Goal: Communication & Community: Answer question/provide support

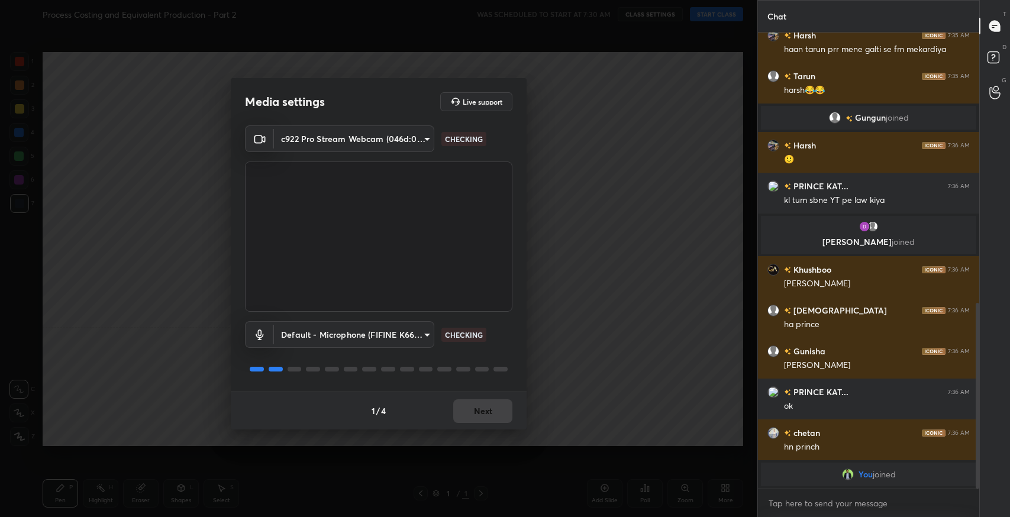
scroll to position [648, 0]
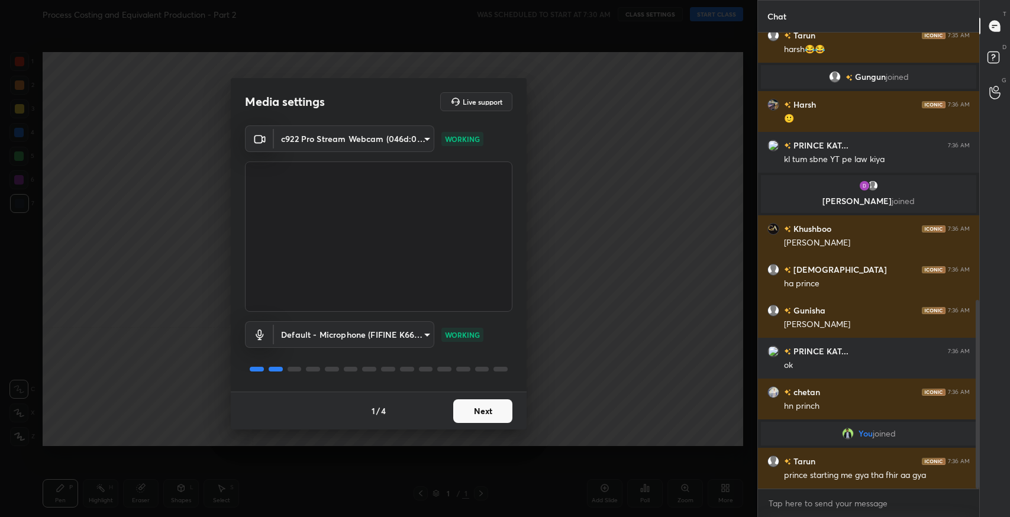
click at [505, 410] on button "Next" at bounding box center [482, 412] width 59 height 24
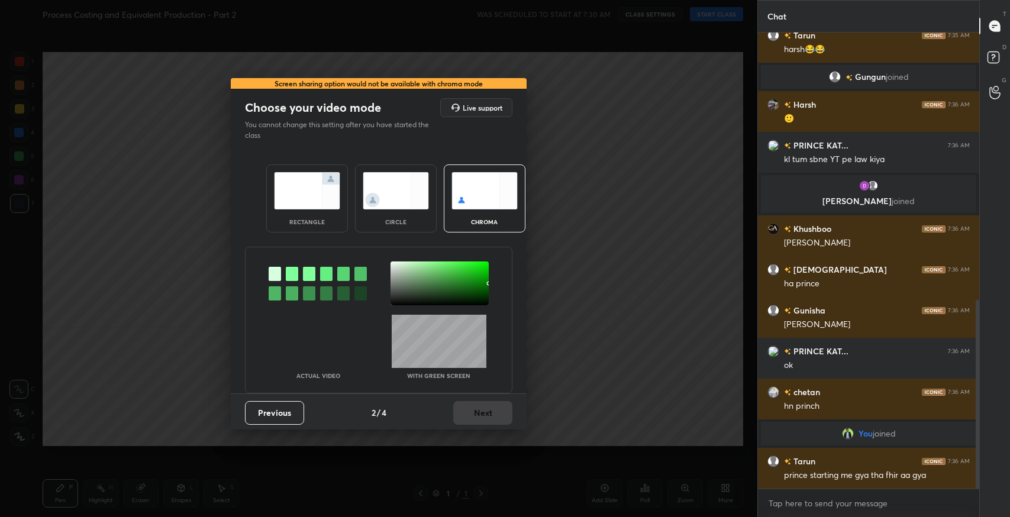
click at [307, 188] on img at bounding box center [307, 190] width 66 height 37
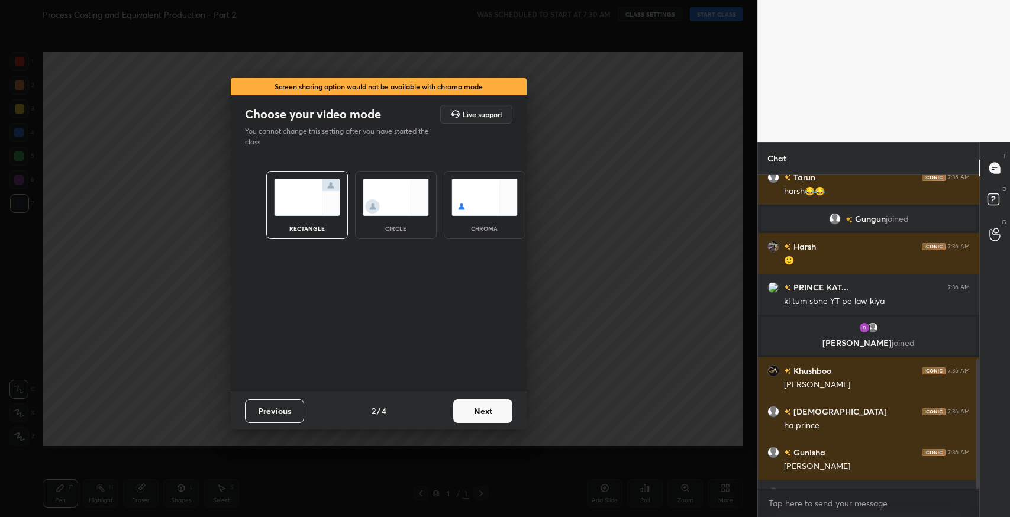
click at [477, 417] on button "Next" at bounding box center [482, 412] width 59 height 24
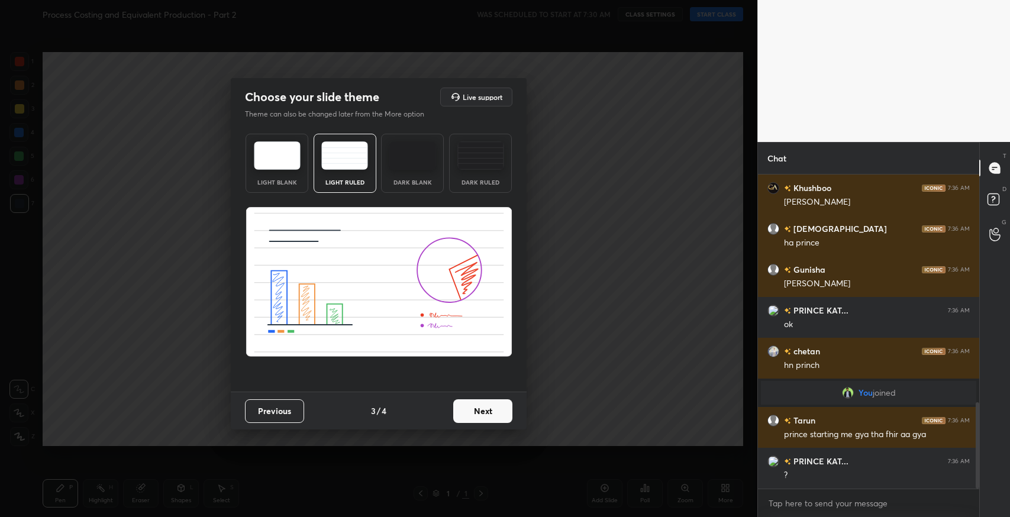
click at [483, 408] on button "Next" at bounding box center [482, 412] width 59 height 24
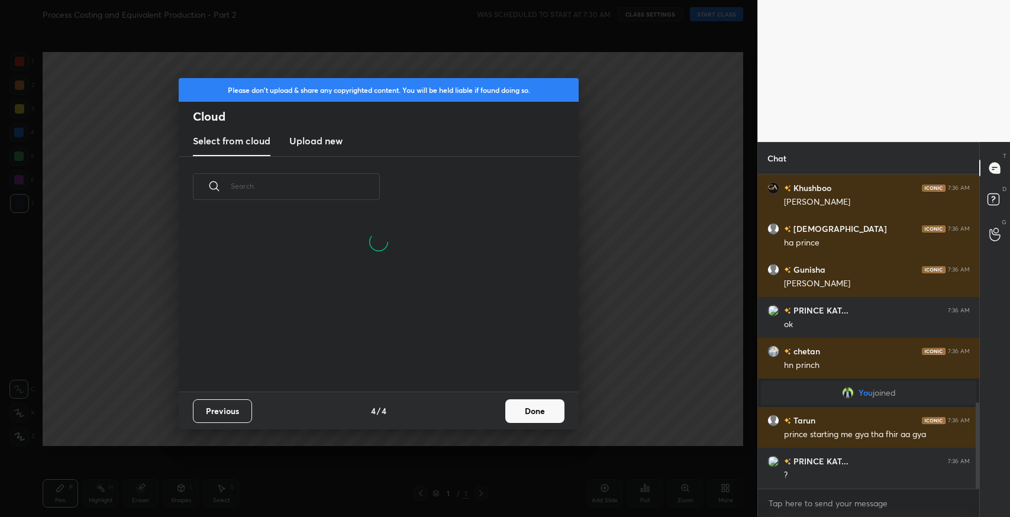
click at [549, 405] on button "Done" at bounding box center [534, 412] width 59 height 24
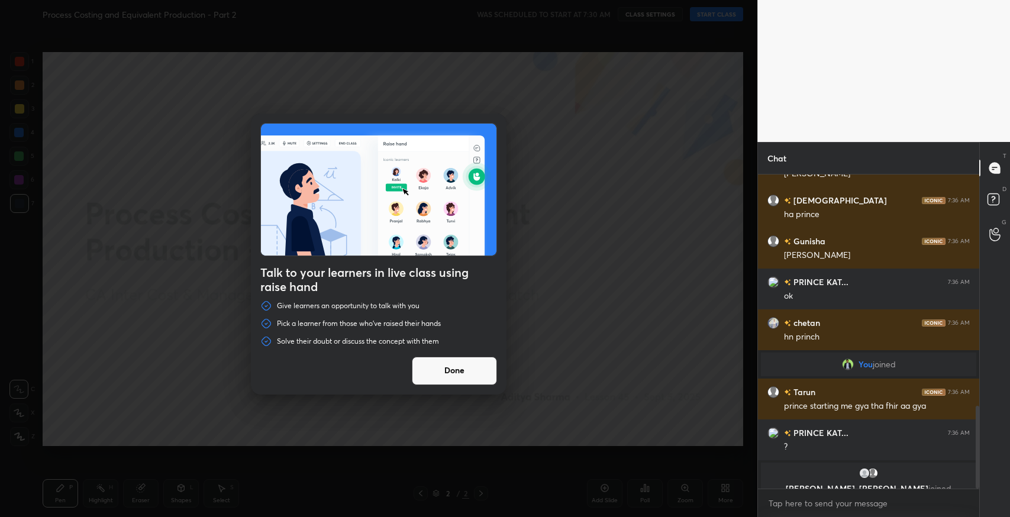
scroll to position [874, 0]
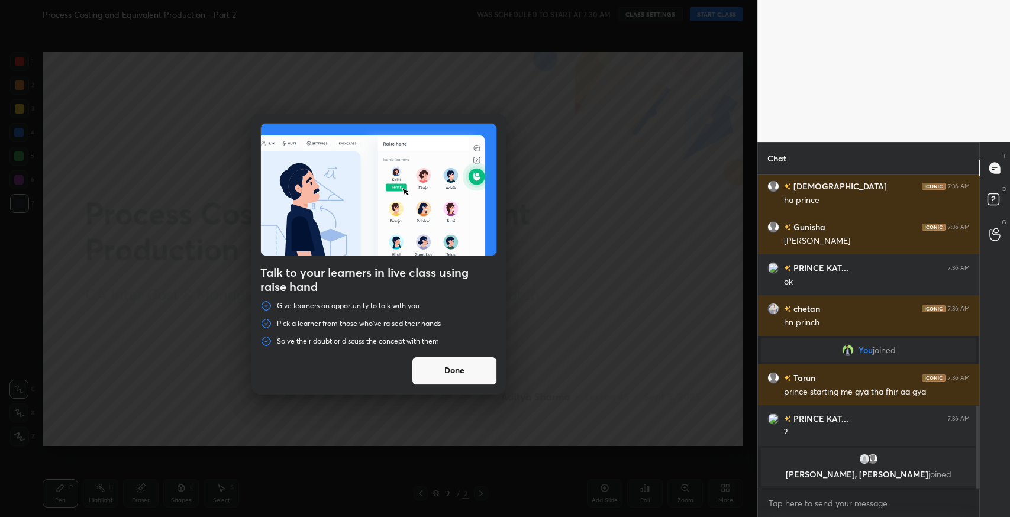
click at [480, 365] on button "Done" at bounding box center [454, 371] width 85 height 28
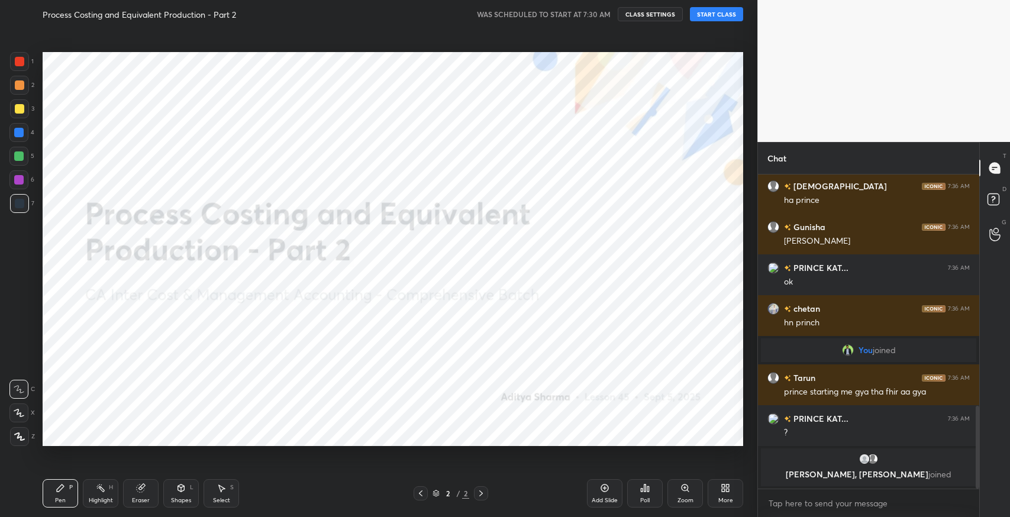
click at [729, 9] on button "START CLASS" at bounding box center [716, 14] width 53 height 14
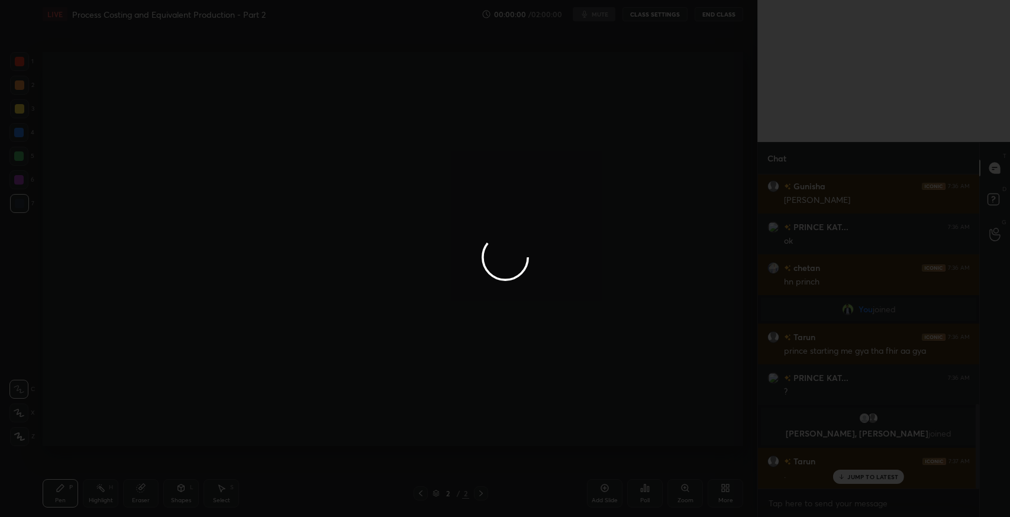
scroll to position [849, 0]
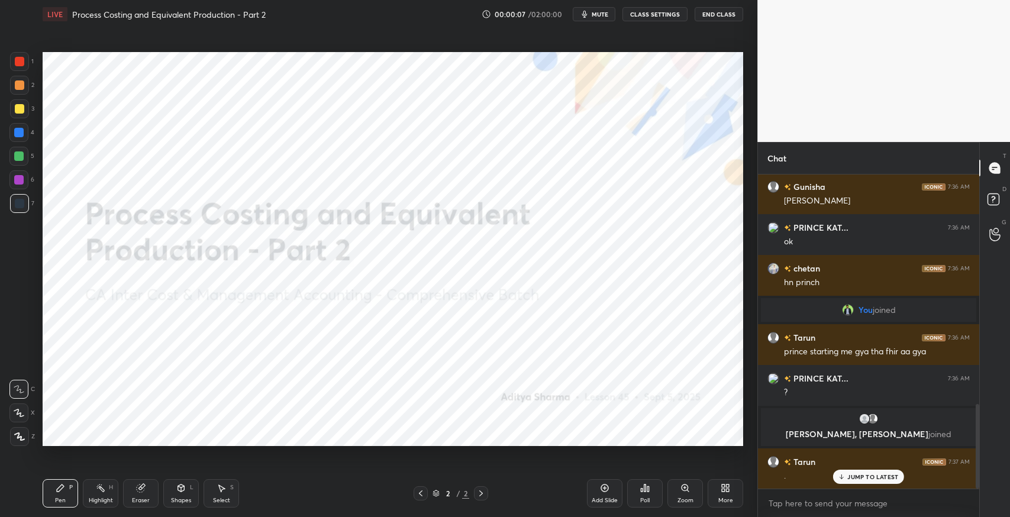
click at [858, 476] on p "JUMP TO LATEST" at bounding box center [873, 477] width 51 height 7
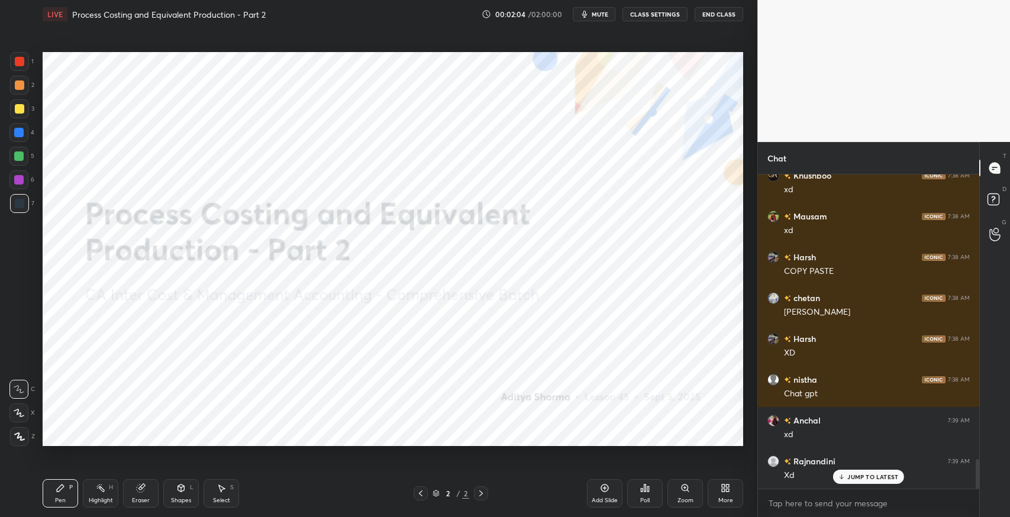
scroll to position [3012, 0]
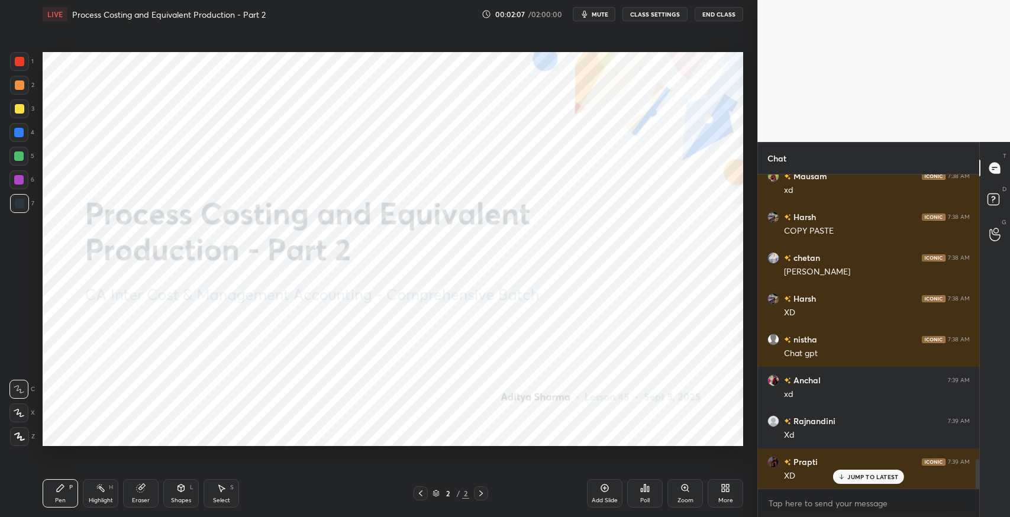
click at [890, 474] on p "JUMP TO LATEST" at bounding box center [873, 477] width 51 height 7
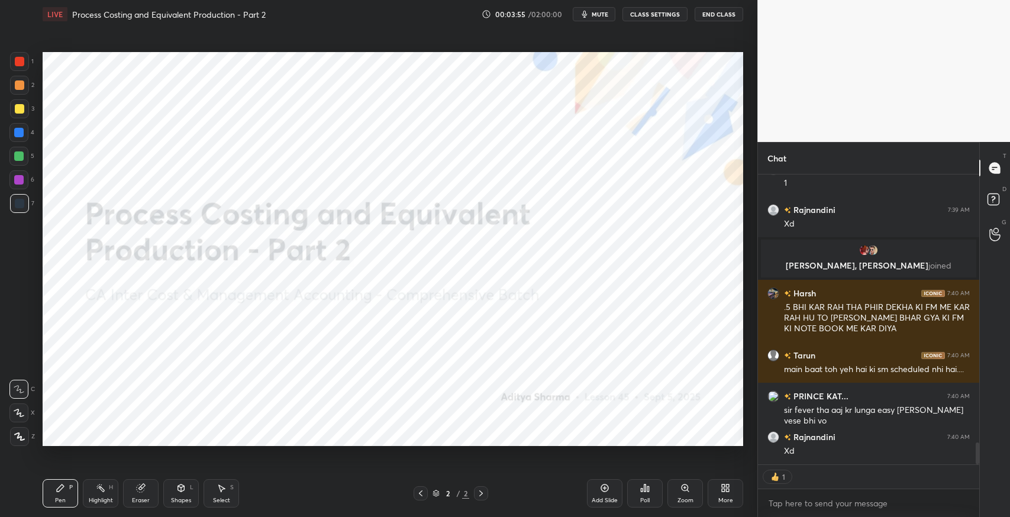
scroll to position [3563, 0]
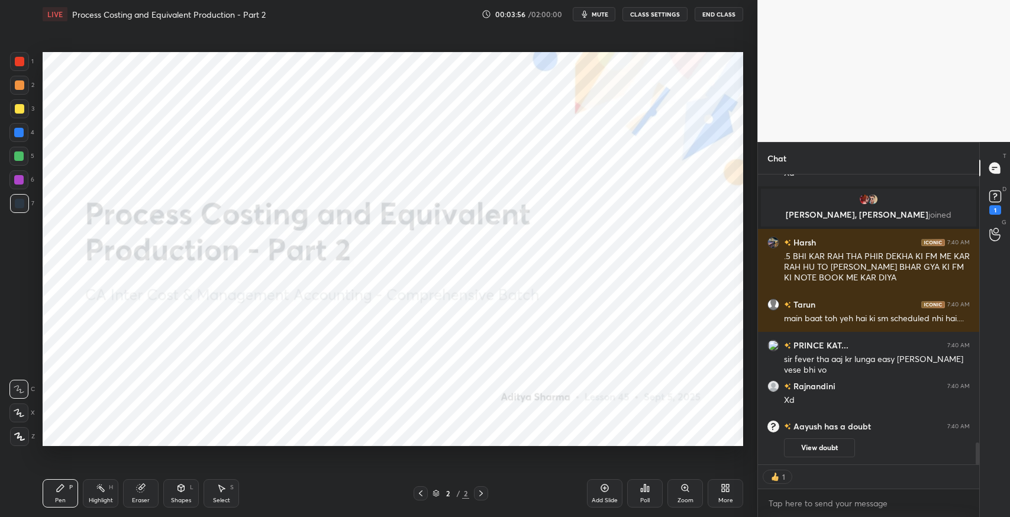
click at [727, 490] on icon at bounding box center [727, 490] width 3 height 3
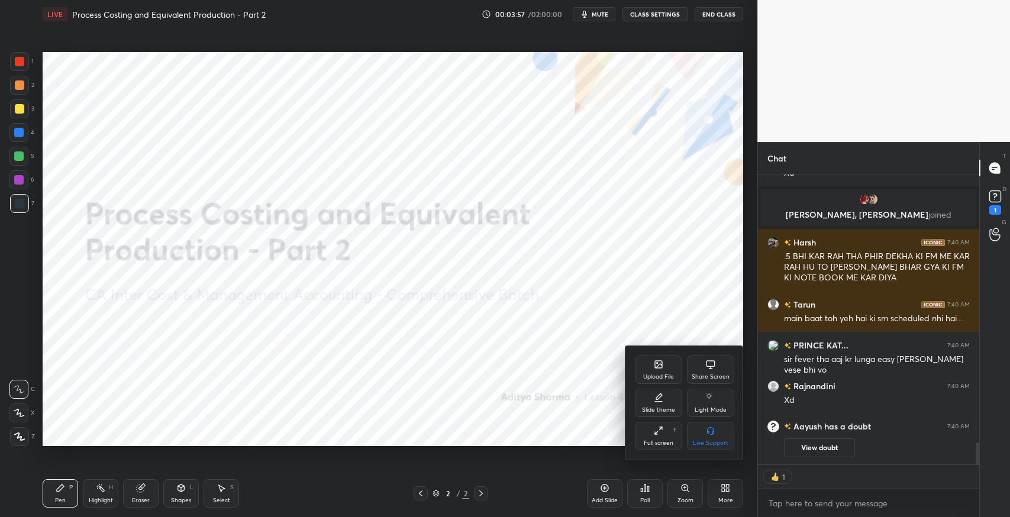
click at [665, 376] on div "Upload File" at bounding box center [658, 377] width 31 height 6
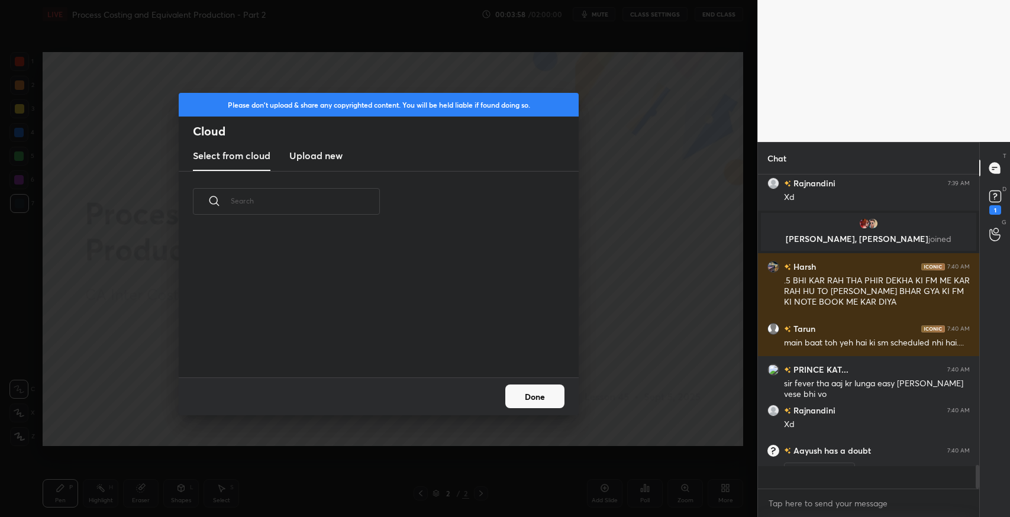
scroll to position [311, 218]
click at [340, 156] on h3 "Upload new" at bounding box center [315, 156] width 53 height 14
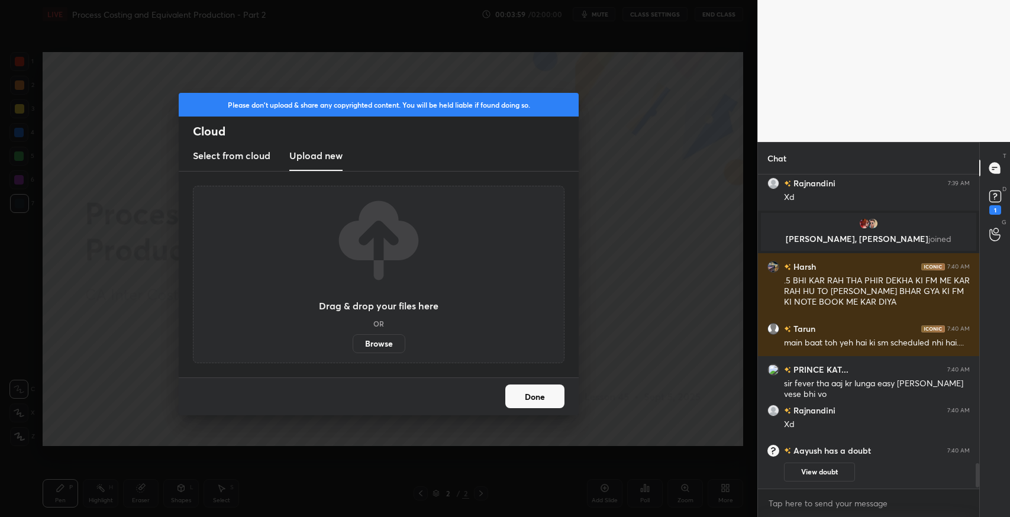
scroll to position [3502, 0]
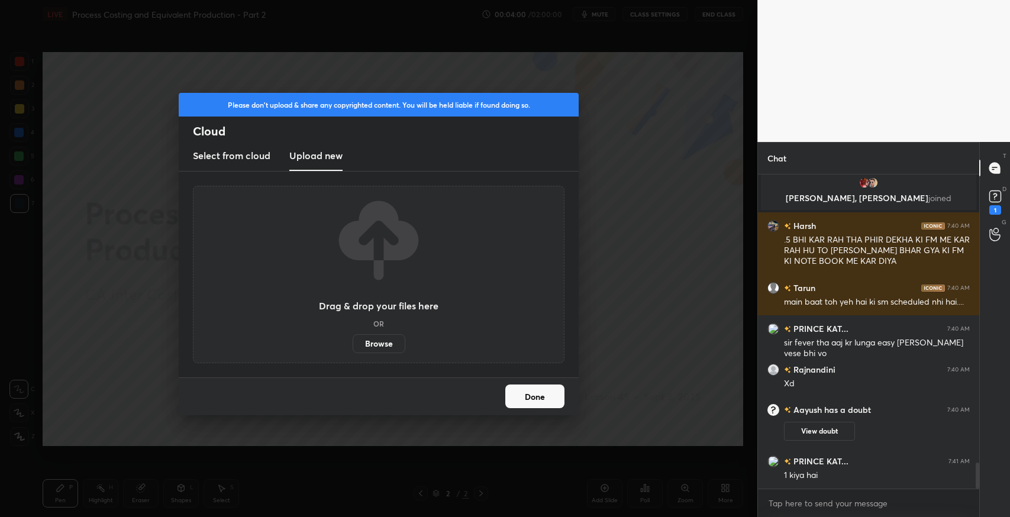
click at [392, 340] on label "Browse" at bounding box center [379, 343] width 53 height 19
click at [353, 340] on input "Browse" at bounding box center [353, 343] width 0 height 19
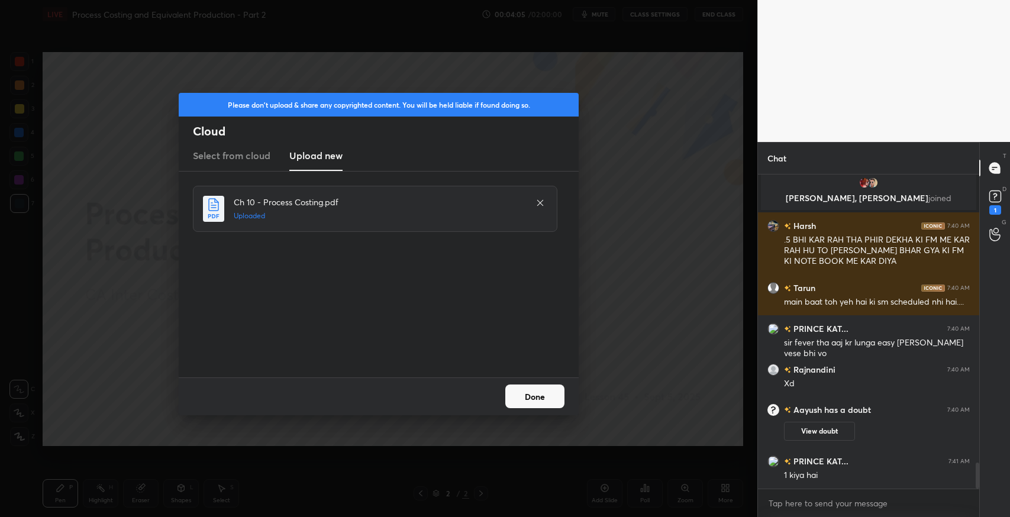
scroll to position [3543, 0]
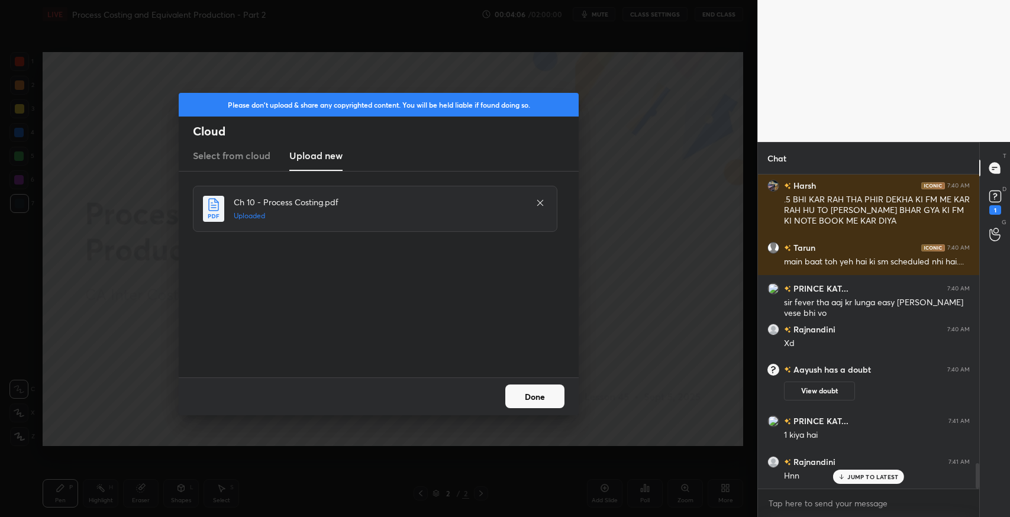
click at [526, 396] on button "Done" at bounding box center [534, 397] width 59 height 24
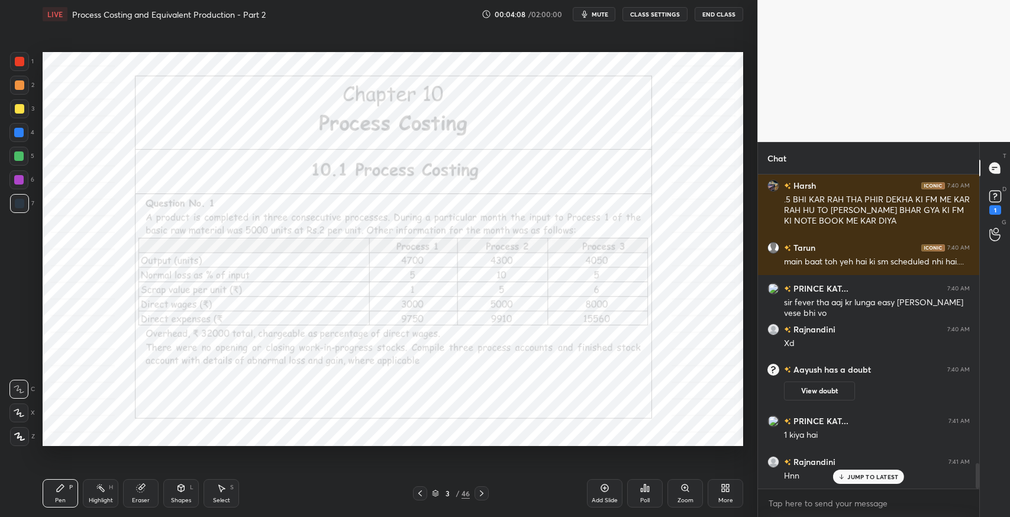
click at [854, 476] on p "JUMP TO LATEST" at bounding box center [873, 477] width 51 height 7
click at [329, 464] on div "Setting up your live class Poll for secs No correct answer Start poll" at bounding box center [393, 249] width 710 height 442
click at [485, 495] on icon at bounding box center [481, 493] width 9 height 9
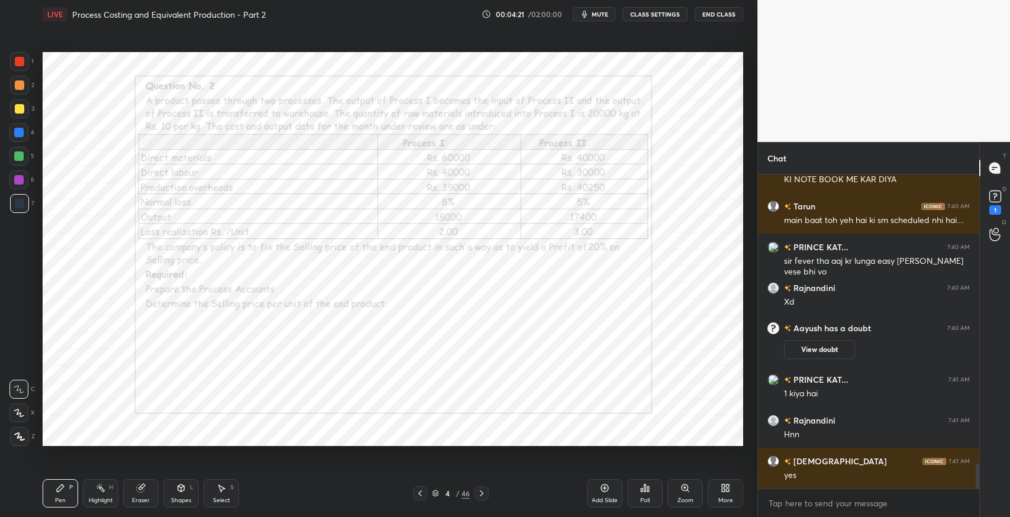
click at [483, 494] on icon at bounding box center [482, 494] width 4 height 6
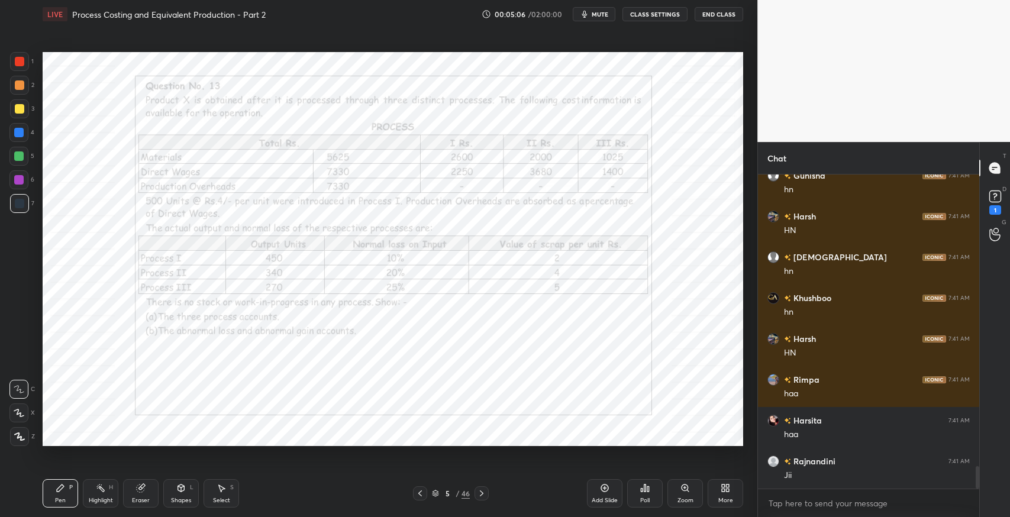
scroll to position [4179, 0]
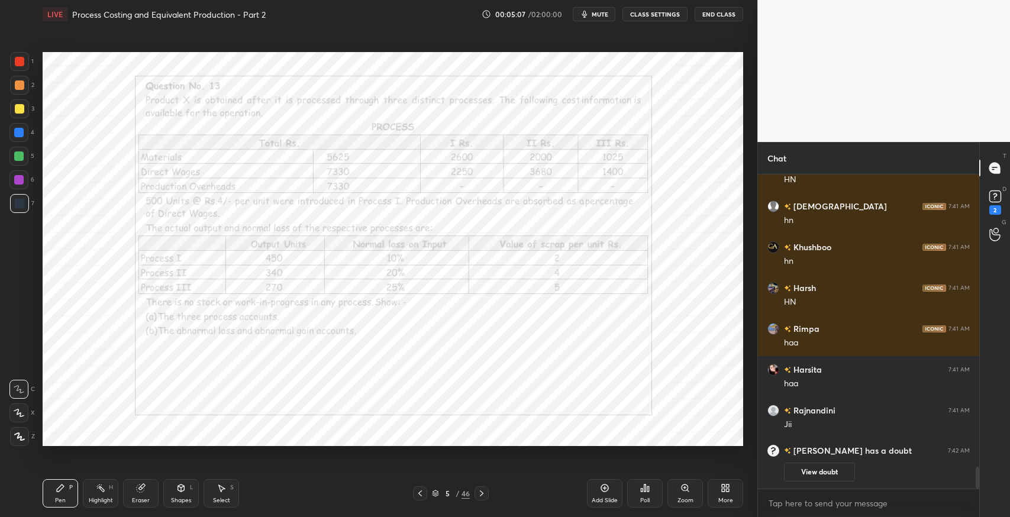
click at [481, 497] on icon at bounding box center [481, 493] width 9 height 9
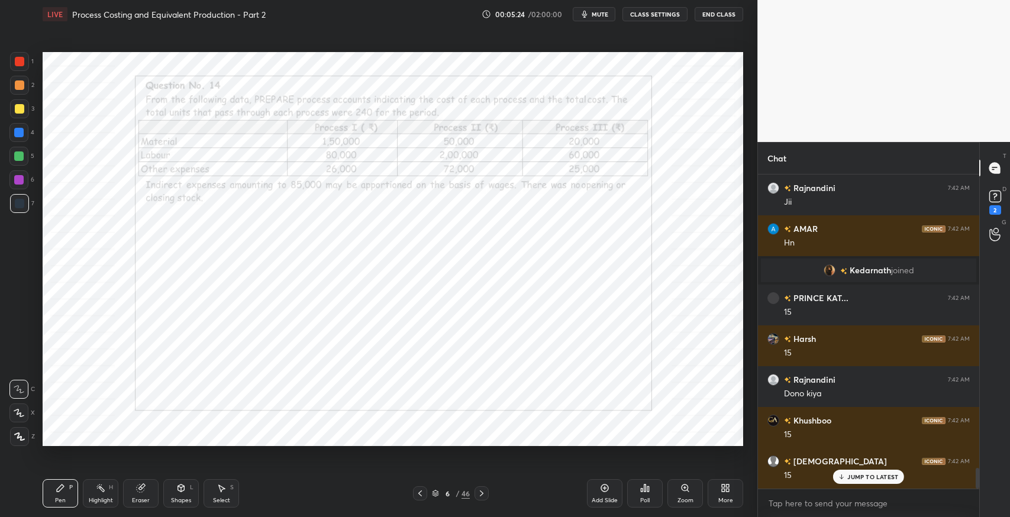
scroll to position [4447, 0]
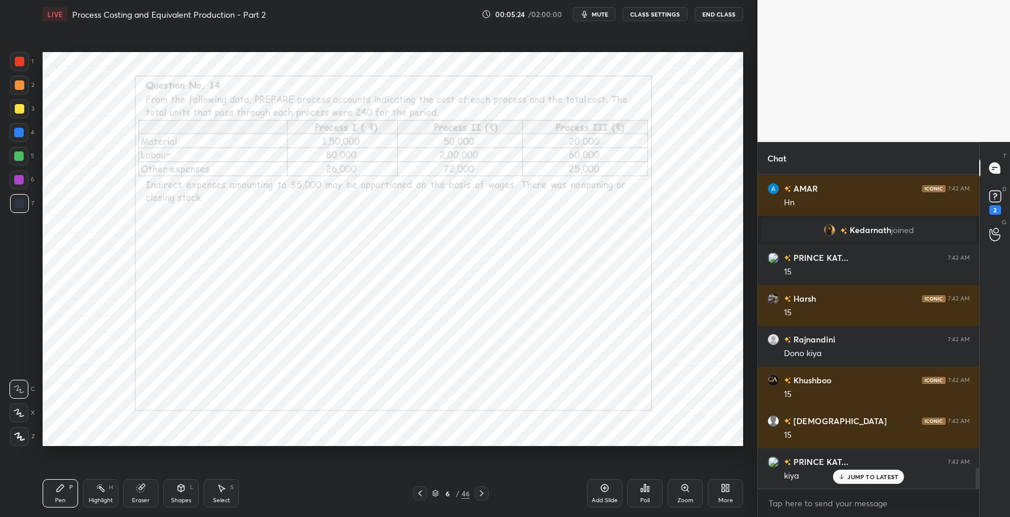
click at [478, 495] on icon at bounding box center [481, 493] width 9 height 9
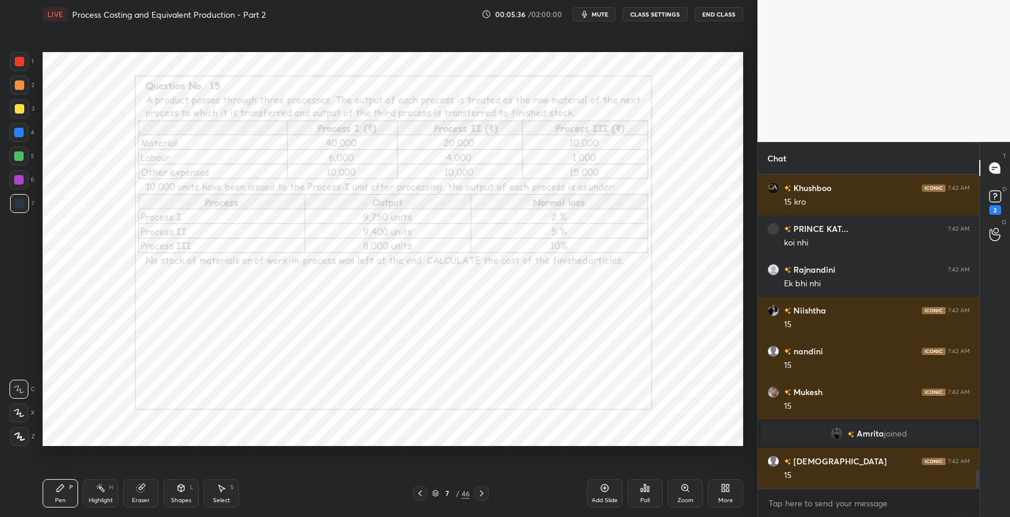
scroll to position [5129, 0]
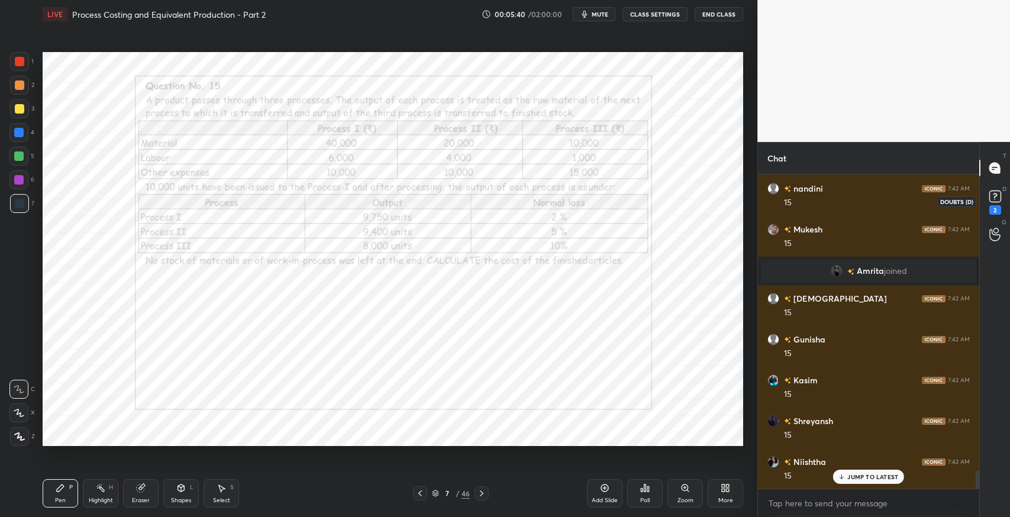
click at [988, 197] on icon at bounding box center [996, 197] width 18 height 18
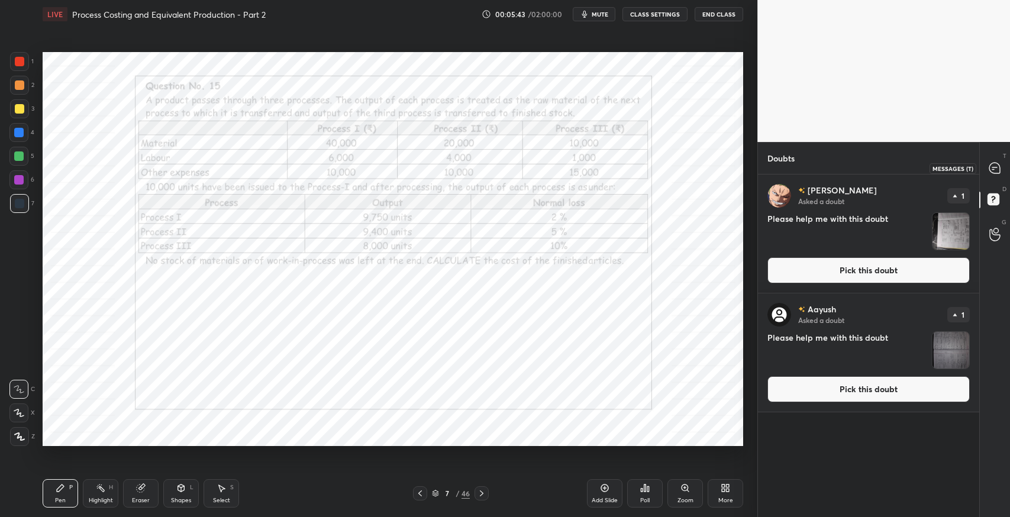
click at [990, 165] on icon at bounding box center [995, 168] width 11 height 11
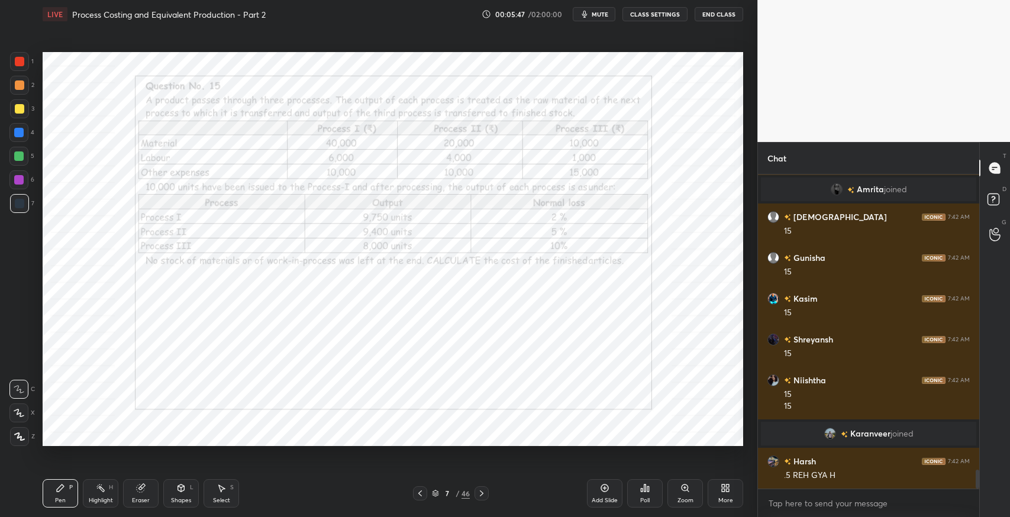
scroll to position [4899, 0]
click at [419, 497] on icon at bounding box center [420, 493] width 9 height 9
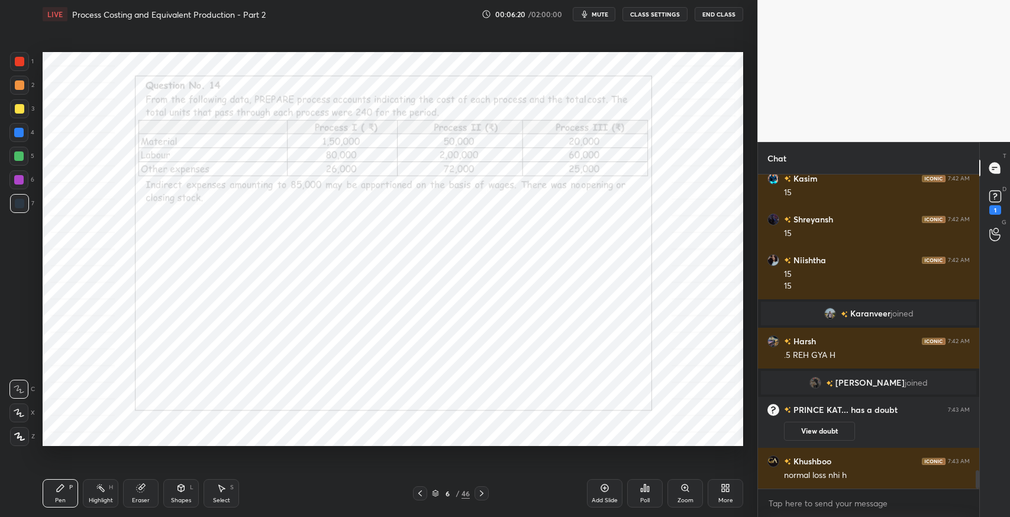
scroll to position [5058, 0]
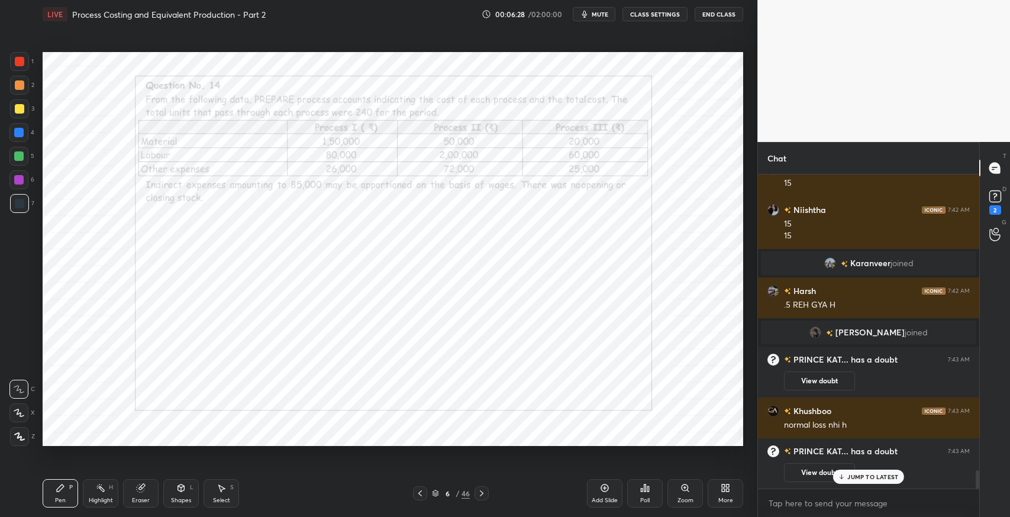
click at [994, 203] on icon at bounding box center [996, 197] width 18 height 18
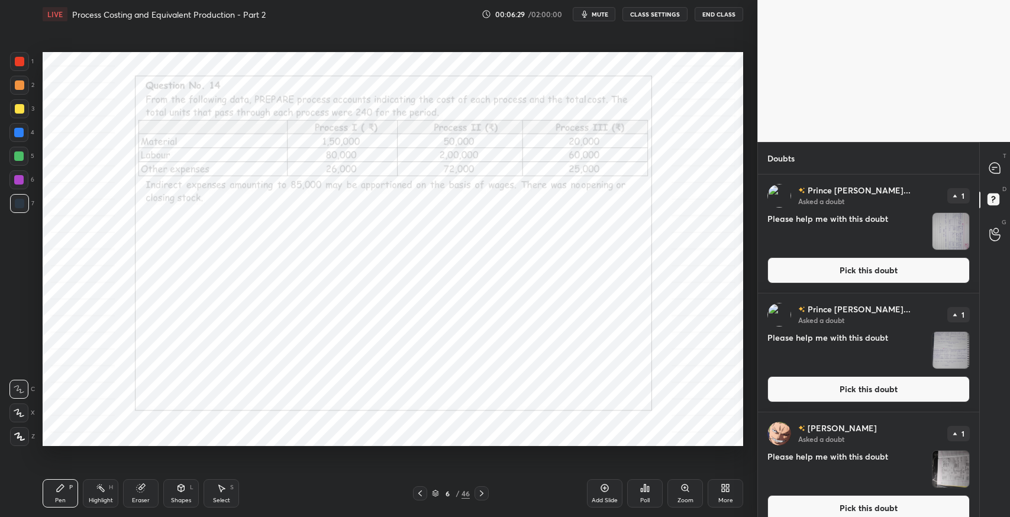
click at [843, 263] on button "Pick this doubt" at bounding box center [869, 270] width 202 height 26
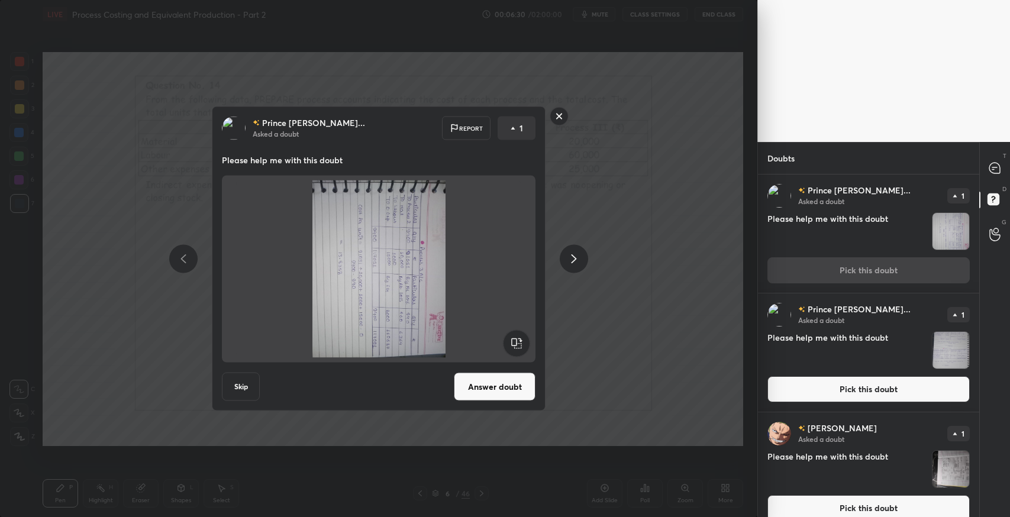
click at [522, 340] on rect at bounding box center [517, 343] width 27 height 27
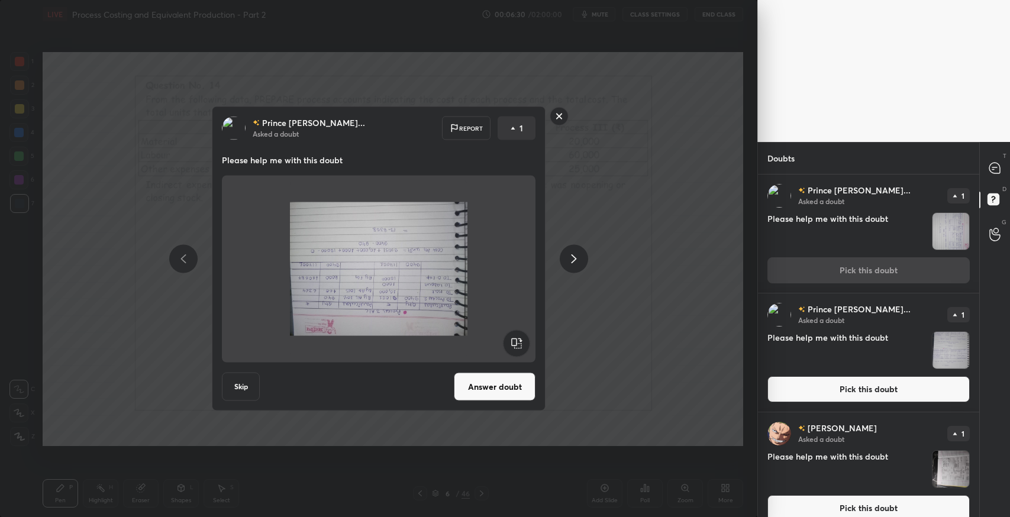
click at [521, 339] on rect at bounding box center [517, 343] width 27 height 27
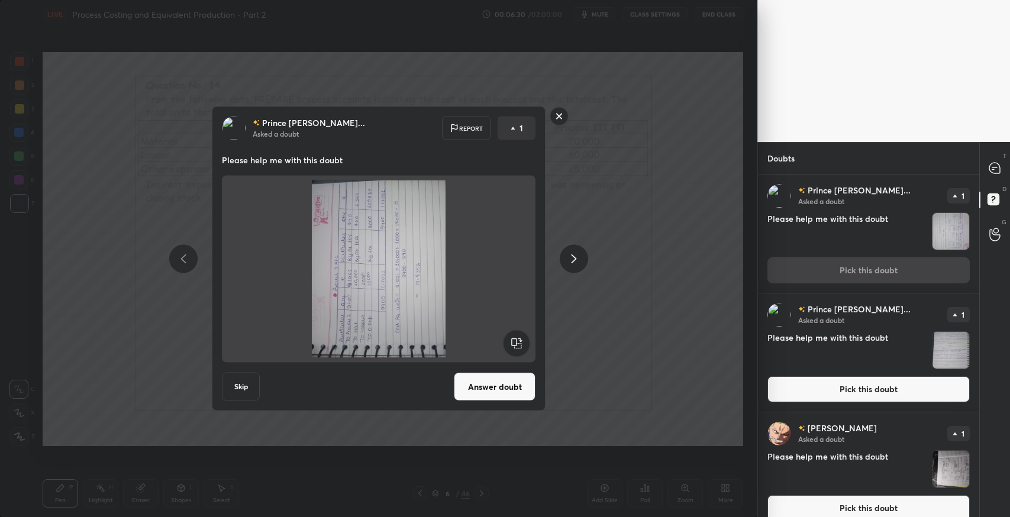
click at [524, 339] on rect at bounding box center [517, 343] width 27 height 27
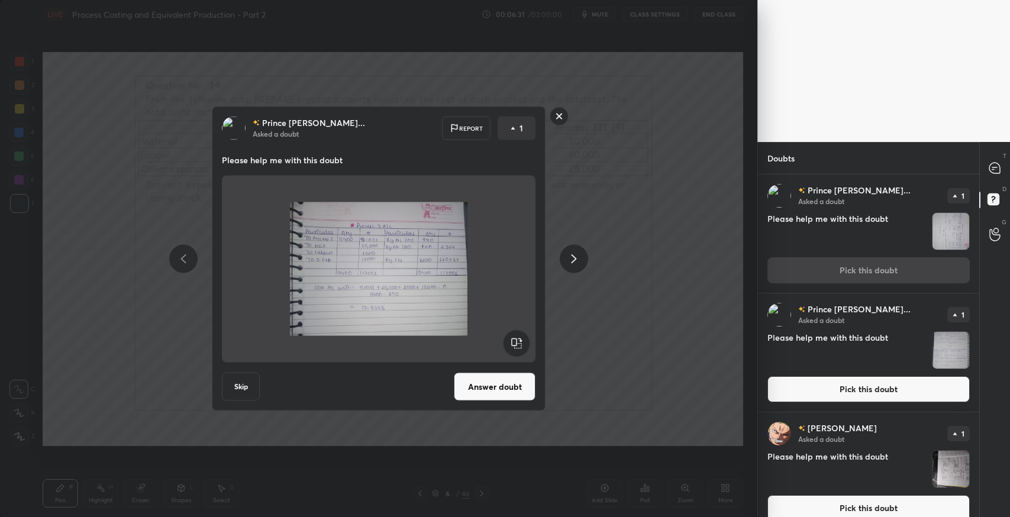
click at [497, 387] on button "Answer doubt" at bounding box center [495, 387] width 82 height 28
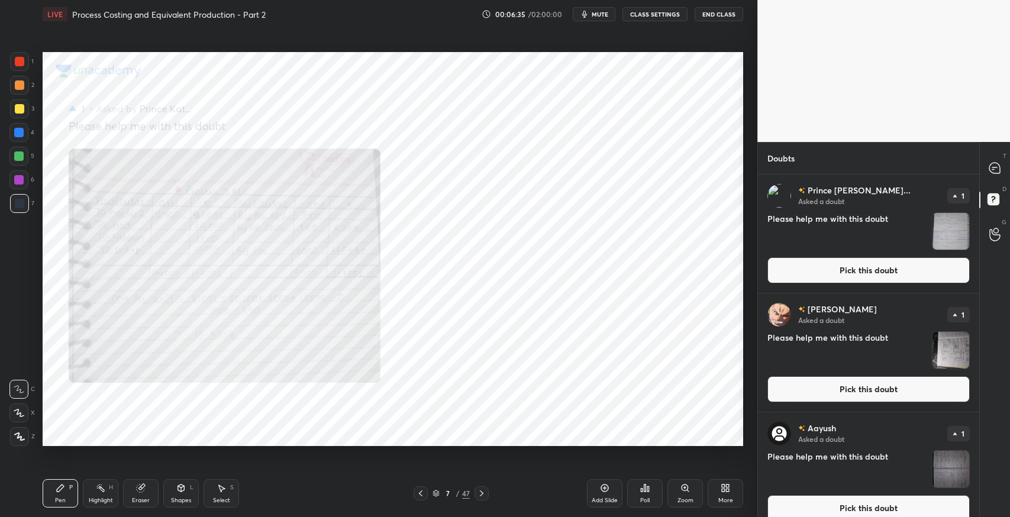
click at [825, 275] on button "Pick this doubt" at bounding box center [869, 270] width 202 height 26
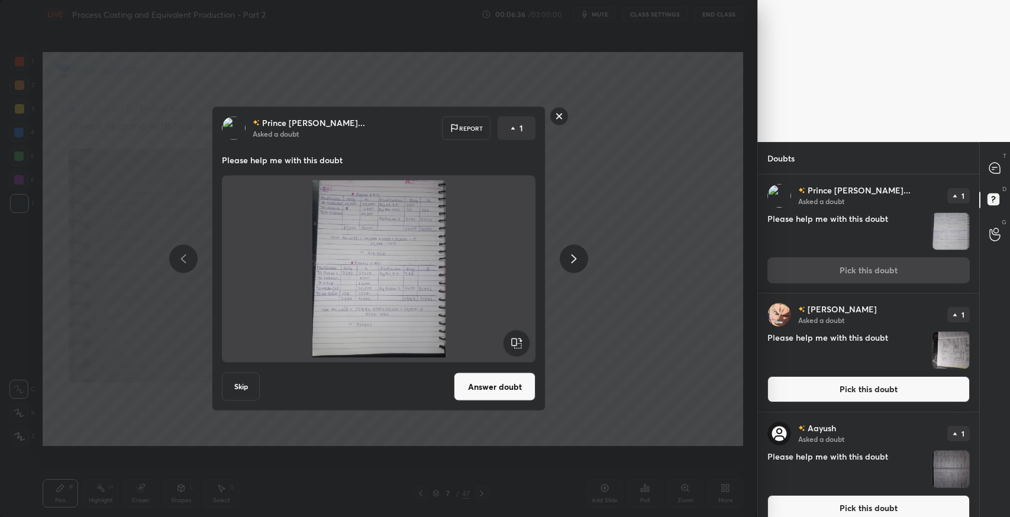
click at [499, 373] on button "Answer doubt" at bounding box center [495, 387] width 82 height 28
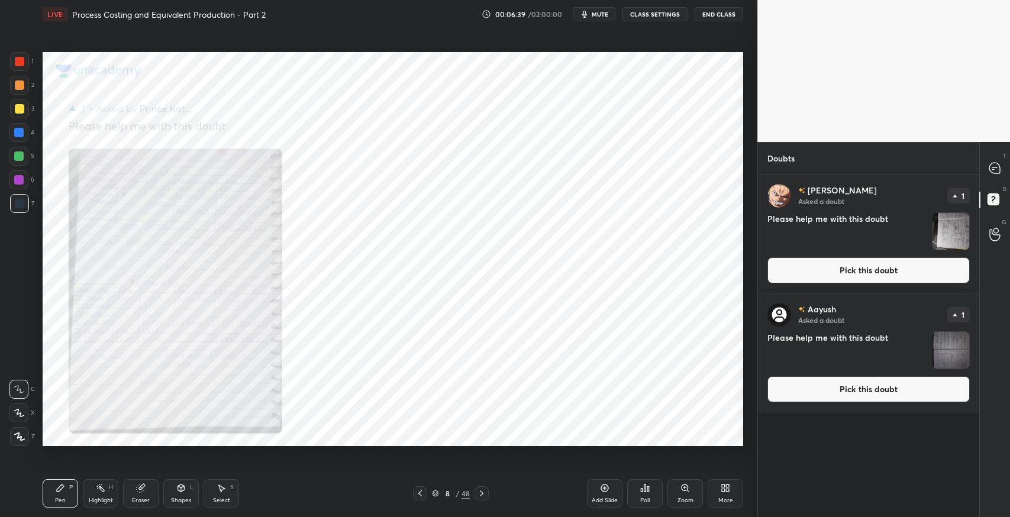
click at [417, 497] on icon at bounding box center [420, 493] width 9 height 9
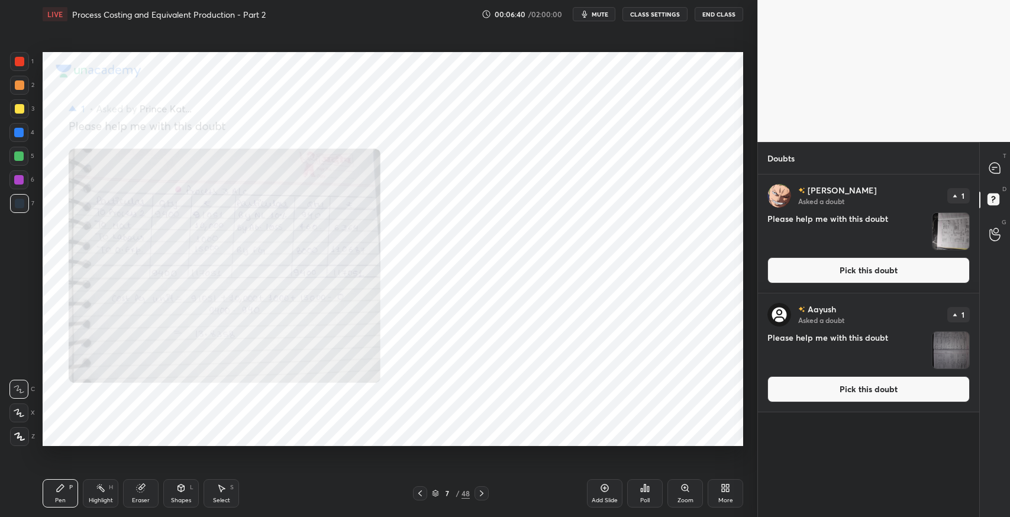
click at [418, 493] on icon at bounding box center [420, 493] width 9 height 9
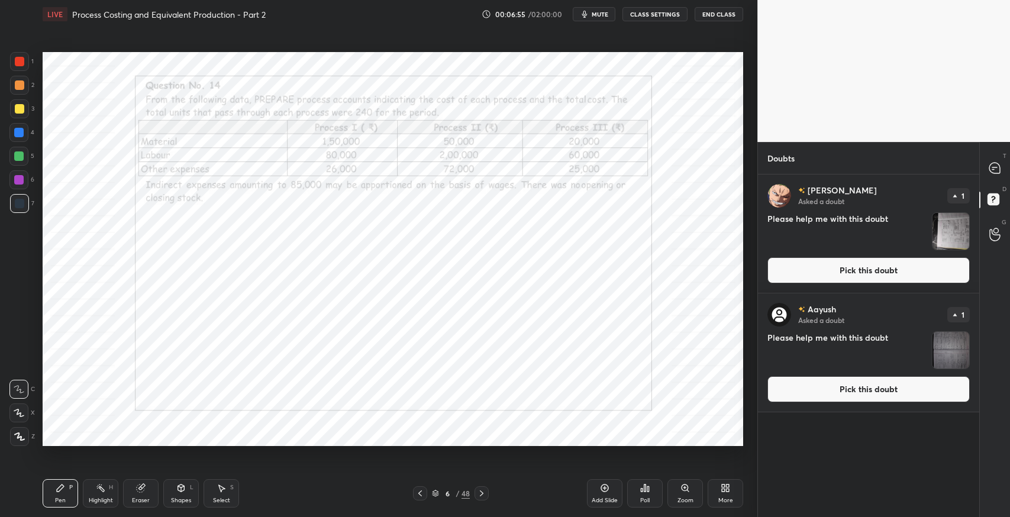
click at [993, 169] on icon at bounding box center [994, 169] width 2 height 0
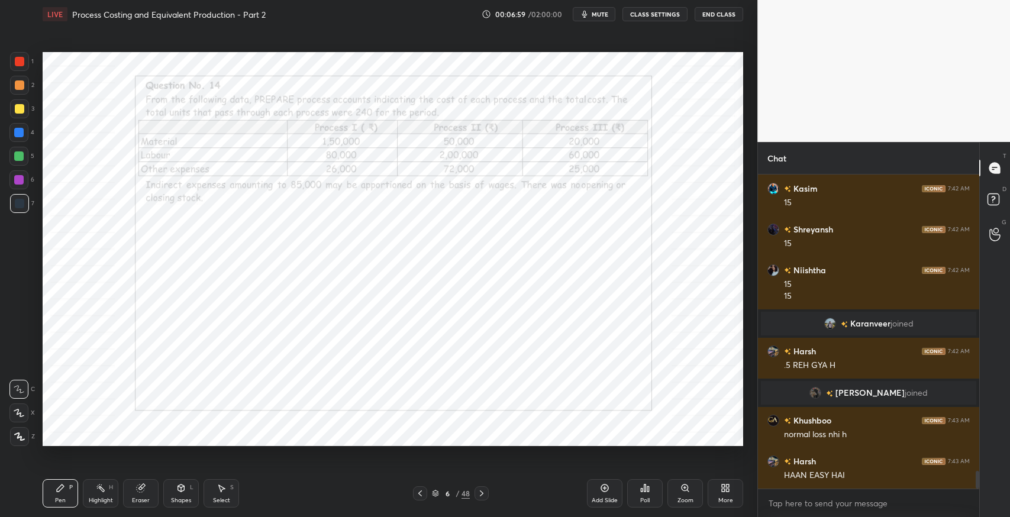
scroll to position [5195, 0]
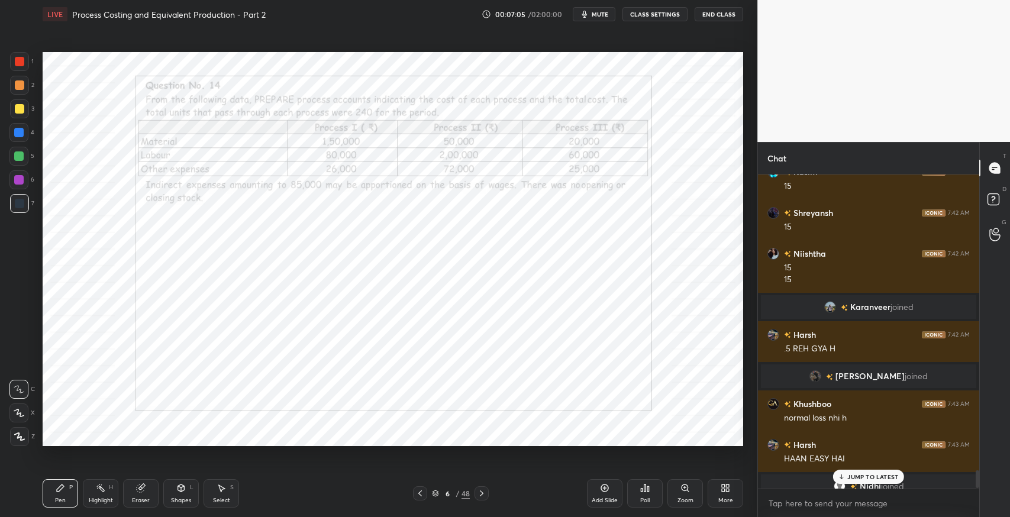
click at [482, 495] on icon at bounding box center [482, 494] width 4 height 6
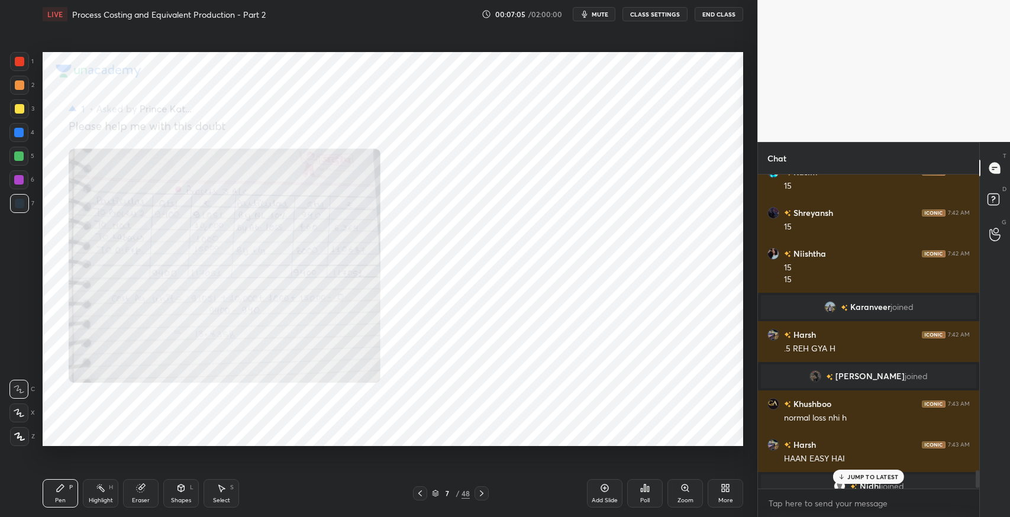
click at [479, 494] on icon at bounding box center [481, 493] width 9 height 9
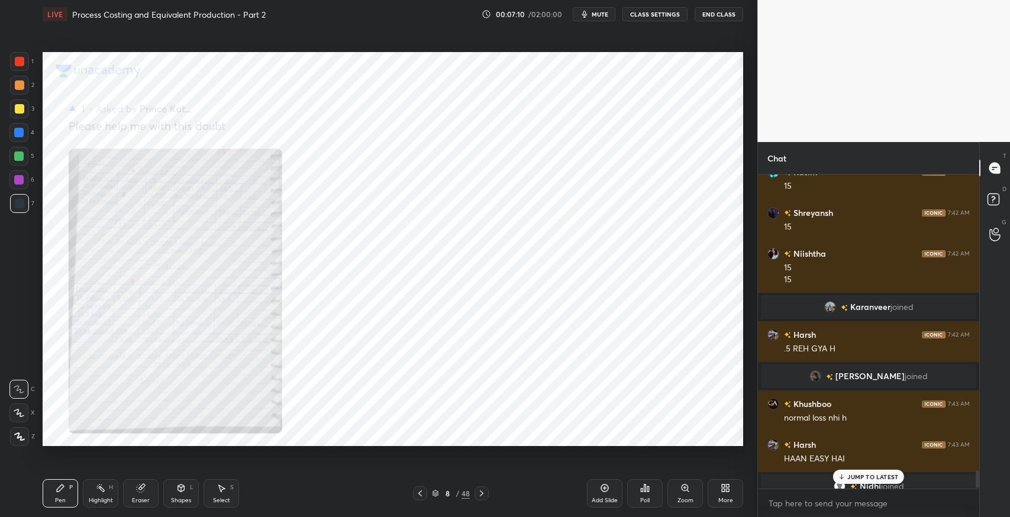
click at [421, 492] on icon at bounding box center [420, 494] width 4 height 6
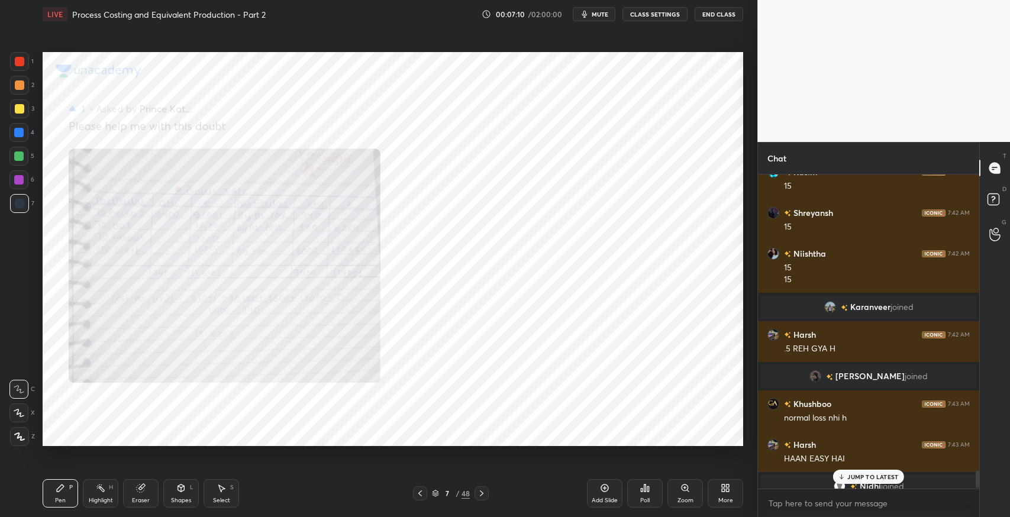
click at [421, 492] on icon at bounding box center [420, 493] width 9 height 9
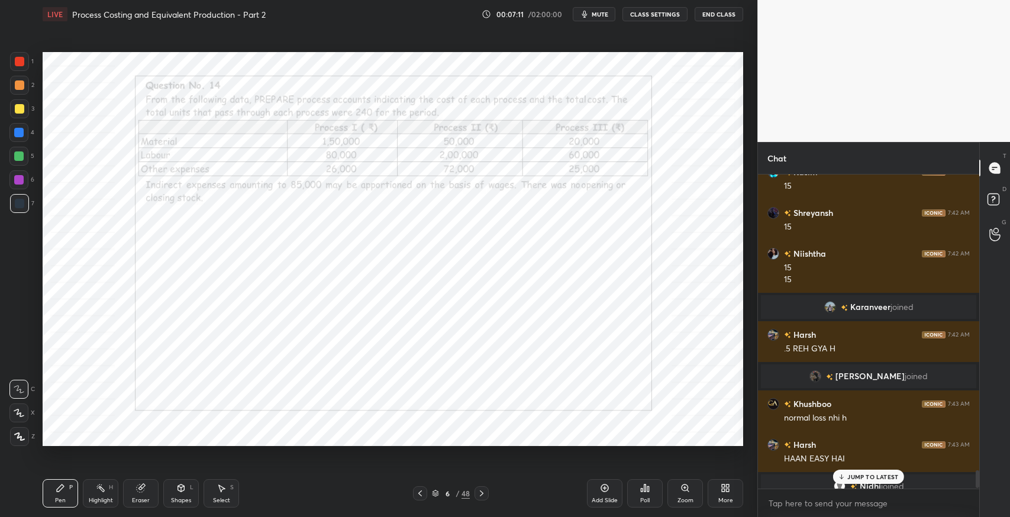
click at [993, 212] on div "D Doubts (D)" at bounding box center [995, 201] width 30 height 33
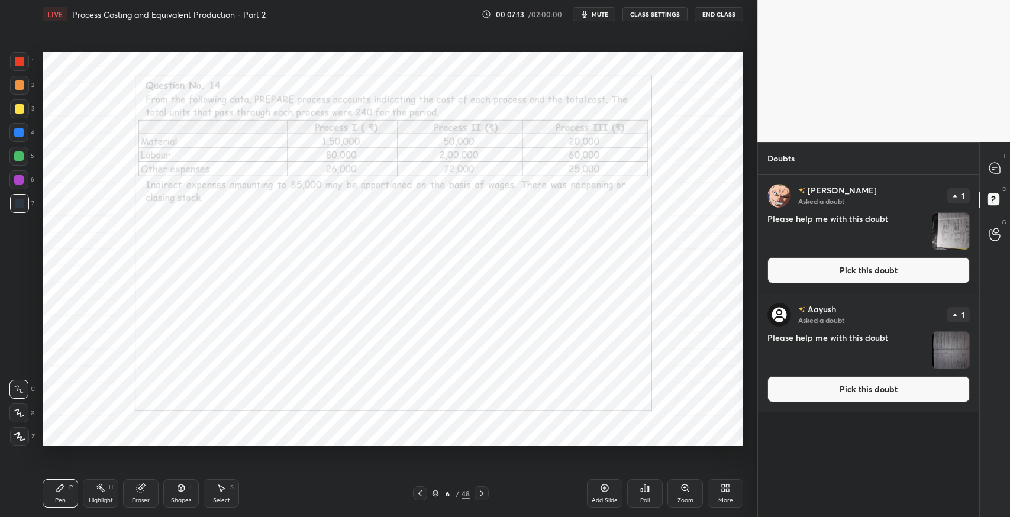
click at [993, 169] on icon at bounding box center [994, 169] width 2 height 0
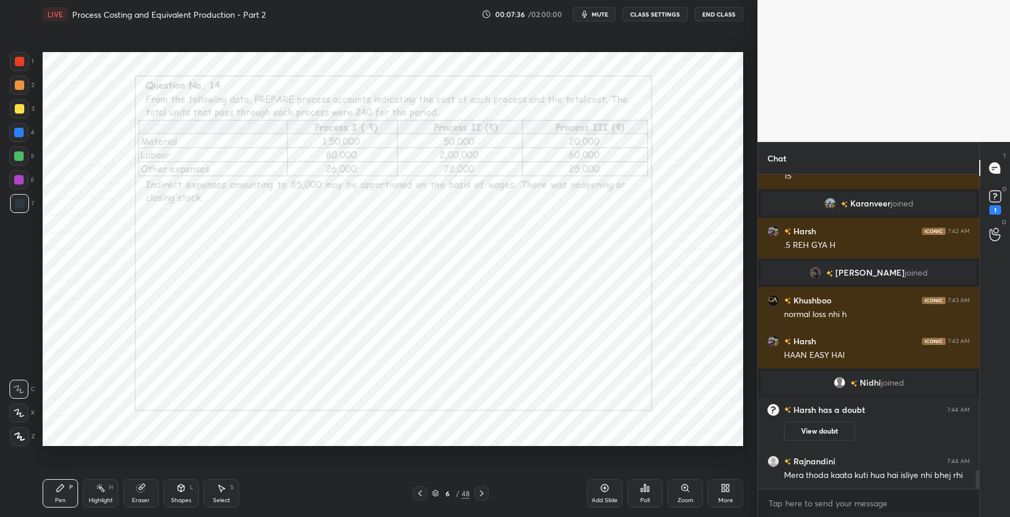
scroll to position [5062, 0]
click at [1002, 207] on div "1" at bounding box center [996, 201] width 18 height 27
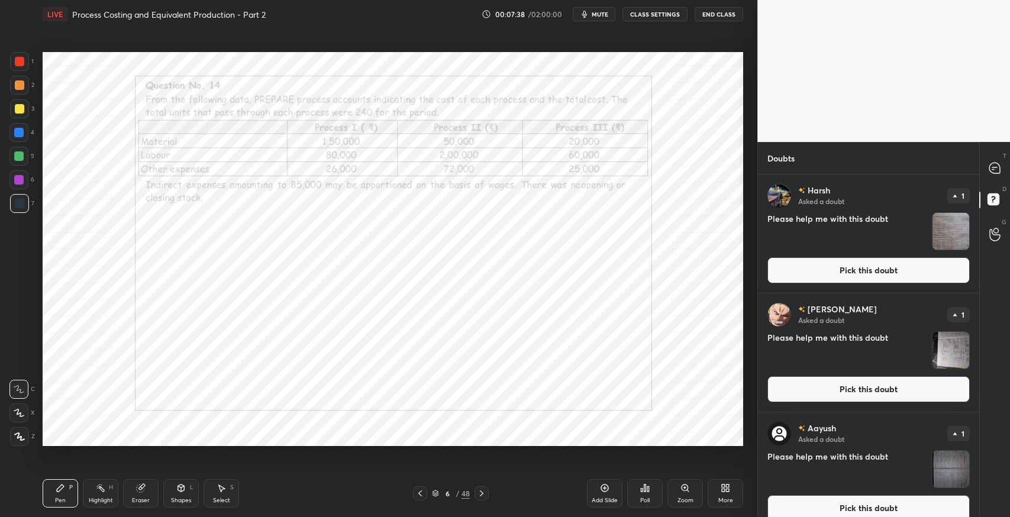
click at [830, 272] on button "Pick this doubt" at bounding box center [869, 270] width 202 height 26
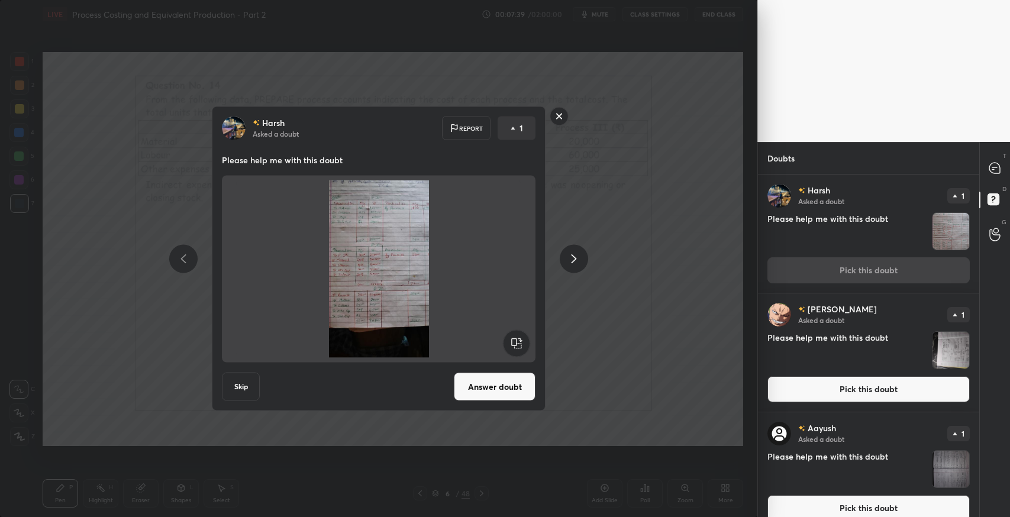
click at [503, 381] on button "Answer doubt" at bounding box center [495, 387] width 82 height 28
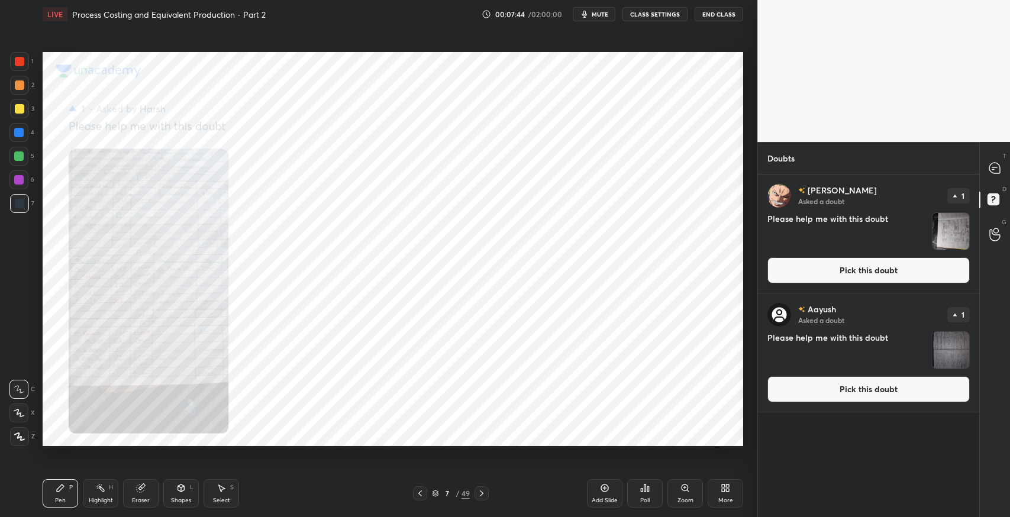
click at [680, 498] on div "Zoom" at bounding box center [686, 501] width 16 height 6
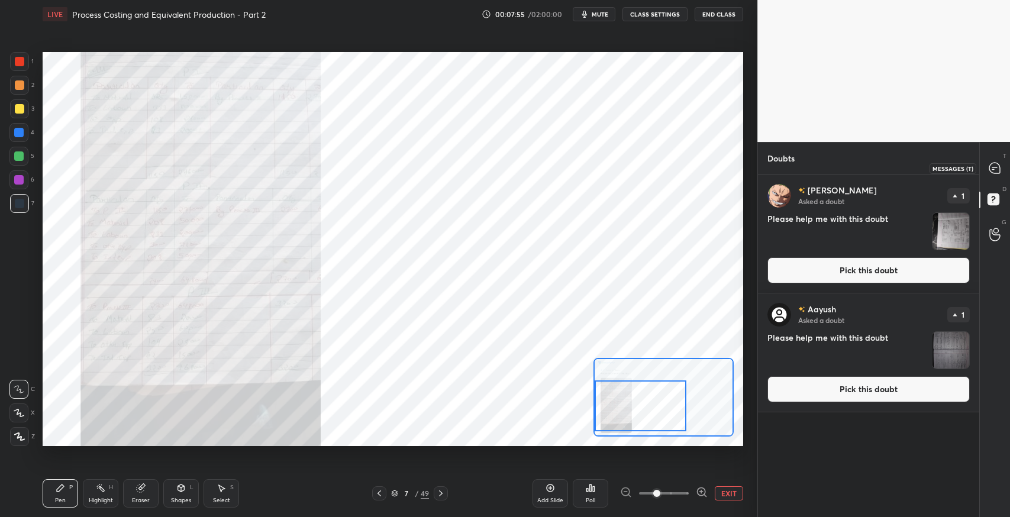
click at [999, 170] on icon at bounding box center [995, 168] width 11 height 11
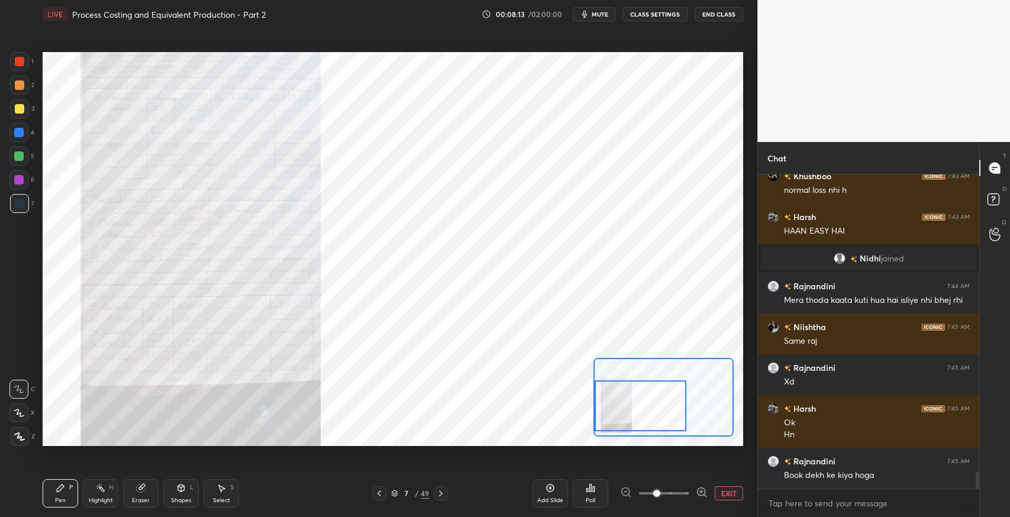
scroll to position [5451, 0]
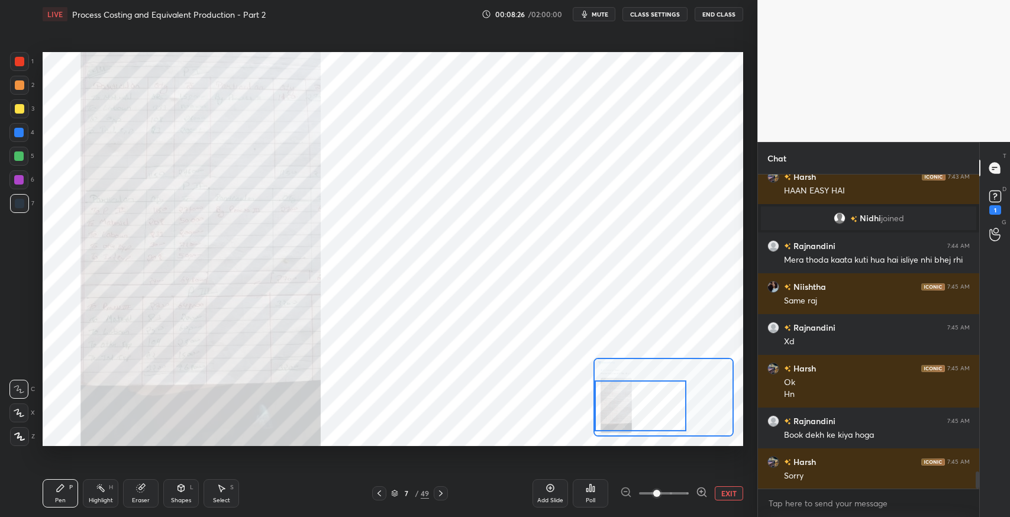
click at [998, 211] on div "1" at bounding box center [996, 209] width 12 height 9
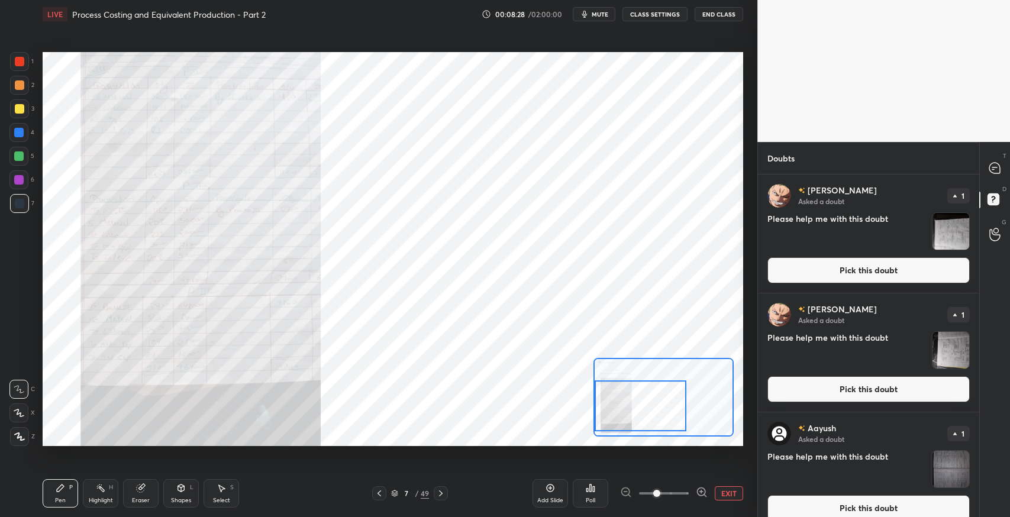
click at [823, 275] on button "Pick this doubt" at bounding box center [869, 270] width 202 height 26
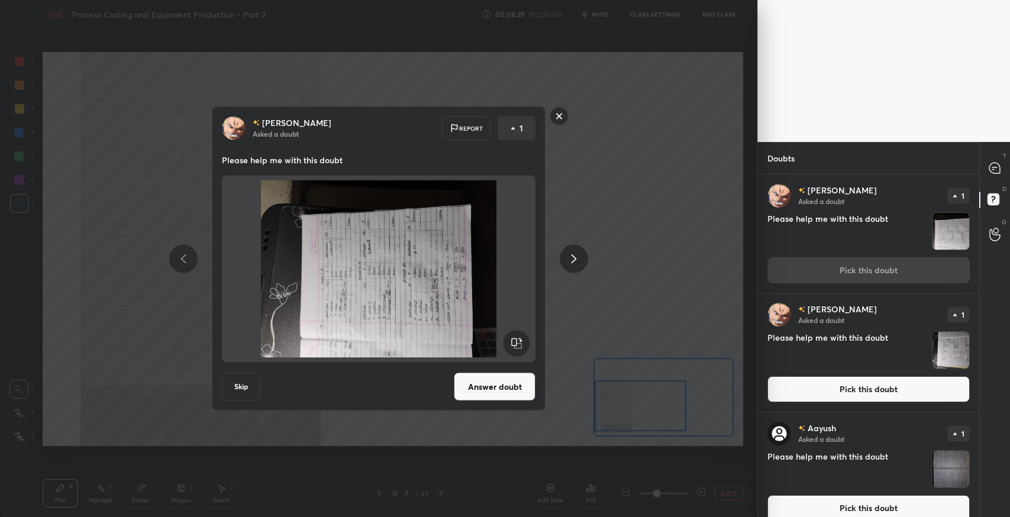
click at [513, 346] on rect at bounding box center [517, 343] width 27 height 27
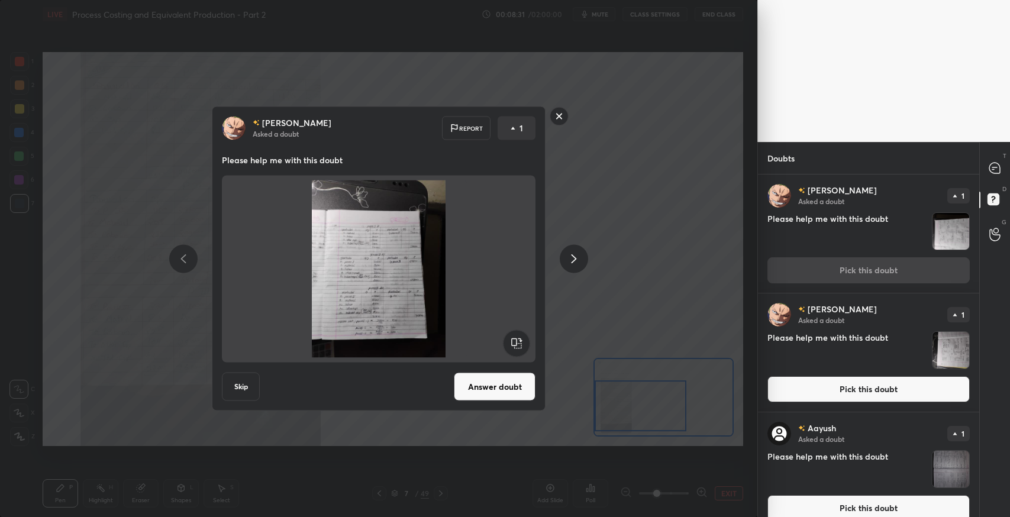
click at [814, 394] on button "Pick this doubt" at bounding box center [869, 389] width 202 height 26
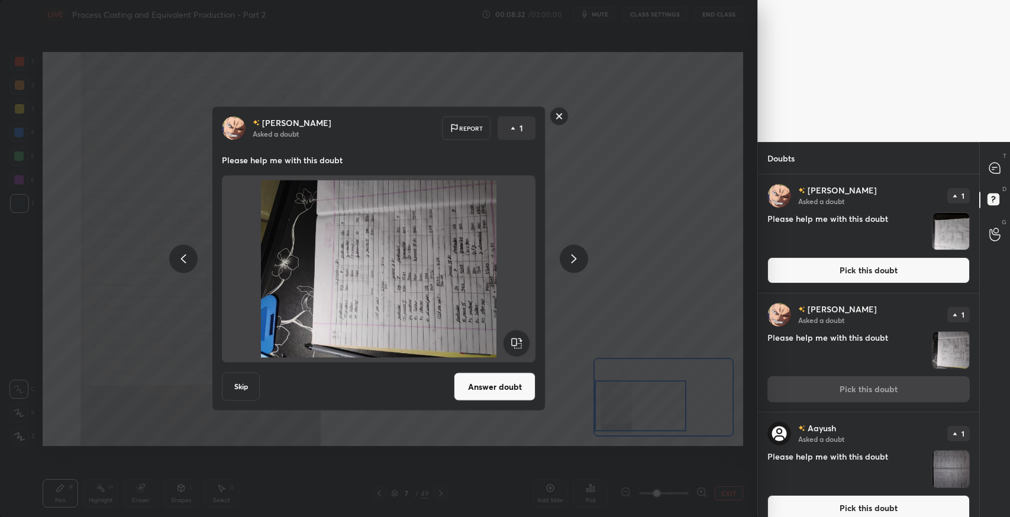
scroll to position [14, 0]
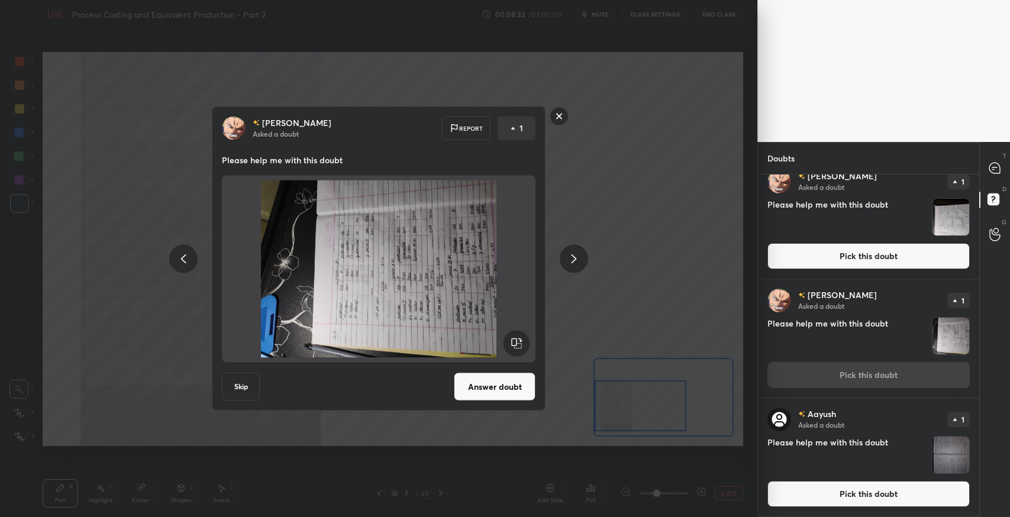
click at [838, 492] on button "Pick this doubt" at bounding box center [869, 494] width 202 height 26
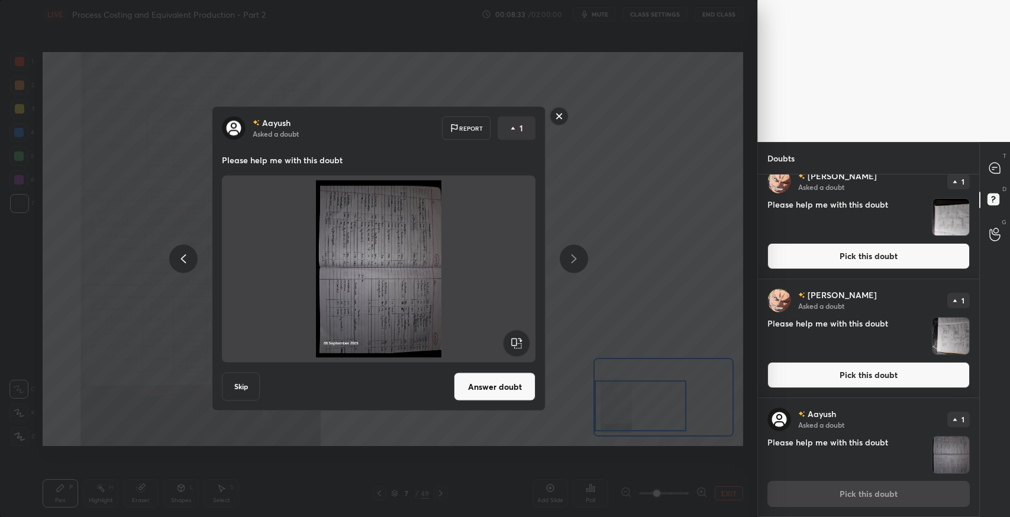
click at [517, 343] on rect at bounding box center [517, 343] width 27 height 27
click at [518, 342] on rect at bounding box center [517, 343] width 27 height 27
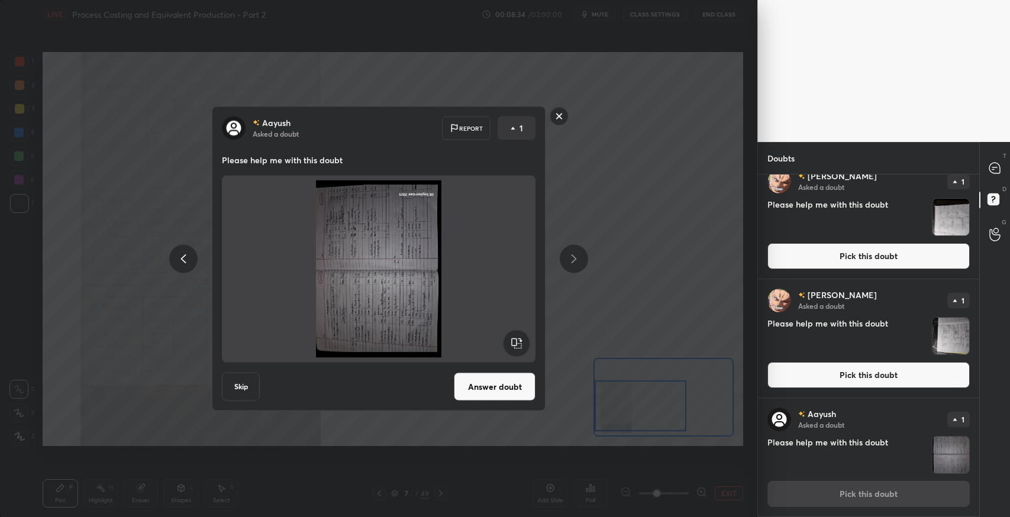
click at [518, 343] on rect at bounding box center [517, 343] width 27 height 27
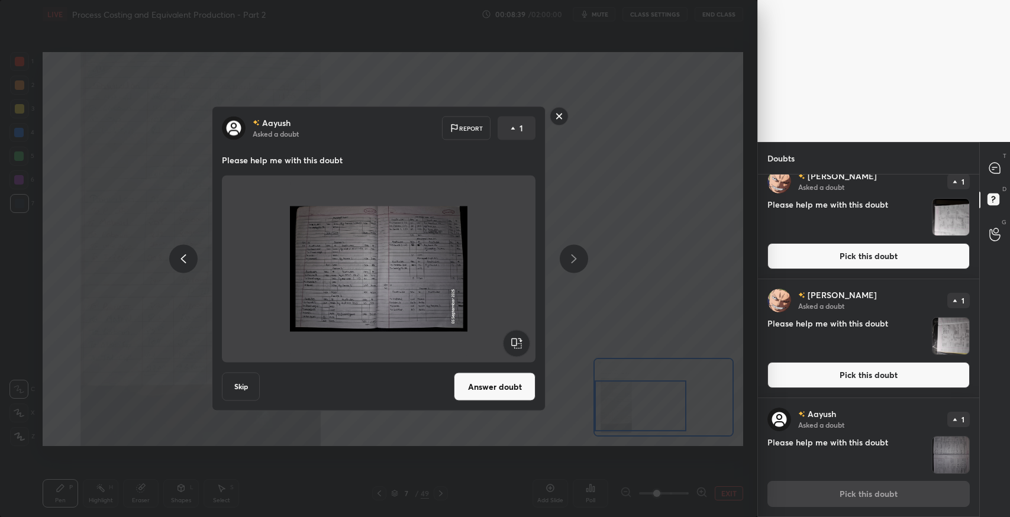
click at [595, 341] on div "[PERSON_NAME] Asked a doubt Report 1 Please help me with this doubt Skip Answer…" at bounding box center [378, 259] width 447 height 305
click at [989, 178] on div at bounding box center [996, 167] width 24 height 21
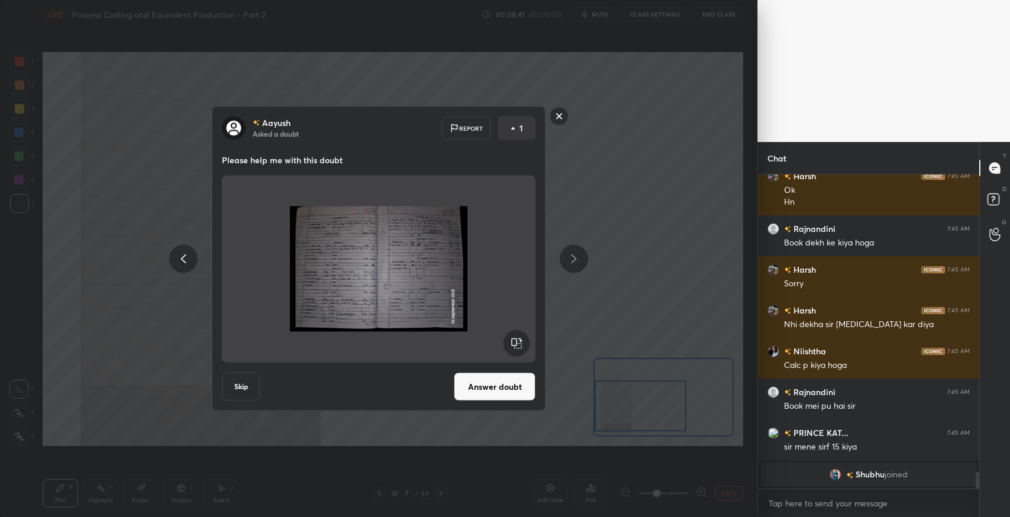
scroll to position [5685, 0]
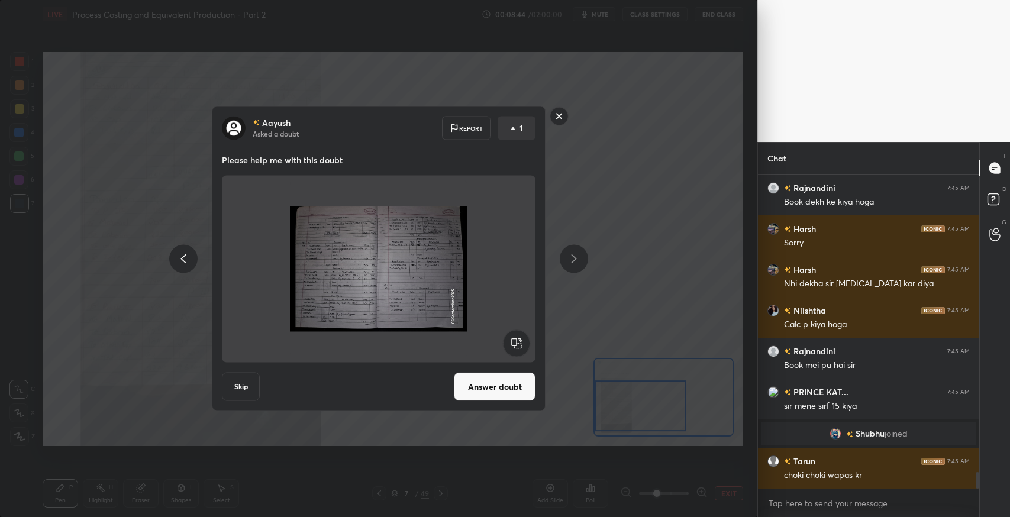
click at [565, 125] on icon at bounding box center [559, 116] width 19 height 19
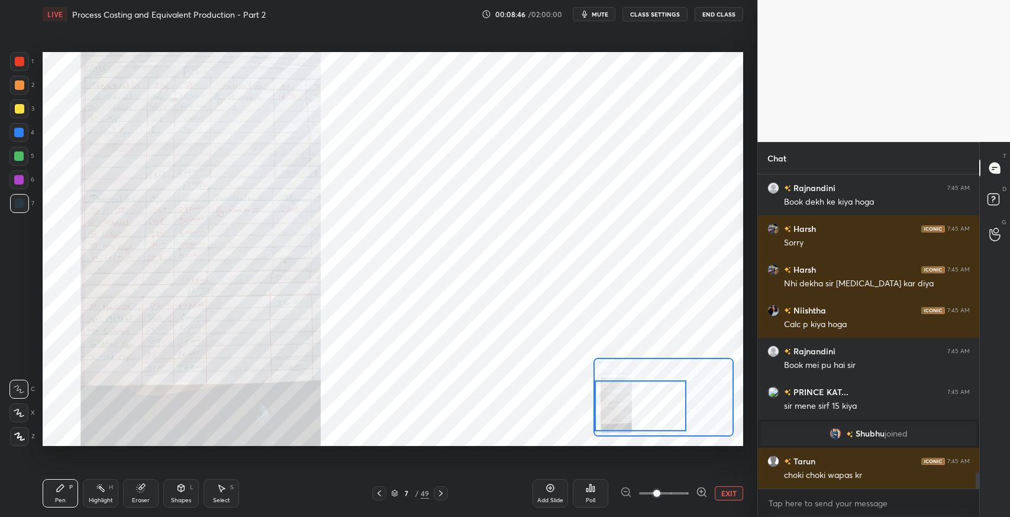
scroll to position [5725, 0]
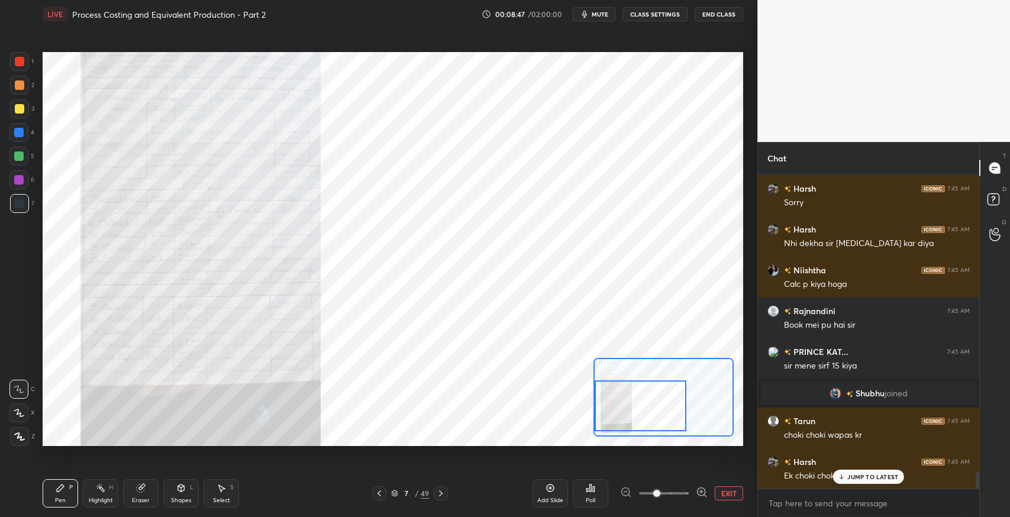
click at [378, 490] on icon at bounding box center [379, 493] width 9 height 9
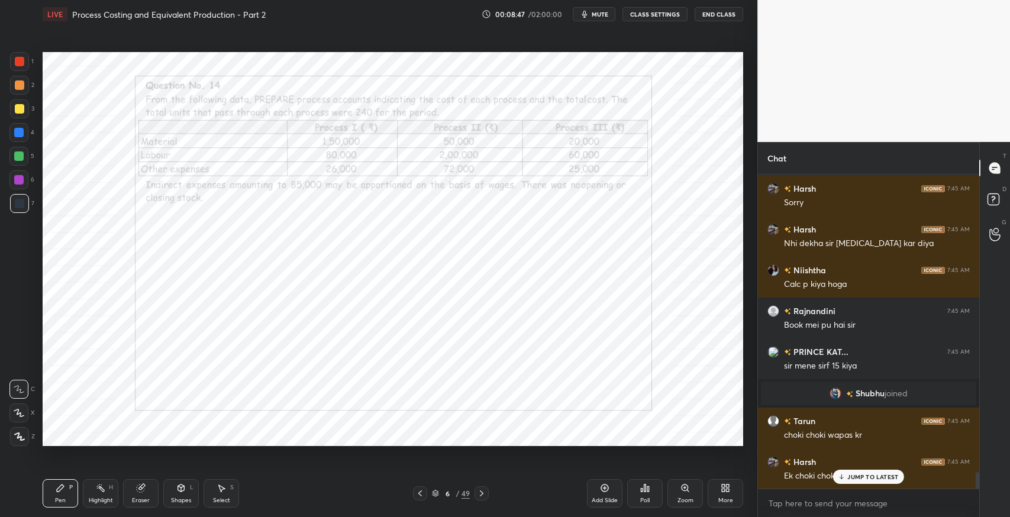
click at [854, 479] on p "JUMP TO LATEST" at bounding box center [873, 477] width 51 height 7
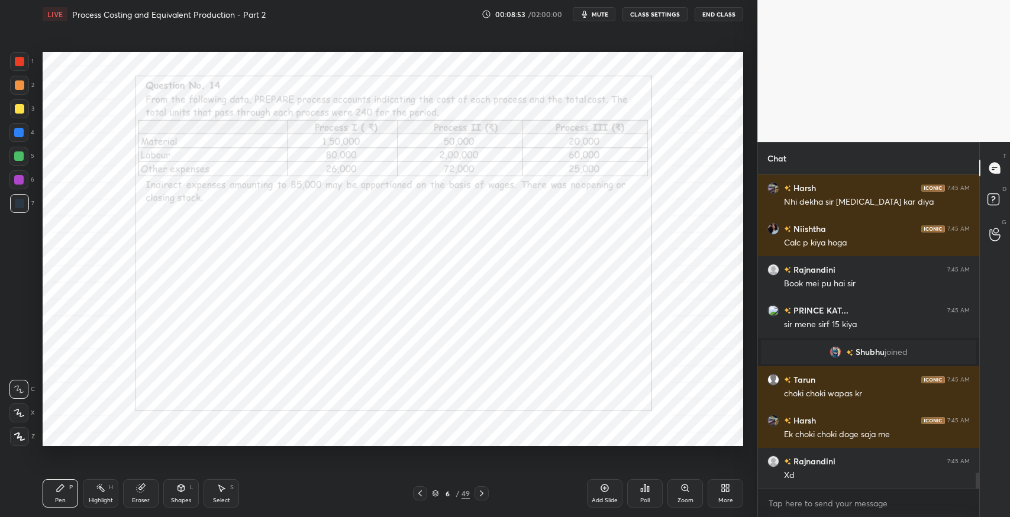
scroll to position [5807, 0]
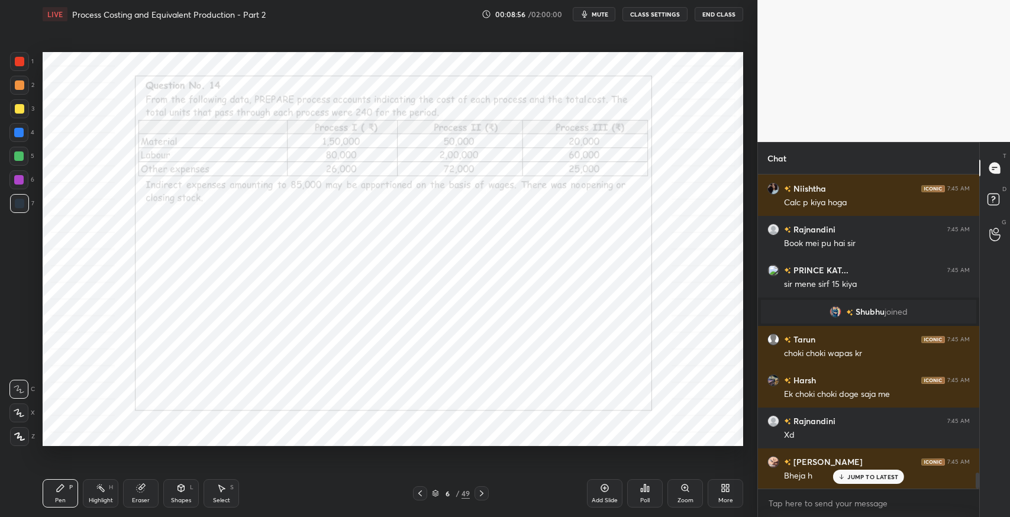
click at [1003, 202] on icon at bounding box center [995, 201] width 21 height 21
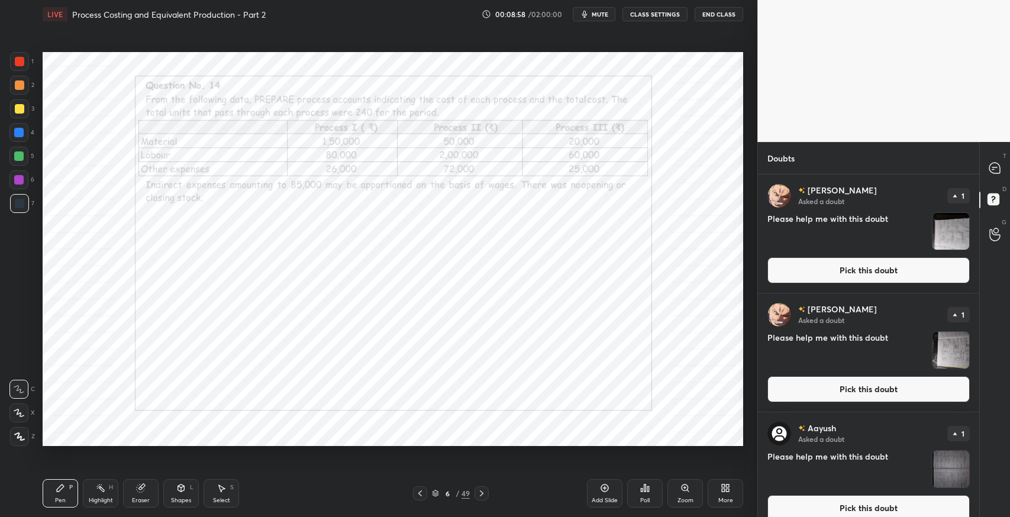
click at [817, 272] on button "Pick this doubt" at bounding box center [869, 270] width 202 height 26
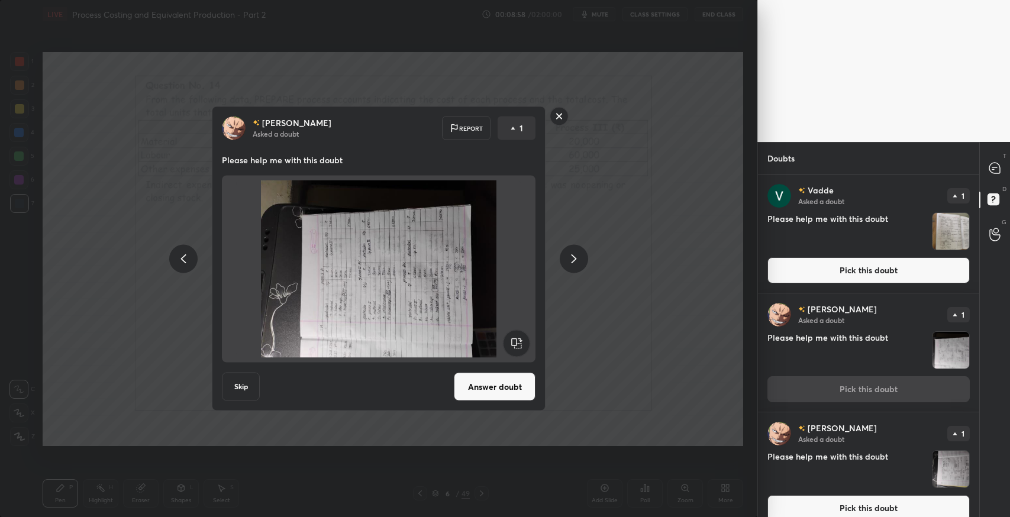
click at [512, 342] on rect at bounding box center [517, 343] width 27 height 27
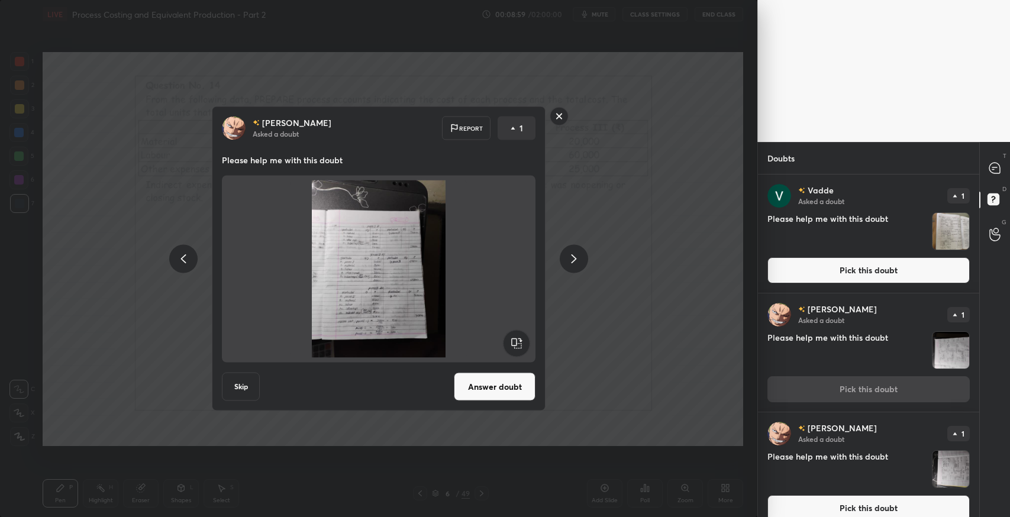
click at [491, 385] on button "Answer doubt" at bounding box center [495, 387] width 82 height 28
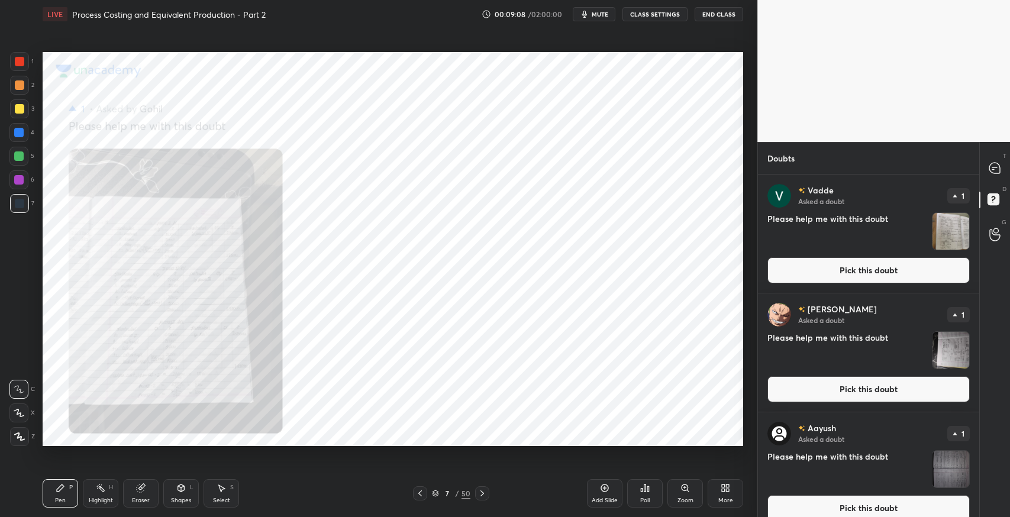
click at [420, 495] on icon at bounding box center [420, 494] width 4 height 6
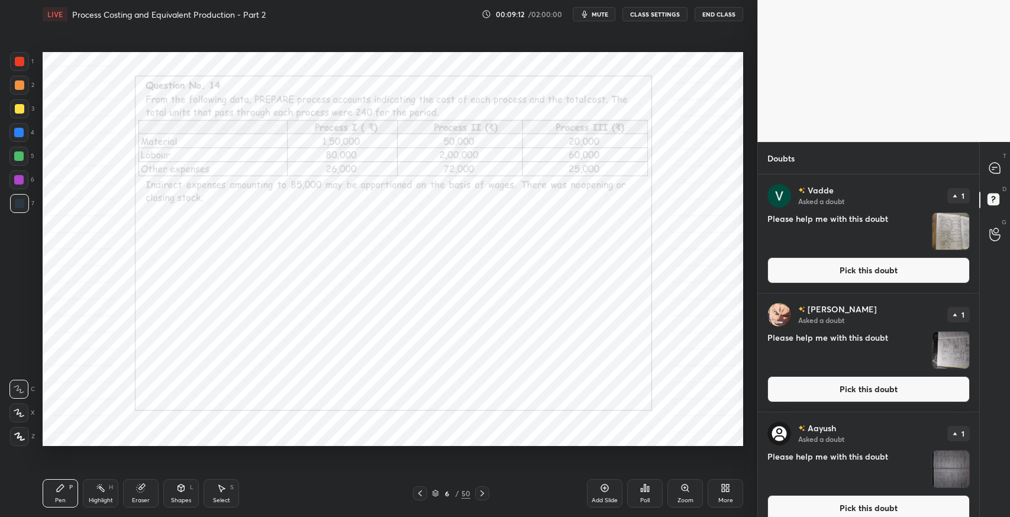
click at [478, 497] on icon at bounding box center [482, 493] width 9 height 9
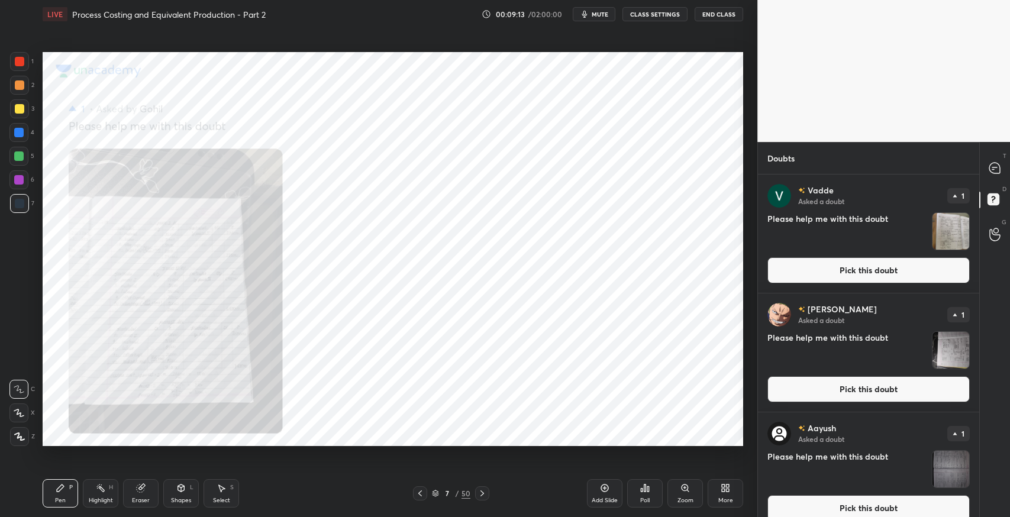
click at [679, 503] on div "Zoom" at bounding box center [686, 501] width 16 height 6
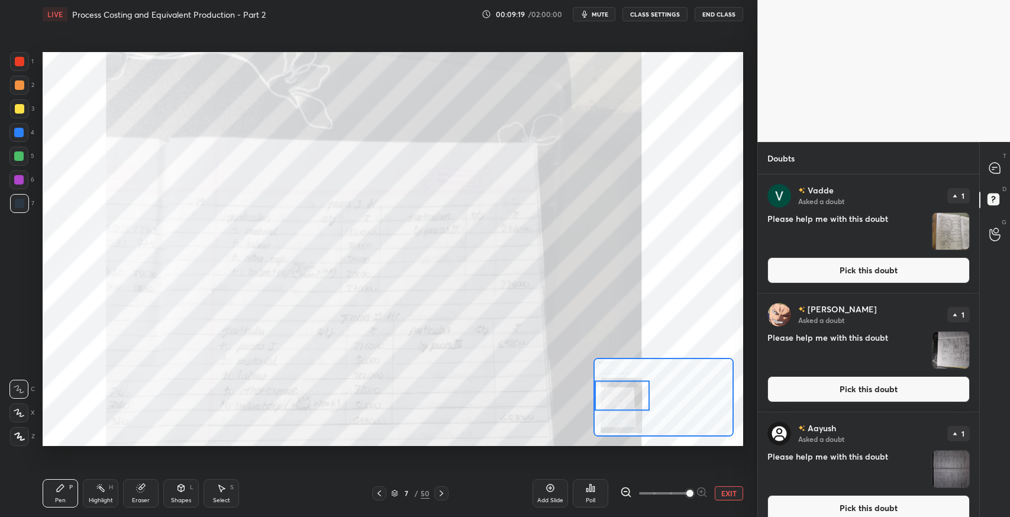
scroll to position [14, 0]
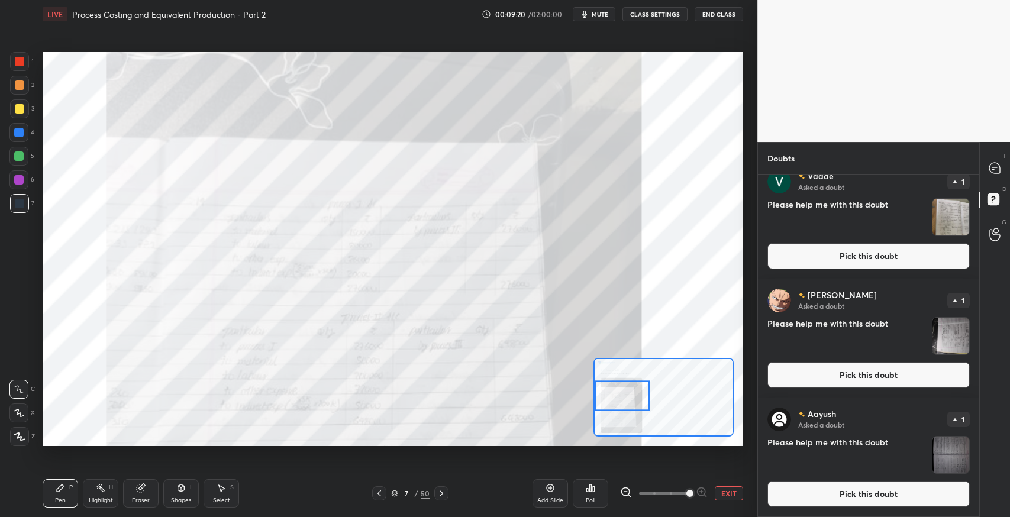
click at [996, 173] on icon at bounding box center [995, 168] width 11 height 11
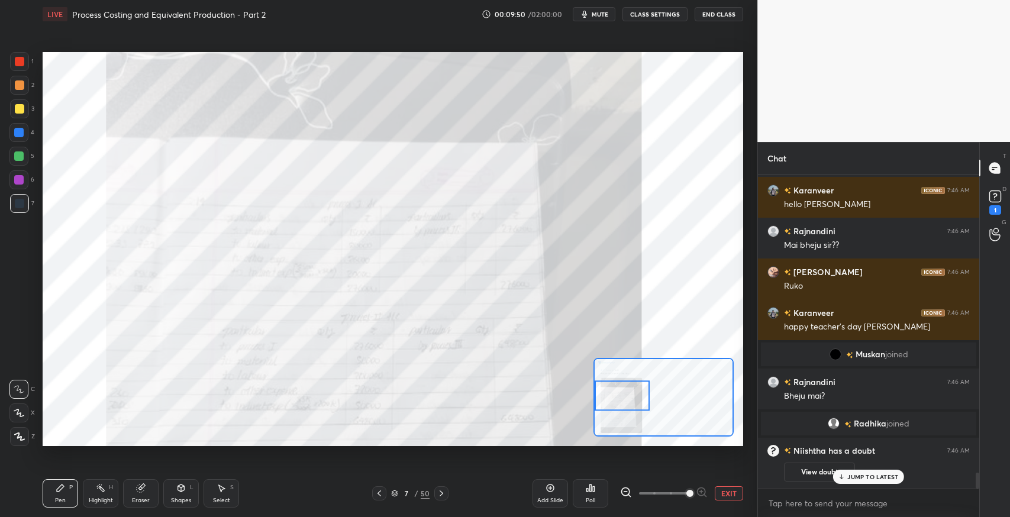
scroll to position [5786, 0]
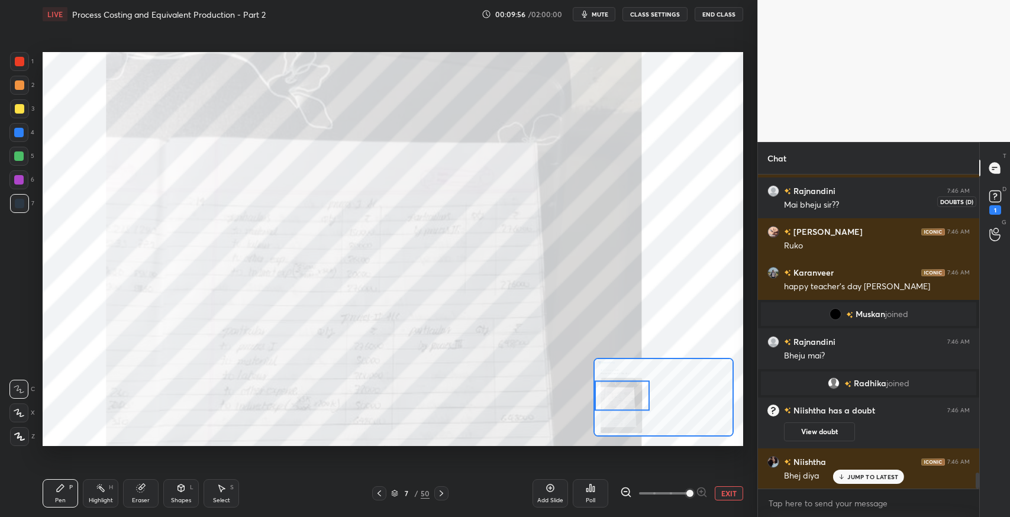
click at [996, 204] on icon at bounding box center [996, 197] width 18 height 18
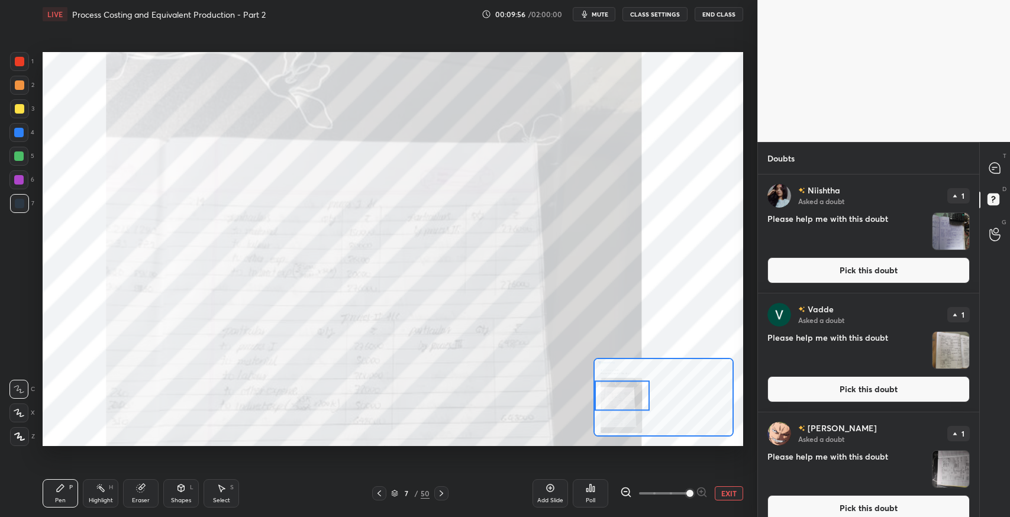
click at [828, 273] on button "Pick this doubt" at bounding box center [869, 270] width 202 height 26
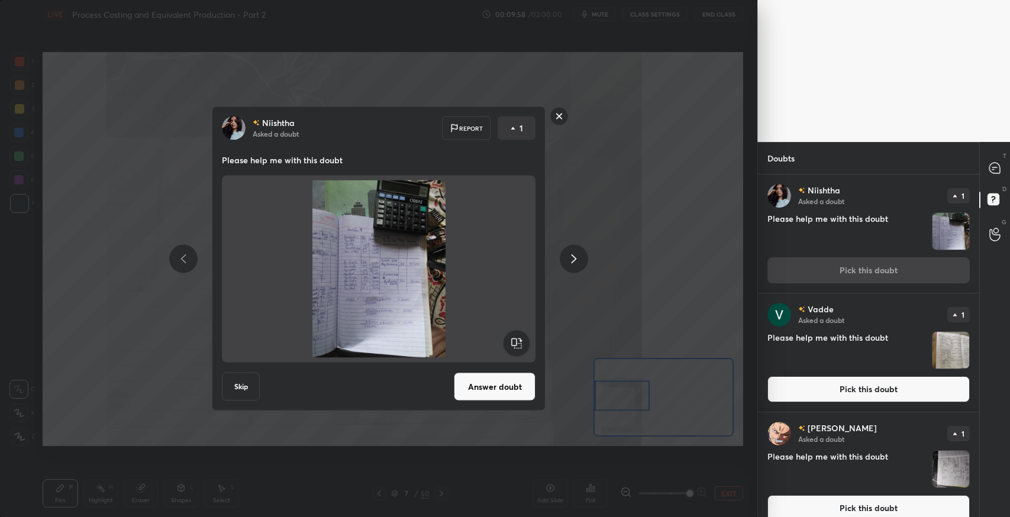
click at [505, 383] on button "Answer doubt" at bounding box center [495, 387] width 82 height 28
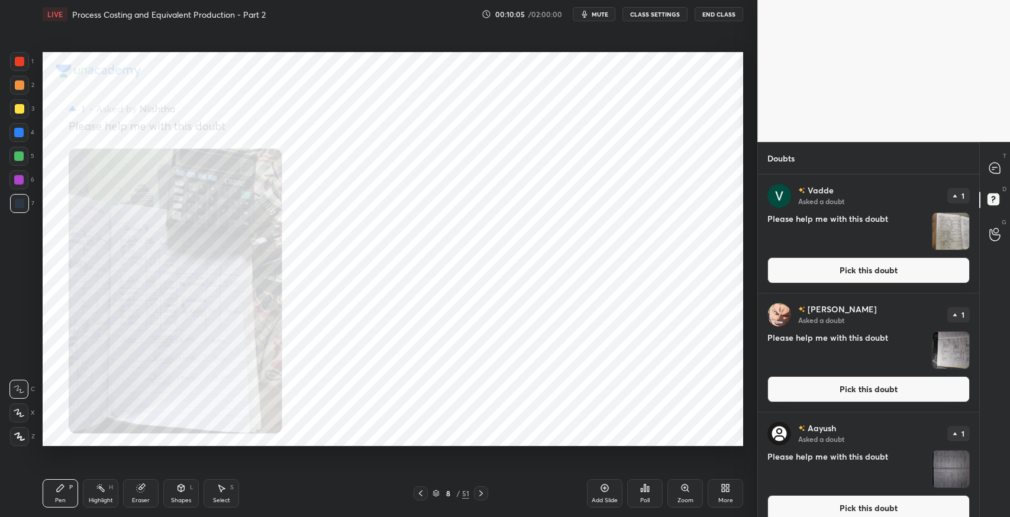
click at [993, 177] on div at bounding box center [996, 167] width 24 height 21
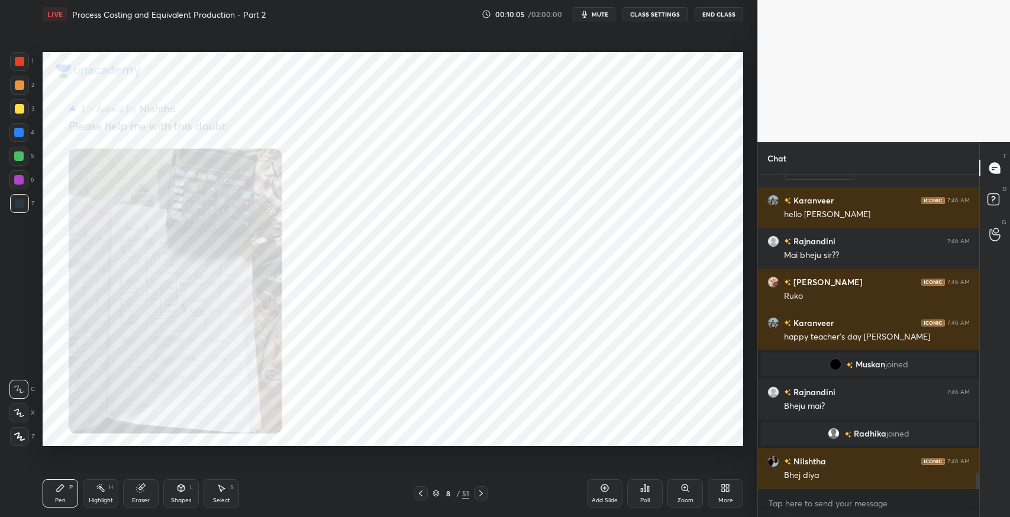
scroll to position [311, 218]
click at [677, 504] on div "Zoom" at bounding box center [686, 493] width 36 height 28
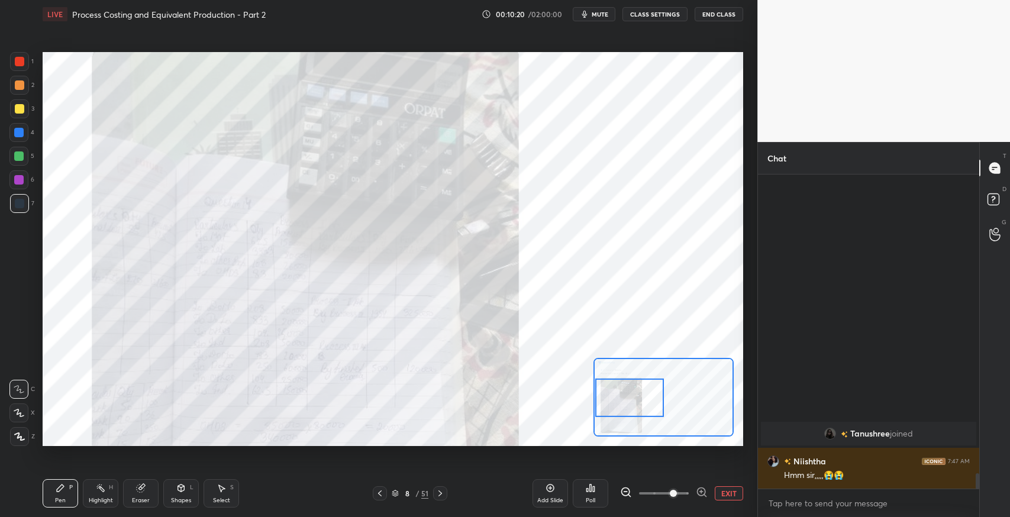
scroll to position [5771, 0]
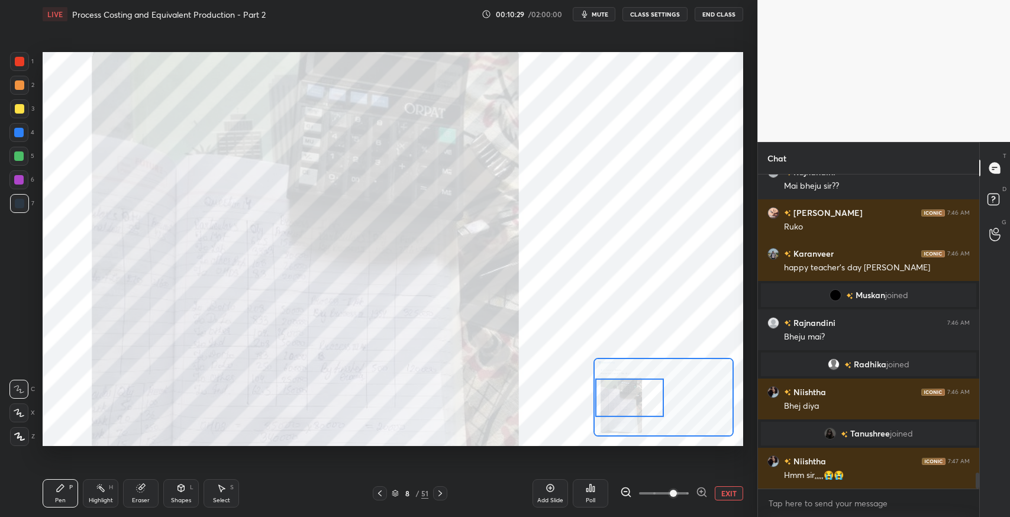
click at [379, 495] on icon at bounding box center [379, 493] width 9 height 9
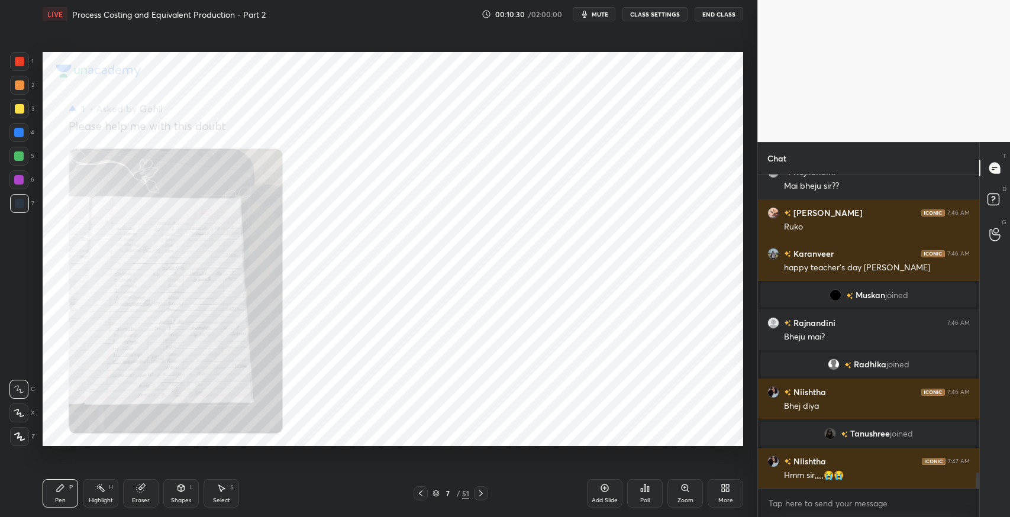
click at [381, 494] on div "7 / 51" at bounding box center [451, 494] width 272 height 14
click at [414, 498] on div at bounding box center [421, 494] width 14 height 14
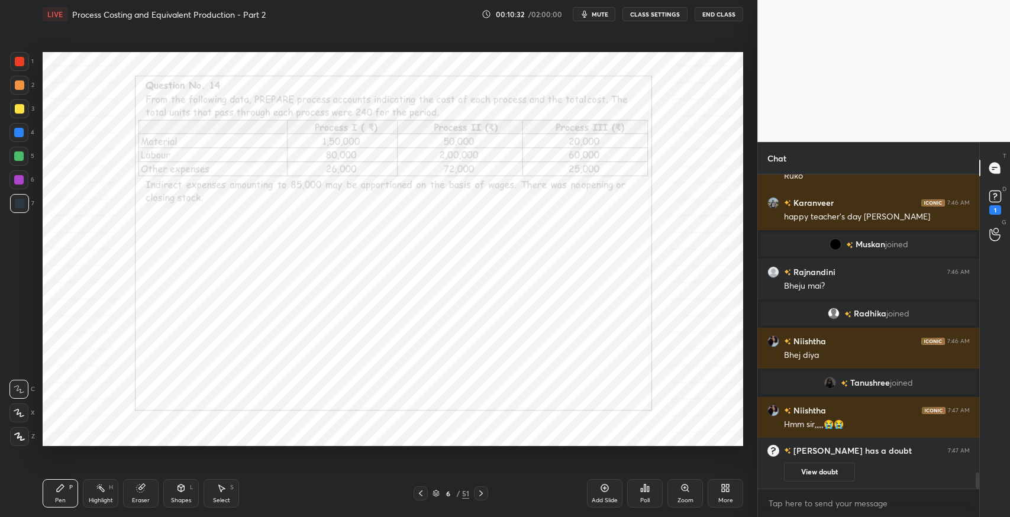
click at [147, 489] on div "Eraser" at bounding box center [141, 493] width 36 height 28
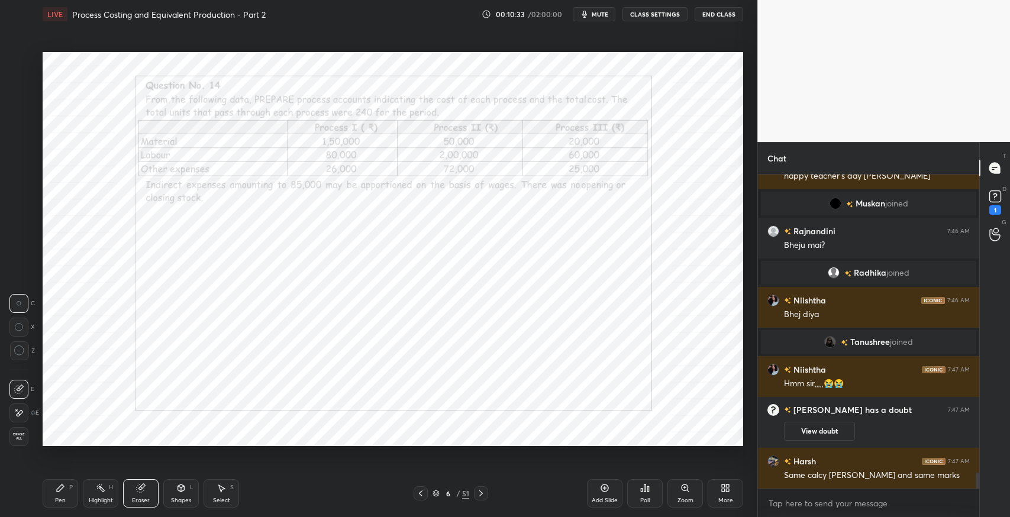
click at [17, 435] on span "Erase all" at bounding box center [19, 437] width 18 height 8
click at [999, 205] on icon at bounding box center [996, 197] width 18 height 18
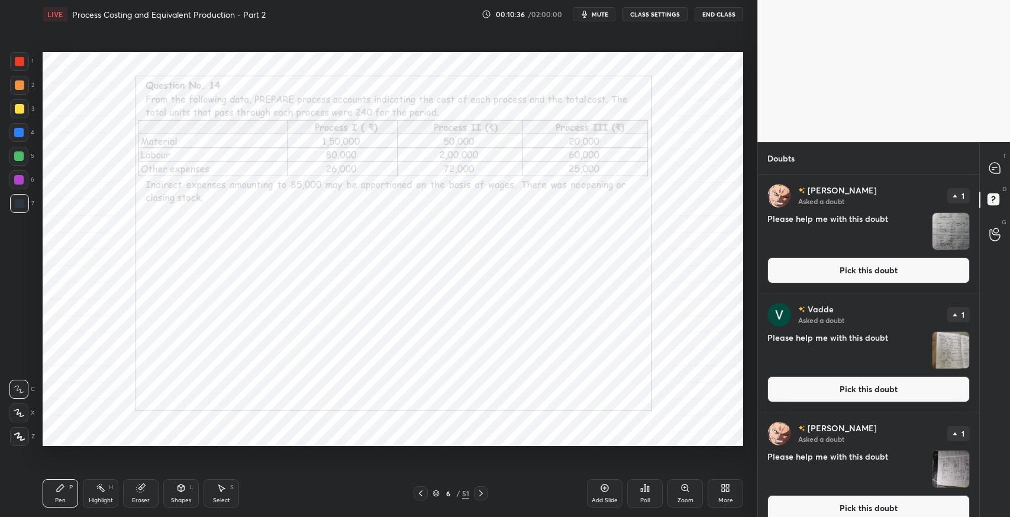
click at [861, 269] on button "Pick this doubt" at bounding box center [869, 270] width 202 height 26
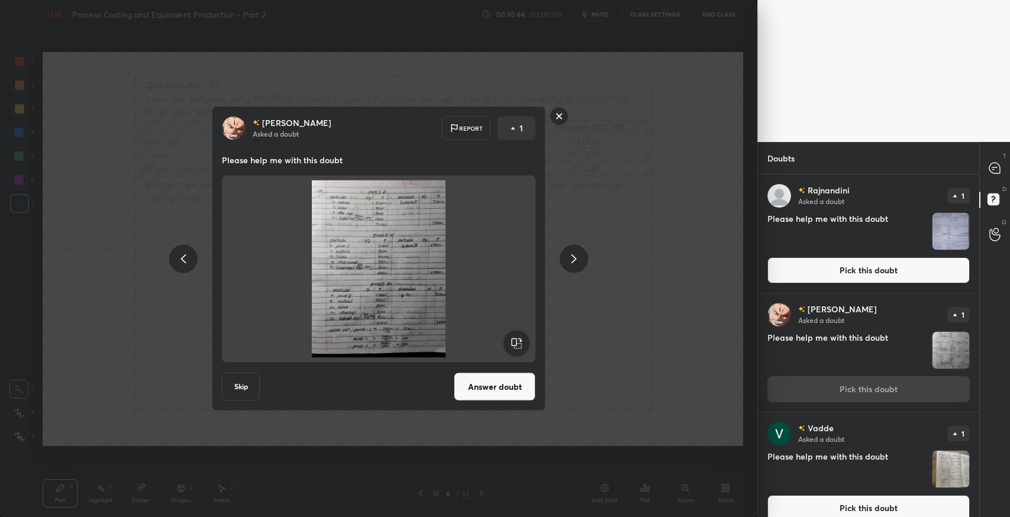
click at [661, 321] on div "[PERSON_NAME] Asked a doubt Report 1 Please help me with this doubt Skip Answer…" at bounding box center [379, 258] width 758 height 517
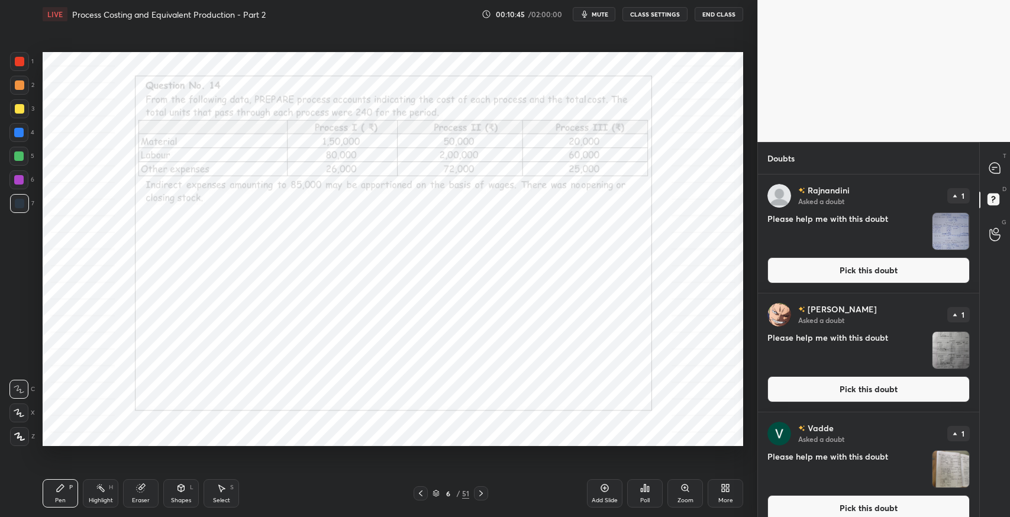
click at [705, 490] on div "Add Slide Poll Zoom More" at bounding box center [665, 494] width 156 height 66
click at [713, 494] on div "More" at bounding box center [726, 493] width 36 height 28
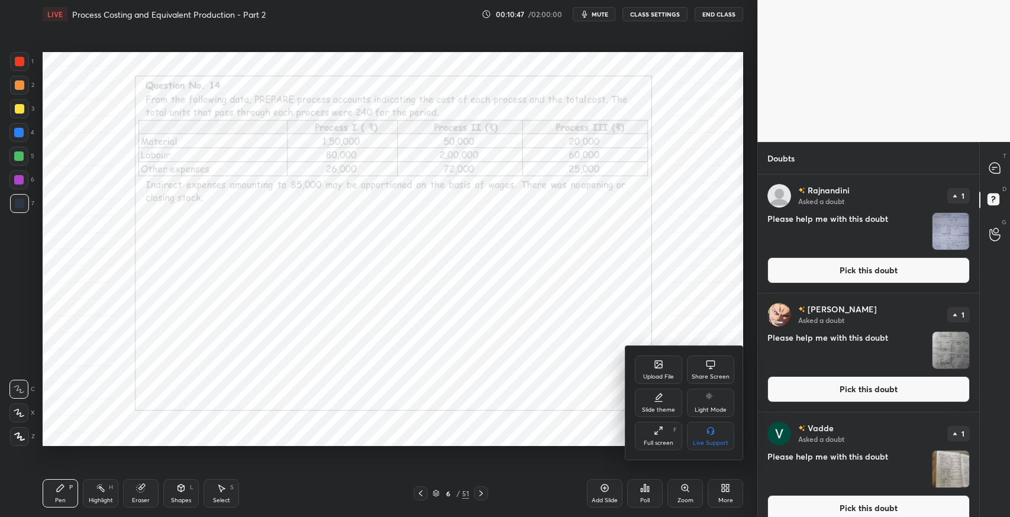
click at [653, 364] on div "Upload File" at bounding box center [658, 370] width 47 height 28
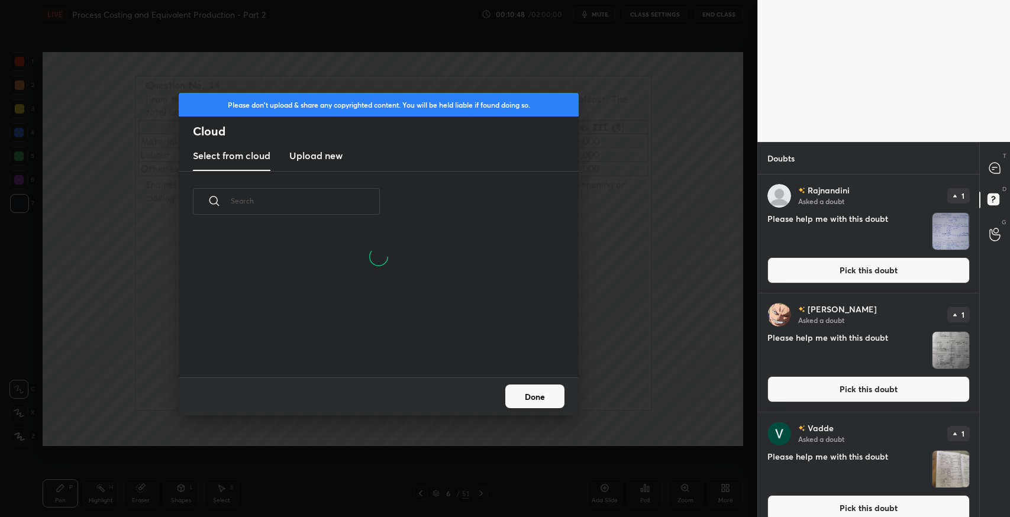
click at [322, 161] on h3 "Upload new" at bounding box center [315, 156] width 53 height 14
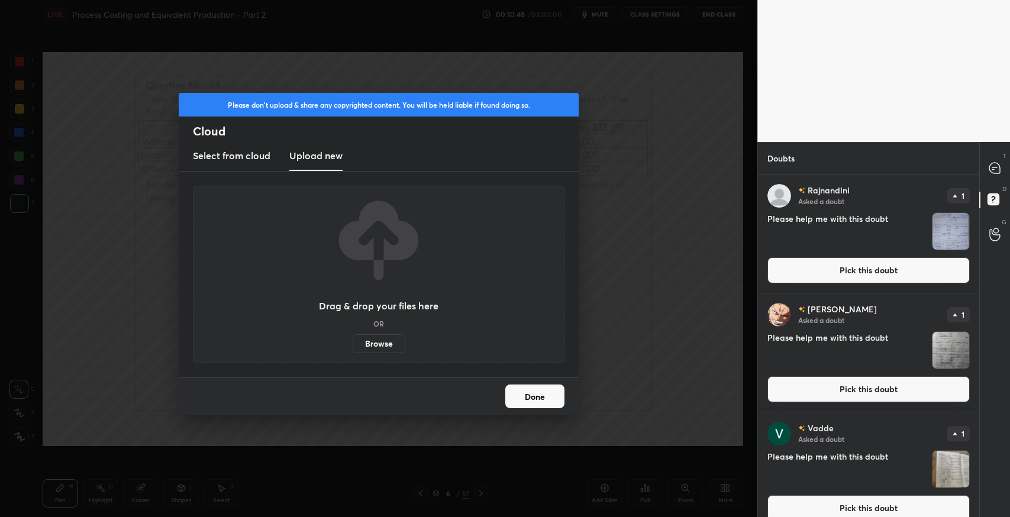
click at [372, 343] on label "Browse" at bounding box center [379, 343] width 53 height 19
click at [353, 343] on input "Browse" at bounding box center [353, 343] width 0 height 19
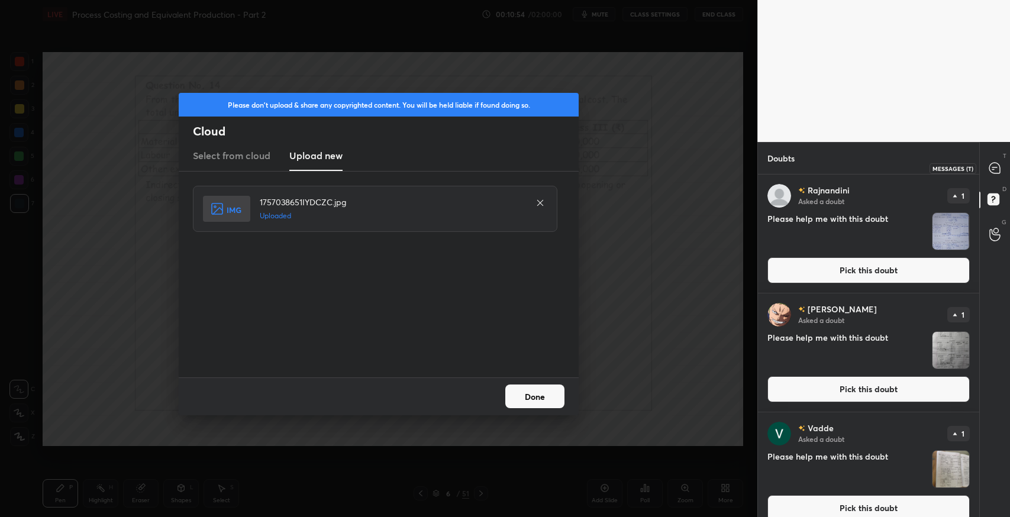
click at [993, 160] on div at bounding box center [996, 167] width 24 height 21
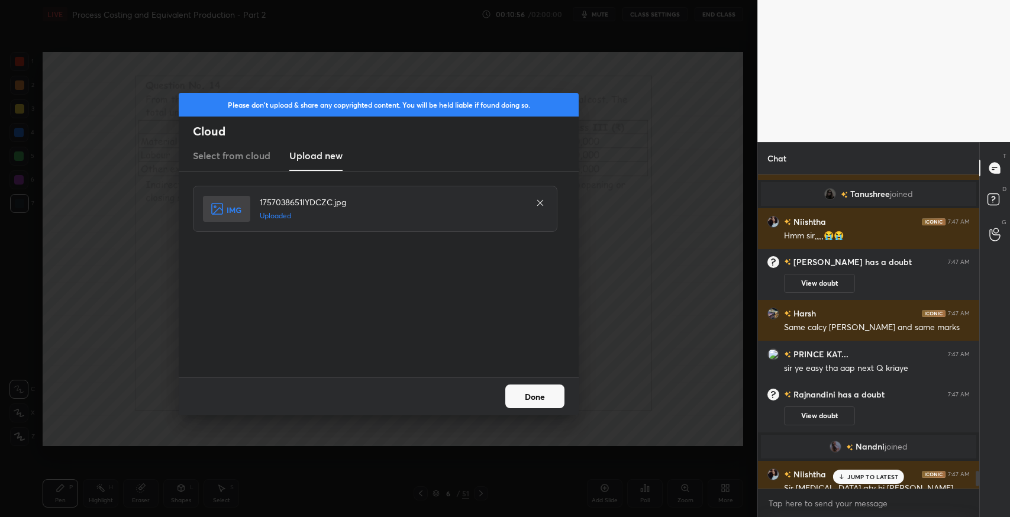
scroll to position [6255, 0]
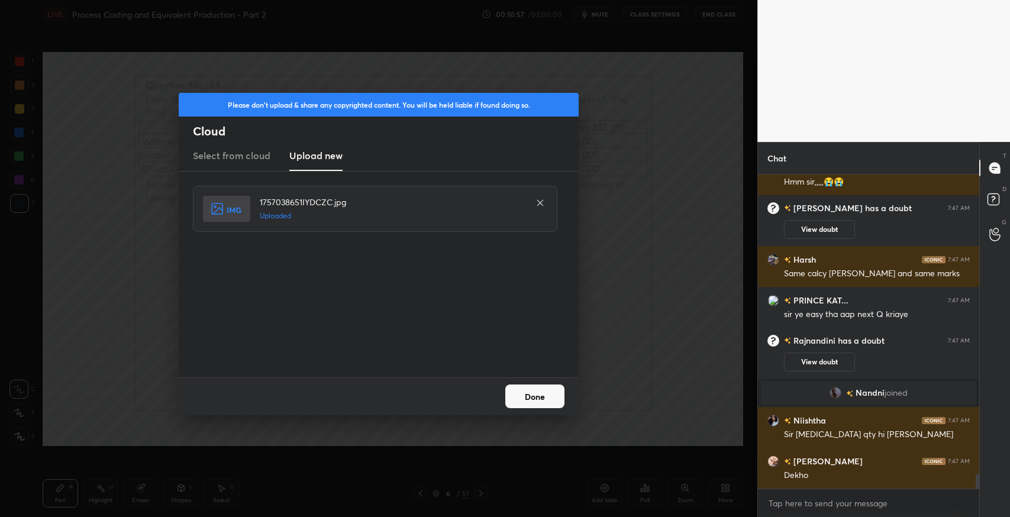
click at [513, 391] on button "Done" at bounding box center [534, 397] width 59 height 24
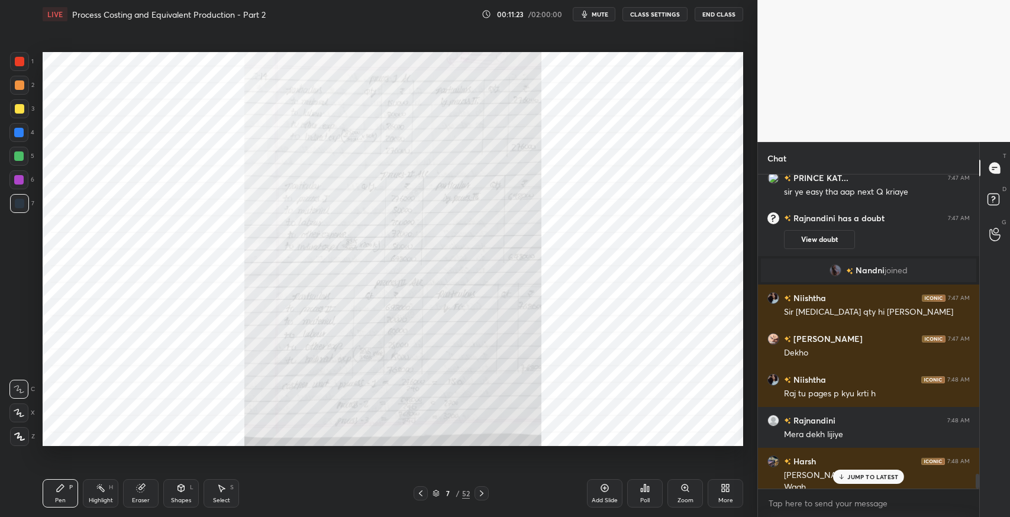
scroll to position [6389, 0]
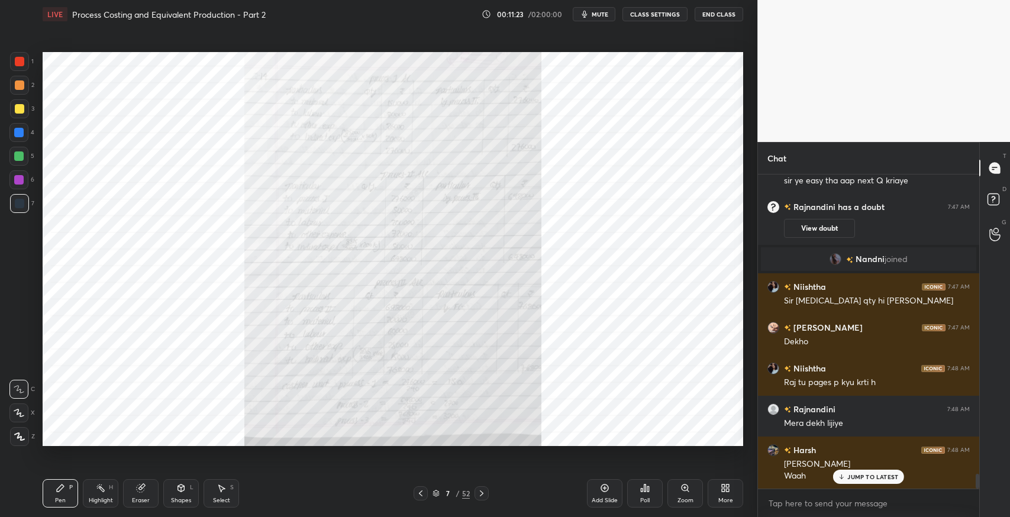
click at [981, 198] on div "D Doubts (D)" at bounding box center [995, 201] width 30 height 33
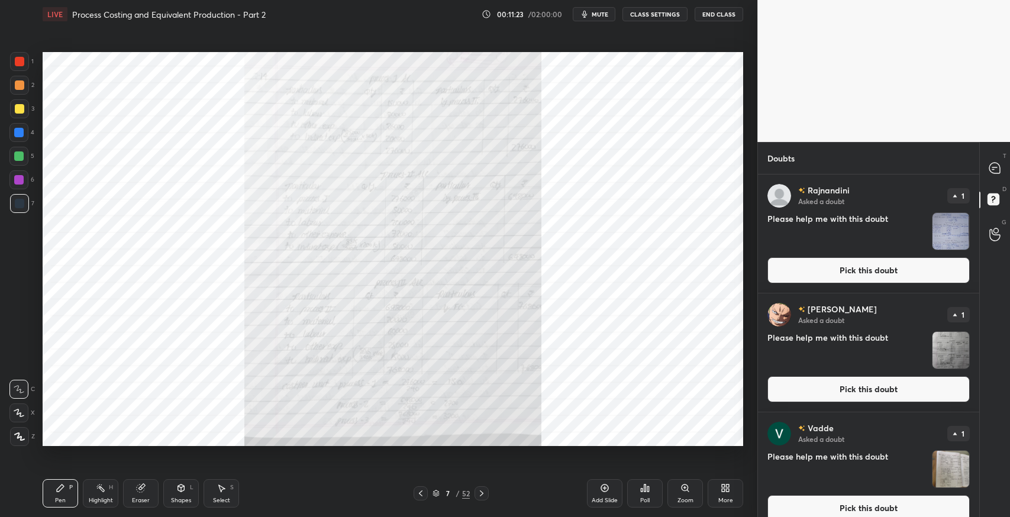
click at [885, 268] on button "Pick this doubt" at bounding box center [869, 270] width 202 height 26
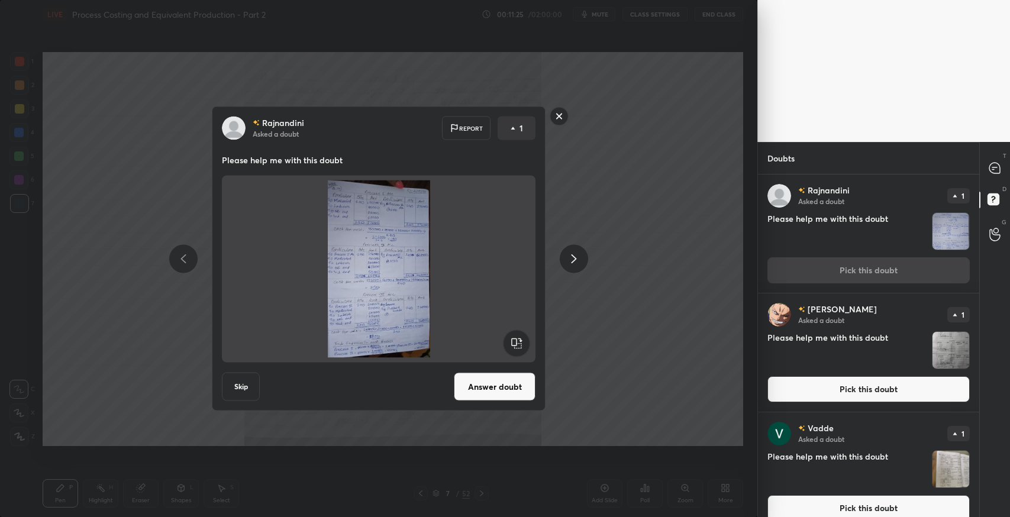
click at [620, 348] on div "[PERSON_NAME] Asked a doubt Report 1 Please help me with this doubt Skip Answer…" at bounding box center [379, 258] width 758 height 517
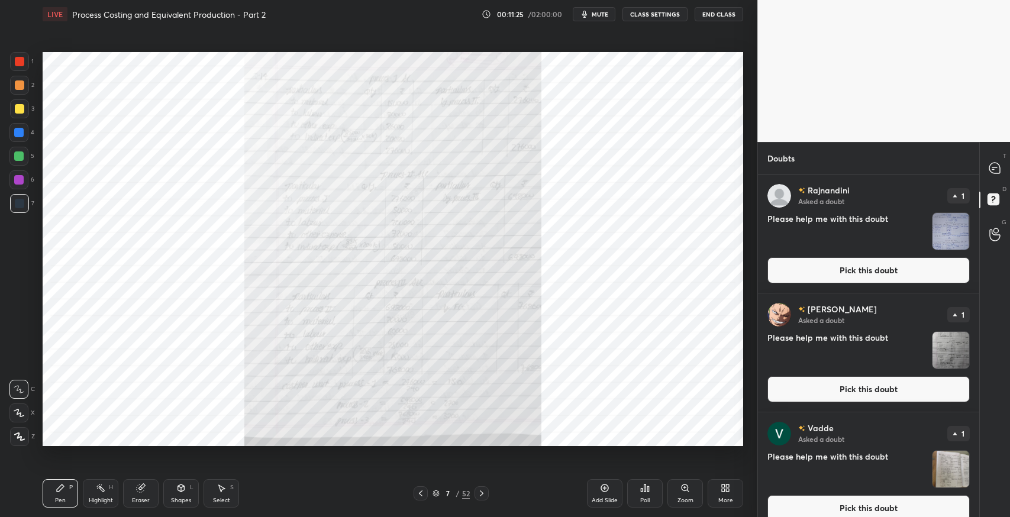
click at [414, 495] on div at bounding box center [421, 494] width 14 height 14
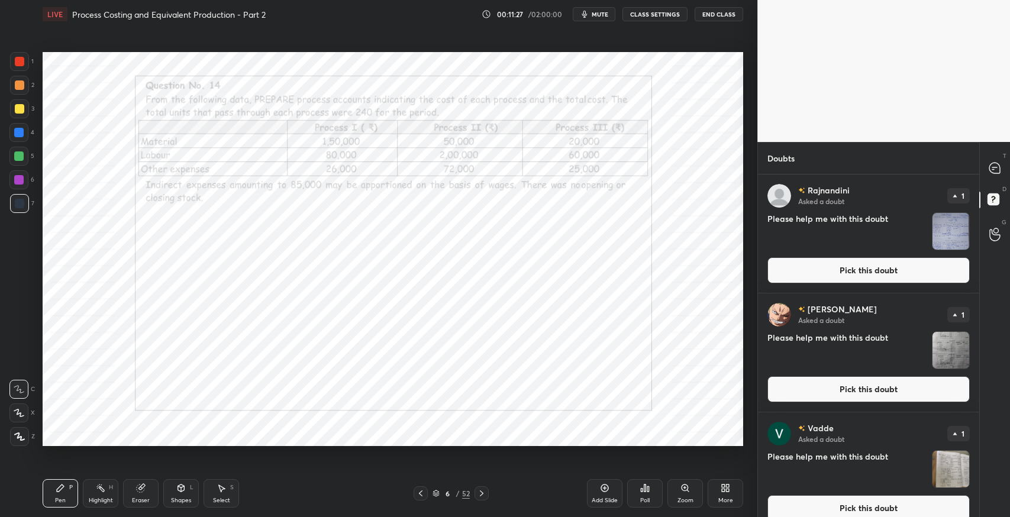
click at [826, 272] on button "Pick this doubt" at bounding box center [869, 270] width 202 height 26
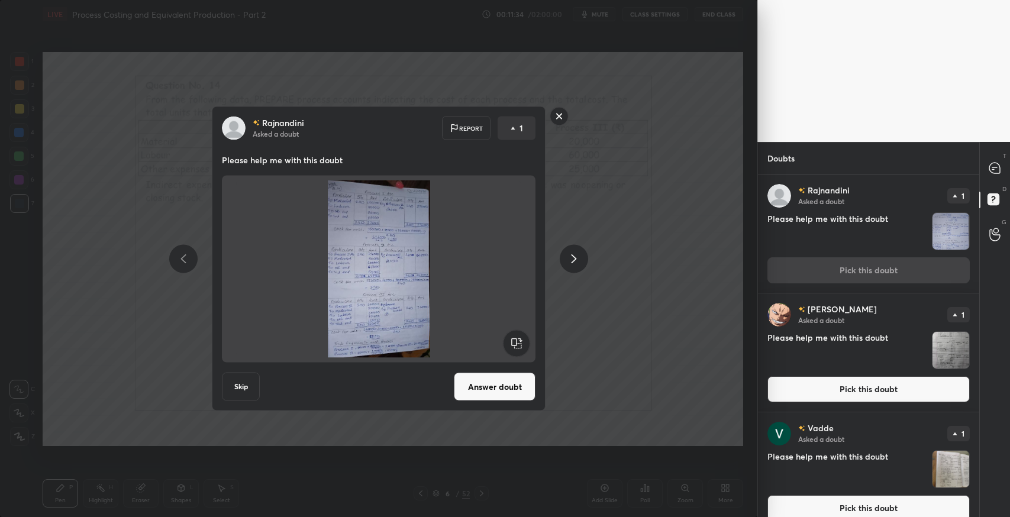
click at [644, 317] on div "[PERSON_NAME] Asked a doubt Report 1 Please help me with this doubt Skip Answer…" at bounding box center [379, 258] width 758 height 517
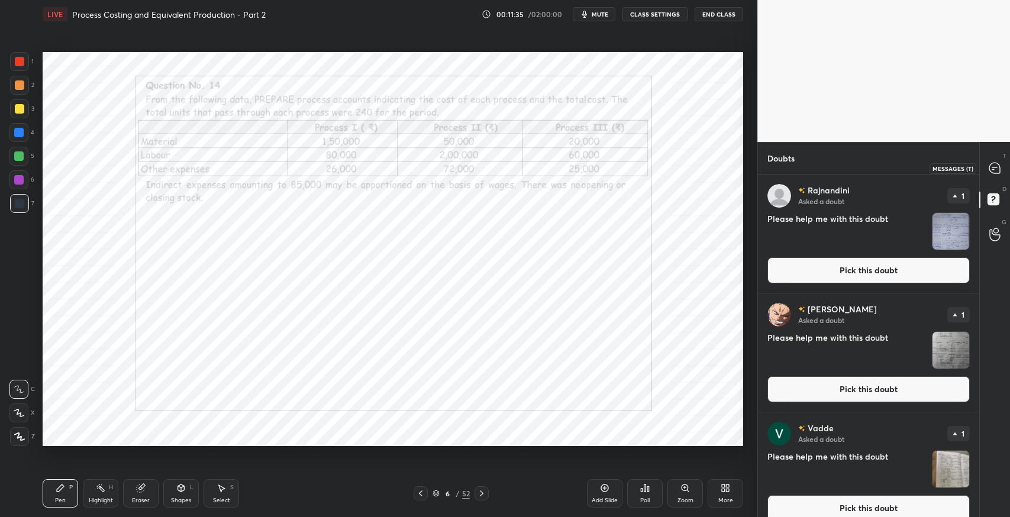
click at [999, 174] on div at bounding box center [996, 167] width 24 height 21
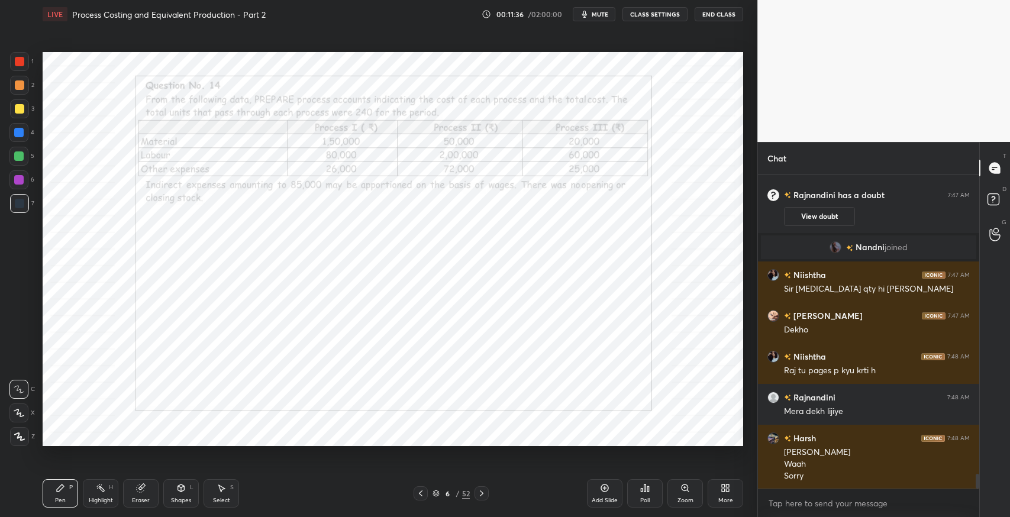
scroll to position [6401, 0]
click at [722, 492] on icon at bounding box center [725, 488] width 9 height 9
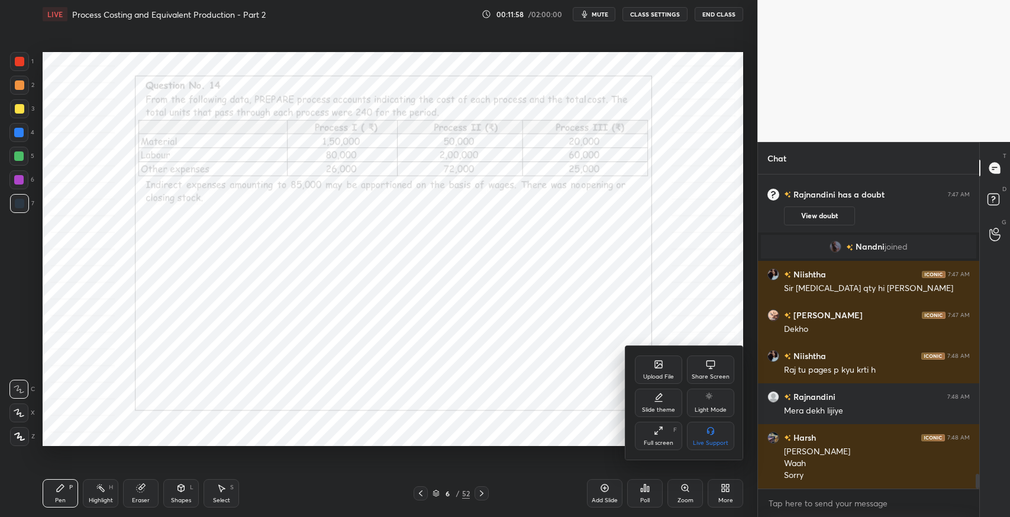
click at [658, 366] on icon at bounding box center [659, 366] width 7 height 4
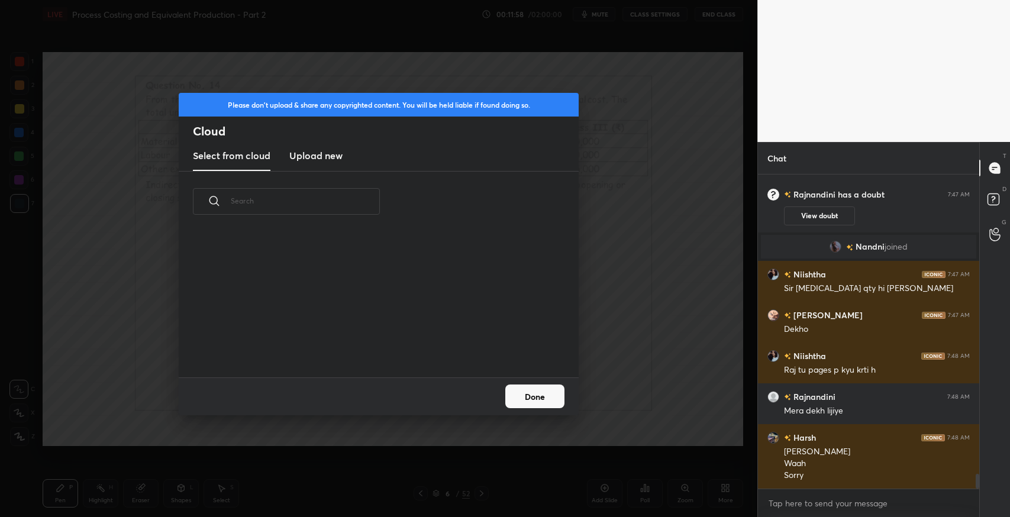
scroll to position [146, 379]
click at [342, 157] on h3 "Upload new" at bounding box center [315, 156] width 53 height 14
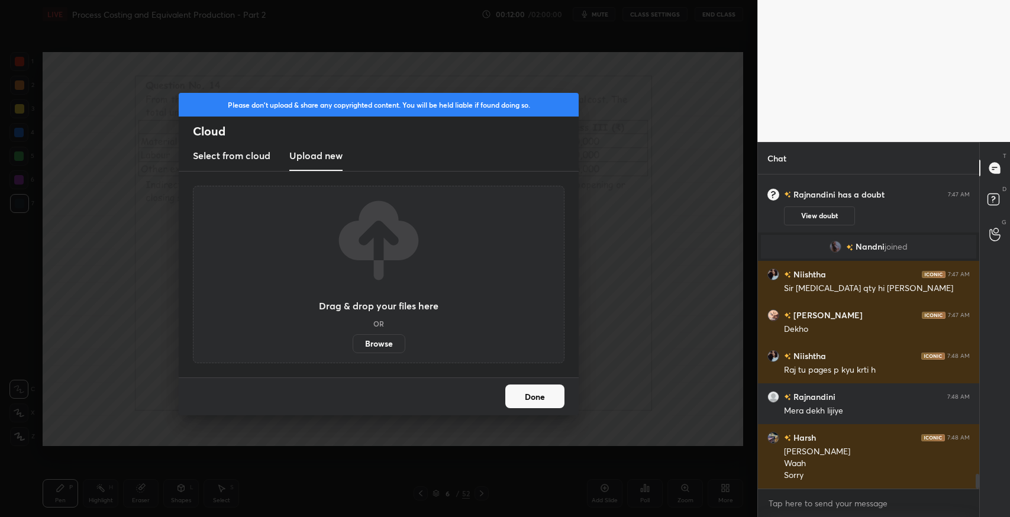
click at [378, 337] on label "Browse" at bounding box center [379, 343] width 53 height 19
click at [353, 337] on input "Browse" at bounding box center [353, 343] width 0 height 19
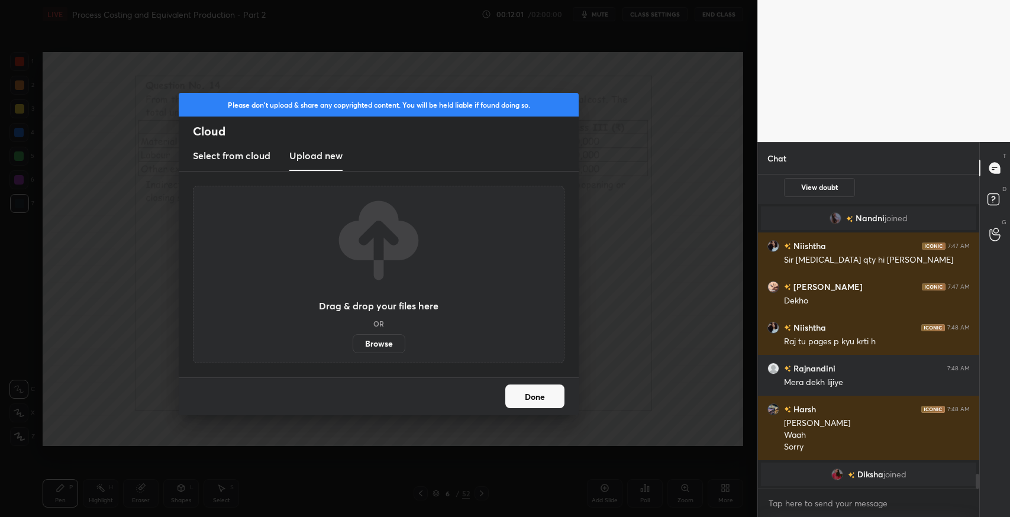
scroll to position [6444, 0]
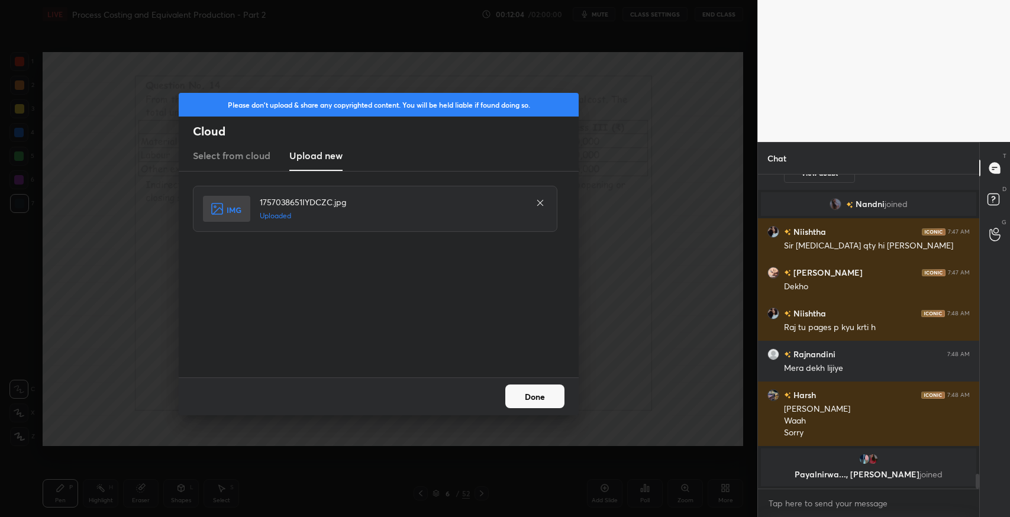
click at [546, 402] on button "Done" at bounding box center [534, 397] width 59 height 24
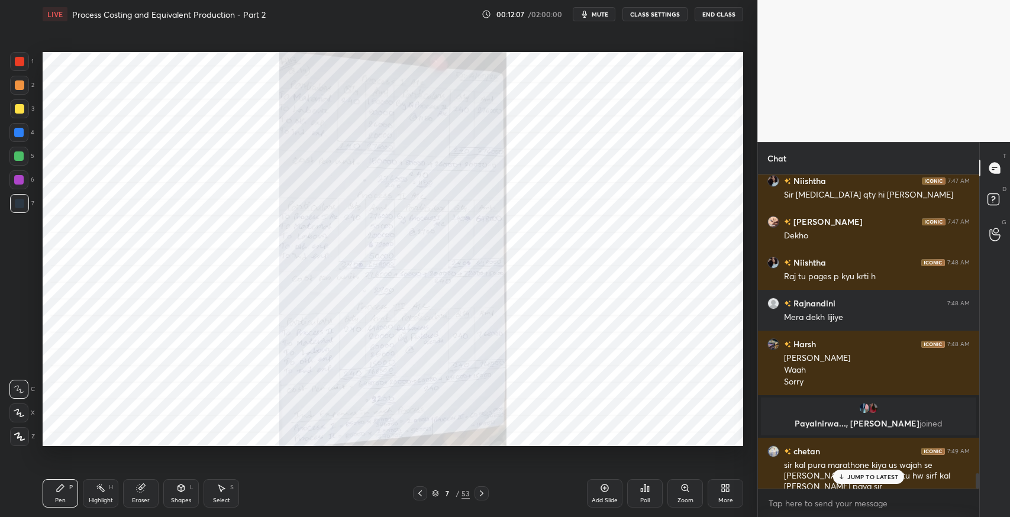
scroll to position [6213, 0]
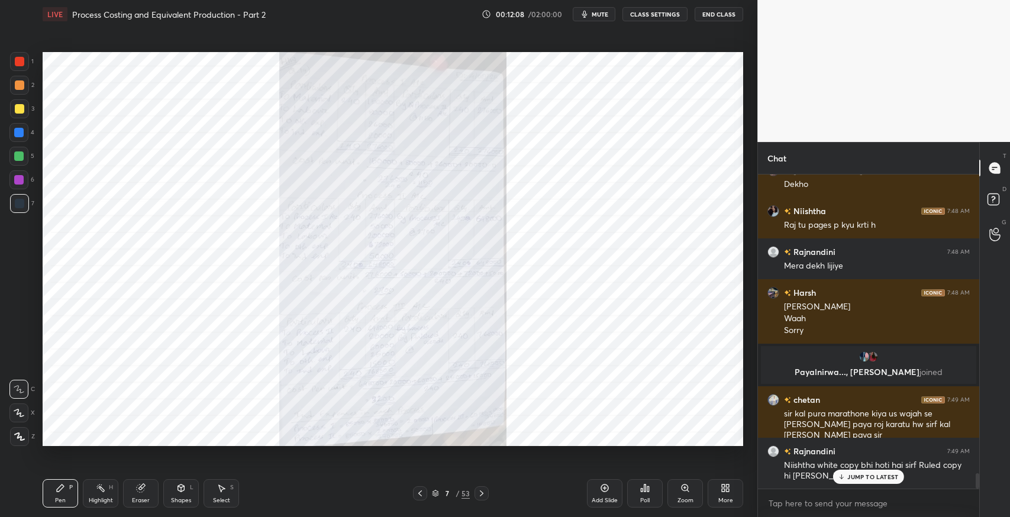
click at [852, 477] on p "JUMP TO LATEST" at bounding box center [873, 477] width 51 height 7
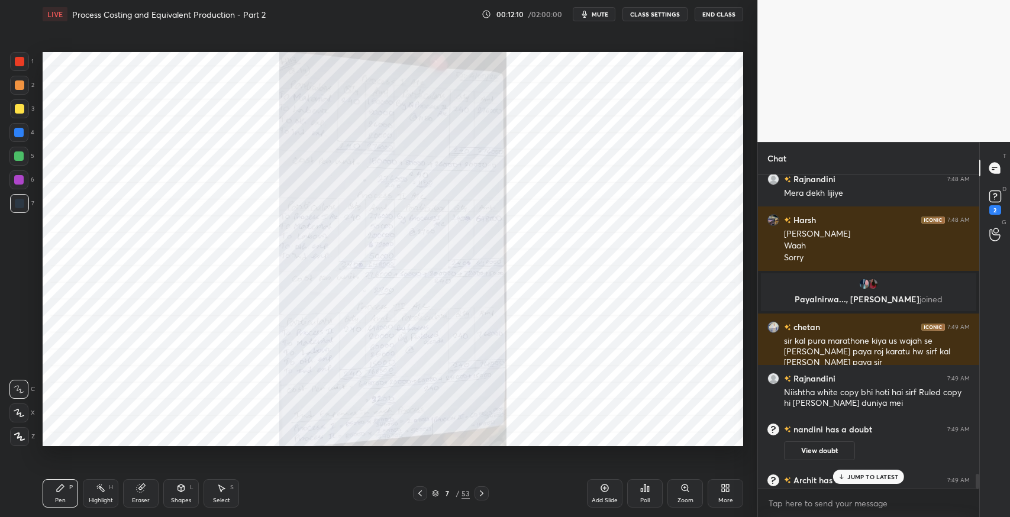
scroll to position [6293, 0]
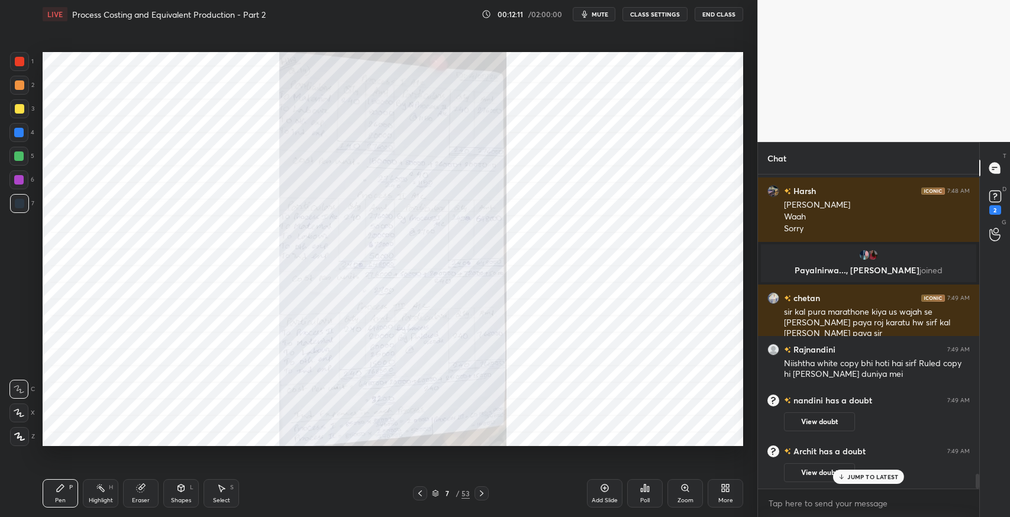
click at [682, 491] on icon at bounding box center [685, 488] width 9 height 9
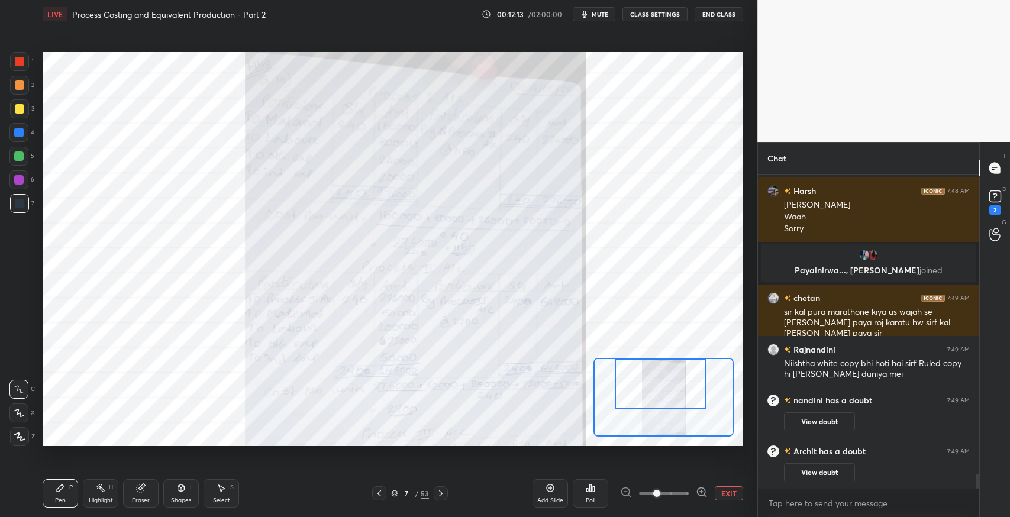
scroll to position [6335, 0]
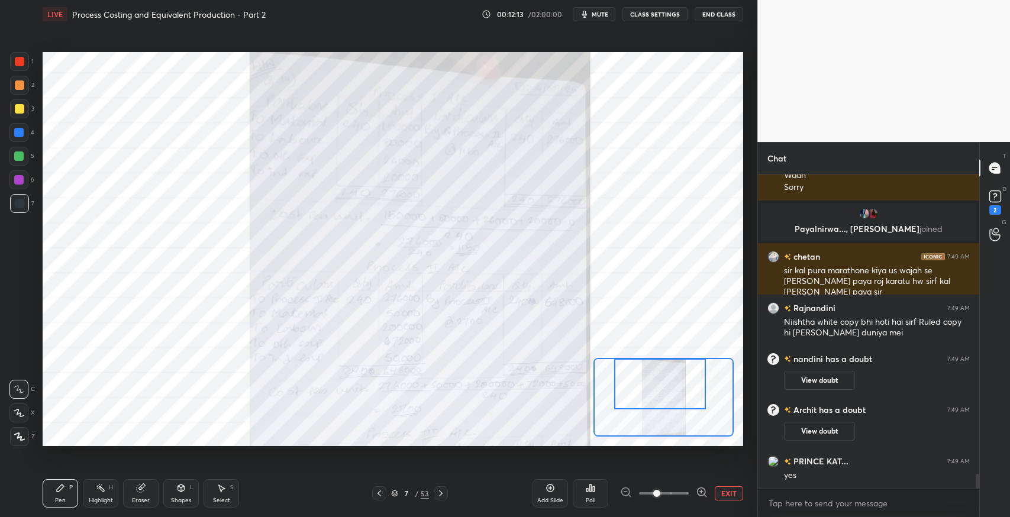
click at [655, 352] on div "Setting up your live class Poll for secs No correct answer Start poll" at bounding box center [393, 249] width 701 height 394
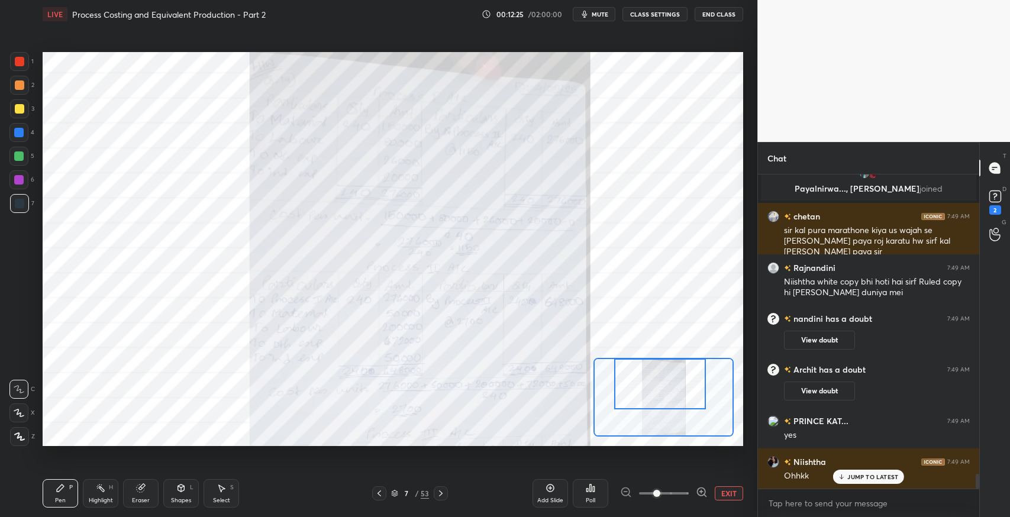
click at [381, 494] on icon at bounding box center [379, 493] width 9 height 9
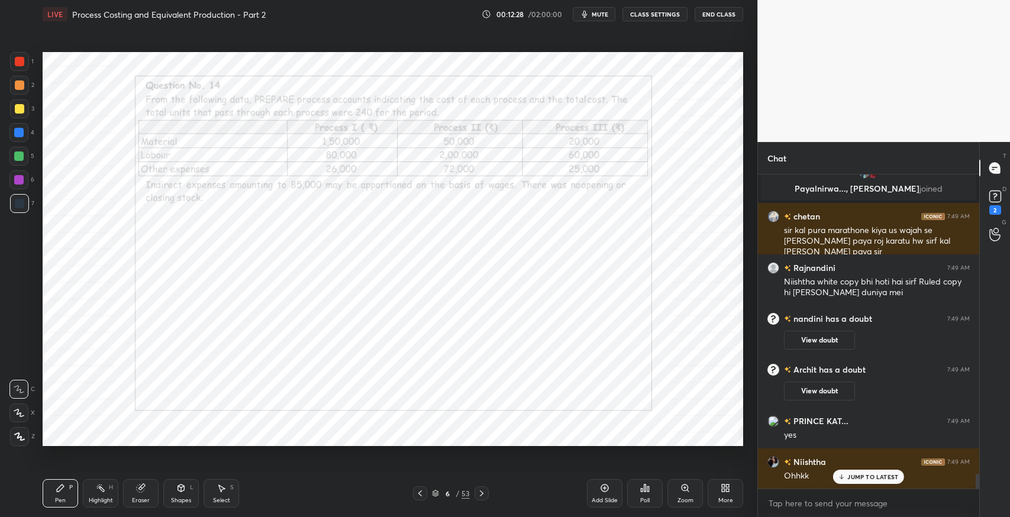
click at [482, 495] on icon at bounding box center [481, 493] width 9 height 9
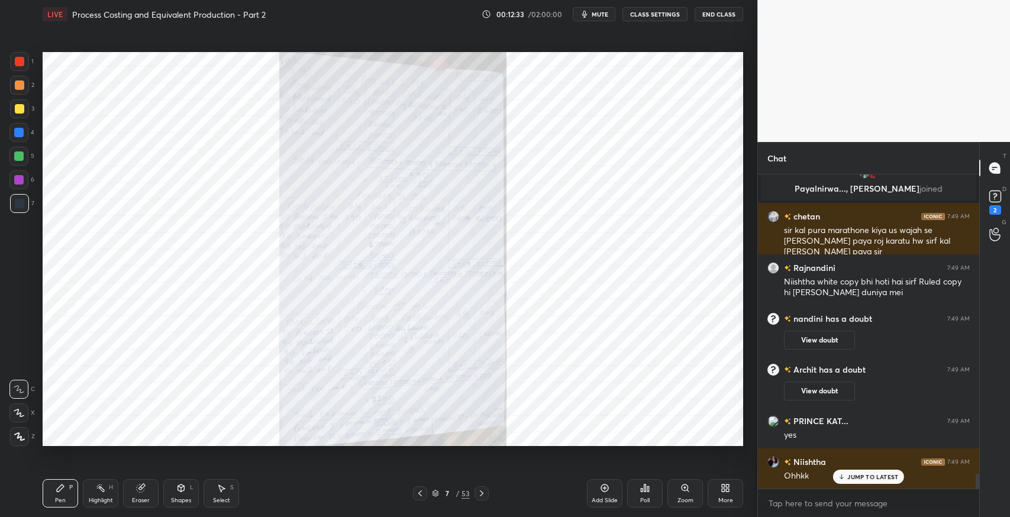
click at [417, 494] on icon at bounding box center [420, 493] width 9 height 9
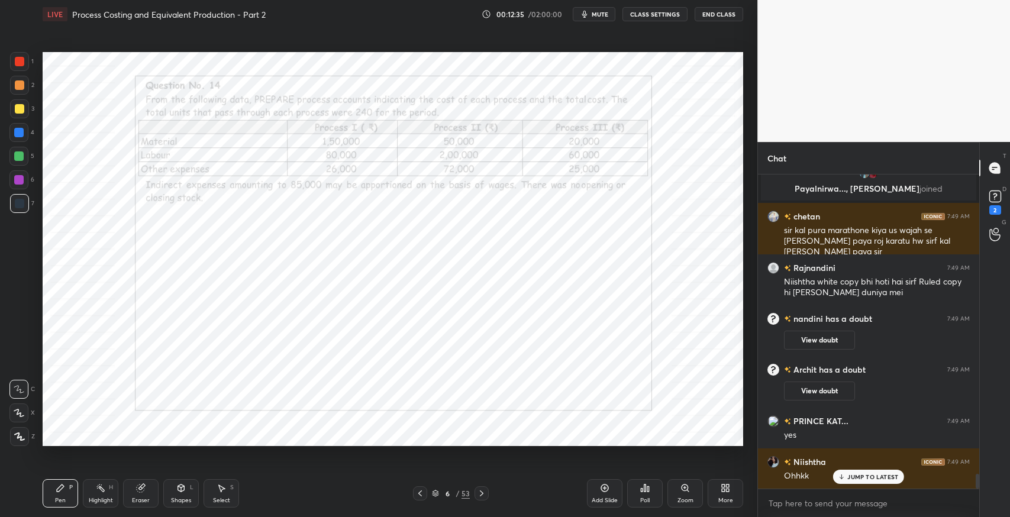
click at [482, 495] on icon at bounding box center [481, 493] width 9 height 9
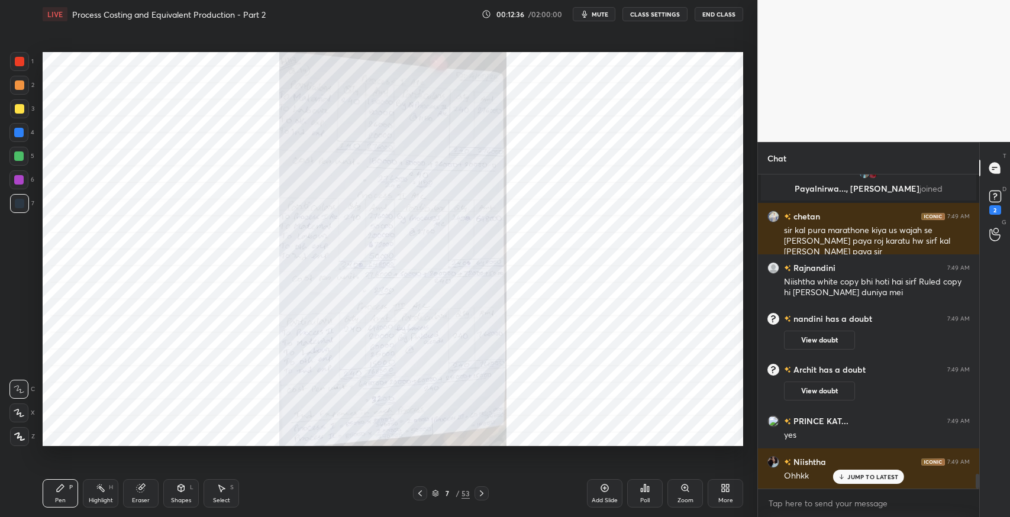
click at [682, 498] on div "Zoom" at bounding box center [686, 501] width 16 height 6
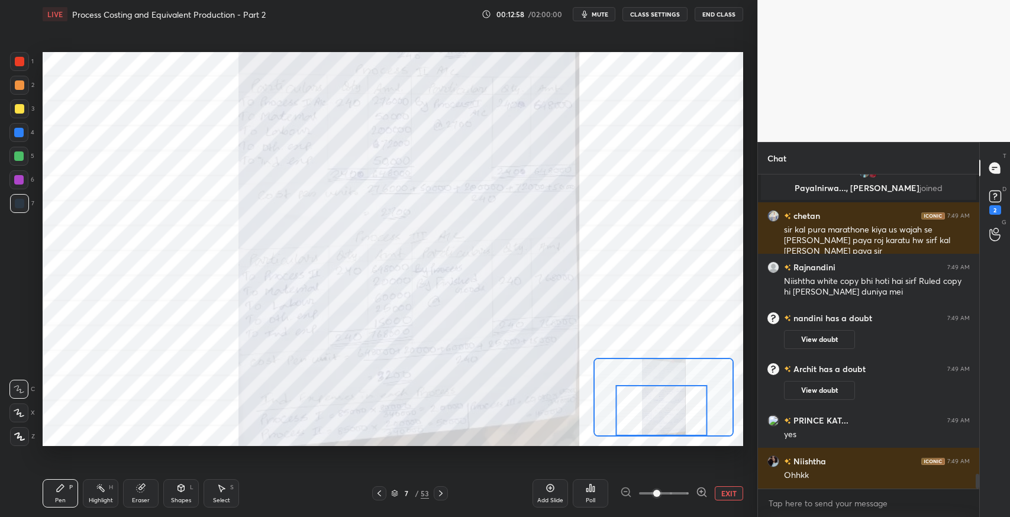
scroll to position [6416, 0]
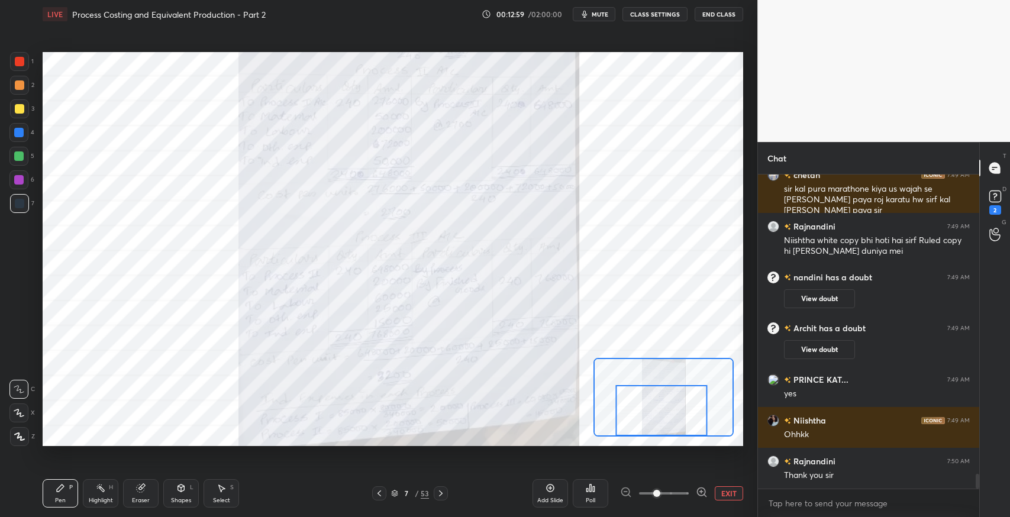
click at [441, 497] on icon at bounding box center [440, 493] width 9 height 9
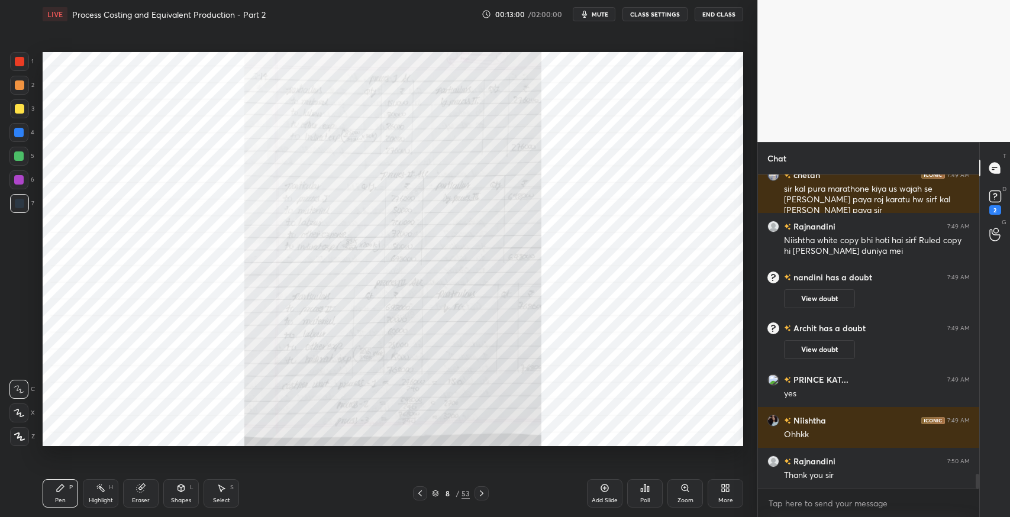
click at [483, 491] on icon at bounding box center [481, 493] width 9 height 9
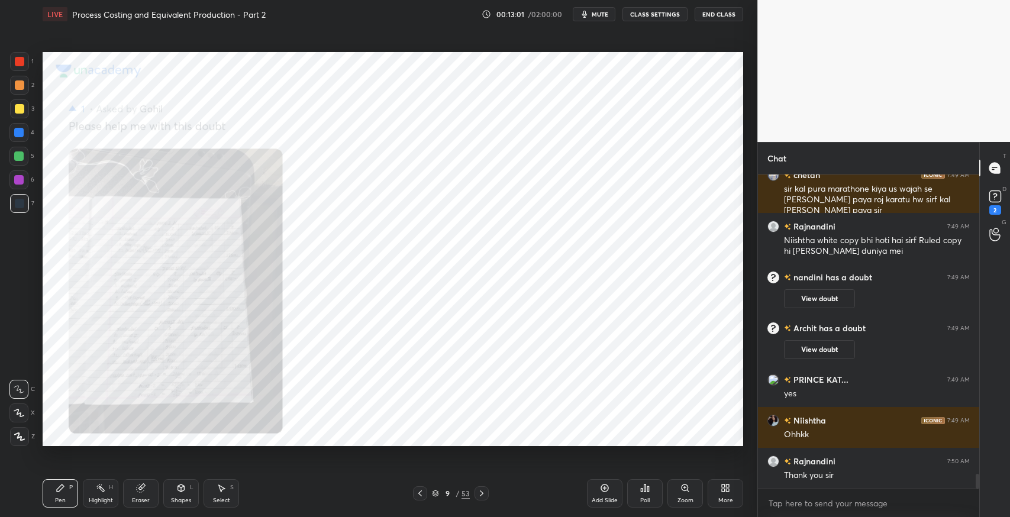
click at [483, 491] on icon at bounding box center [481, 493] width 9 height 9
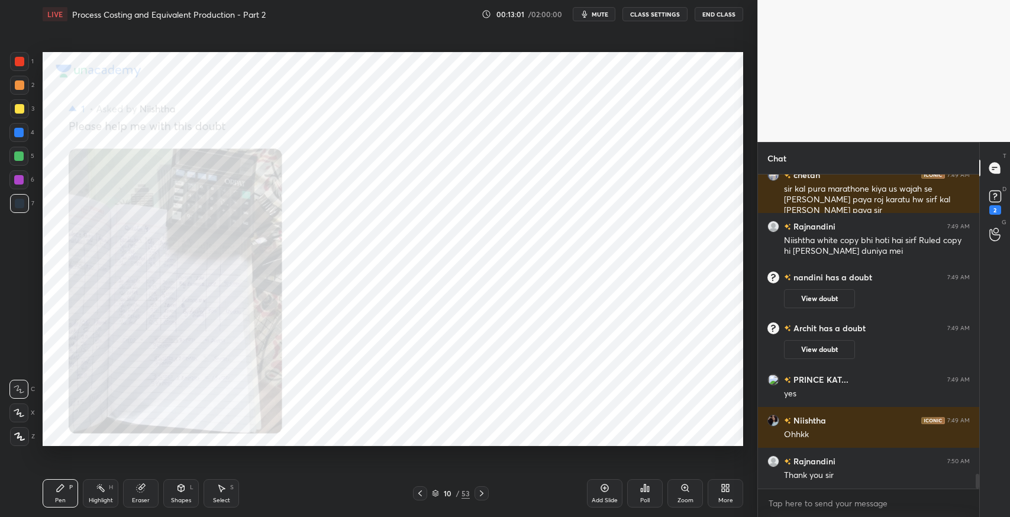
click at [483, 491] on icon at bounding box center [481, 493] width 9 height 9
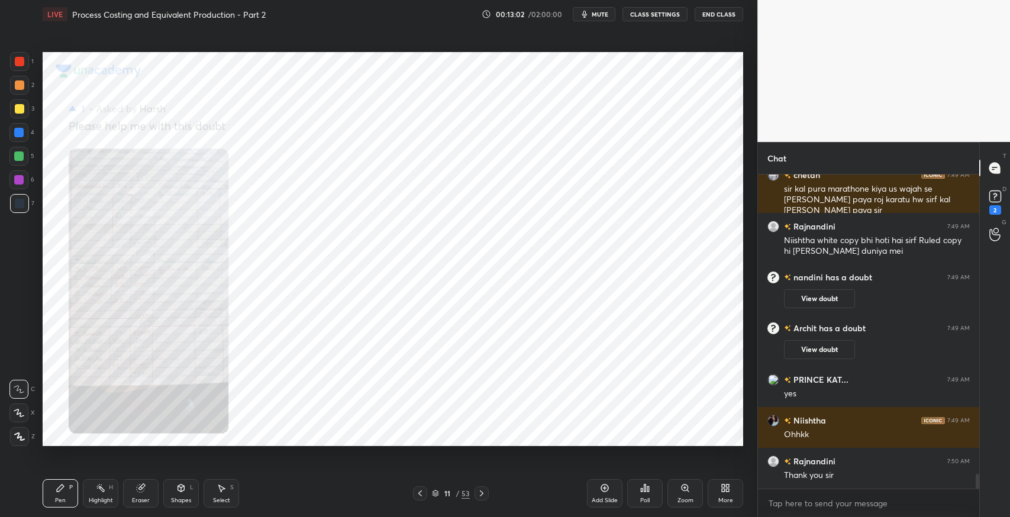
click at [483, 491] on icon at bounding box center [481, 493] width 9 height 9
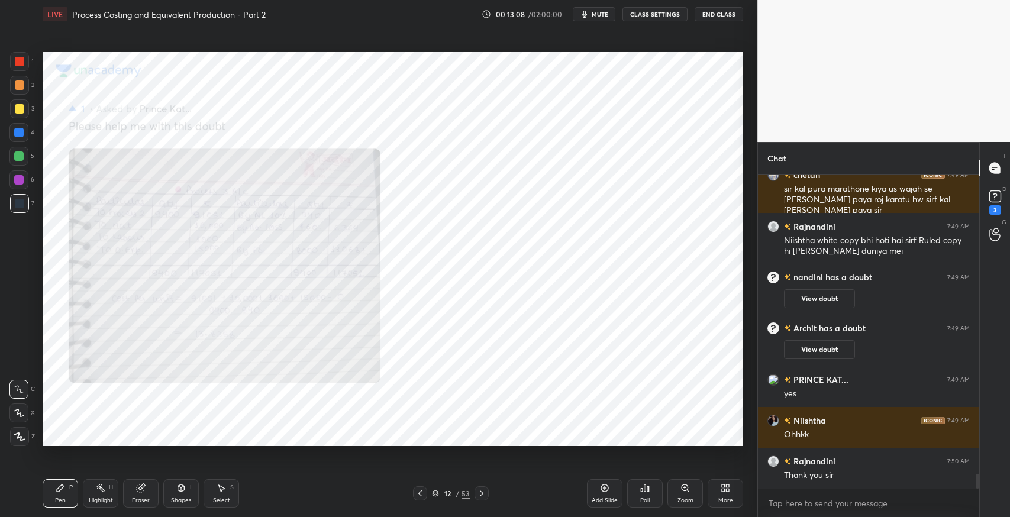
scroll to position [6467, 0]
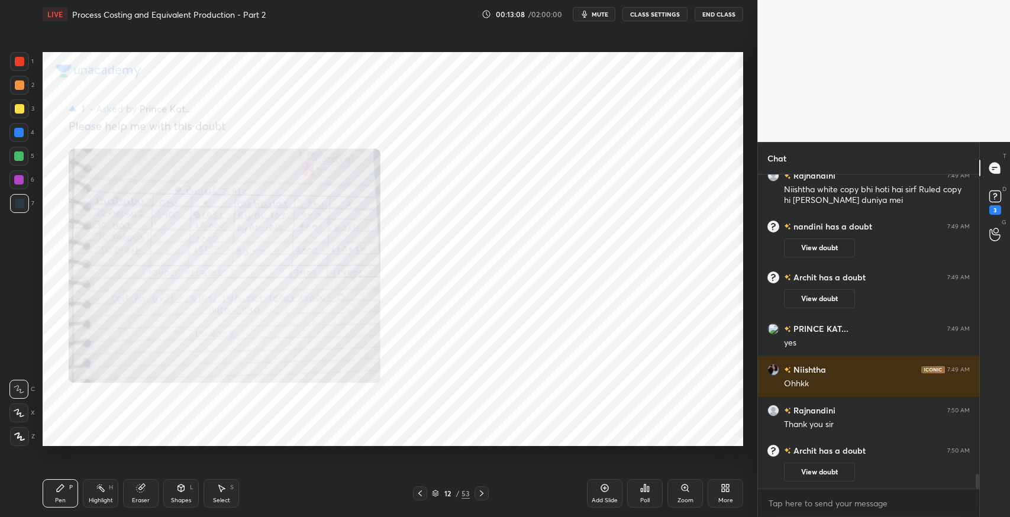
click at [482, 494] on icon at bounding box center [482, 494] width 4 height 6
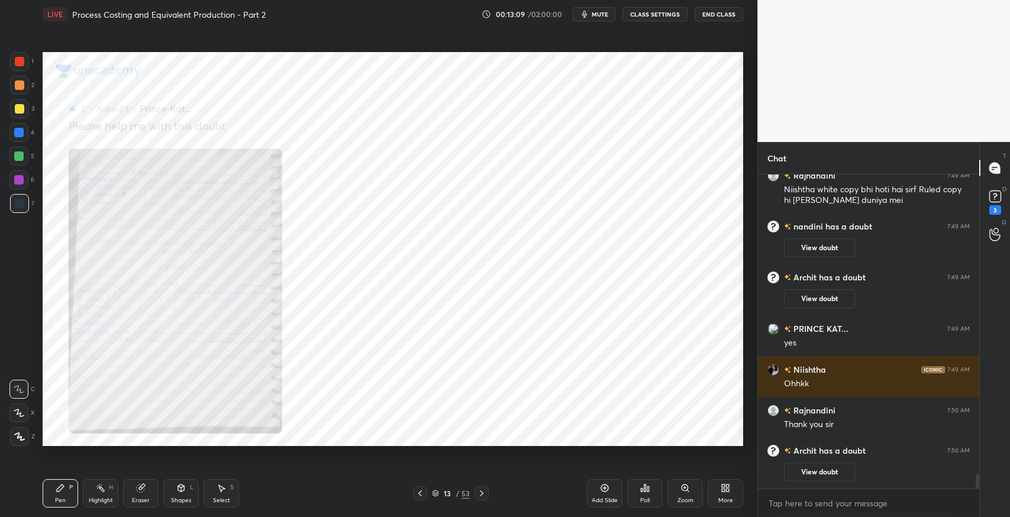
click at [482, 494] on icon at bounding box center [482, 494] width 4 height 6
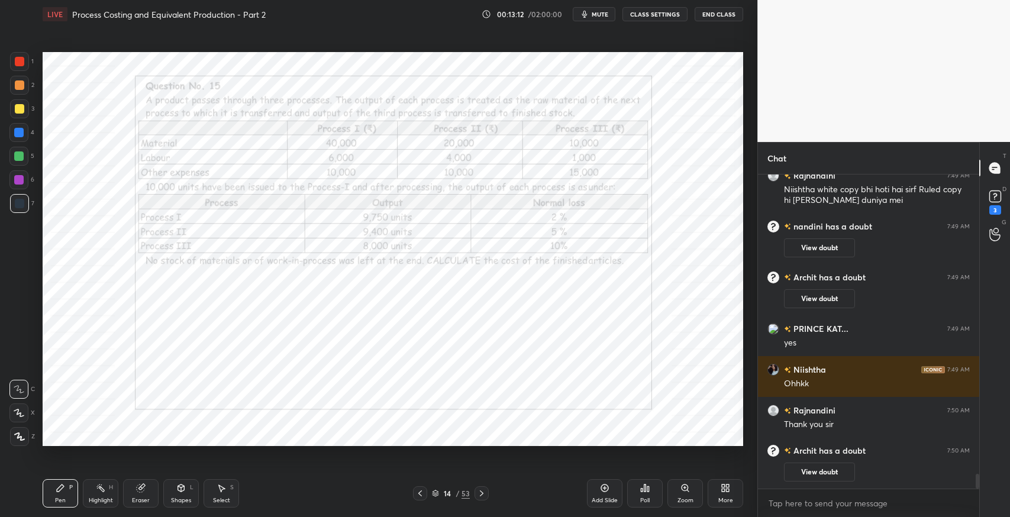
scroll to position [6497, 0]
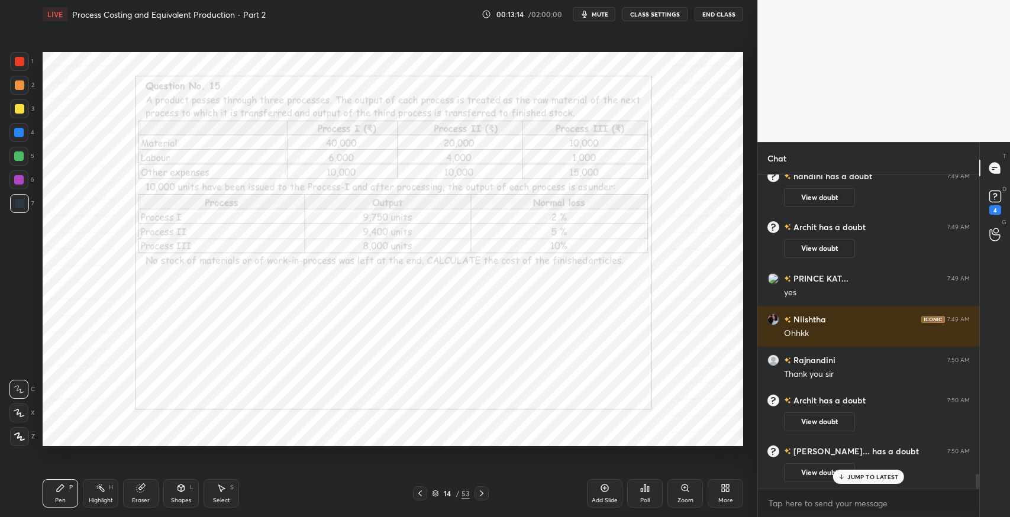
click at [481, 497] on icon at bounding box center [481, 493] width 9 height 9
click at [883, 472] on div "JUMP TO LATEST" at bounding box center [868, 477] width 71 height 14
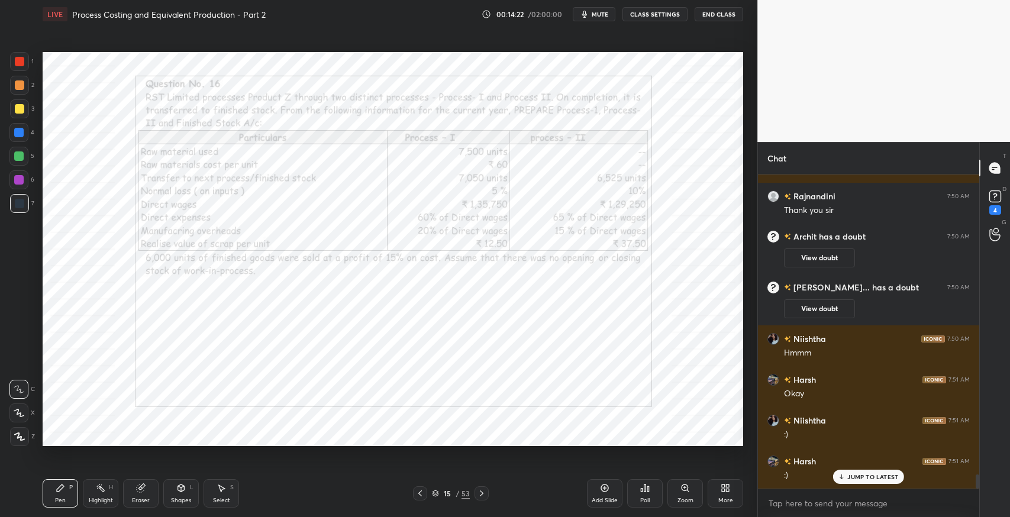
scroll to position [6702, 0]
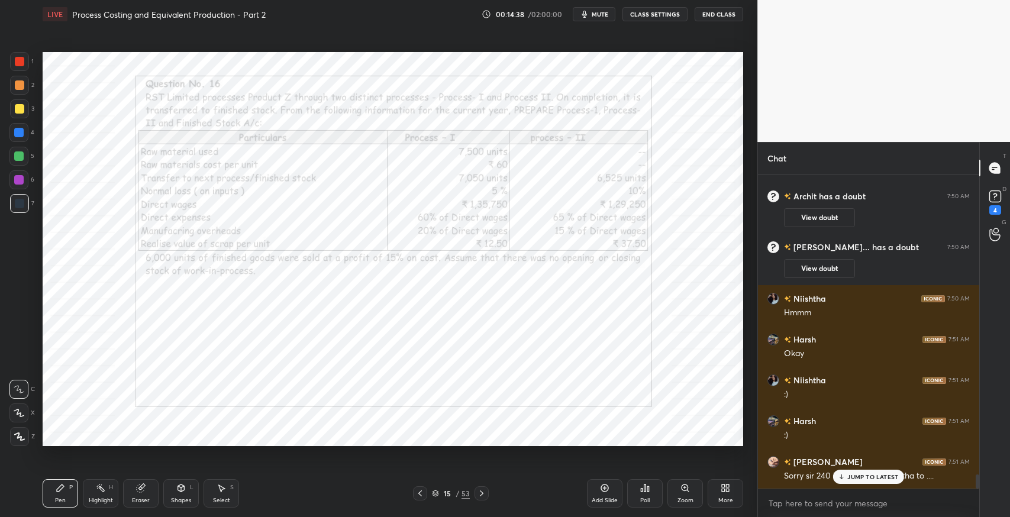
click at [862, 478] on p "JUMP TO LATEST" at bounding box center [873, 477] width 51 height 7
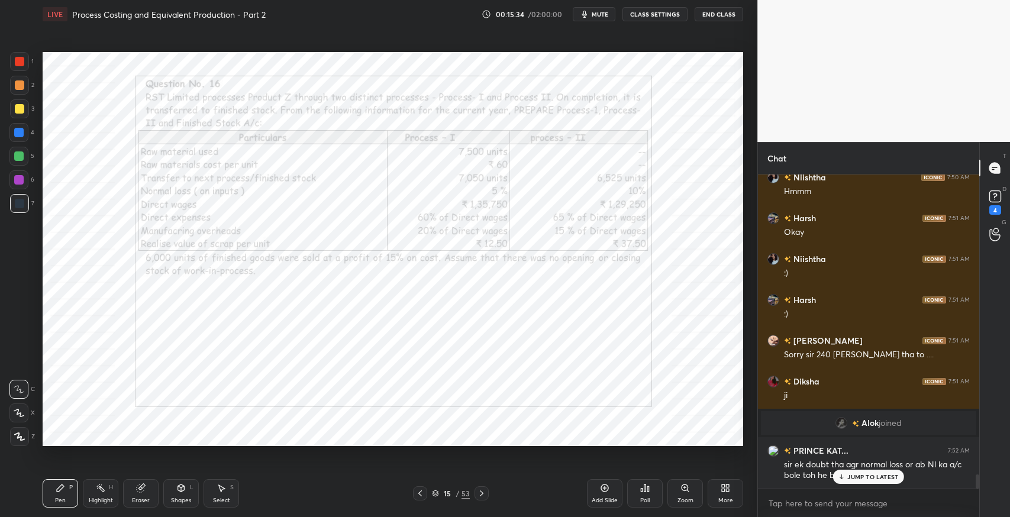
scroll to position [6777, 0]
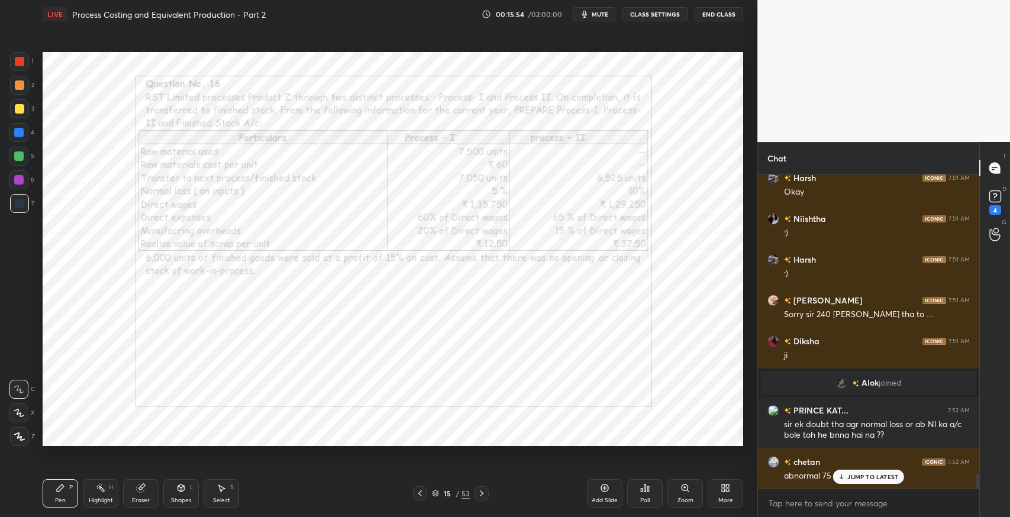
click at [859, 476] on p "JUMP TO LATEST" at bounding box center [873, 477] width 51 height 7
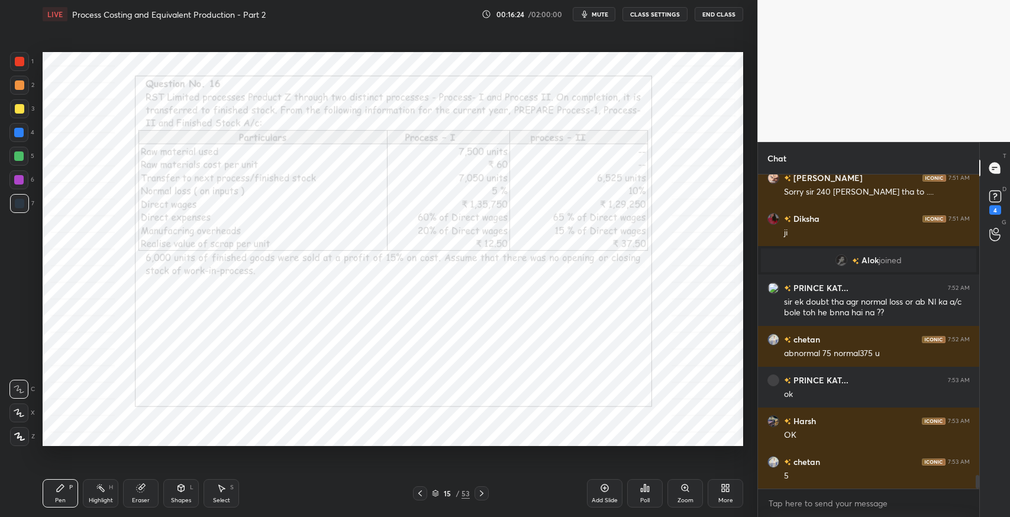
scroll to position [6941, 0]
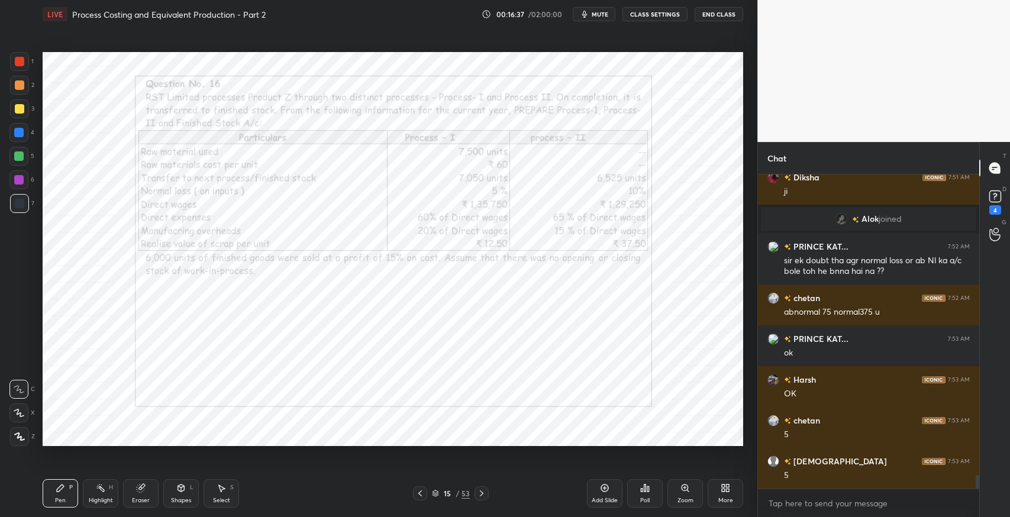
click at [614, 493] on div "Add Slide" at bounding box center [605, 493] width 36 height 28
click at [179, 498] on div "Shapes" at bounding box center [181, 501] width 20 height 6
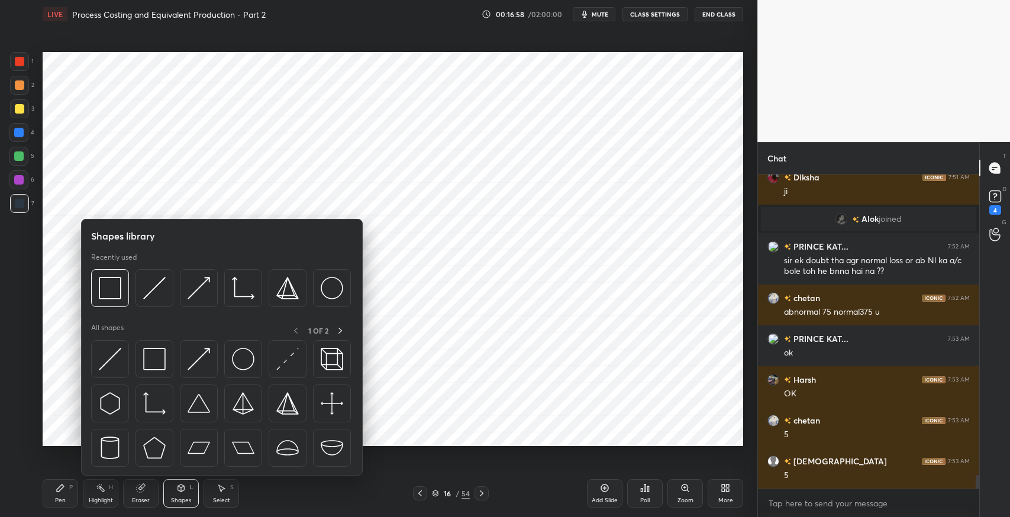
click at [152, 359] on img at bounding box center [154, 359] width 22 height 22
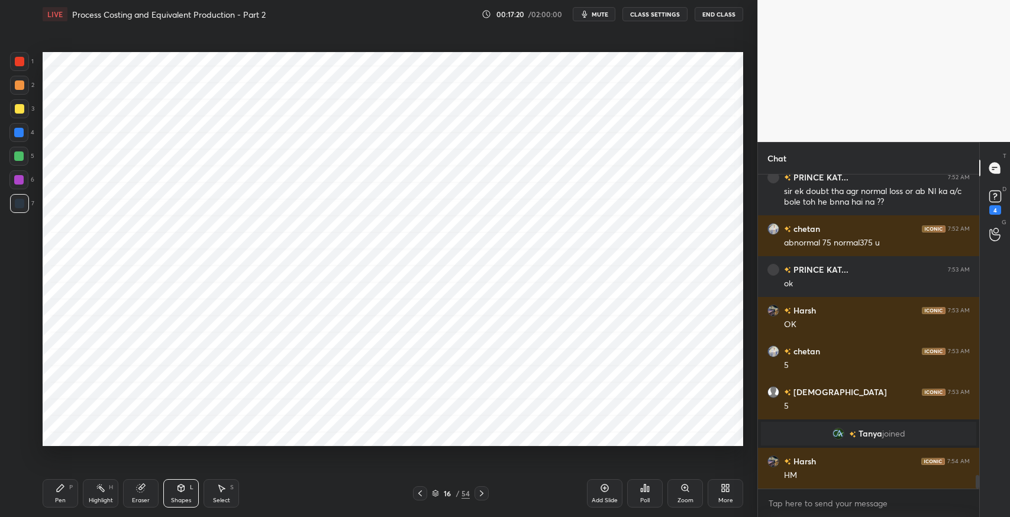
scroll to position [6906, 0]
click at [65, 487] on div "Pen P" at bounding box center [61, 493] width 36 height 28
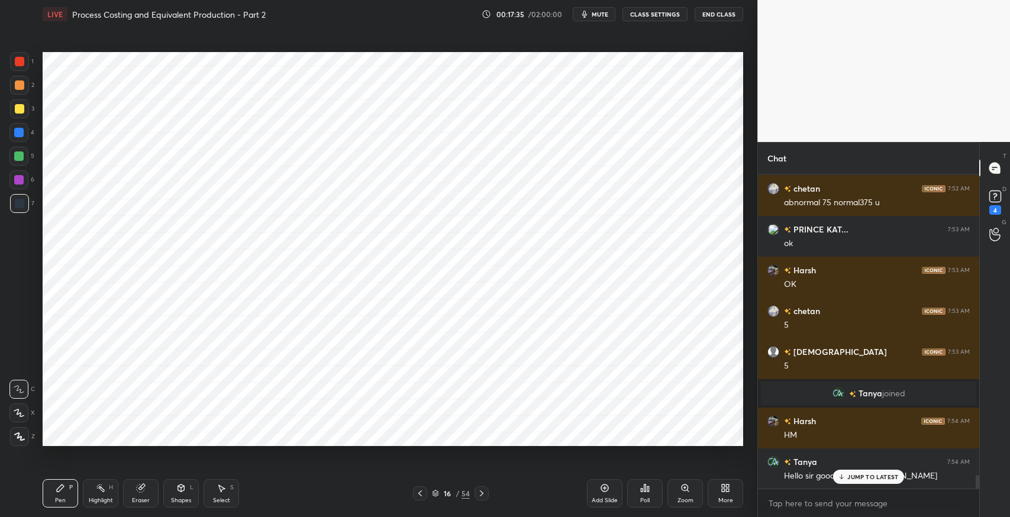
scroll to position [6959, 0]
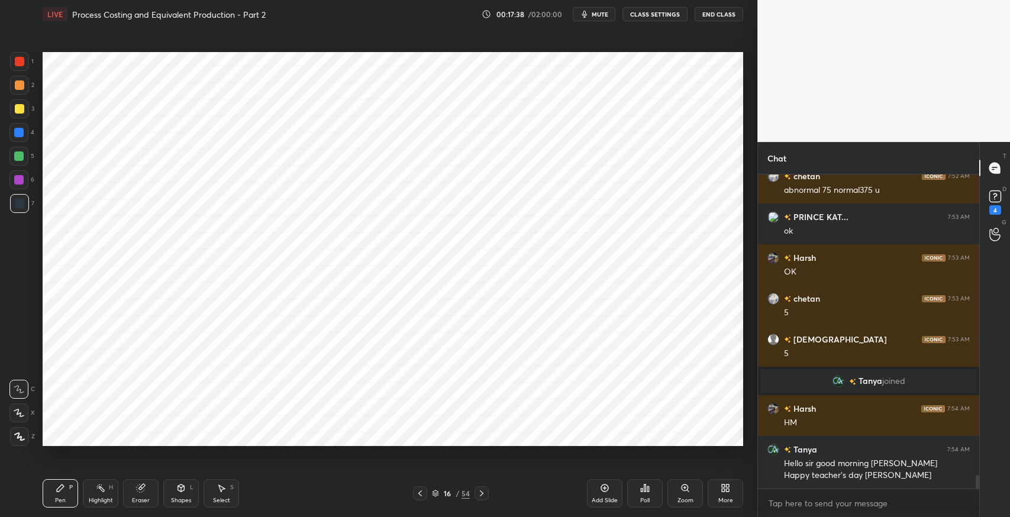
click at [221, 495] on div "Select S" at bounding box center [222, 493] width 36 height 28
click at [182, 298] on div "0 ° Undo Copy Duplicate Duplicate to new slide Delete" at bounding box center [393, 249] width 701 height 394
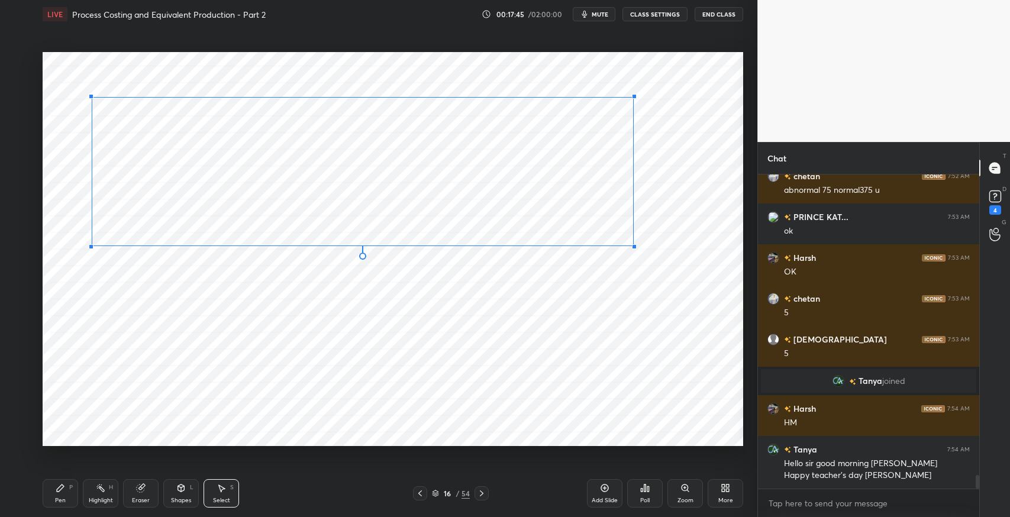
click at [633, 246] on div at bounding box center [634, 246] width 5 height 5
click at [314, 301] on div "0 ° Undo Copy Duplicate Duplicate to new slide Delete" at bounding box center [393, 249] width 701 height 394
click at [61, 498] on div "Pen" at bounding box center [60, 501] width 11 height 6
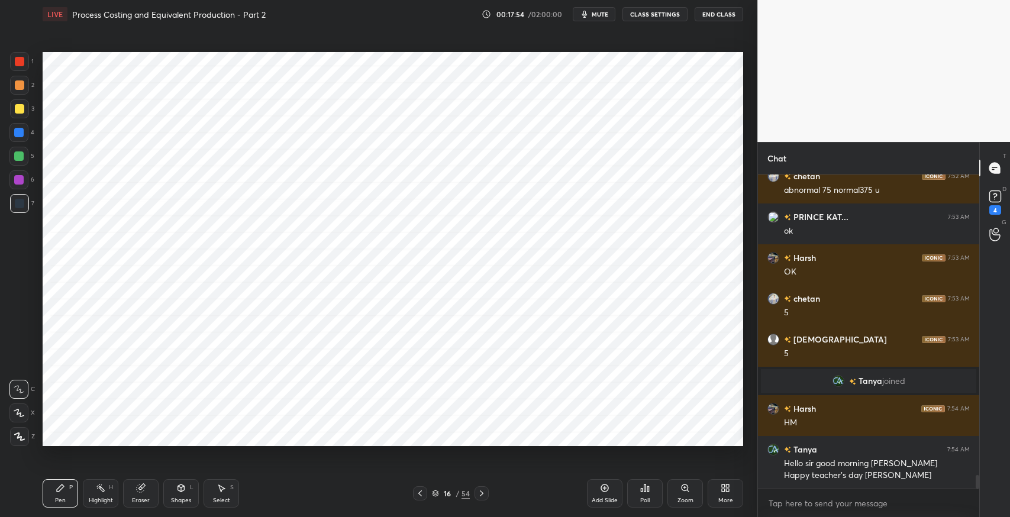
click at [186, 492] on div "Shapes L" at bounding box center [181, 493] width 36 height 28
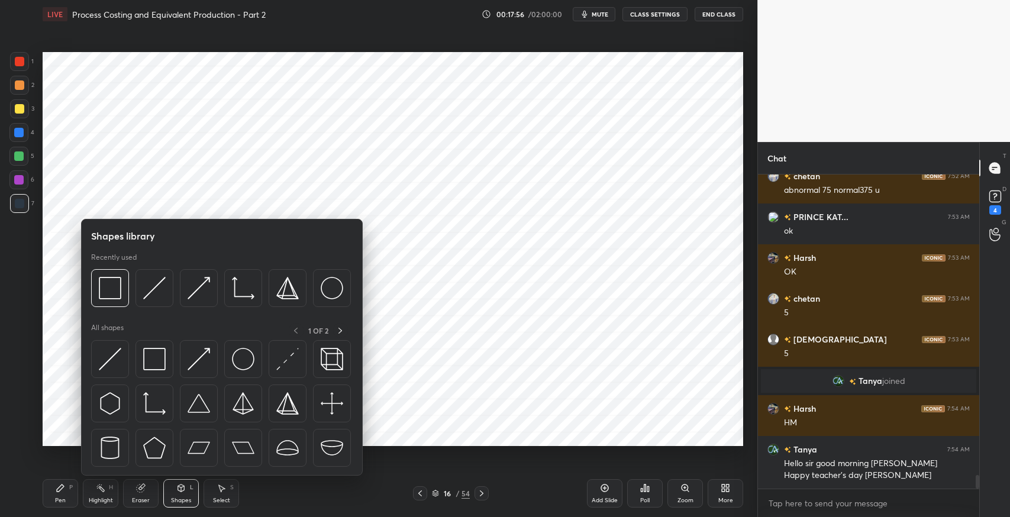
click at [160, 362] on img at bounding box center [154, 359] width 22 height 22
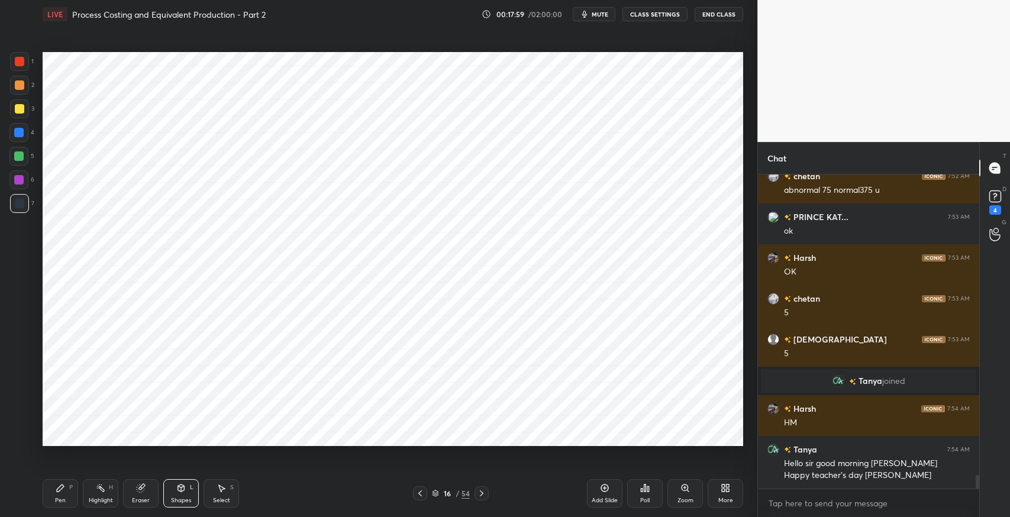
click at [70, 492] on div "Pen P" at bounding box center [61, 493] width 36 height 28
click at [217, 500] on div "Select" at bounding box center [221, 501] width 17 height 6
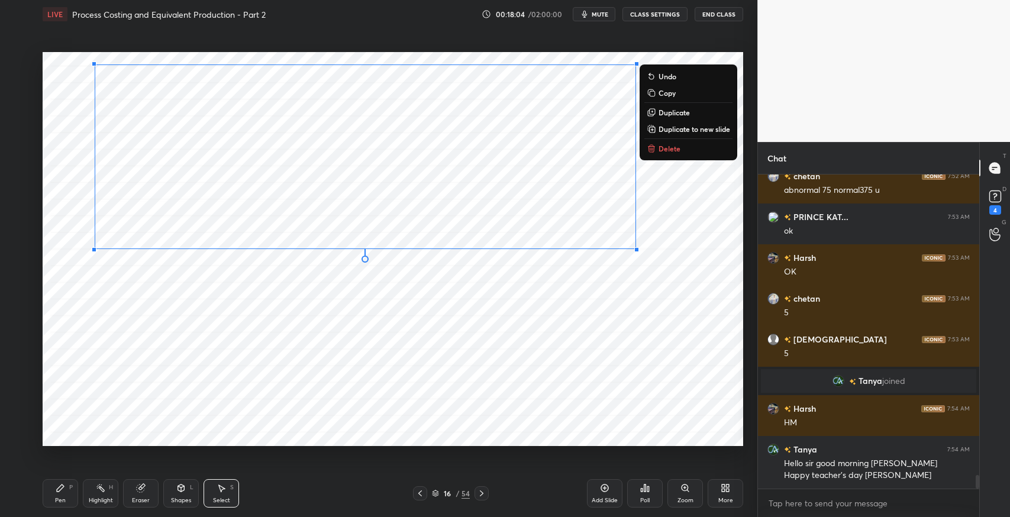
click at [680, 118] on button "Duplicate" at bounding box center [689, 112] width 88 height 14
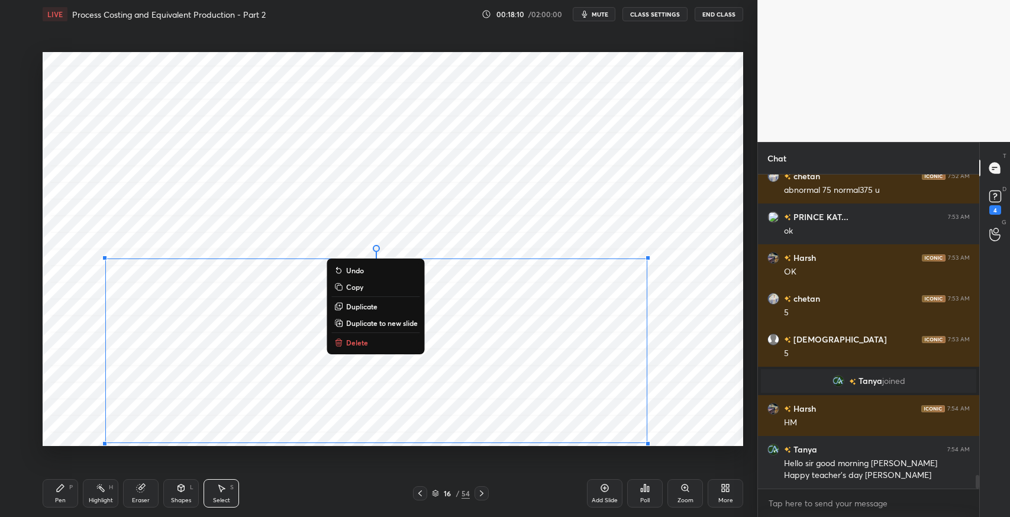
click at [369, 343] on button "Delete" at bounding box center [376, 343] width 88 height 14
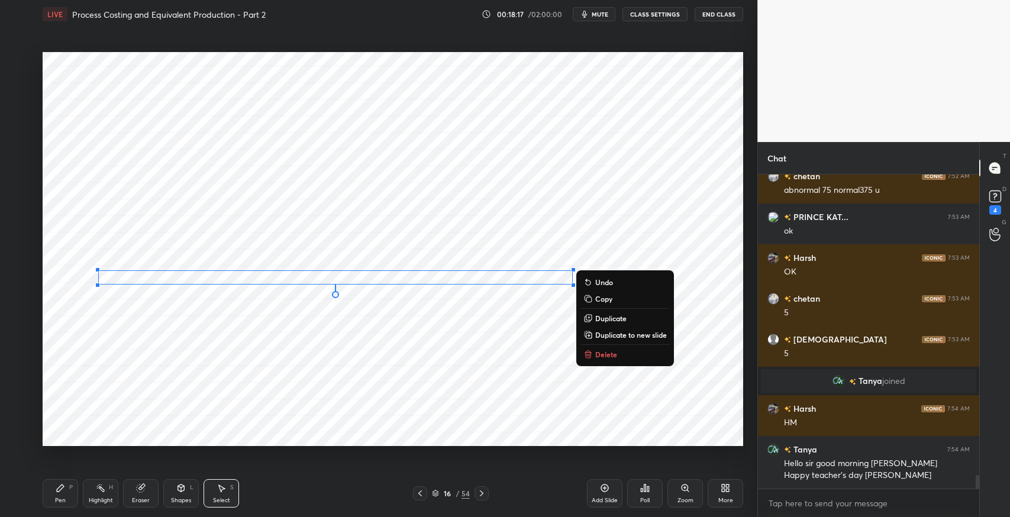
click at [267, 339] on div "0 ° Undo Copy Duplicate Duplicate to new slide Delete" at bounding box center [393, 249] width 701 height 394
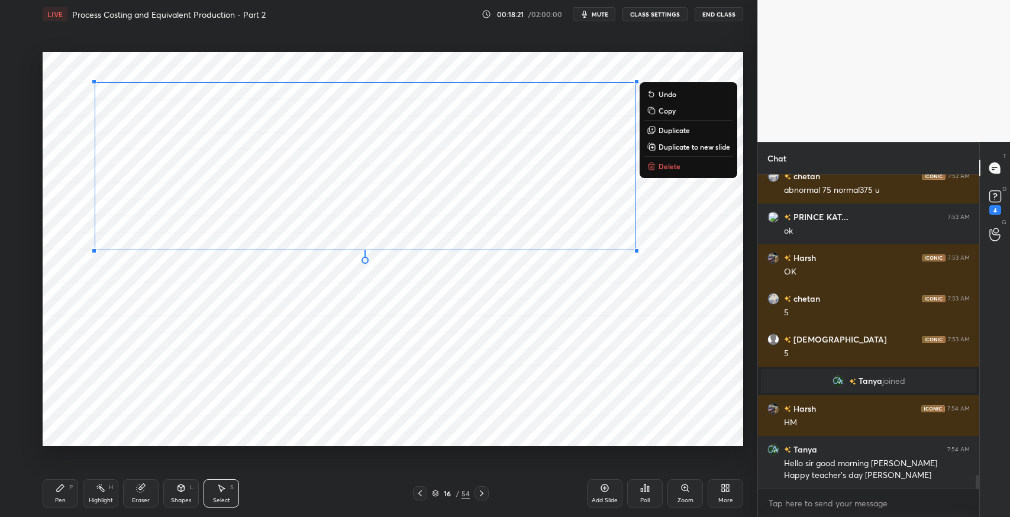
click at [579, 342] on div "0 ° Undo Copy Duplicate Duplicate to new slide Delete" at bounding box center [393, 249] width 701 height 394
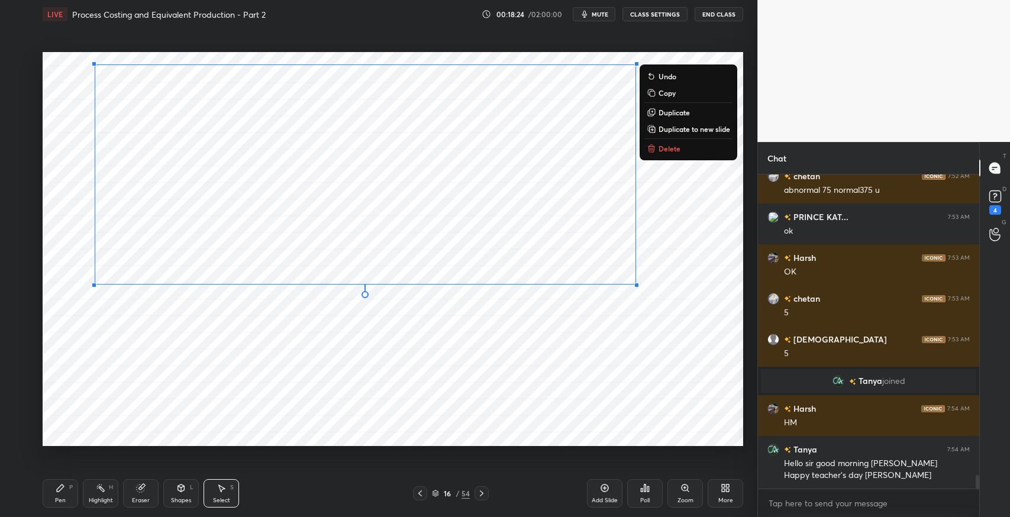
click at [673, 130] on p "Duplicate to new slide" at bounding box center [695, 128] width 72 height 9
click at [683, 133] on p "Duplicate to new slide" at bounding box center [695, 128] width 72 height 9
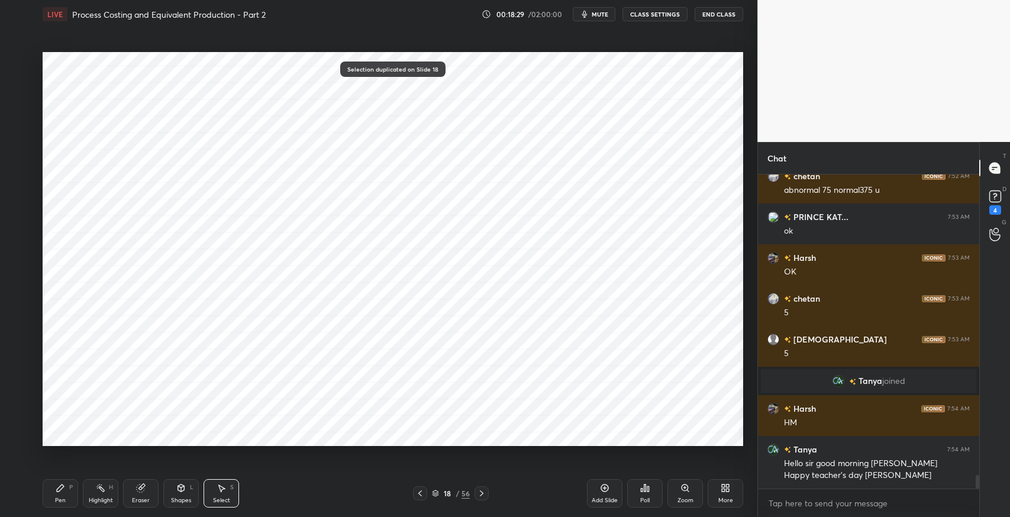
click at [317, 384] on div "0 ° Undo Copy Duplicate Duplicate to new slide Delete" at bounding box center [393, 249] width 701 height 394
click at [420, 490] on icon at bounding box center [420, 493] width 9 height 9
click at [150, 490] on div "Eraser" at bounding box center [141, 493] width 36 height 28
click at [78, 488] on div "Pen P" at bounding box center [61, 493] width 36 height 28
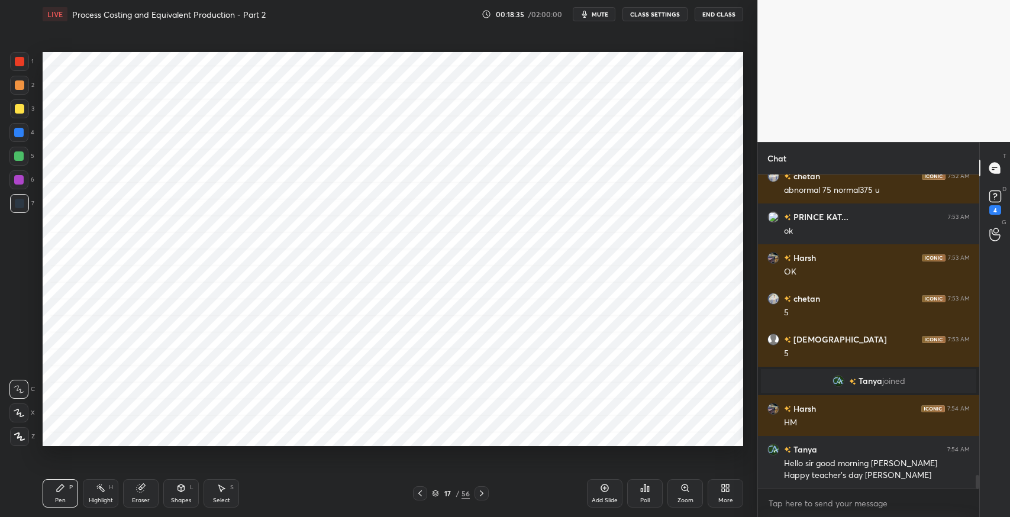
click at [423, 497] on icon at bounding box center [420, 493] width 9 height 9
click at [485, 490] on icon at bounding box center [481, 493] width 9 height 9
click at [487, 490] on div at bounding box center [482, 494] width 14 height 14
click at [140, 494] on div "Eraser" at bounding box center [141, 493] width 36 height 28
click at [51, 498] on div "Pen P" at bounding box center [61, 493] width 36 height 28
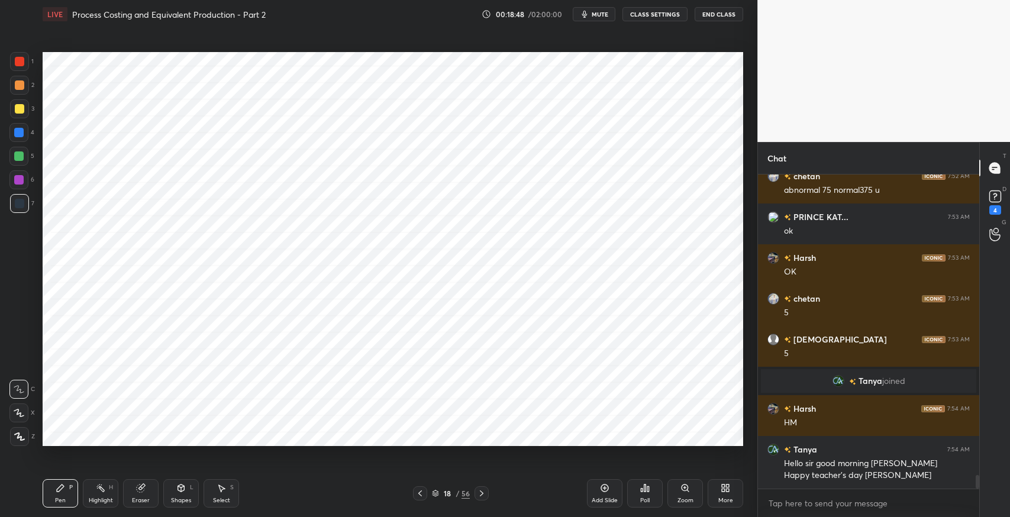
click at [224, 490] on icon at bounding box center [221, 488] width 9 height 9
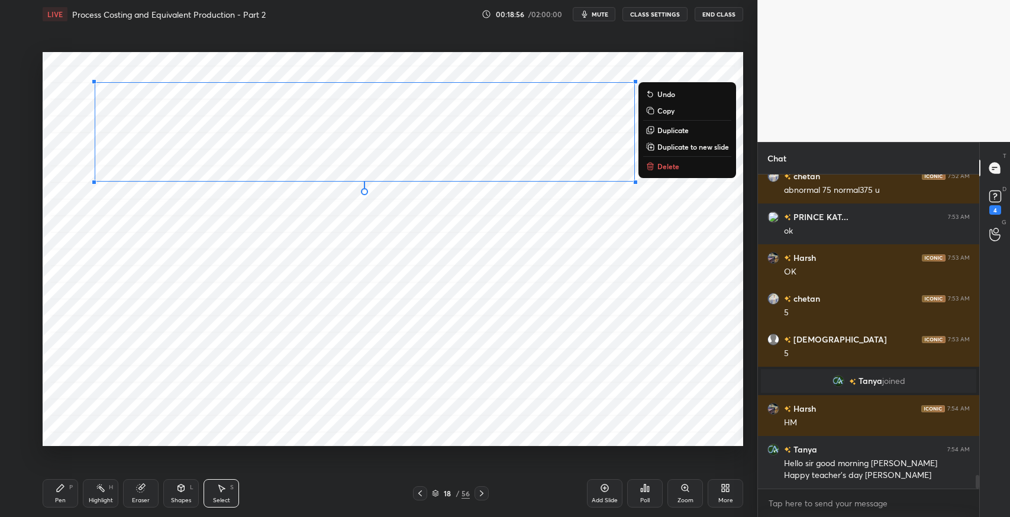
click at [629, 304] on div "0 ° Undo Copy Duplicate Duplicate to new slide Delete" at bounding box center [393, 249] width 701 height 394
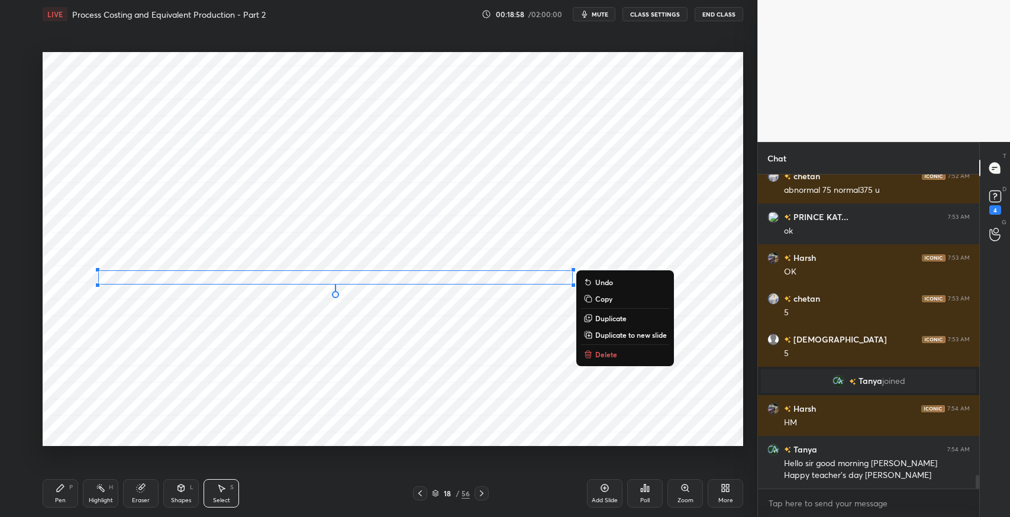
click at [610, 349] on button "Delete" at bounding box center [625, 354] width 88 height 14
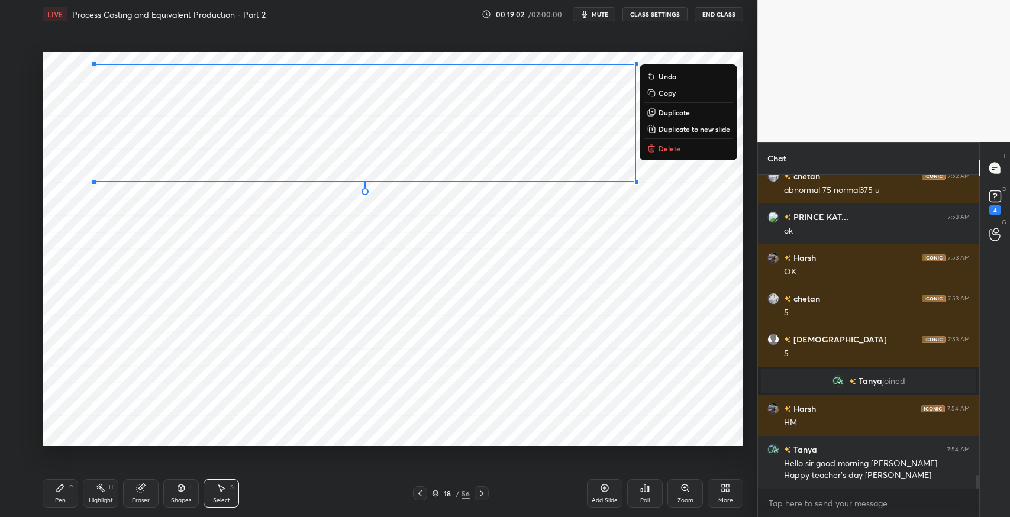
click at [674, 113] on p "Duplicate" at bounding box center [674, 112] width 31 height 9
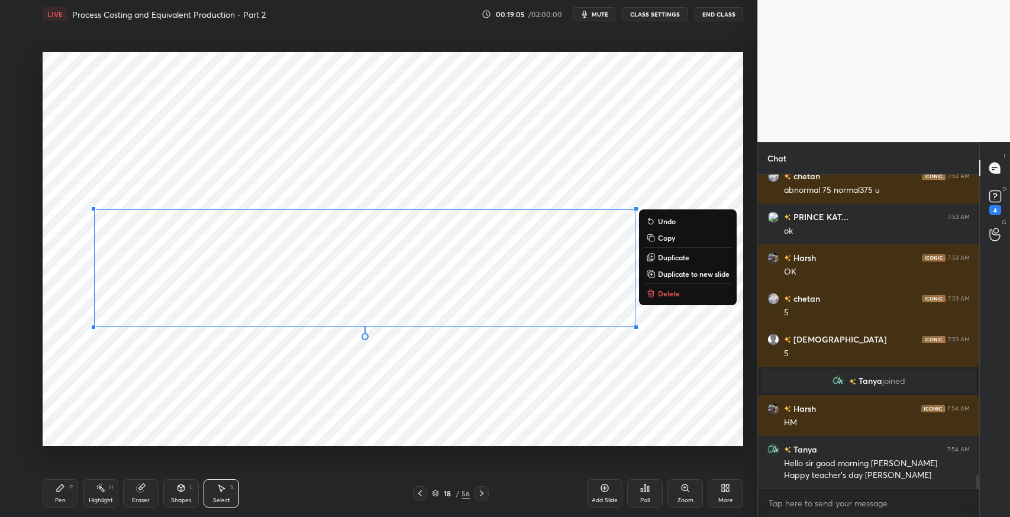
click at [316, 381] on div "0 ° Undo Copy Duplicate Duplicate to new slide Delete" at bounding box center [393, 249] width 701 height 394
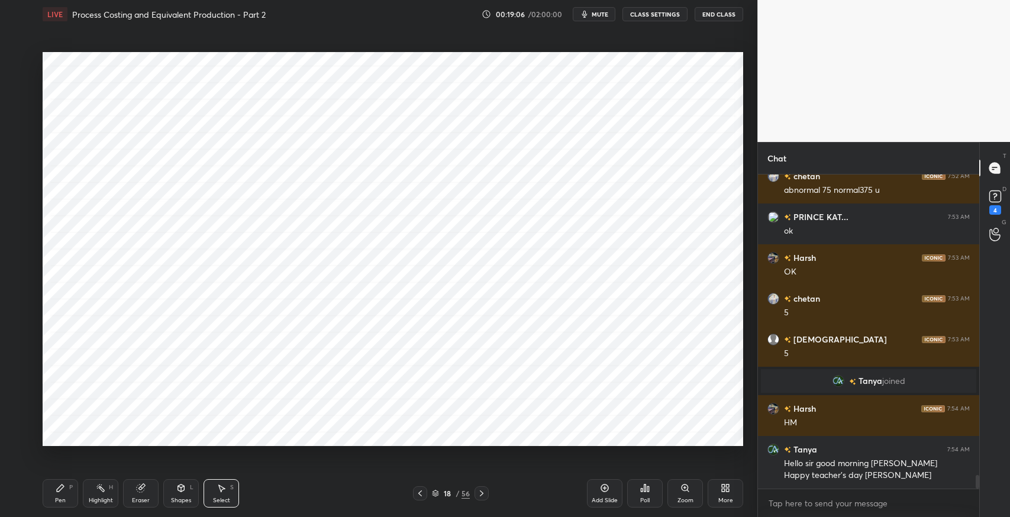
click at [221, 492] on icon at bounding box center [221, 488] width 9 height 9
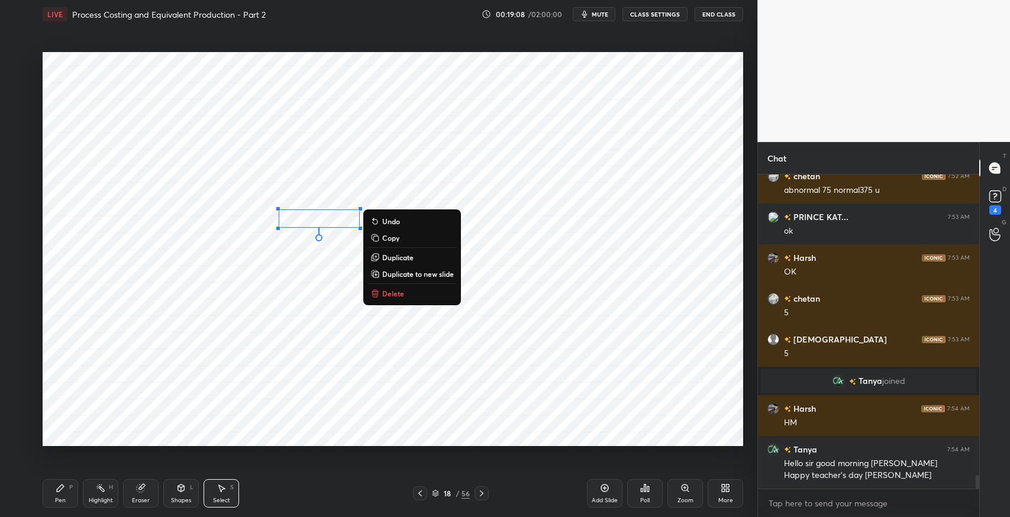
click at [407, 295] on button "Delete" at bounding box center [412, 293] width 88 height 14
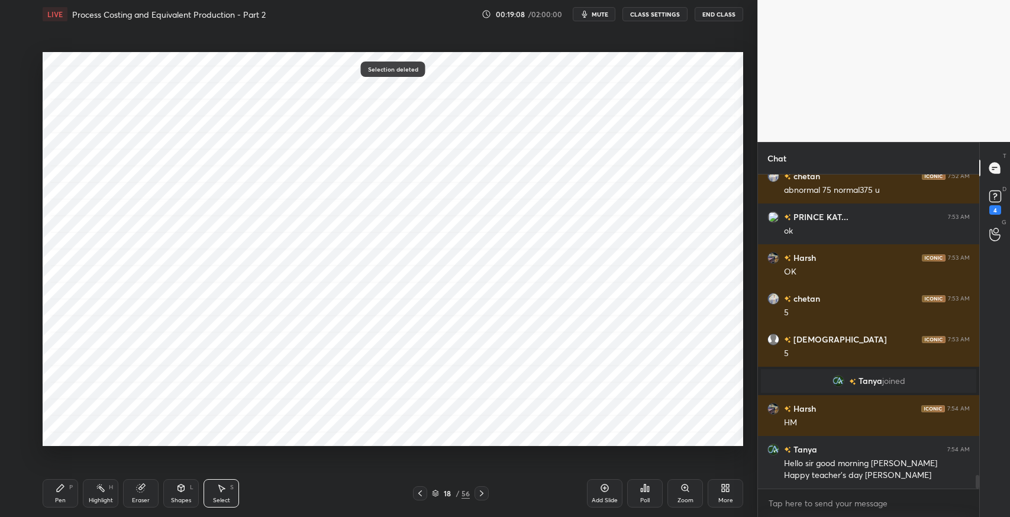
click at [57, 492] on icon at bounding box center [60, 488] width 7 height 7
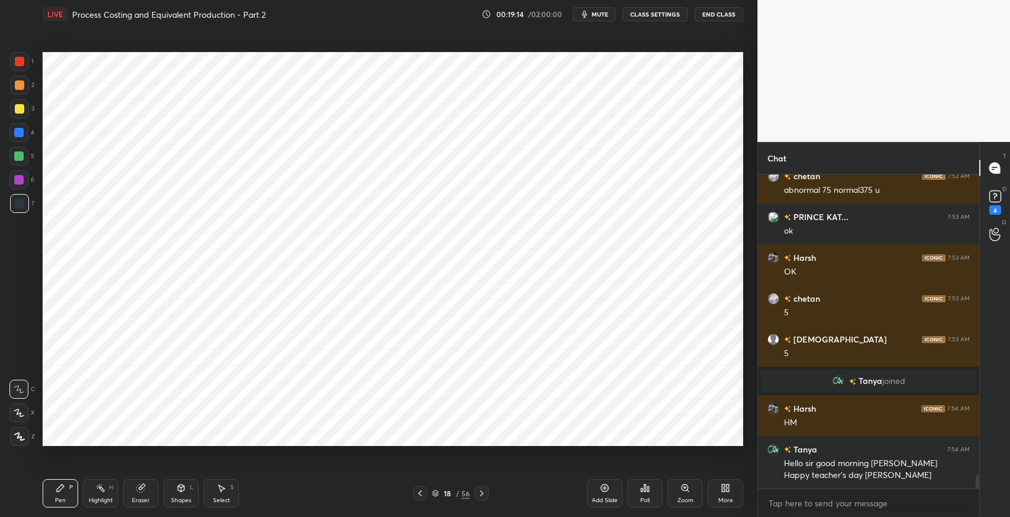
click at [226, 487] on icon at bounding box center [221, 488] width 9 height 9
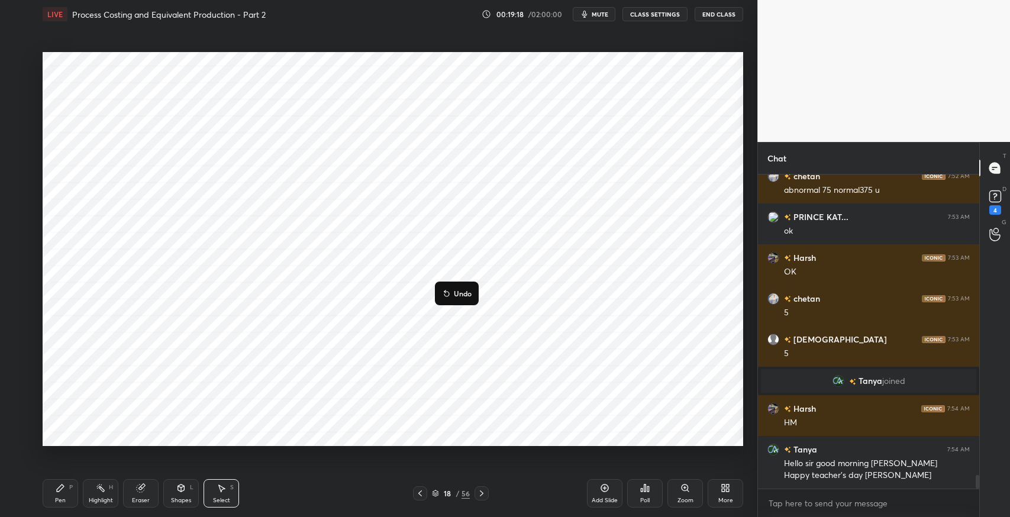
click at [202, 368] on div "0 ° Undo Copy Duplicate Duplicate to new slide Delete" at bounding box center [393, 249] width 701 height 394
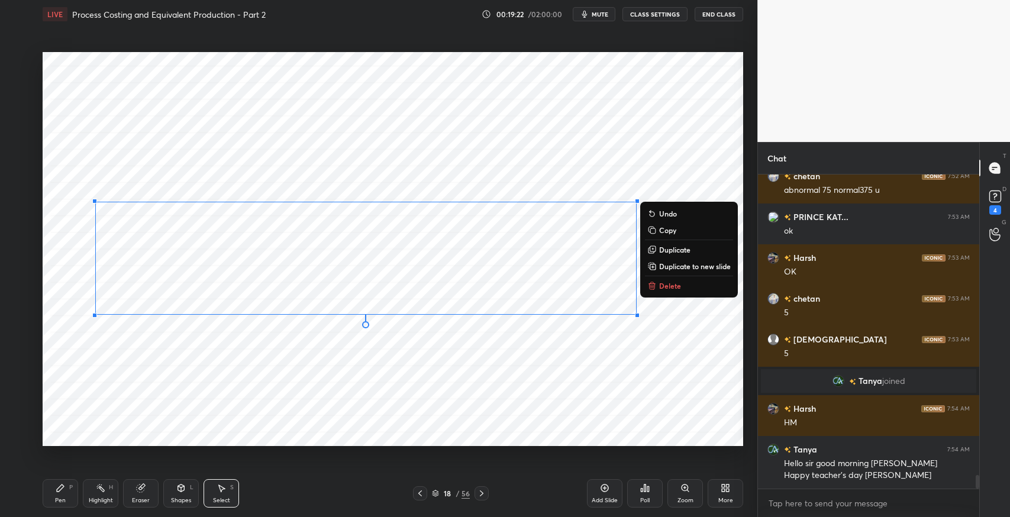
click at [669, 249] on p "Duplicate" at bounding box center [674, 249] width 31 height 9
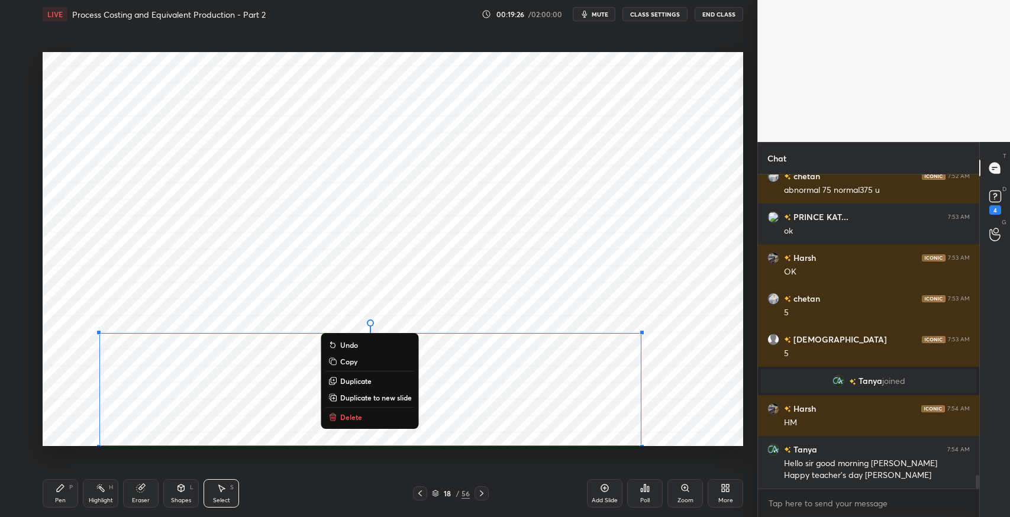
click at [702, 324] on div "0 ° Undo Copy Duplicate Duplicate to new slide Delete" at bounding box center [393, 249] width 701 height 394
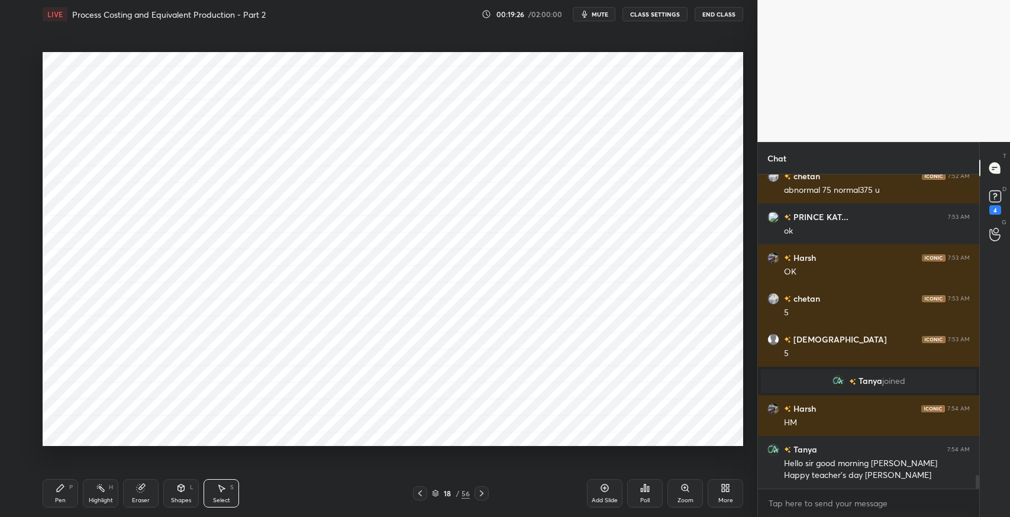
click at [56, 499] on div "Pen" at bounding box center [60, 501] width 11 height 6
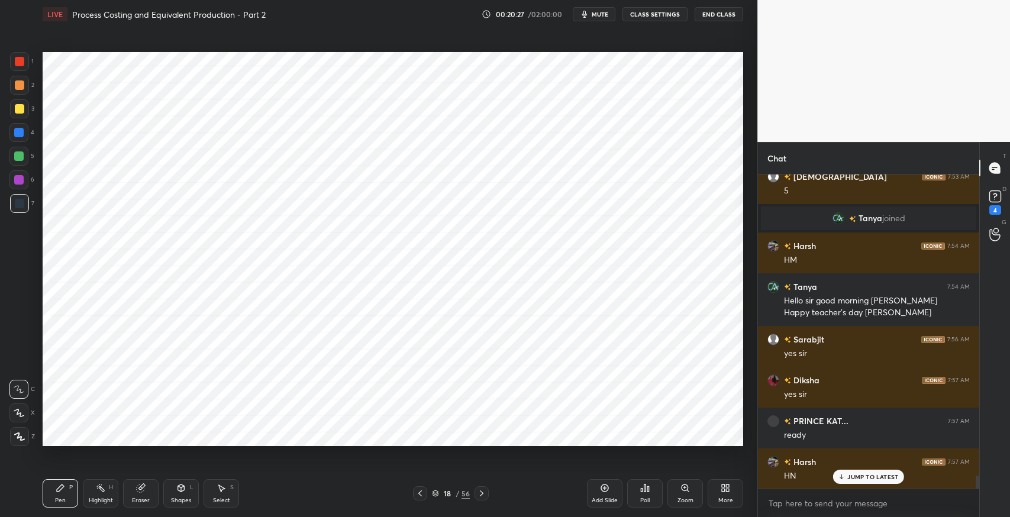
scroll to position [7163, 0]
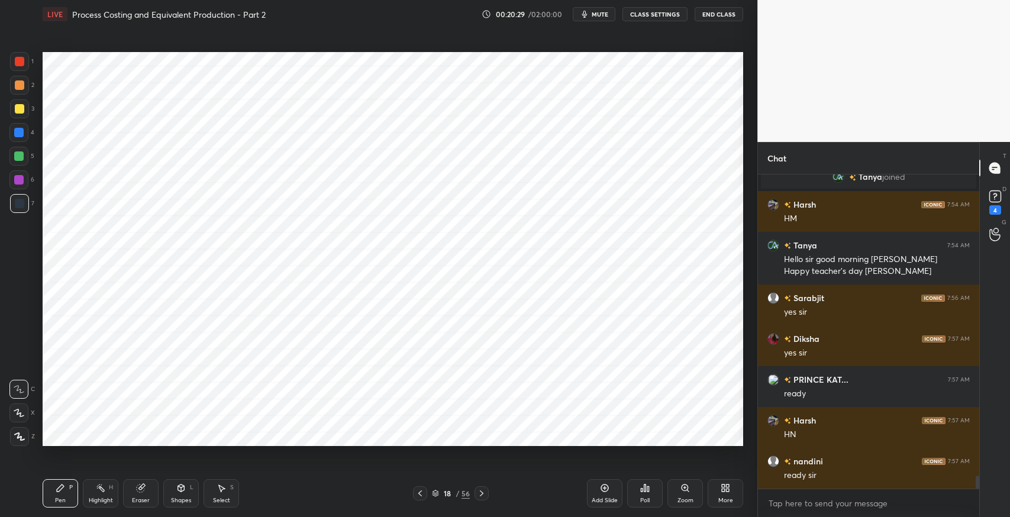
click at [420, 494] on icon at bounding box center [420, 493] width 9 height 9
click at [420, 490] on icon at bounding box center [420, 493] width 9 height 9
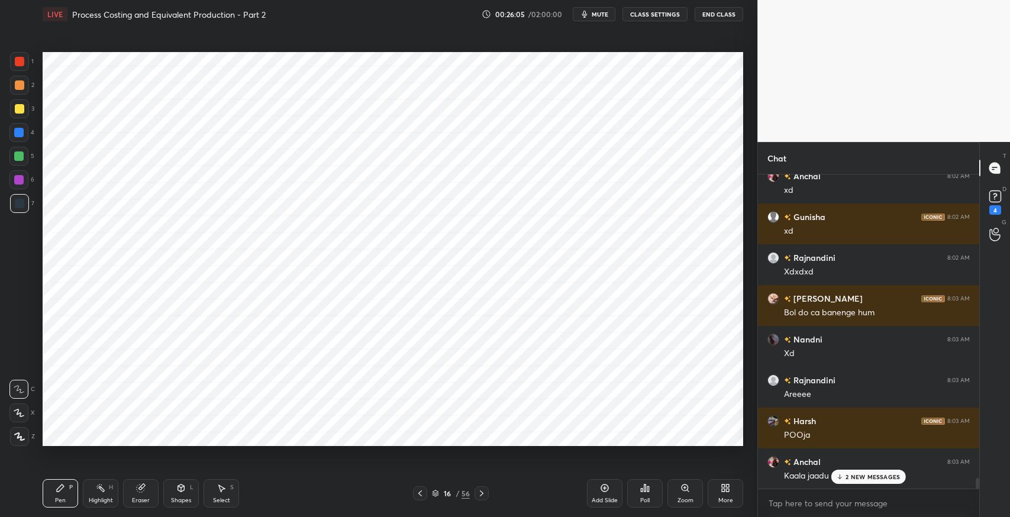
scroll to position [9227, 0]
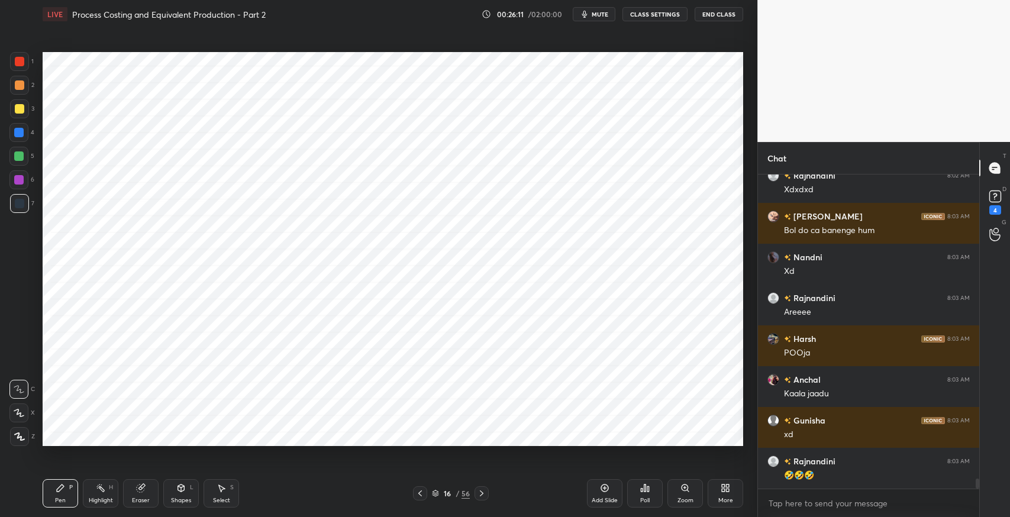
click at [482, 492] on icon at bounding box center [482, 494] width 4 height 6
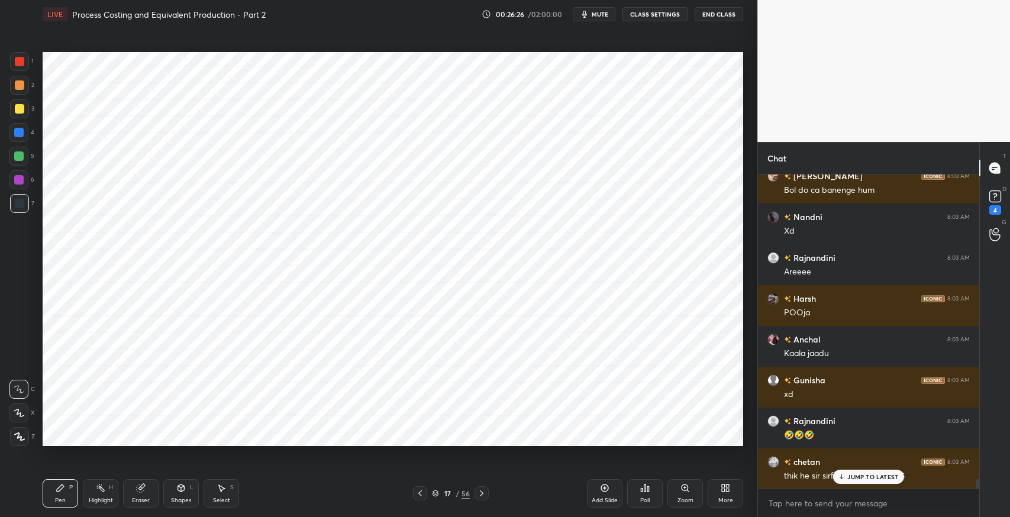
click at [852, 484] on div "JUMP TO LATEST" at bounding box center [868, 477] width 71 height 14
click at [488, 498] on div at bounding box center [482, 494] width 14 height 14
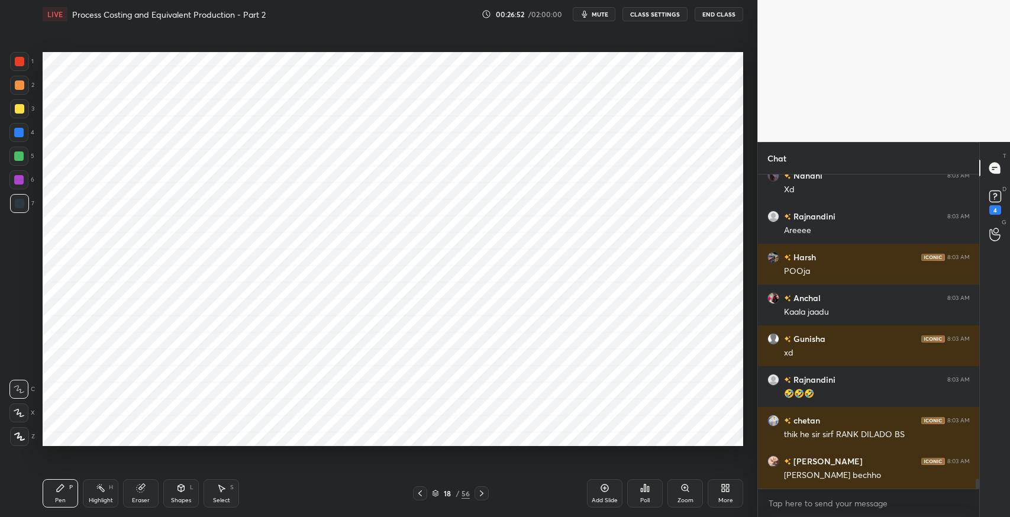
scroll to position [9350, 0]
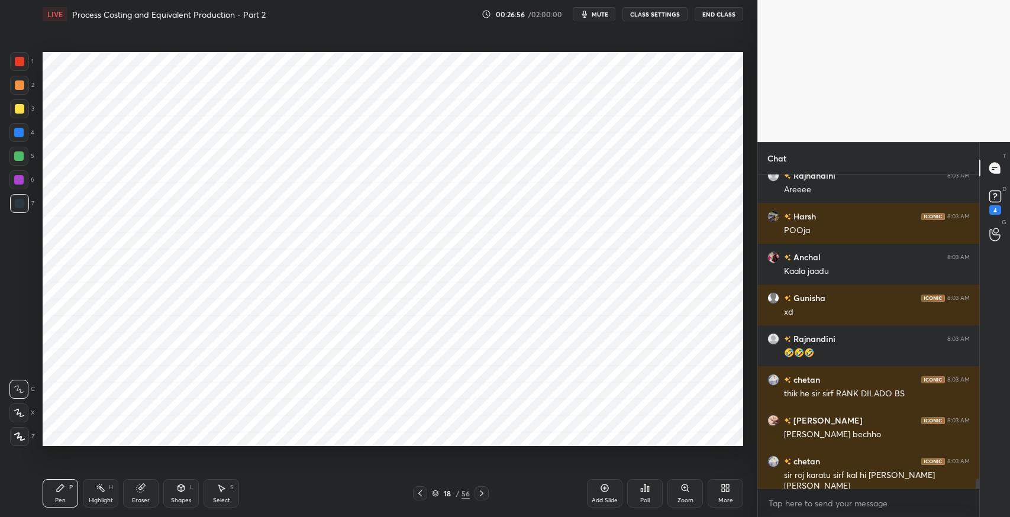
click at [417, 497] on icon at bounding box center [420, 493] width 9 height 9
click at [420, 492] on icon at bounding box center [420, 494] width 4 height 6
click at [486, 492] on icon at bounding box center [481, 493] width 9 height 9
click at [485, 491] on icon at bounding box center [481, 493] width 9 height 9
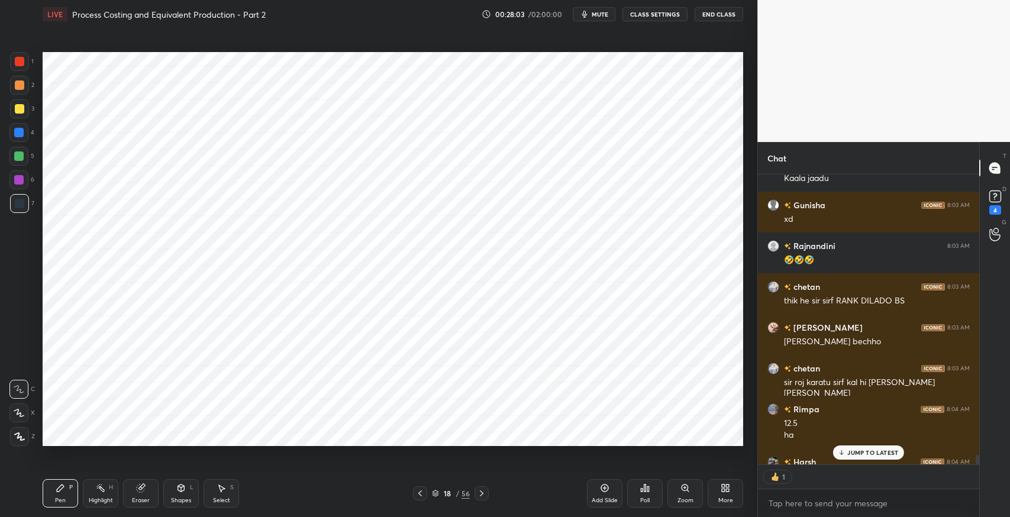
scroll to position [4, 4]
click at [867, 453] on p "JUMP TO LATEST" at bounding box center [873, 452] width 51 height 7
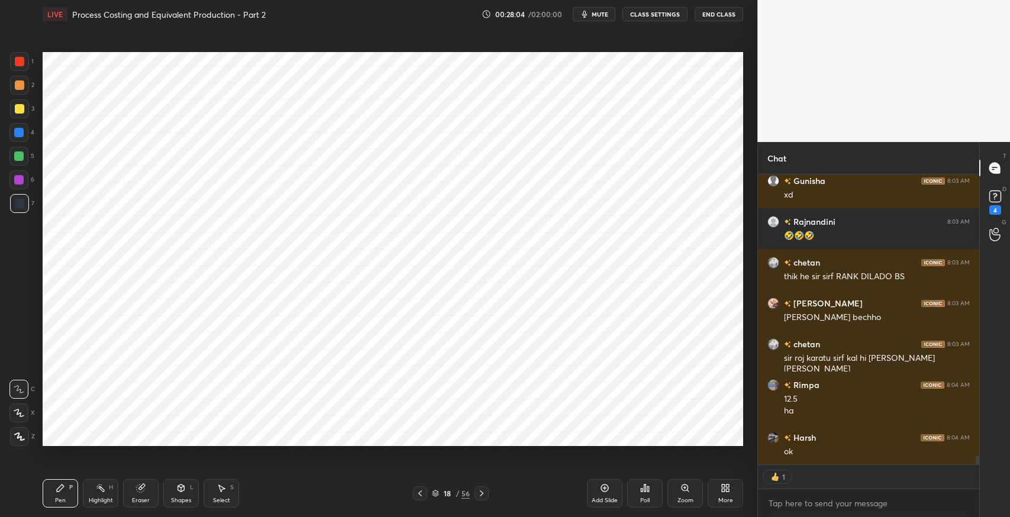
scroll to position [9508, 0]
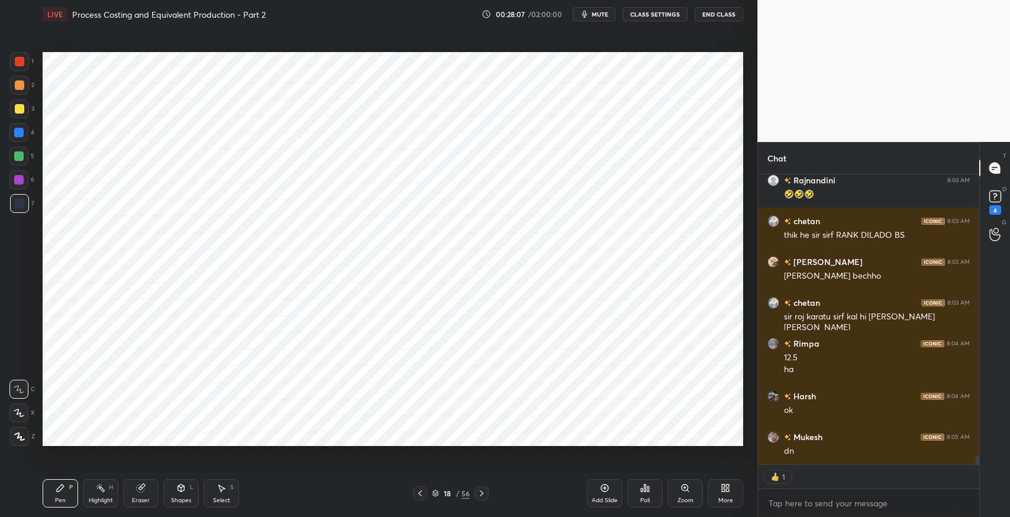
click at [418, 491] on icon at bounding box center [420, 493] width 9 height 9
type textarea "x"
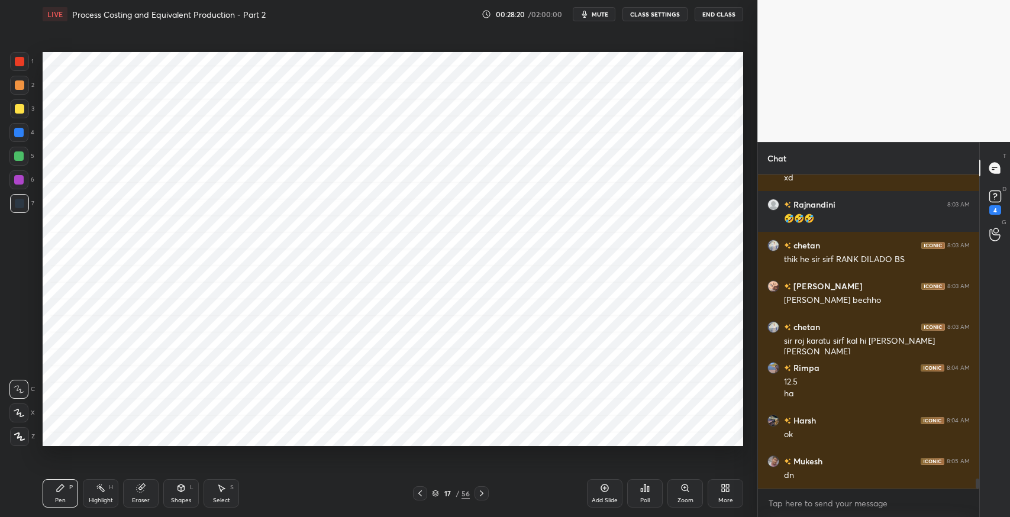
scroll to position [9525, 0]
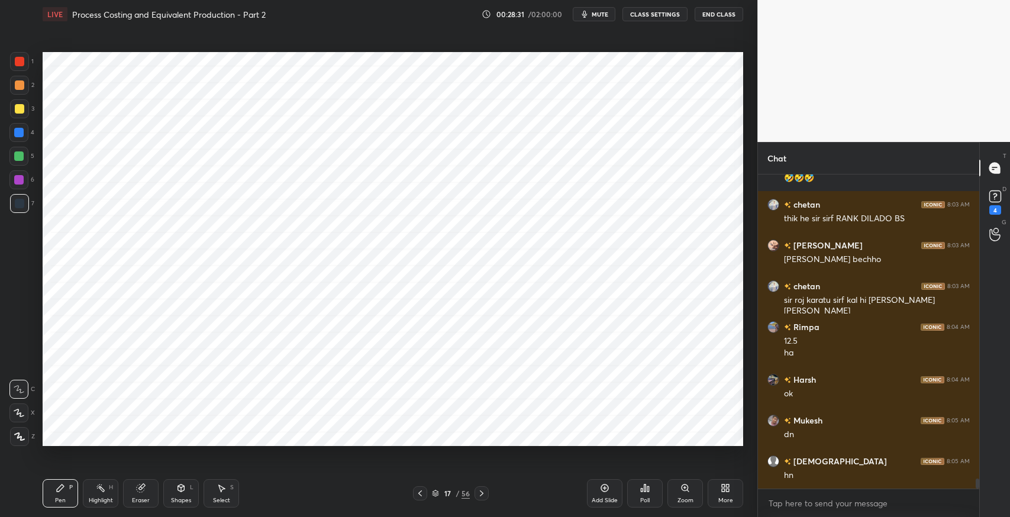
click at [417, 495] on icon at bounding box center [420, 493] width 9 height 9
click at [486, 494] on icon at bounding box center [481, 493] width 9 height 9
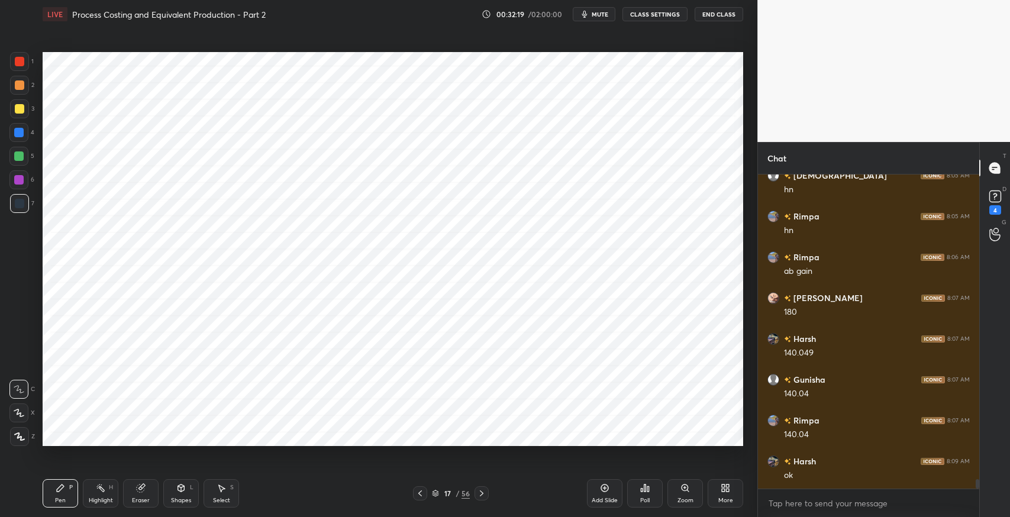
scroll to position [9852, 0]
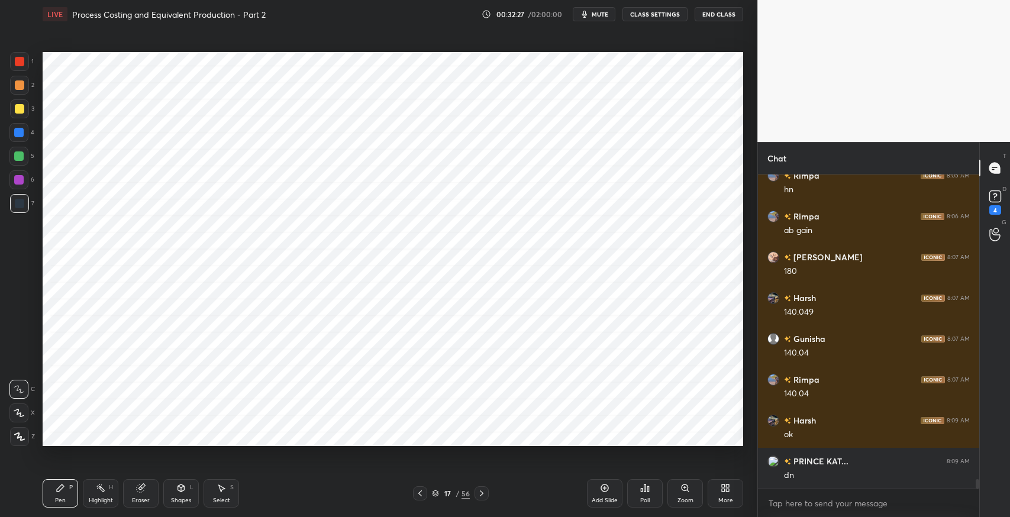
click at [488, 490] on div at bounding box center [482, 494] width 14 height 14
click at [421, 498] on div at bounding box center [420, 494] width 14 height 14
click at [481, 492] on icon at bounding box center [481, 493] width 9 height 9
click at [416, 494] on icon at bounding box center [420, 493] width 9 height 9
click at [482, 495] on icon at bounding box center [481, 493] width 9 height 9
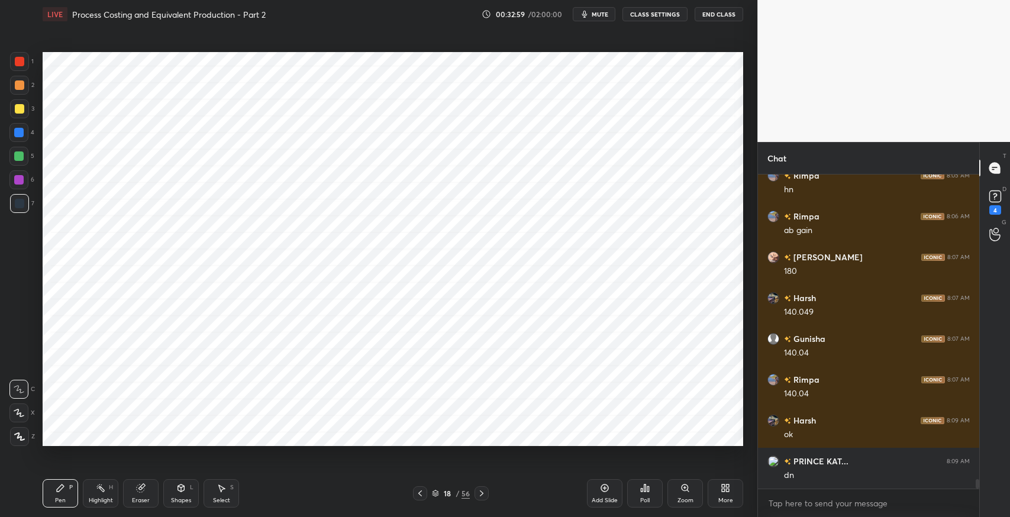
click at [223, 492] on icon at bounding box center [221, 488] width 9 height 9
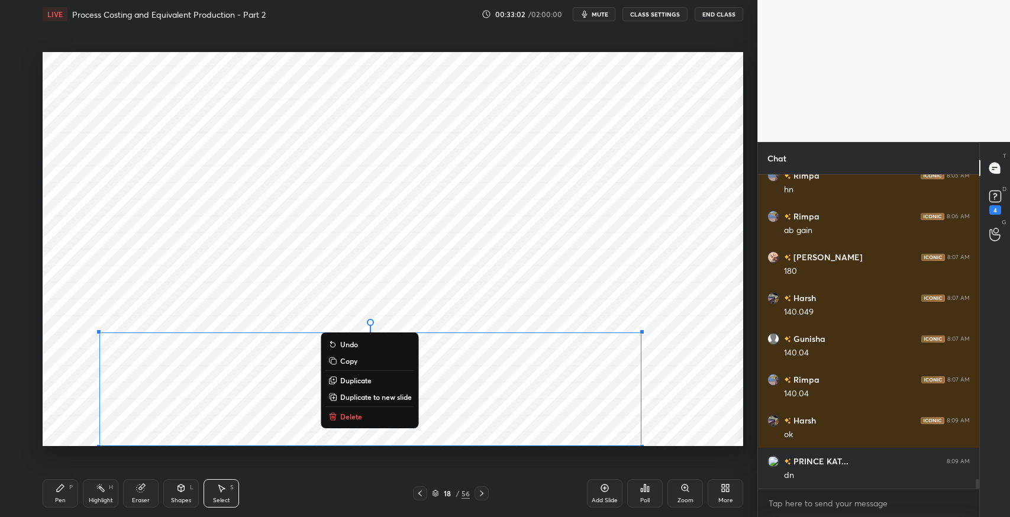
click at [378, 396] on p "Duplicate to new slide" at bounding box center [376, 396] width 72 height 9
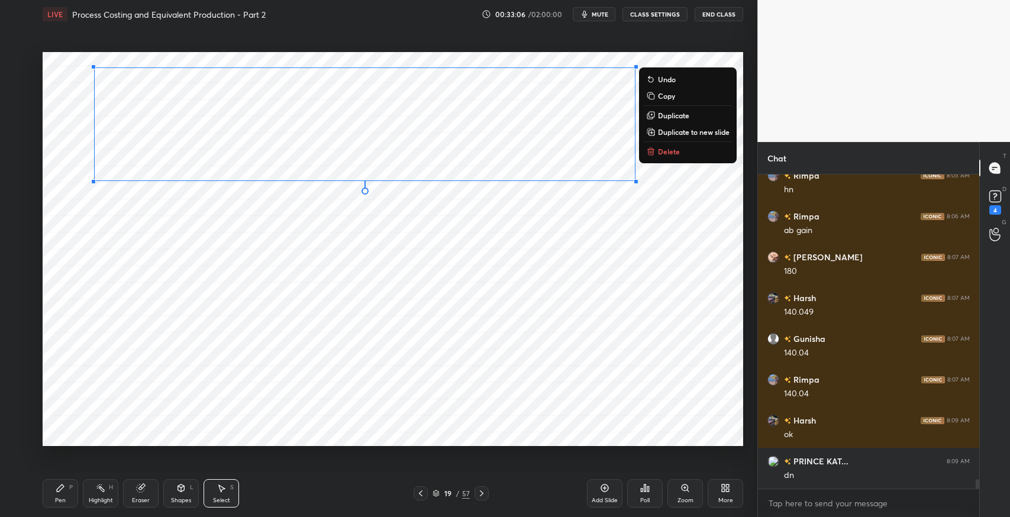
click at [342, 266] on div "0 ° Undo Copy Duplicate Duplicate to new slide Delete" at bounding box center [393, 249] width 701 height 394
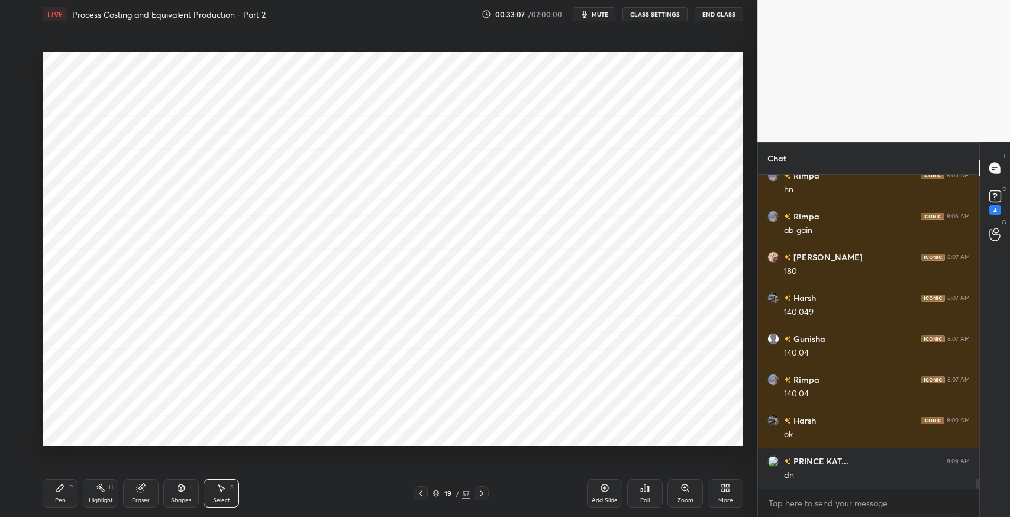
click at [183, 491] on icon at bounding box center [181, 488] width 7 height 7
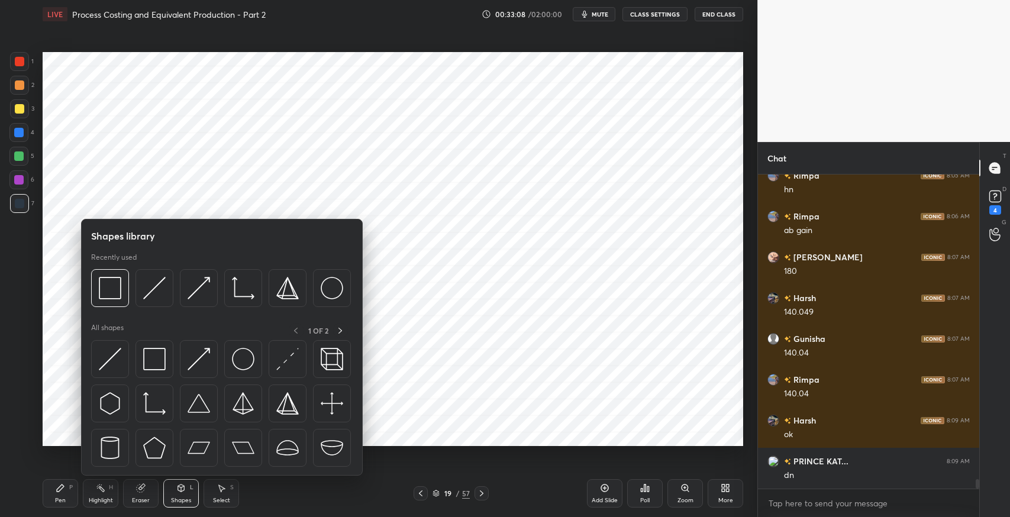
click at [143, 486] on icon at bounding box center [142, 487] width 7 height 6
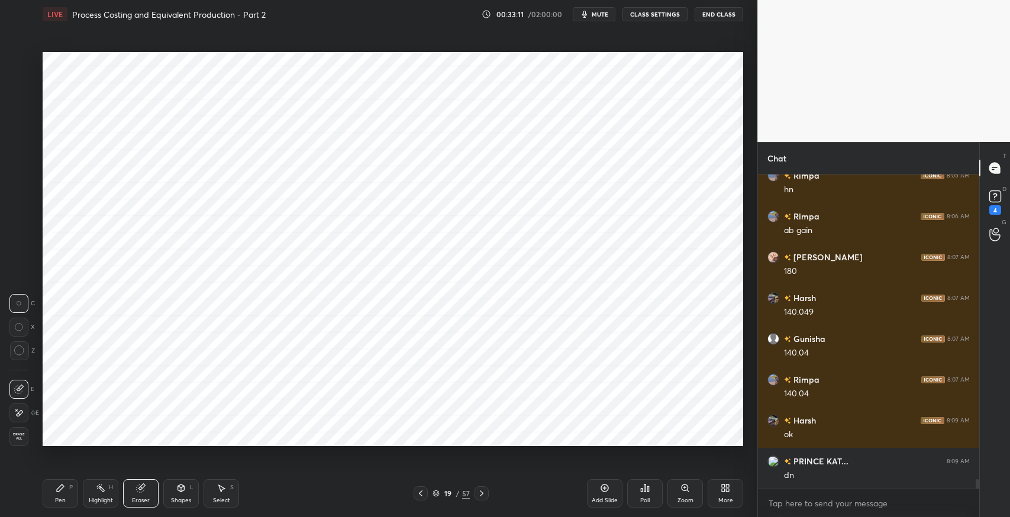
click at [57, 488] on icon at bounding box center [60, 488] width 9 height 9
click at [147, 494] on div "Eraser" at bounding box center [141, 493] width 36 height 28
click at [59, 501] on div "Pen" at bounding box center [60, 501] width 11 height 6
click at [418, 493] on icon at bounding box center [420, 493] width 9 height 9
click at [418, 490] on icon at bounding box center [420, 493] width 9 height 9
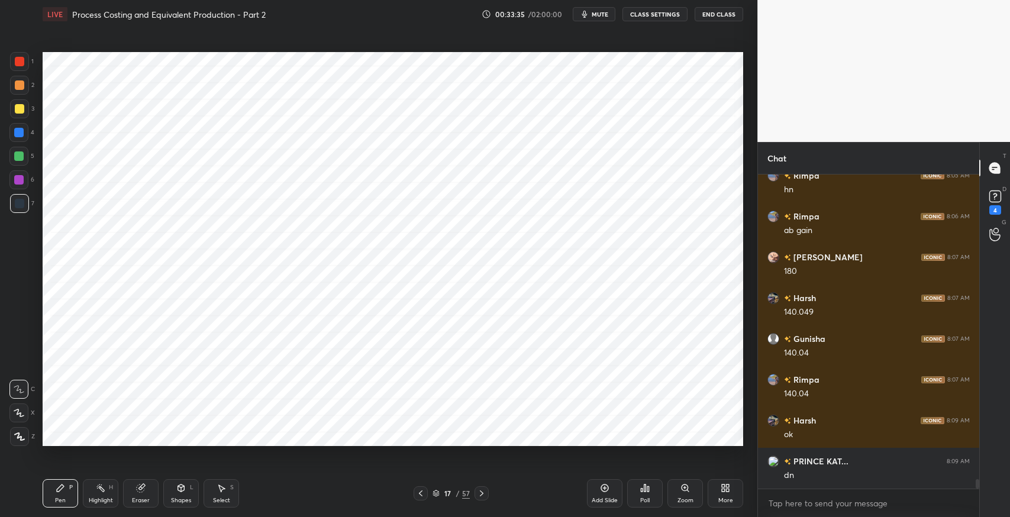
click at [480, 495] on icon at bounding box center [481, 493] width 9 height 9
click at [477, 492] on icon at bounding box center [481, 493] width 9 height 9
click at [420, 494] on icon at bounding box center [421, 494] width 4 height 6
click at [423, 490] on icon at bounding box center [420, 493] width 9 height 9
click at [478, 499] on div at bounding box center [482, 494] width 14 height 14
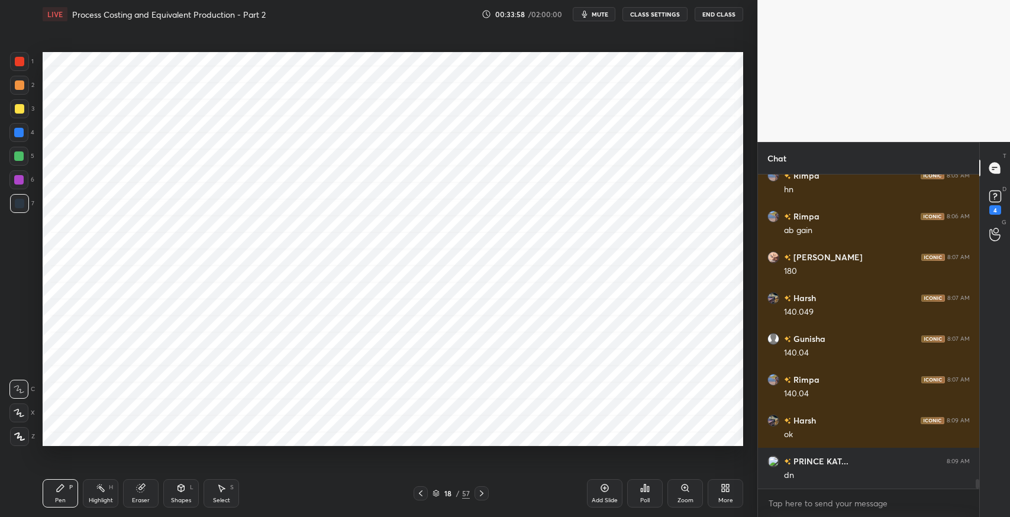
scroll to position [9892, 0]
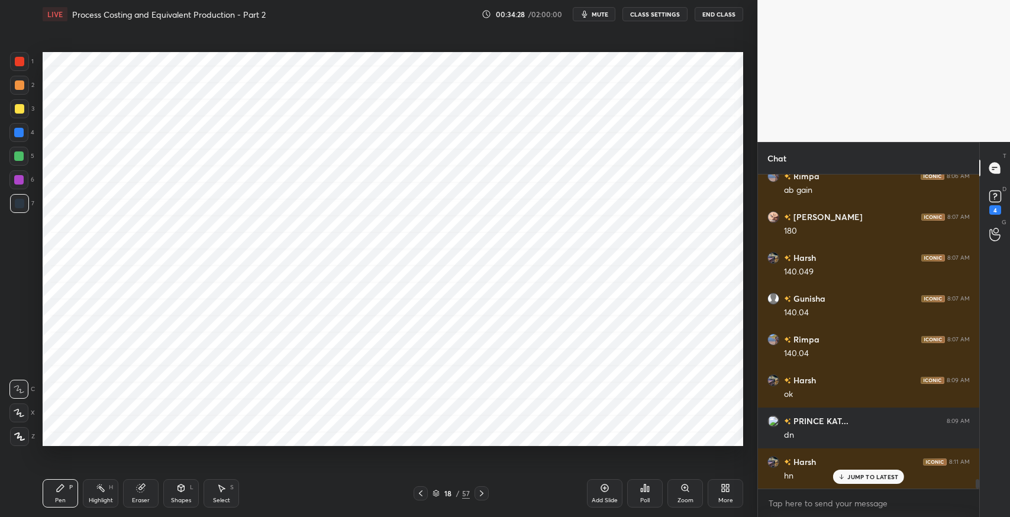
click at [180, 494] on div "Shapes L" at bounding box center [181, 493] width 36 height 28
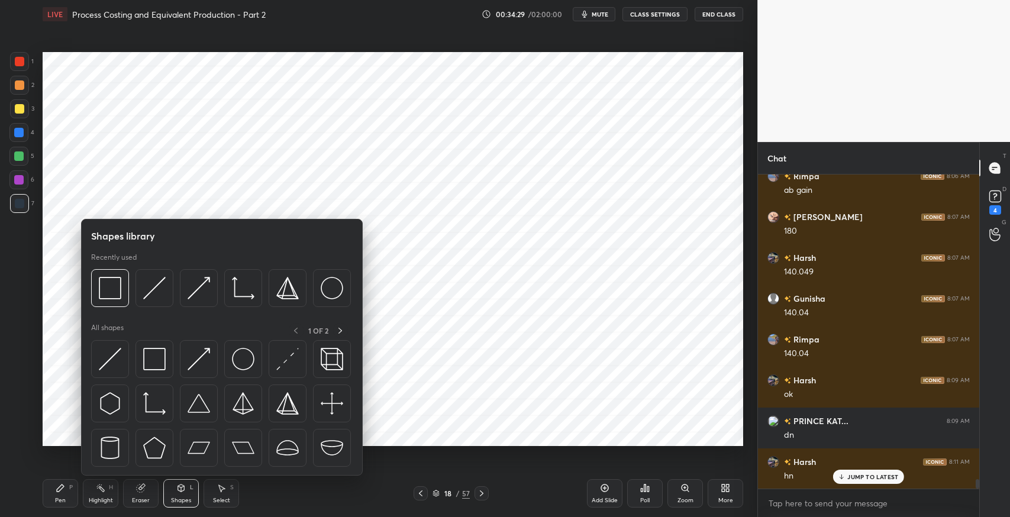
click at [154, 365] on img at bounding box center [154, 359] width 22 height 22
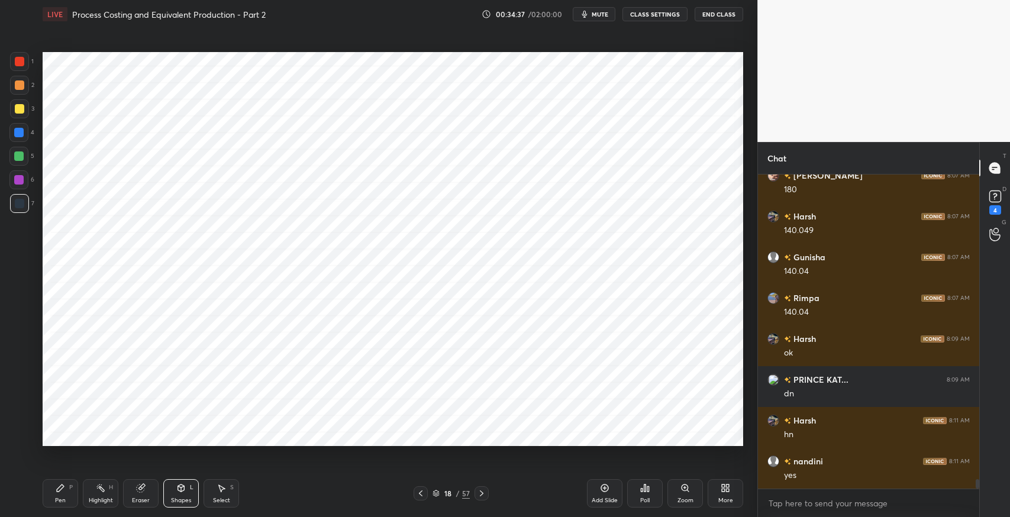
scroll to position [9974, 0]
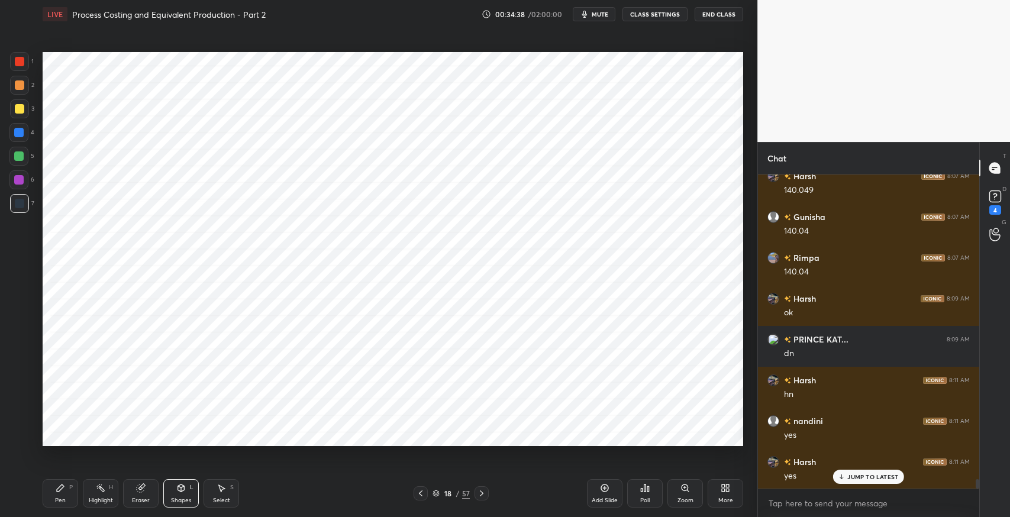
click at [51, 502] on div "Pen P" at bounding box center [61, 493] width 36 height 28
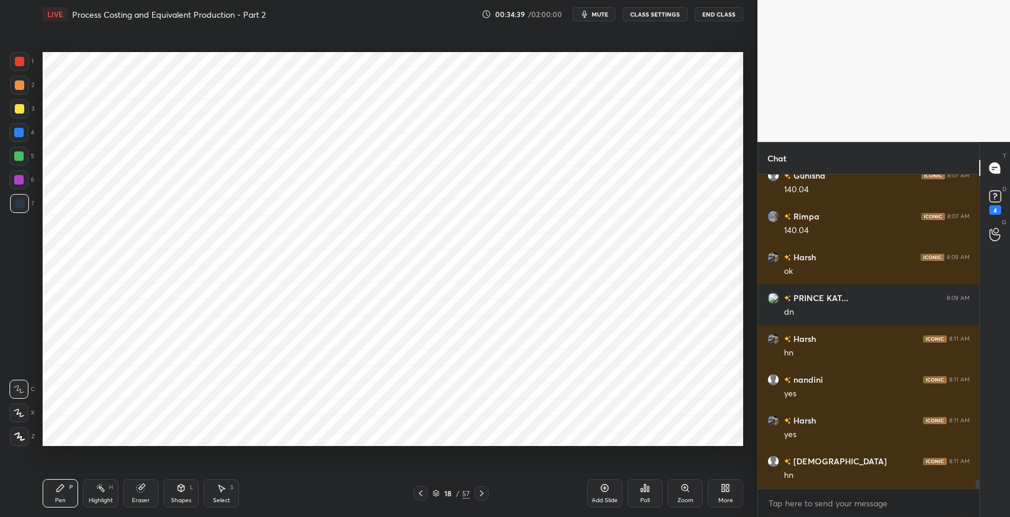
scroll to position [10056, 0]
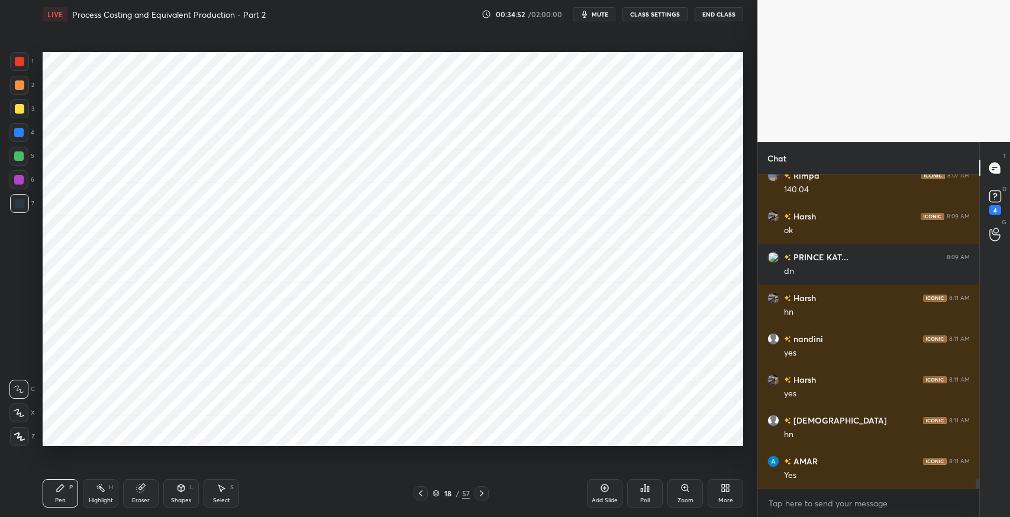
click at [483, 491] on icon at bounding box center [481, 493] width 9 height 9
click at [423, 492] on icon at bounding box center [420, 493] width 9 height 9
click at [481, 494] on icon at bounding box center [481, 493] width 9 height 9
click at [183, 486] on icon at bounding box center [181, 488] width 7 height 7
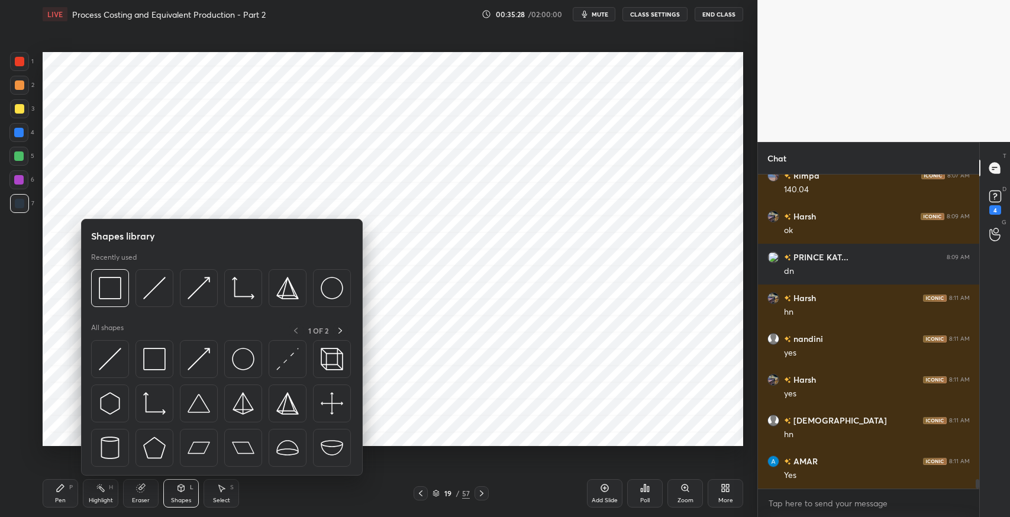
click at [152, 358] on img at bounding box center [154, 359] width 22 height 22
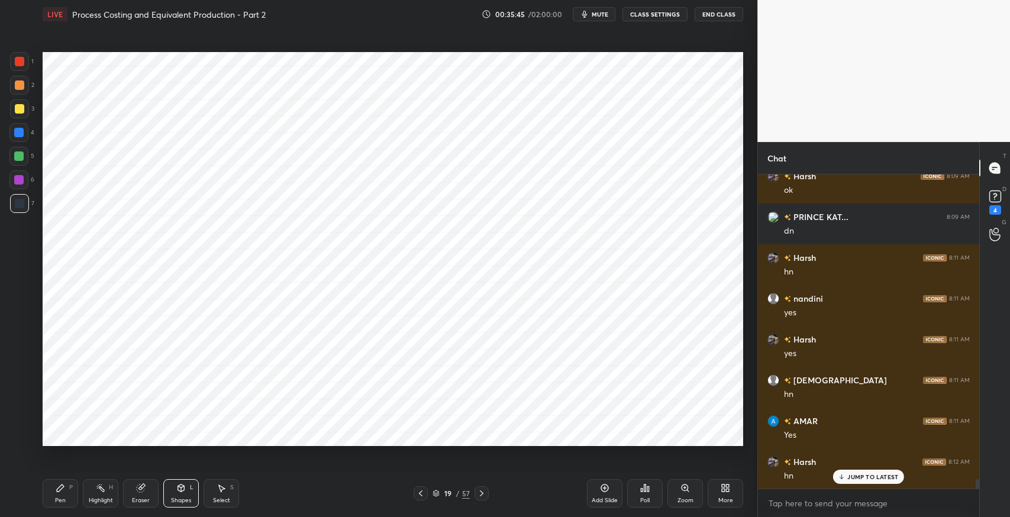
scroll to position [10138, 0]
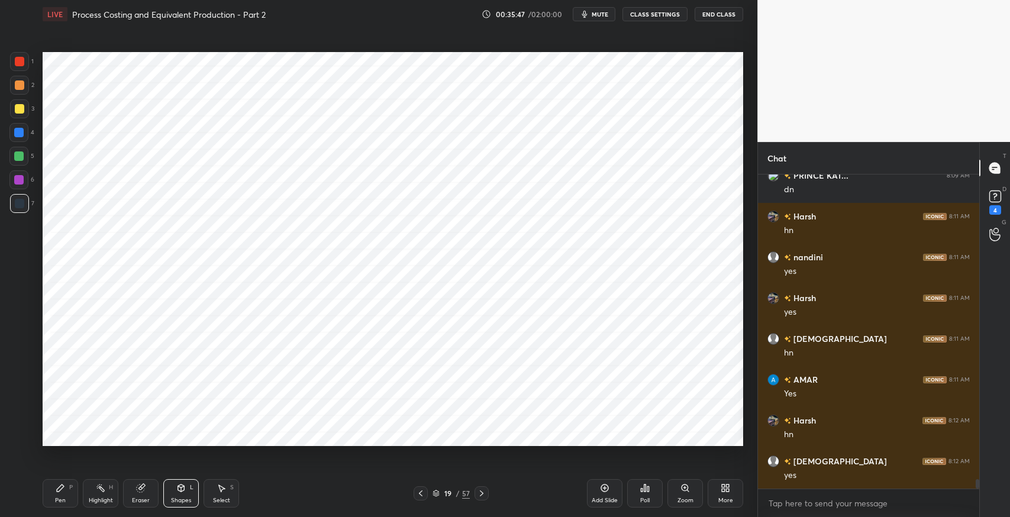
click at [424, 488] on div at bounding box center [421, 494] width 14 height 14
click at [218, 490] on icon at bounding box center [221, 488] width 9 height 9
click at [182, 495] on div "Shapes L" at bounding box center [181, 493] width 36 height 28
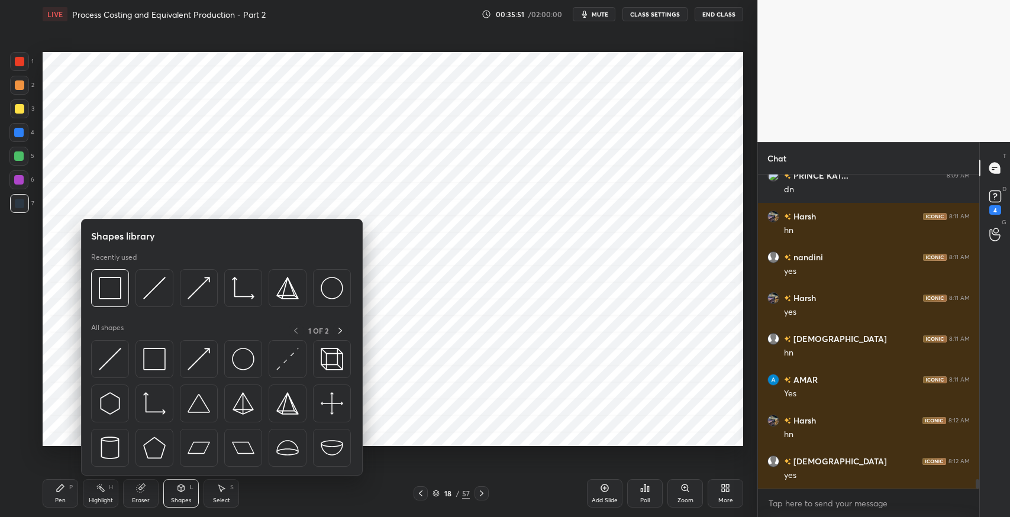
click at [156, 359] on img at bounding box center [154, 359] width 22 height 22
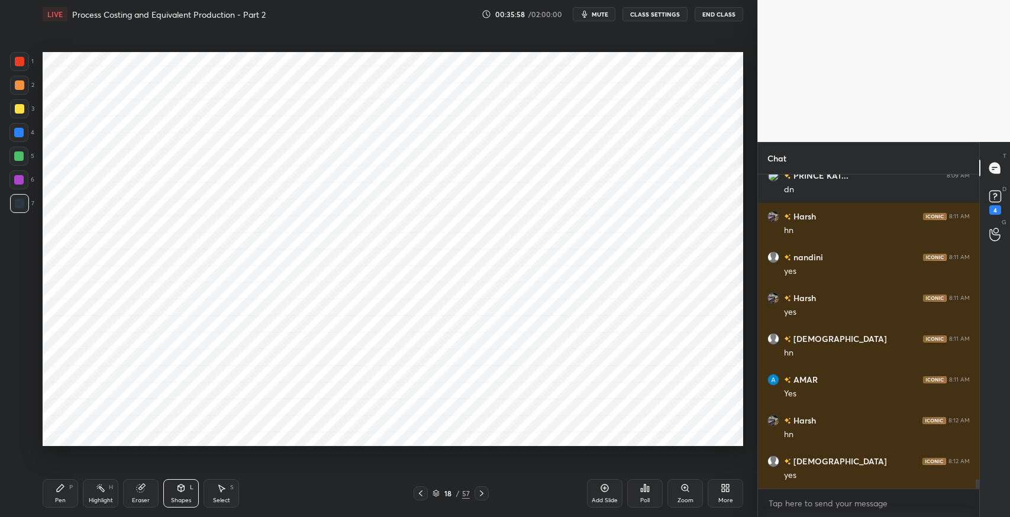
click at [54, 495] on div "Pen P" at bounding box center [61, 493] width 36 height 28
click at [191, 500] on div "Shapes" at bounding box center [181, 501] width 20 height 6
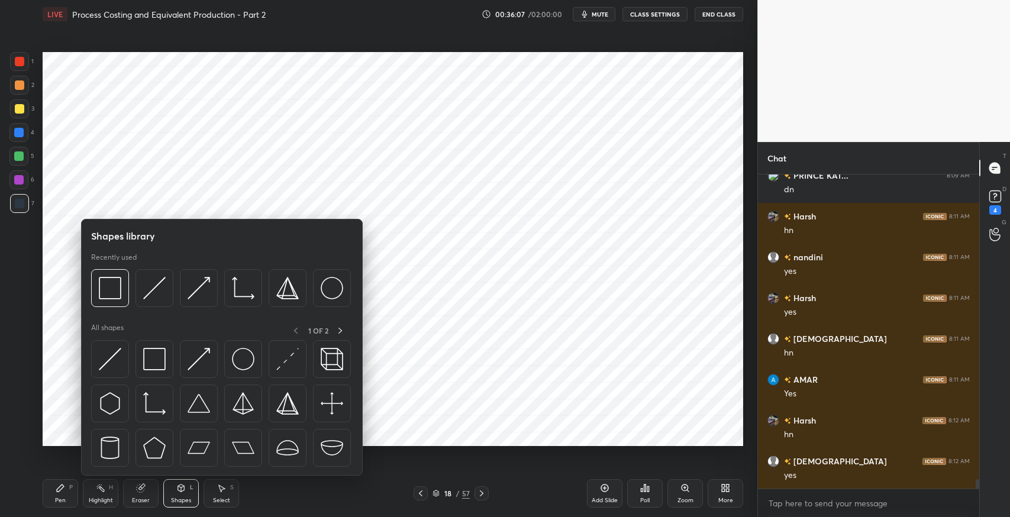
click at [156, 355] on img at bounding box center [154, 359] width 22 height 22
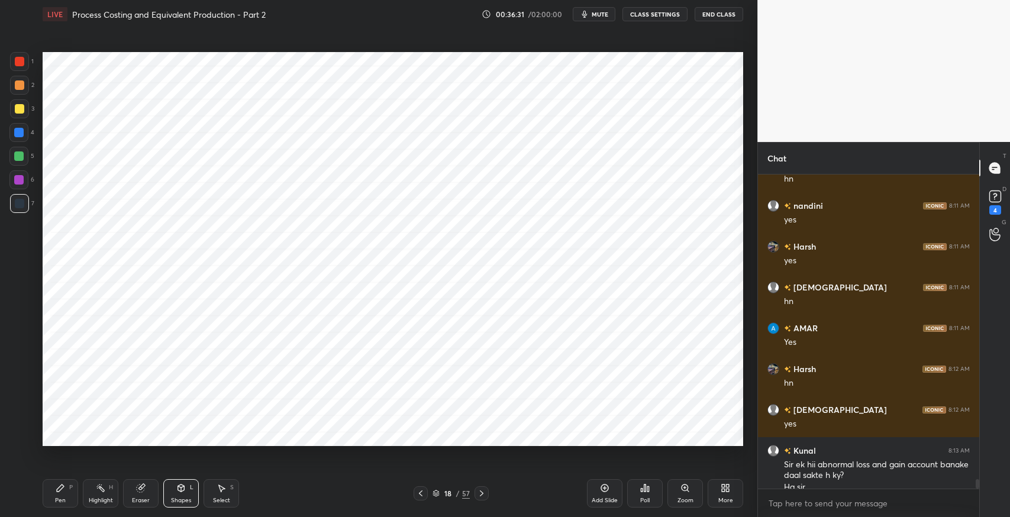
scroll to position [10200, 0]
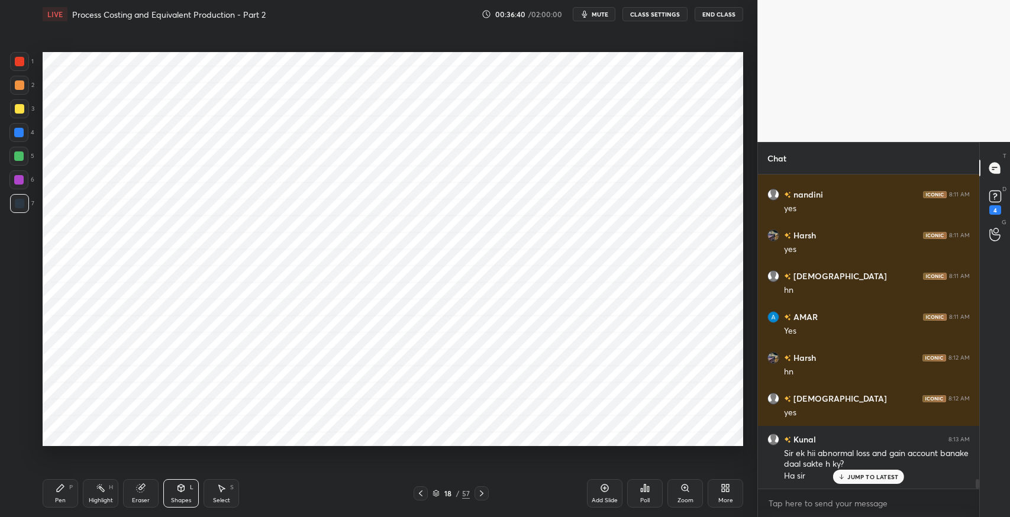
click at [222, 485] on icon at bounding box center [221, 488] width 9 height 9
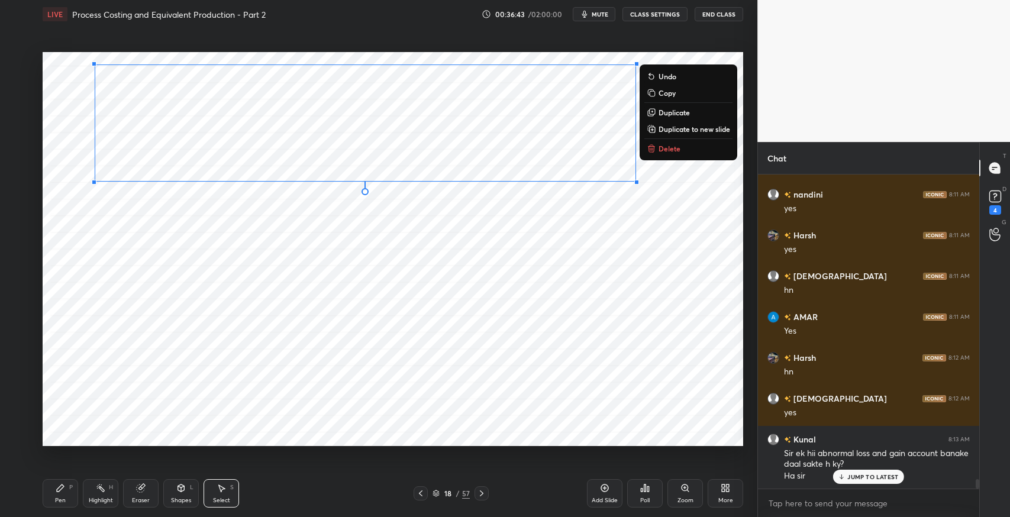
click at [672, 130] on p "Duplicate to new slide" at bounding box center [695, 128] width 72 height 9
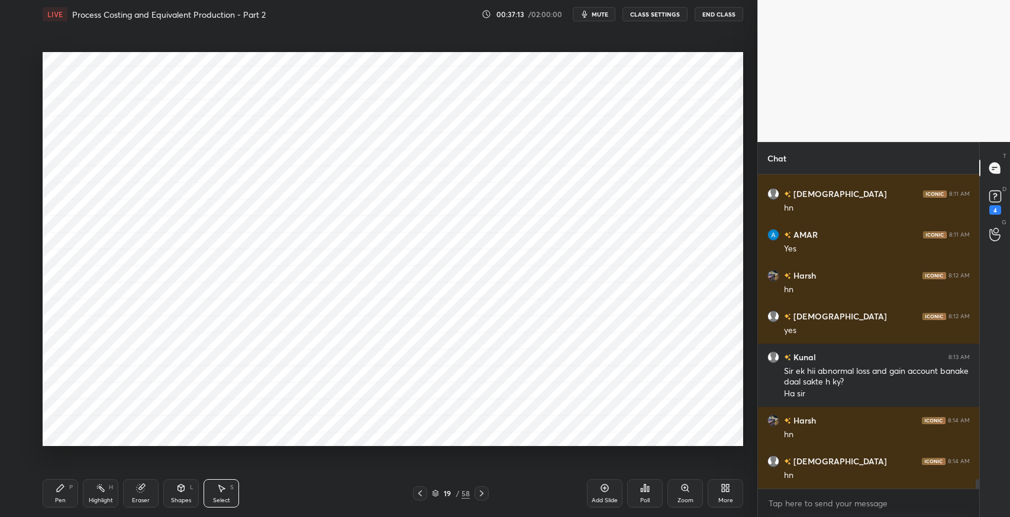
scroll to position [10323, 0]
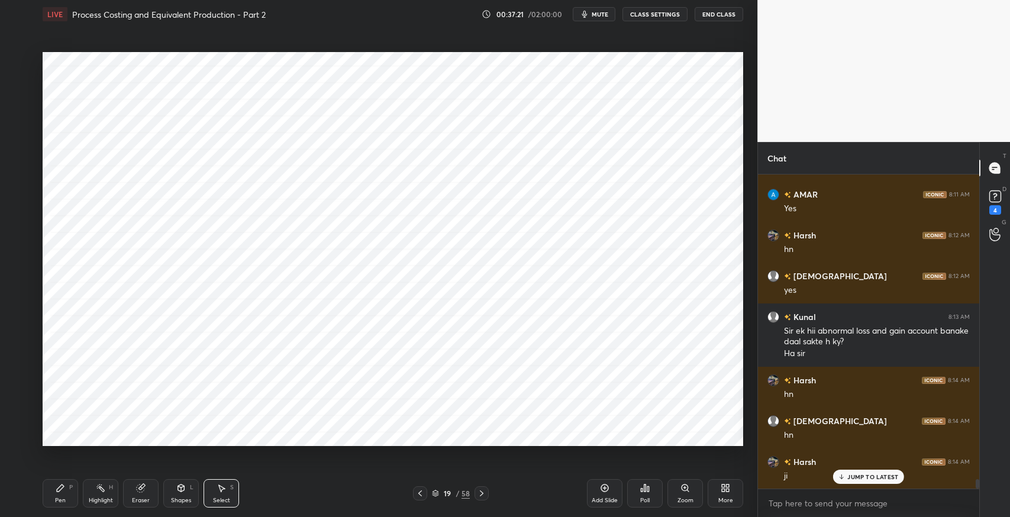
click at [65, 492] on div "Pen P" at bounding box center [61, 493] width 36 height 28
click at [649, 450] on div "Setting up your live class Poll for secs No correct answer Start poll" at bounding box center [393, 249] width 710 height 442
click at [856, 476] on p "JUMP TO LATEST" at bounding box center [873, 477] width 51 height 7
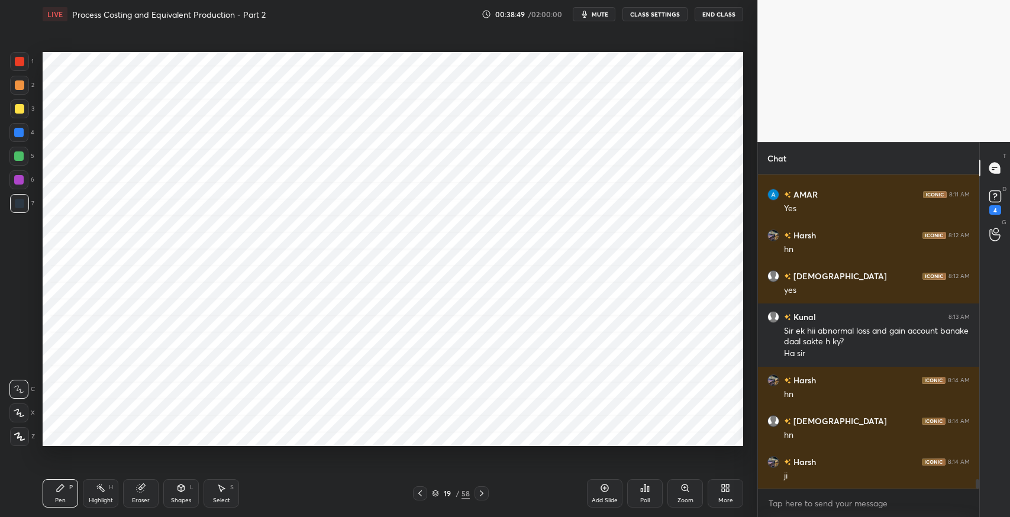
click at [13, 140] on div at bounding box center [18, 132] width 19 height 19
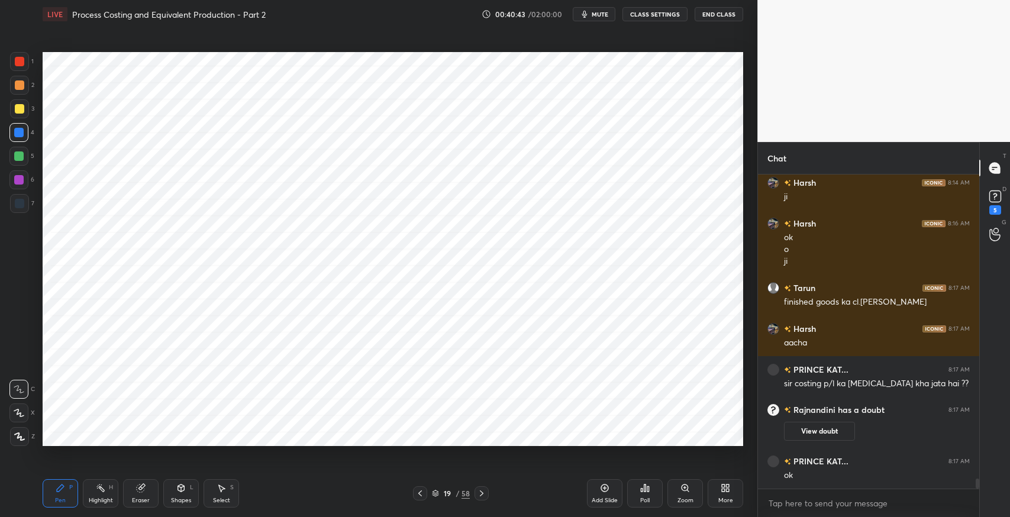
scroll to position [9681, 0]
click at [225, 481] on div "Select S" at bounding box center [222, 493] width 36 height 28
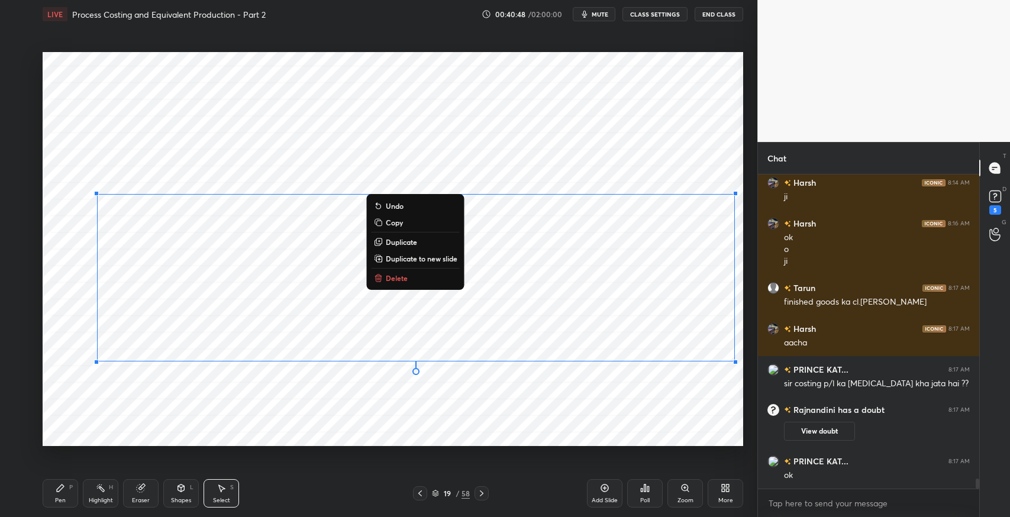
click at [408, 280] on button "Delete" at bounding box center [416, 278] width 88 height 14
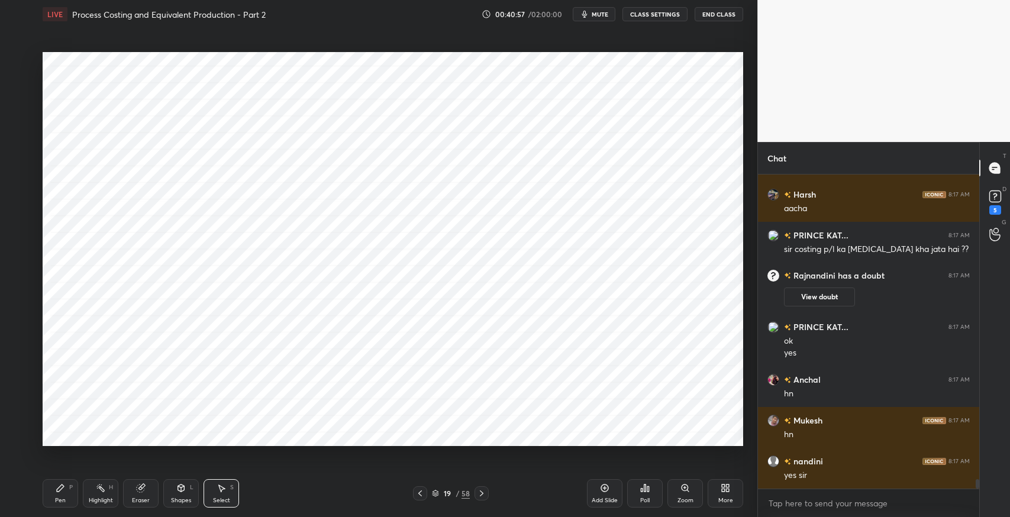
scroll to position [9856, 0]
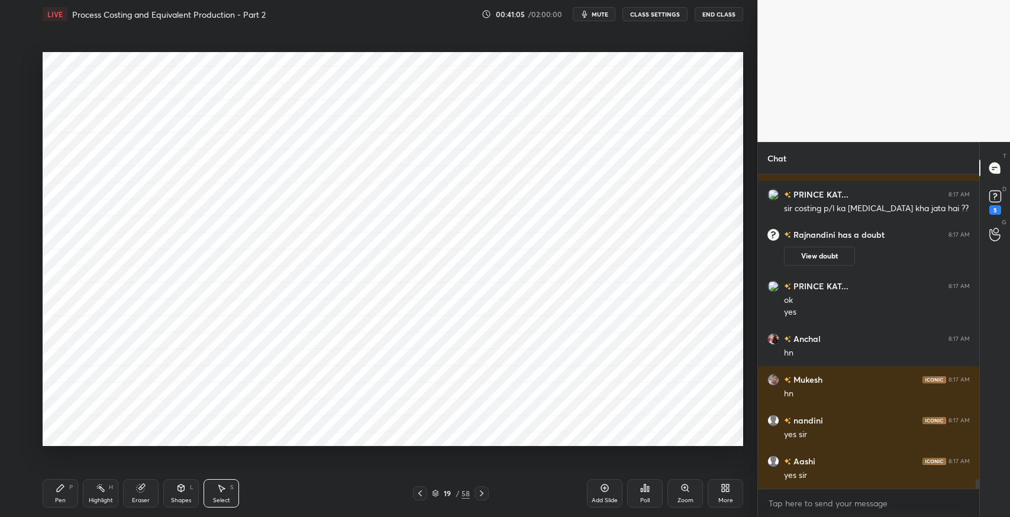
click at [423, 494] on icon at bounding box center [420, 493] width 9 height 9
click at [421, 497] on icon at bounding box center [420, 493] width 9 height 9
click at [423, 495] on icon at bounding box center [420, 493] width 9 height 9
click at [484, 497] on icon at bounding box center [481, 493] width 9 height 9
click at [482, 496] on icon at bounding box center [481, 493] width 9 height 9
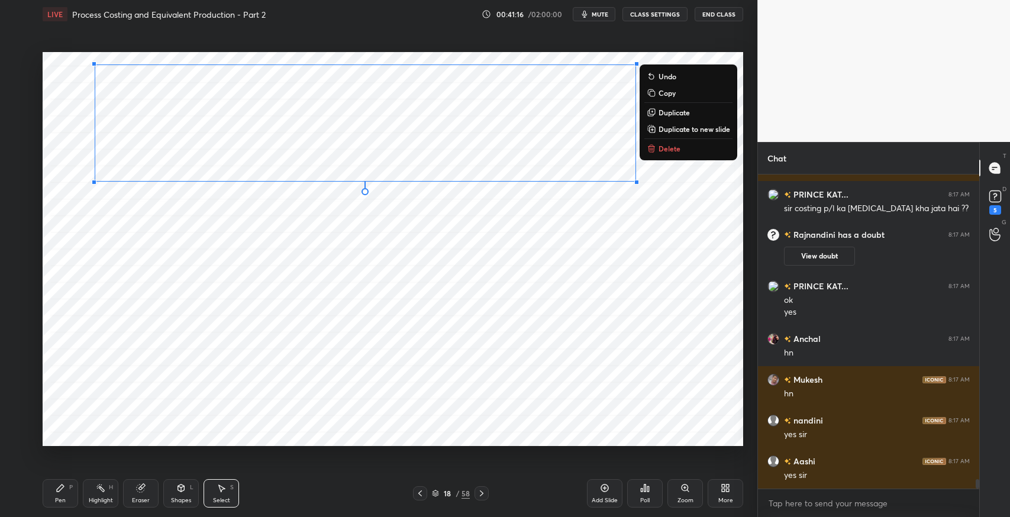
click at [668, 147] on p "Delete" at bounding box center [670, 148] width 22 height 9
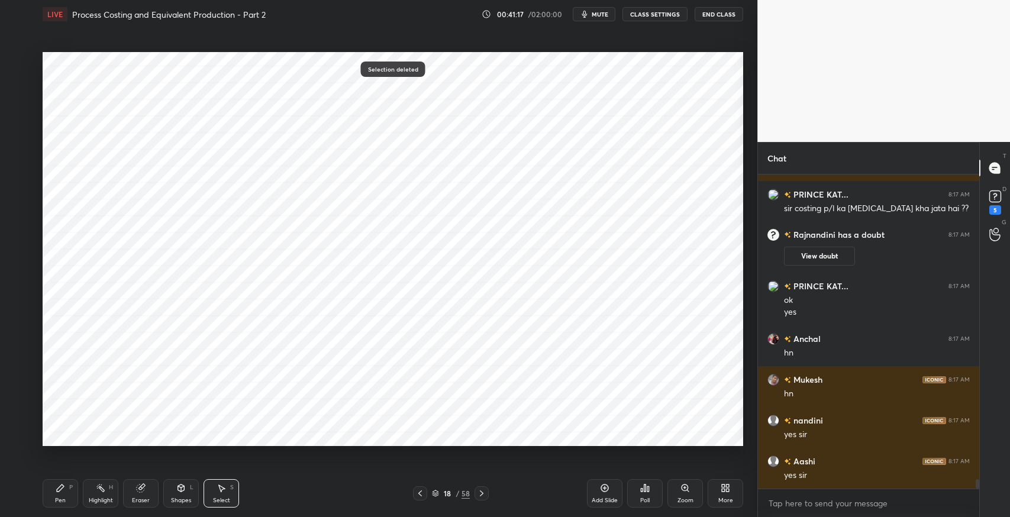
click at [477, 492] on icon at bounding box center [481, 493] width 9 height 9
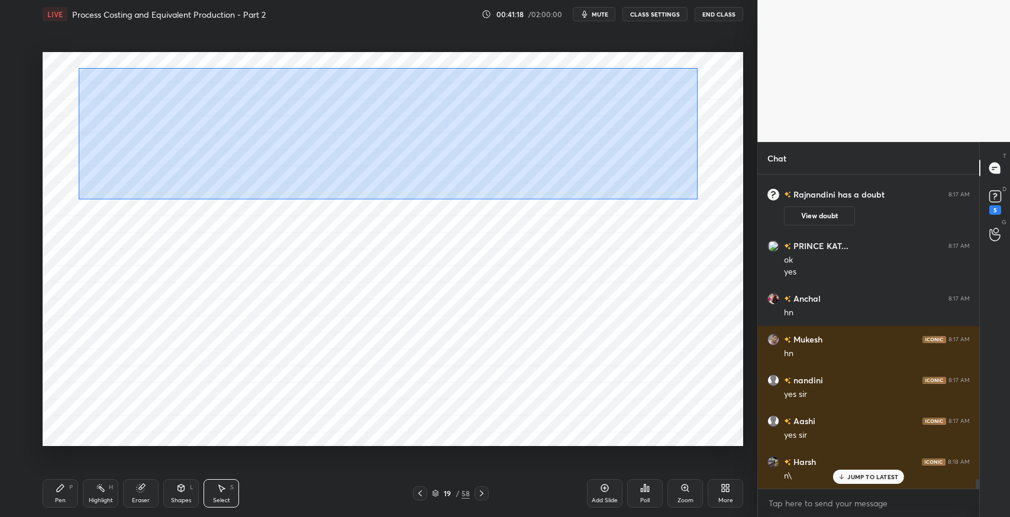
scroll to position [9938, 0]
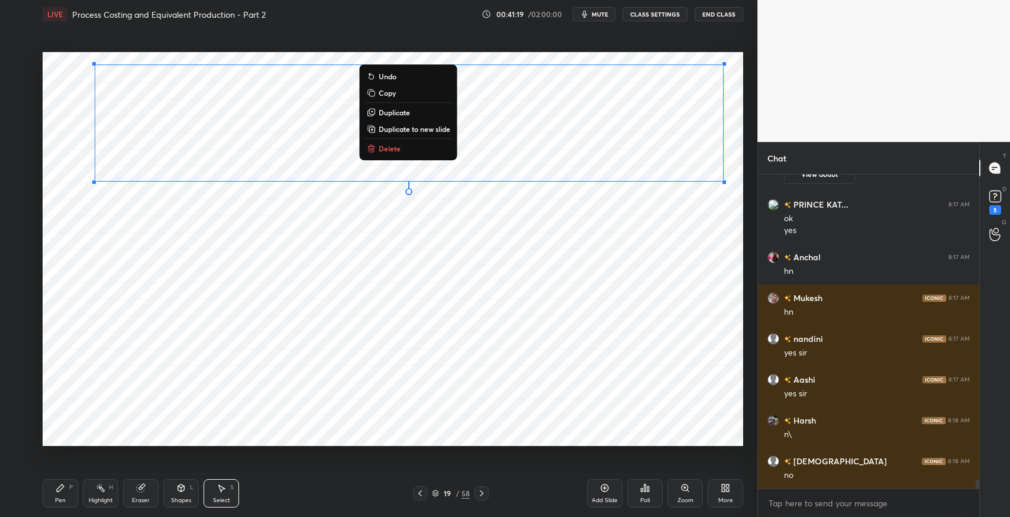
click at [401, 98] on button "Copy" at bounding box center [409, 93] width 88 height 14
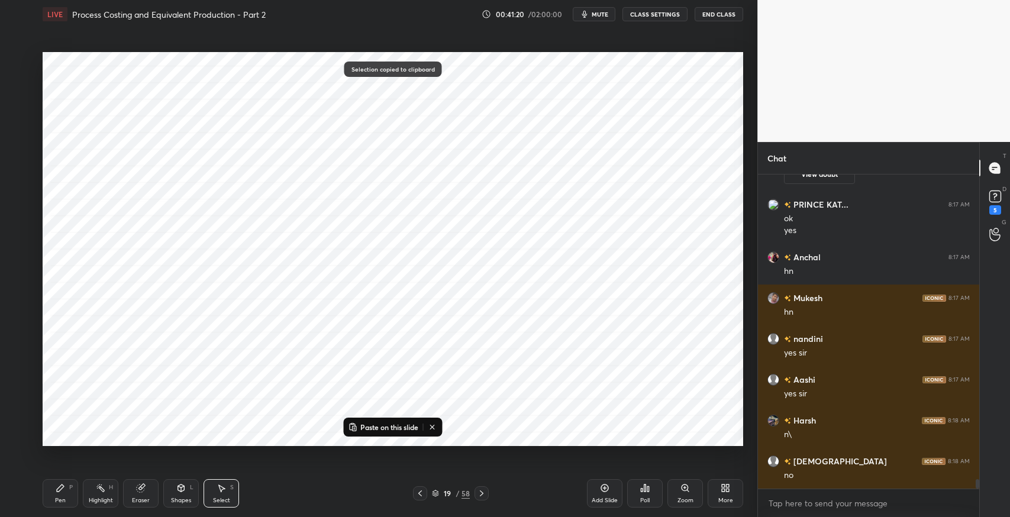
click at [417, 494] on icon at bounding box center [420, 493] width 9 height 9
click at [378, 424] on p "Paste on this slide" at bounding box center [389, 427] width 58 height 9
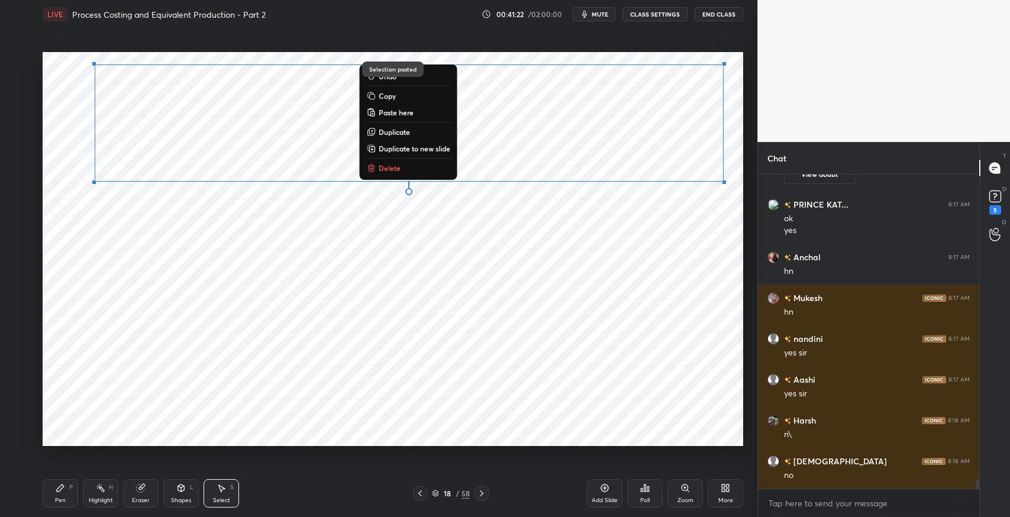
click at [691, 340] on div "0 ° Undo Copy Paste here Duplicate Duplicate to new slide Delete" at bounding box center [393, 249] width 701 height 394
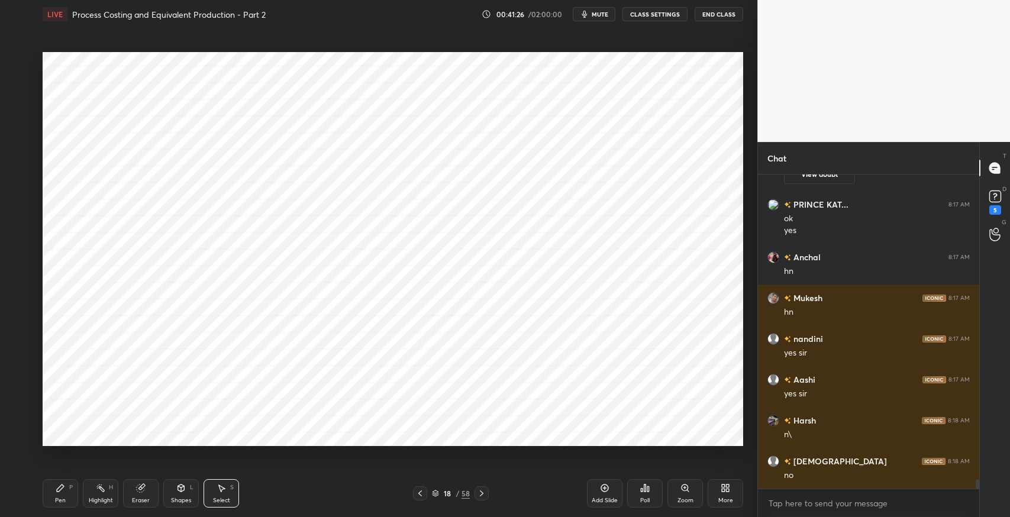
click at [418, 497] on icon at bounding box center [420, 493] width 9 height 9
click at [420, 495] on icon at bounding box center [420, 494] width 4 height 6
click at [485, 492] on icon at bounding box center [481, 493] width 9 height 9
click at [421, 495] on icon at bounding box center [420, 493] width 9 height 9
click at [421, 494] on icon at bounding box center [420, 493] width 9 height 9
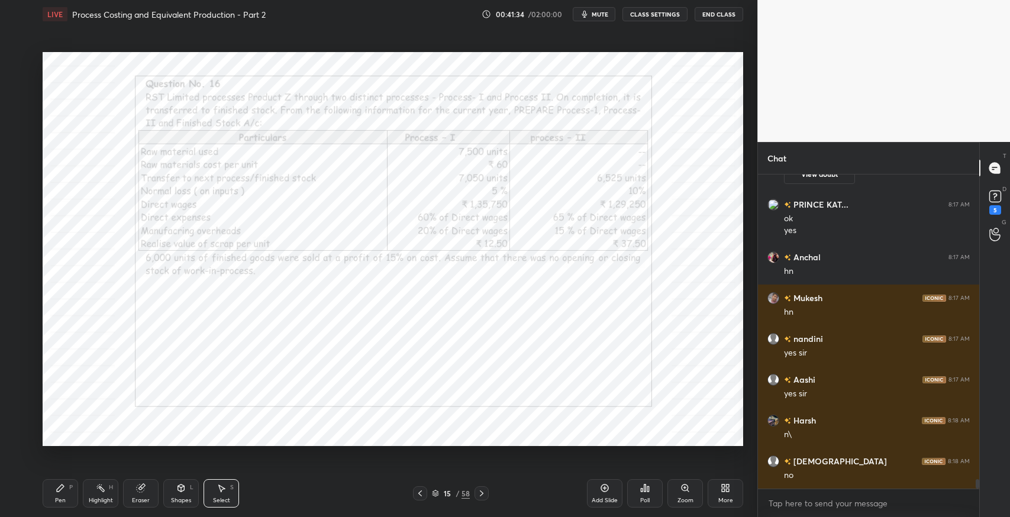
click at [422, 490] on icon at bounding box center [420, 493] width 9 height 9
click at [421, 490] on icon at bounding box center [420, 493] width 9 height 9
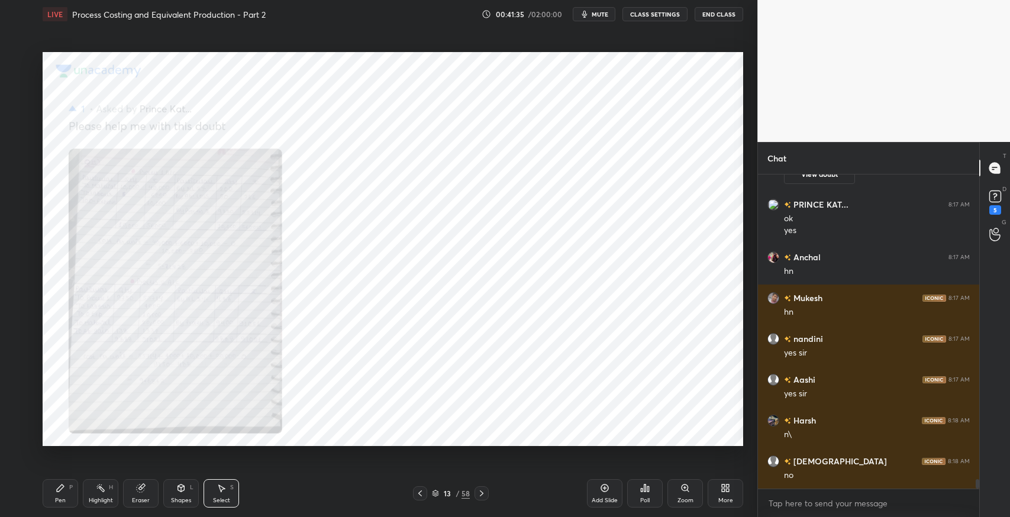
click at [484, 495] on icon at bounding box center [481, 493] width 9 height 9
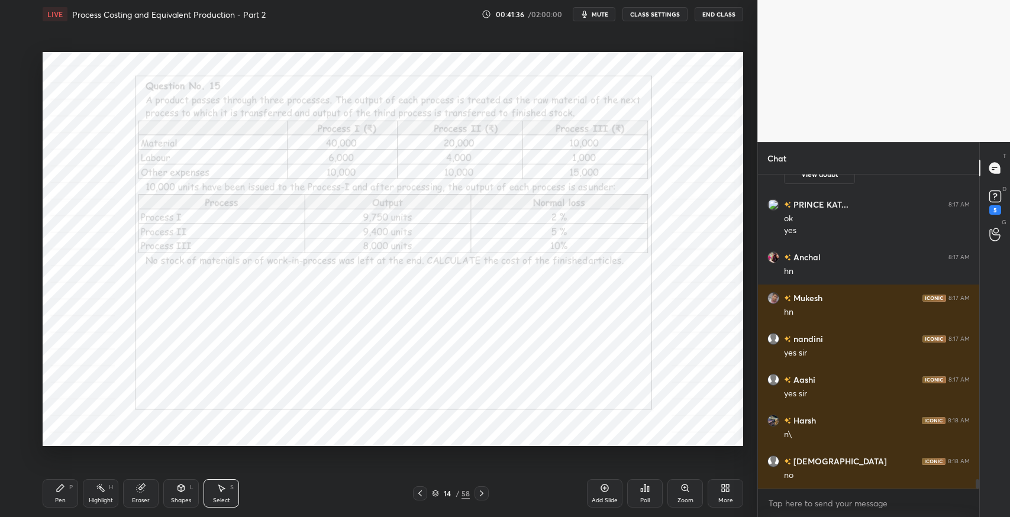
click at [69, 484] on div "Pen P" at bounding box center [61, 493] width 36 height 28
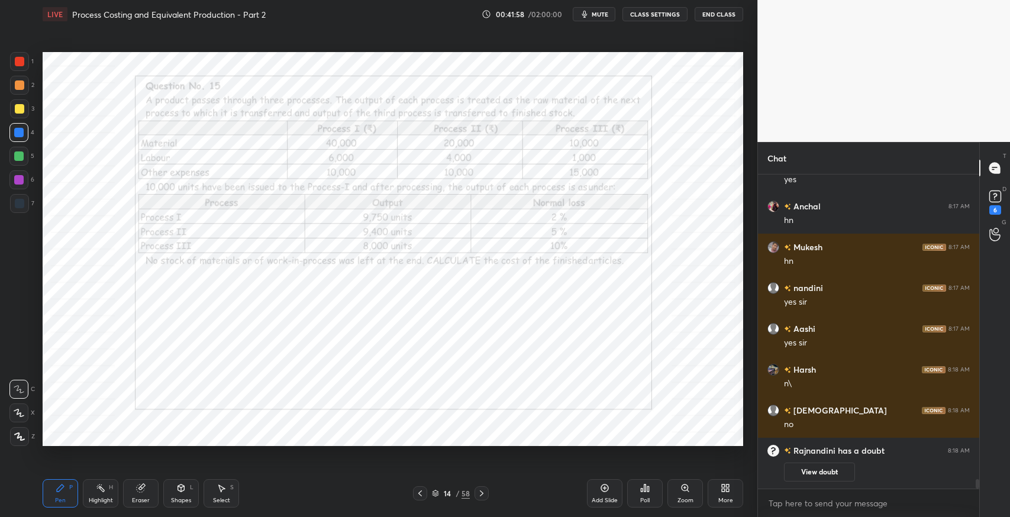
click at [289, 508] on div "Pen P Highlight H Eraser Shapes L Select S 14 / 58 Add Slide Poll Zoom More" at bounding box center [393, 493] width 701 height 47
click at [358, 482] on div "Pen P Highlight H Eraser Shapes L Select S 14 / 58 Add Slide Poll Zoom More" at bounding box center [393, 493] width 701 height 47
click at [421, 495] on icon at bounding box center [420, 493] width 9 height 9
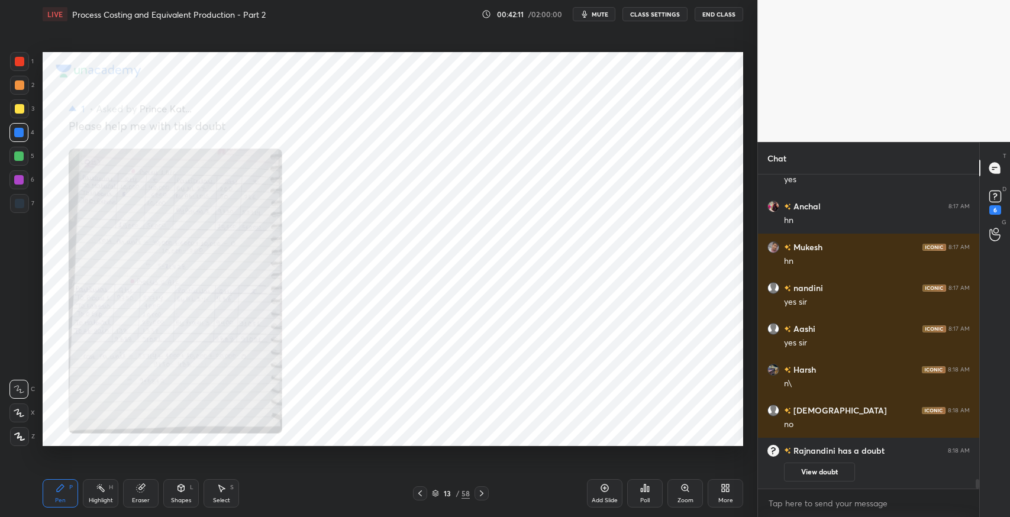
click at [424, 490] on icon at bounding box center [420, 493] width 9 height 9
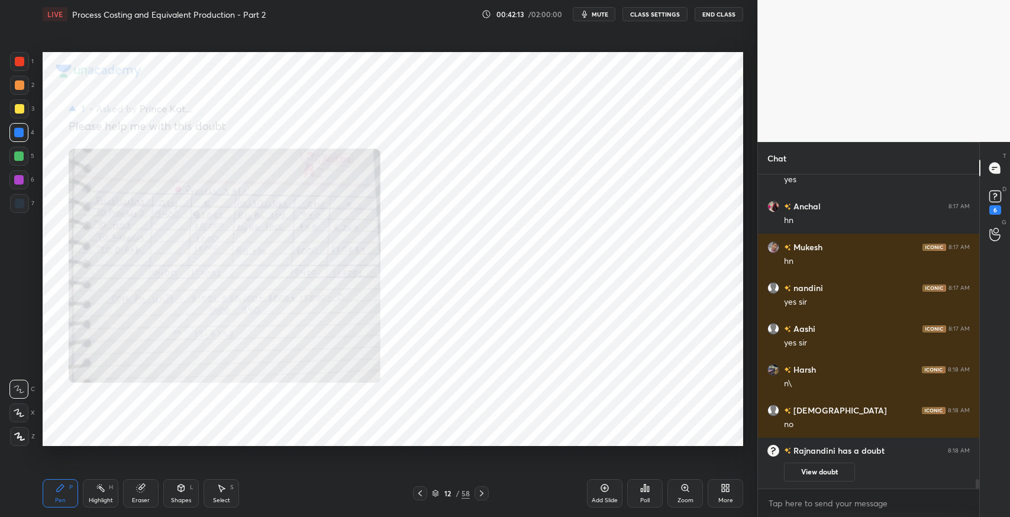
click at [482, 494] on icon at bounding box center [482, 494] width 4 height 6
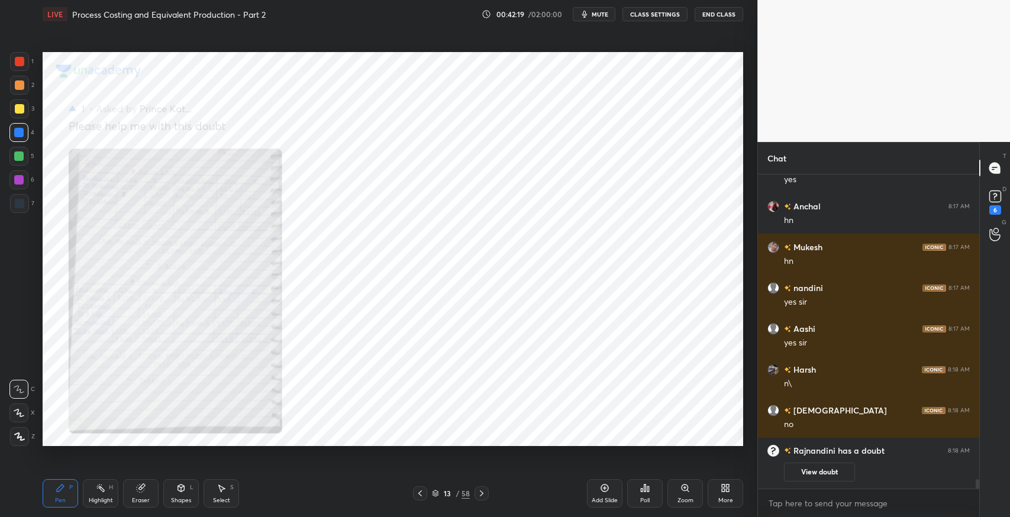
click at [481, 497] on icon at bounding box center [481, 493] width 9 height 9
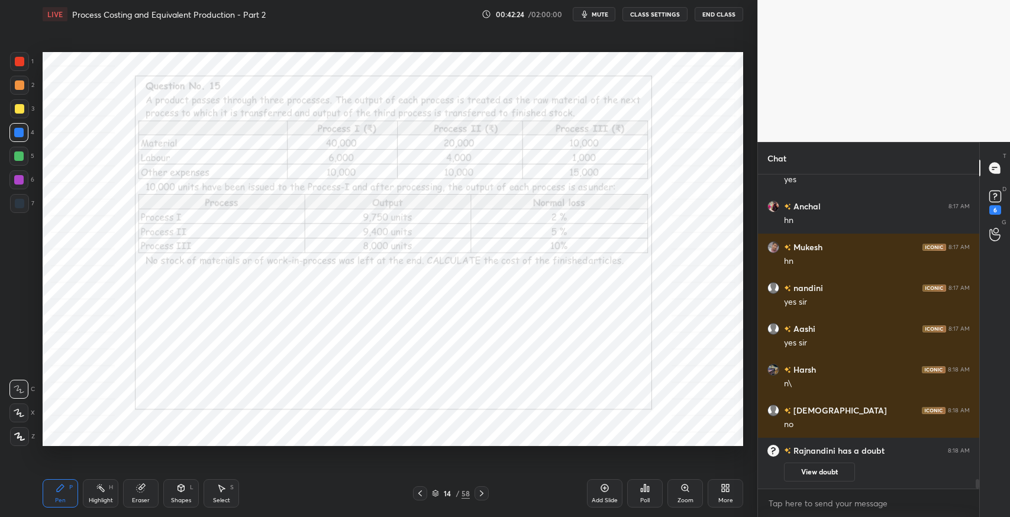
click at [421, 495] on icon at bounding box center [420, 493] width 9 height 9
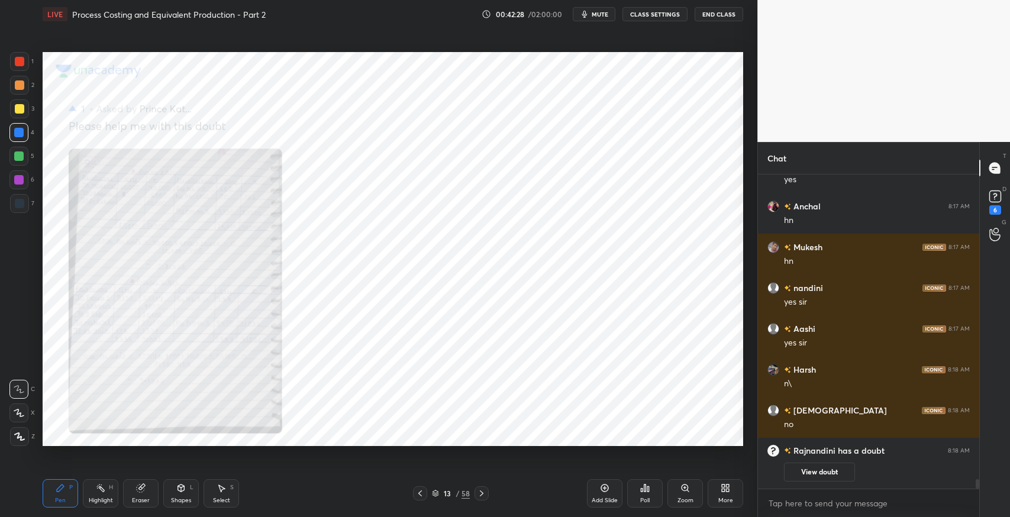
scroll to position [9973, 0]
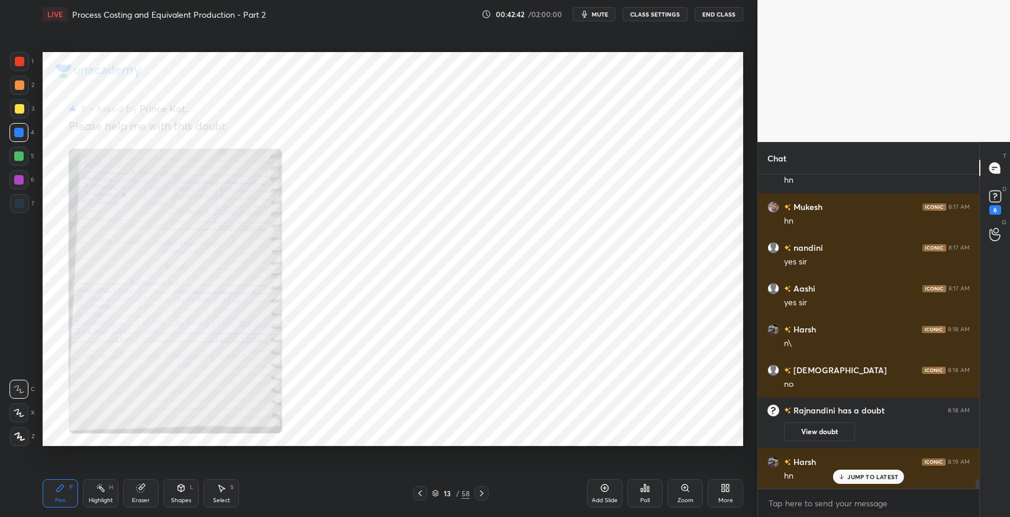
click at [482, 495] on icon at bounding box center [482, 494] width 4 height 6
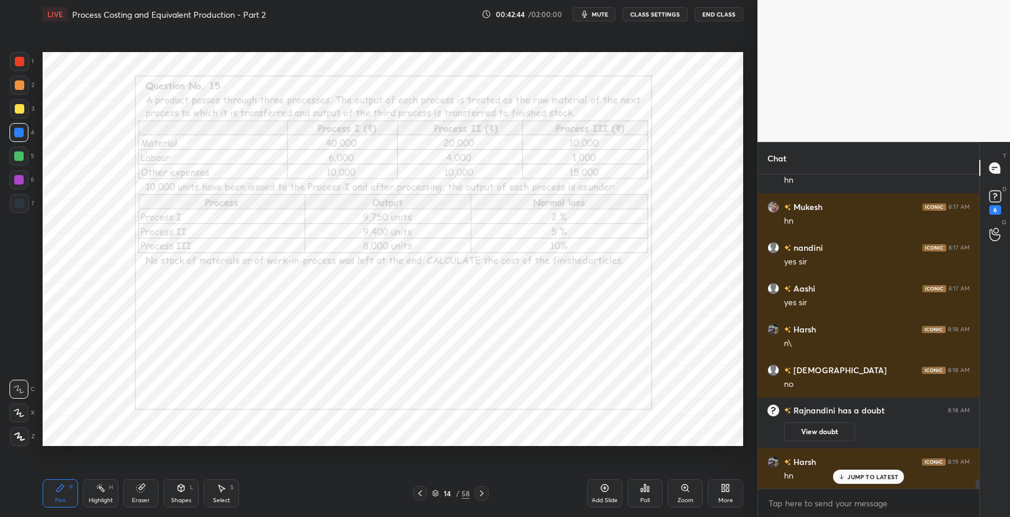
click at [420, 491] on icon at bounding box center [420, 493] width 9 height 9
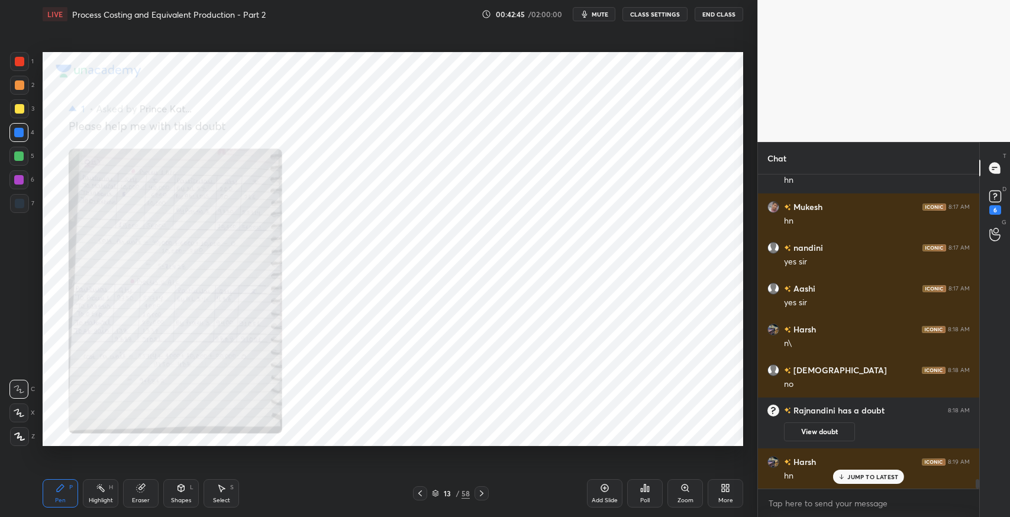
click at [26, 203] on div at bounding box center [19, 203] width 19 height 19
click at [417, 514] on div "Pen P Highlight H Eraser Shapes L Select S 13 / 58 Add Slide Poll Zoom More" at bounding box center [393, 493] width 701 height 47
click at [420, 497] on icon at bounding box center [420, 493] width 9 height 9
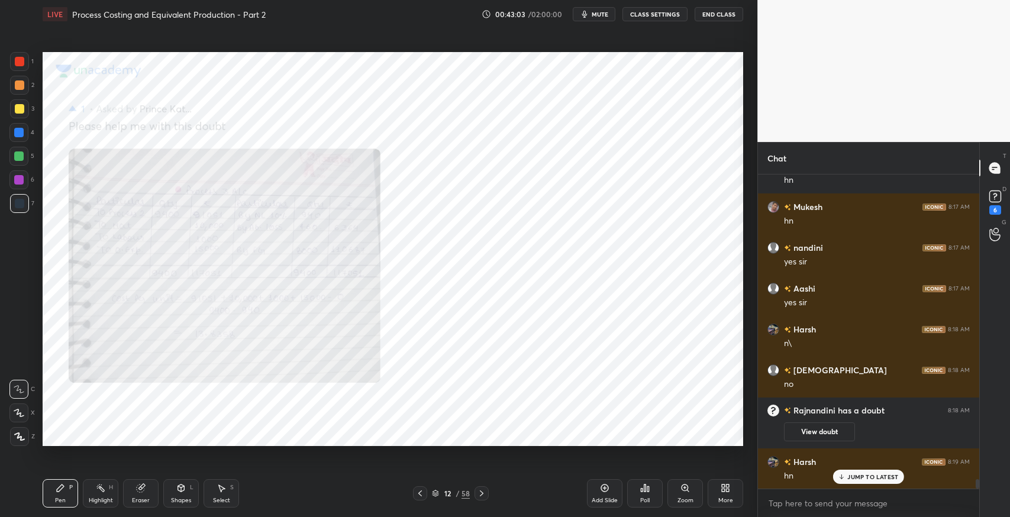
click at [421, 495] on icon at bounding box center [420, 493] width 9 height 9
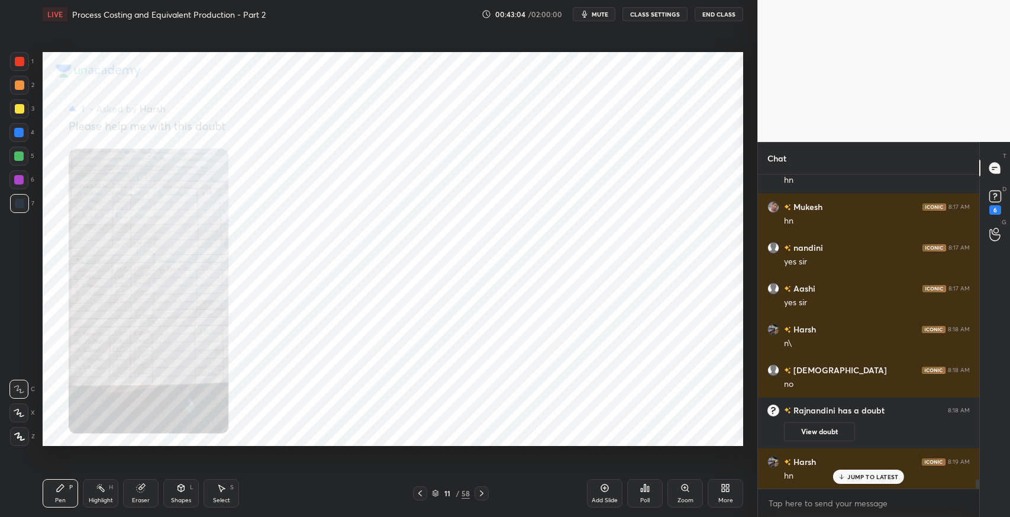
click at [482, 497] on icon at bounding box center [481, 493] width 9 height 9
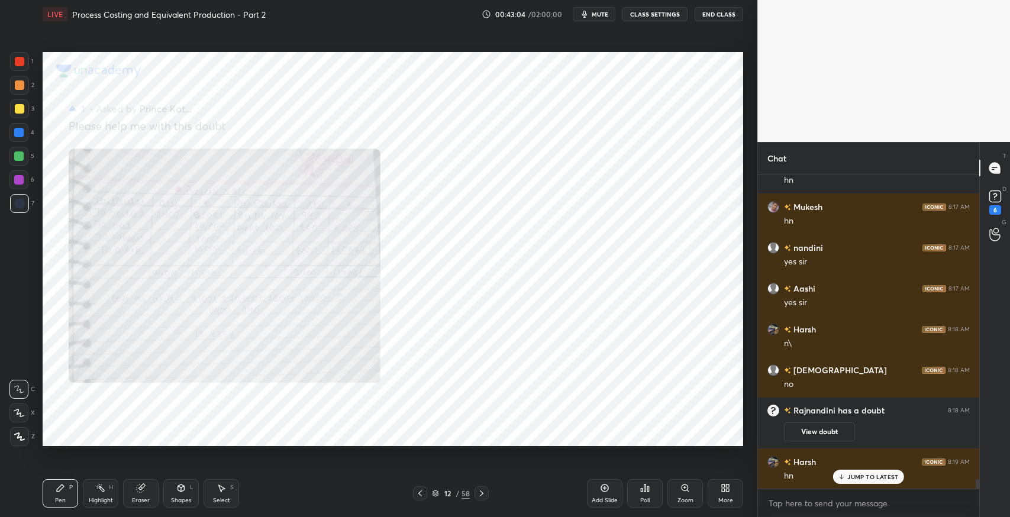
click at [482, 493] on icon at bounding box center [482, 494] width 4 height 6
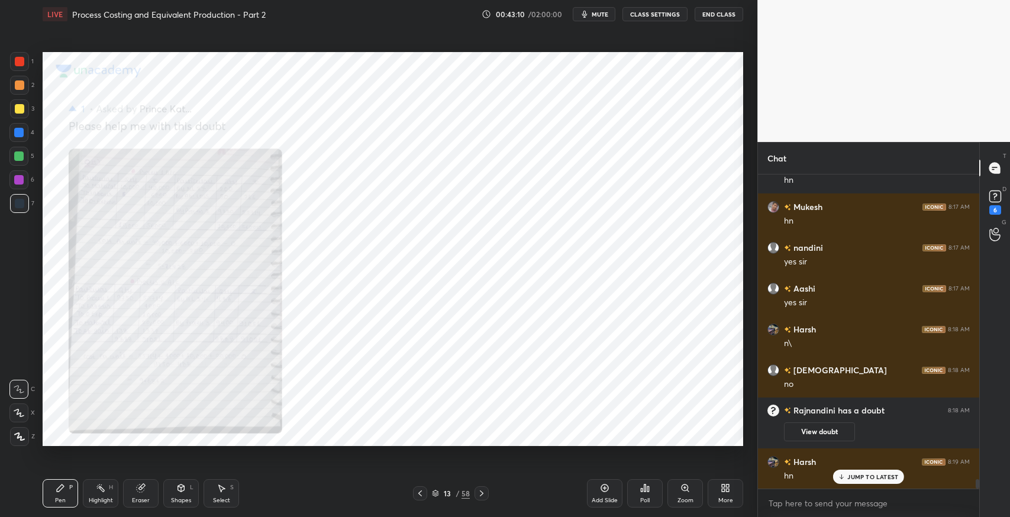
click at [481, 497] on icon at bounding box center [481, 493] width 9 height 9
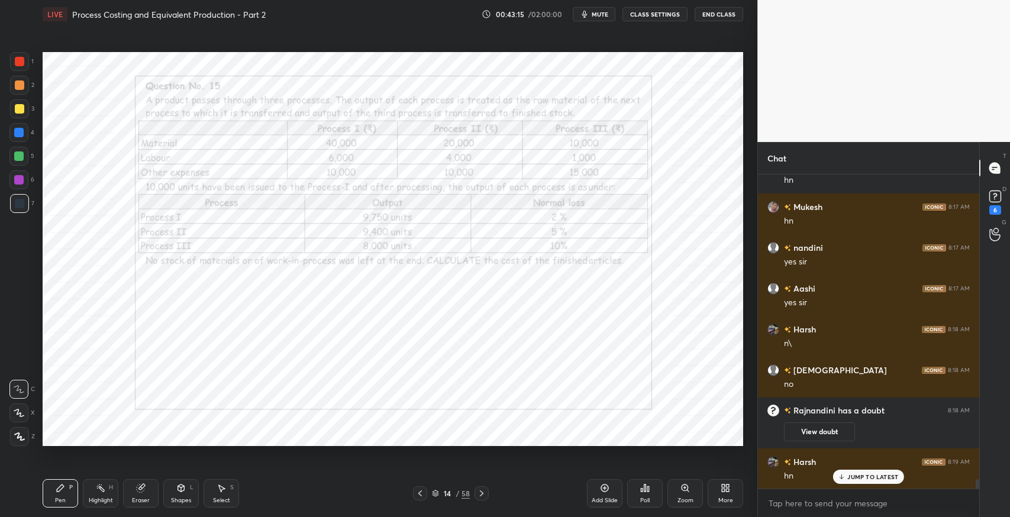
click at [413, 494] on div at bounding box center [420, 494] width 14 height 14
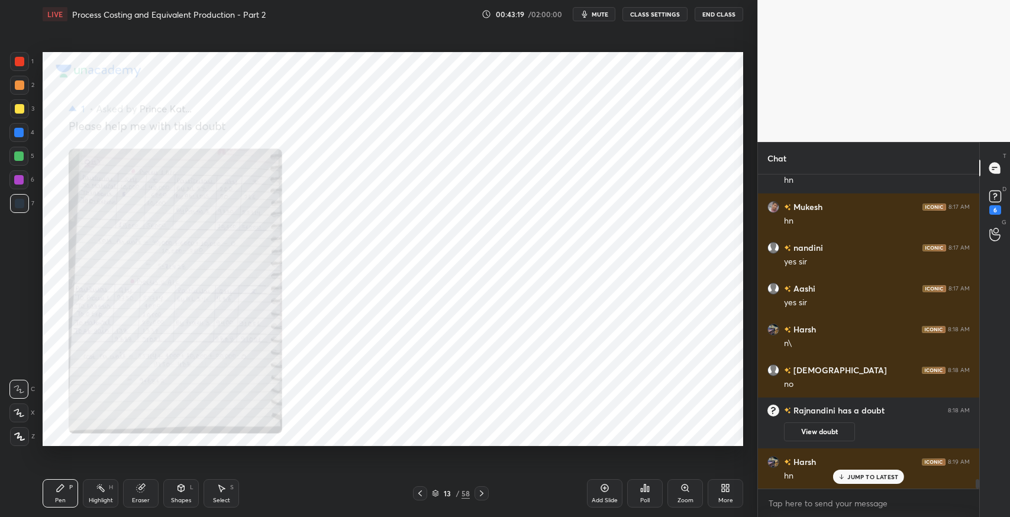
click at [489, 497] on div "13 / 58" at bounding box center [451, 494] width 272 height 14
click at [482, 497] on icon at bounding box center [481, 493] width 9 height 9
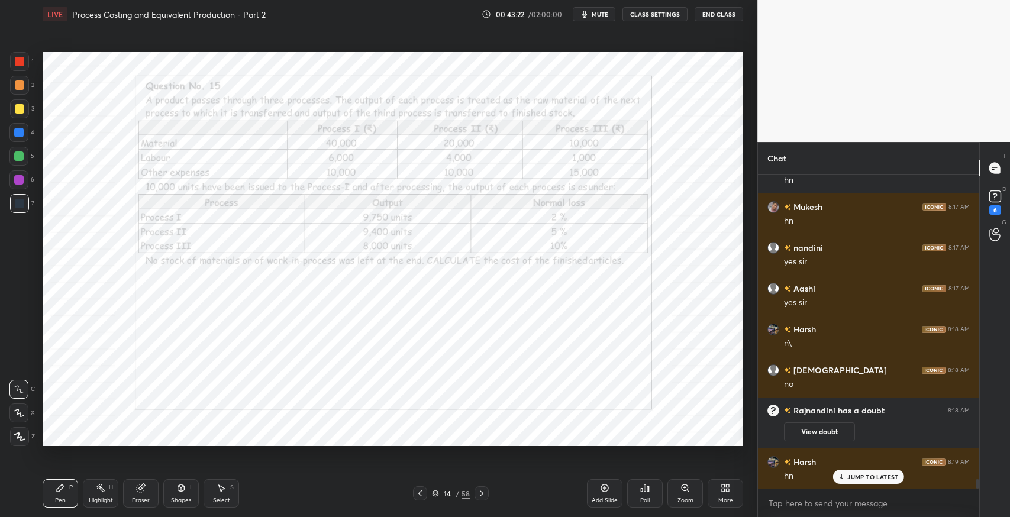
click at [417, 494] on icon at bounding box center [420, 493] width 9 height 9
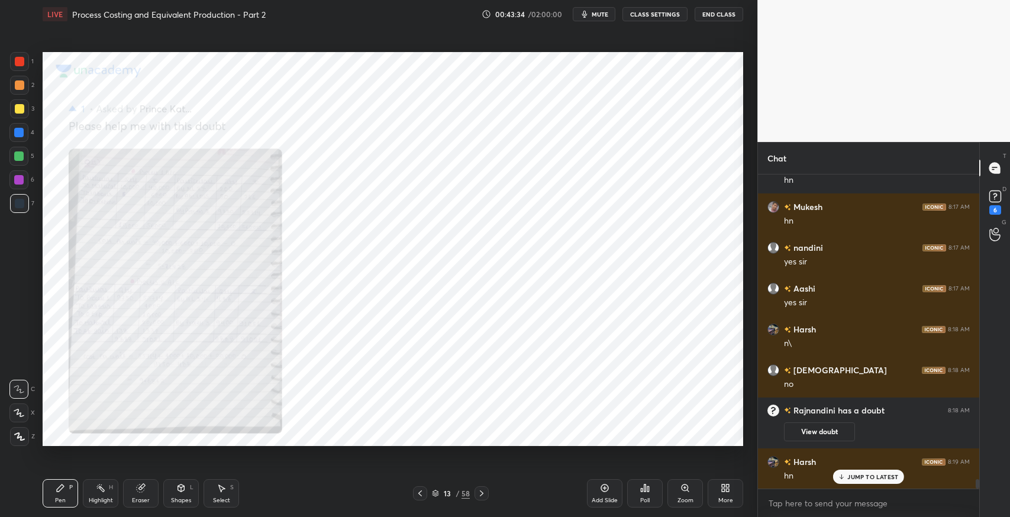
click at [420, 493] on icon at bounding box center [420, 493] width 9 height 9
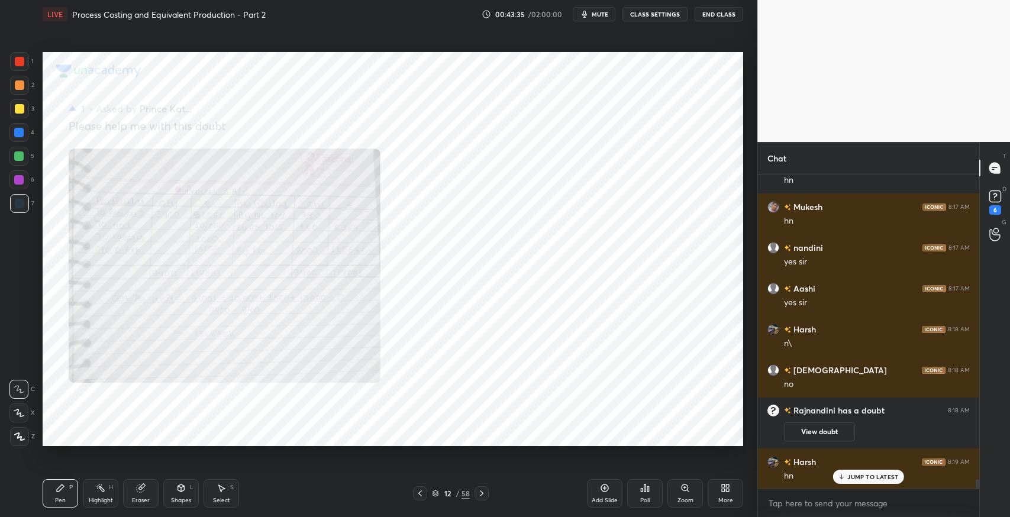
click at [481, 493] on icon at bounding box center [481, 493] width 9 height 9
click at [479, 497] on icon at bounding box center [481, 493] width 9 height 9
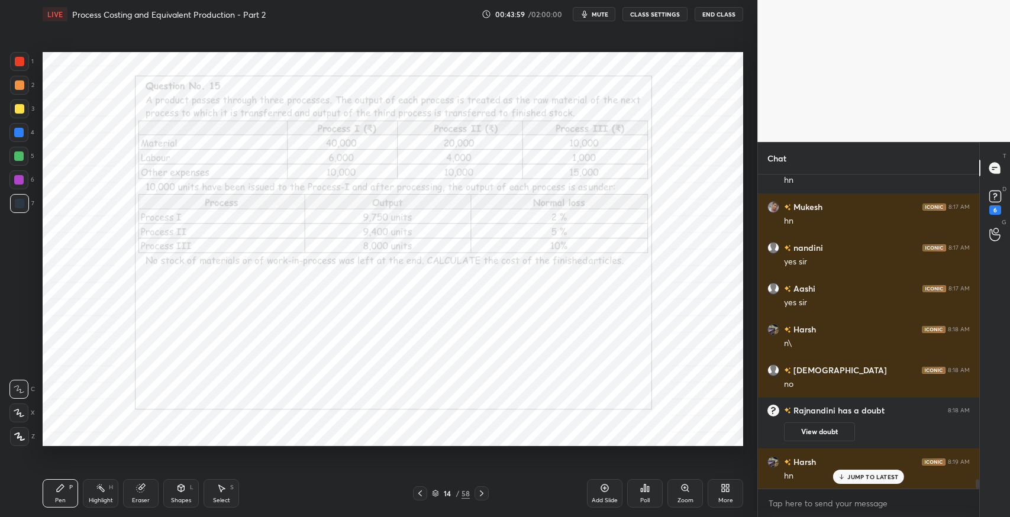
click at [424, 495] on icon at bounding box center [420, 493] width 9 height 9
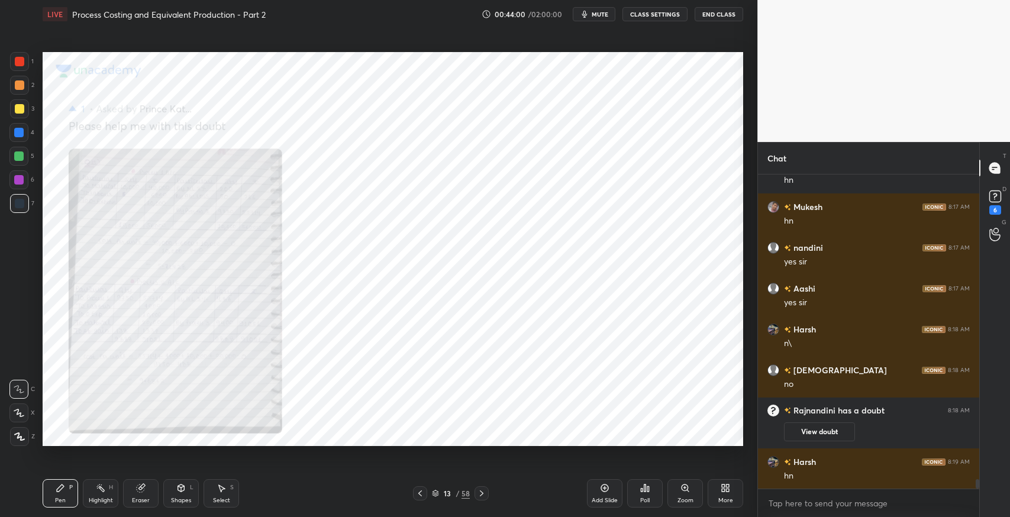
scroll to position [10015, 0]
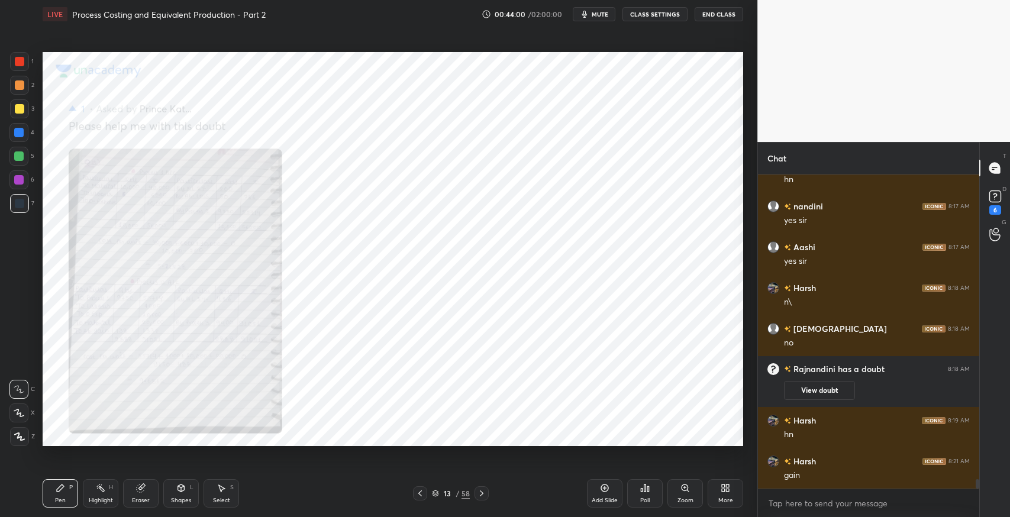
click at [679, 501] on div "Zoom" at bounding box center [686, 501] width 16 height 6
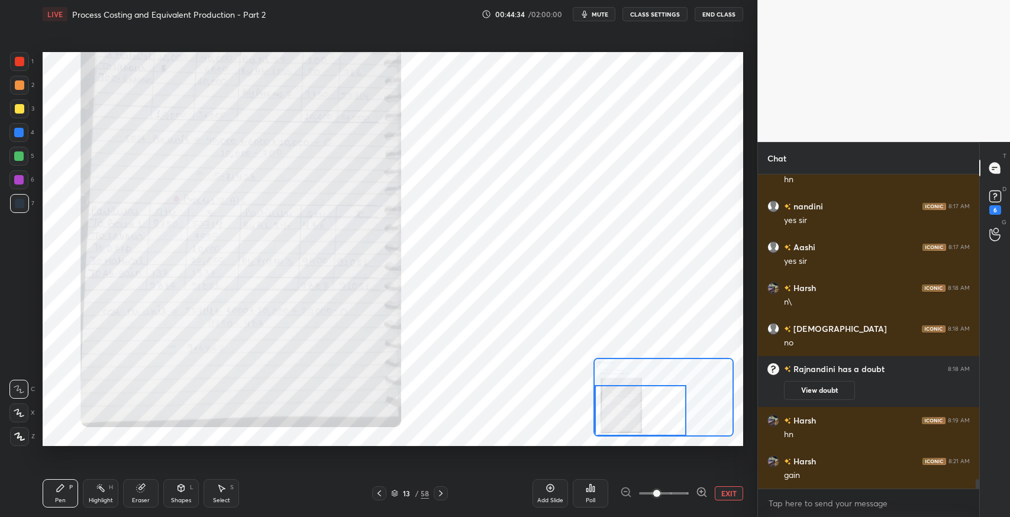
click at [331, 507] on div "Pen P Highlight H Eraser Shapes L Select S 13 / 58 Add Slide Poll EXIT" at bounding box center [393, 493] width 701 height 47
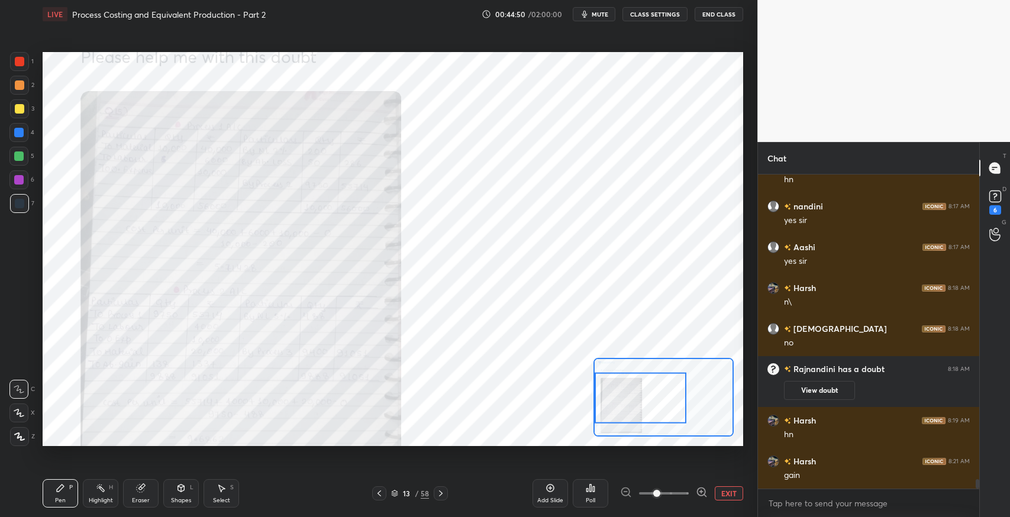
click at [379, 494] on icon at bounding box center [379, 493] width 9 height 9
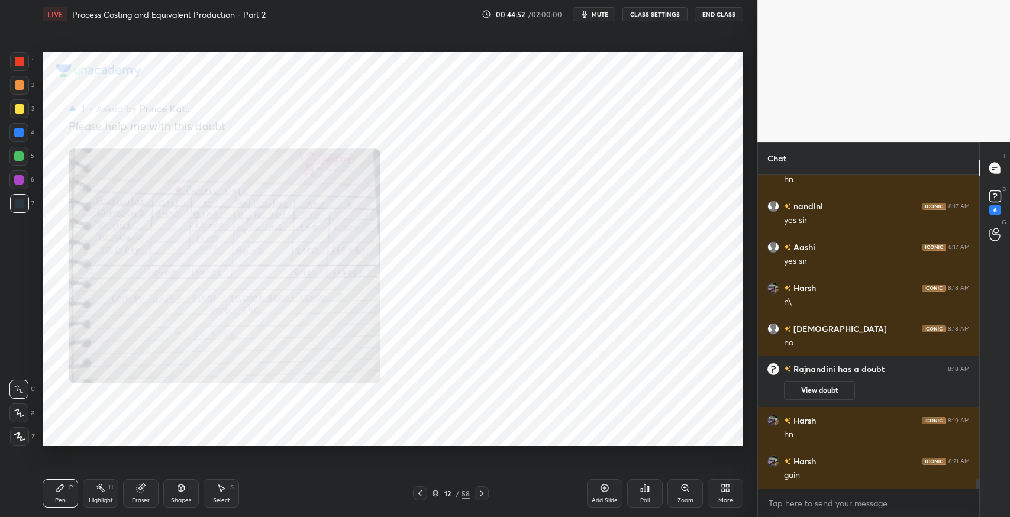
click at [418, 495] on icon at bounding box center [420, 493] width 9 height 9
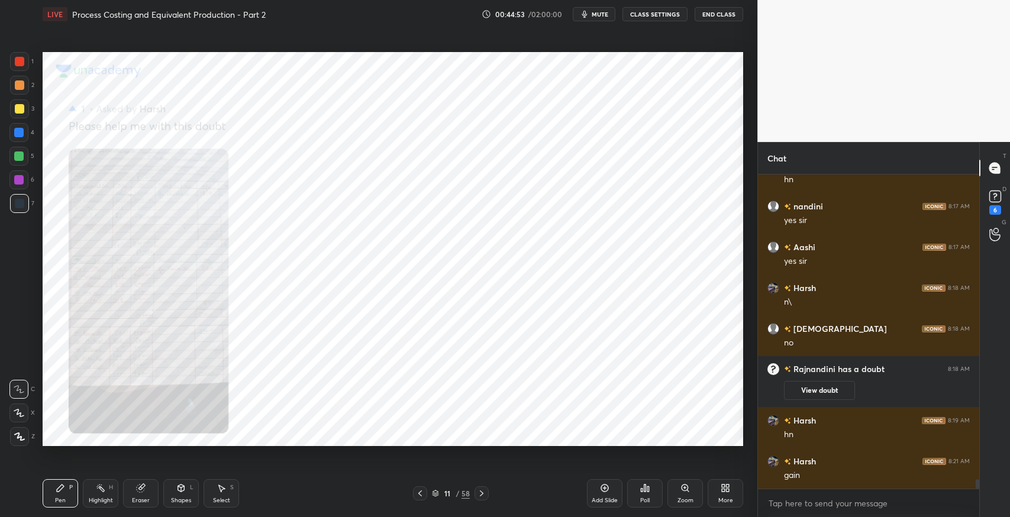
click at [481, 493] on icon at bounding box center [481, 493] width 9 height 9
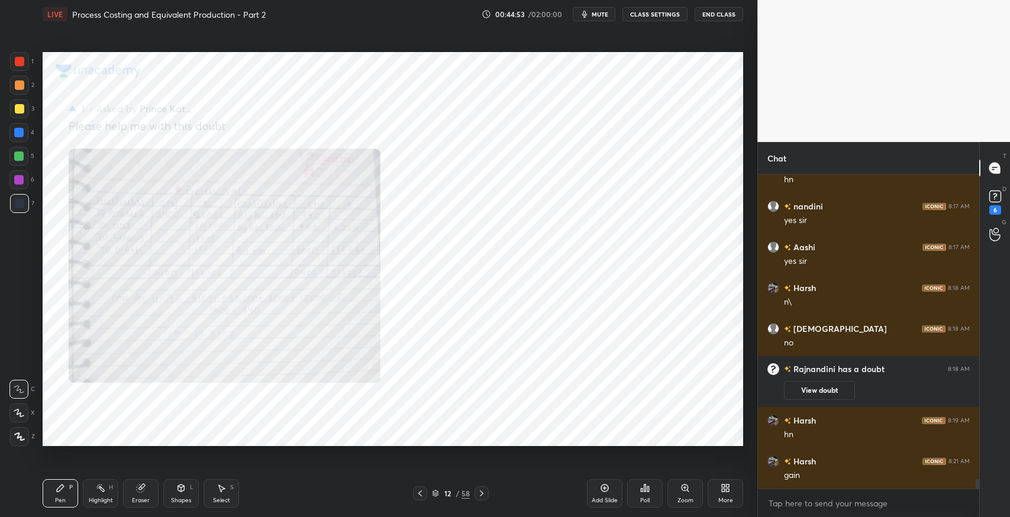
click at [483, 492] on icon at bounding box center [481, 493] width 9 height 9
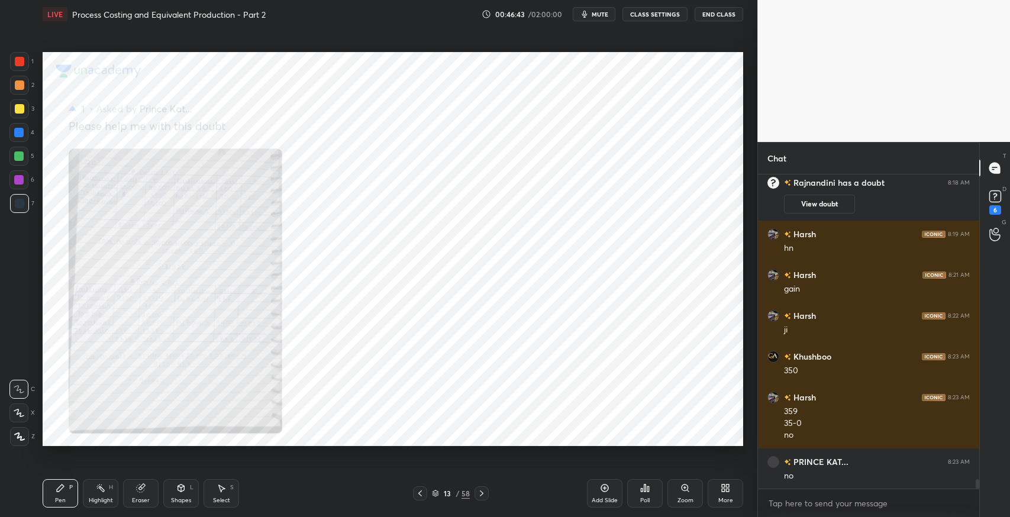
scroll to position [10242, 0]
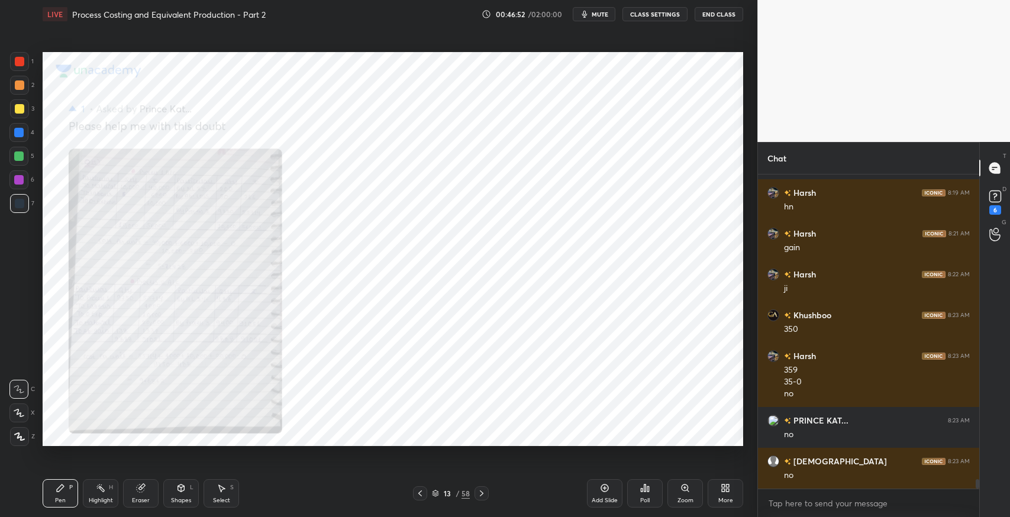
click at [417, 495] on icon at bounding box center [420, 493] width 9 height 9
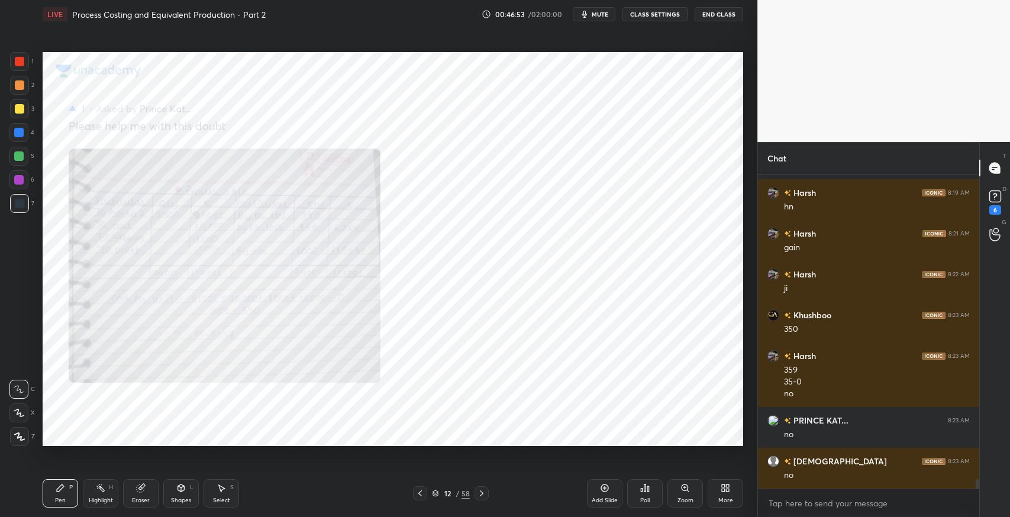
click at [681, 498] on div "Zoom" at bounding box center [686, 501] width 16 height 6
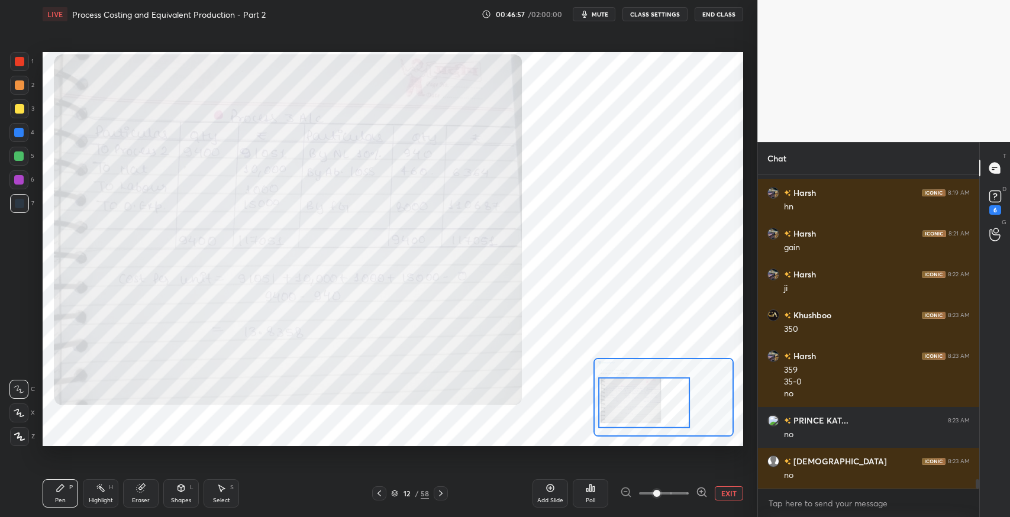
click at [441, 498] on icon at bounding box center [440, 493] width 9 height 9
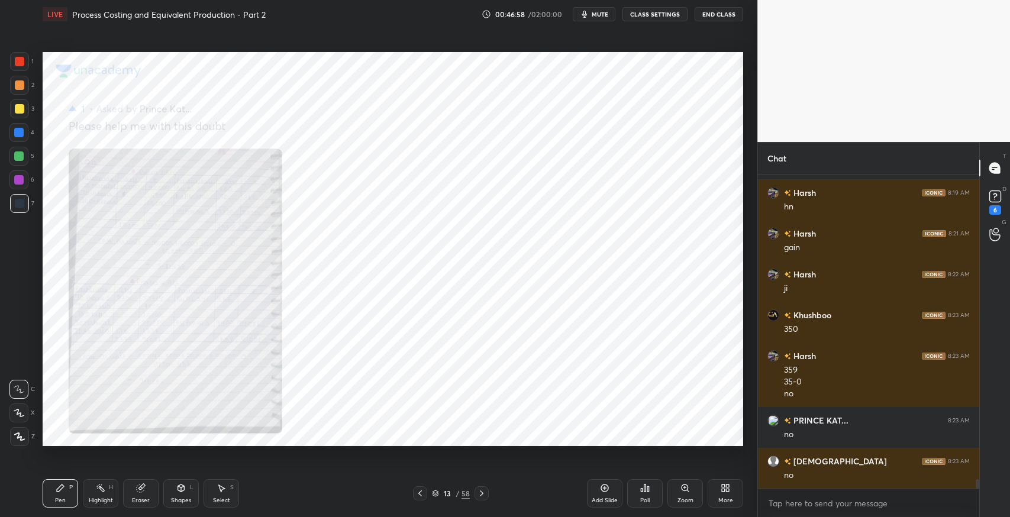
click at [480, 497] on icon at bounding box center [481, 493] width 9 height 9
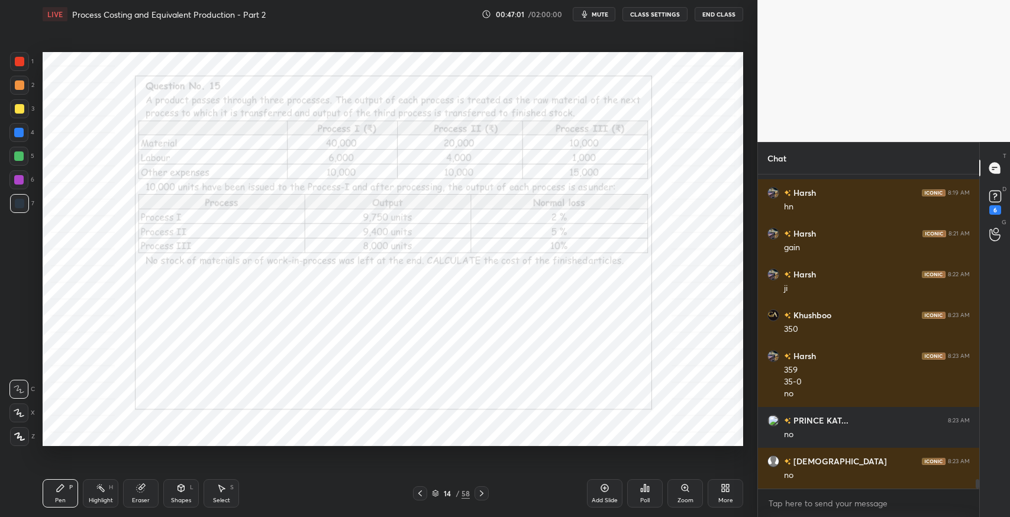
click at [417, 493] on icon at bounding box center [420, 493] width 9 height 9
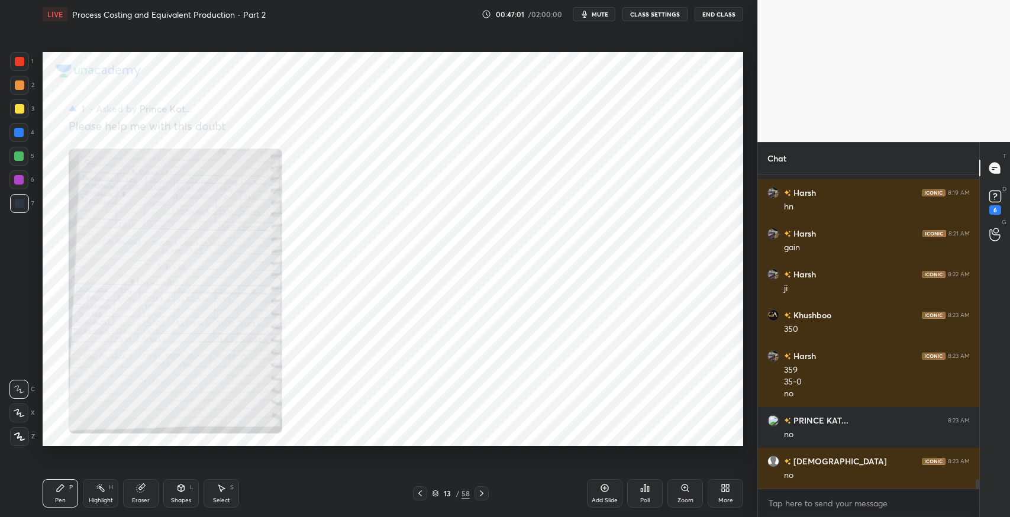
click at [418, 491] on icon at bounding box center [420, 493] width 9 height 9
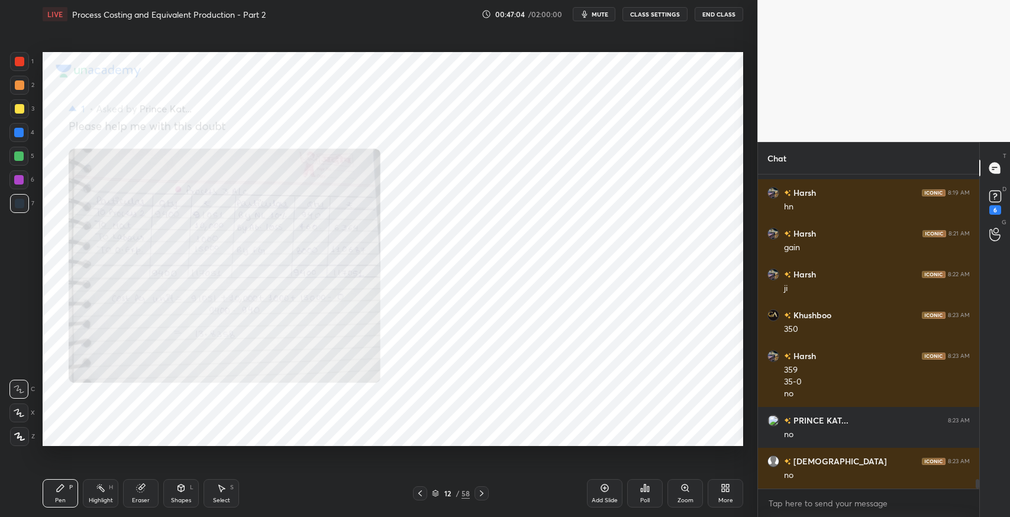
click at [476, 499] on div at bounding box center [482, 494] width 14 height 14
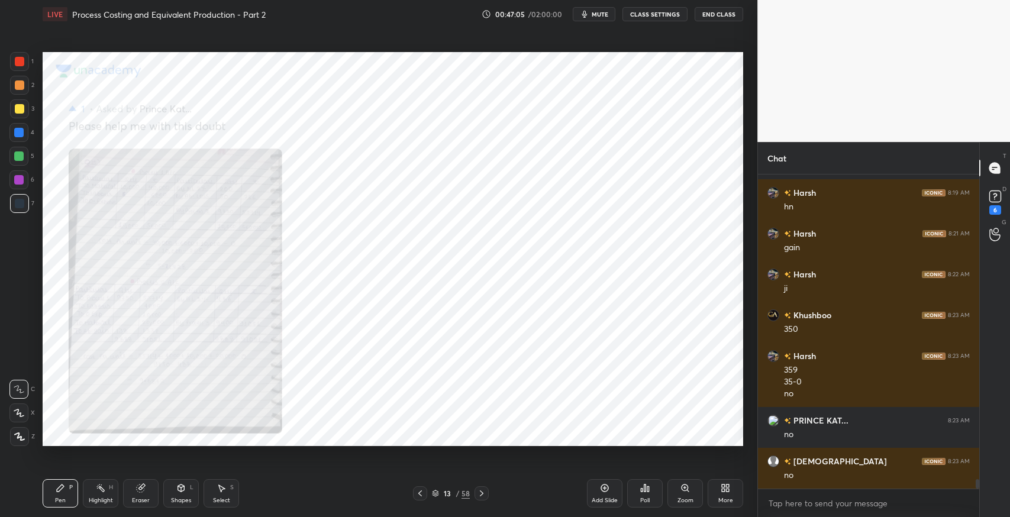
click at [481, 495] on icon at bounding box center [481, 493] width 9 height 9
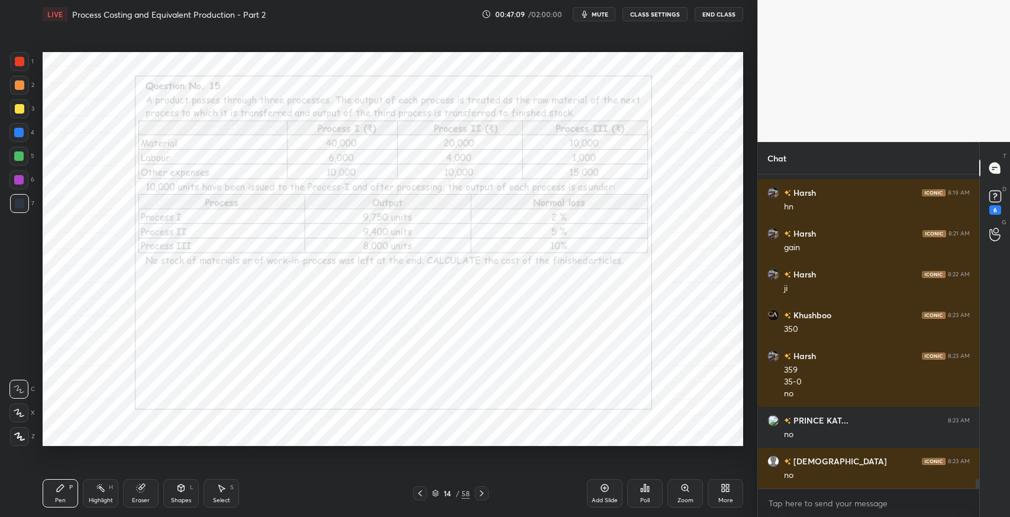
click at [421, 495] on icon at bounding box center [420, 494] width 4 height 6
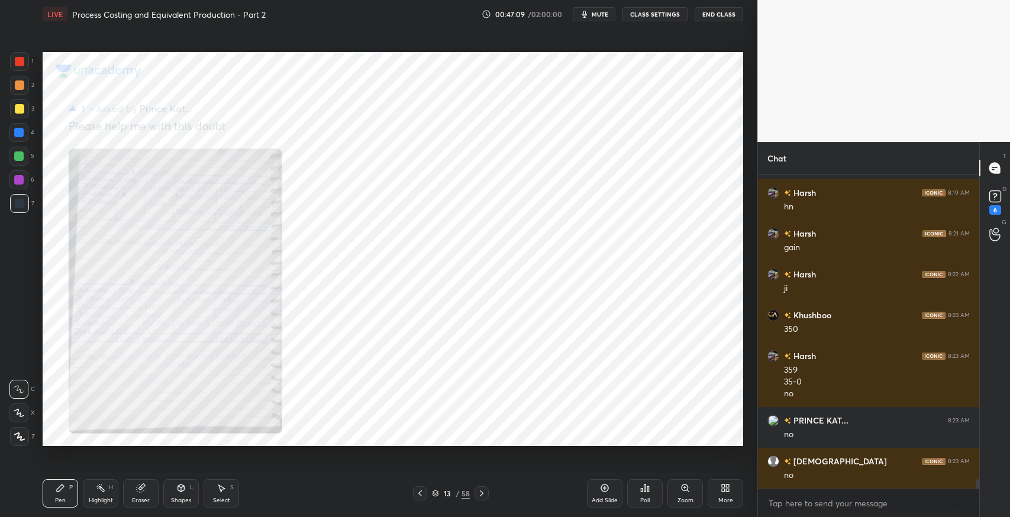
click at [421, 495] on icon at bounding box center [420, 493] width 9 height 9
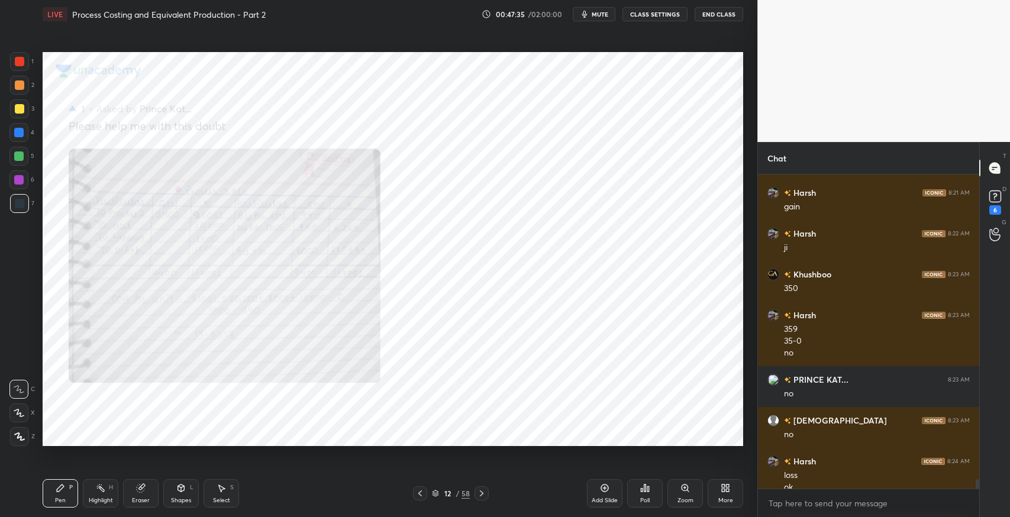
scroll to position [10294, 0]
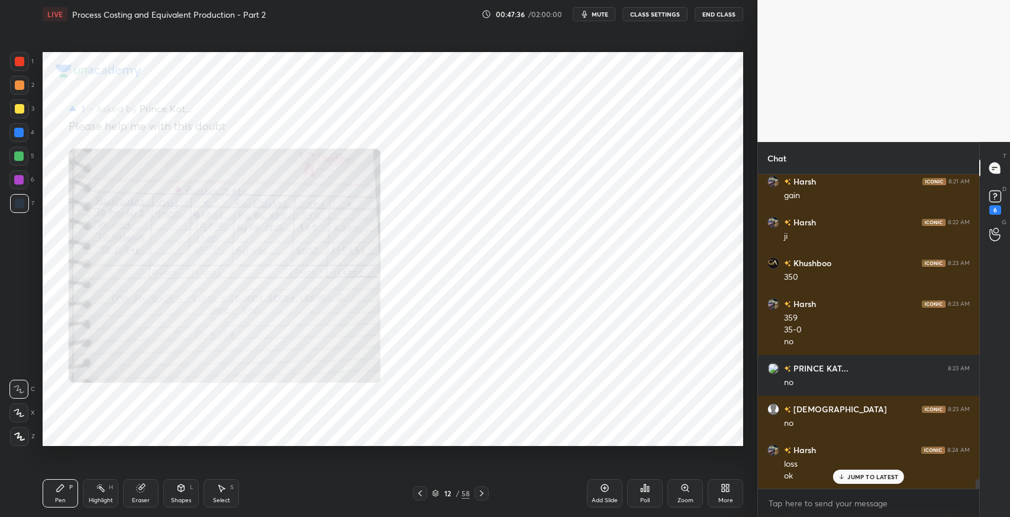
click at [490, 490] on div "12 / 58" at bounding box center [451, 494] width 272 height 14
click at [489, 491] on div "12 / 58" at bounding box center [451, 494] width 272 height 14
click at [483, 494] on icon at bounding box center [482, 494] width 4 height 6
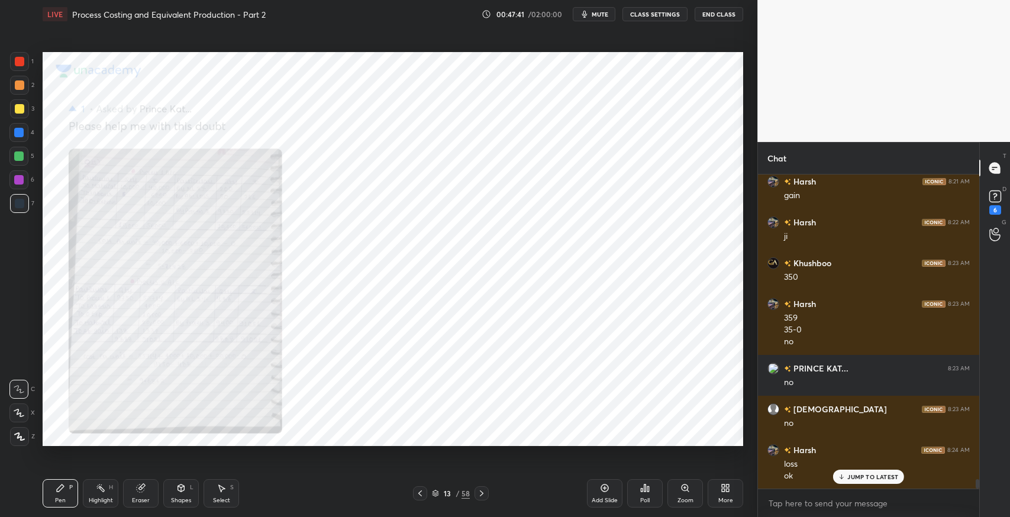
click at [608, 12] on span "mute" at bounding box center [600, 14] width 17 height 8
click at [420, 497] on icon at bounding box center [420, 493] width 9 height 9
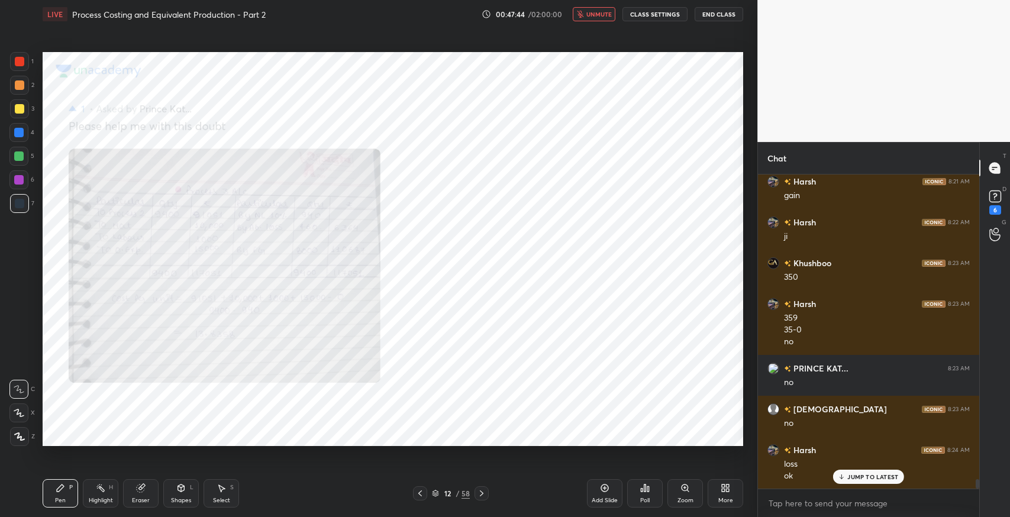
click at [421, 494] on icon at bounding box center [420, 493] width 9 height 9
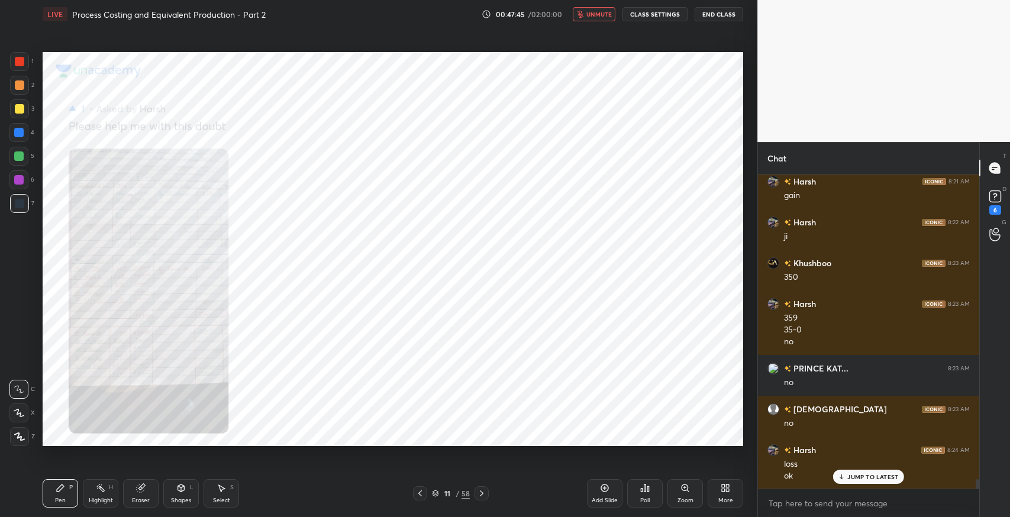
click at [484, 496] on icon at bounding box center [481, 493] width 9 height 9
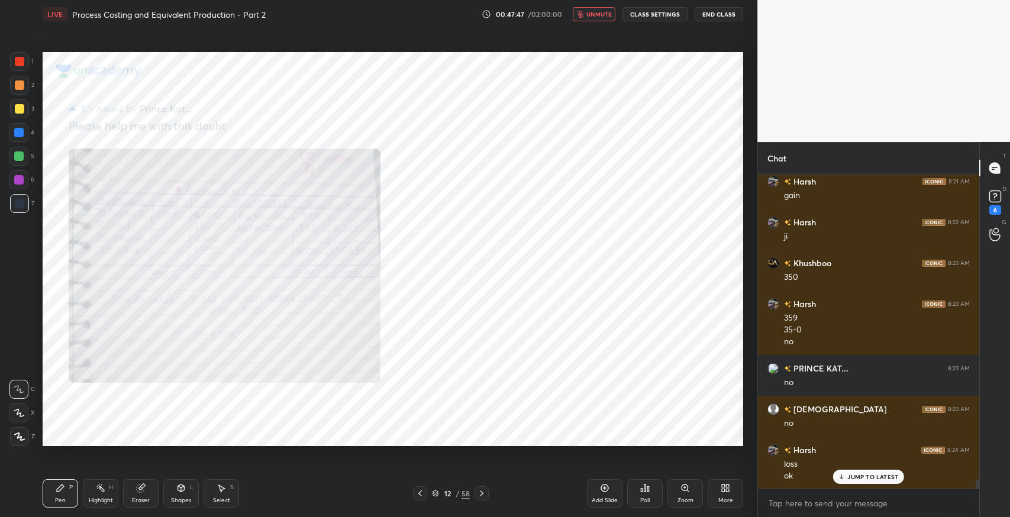
click at [481, 494] on icon at bounding box center [481, 493] width 9 height 9
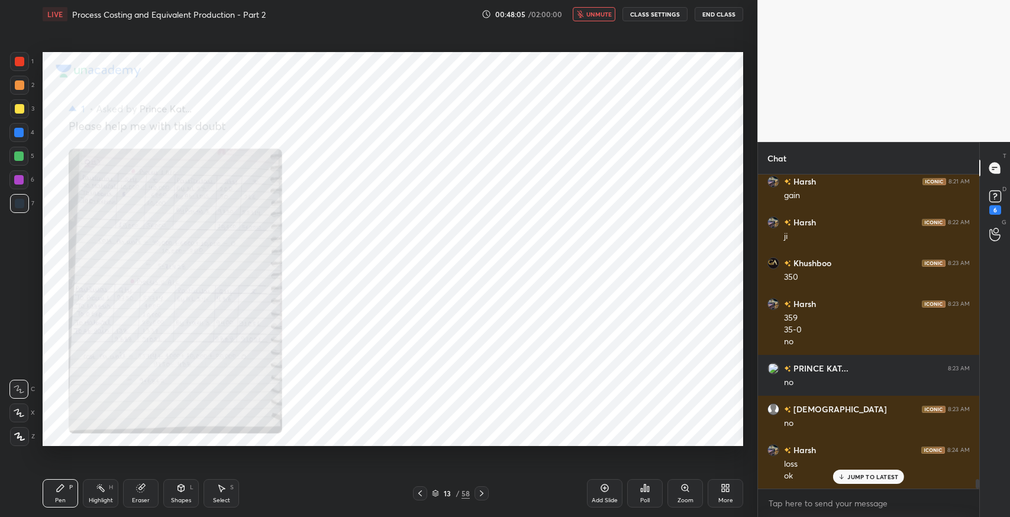
scroll to position [10336, 0]
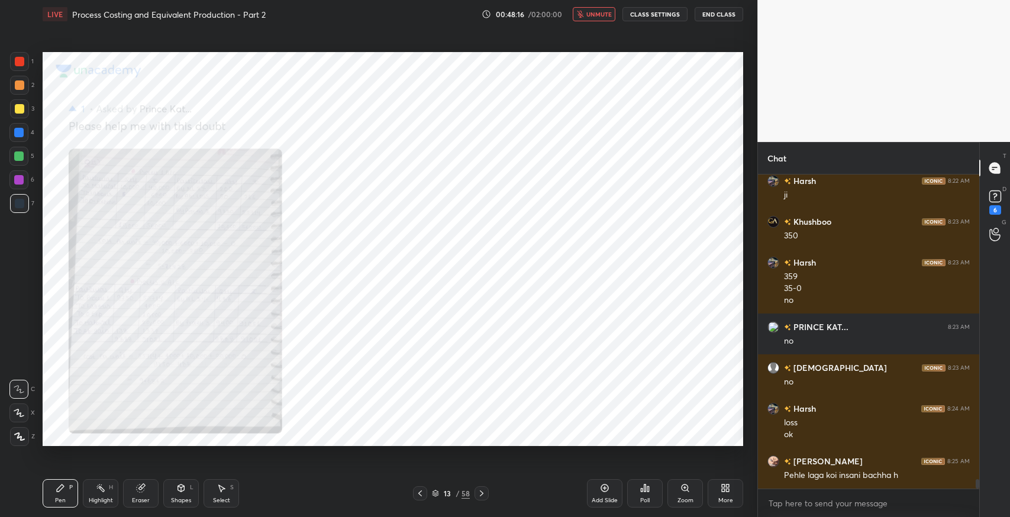
click at [604, 15] on span "unmute" at bounding box center [599, 14] width 25 height 8
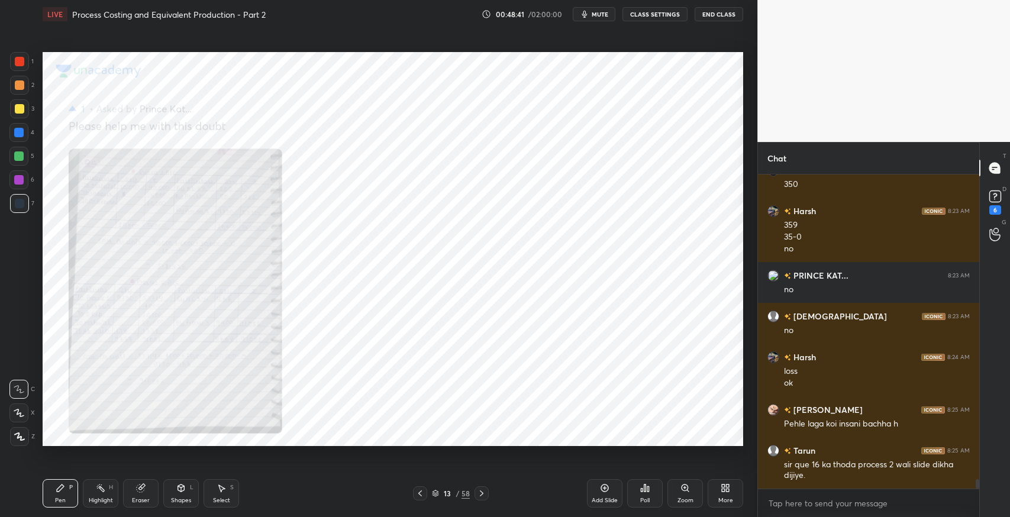
scroll to position [10428, 0]
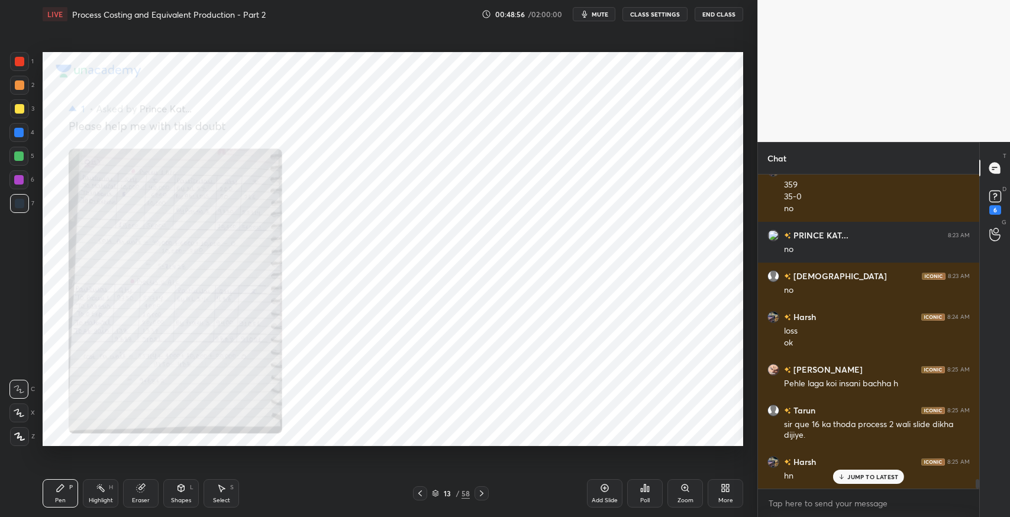
click at [483, 491] on icon at bounding box center [481, 493] width 9 height 9
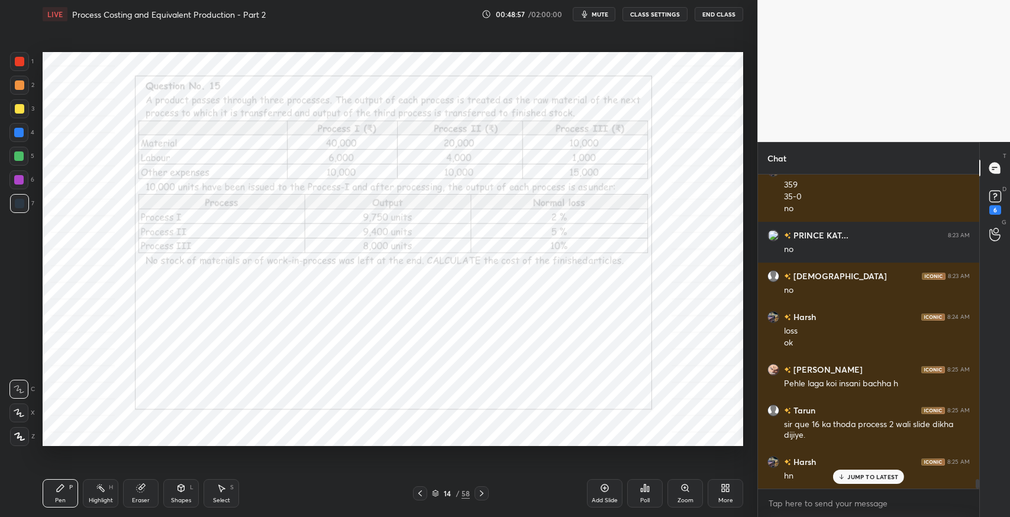
click at [483, 491] on icon at bounding box center [481, 493] width 9 height 9
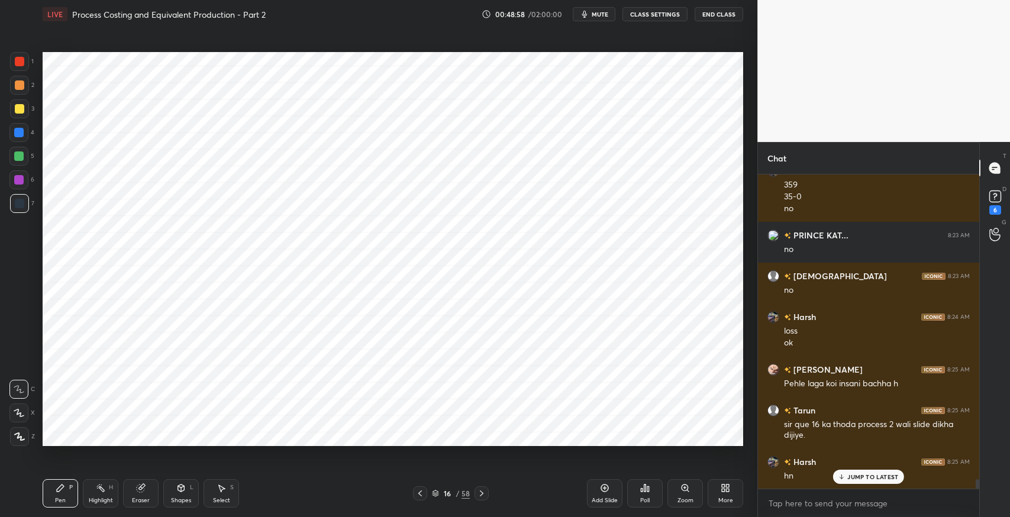
click at [483, 491] on icon at bounding box center [481, 493] width 9 height 9
click at [610, 18] on button "mute" at bounding box center [594, 14] width 43 height 14
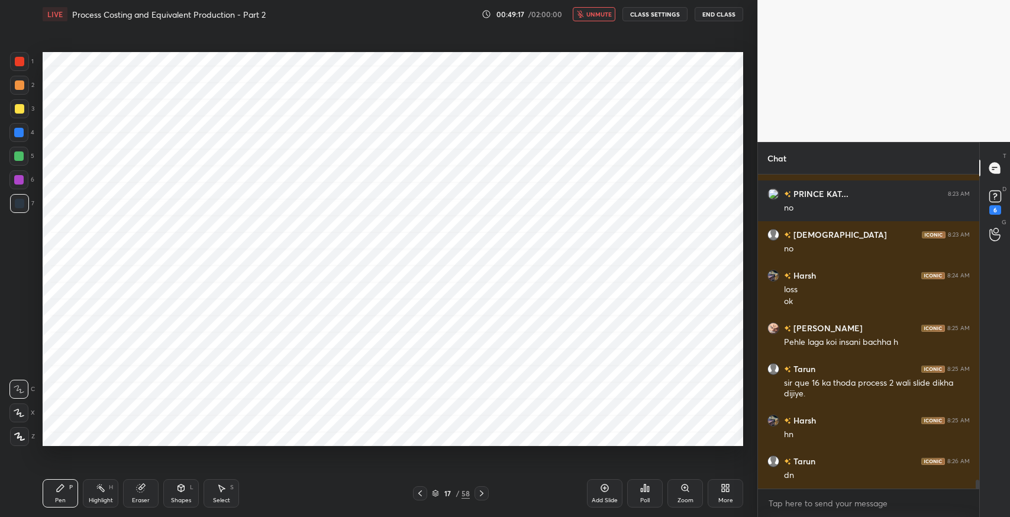
click at [573, 7] on button "unmute" at bounding box center [594, 14] width 43 height 14
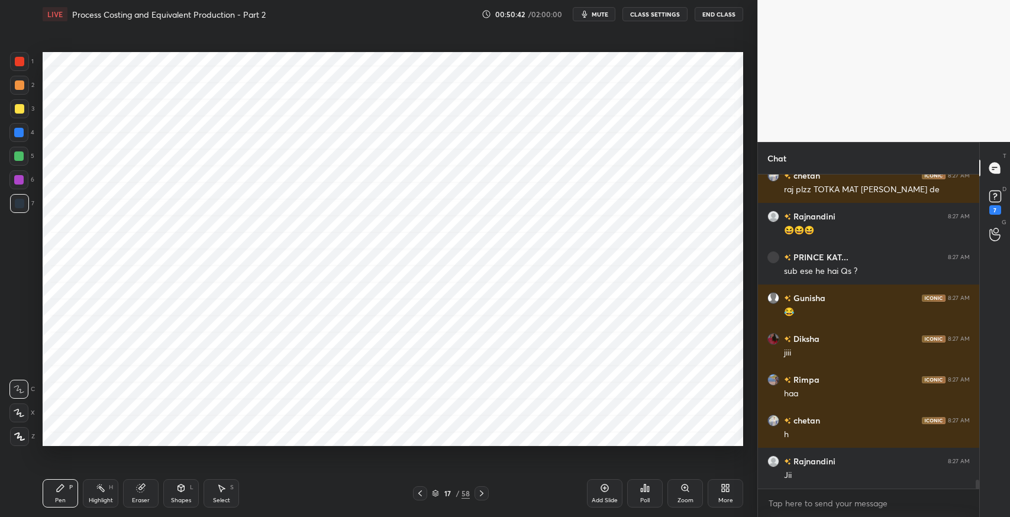
scroll to position [11078, 0]
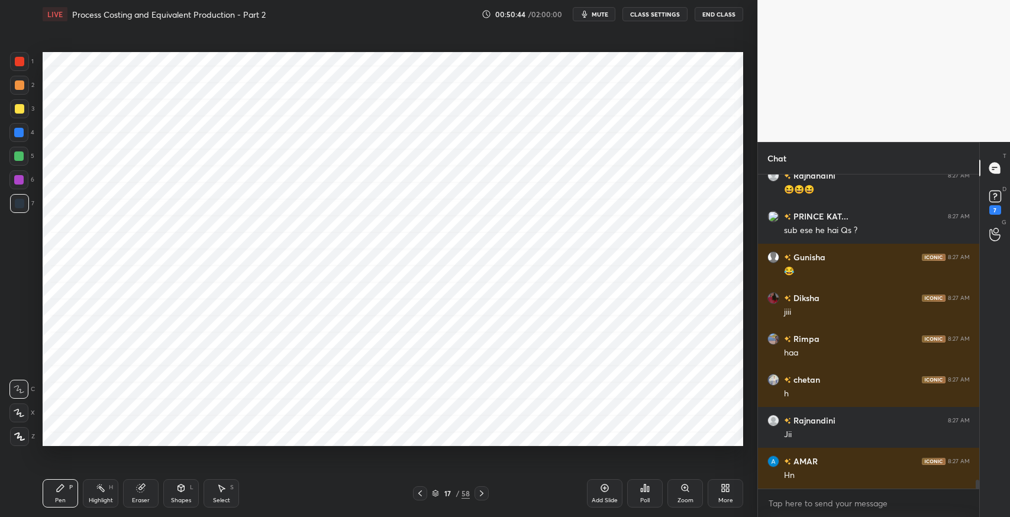
click at [417, 495] on icon at bounding box center [420, 493] width 9 height 9
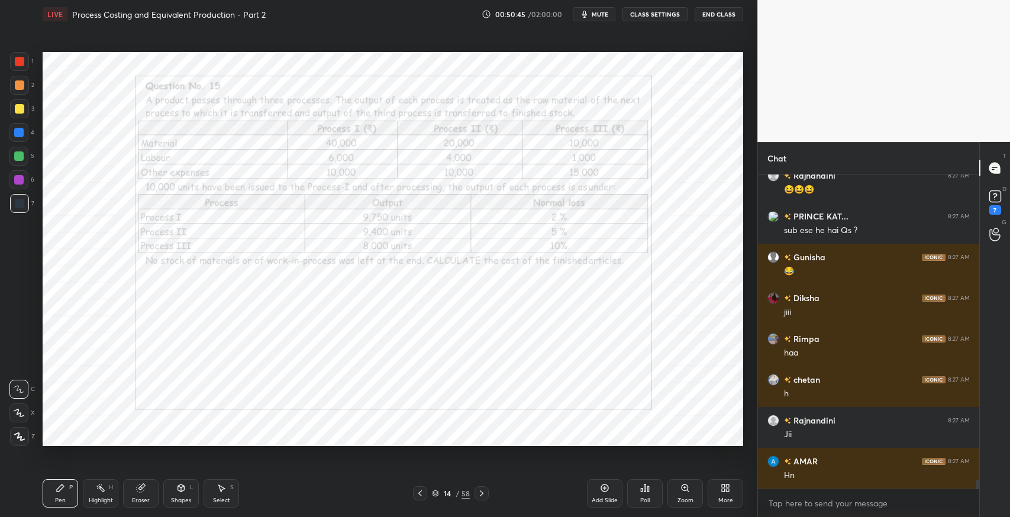
click at [417, 495] on icon at bounding box center [420, 493] width 9 height 9
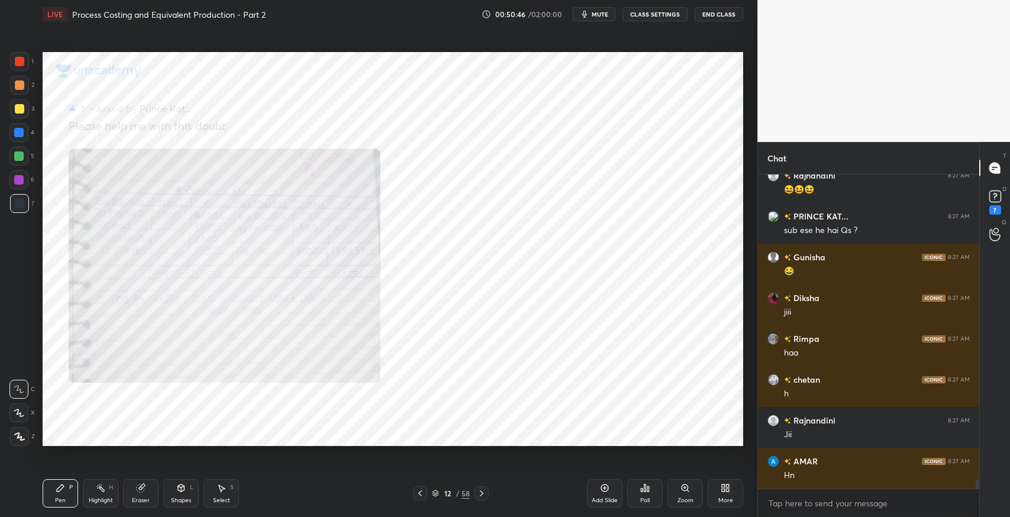
click at [417, 495] on icon at bounding box center [420, 493] width 9 height 9
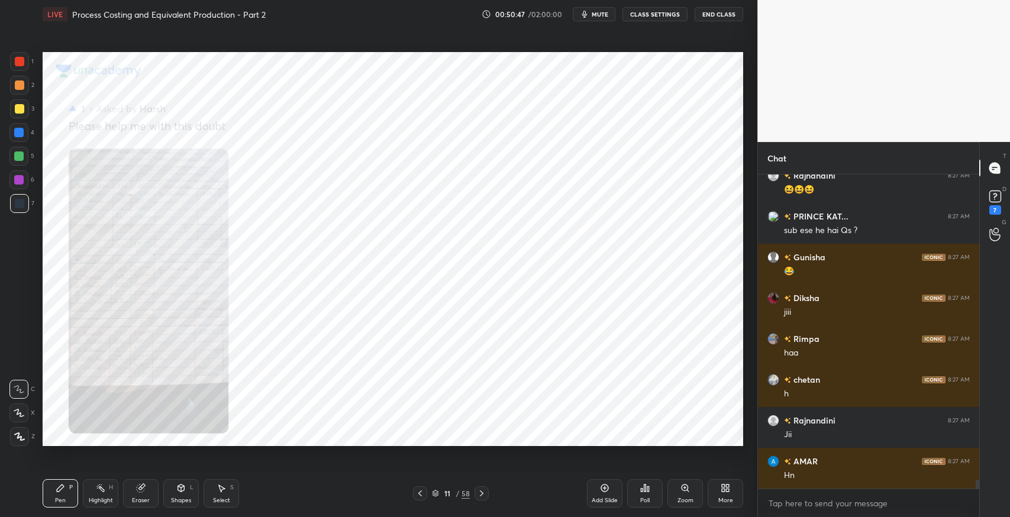
click at [482, 494] on icon at bounding box center [482, 494] width 4 height 6
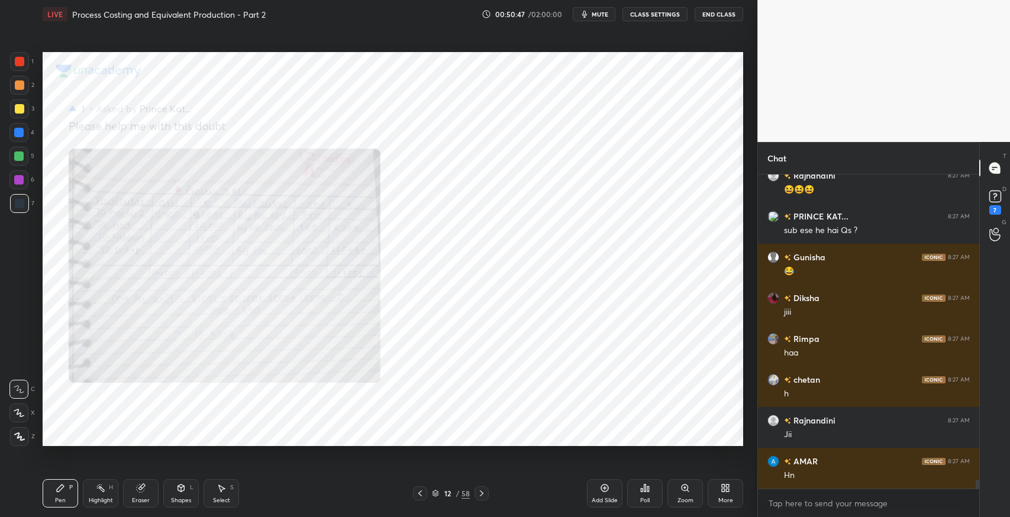
click at [482, 494] on icon at bounding box center [482, 494] width 4 height 6
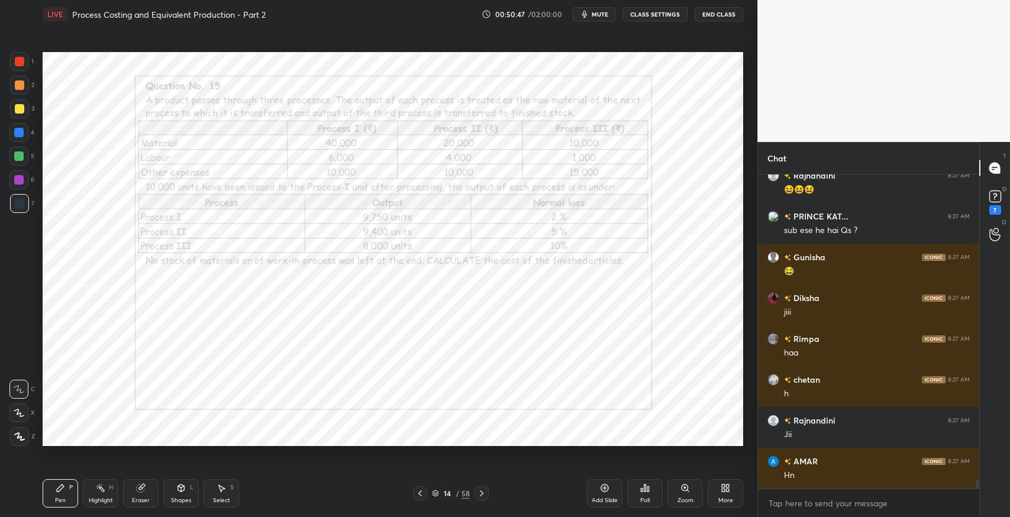
click at [482, 494] on icon at bounding box center [482, 494] width 4 height 6
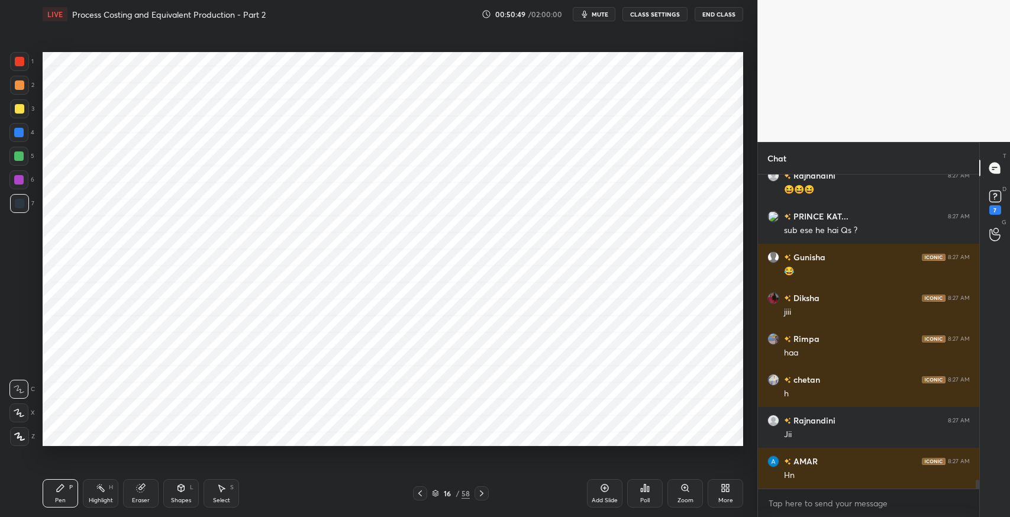
click at [482, 494] on icon at bounding box center [482, 494] width 4 height 6
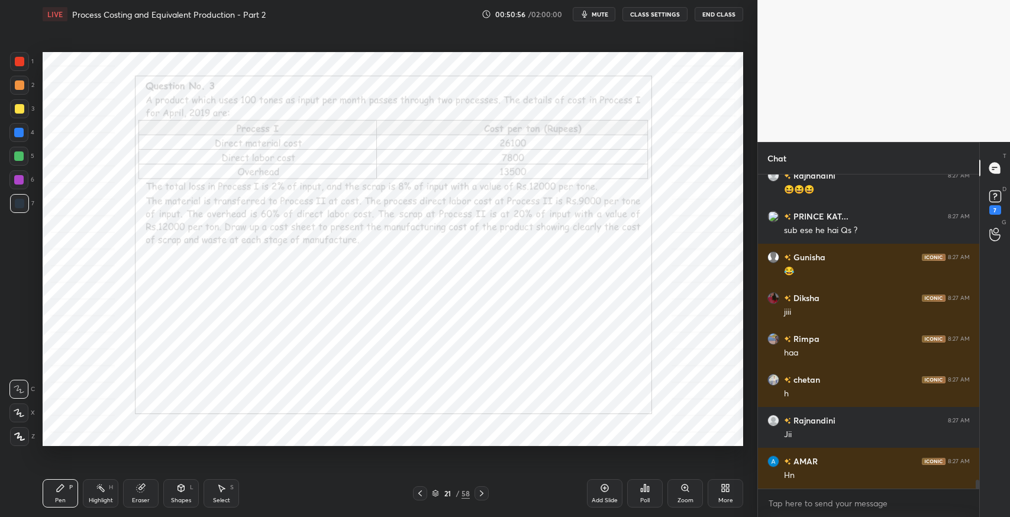
click at [734, 492] on div "More" at bounding box center [726, 493] width 36 height 28
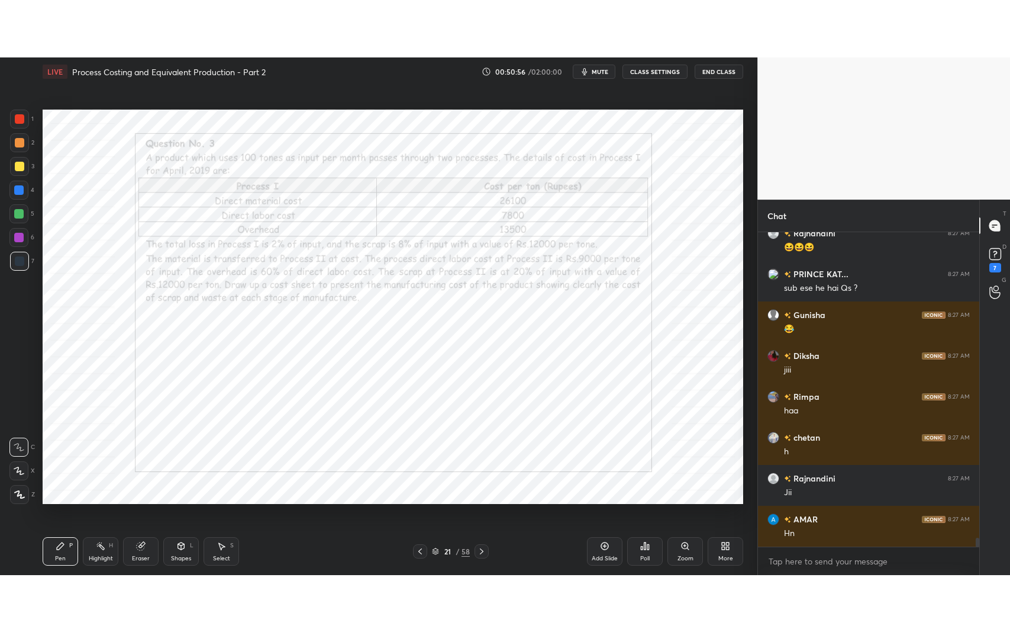
scroll to position [11118, 0]
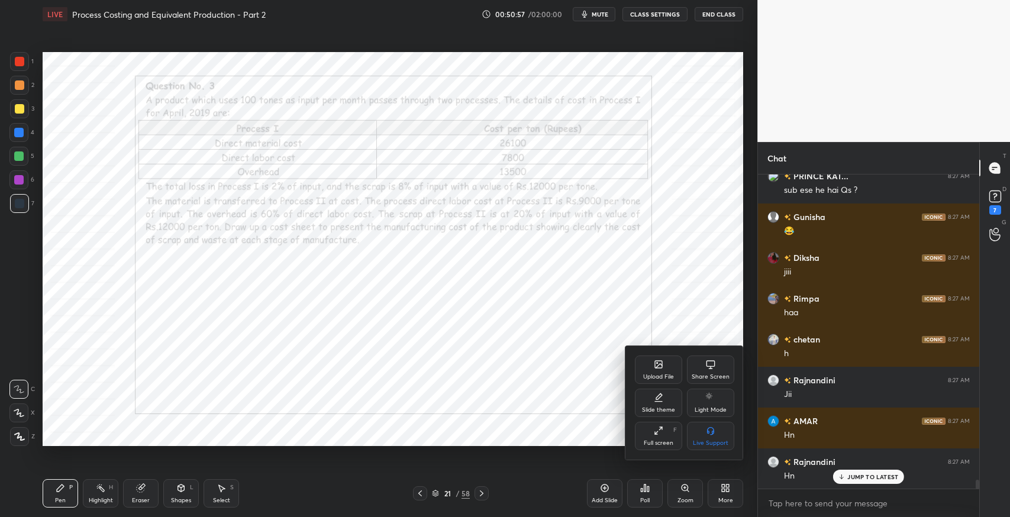
click at [635, 438] on div "Upload File Share Screen Slide theme Light Mode Full screen F Live Support" at bounding box center [685, 403] width 118 height 114
click at [649, 436] on div "Full screen F" at bounding box center [658, 436] width 47 height 28
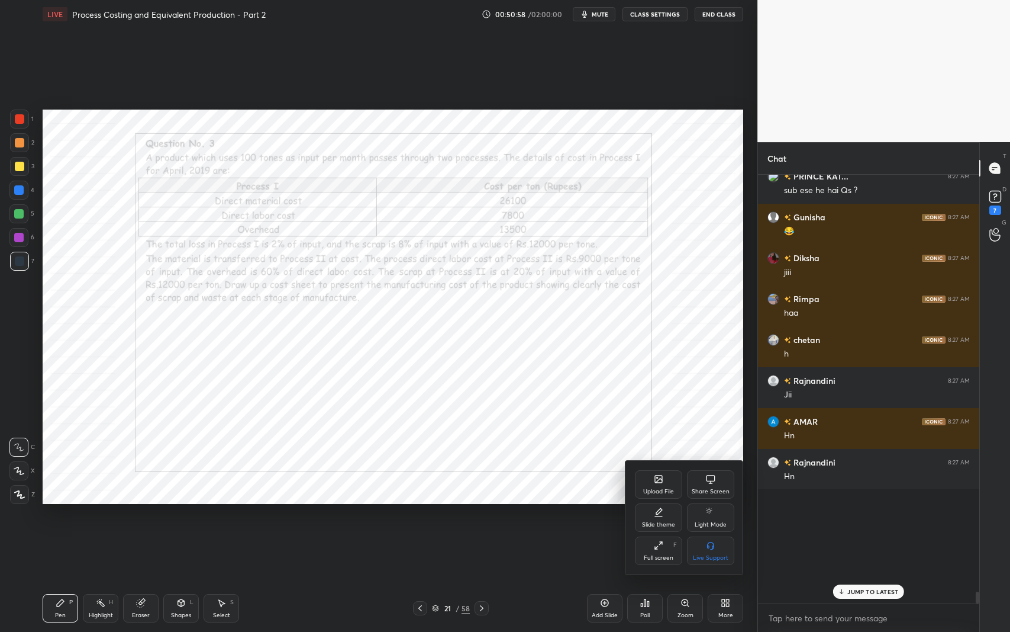
scroll to position [11005, 0]
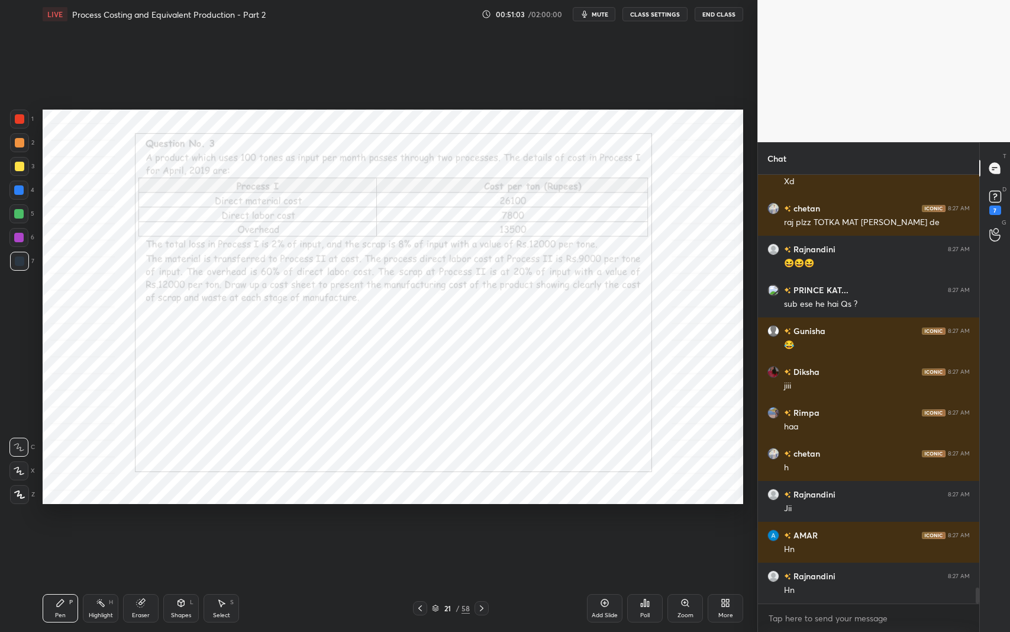
click at [67, 517] on div "Pen P" at bounding box center [61, 608] width 36 height 28
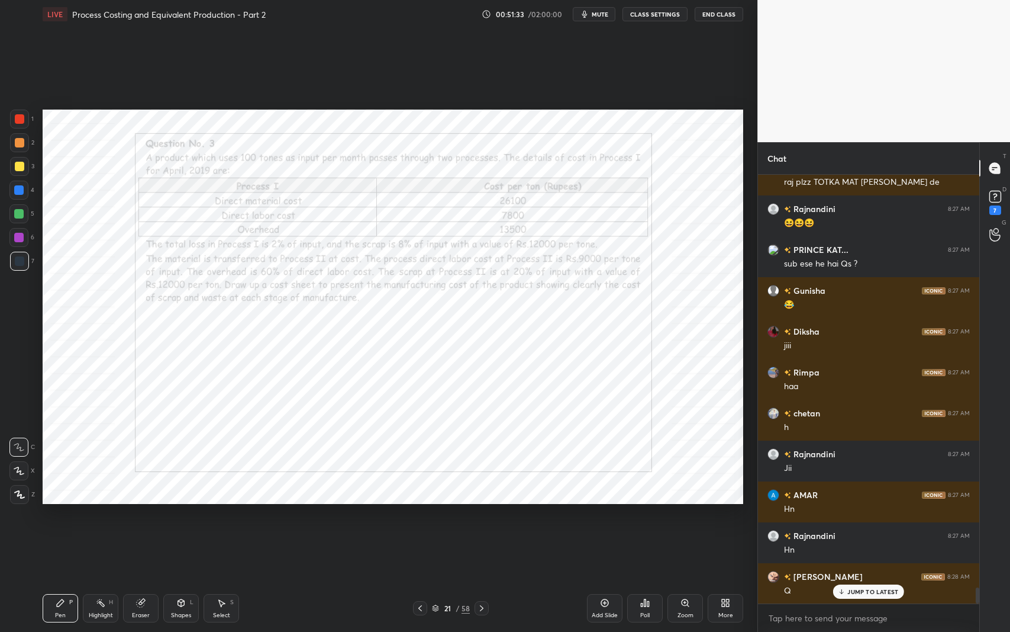
click at [583, 504] on div "Setting up your live class Poll for secs No correct answer Start poll" at bounding box center [393, 306] width 710 height 556
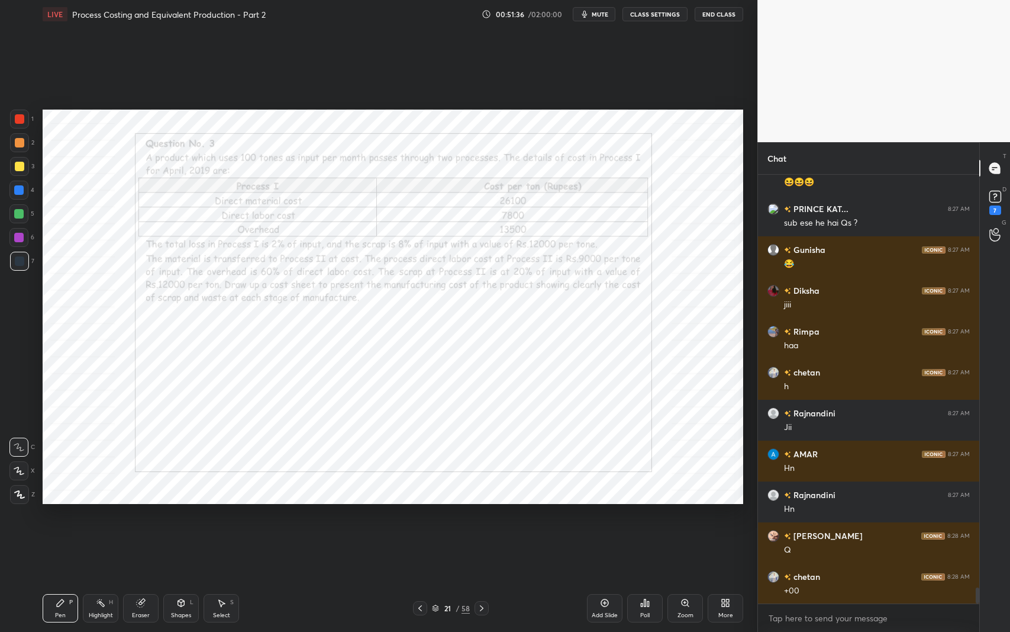
click at [370, 517] on div "Setting up your live class Poll for secs No correct answer Start poll" at bounding box center [393, 306] width 710 height 556
click at [182, 517] on icon at bounding box center [181, 602] width 7 height 7
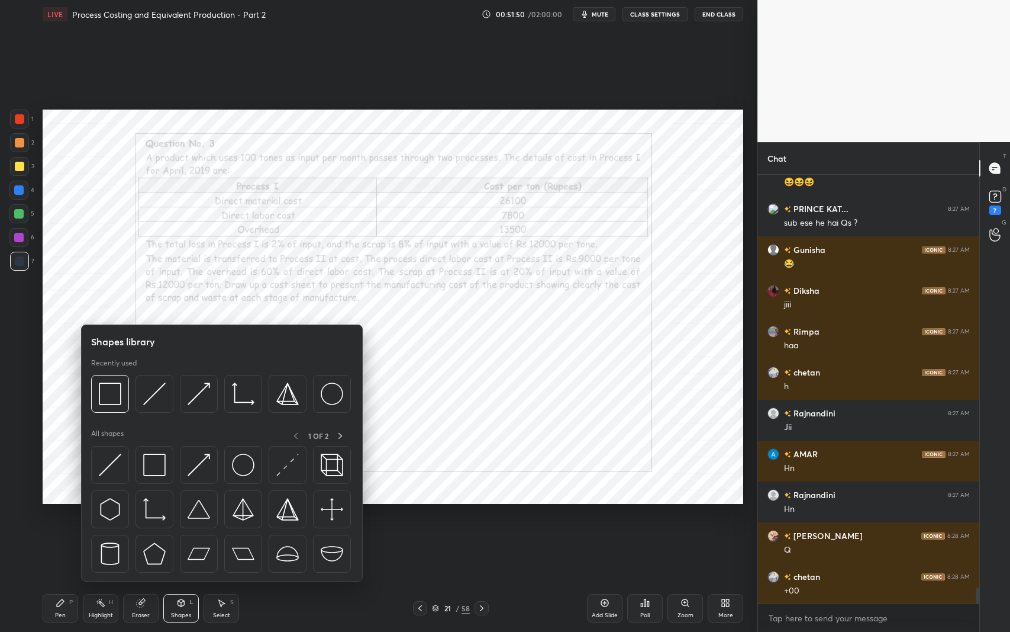
click at [143, 463] on img at bounding box center [154, 464] width 22 height 22
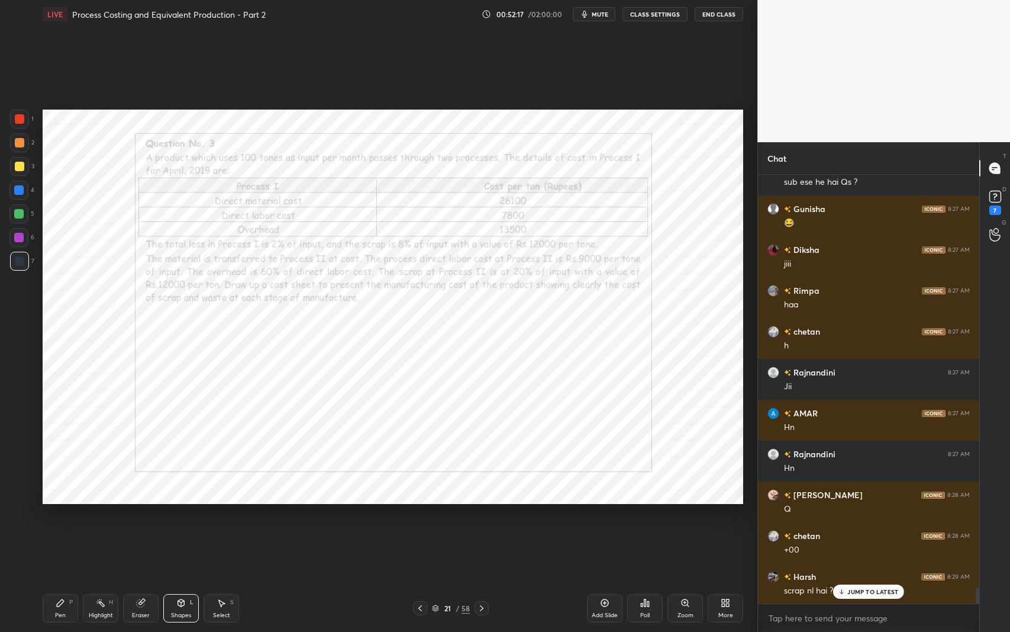
scroll to position [11168, 0]
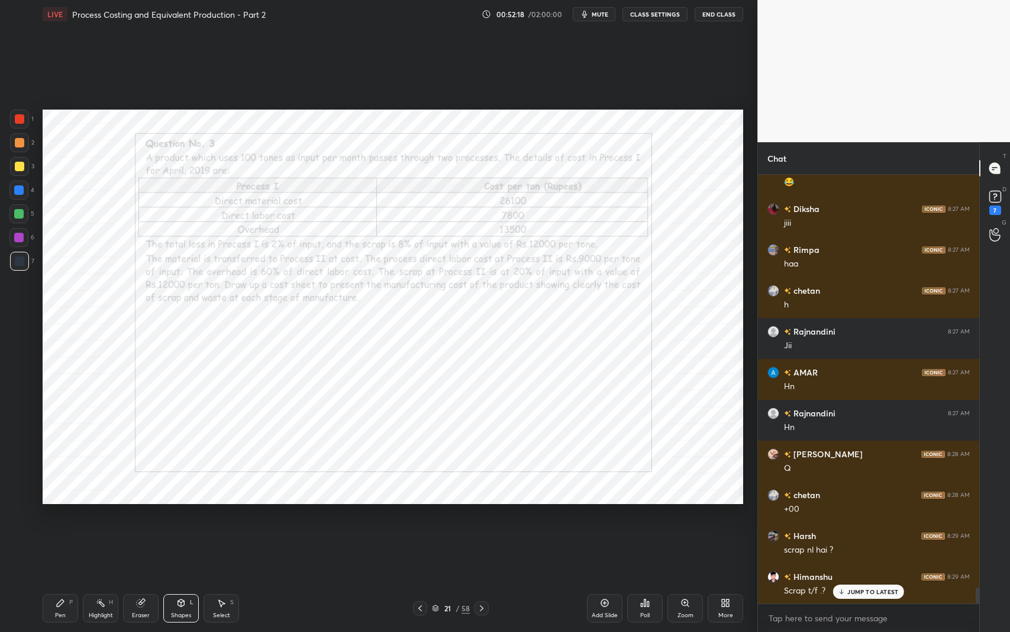
click at [851, 517] on p "JUMP TO LATEST" at bounding box center [873, 591] width 51 height 7
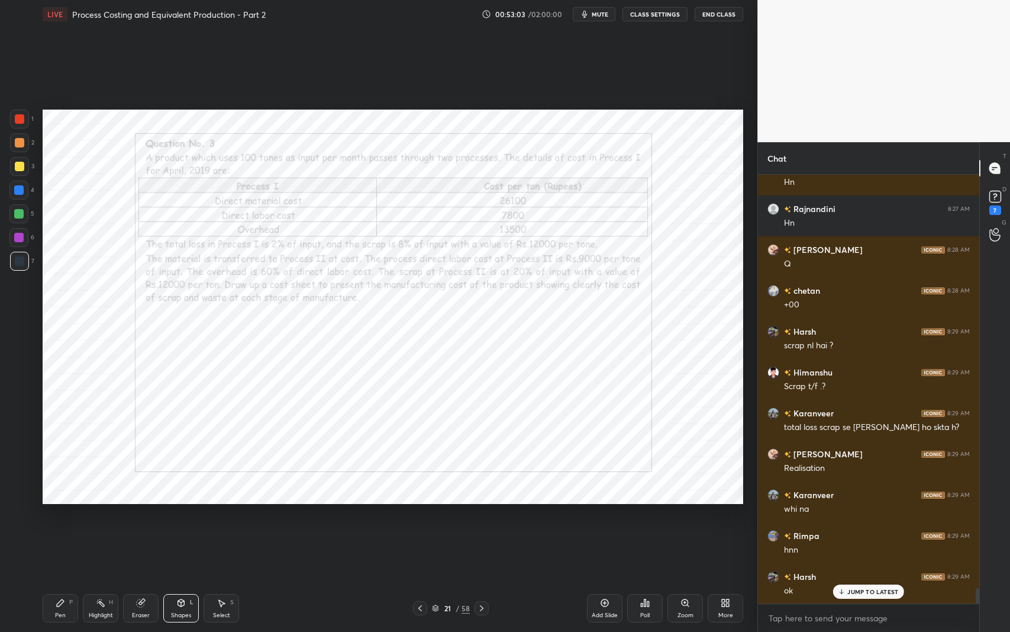
scroll to position [11413, 0]
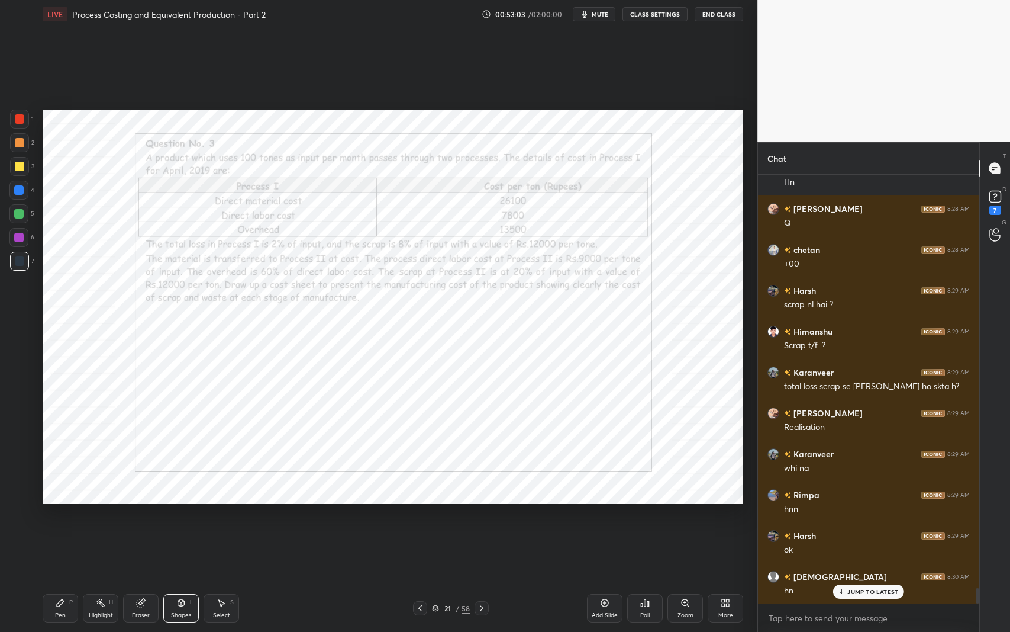
click at [186, 517] on div "Shapes" at bounding box center [181, 615] width 20 height 6
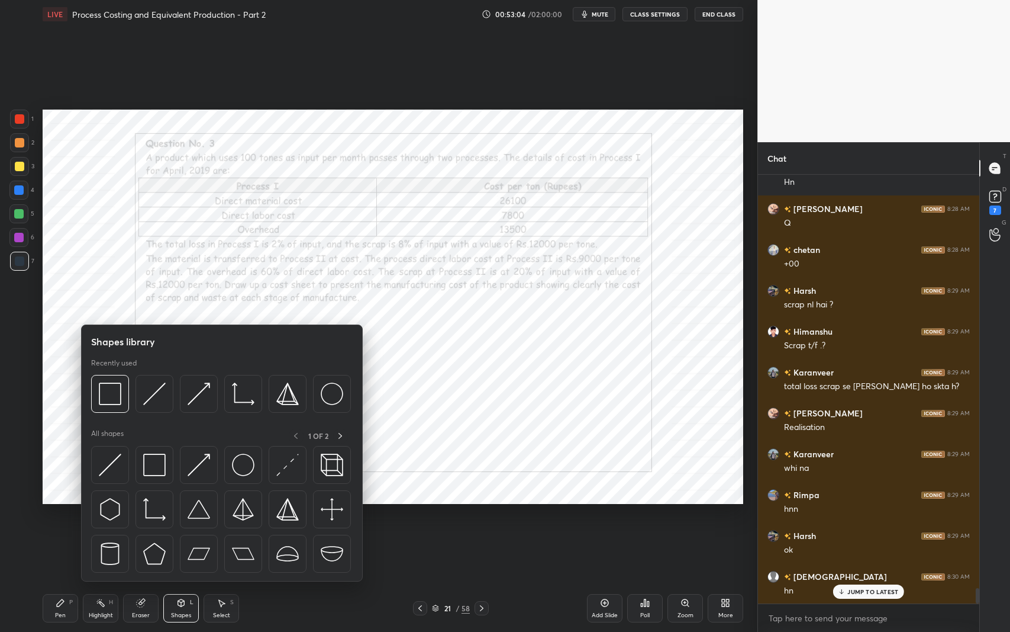
click at [159, 461] on img at bounding box center [154, 464] width 22 height 22
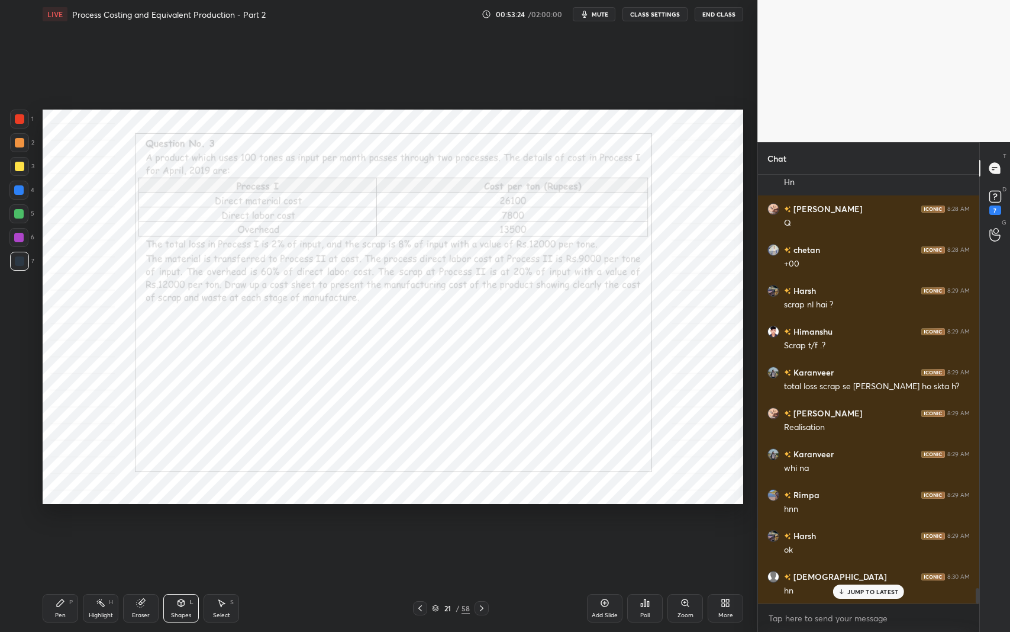
click at [220, 517] on div "Select S" at bounding box center [222, 608] width 36 height 28
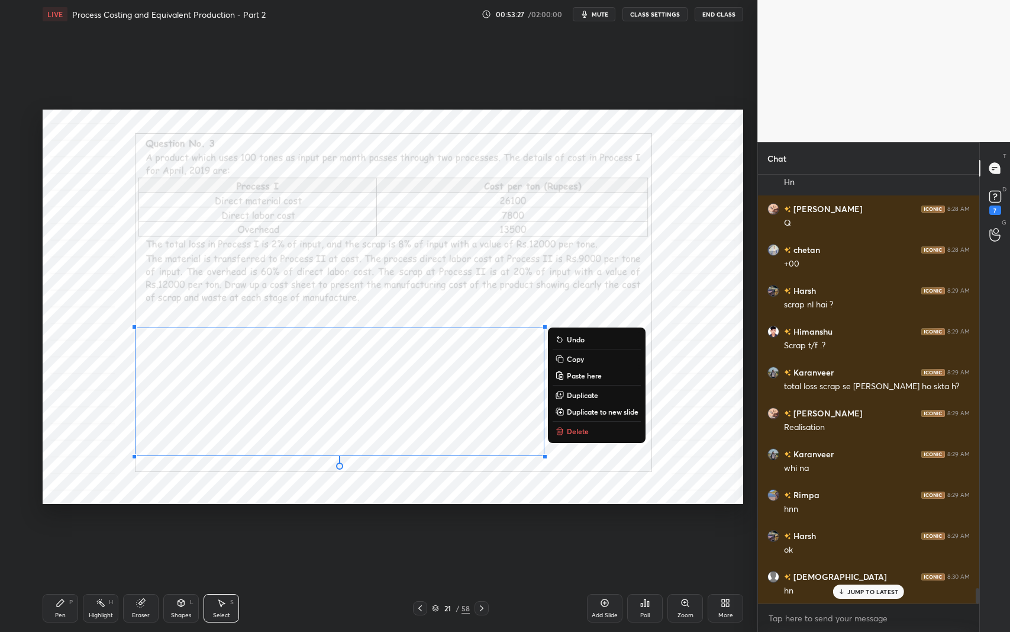
click at [53, 517] on div "Pen P" at bounding box center [61, 608] width 36 height 28
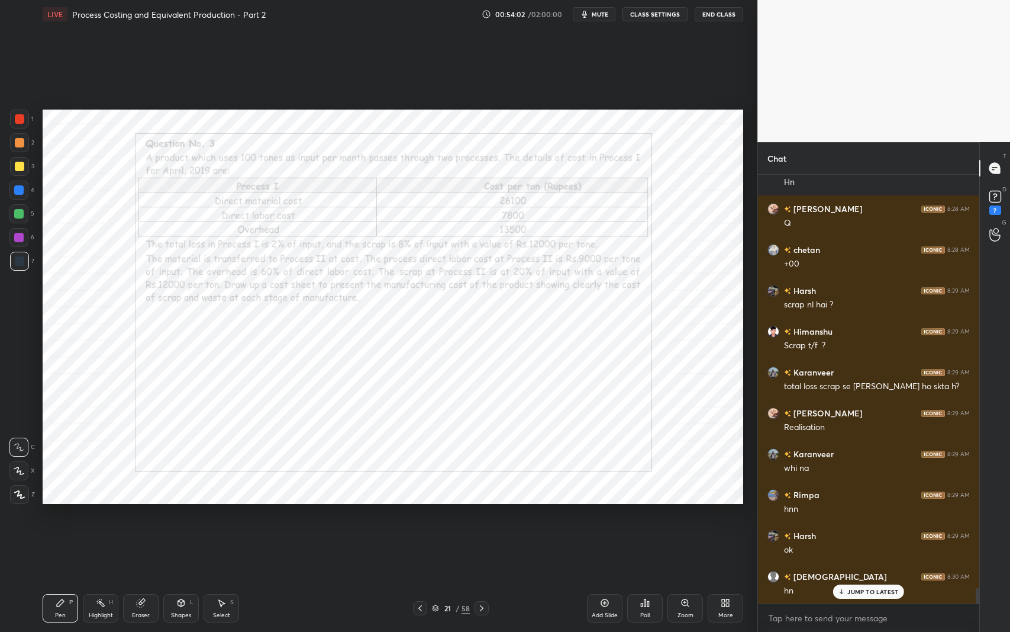
click at [147, 517] on div "Eraser" at bounding box center [141, 608] width 36 height 28
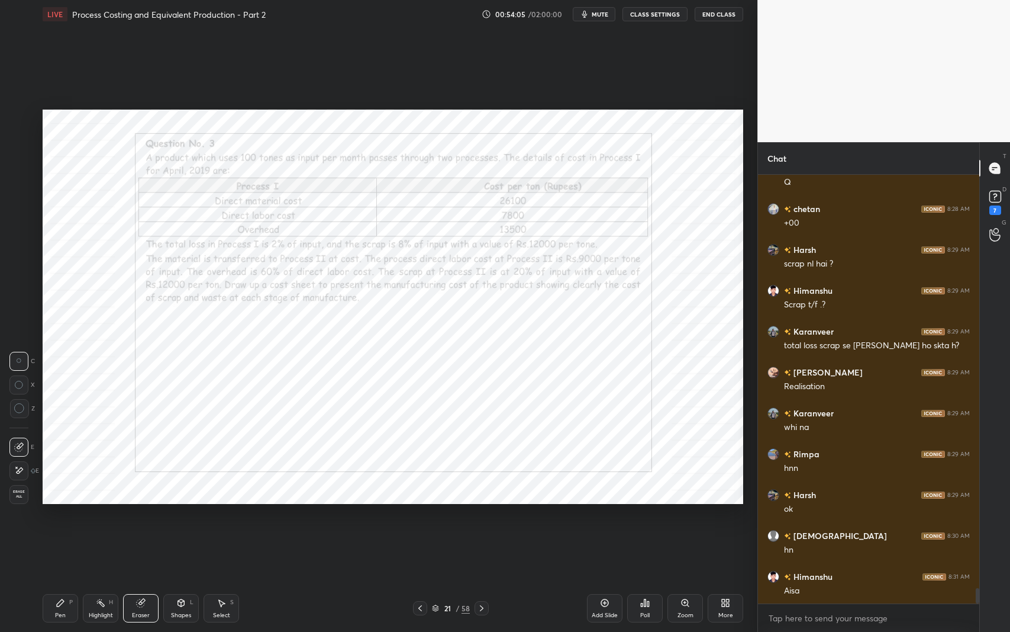
click at [60, 517] on div "Pen P" at bounding box center [61, 608] width 36 height 28
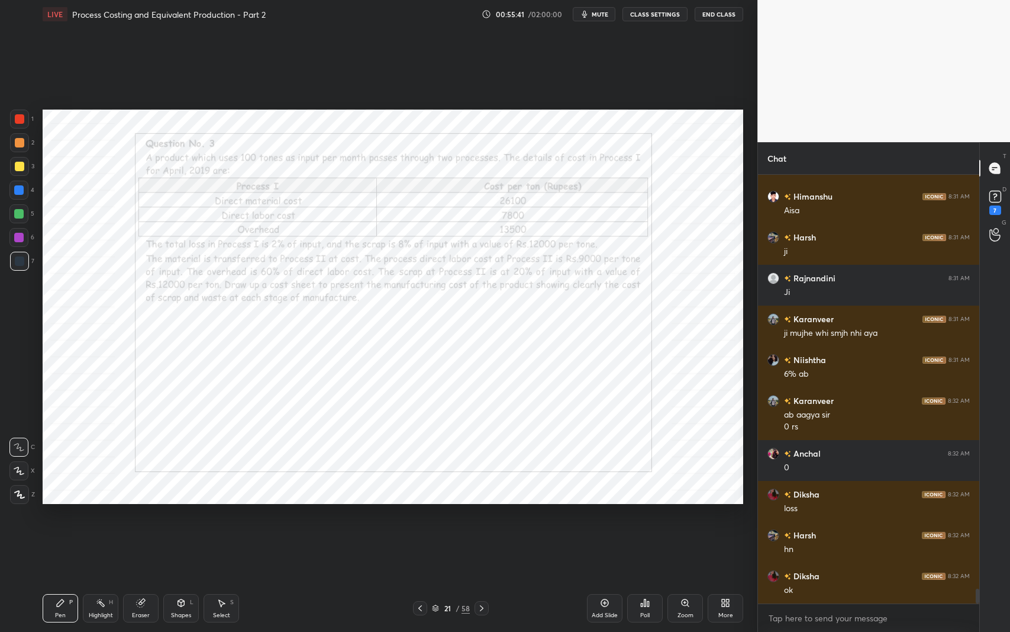
scroll to position [11884, 0]
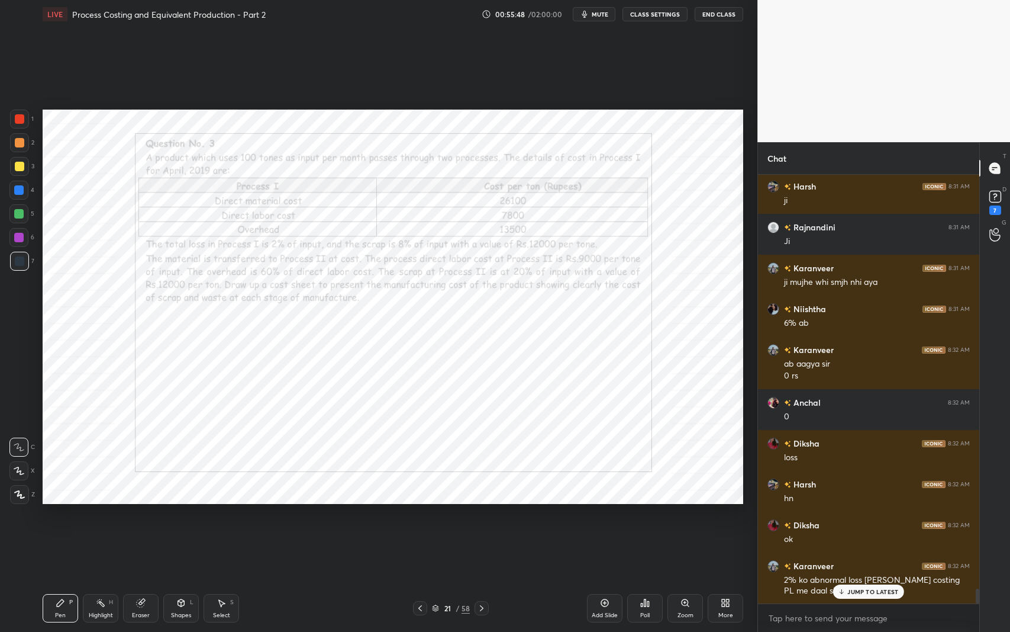
click at [137, 517] on div "Eraser" at bounding box center [141, 615] width 18 height 6
click at [52, 517] on div "Pen P" at bounding box center [61, 608] width 36 height 28
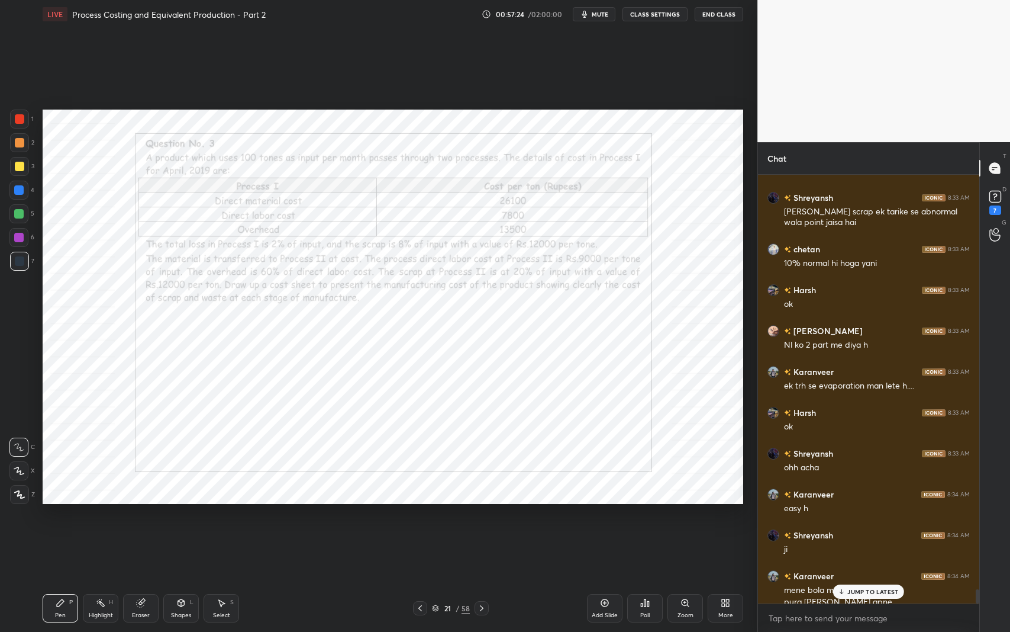
scroll to position [12356, 0]
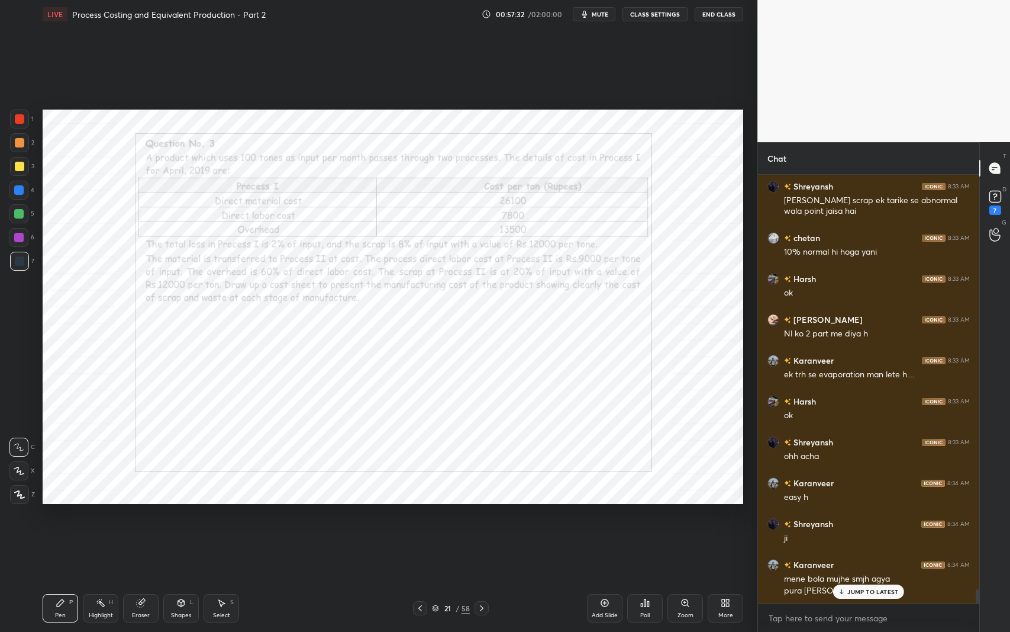
click at [225, 517] on icon at bounding box center [221, 602] width 9 height 9
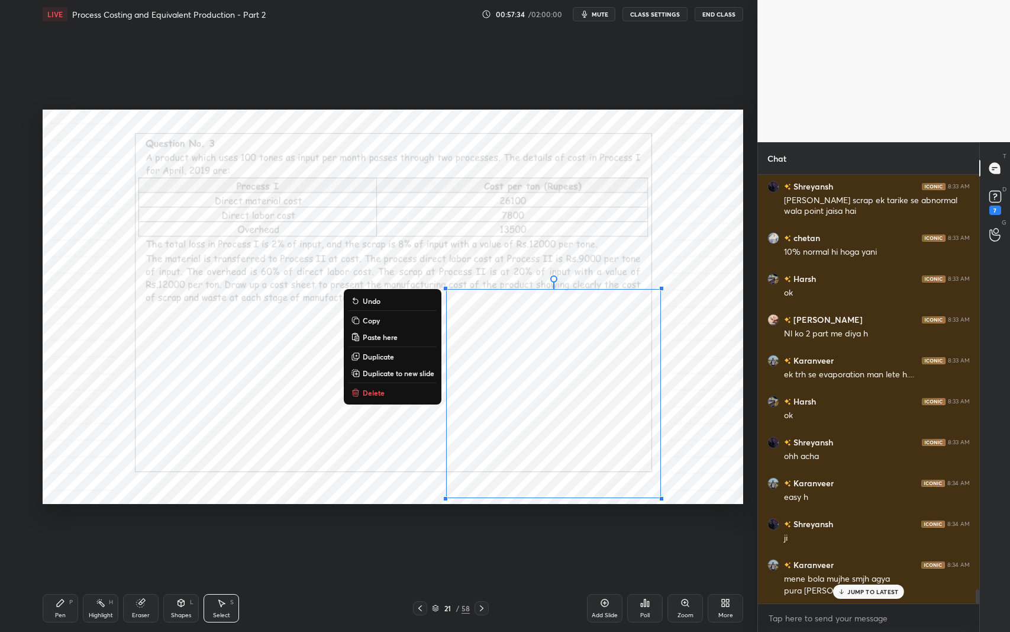
click at [420, 392] on button "Delete" at bounding box center [393, 392] width 88 height 14
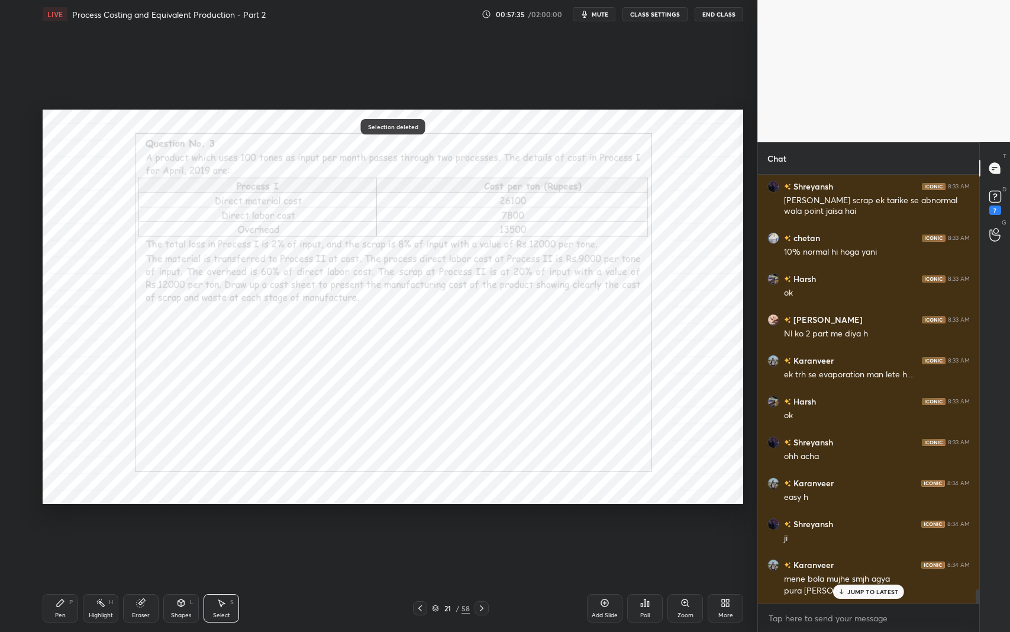
click at [226, 517] on icon at bounding box center [221, 602] width 9 height 9
click at [59, 517] on icon at bounding box center [60, 602] width 7 height 7
click at [147, 517] on div "Eraser" at bounding box center [141, 608] width 36 height 28
click at [62, 517] on icon at bounding box center [60, 602] width 9 height 9
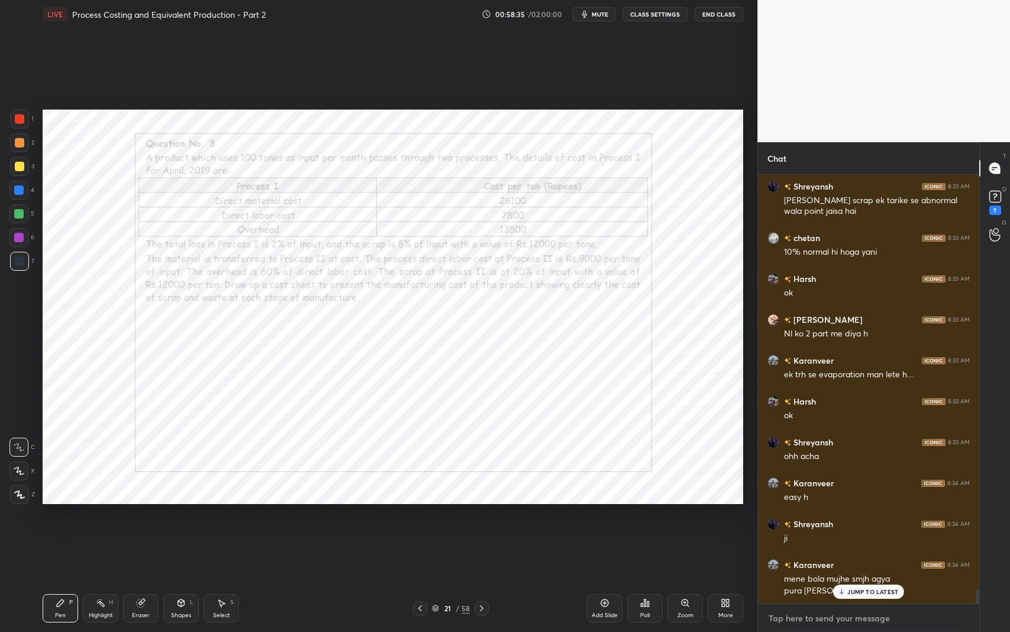
click at [774, 517] on textarea at bounding box center [869, 617] width 202 height 19
click at [363, 517] on div "Pen P Highlight H Eraser Shapes L Select S 21 / 58 Add Slide Poll Zoom More" at bounding box center [393, 607] width 701 height 47
click at [852, 517] on div "JUMP TO LATEST" at bounding box center [868, 591] width 71 height 14
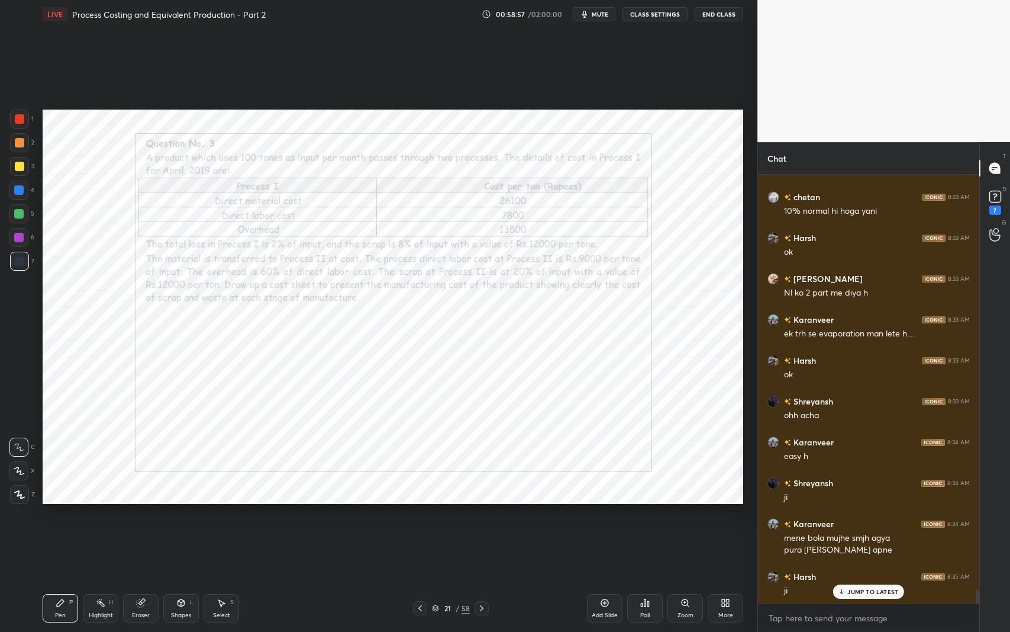
scroll to position [12438, 0]
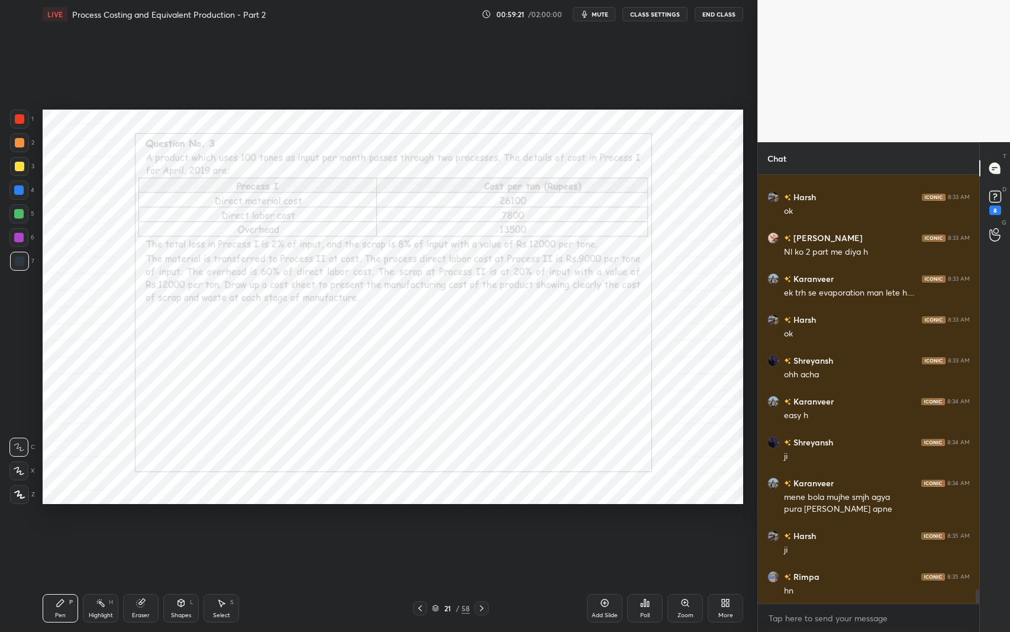
click at [149, 517] on div "Eraser" at bounding box center [141, 608] width 36 height 28
click at [66, 517] on div "Pen P" at bounding box center [61, 608] width 36 height 28
click at [63, 517] on icon at bounding box center [60, 602] width 9 height 9
click at [549, 517] on div "Setting up your live class Poll for secs No correct answer Start poll" at bounding box center [393, 306] width 710 height 556
click at [669, 517] on div "Zoom" at bounding box center [686, 608] width 36 height 28
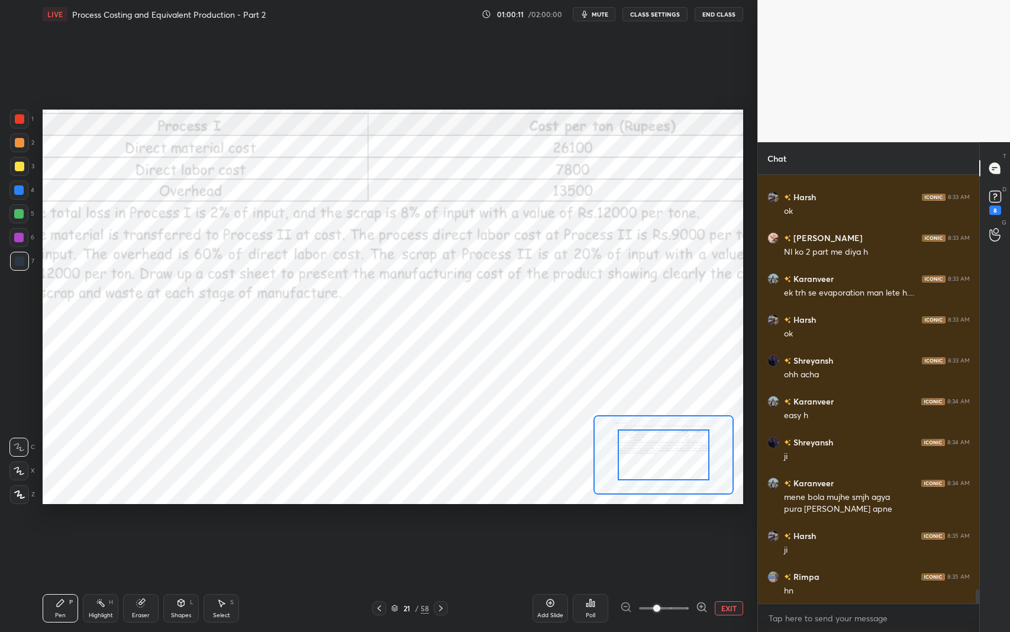
click at [728, 517] on button "EXIT" at bounding box center [729, 608] width 28 height 14
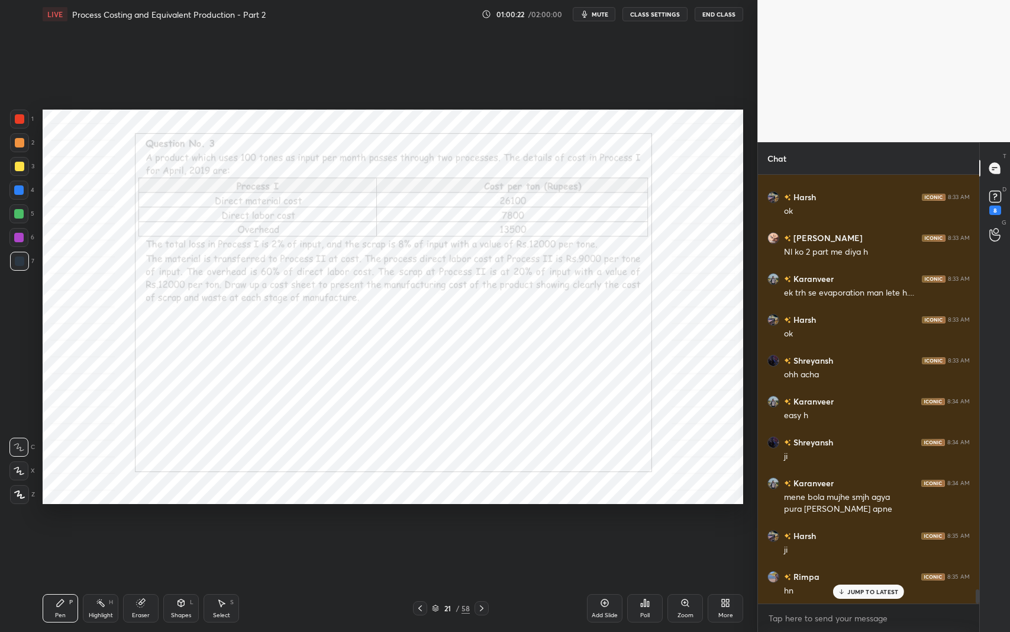
scroll to position [12479, 0]
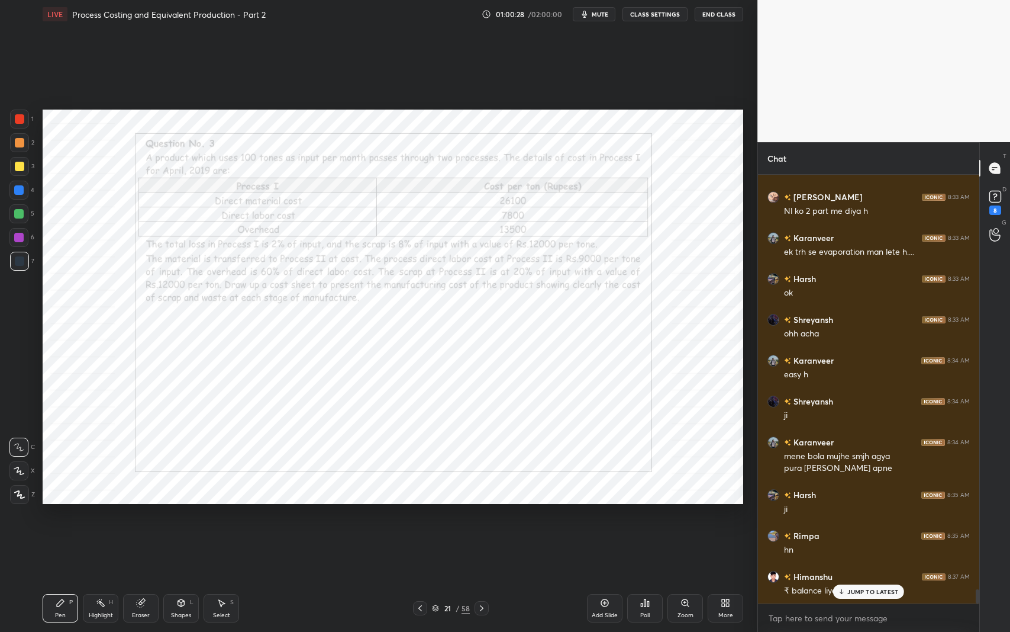
click at [850, 517] on p "JUMP TO LATEST" at bounding box center [873, 591] width 51 height 7
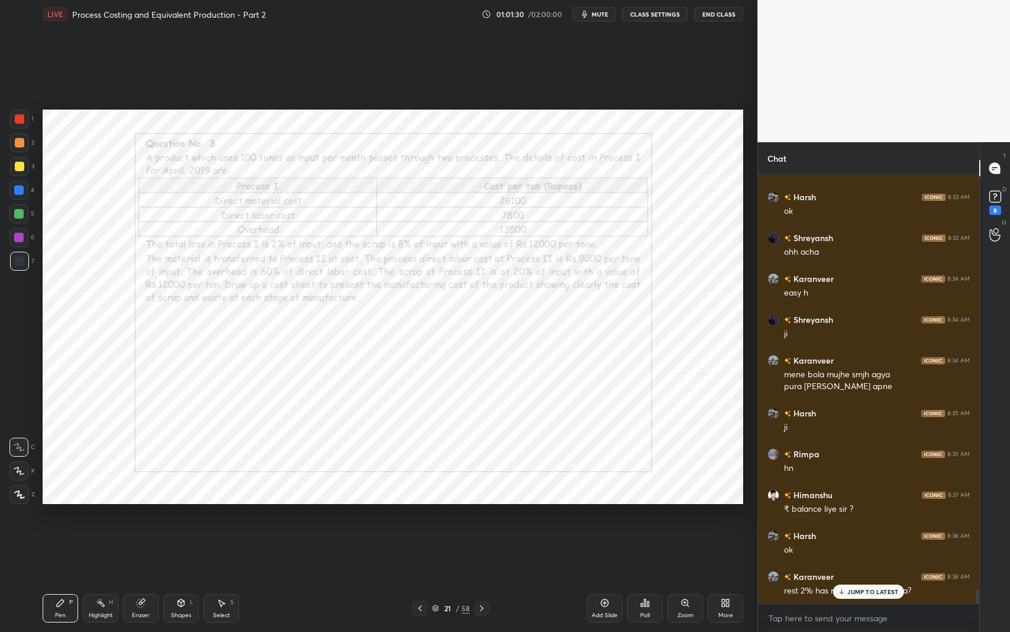
scroll to position [12601, 0]
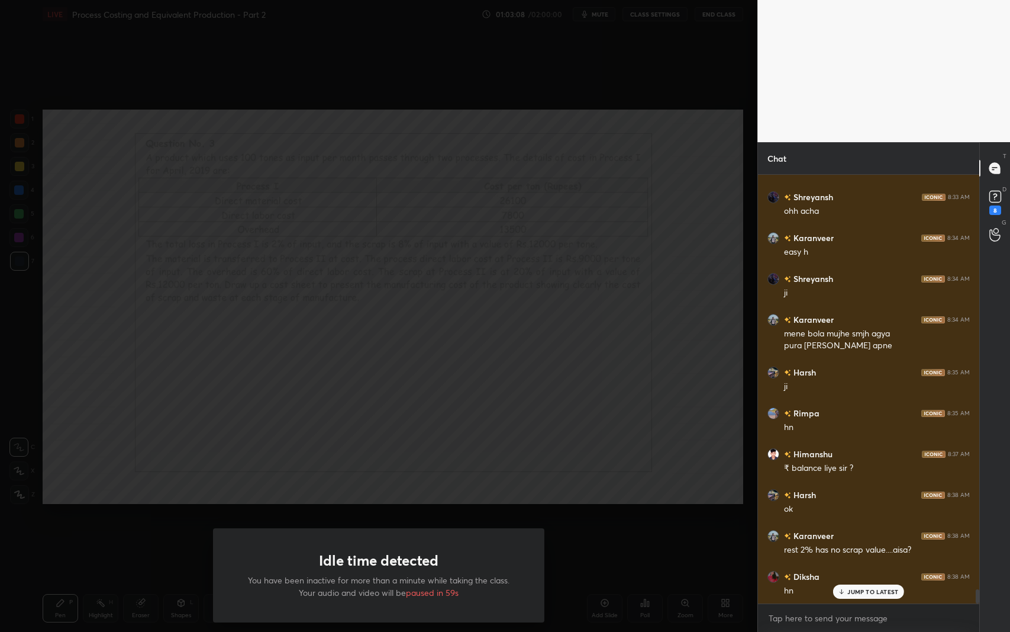
click at [172, 248] on div "Idle time detected You have been inactive for more than a minute while taking t…" at bounding box center [379, 316] width 758 height 632
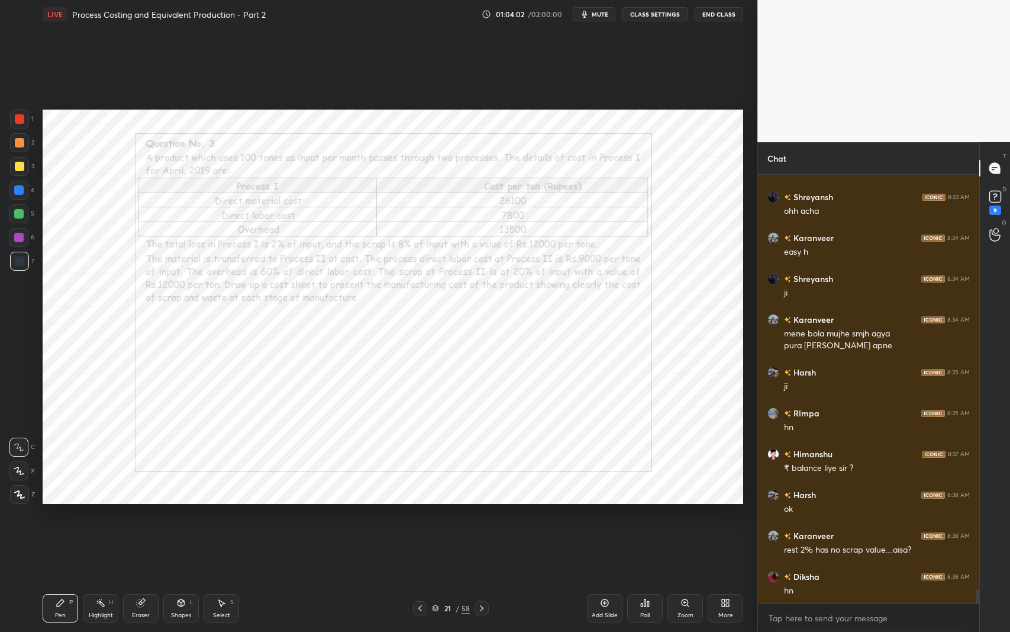
scroll to position [12642, 0]
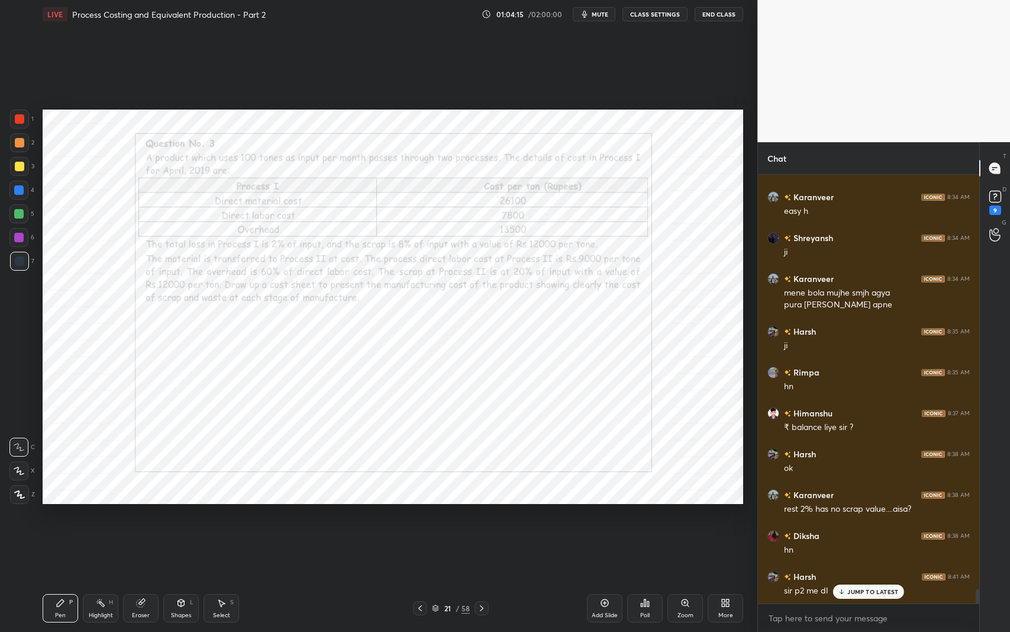
click at [864, 517] on p "JUMP TO LATEST" at bounding box center [873, 591] width 51 height 7
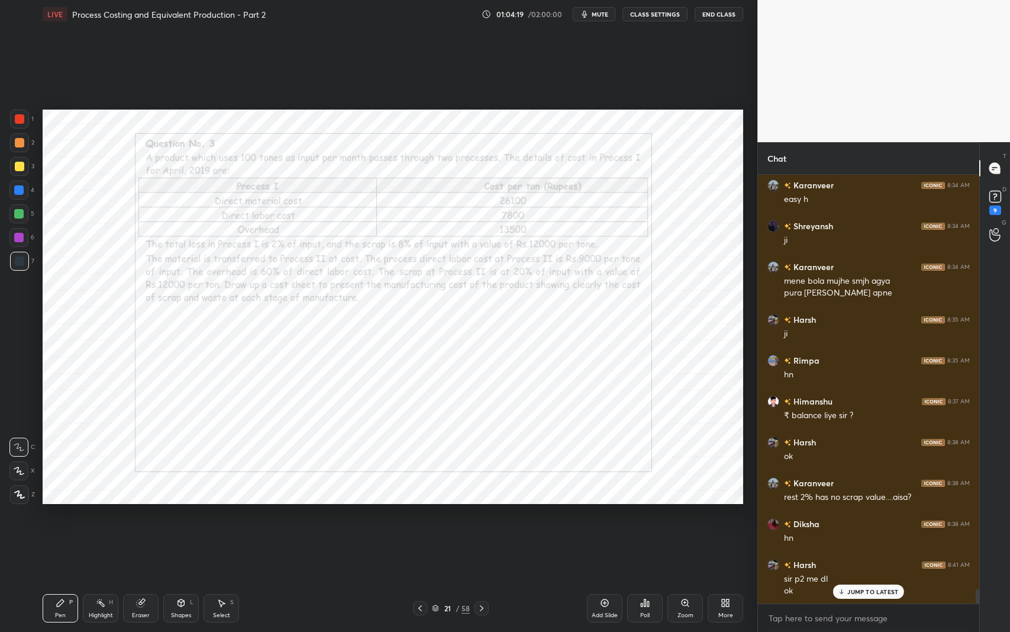
click at [867, 517] on p "JUMP TO LATEST" at bounding box center [873, 591] width 51 height 7
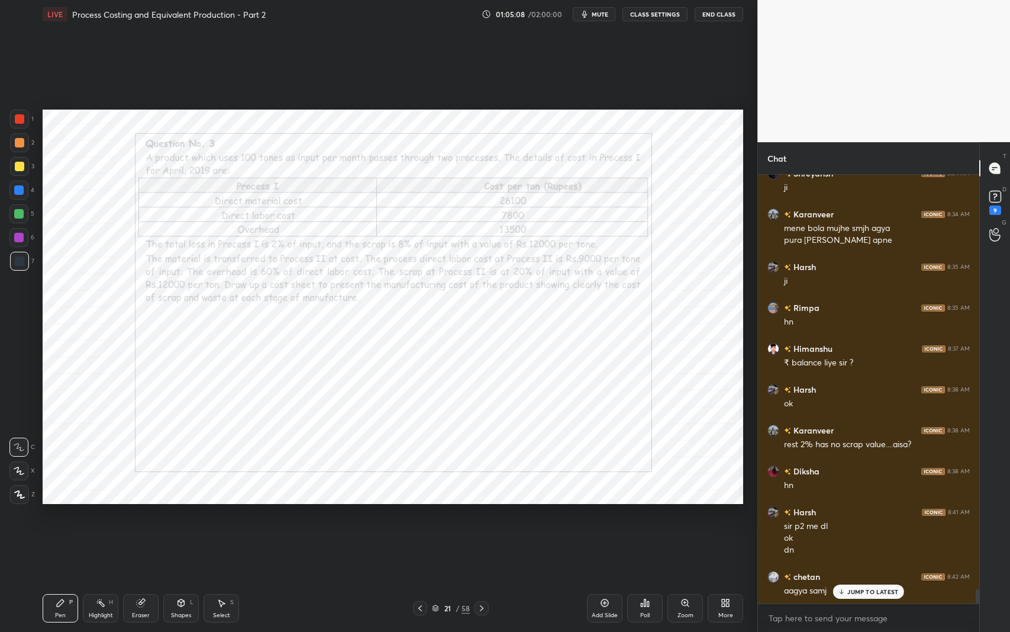
scroll to position [12747, 0]
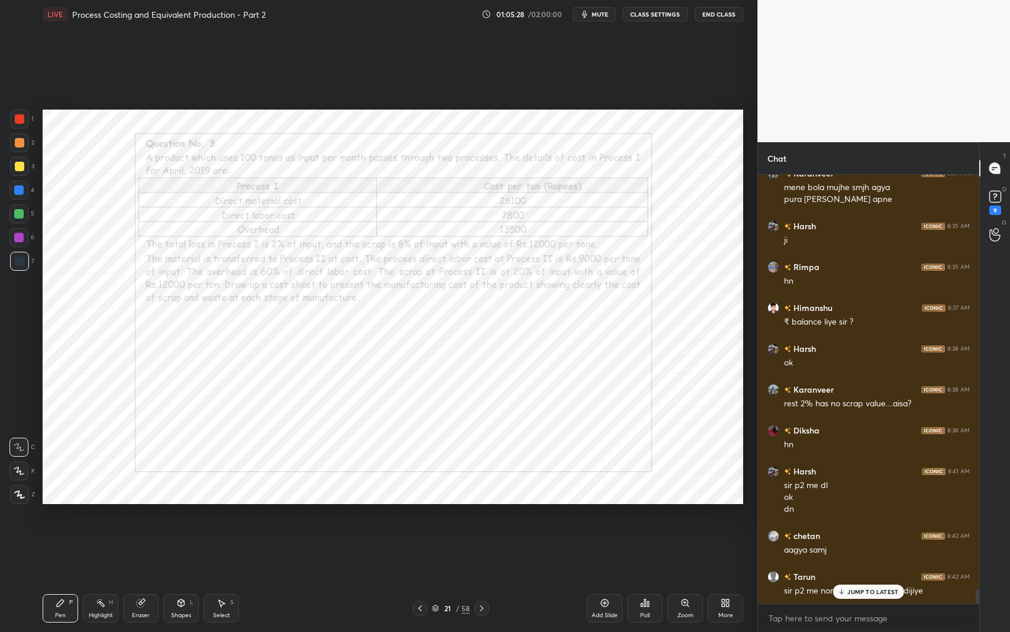
click at [877, 517] on p "JUMP TO LATEST" at bounding box center [873, 591] width 51 height 7
click at [150, 517] on div "Eraser" at bounding box center [141, 608] width 36 height 28
click at [33, 465] on div "E" at bounding box center [24, 470] width 30 height 19
click at [65, 517] on div "Pen P" at bounding box center [61, 608] width 36 height 28
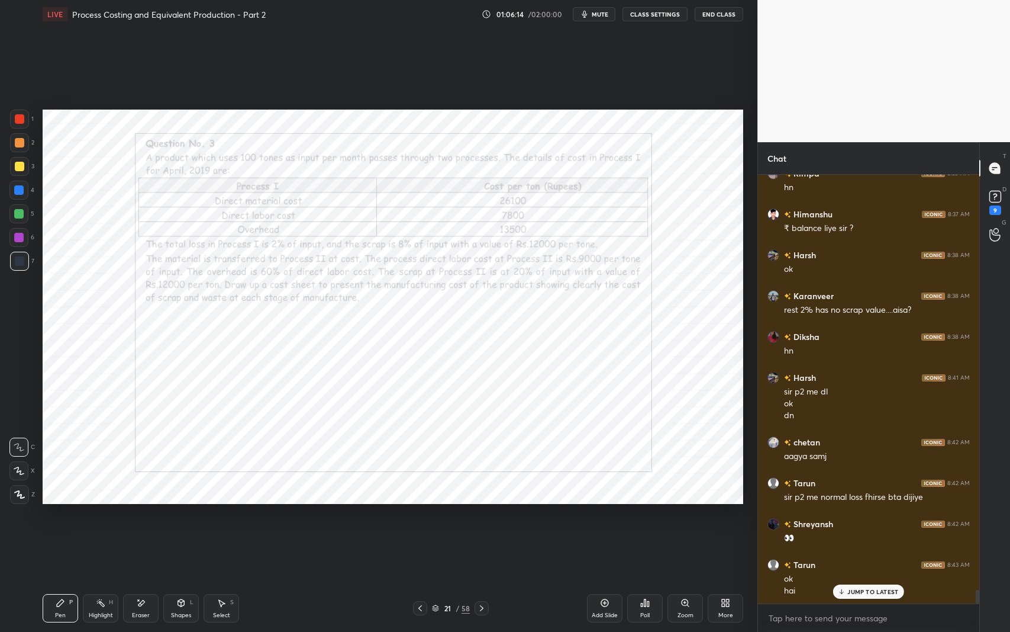
scroll to position [12882, 0]
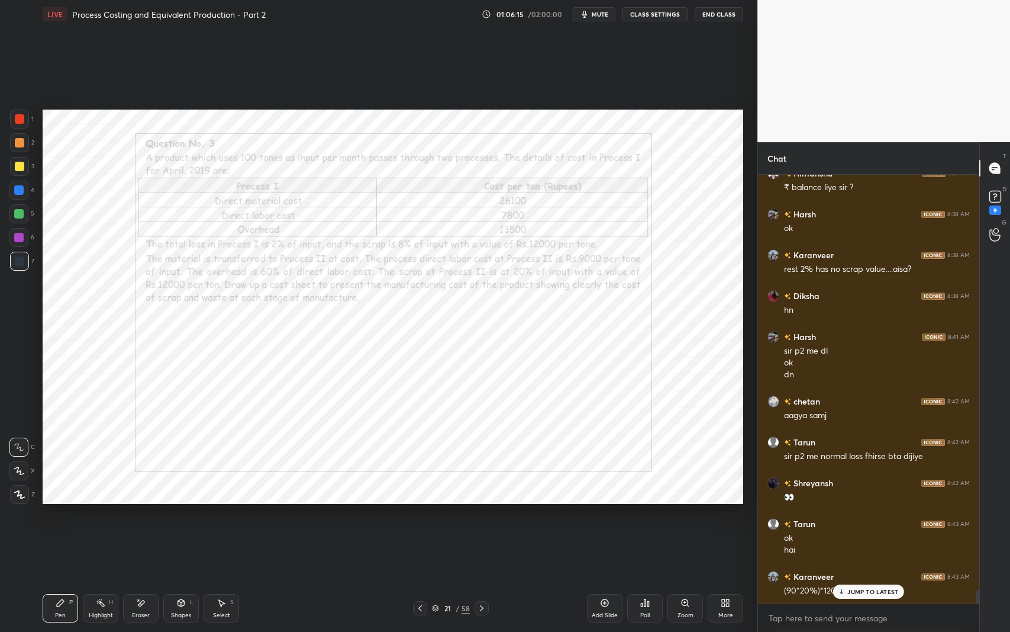
click at [185, 517] on div "Shapes L" at bounding box center [181, 608] width 36 height 28
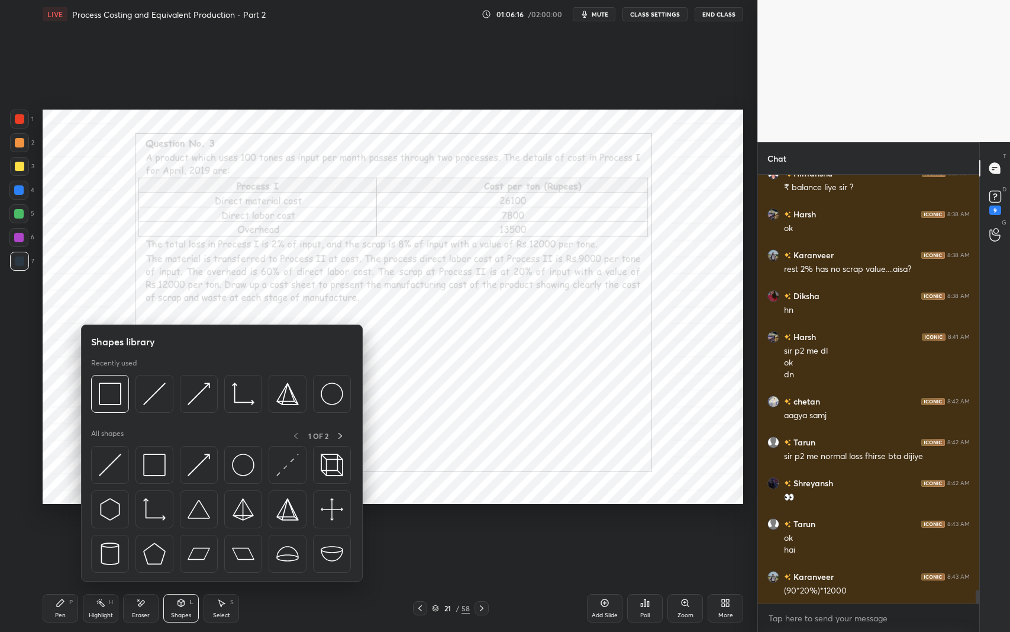
scroll to position [12923, 0]
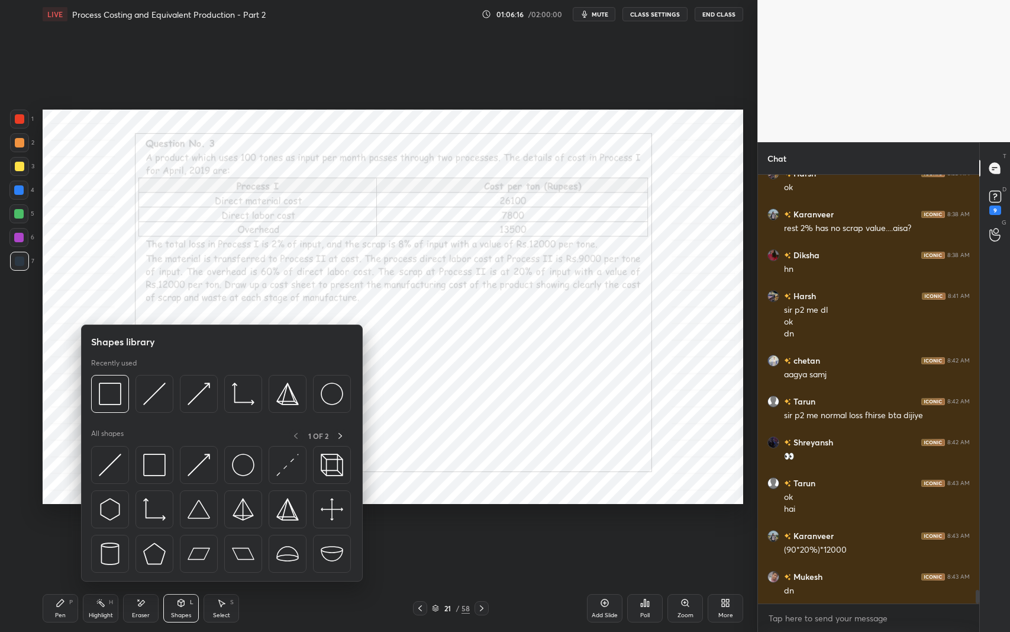
click at [153, 468] on img at bounding box center [154, 464] width 22 height 22
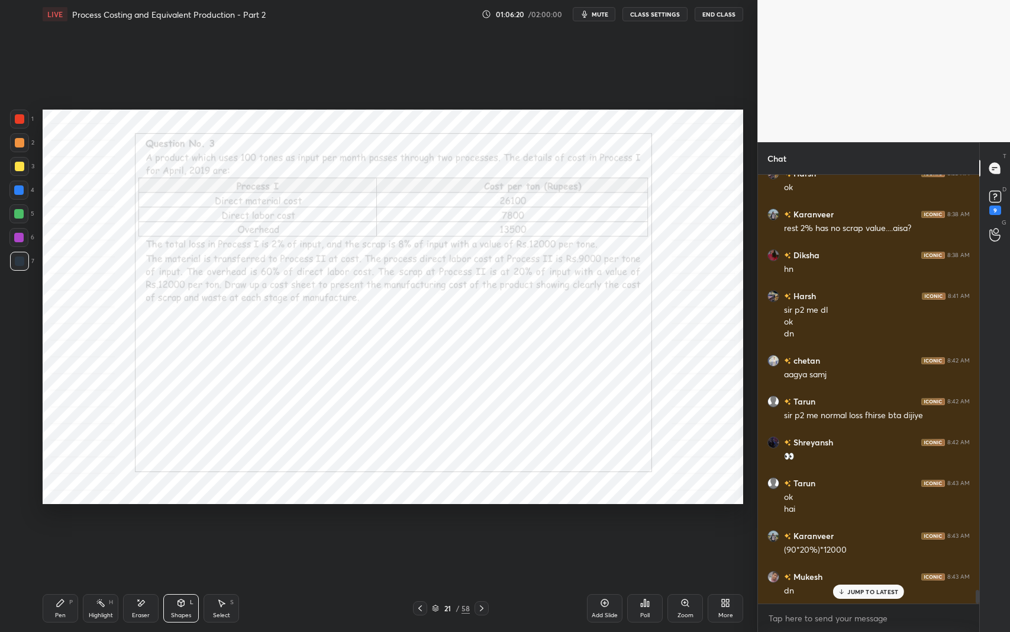
click at [852, 517] on p "JUMP TO LATEST" at bounding box center [873, 591] width 51 height 7
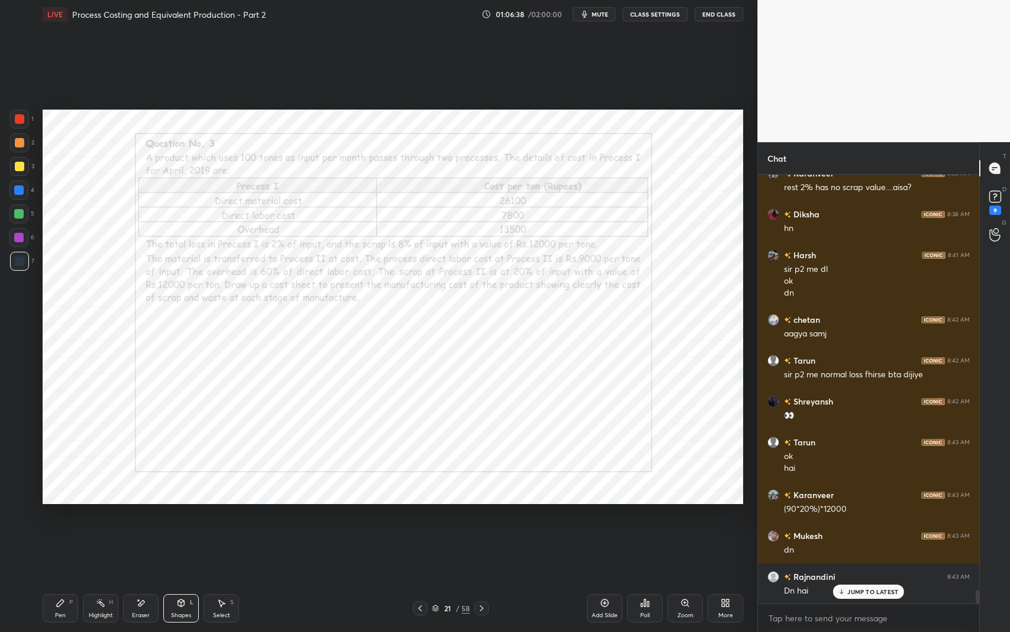
click at [596, 517] on div "Add Slide" at bounding box center [605, 608] width 36 height 28
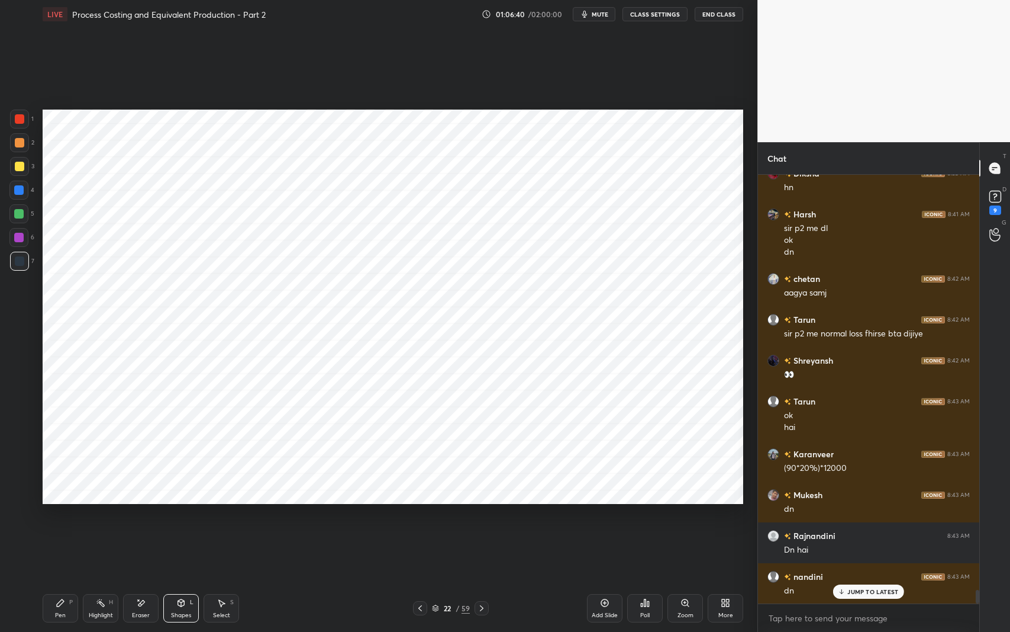
click at [58, 517] on icon at bounding box center [60, 602] width 7 height 7
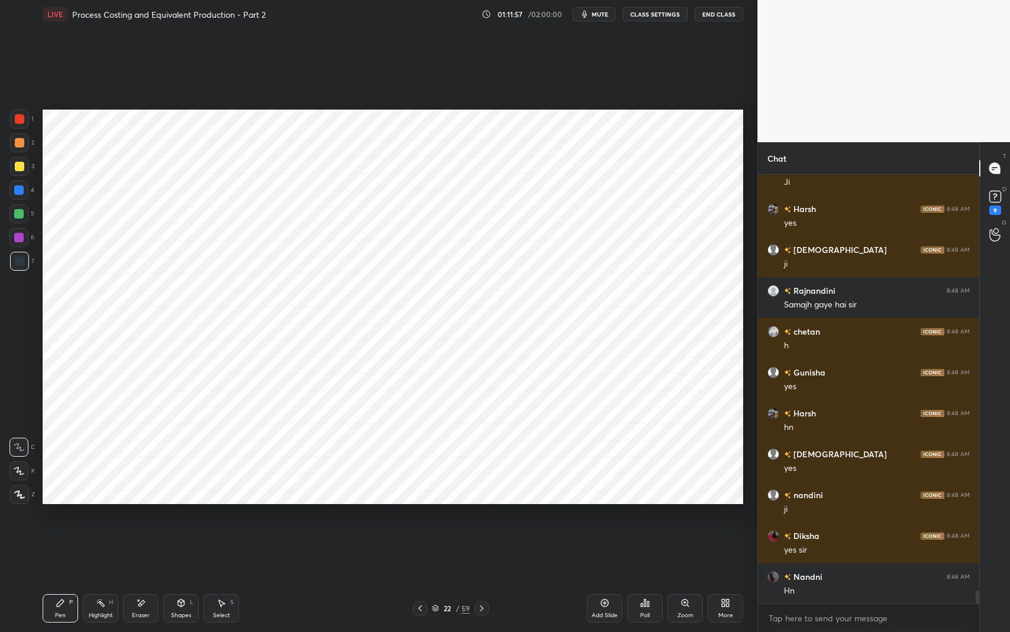
scroll to position [13874, 0]
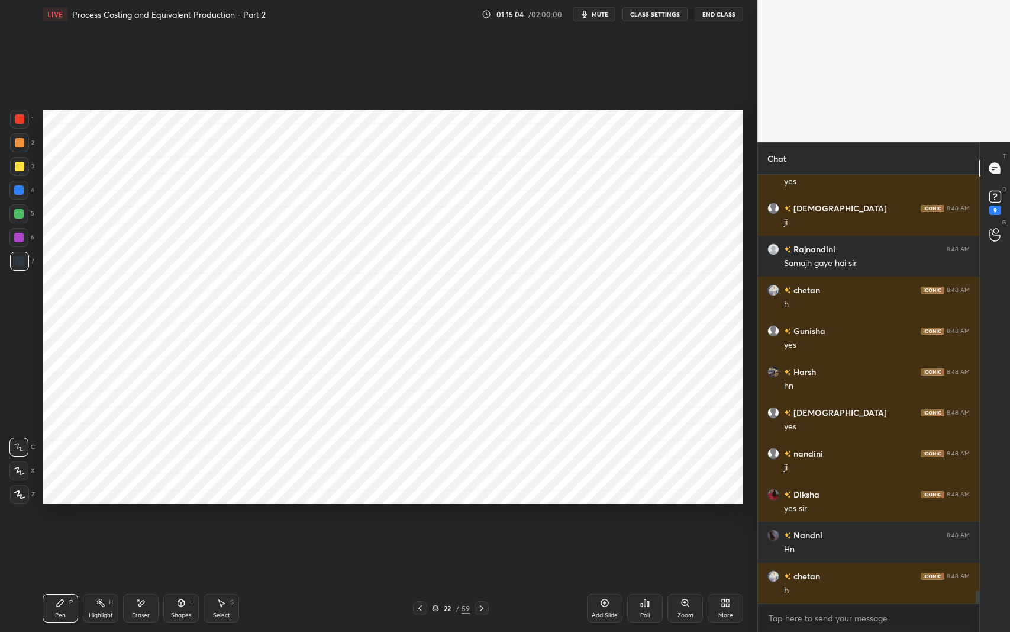
click at [146, 517] on div "Pen P Highlight H Eraser Shapes L Select S 22 / 59 Add Slide Poll Zoom More" at bounding box center [393, 607] width 701 height 47
click at [142, 517] on div "Eraser" at bounding box center [141, 608] width 36 height 28
click at [66, 517] on div "Pen P" at bounding box center [61, 608] width 36 height 28
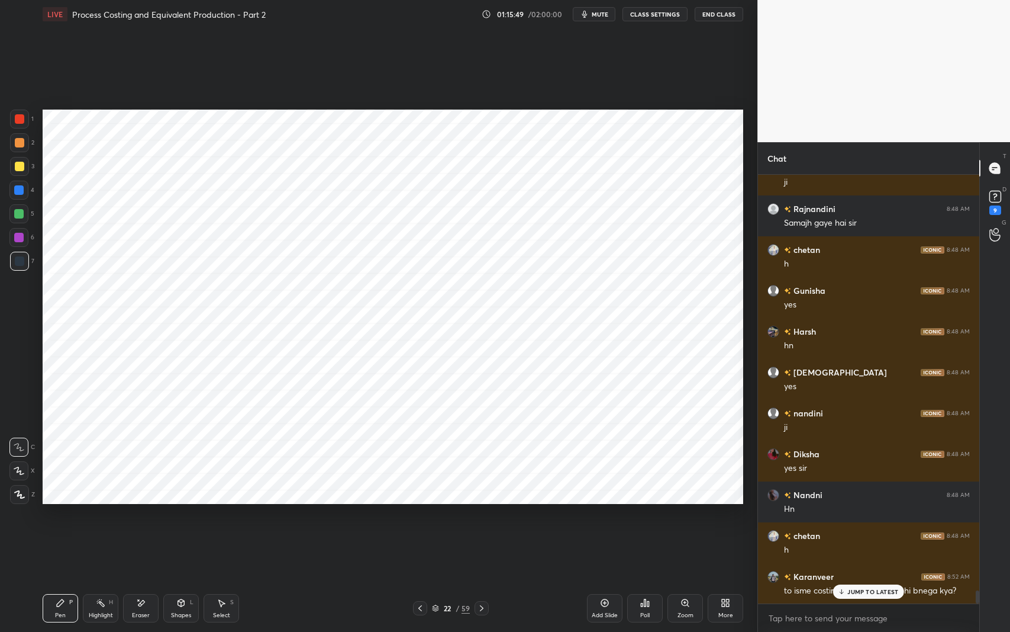
click at [847, 517] on div "JUMP TO LATEST" at bounding box center [868, 591] width 71 height 14
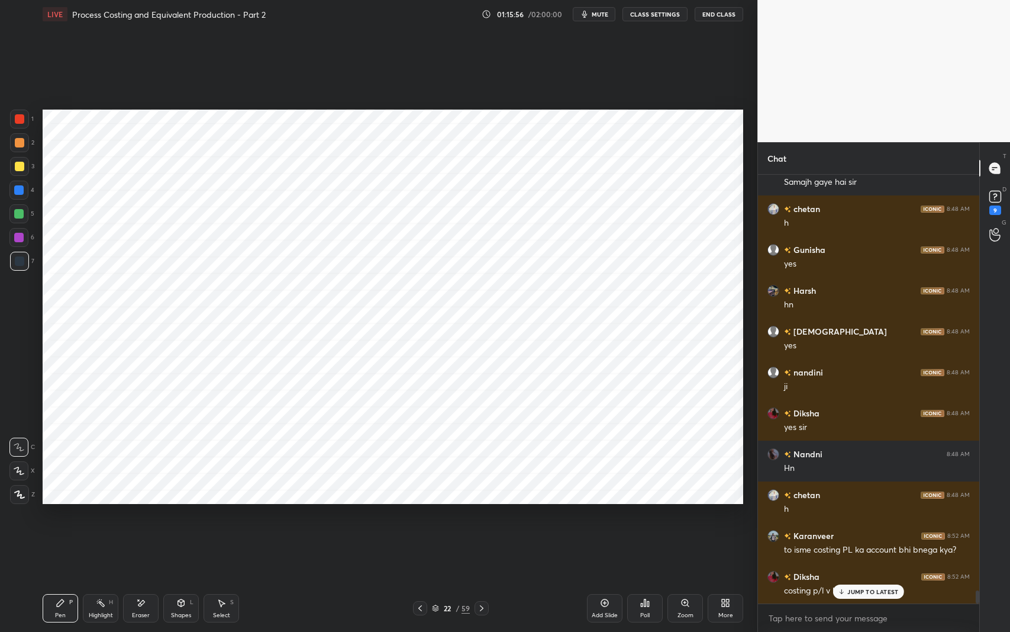
click at [858, 517] on p "JUMP TO LATEST" at bounding box center [873, 591] width 51 height 7
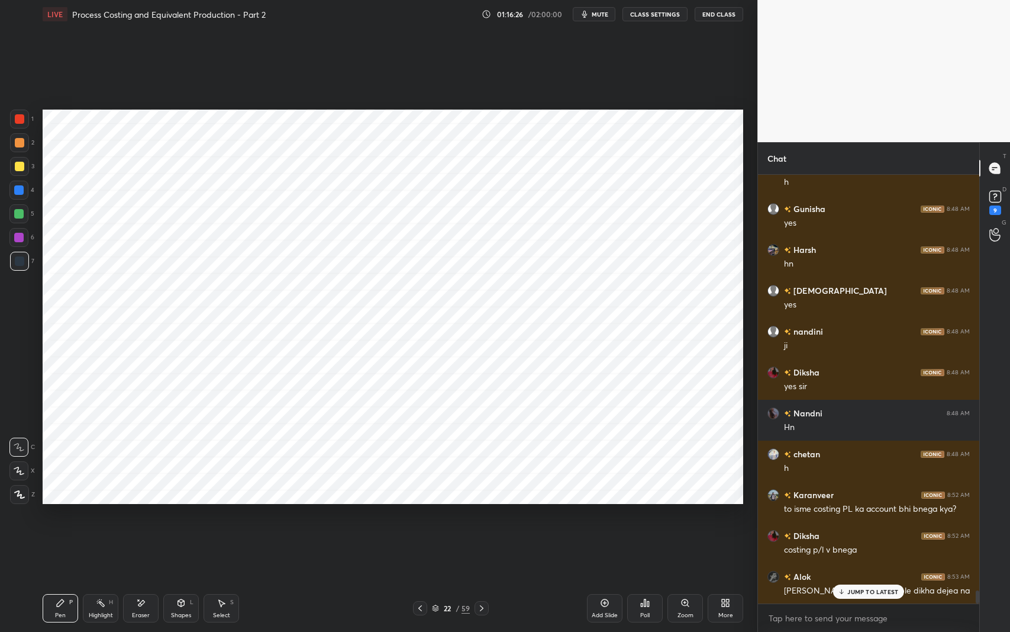
scroll to position [14037, 0]
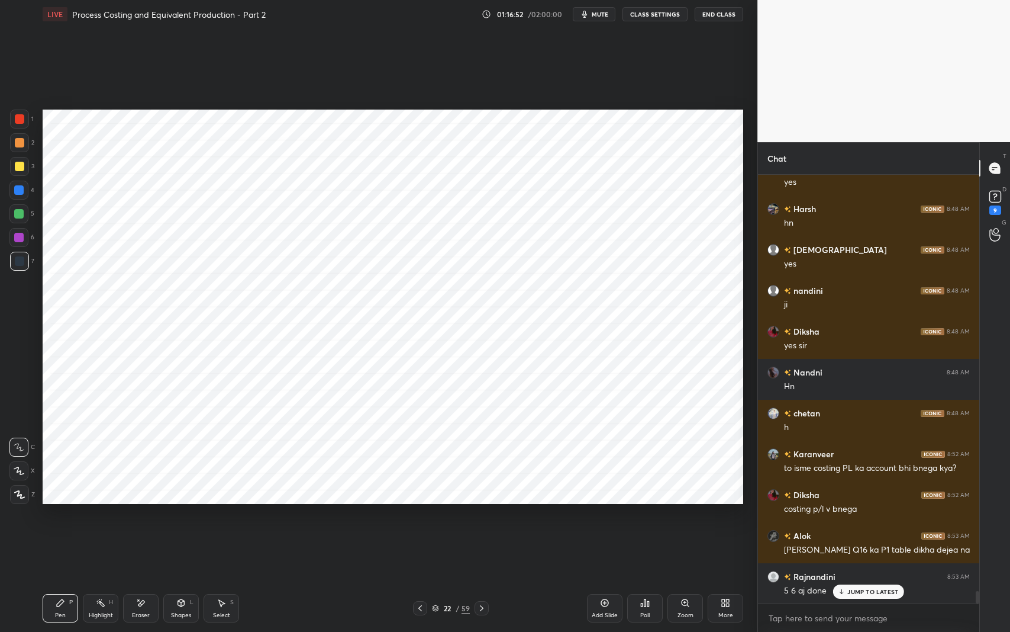
click at [482, 517] on icon at bounding box center [481, 607] width 9 height 9
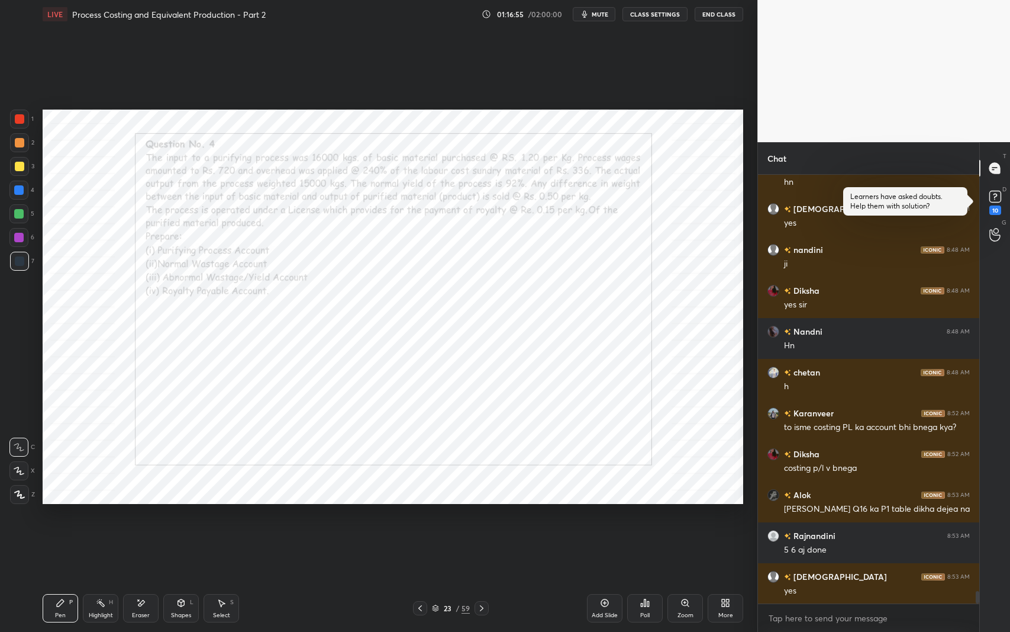
click at [478, 517] on div at bounding box center [482, 608] width 14 height 14
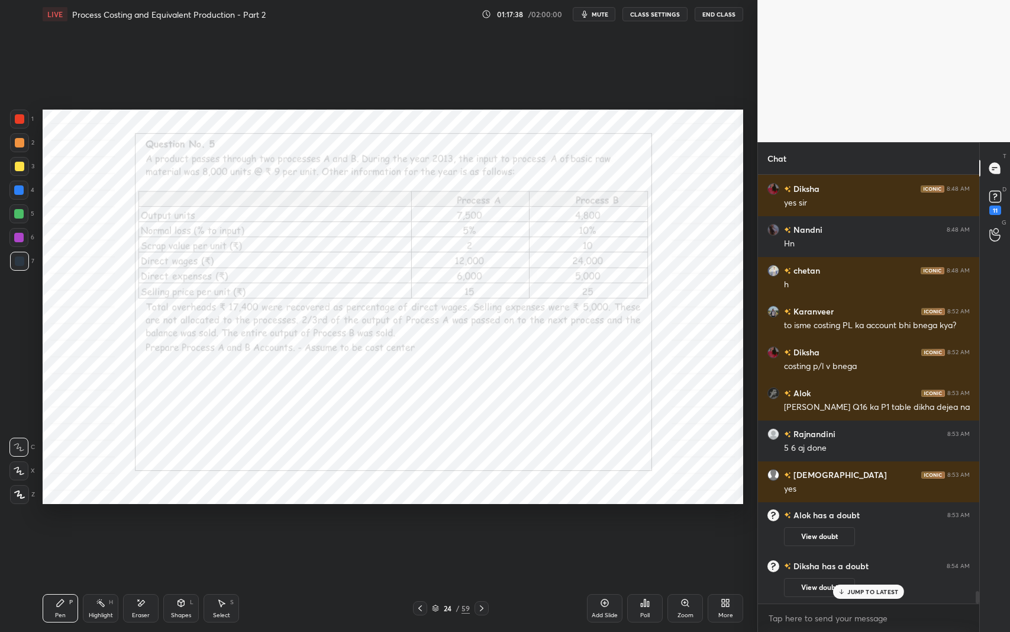
scroll to position [13098, 0]
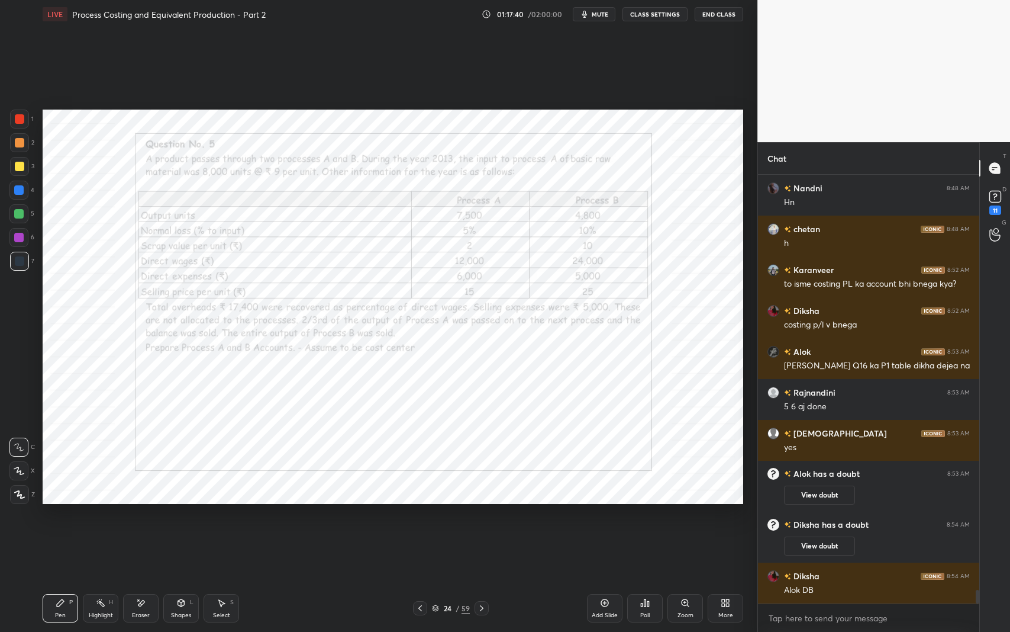
click at [527, 517] on div "Pen P Highlight H Eraser Shapes L Select S 24 / 59 Add Slide Poll Zoom More" at bounding box center [393, 607] width 701 height 47
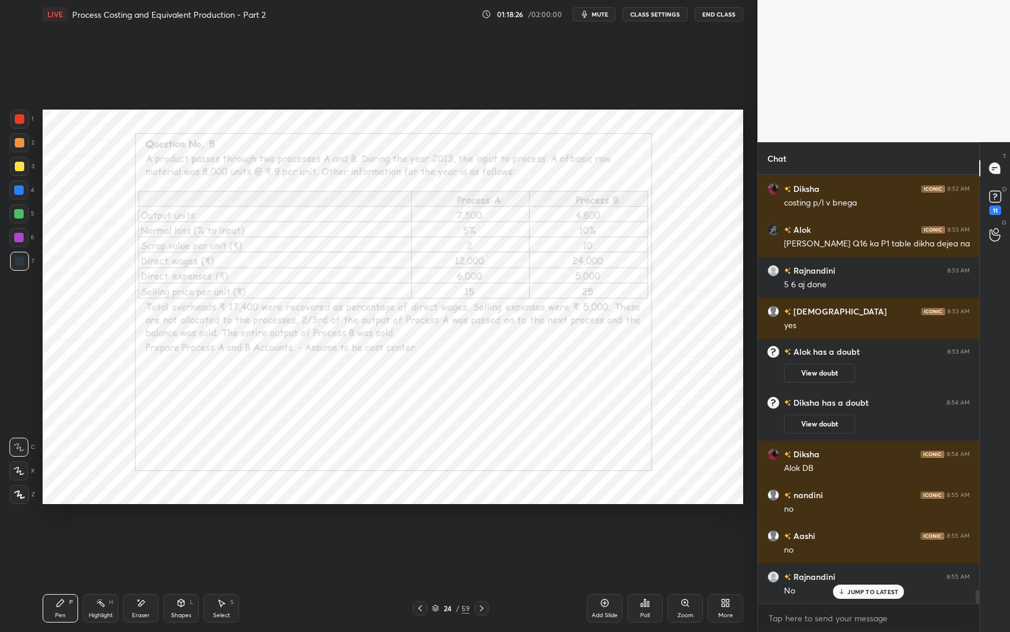
scroll to position [13261, 0]
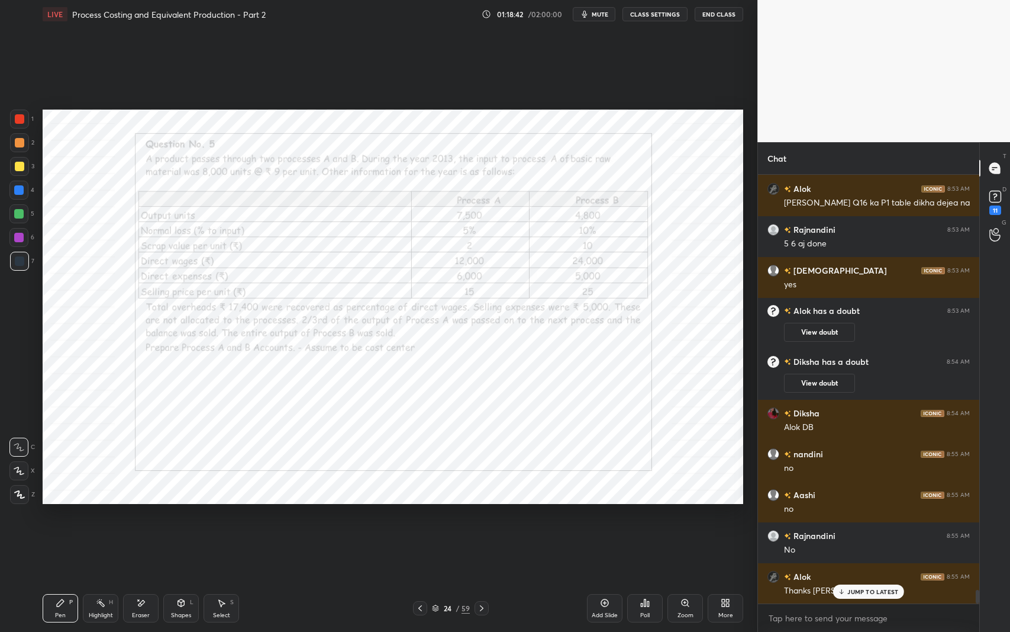
click at [271, 517] on div "Pen P Highlight H Eraser Shapes L Select S" at bounding box center [179, 608] width 272 height 28
click at [851, 517] on p "JUMP TO LATEST" at bounding box center [873, 591] width 51 height 7
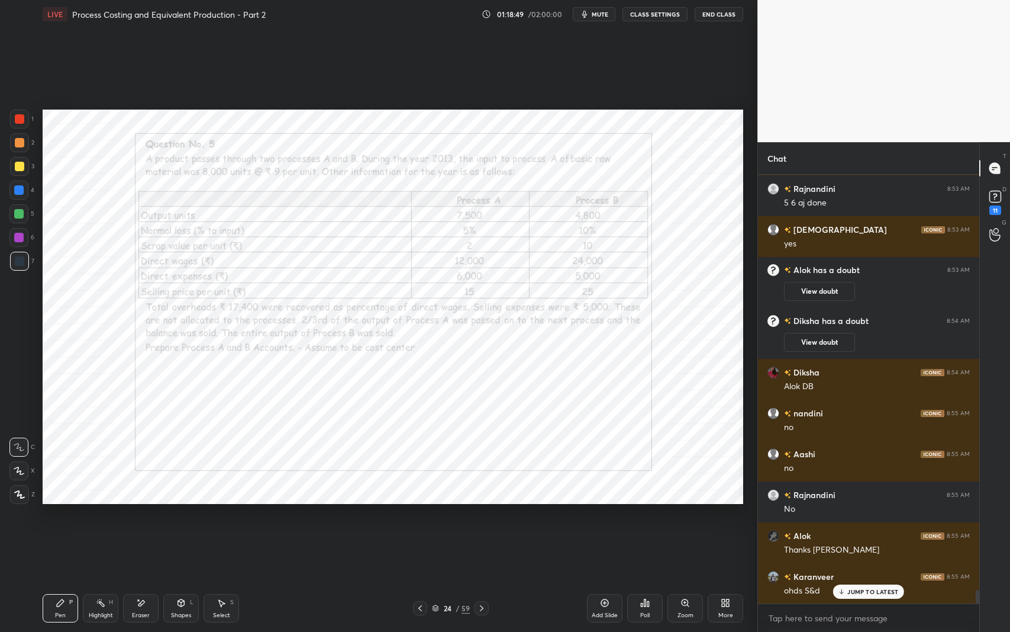
click at [21, 126] on div at bounding box center [19, 119] width 19 height 19
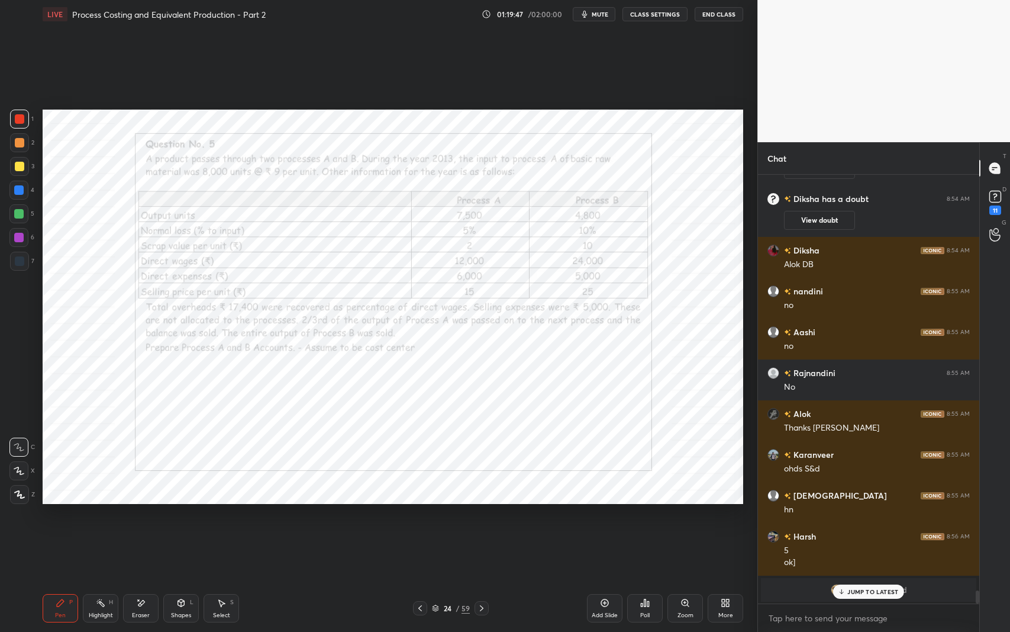
scroll to position [13464, 0]
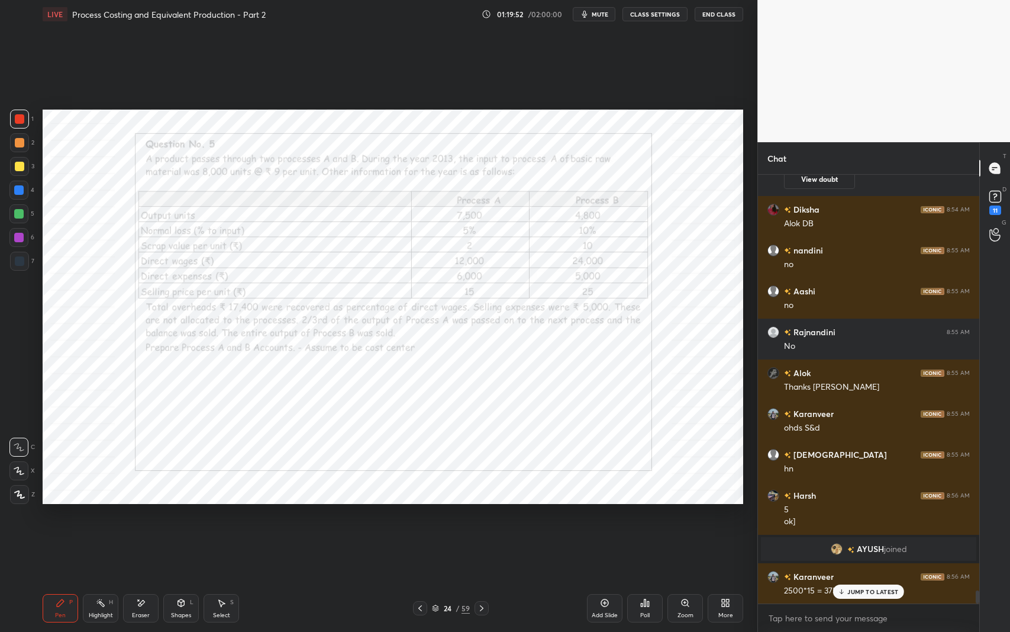
click at [271, 517] on div "Setting up your live class Poll for secs No correct answer Start poll" at bounding box center [393, 306] width 710 height 556
click at [78, 517] on div "Pen P" at bounding box center [61, 608] width 36 height 28
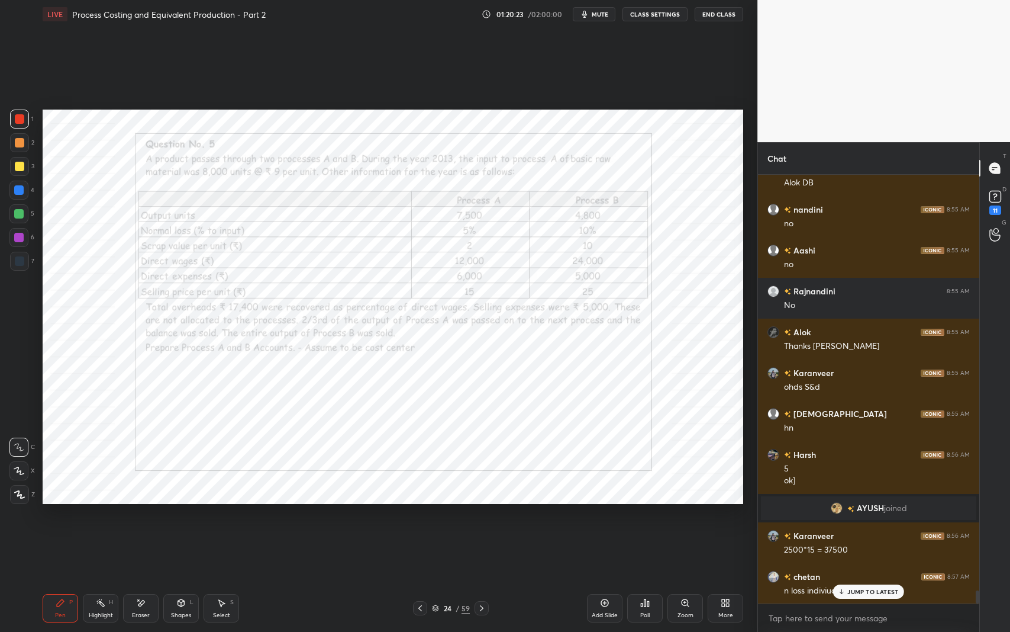
click at [859, 517] on p "JUMP TO LATEST" at bounding box center [873, 591] width 51 height 7
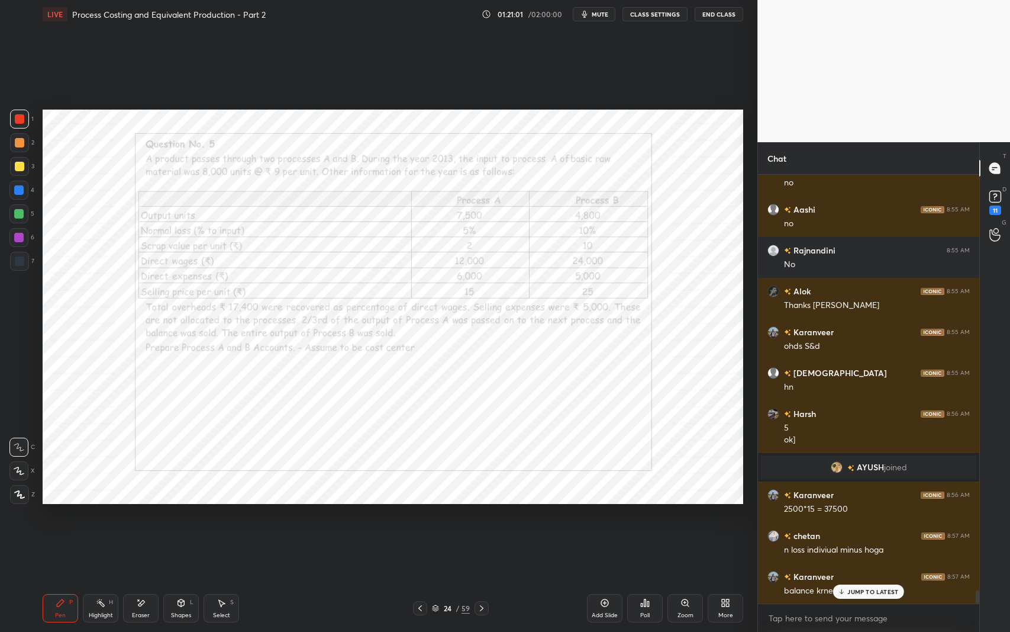
click at [421, 517] on icon at bounding box center [420, 607] width 9 height 9
click at [418, 517] on icon at bounding box center [420, 608] width 4 height 6
click at [417, 517] on icon at bounding box center [420, 607] width 9 height 9
click at [418, 517] on icon at bounding box center [420, 607] width 9 height 9
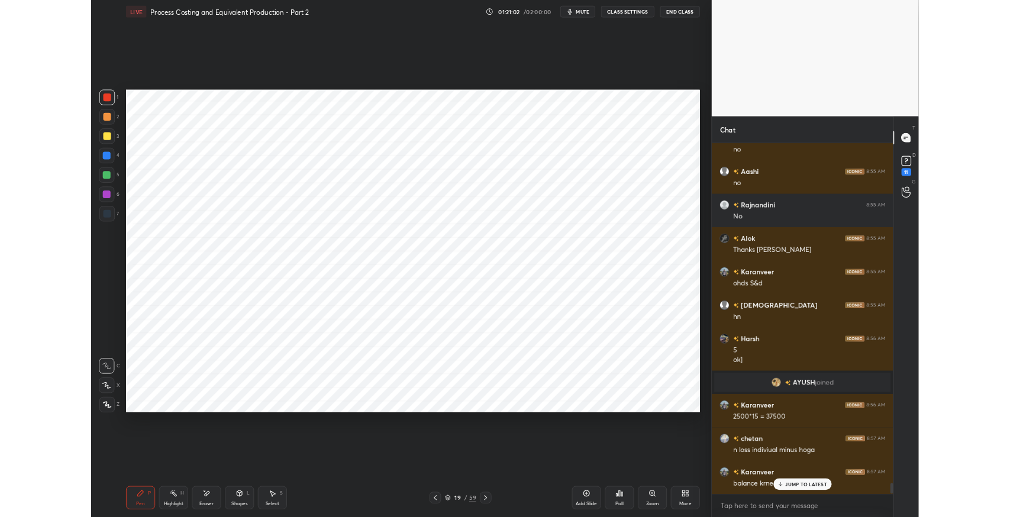
scroll to position [13587, 0]
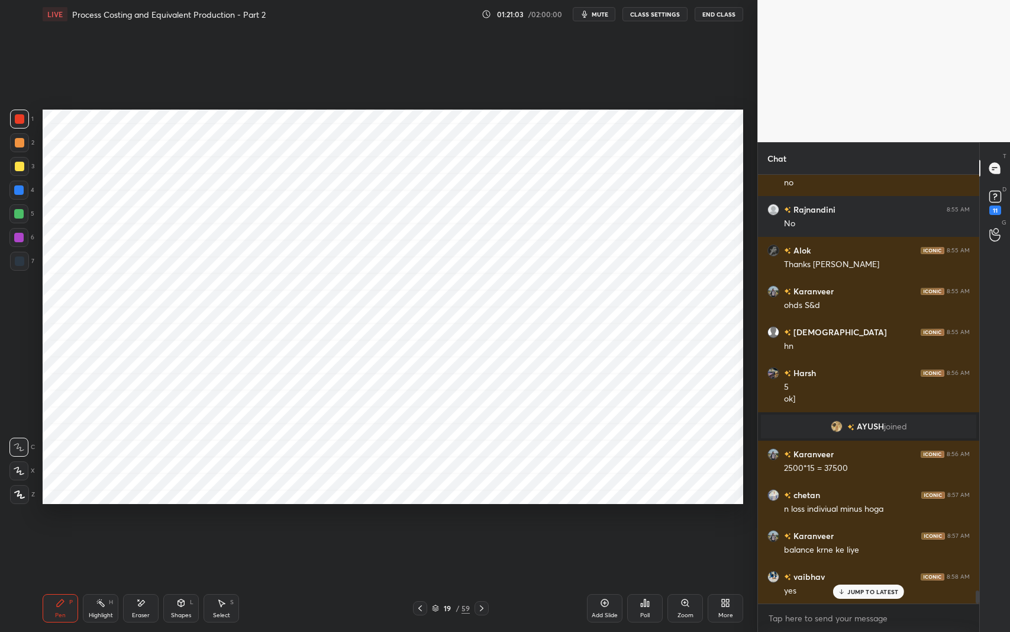
click at [420, 517] on icon at bounding box center [420, 607] width 9 height 9
click at [418, 517] on icon at bounding box center [420, 607] width 9 height 9
click at [213, 517] on div "Select S" at bounding box center [222, 608] width 36 height 28
click at [722, 517] on div "More" at bounding box center [726, 615] width 15 height 6
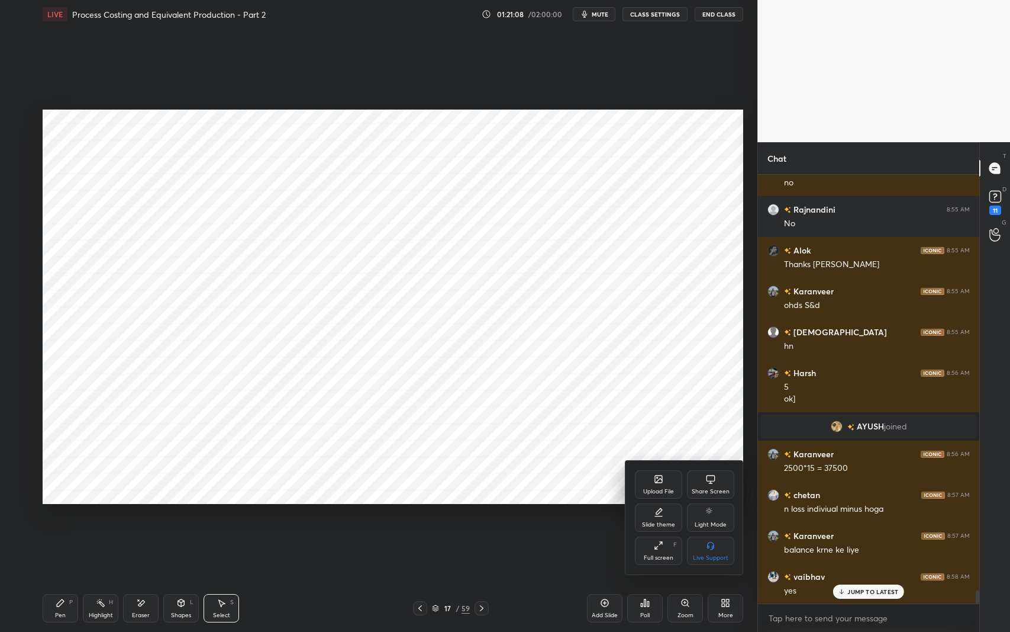
click at [661, 517] on div "Full screen" at bounding box center [659, 558] width 30 height 6
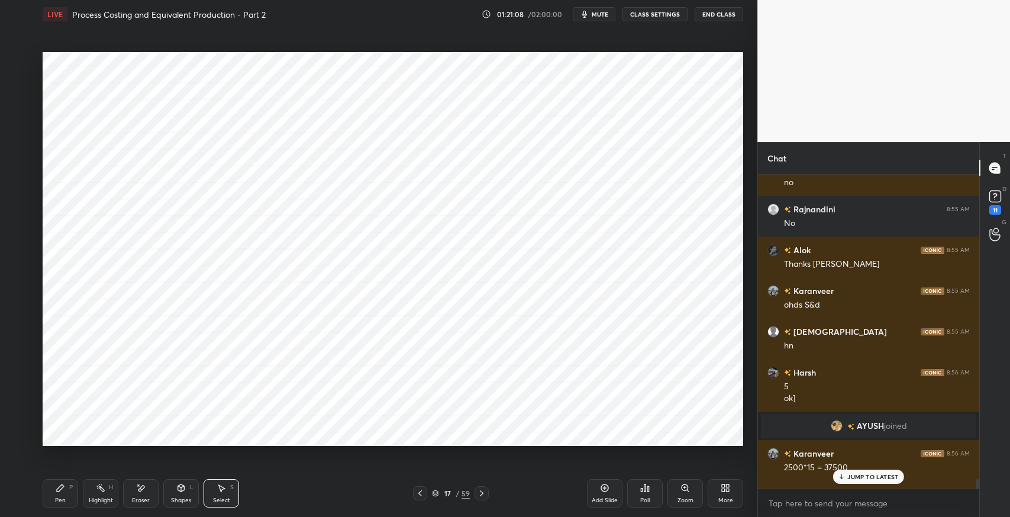
scroll to position [58749, 58481]
type textarea "x"
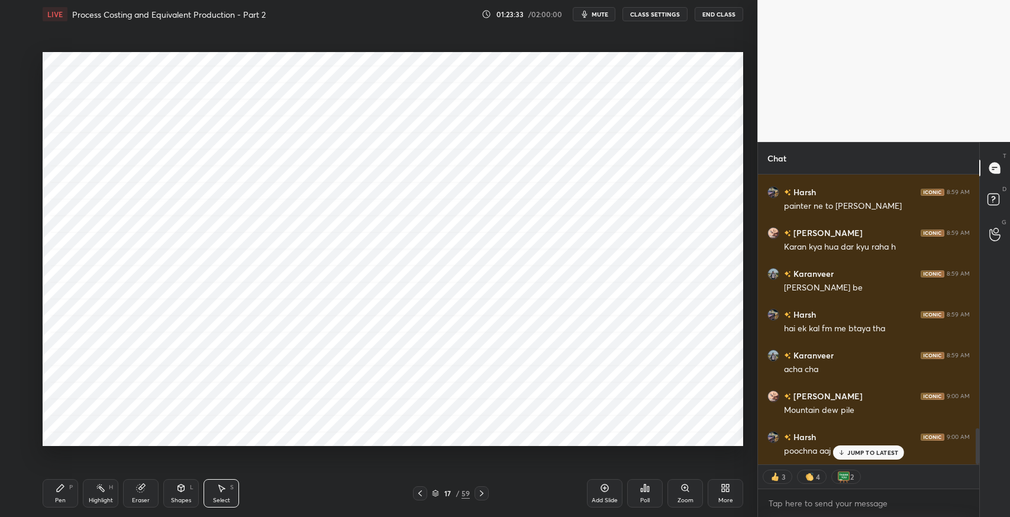
scroll to position [2027, 0]
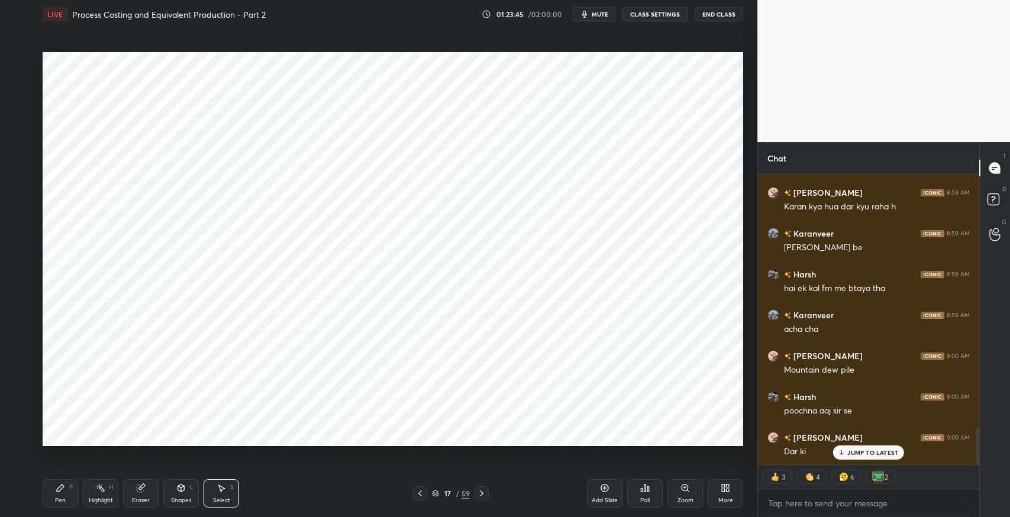
click at [223, 490] on icon at bounding box center [221, 488] width 9 height 9
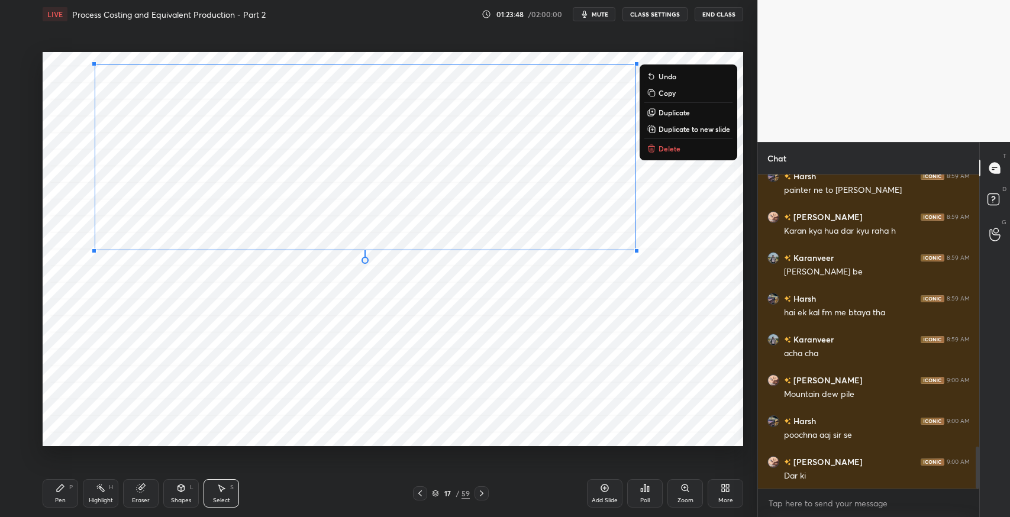
scroll to position [2044, 0]
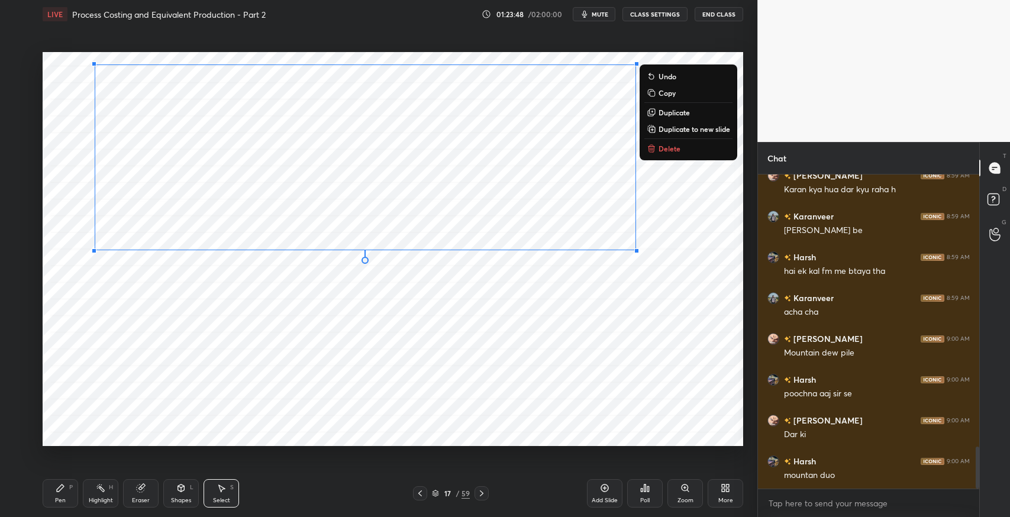
click at [668, 94] on p "Copy" at bounding box center [667, 92] width 17 height 9
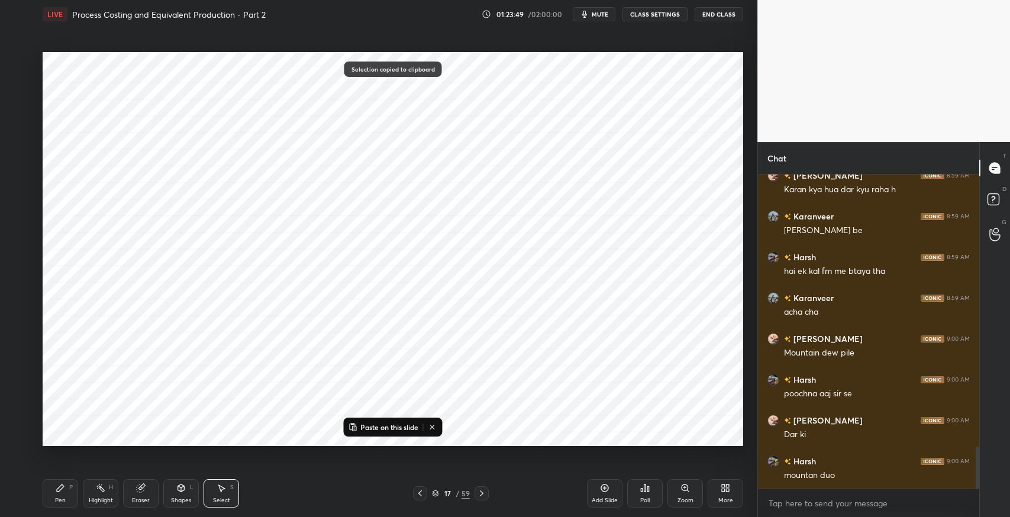
click at [485, 493] on icon at bounding box center [481, 493] width 9 height 9
click at [483, 494] on icon at bounding box center [481, 493] width 9 height 9
click at [485, 495] on icon at bounding box center [481, 493] width 9 height 9
click at [484, 490] on icon at bounding box center [481, 493] width 9 height 9
click at [483, 492] on icon at bounding box center [481, 493] width 9 height 9
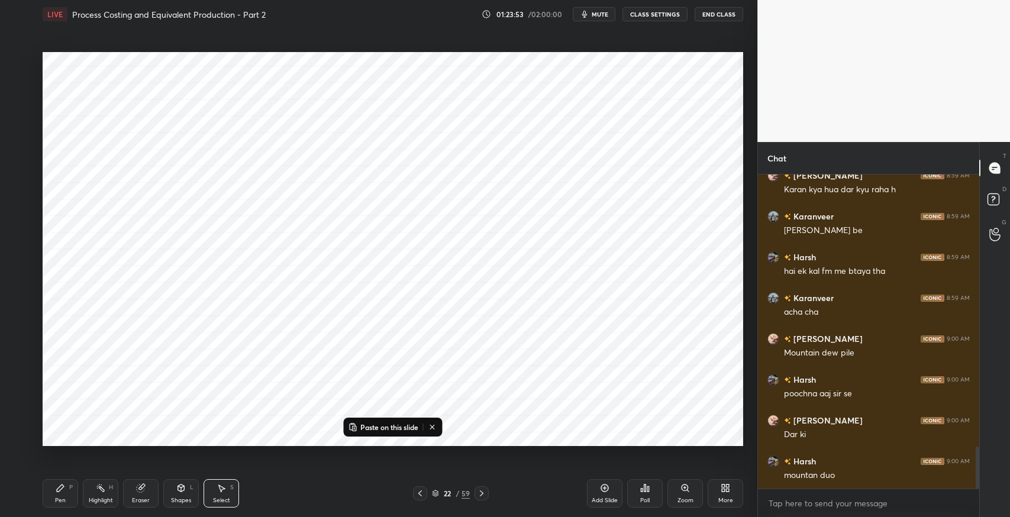
click at [484, 491] on icon at bounding box center [481, 493] width 9 height 9
click at [482, 494] on icon at bounding box center [481, 493] width 9 height 9
click at [481, 495] on icon at bounding box center [482, 494] width 4 height 6
click at [417, 497] on icon at bounding box center [420, 493] width 9 height 9
click at [603, 495] on div "Add Slide" at bounding box center [605, 493] width 36 height 28
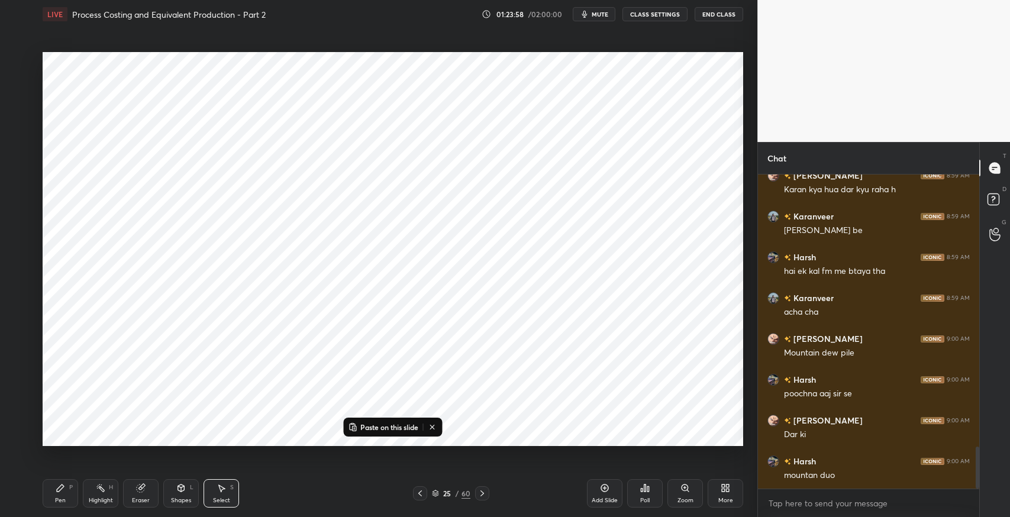
click at [421, 497] on icon at bounding box center [420, 493] width 9 height 9
click at [717, 497] on div "More" at bounding box center [726, 493] width 36 height 28
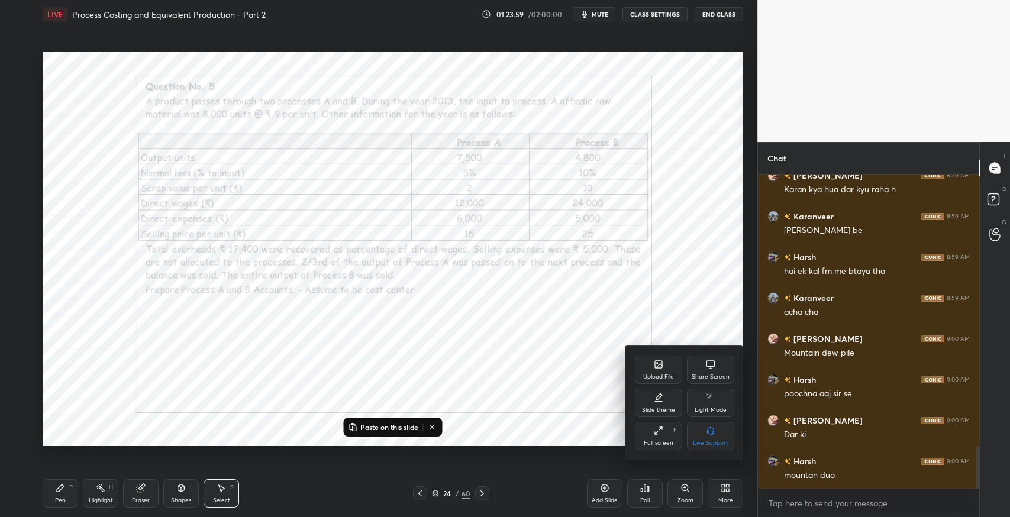
click at [653, 410] on div "Slide theme" at bounding box center [658, 410] width 33 height 6
click at [712, 410] on div "Light Ruled" at bounding box center [710, 410] width 31 height 6
click at [686, 304] on div at bounding box center [505, 258] width 1010 height 517
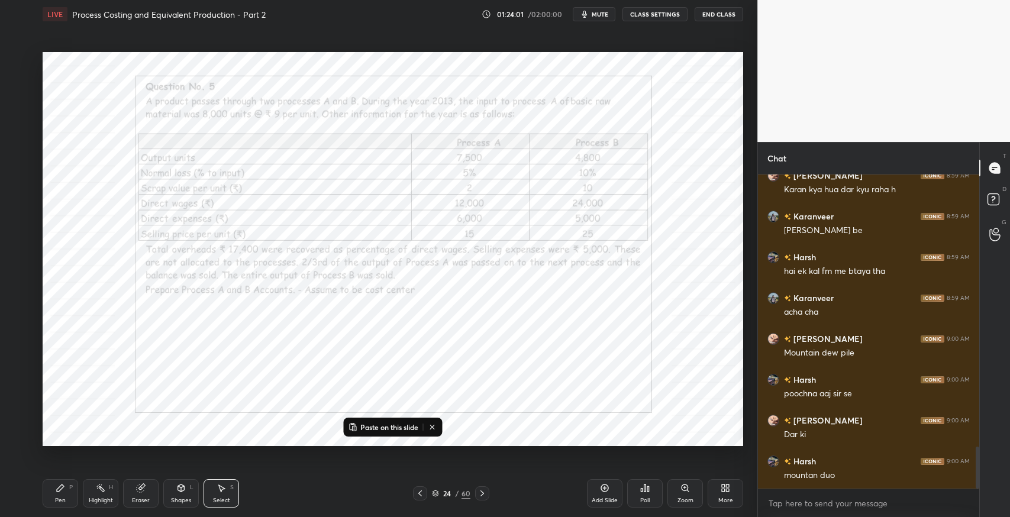
click at [598, 498] on div "Add Slide" at bounding box center [605, 501] width 26 height 6
click at [384, 429] on p "Paste on this slide" at bounding box center [389, 427] width 58 height 9
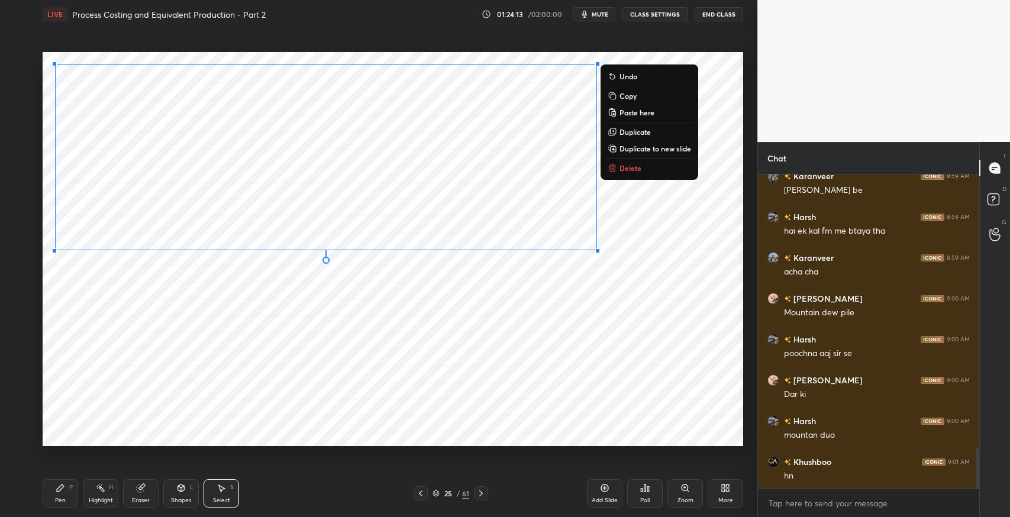
scroll to position [2126, 0]
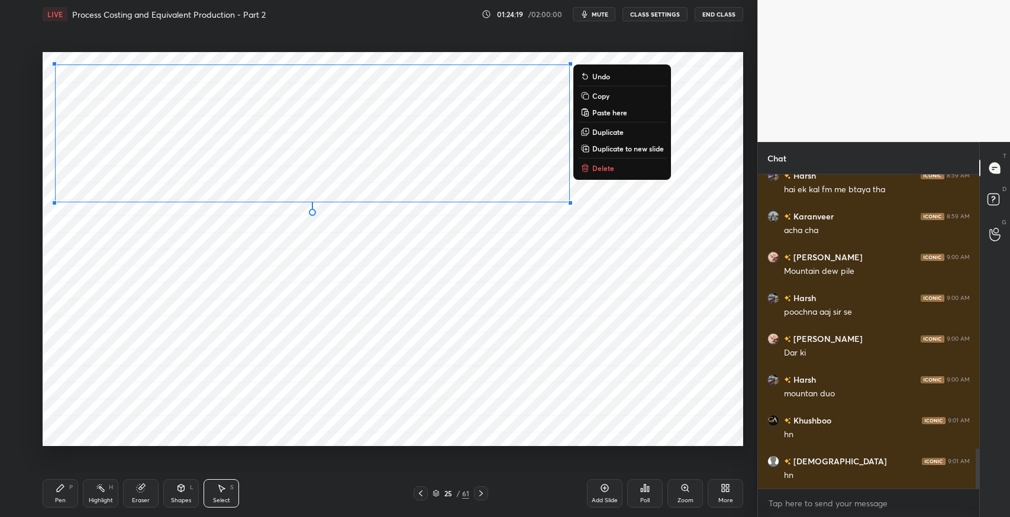
click at [528, 310] on div "0 ° Undo Copy Paste here Duplicate Duplicate to new slide Delete" at bounding box center [393, 249] width 701 height 394
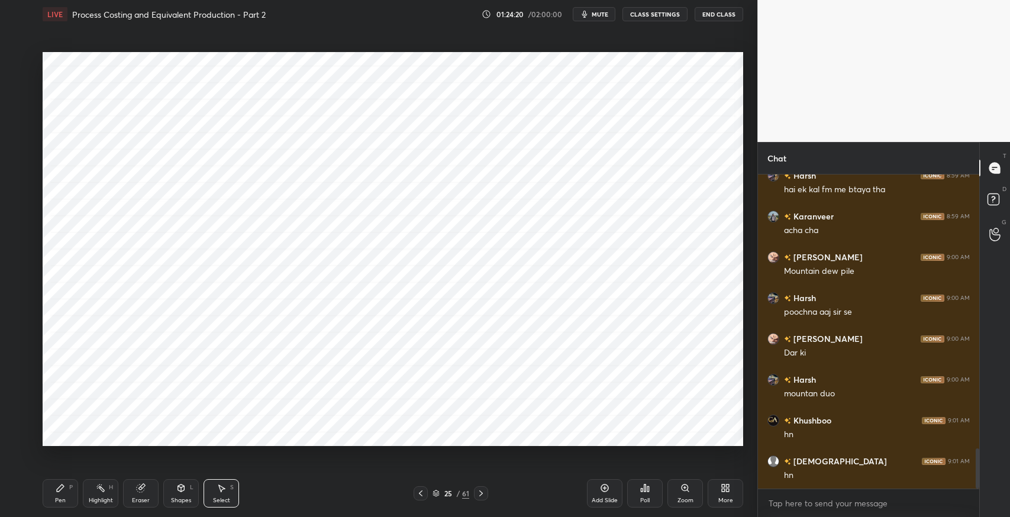
click at [142, 500] on div "Eraser" at bounding box center [141, 501] width 18 height 6
click at [67, 497] on div "Pen P" at bounding box center [61, 493] width 36 height 28
click at [213, 503] on div "Select" at bounding box center [221, 501] width 17 height 6
click at [62, 500] on div "Pen" at bounding box center [60, 501] width 11 height 6
click at [17, 207] on div at bounding box center [19, 203] width 9 height 9
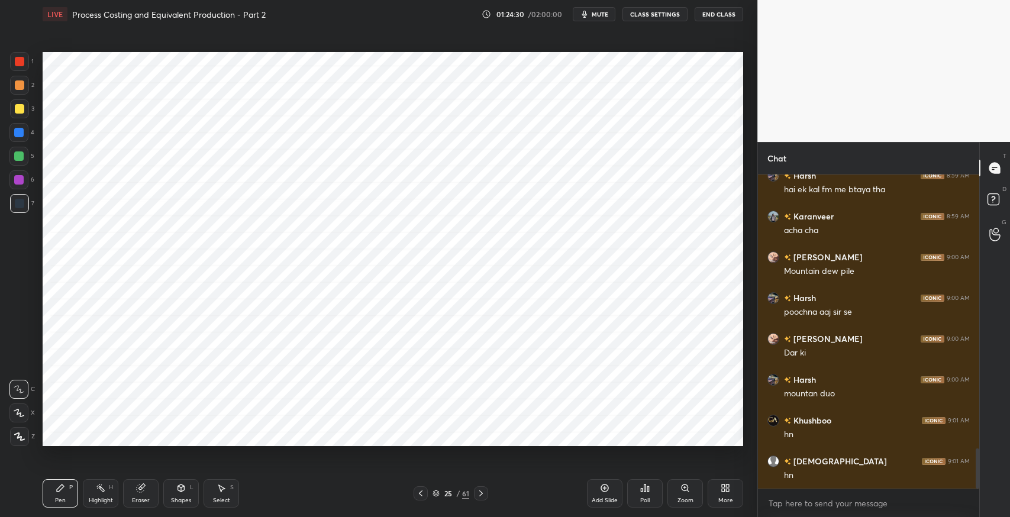
click at [221, 495] on div "Select S" at bounding box center [222, 493] width 36 height 28
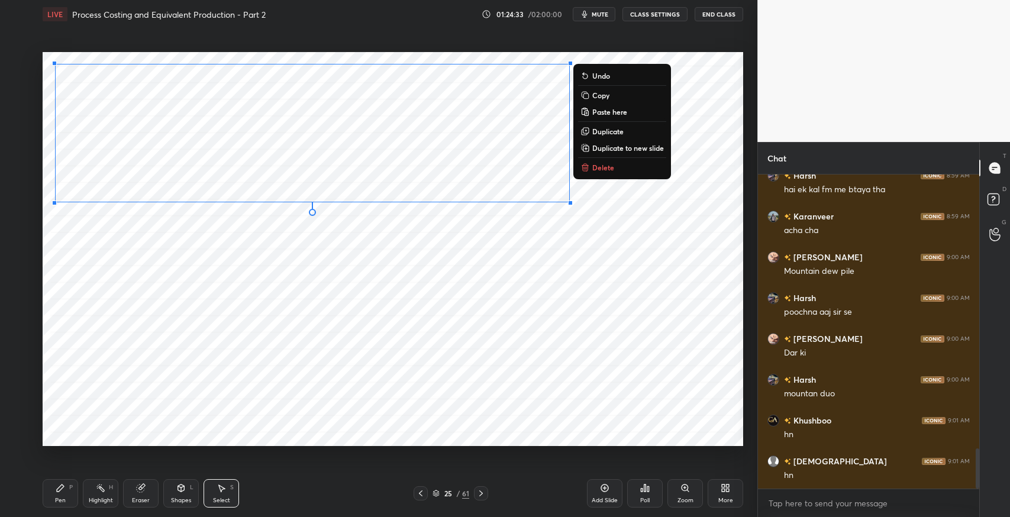
click at [609, 133] on p "Duplicate" at bounding box center [608, 131] width 31 height 9
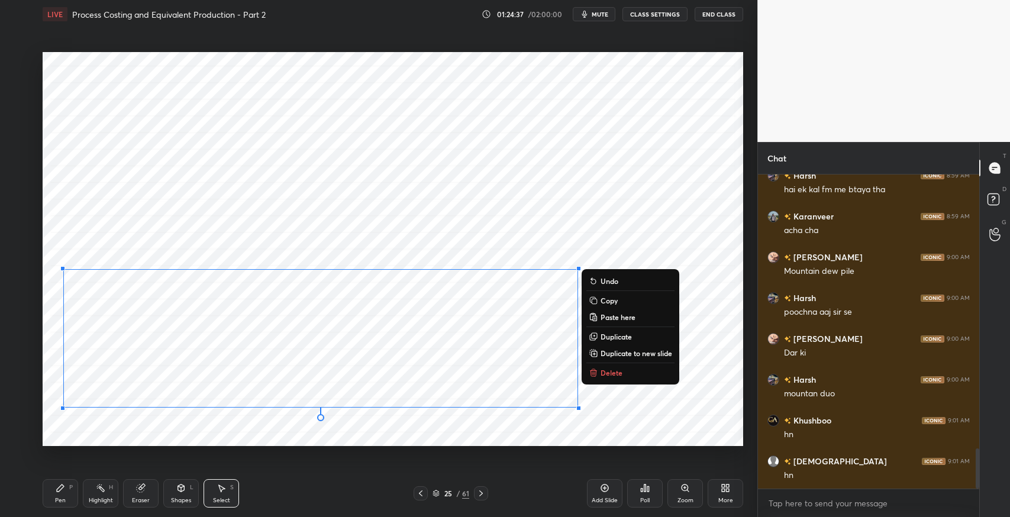
click at [632, 215] on div "0 ° Undo Copy Paste here Duplicate Duplicate to new slide Delete" at bounding box center [393, 249] width 701 height 394
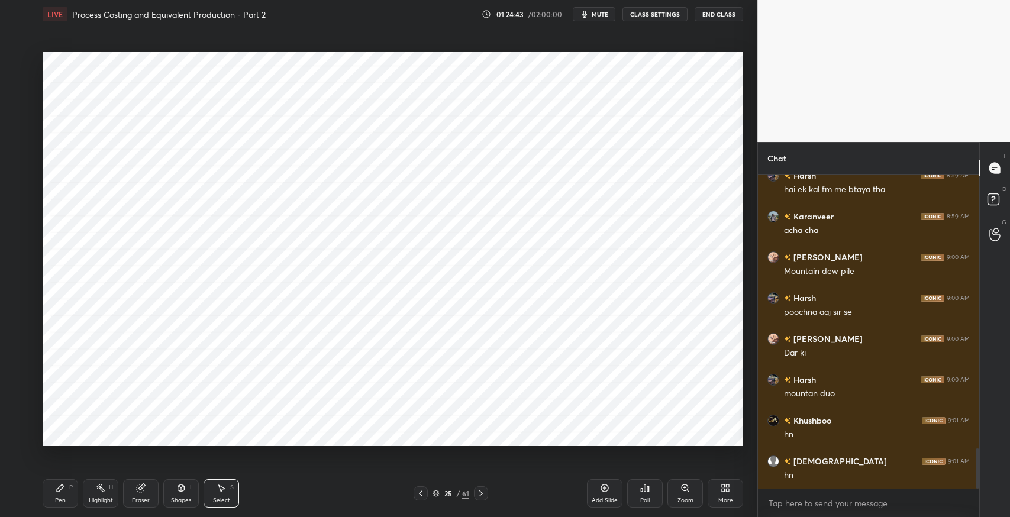
click at [147, 492] on div "Eraser" at bounding box center [141, 493] width 36 height 28
click at [60, 499] on div "Pen" at bounding box center [60, 501] width 11 height 6
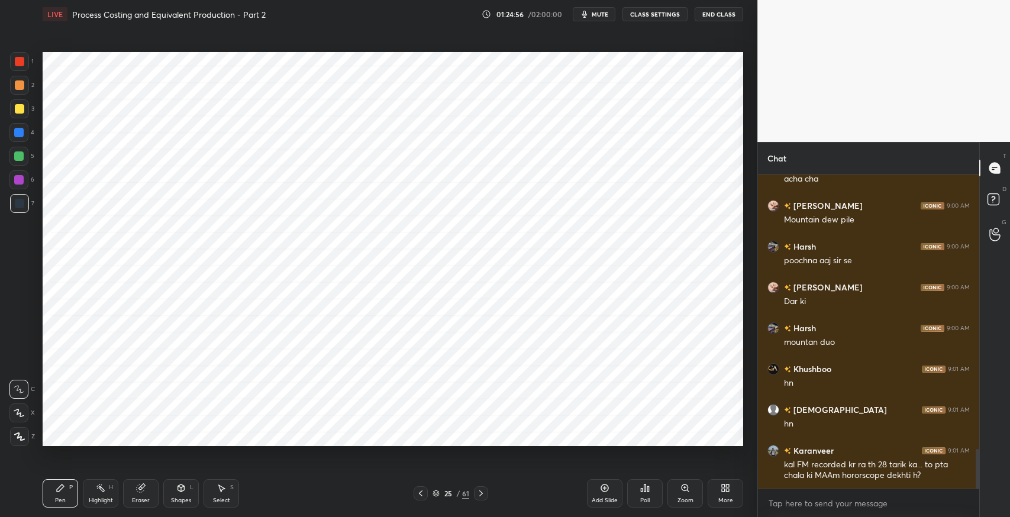
click at [143, 495] on div "Eraser" at bounding box center [141, 493] width 36 height 28
click at [71, 485] on div "P" at bounding box center [71, 488] width 4 height 6
click at [226, 491] on div "Select S" at bounding box center [222, 493] width 36 height 28
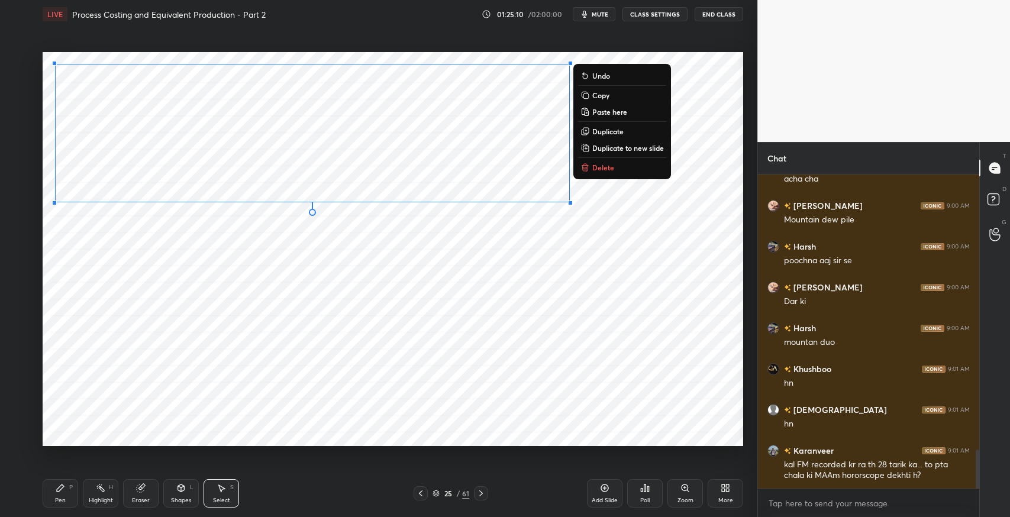
scroll to position [2218, 0]
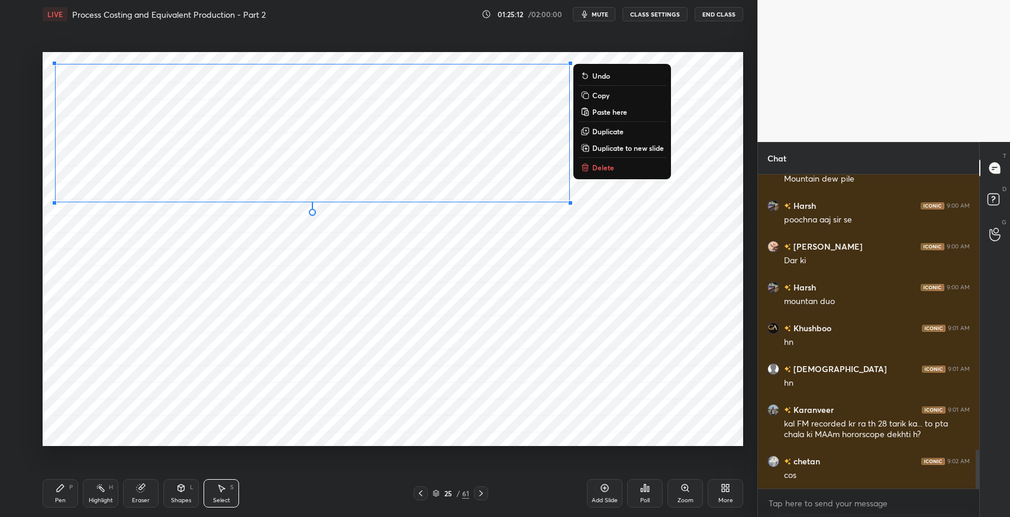
click at [620, 148] on p "Duplicate to new slide" at bounding box center [629, 147] width 72 height 9
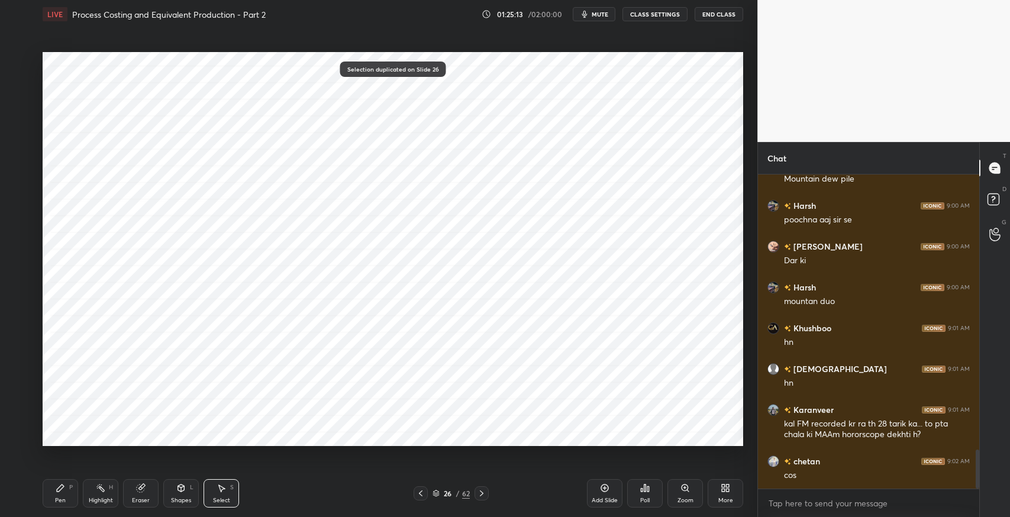
click at [260, 274] on div "0 ° Undo Copy Paste here Duplicate Duplicate to new slide Delete" at bounding box center [393, 249] width 701 height 394
click at [221, 494] on div "Select S" at bounding box center [222, 493] width 36 height 28
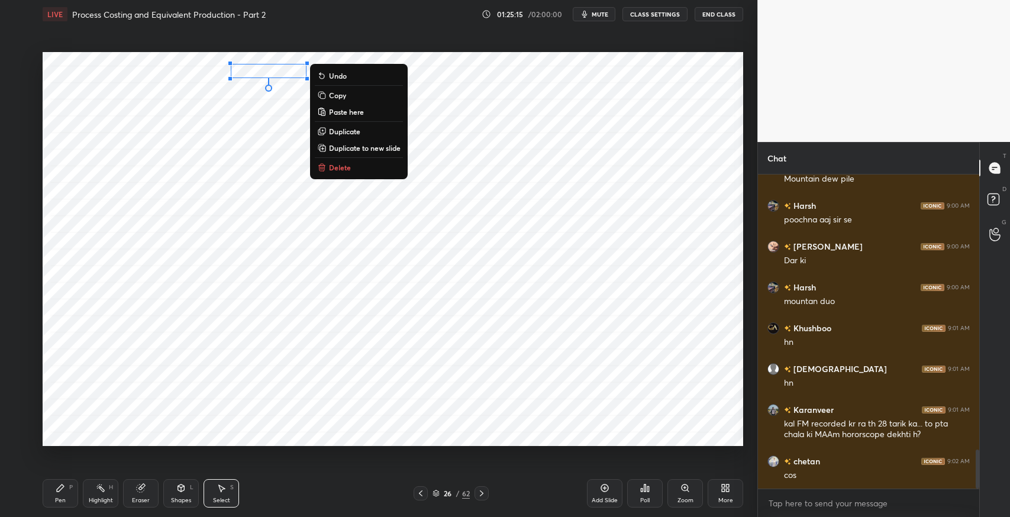
click at [346, 165] on p "Delete" at bounding box center [340, 167] width 22 height 9
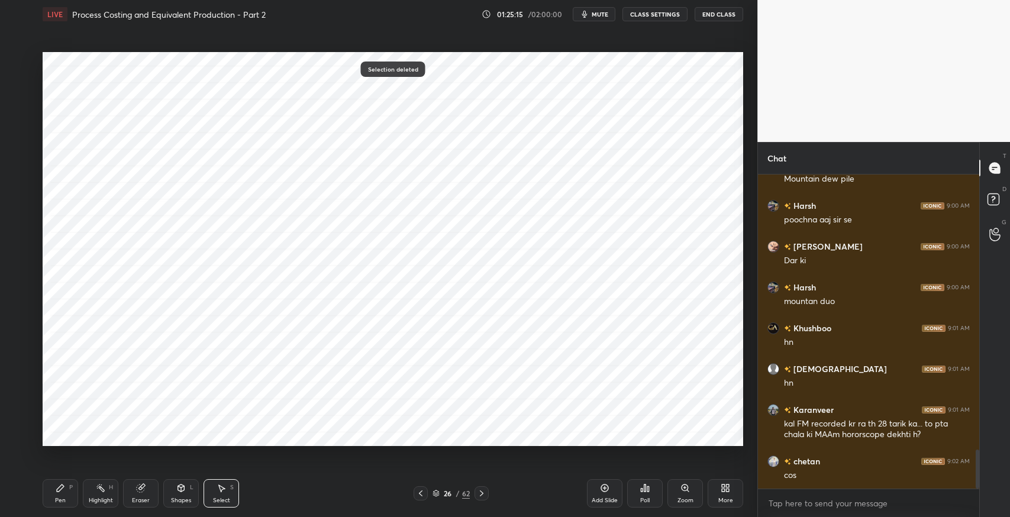
scroll to position [2259, 0]
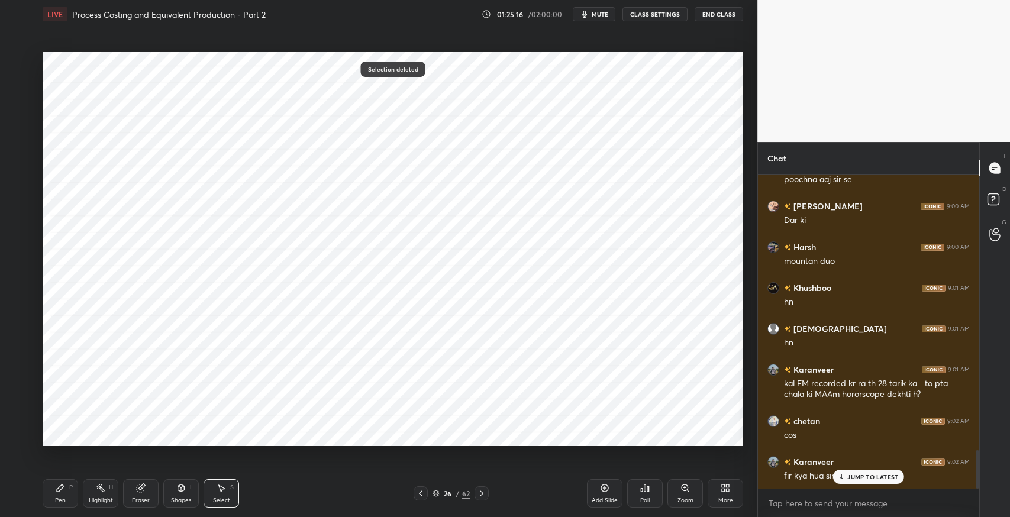
click at [65, 491] on div "Pen P" at bounding box center [61, 493] width 36 height 28
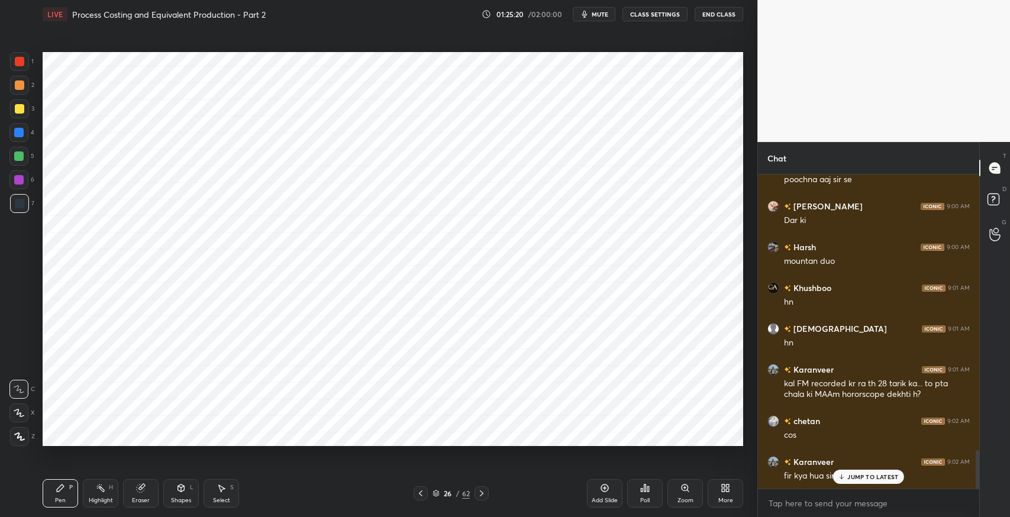
scroll to position [2300, 0]
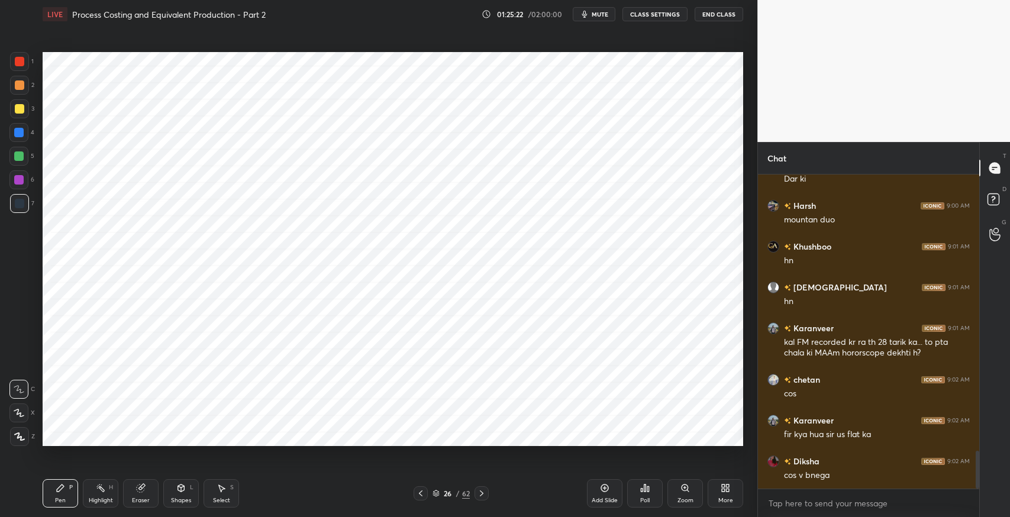
click at [227, 490] on div "Select S" at bounding box center [222, 493] width 36 height 28
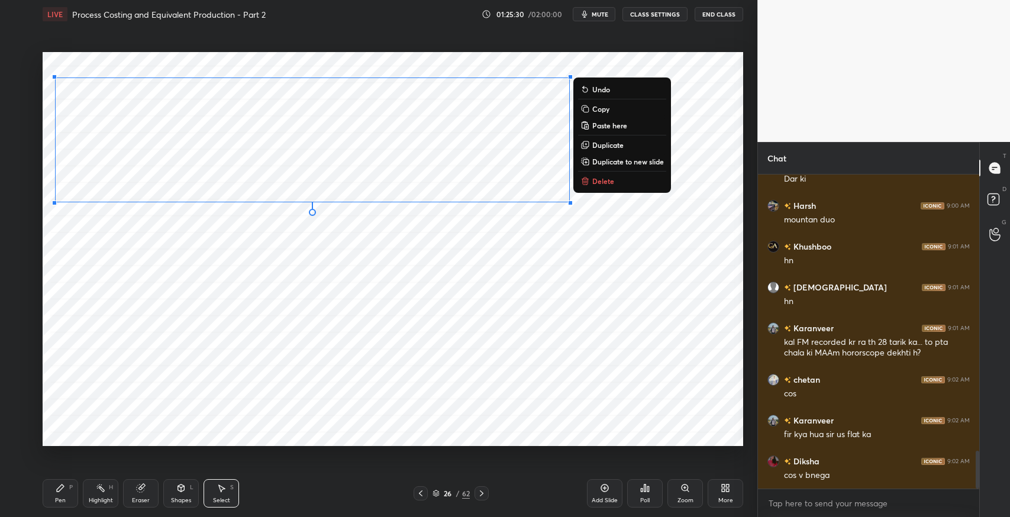
click at [613, 149] on p "Duplicate" at bounding box center [608, 144] width 31 height 9
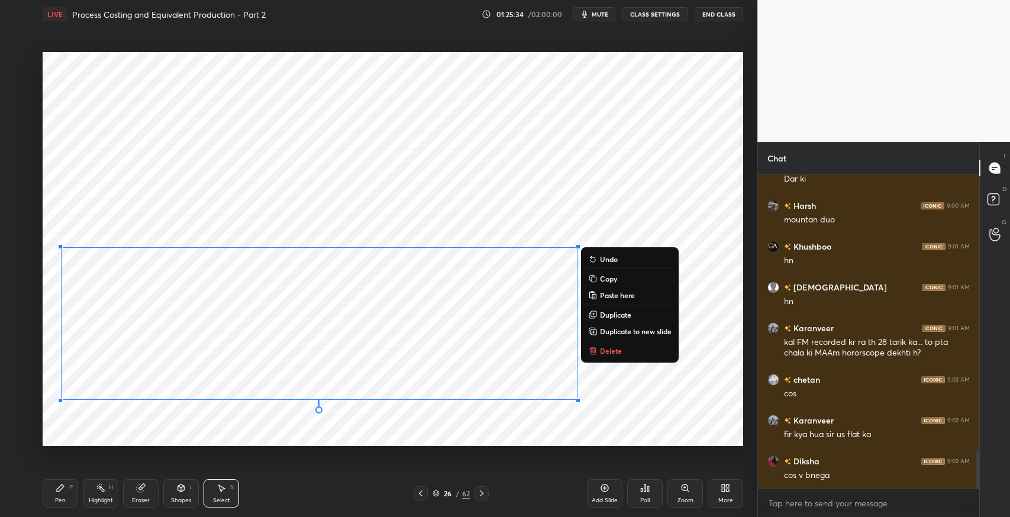
click at [654, 410] on div "0 ° Undo Copy Paste here Duplicate Duplicate to new slide Delete" at bounding box center [393, 249] width 701 height 394
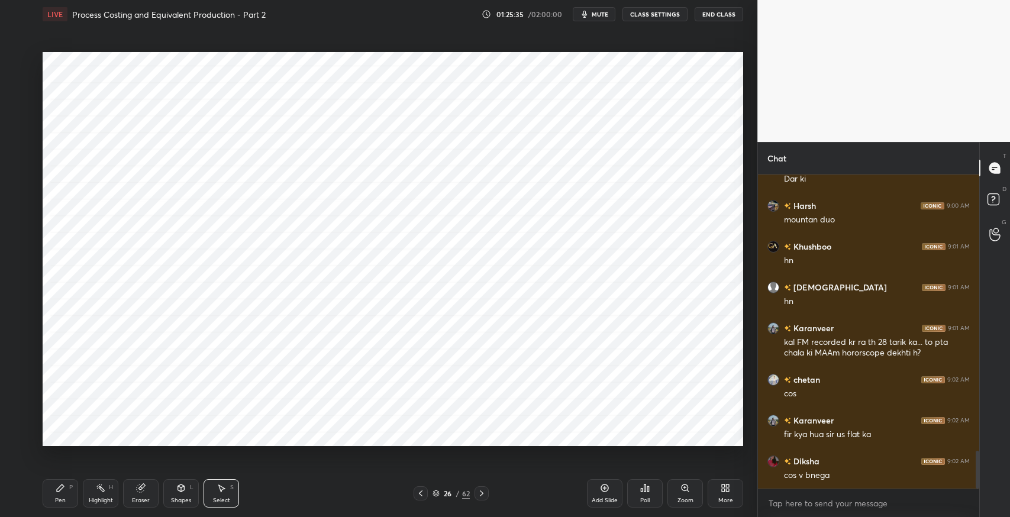
click at [56, 487] on icon at bounding box center [60, 488] width 9 height 9
click at [140, 495] on div "Eraser" at bounding box center [141, 493] width 36 height 28
click at [24, 416] on div at bounding box center [18, 413] width 19 height 19
click at [21, 388] on icon at bounding box center [20, 388] width 7 height 6
click at [144, 492] on icon at bounding box center [140, 488] width 9 height 9
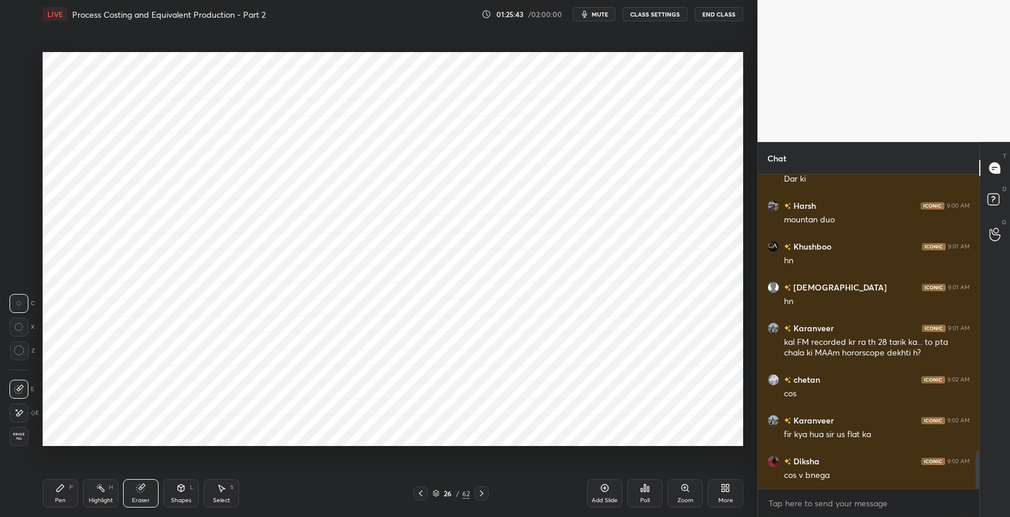
click at [24, 410] on div at bounding box center [18, 413] width 19 height 19
click at [175, 496] on div "Shapes L" at bounding box center [181, 493] width 36 height 28
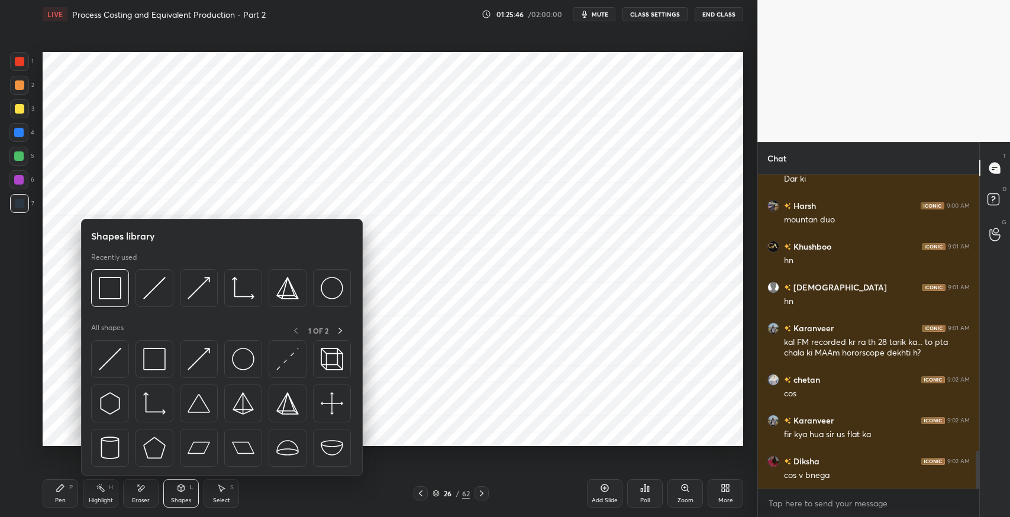
click at [162, 359] on img at bounding box center [154, 359] width 22 height 22
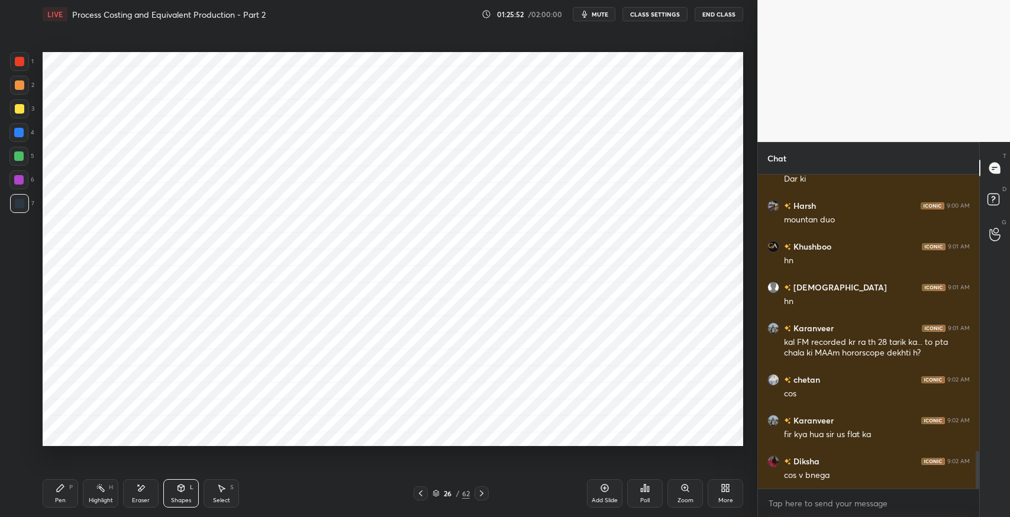
click at [130, 493] on div "Eraser" at bounding box center [141, 493] width 36 height 28
click at [25, 388] on div at bounding box center [18, 389] width 19 height 19
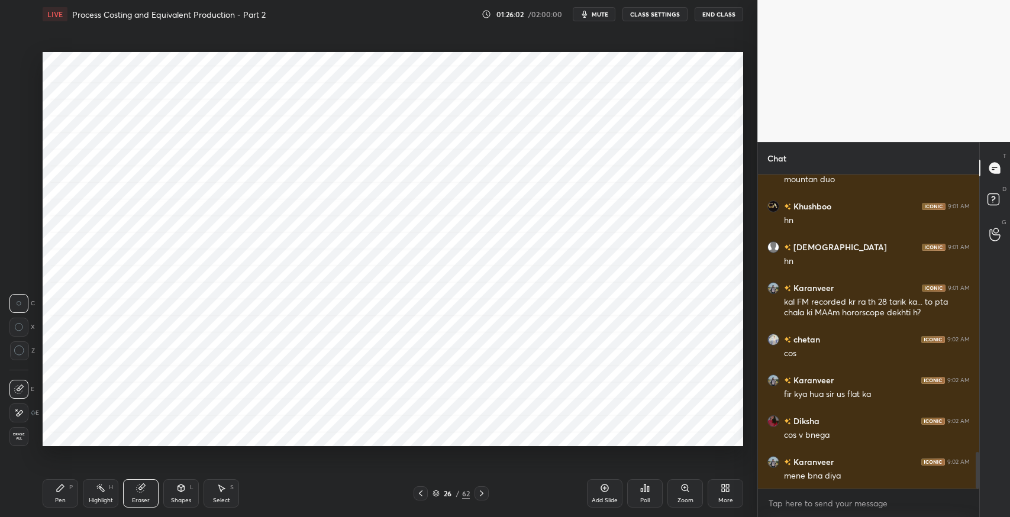
scroll to position [2382, 0]
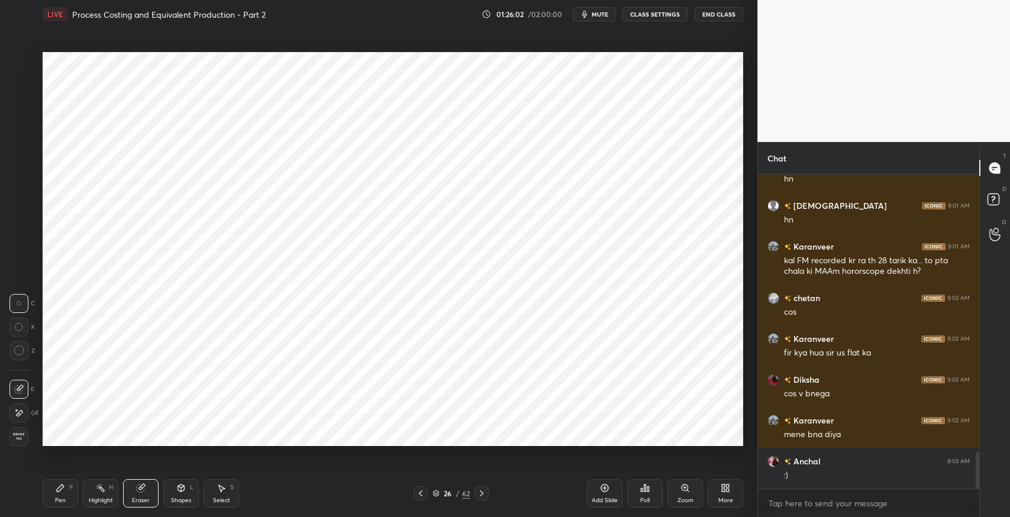
click at [176, 498] on div "Shapes" at bounding box center [181, 501] width 20 height 6
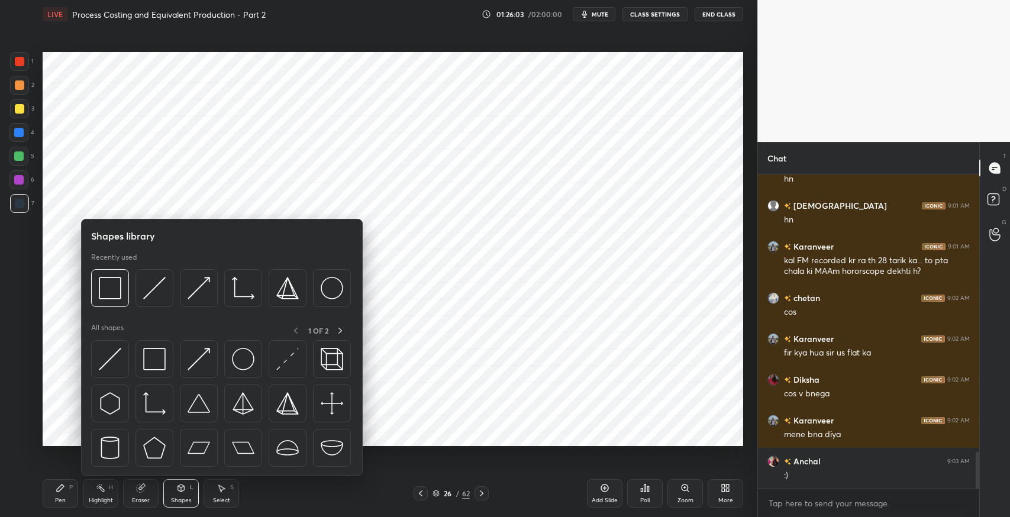
click at [147, 356] on img at bounding box center [154, 359] width 22 height 22
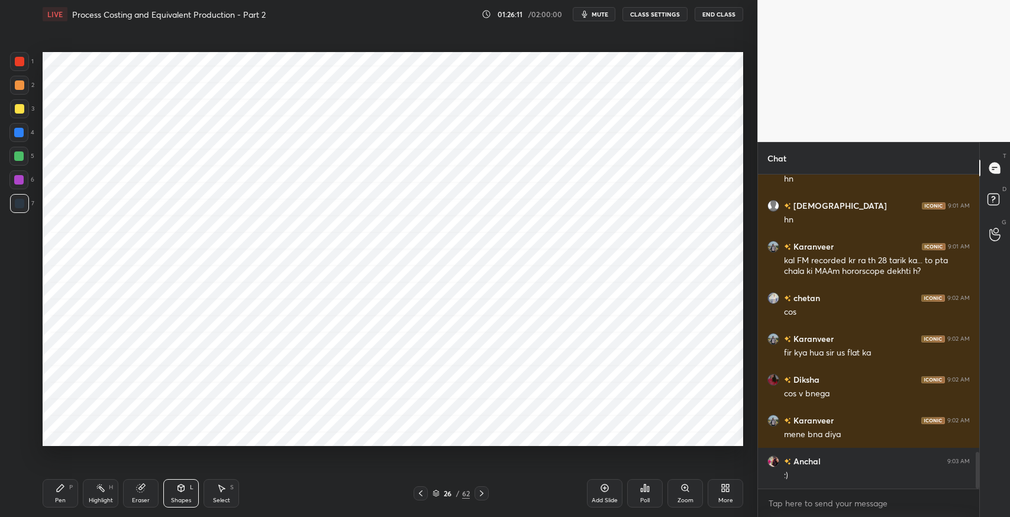
click at [60, 491] on icon at bounding box center [60, 488] width 9 height 9
click at [418, 495] on icon at bounding box center [420, 493] width 9 height 9
click at [421, 492] on icon at bounding box center [420, 493] width 9 height 9
click at [421, 491] on icon at bounding box center [421, 494] width 4 height 6
click at [423, 490] on icon at bounding box center [420, 493] width 9 height 9
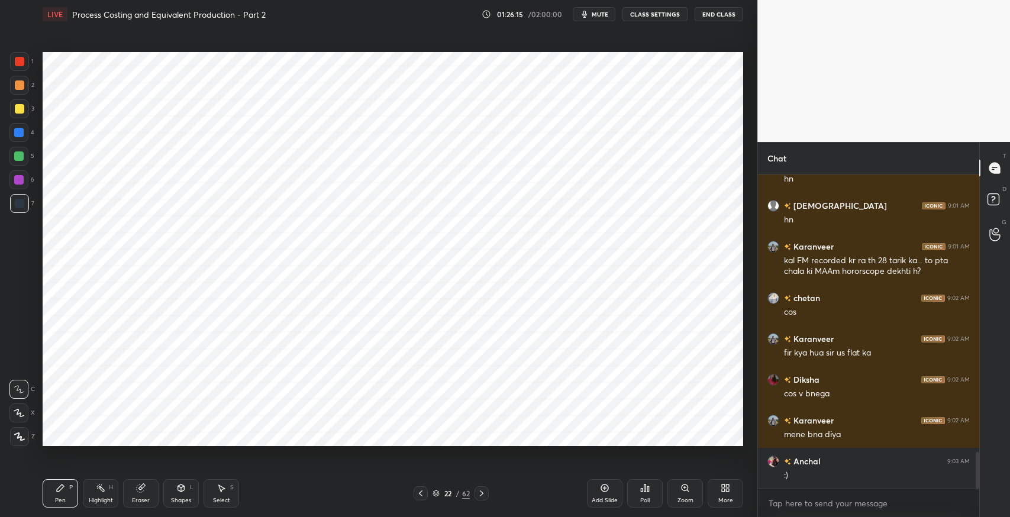
click at [423, 490] on icon at bounding box center [420, 493] width 9 height 9
click at [422, 490] on icon at bounding box center [420, 493] width 9 height 9
click at [426, 488] on div at bounding box center [421, 494] width 14 height 14
click at [231, 485] on div "S" at bounding box center [232, 488] width 4 height 6
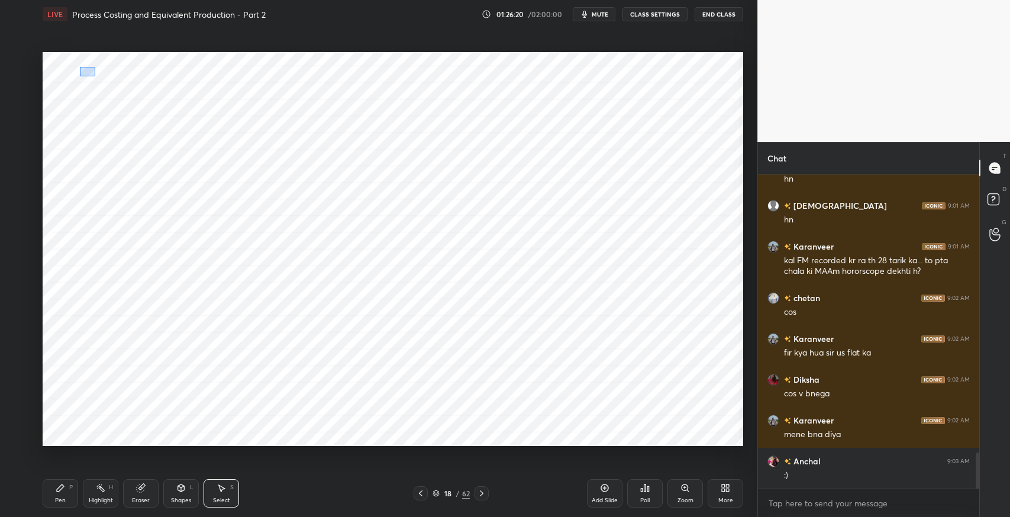
scroll to position [2423, 0]
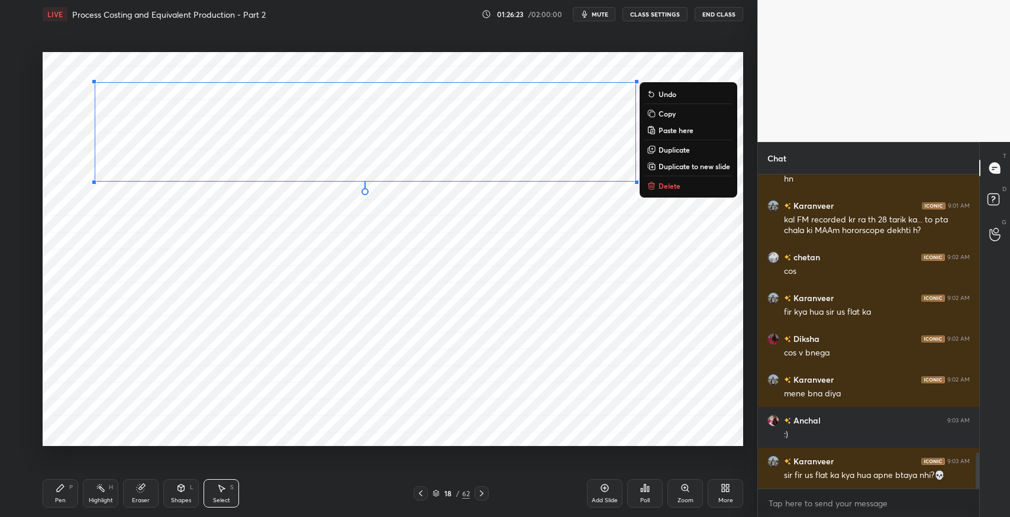
click at [672, 115] on p "Copy" at bounding box center [667, 113] width 17 height 9
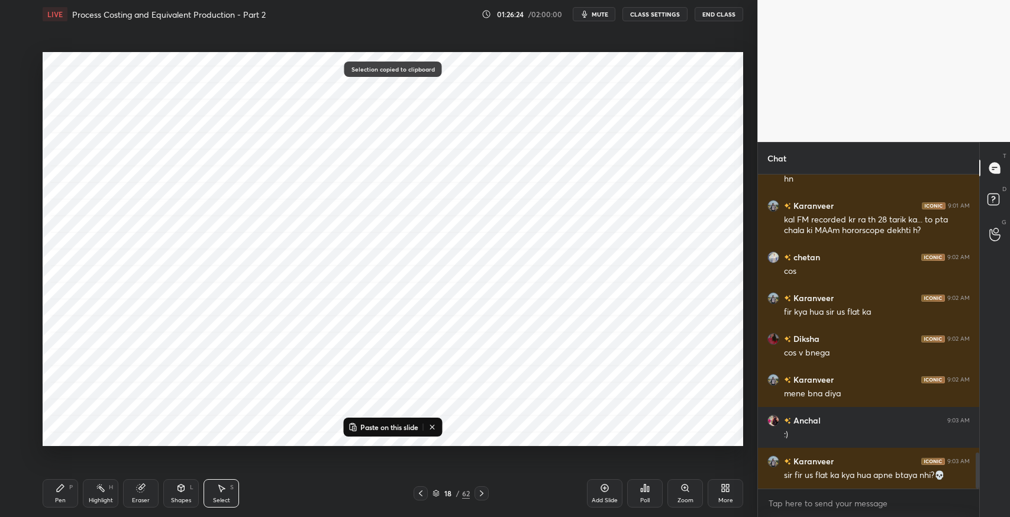
click at [481, 500] on div at bounding box center [482, 494] width 14 height 14
click at [482, 498] on div at bounding box center [482, 494] width 14 height 14
click at [484, 497] on icon at bounding box center [481, 493] width 9 height 9
click at [486, 495] on icon at bounding box center [481, 493] width 9 height 9
click at [488, 493] on div at bounding box center [482, 494] width 14 height 14
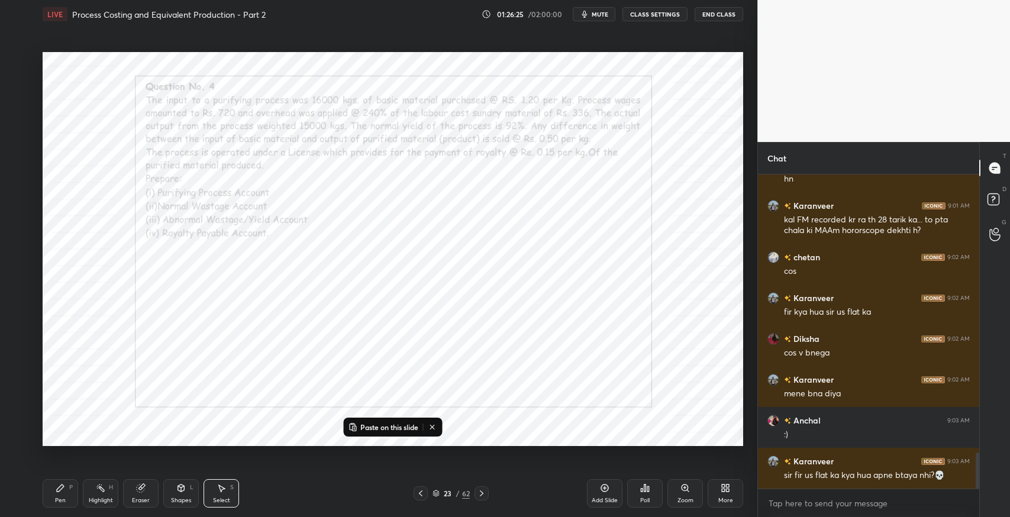
click at [488, 492] on div at bounding box center [482, 494] width 14 height 14
click at [487, 492] on div at bounding box center [482, 494] width 14 height 14
click at [601, 496] on div "Add Slide" at bounding box center [605, 493] width 36 height 28
click at [395, 429] on p "Paste on this slide" at bounding box center [389, 427] width 58 height 9
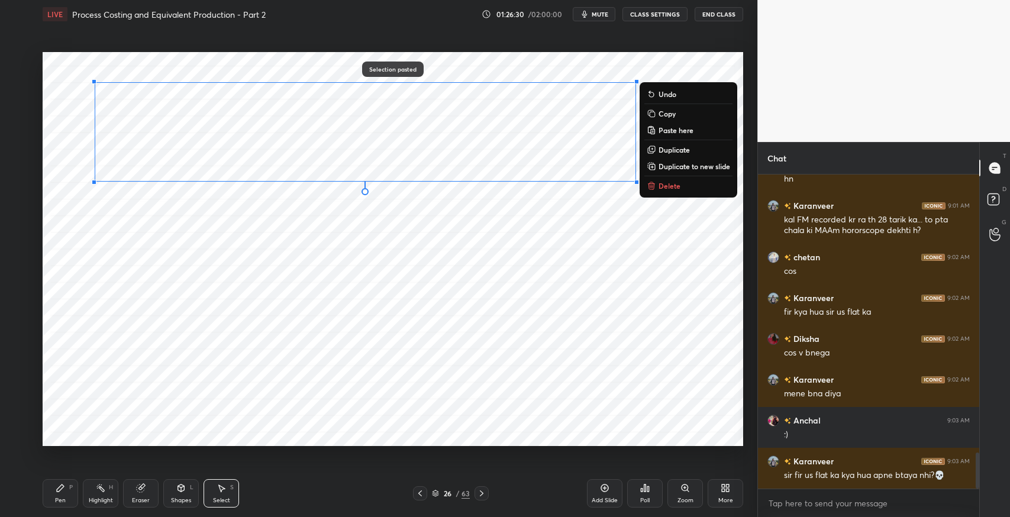
click at [317, 233] on div "0 ° Undo Copy Paste here Duplicate Duplicate to new slide Delete" at bounding box center [393, 249] width 701 height 394
click at [674, 149] on p "Duplicate" at bounding box center [674, 149] width 31 height 9
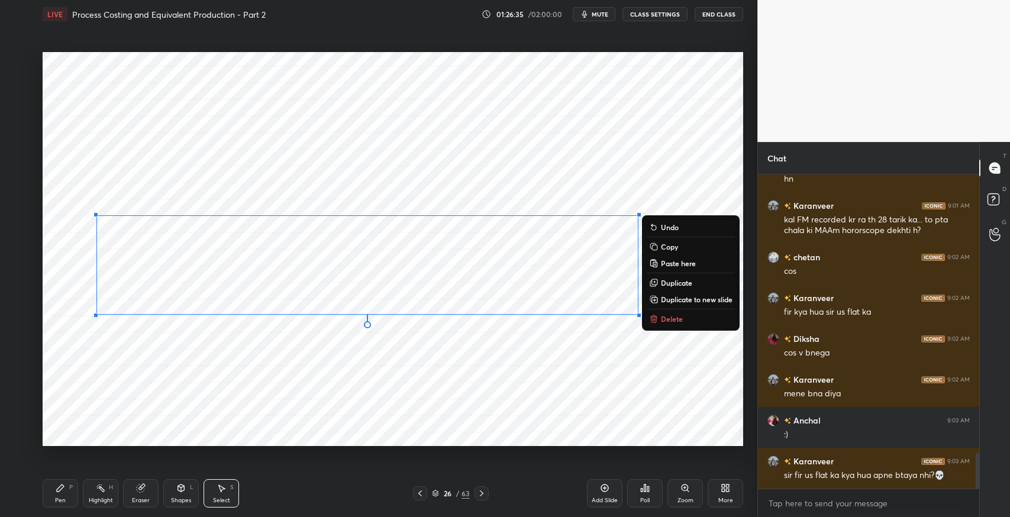
click at [681, 284] on p "Duplicate" at bounding box center [676, 282] width 31 height 9
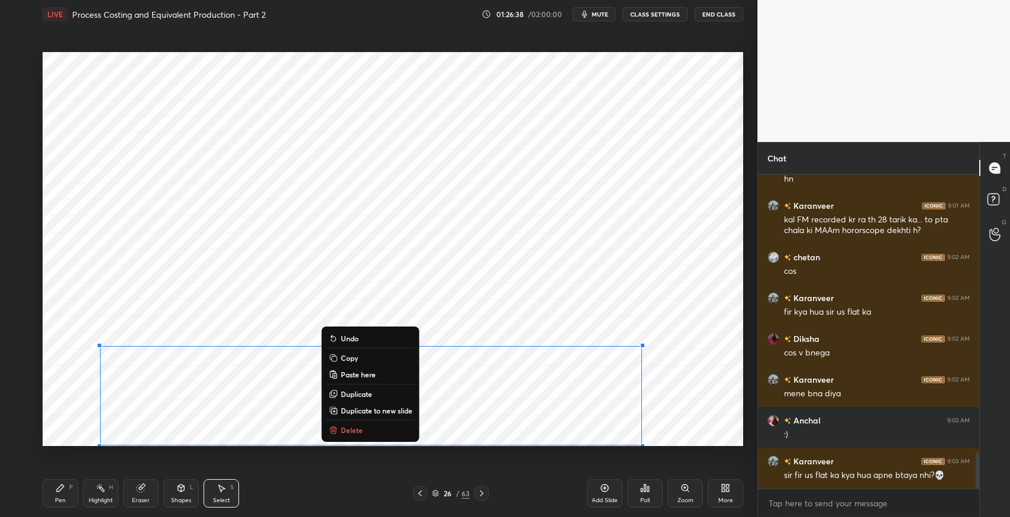
click at [713, 420] on div "0 ° Undo Copy Paste here Duplicate Duplicate to new slide Delete" at bounding box center [393, 249] width 701 height 394
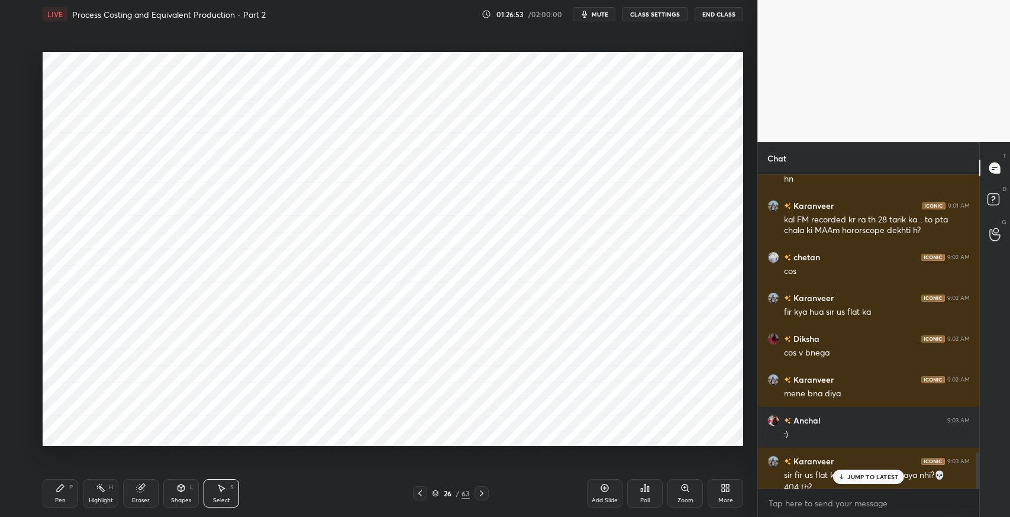
scroll to position [2434, 0]
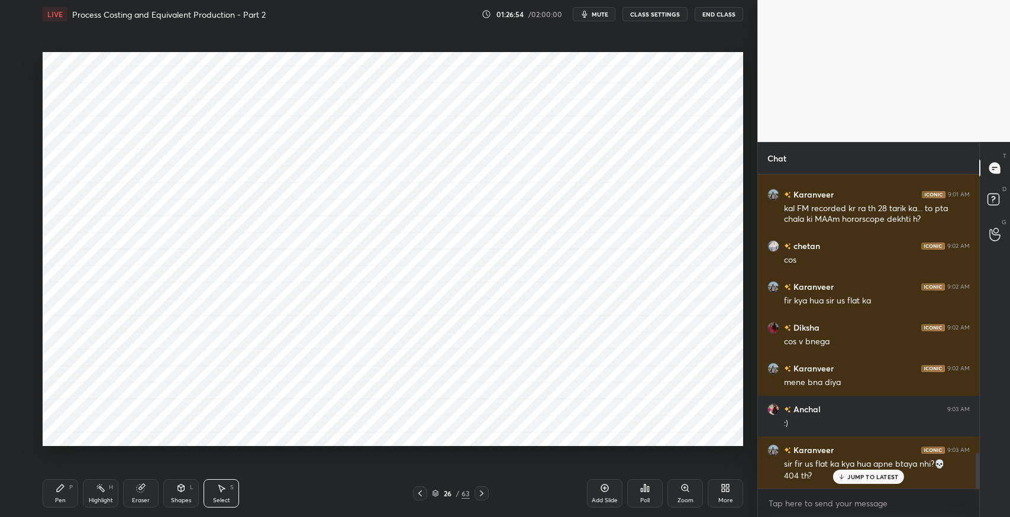
click at [80, 489] on div "Pen P Highlight H Eraser Shapes L Select S" at bounding box center [179, 493] width 272 height 28
click at [63, 503] on div "Pen" at bounding box center [60, 501] width 11 height 6
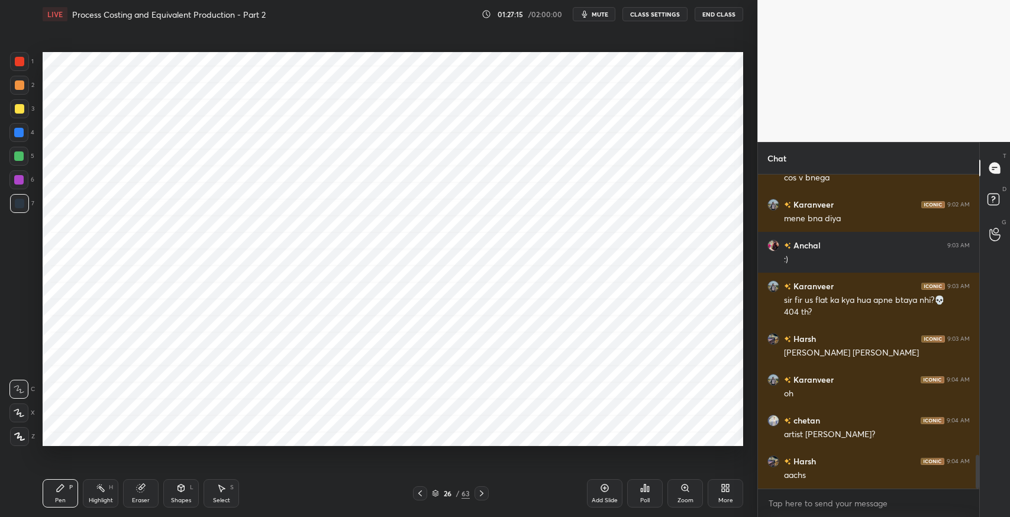
scroll to position [2638, 0]
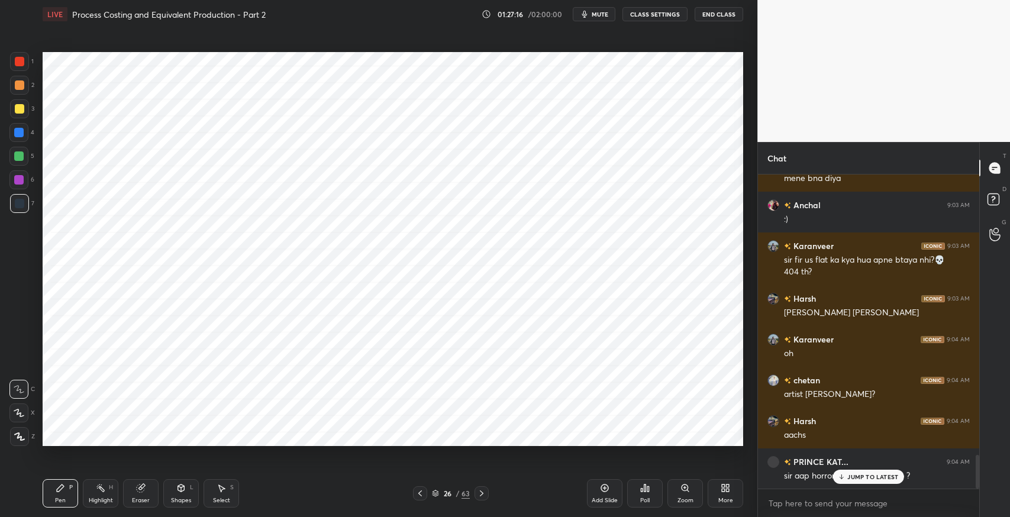
click at [856, 483] on div "JUMP TO LATEST" at bounding box center [868, 477] width 71 height 14
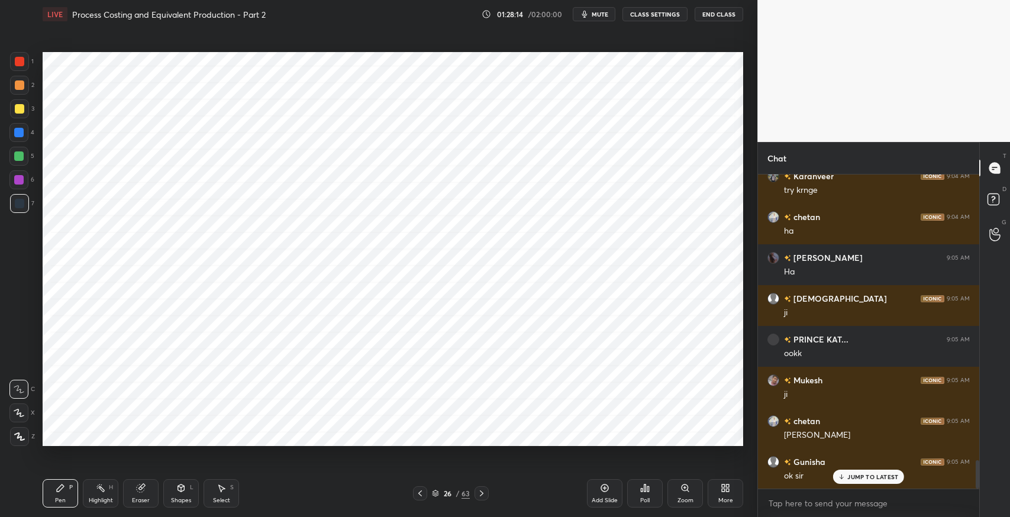
scroll to position [3211, 0]
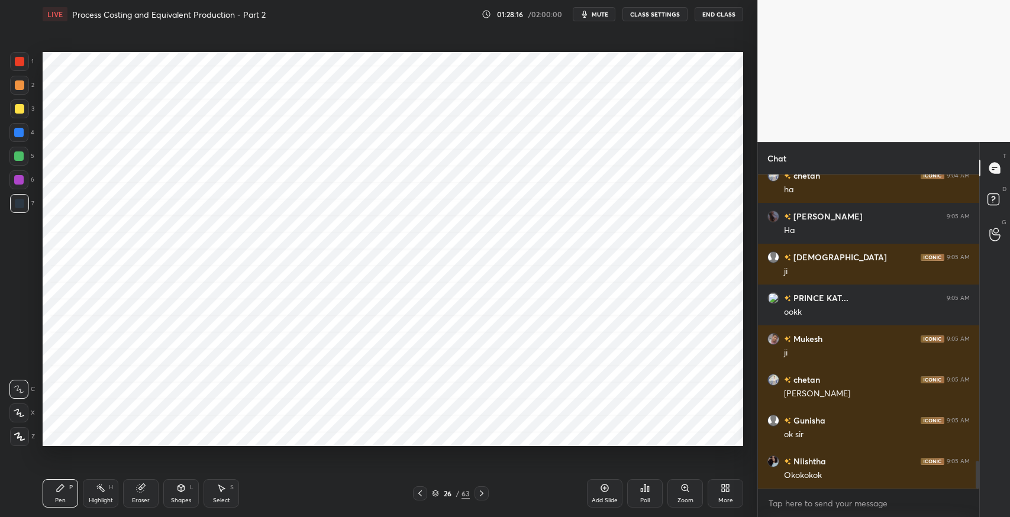
click at [418, 493] on icon at bounding box center [420, 493] width 9 height 9
click at [421, 495] on icon at bounding box center [420, 493] width 9 height 9
click at [137, 492] on icon at bounding box center [140, 488] width 9 height 9
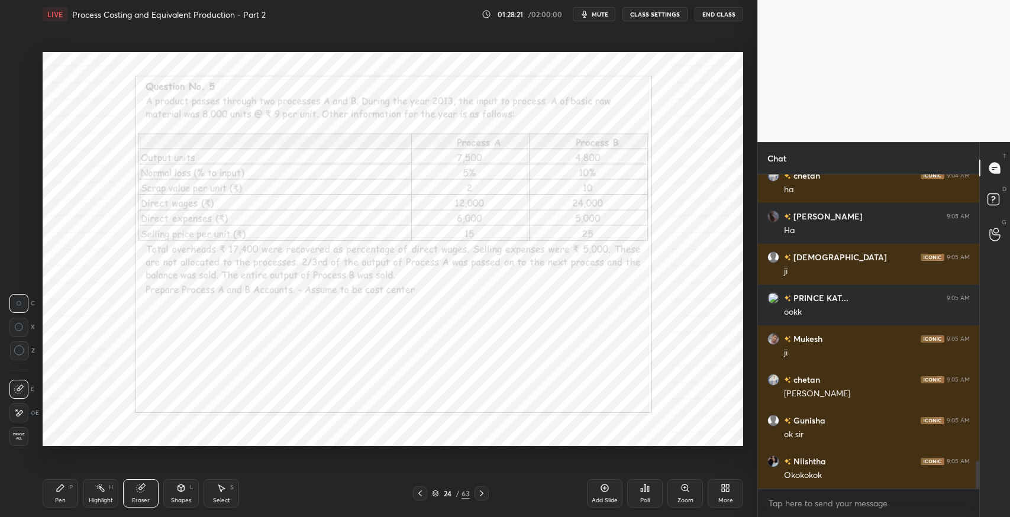
click at [20, 437] on span "Erase all" at bounding box center [19, 437] width 18 height 8
click at [481, 495] on icon at bounding box center [482, 494] width 4 height 6
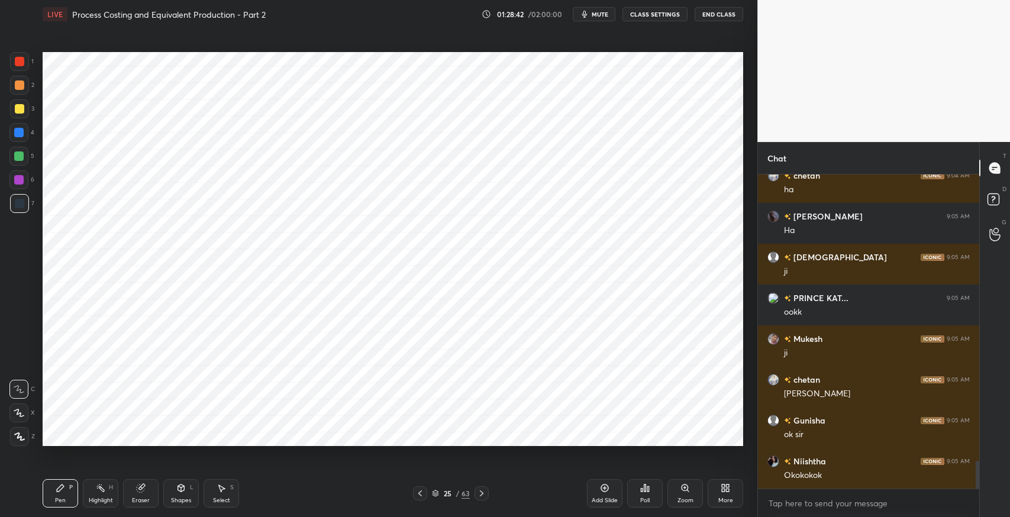
click at [418, 495] on icon at bounding box center [420, 493] width 9 height 9
click at [483, 493] on icon at bounding box center [482, 494] width 4 height 6
click at [18, 63] on div at bounding box center [19, 61] width 9 height 9
click at [141, 500] on div "Eraser" at bounding box center [141, 501] width 18 height 6
click at [25, 410] on div at bounding box center [18, 413] width 19 height 19
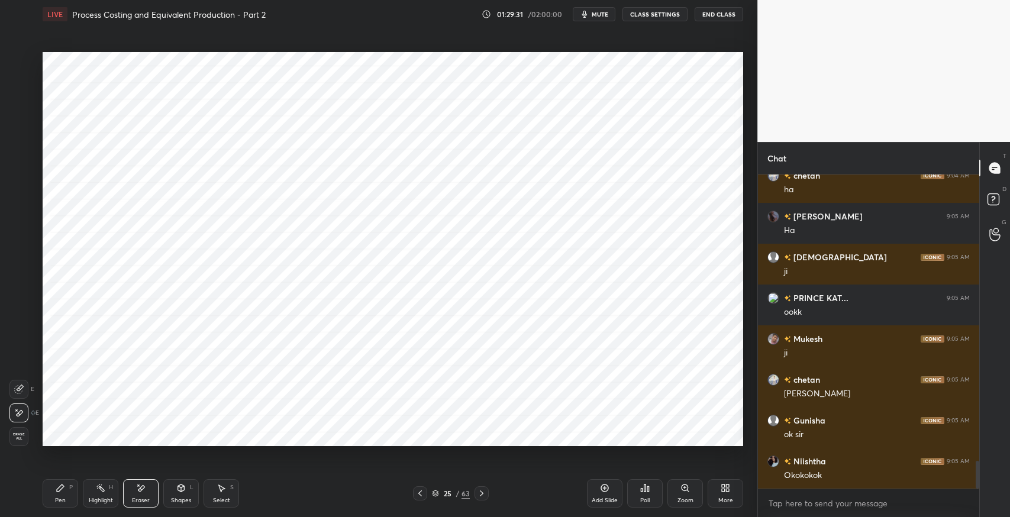
click at [68, 495] on div "Pen P" at bounding box center [61, 493] width 36 height 28
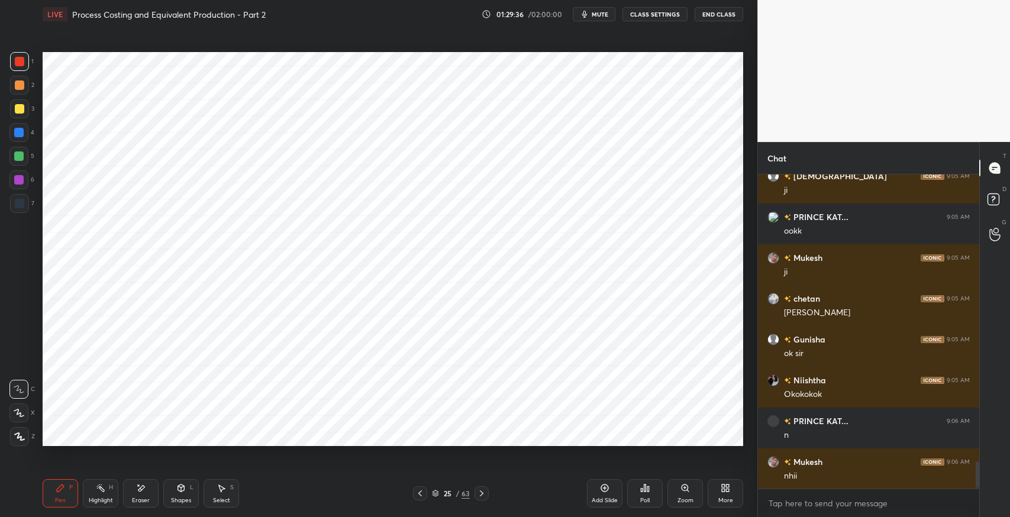
scroll to position [3333, 0]
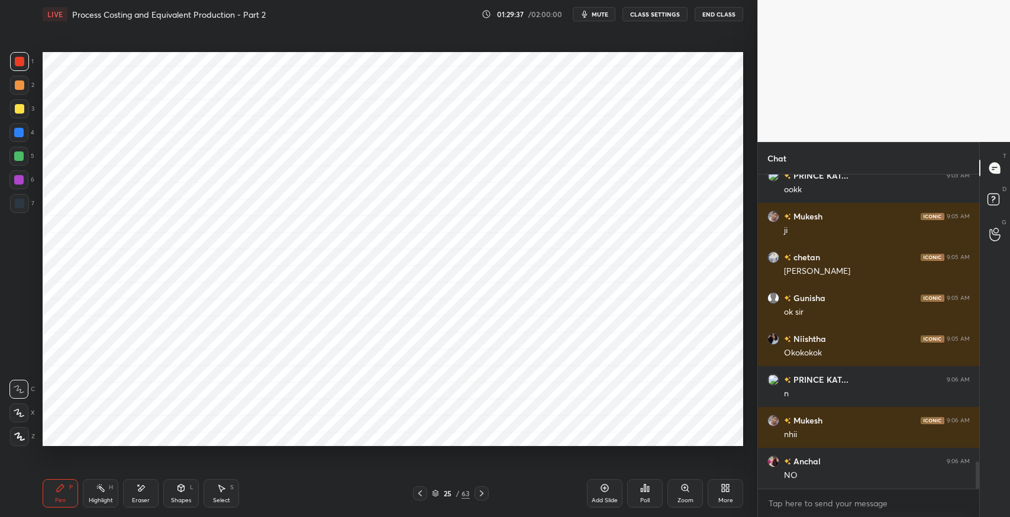
click at [421, 495] on icon at bounding box center [420, 494] width 4 height 6
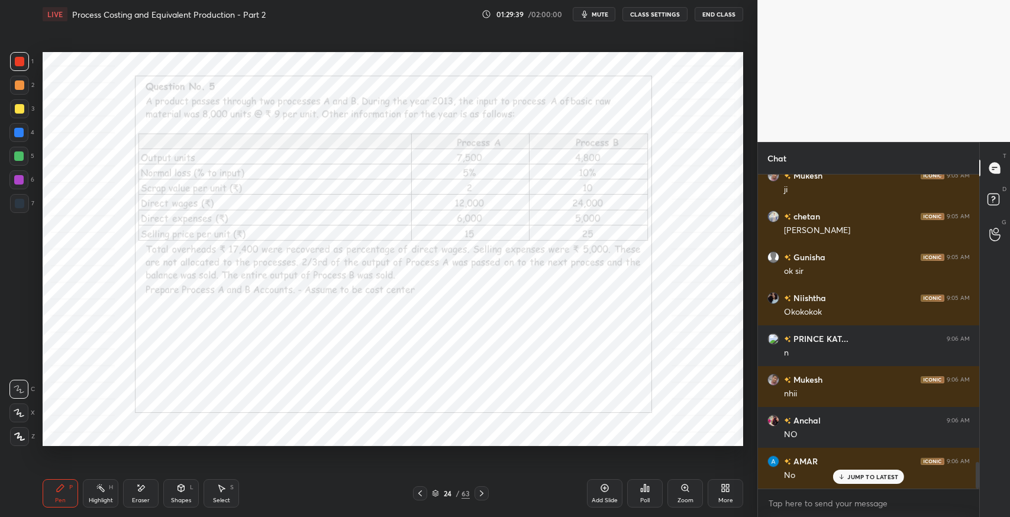
scroll to position [3414, 0]
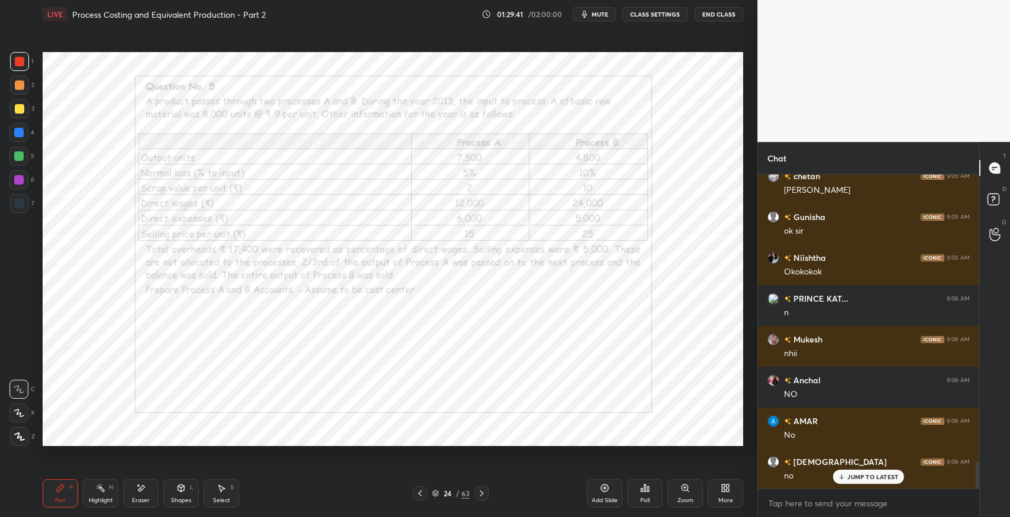
click at [421, 494] on icon at bounding box center [420, 493] width 9 height 9
click at [482, 495] on icon at bounding box center [481, 493] width 9 height 9
click at [482, 496] on icon at bounding box center [481, 493] width 9 height 9
click at [22, 204] on div at bounding box center [19, 203] width 9 height 9
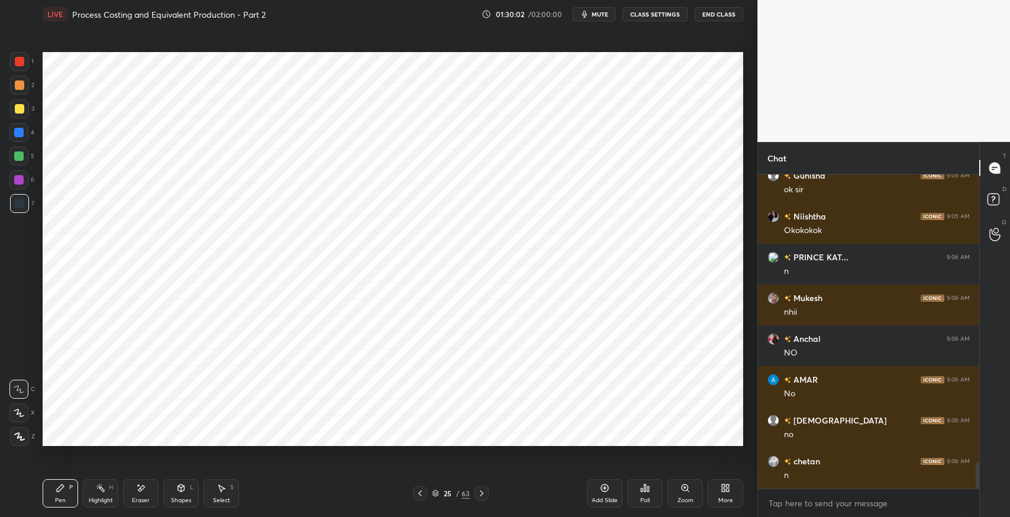
scroll to position [3496, 0]
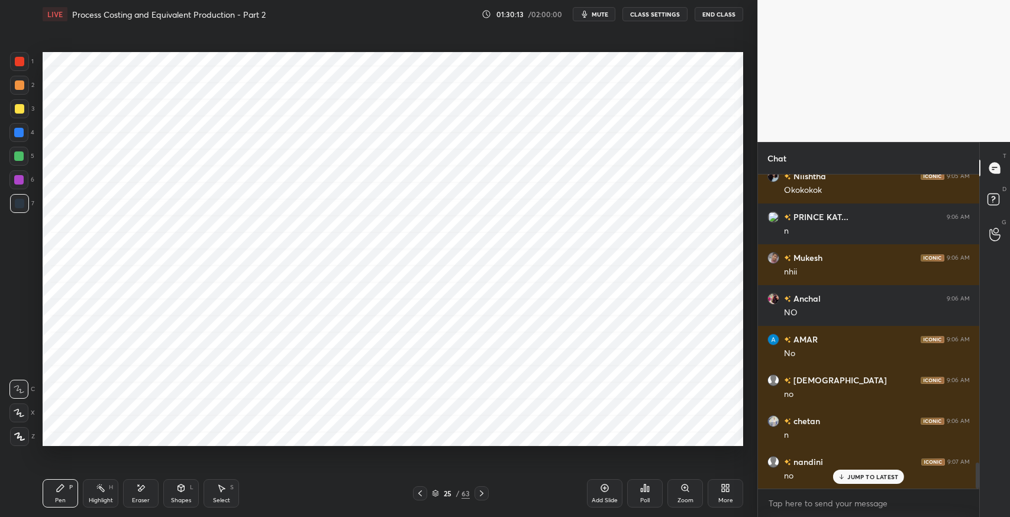
click at [484, 495] on icon at bounding box center [481, 493] width 9 height 9
click at [483, 497] on icon at bounding box center [481, 493] width 9 height 9
click at [606, 498] on div "Add Slide" at bounding box center [605, 501] width 26 height 6
click at [421, 492] on icon at bounding box center [420, 493] width 9 height 9
click at [421, 491] on icon at bounding box center [420, 494] width 4 height 6
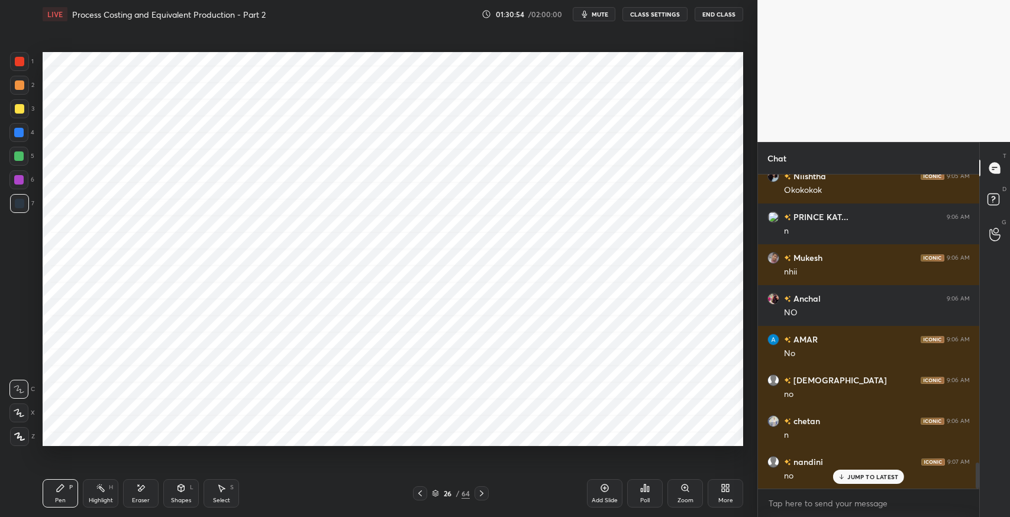
click at [482, 496] on icon at bounding box center [481, 493] width 9 height 9
click at [484, 497] on icon at bounding box center [481, 493] width 9 height 9
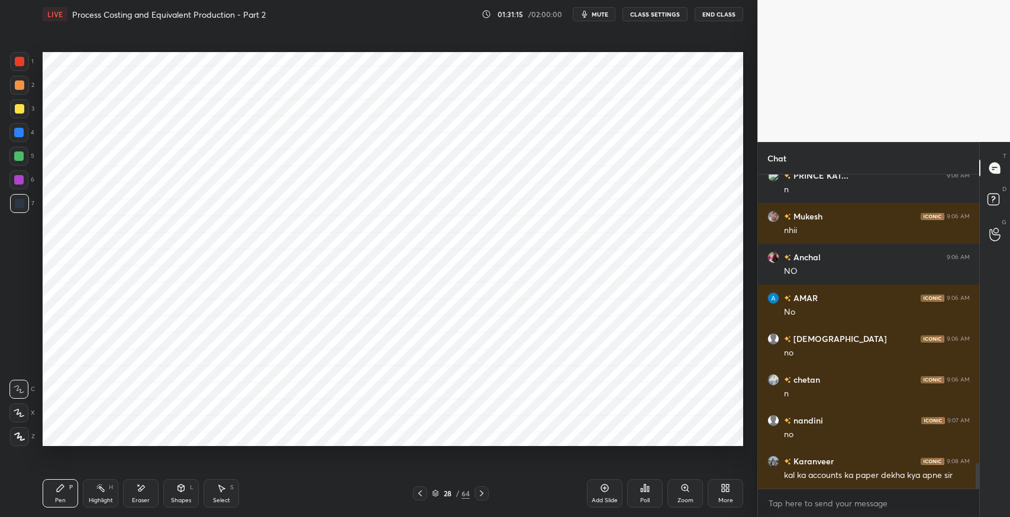
click at [421, 496] on icon at bounding box center [420, 493] width 9 height 9
click at [421, 495] on icon at bounding box center [420, 493] width 9 height 9
click at [423, 493] on icon at bounding box center [420, 493] width 9 height 9
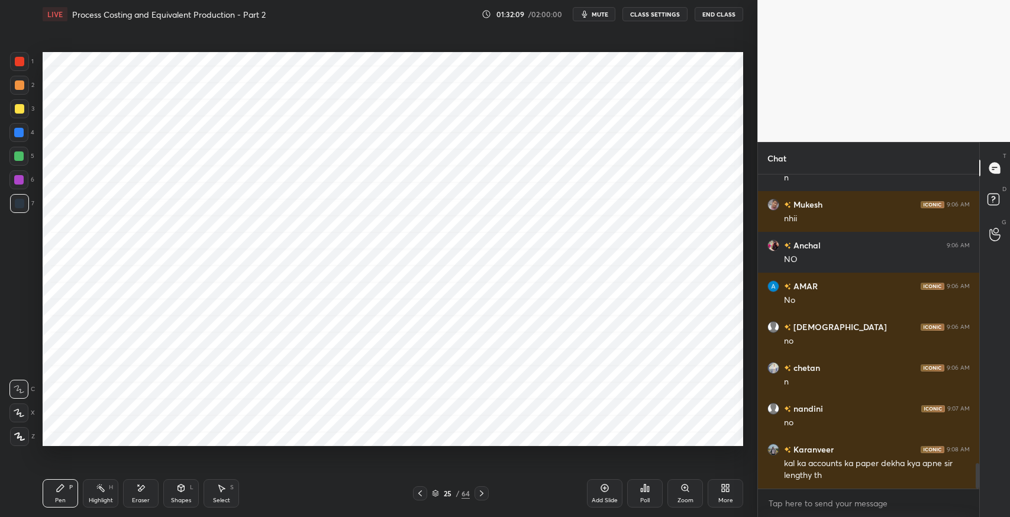
click at [143, 484] on icon at bounding box center [140, 489] width 9 height 10
click at [63, 489] on icon at bounding box center [60, 488] width 9 height 9
click at [182, 488] on icon at bounding box center [181, 488] width 7 height 7
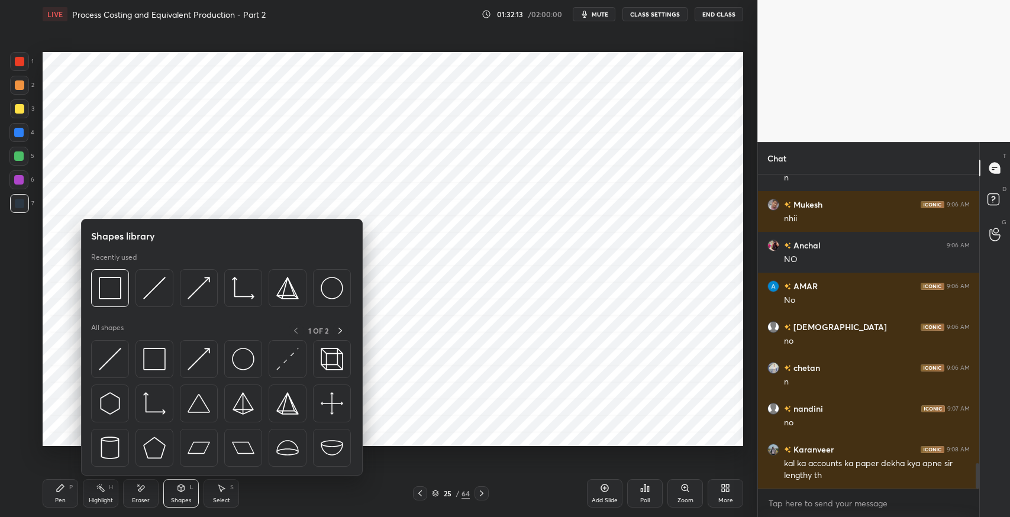
click at [156, 355] on img at bounding box center [154, 359] width 22 height 22
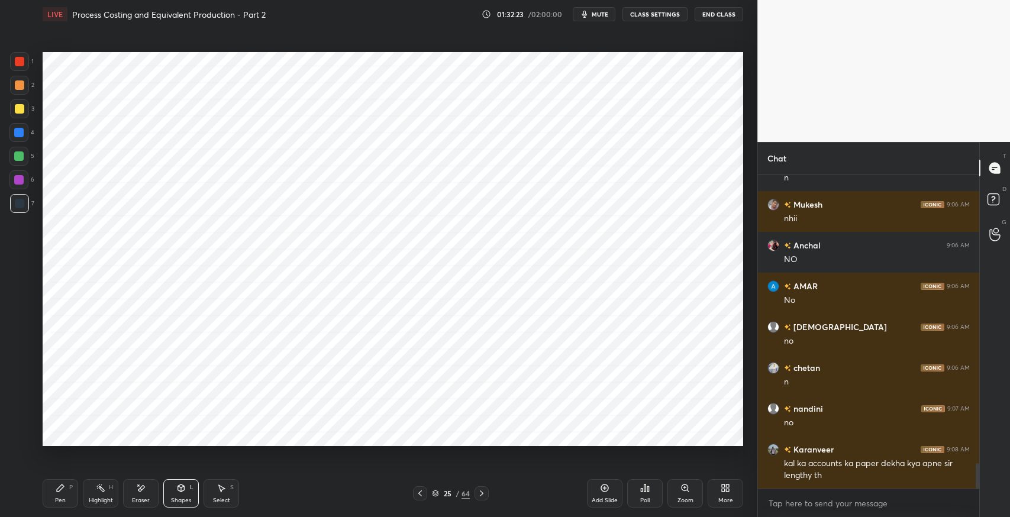
click at [62, 490] on icon at bounding box center [60, 488] width 9 height 9
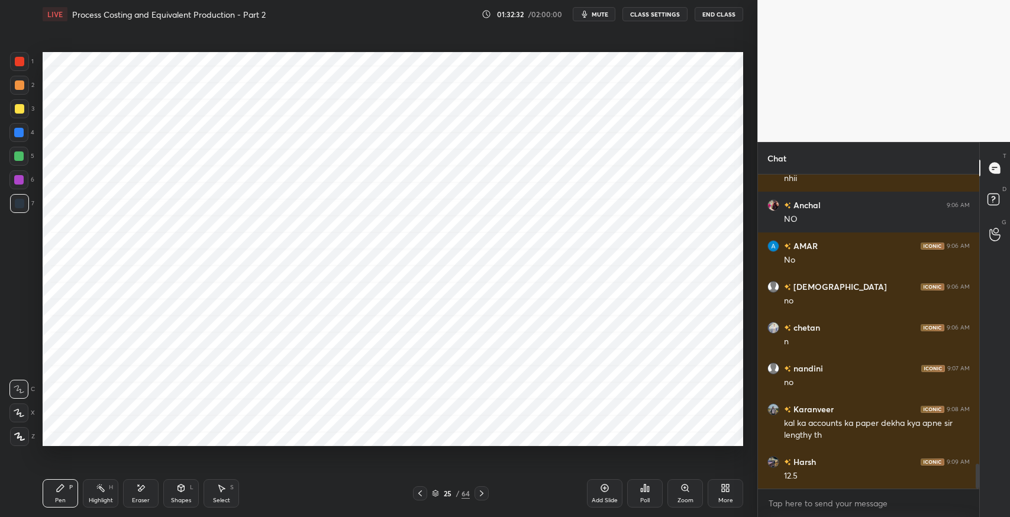
scroll to position [3631, 0]
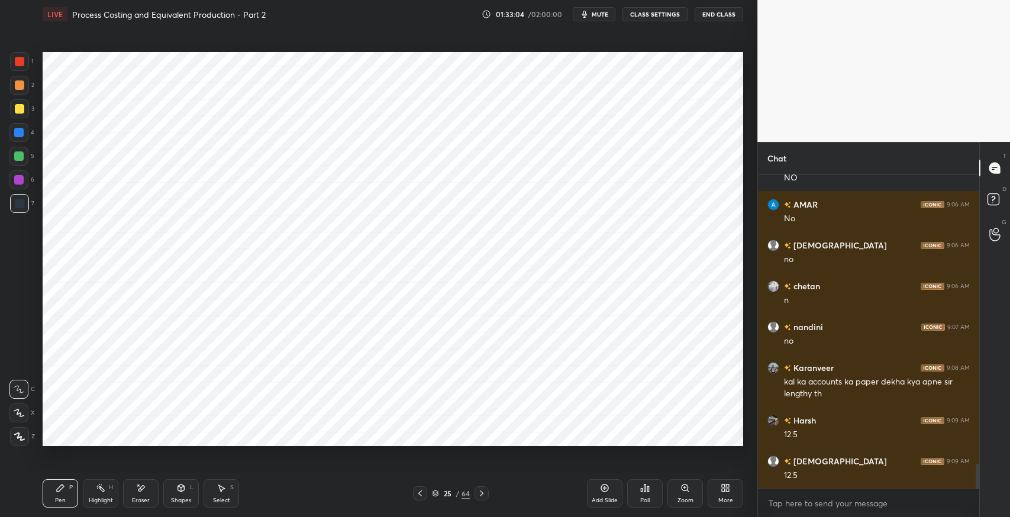
click at [188, 491] on div "Shapes L" at bounding box center [181, 493] width 36 height 28
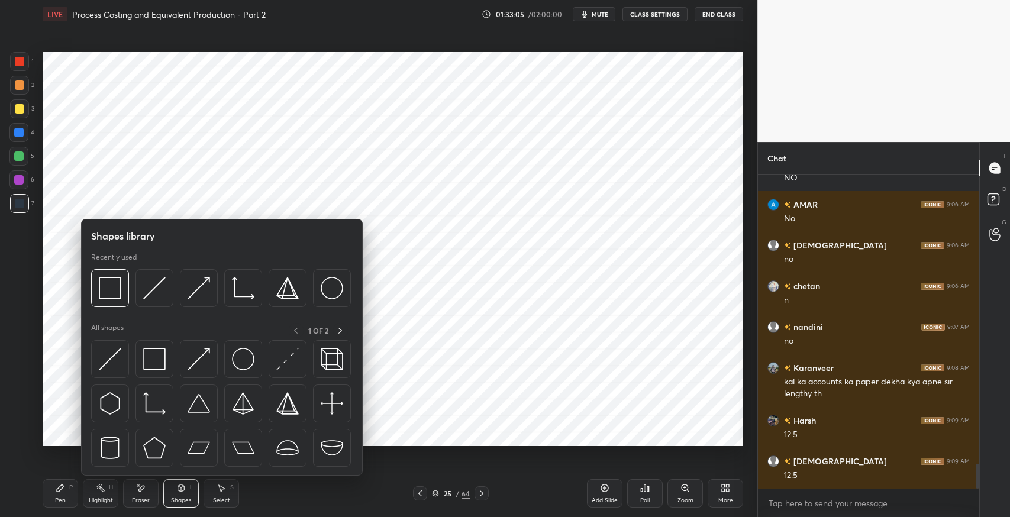
click at [156, 358] on img at bounding box center [154, 359] width 22 height 22
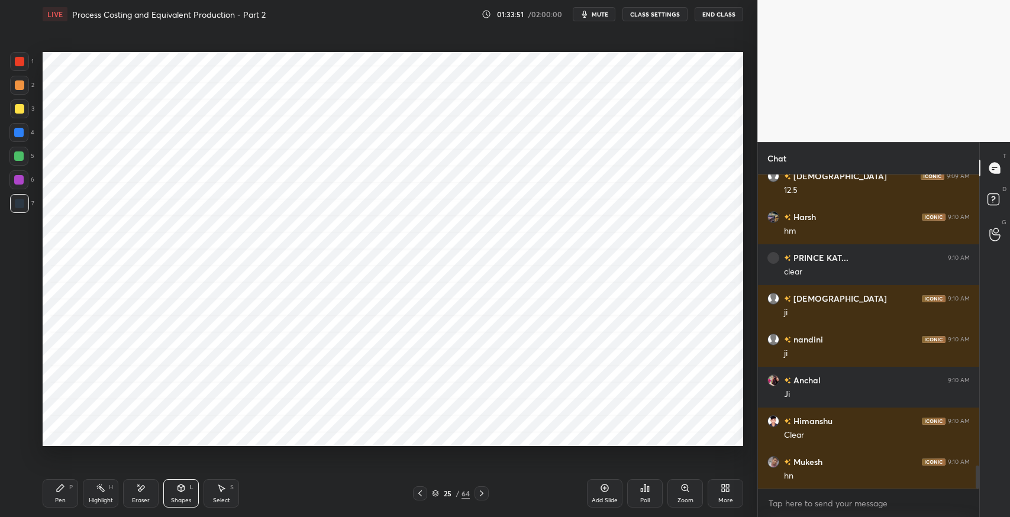
scroll to position [3958, 0]
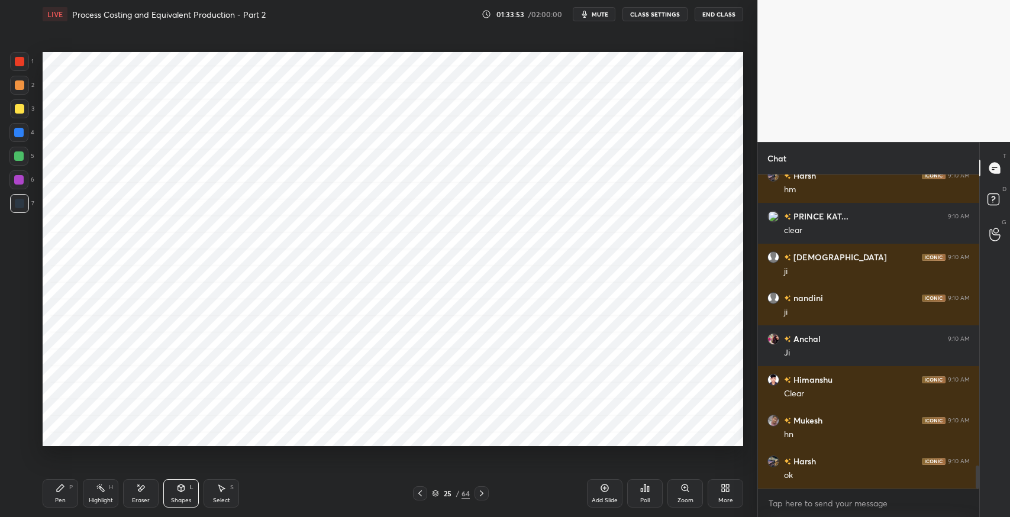
click at [63, 493] on div "Pen P" at bounding box center [61, 493] width 36 height 28
click at [483, 495] on icon at bounding box center [481, 493] width 9 height 9
click at [219, 492] on icon at bounding box center [221, 488] width 9 height 9
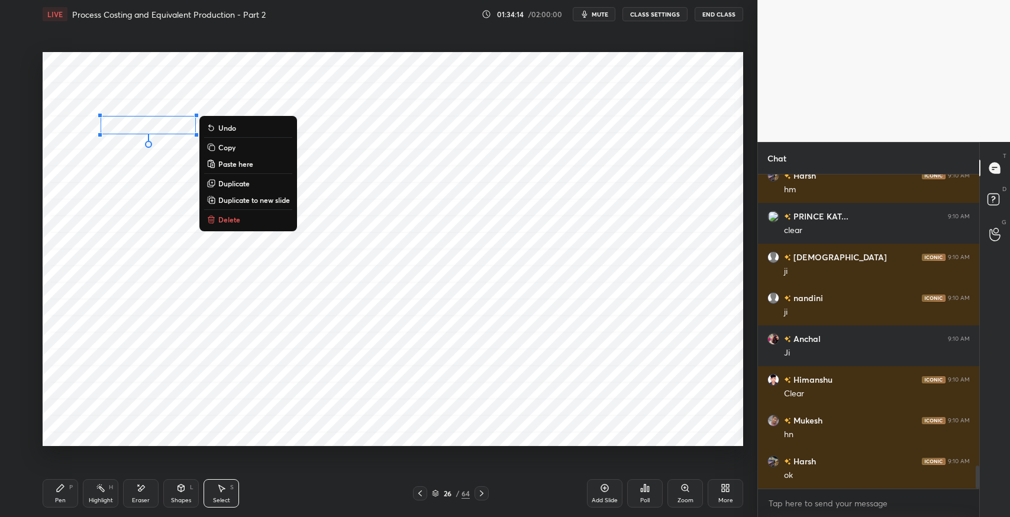
click at [240, 149] on button "Copy" at bounding box center [248, 147] width 88 height 14
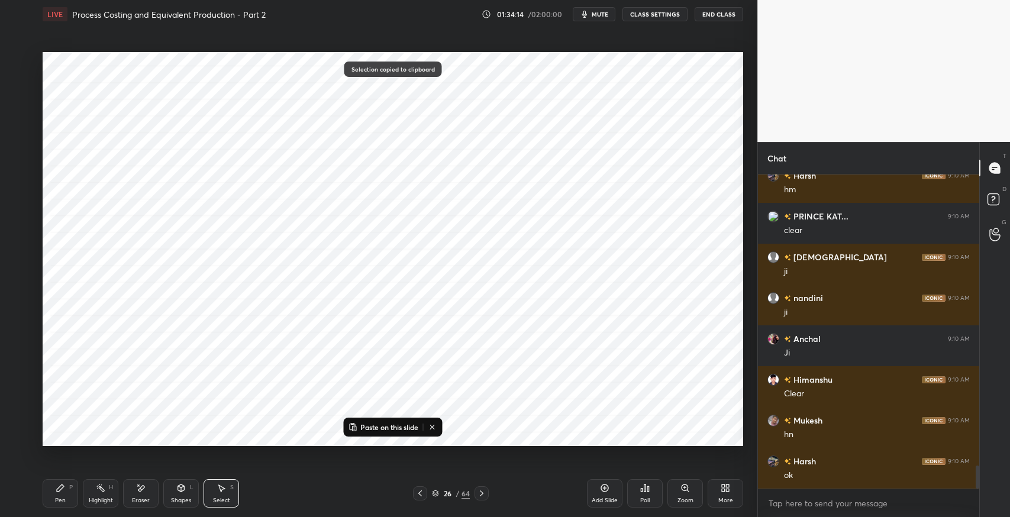
click at [66, 490] on div "Pen P" at bounding box center [61, 493] width 36 height 28
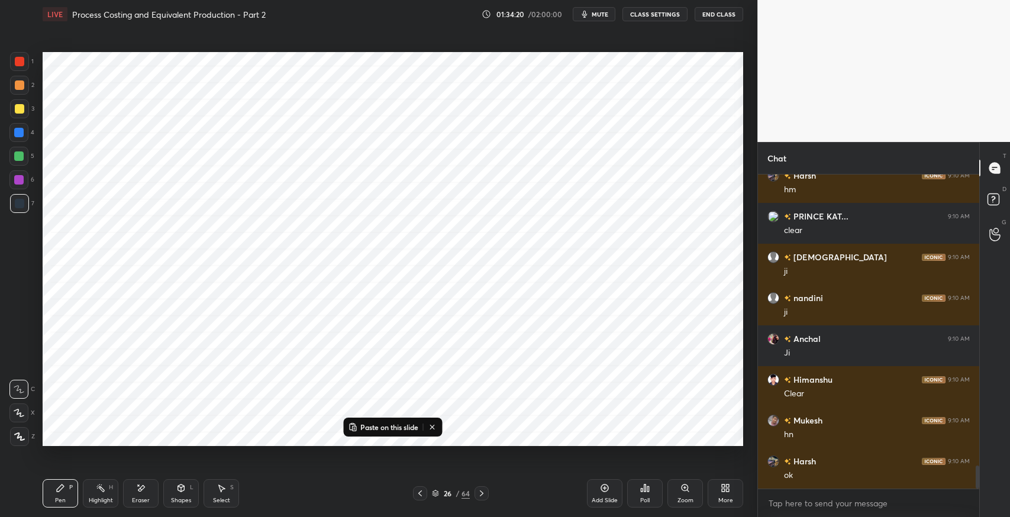
click at [381, 426] on p "Paste on this slide" at bounding box center [389, 427] width 58 height 9
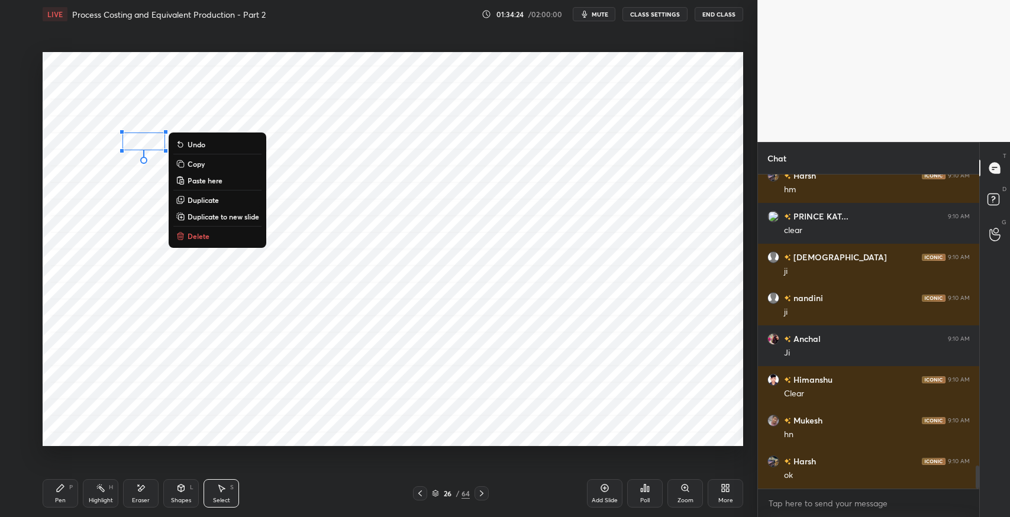
click at [66, 208] on div "0 ° Undo Copy Paste here Duplicate Duplicate to new slide Delete" at bounding box center [393, 249] width 701 height 394
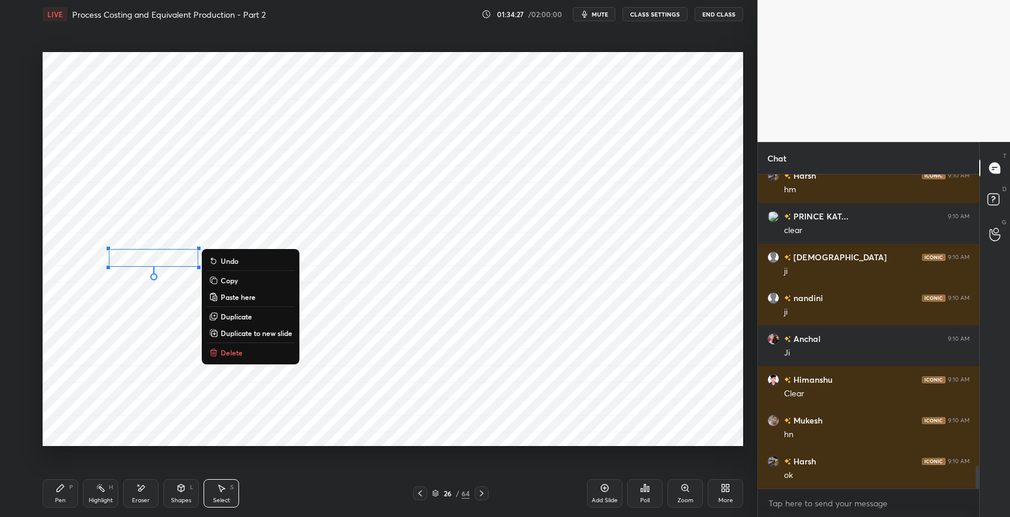
click at [60, 500] on div "Pen" at bounding box center [60, 501] width 11 height 6
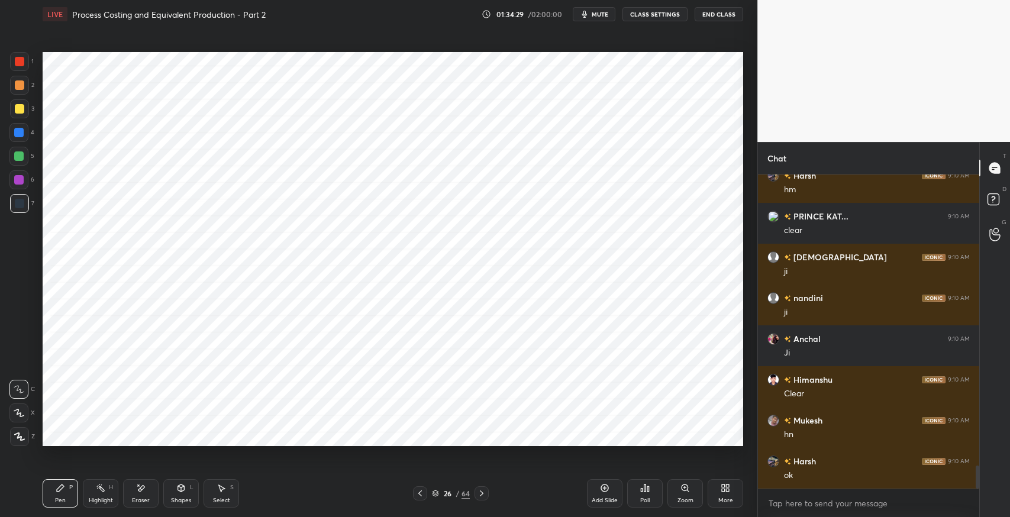
click at [137, 488] on icon at bounding box center [140, 489] width 9 height 10
click at [60, 490] on icon at bounding box center [60, 488] width 7 height 7
click at [481, 490] on icon at bounding box center [481, 493] width 9 height 9
click at [422, 490] on icon at bounding box center [420, 493] width 9 height 9
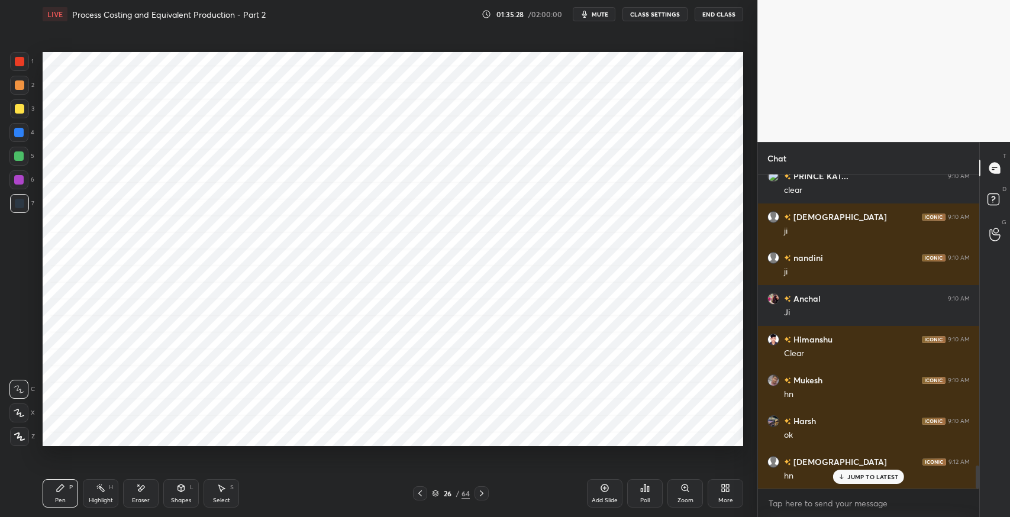
click at [67, 496] on div "Pen P" at bounding box center [61, 493] width 36 height 28
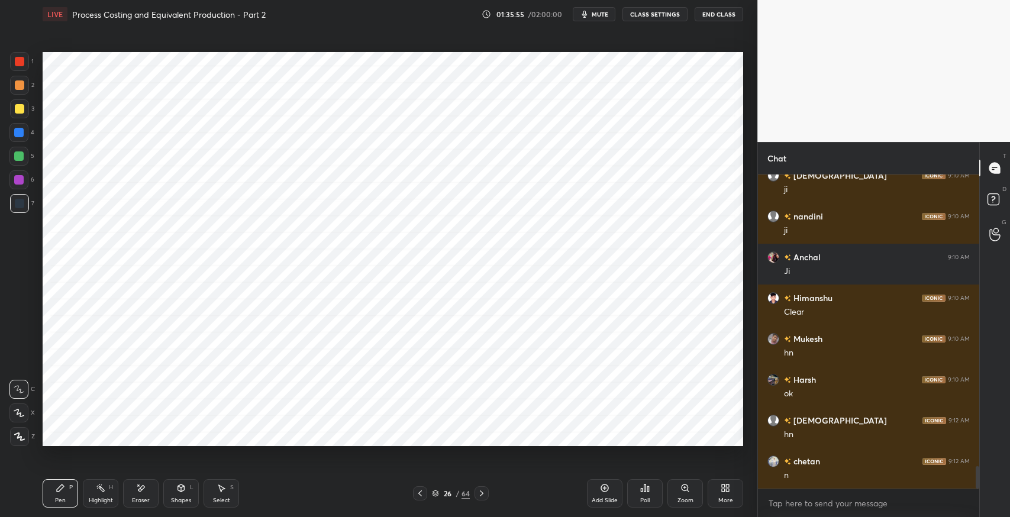
scroll to position [4080, 0]
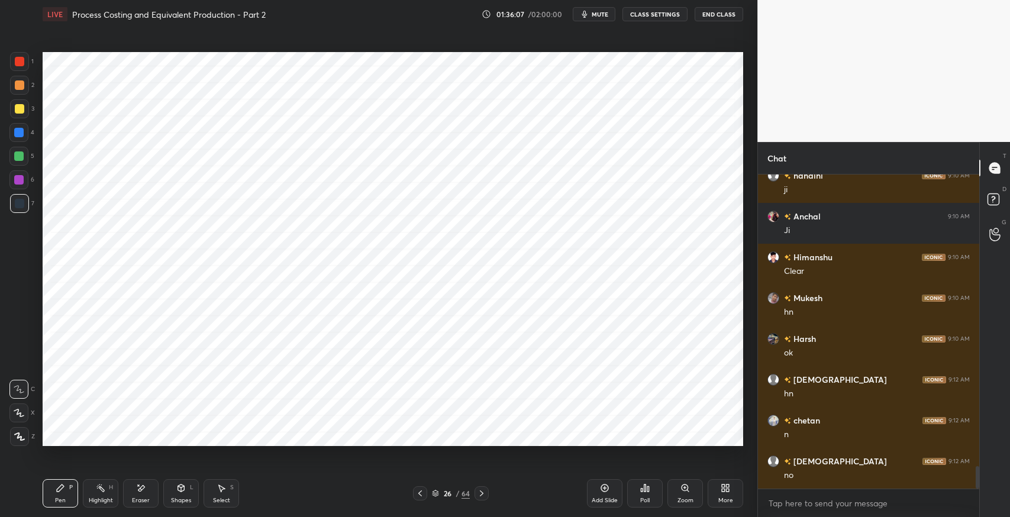
click at [482, 492] on icon at bounding box center [482, 494] width 4 height 6
click at [149, 485] on div "Eraser" at bounding box center [141, 493] width 36 height 28
click at [56, 496] on div "Pen P" at bounding box center [61, 493] width 36 height 28
click at [419, 495] on icon at bounding box center [420, 493] width 9 height 9
click at [423, 491] on icon at bounding box center [420, 493] width 9 height 9
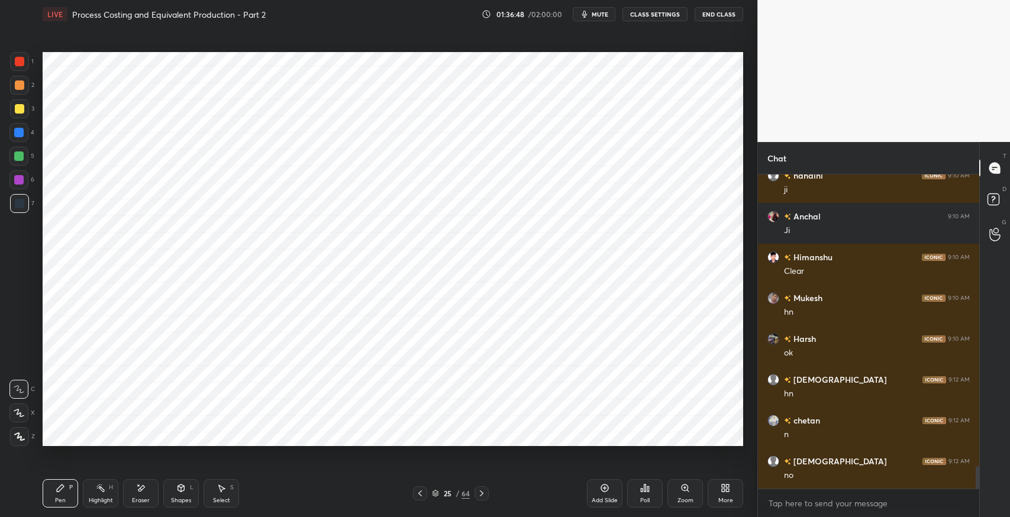
click at [485, 495] on icon at bounding box center [481, 493] width 9 height 9
click at [483, 494] on icon at bounding box center [482, 494] width 4 height 6
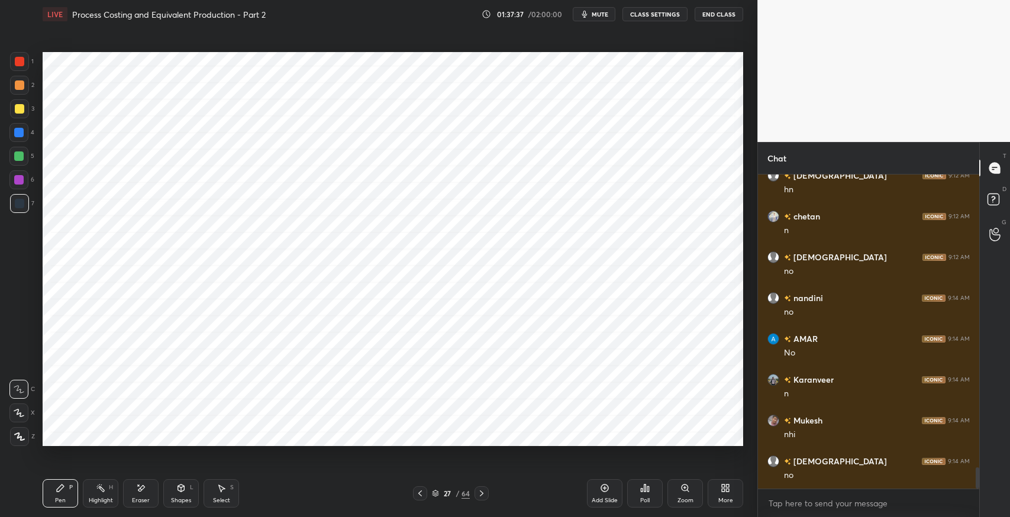
scroll to position [4324, 0]
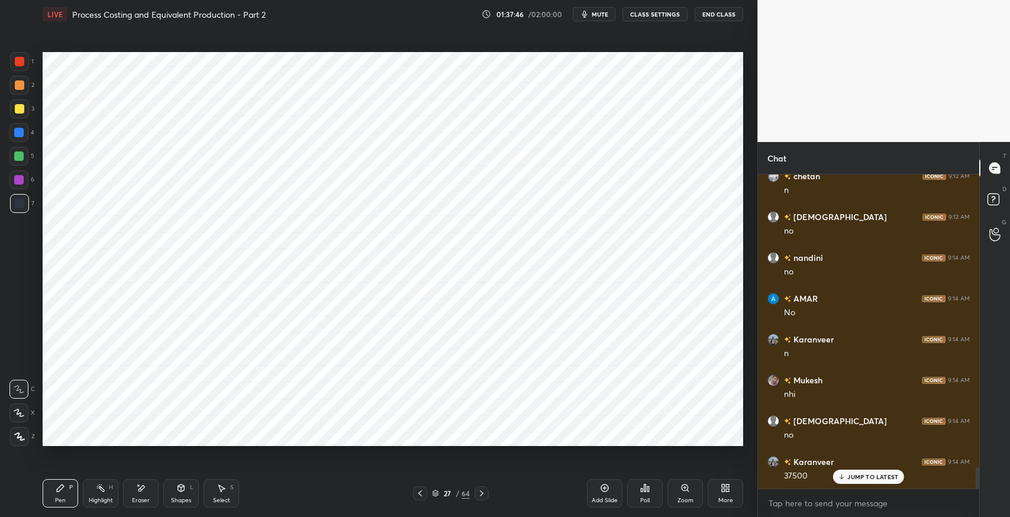
click at [223, 487] on icon at bounding box center [221, 488] width 9 height 9
click at [450, 421] on div "0 ° Undo Copy Paste here Duplicate Duplicate to new slide Delete" at bounding box center [393, 249] width 701 height 394
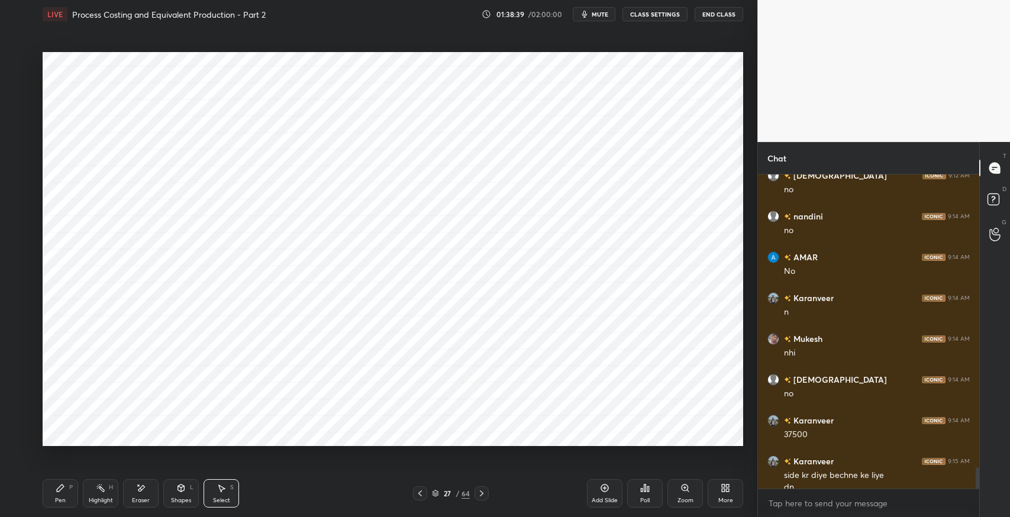
scroll to position [4378, 0]
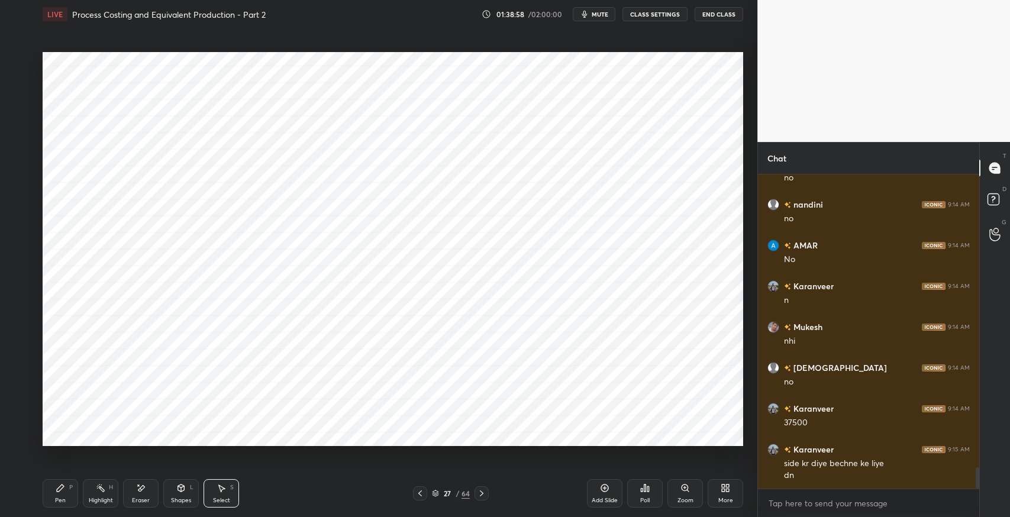
click at [417, 494] on icon at bounding box center [420, 493] width 9 height 9
click at [421, 490] on icon at bounding box center [420, 493] width 9 height 9
click at [417, 491] on icon at bounding box center [420, 493] width 9 height 9
click at [483, 494] on icon at bounding box center [482, 494] width 4 height 6
click at [51, 490] on div "Pen P" at bounding box center [61, 493] width 36 height 28
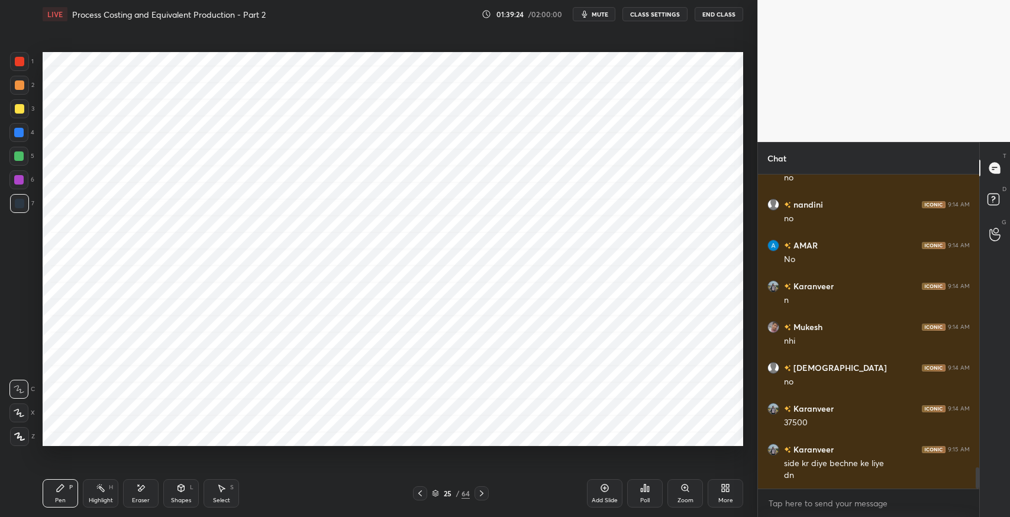
click at [424, 492] on icon at bounding box center [420, 493] width 9 height 9
click at [483, 495] on icon at bounding box center [481, 493] width 9 height 9
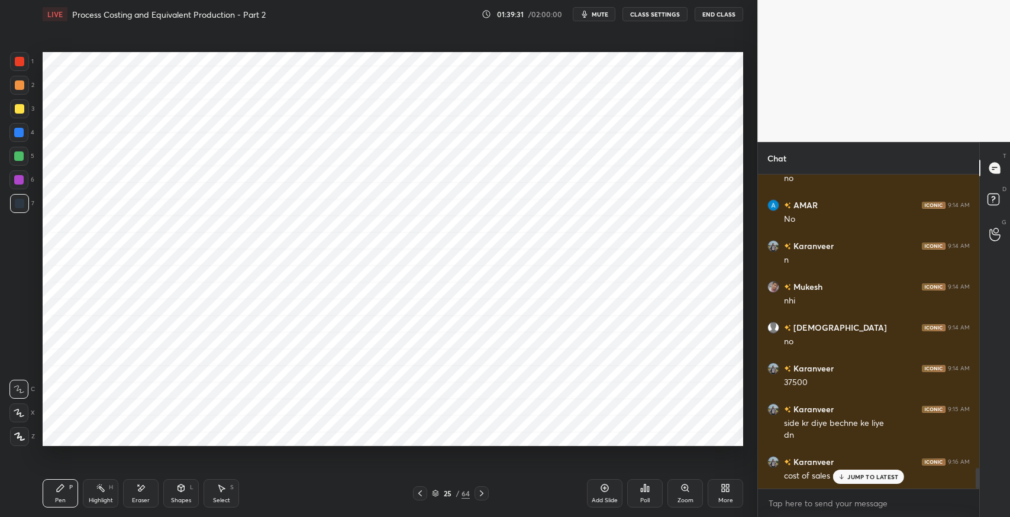
click at [417, 492] on icon at bounding box center [420, 493] width 9 height 9
click at [421, 492] on icon at bounding box center [420, 493] width 9 height 9
click at [481, 496] on icon at bounding box center [481, 493] width 9 height 9
click at [484, 495] on icon at bounding box center [481, 493] width 9 height 9
click at [227, 491] on div "Select S" at bounding box center [222, 493] width 36 height 28
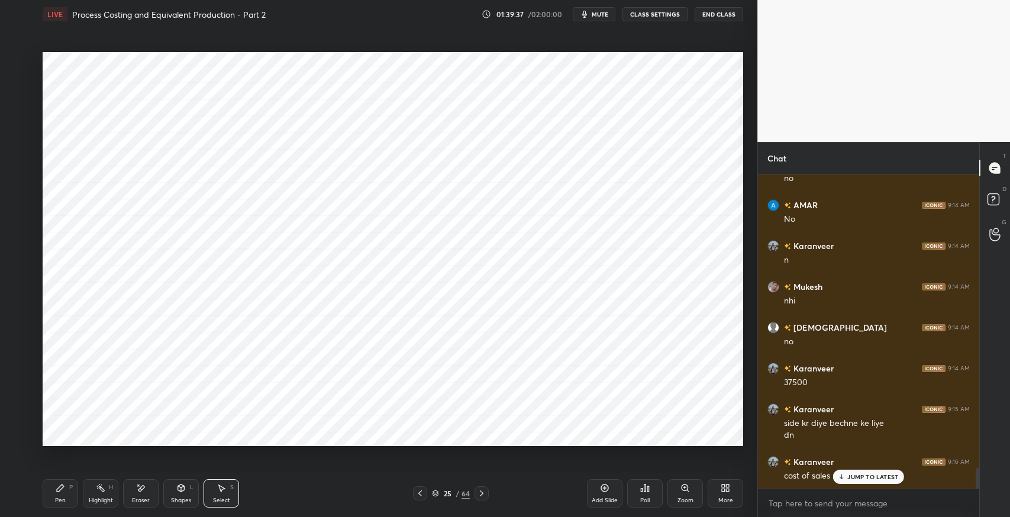
click at [235, 231] on div "0 ° Undo Copy Paste here Duplicate Duplicate to new slide Delete" at bounding box center [393, 249] width 701 height 394
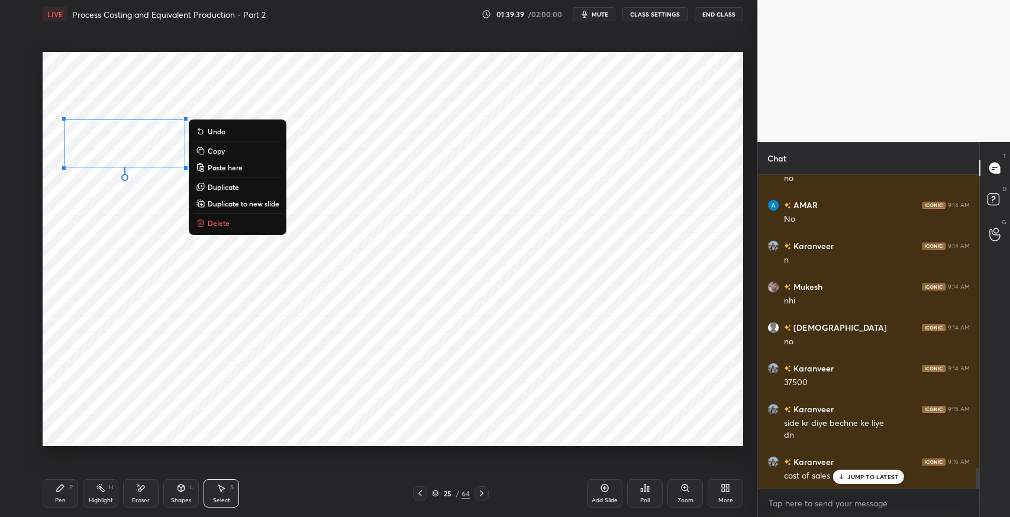
click at [225, 188] on p "Duplicate" at bounding box center [223, 186] width 31 height 9
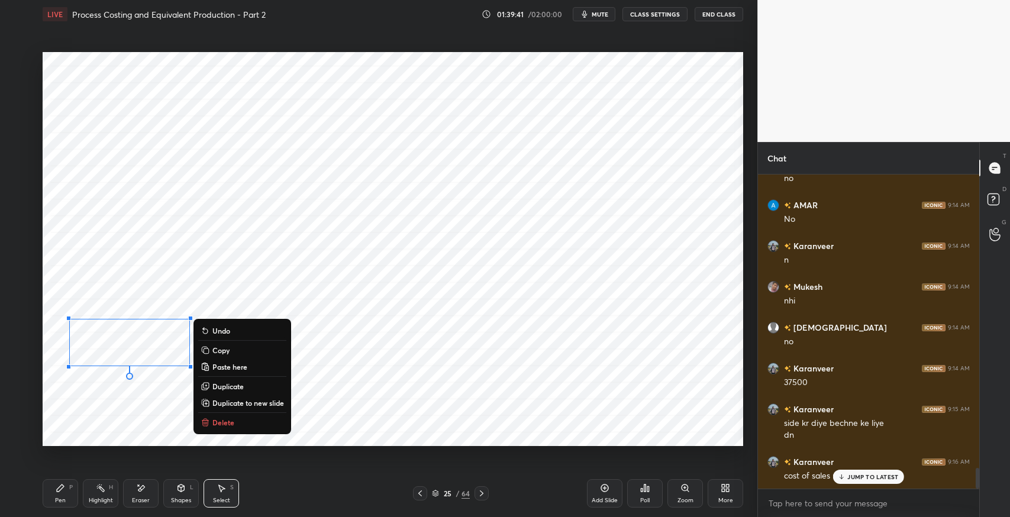
click at [54, 492] on div "Pen P" at bounding box center [61, 493] width 36 height 28
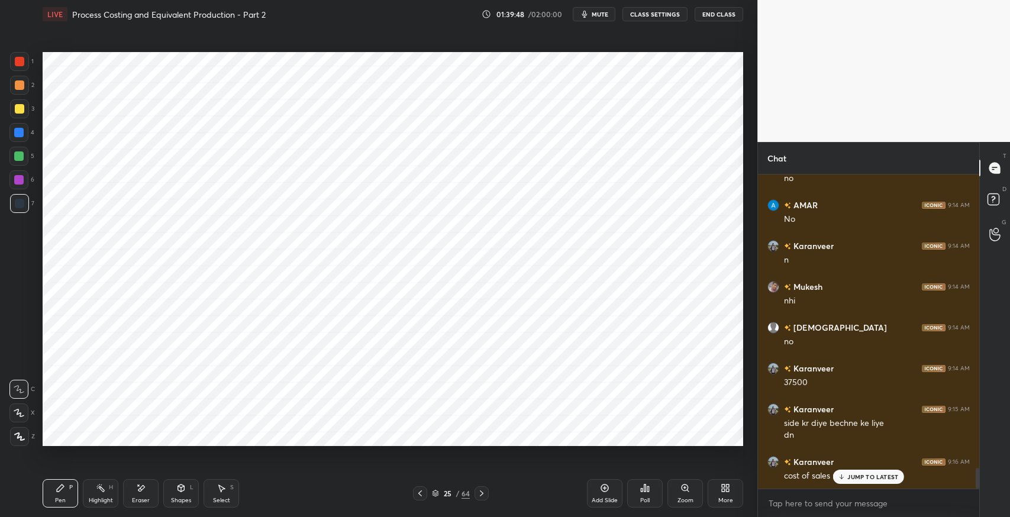
click at [134, 487] on div "Eraser" at bounding box center [141, 493] width 36 height 28
click at [56, 485] on icon at bounding box center [60, 488] width 9 height 9
click at [421, 487] on div at bounding box center [420, 494] width 14 height 14
click at [482, 490] on icon at bounding box center [481, 493] width 9 height 9
click at [19, 62] on div at bounding box center [19, 61] width 9 height 9
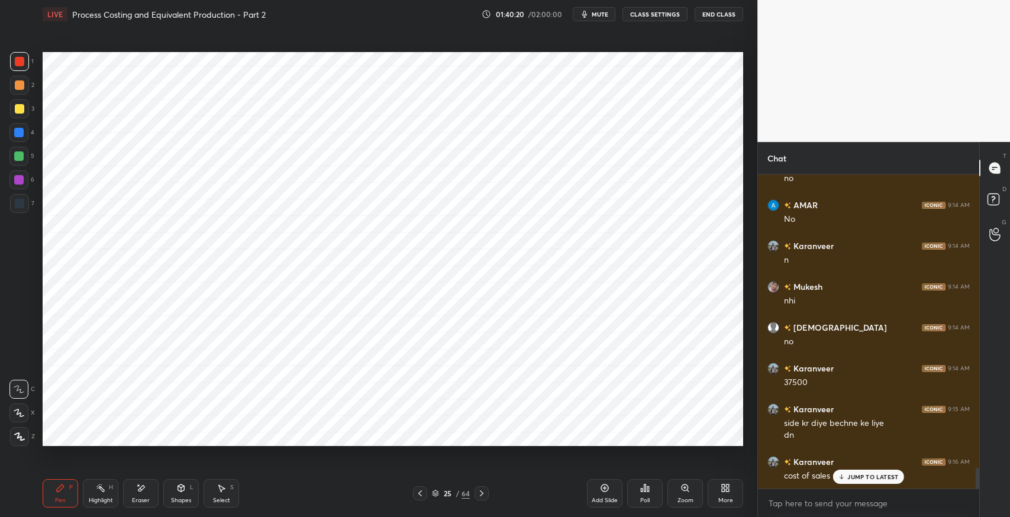
click at [28, 207] on div at bounding box center [19, 203] width 19 height 19
click at [180, 490] on icon at bounding box center [181, 488] width 7 height 7
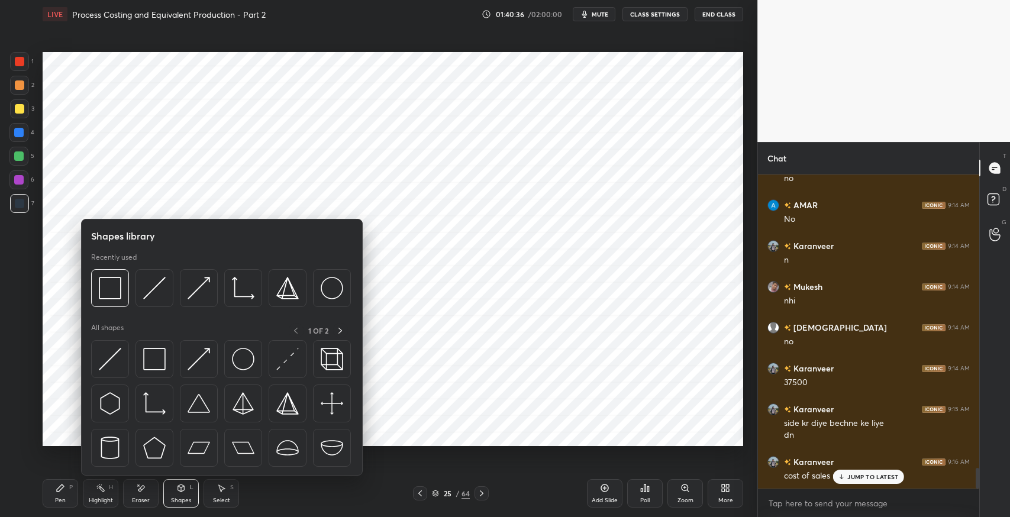
click at [163, 357] on img at bounding box center [154, 359] width 22 height 22
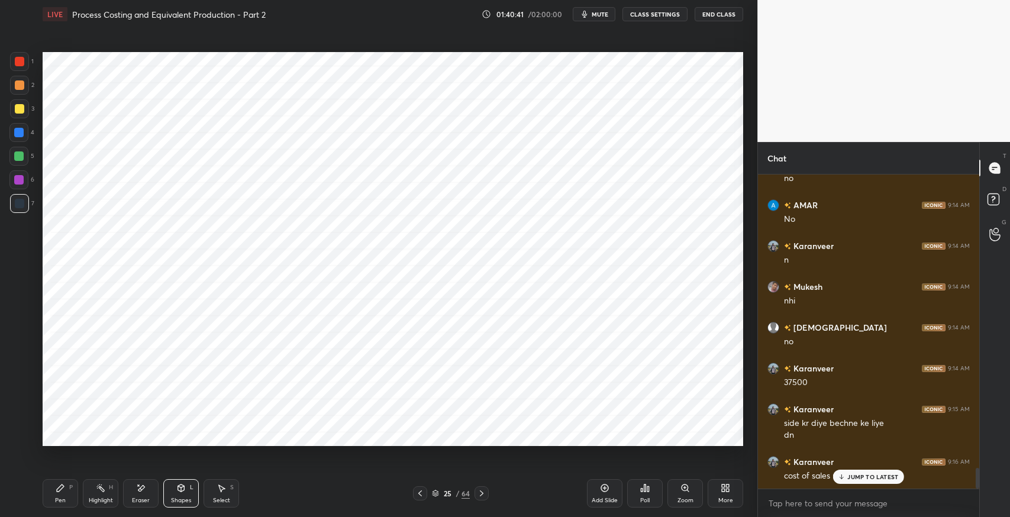
click at [60, 492] on icon at bounding box center [60, 488] width 9 height 9
click at [868, 477] on p "JUMP TO LATEST" at bounding box center [873, 477] width 51 height 7
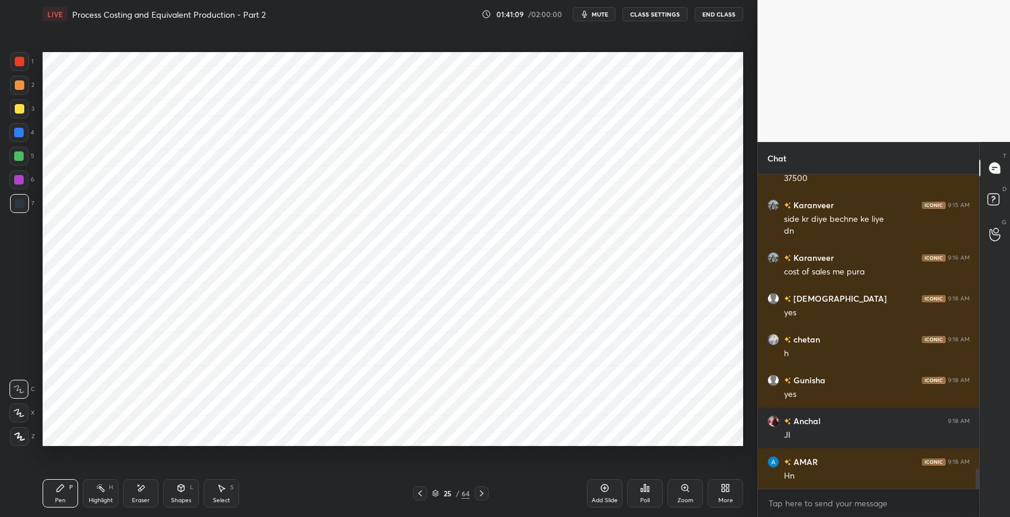
scroll to position [4664, 0]
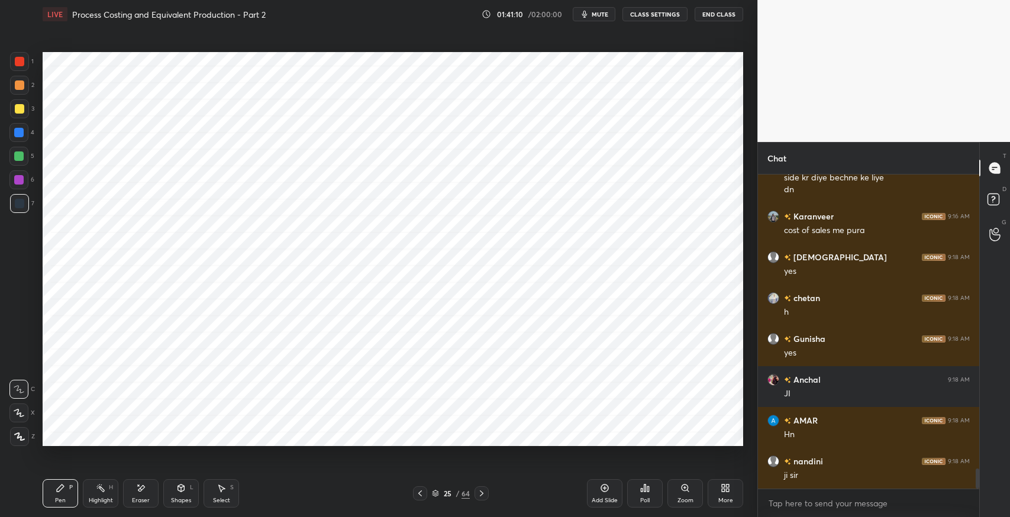
click at [220, 491] on icon at bounding box center [221, 488] width 9 height 9
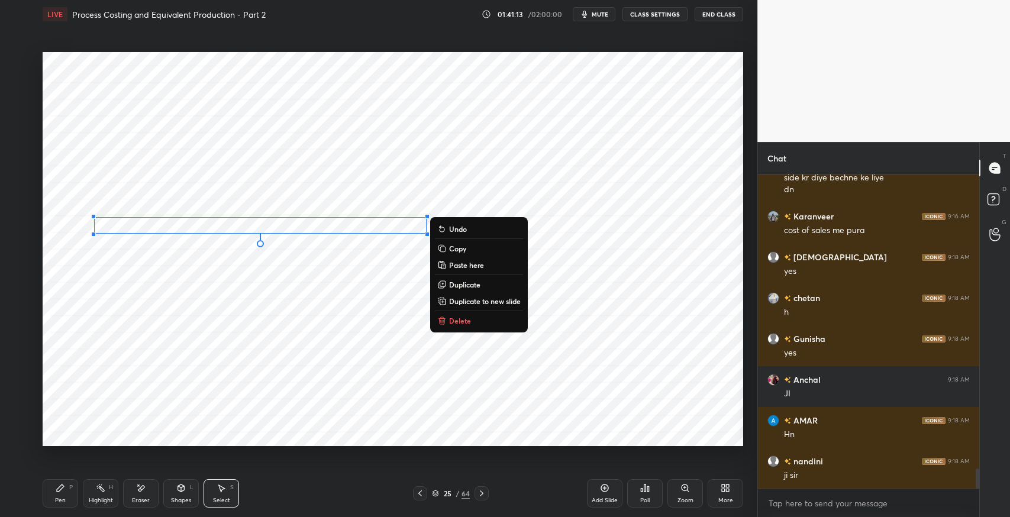
click at [462, 284] on p "Duplicate" at bounding box center [464, 284] width 31 height 9
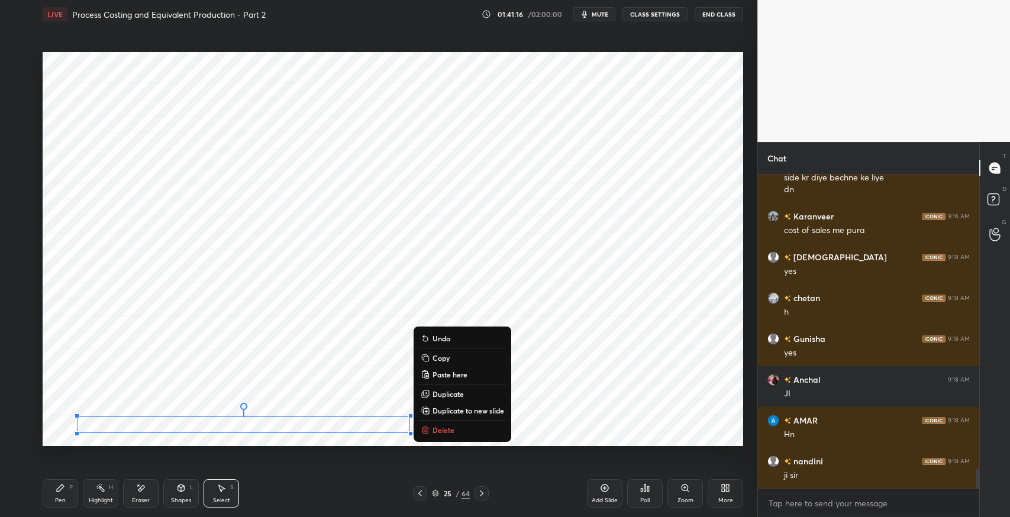
click at [134, 495] on div "Eraser" at bounding box center [141, 493] width 36 height 28
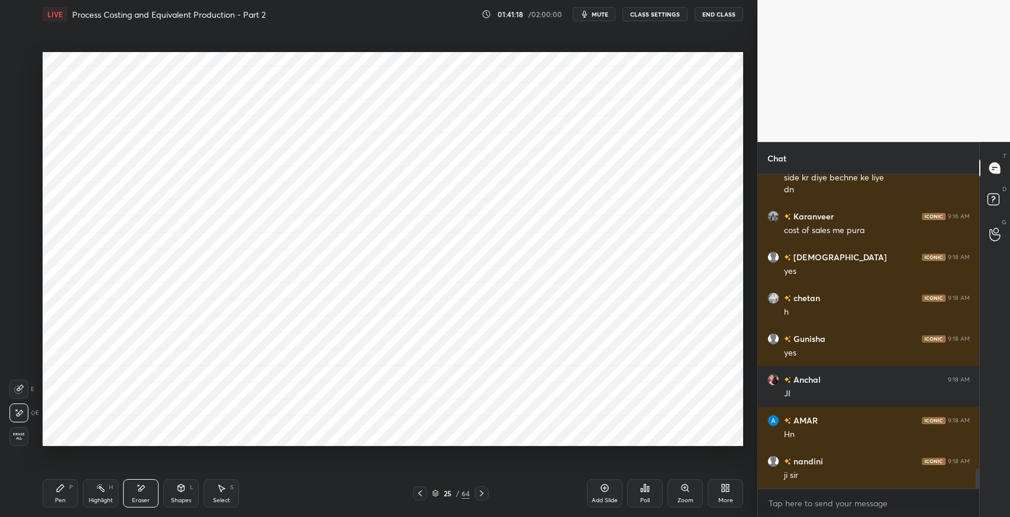
click at [52, 498] on div "Pen P" at bounding box center [61, 493] width 36 height 28
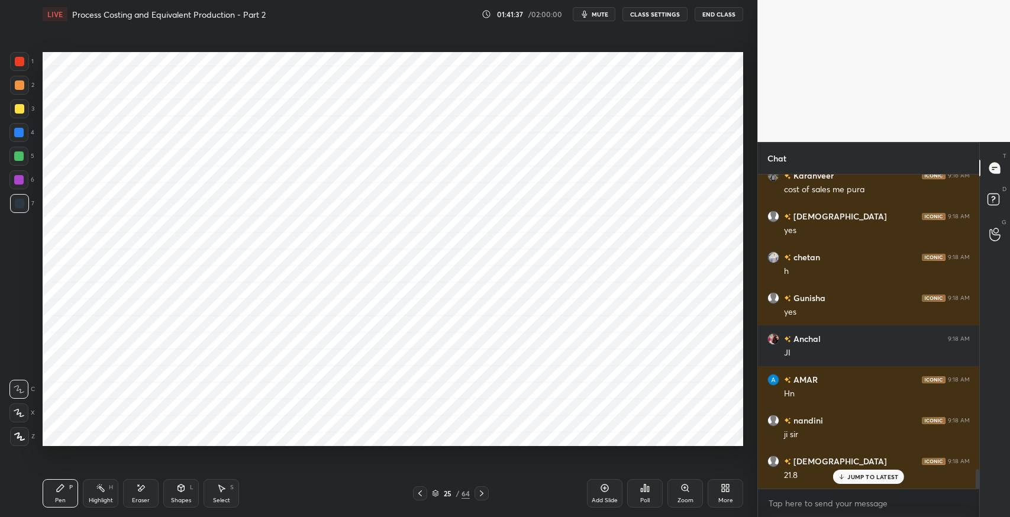
scroll to position [4745, 0]
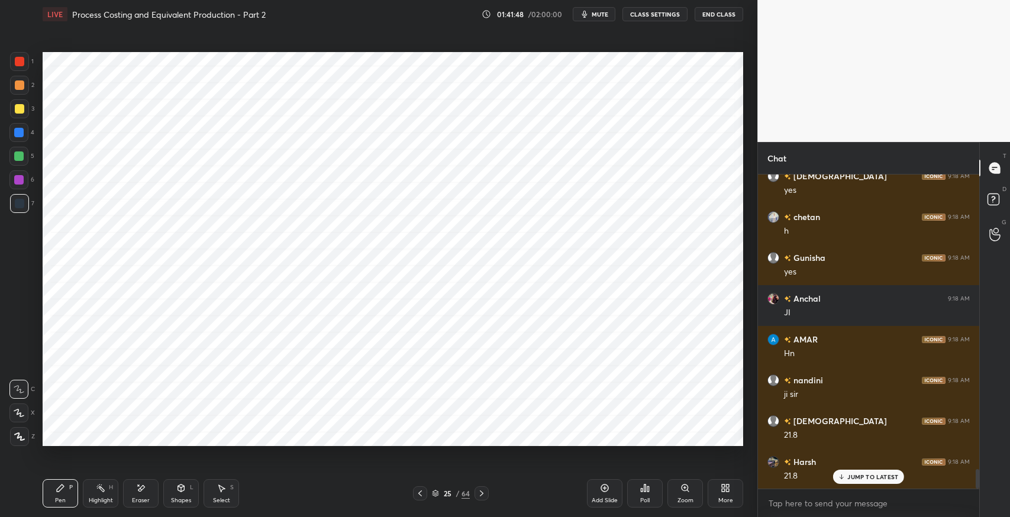
click at [157, 491] on div "Eraser" at bounding box center [141, 493] width 36 height 28
click at [61, 500] on div "Pen" at bounding box center [60, 501] width 11 height 6
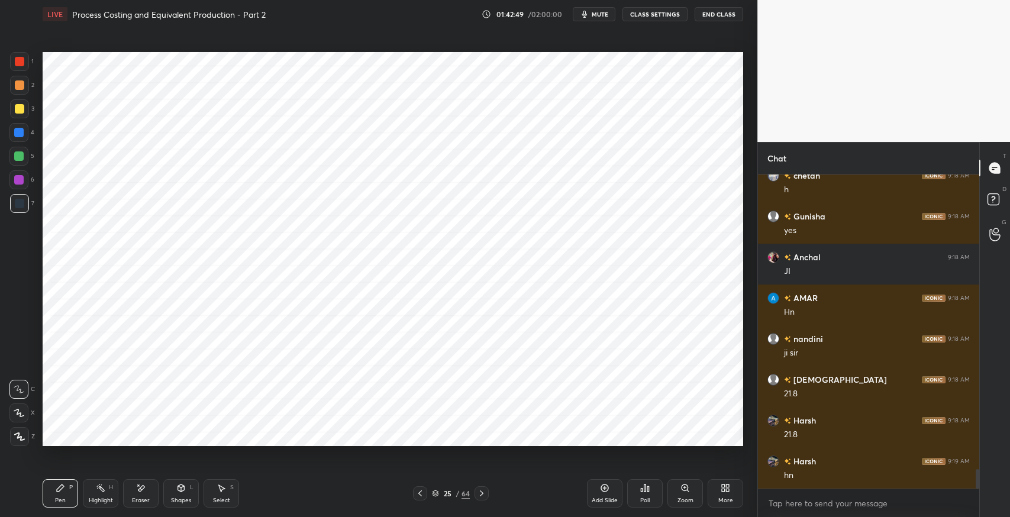
click at [595, 18] on span "mute" at bounding box center [600, 14] width 17 height 8
click at [598, 17] on span "unmute" at bounding box center [599, 14] width 25 height 8
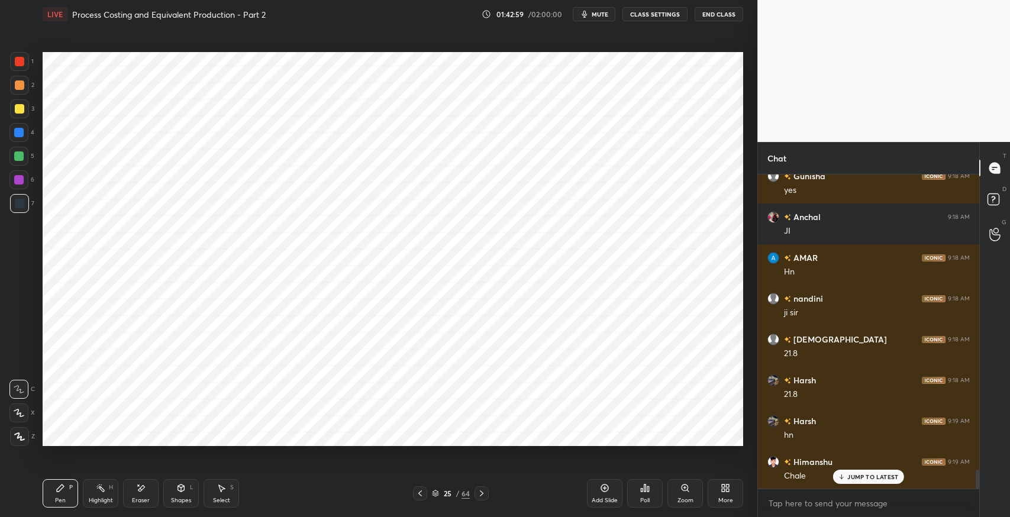
click at [482, 491] on icon at bounding box center [481, 493] width 9 height 9
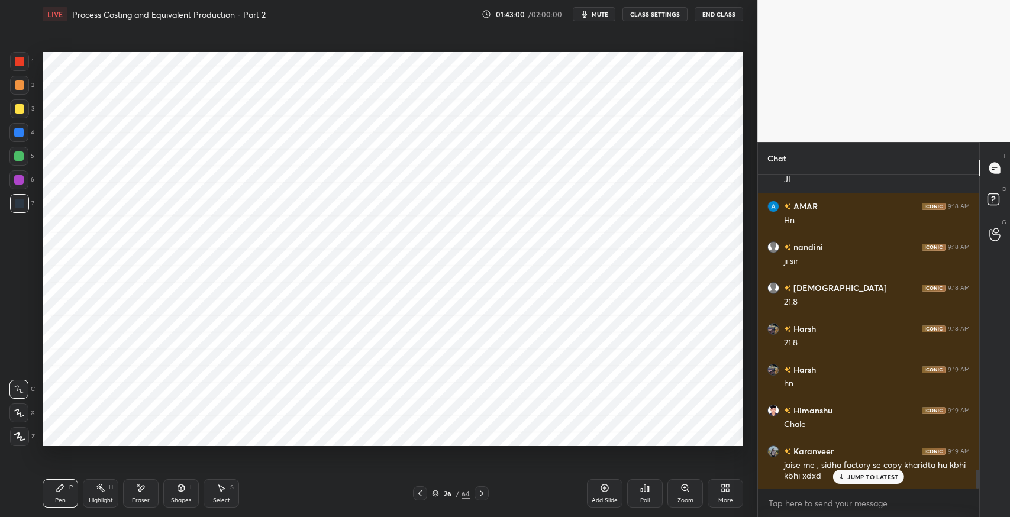
click at [54, 488] on div "Pen P" at bounding box center [61, 493] width 36 height 28
click at [417, 497] on icon at bounding box center [420, 493] width 9 height 9
click at [482, 495] on icon at bounding box center [482, 494] width 4 height 6
click at [481, 492] on icon at bounding box center [481, 493] width 9 height 9
click at [418, 494] on icon at bounding box center [420, 493] width 9 height 9
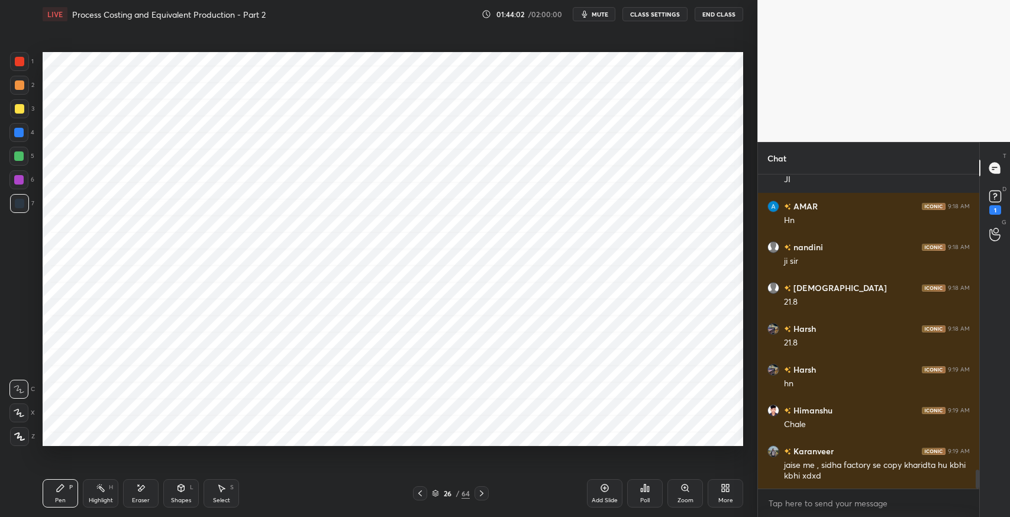
click at [421, 492] on icon at bounding box center [420, 493] width 9 height 9
click at [482, 495] on icon at bounding box center [482, 494] width 4 height 6
click at [482, 492] on icon at bounding box center [482, 494] width 4 height 6
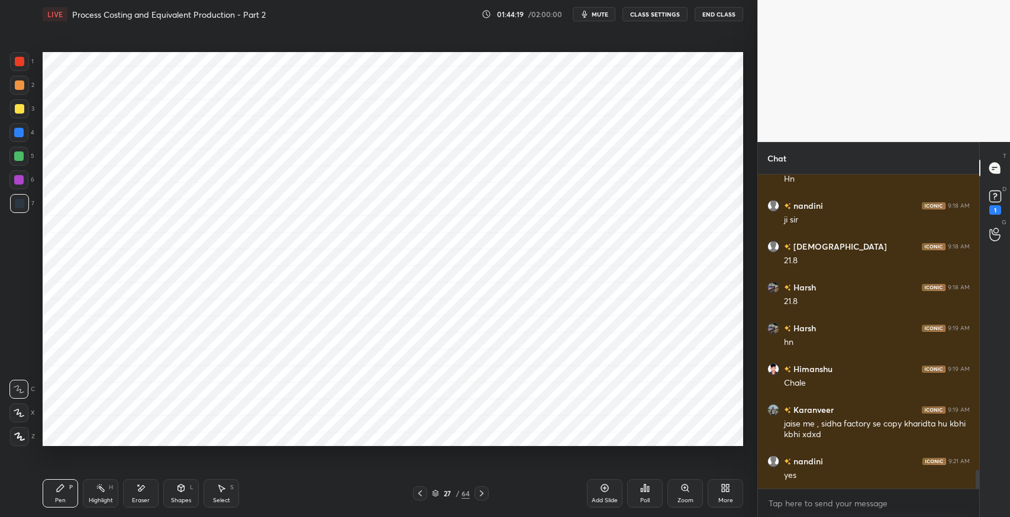
click at [416, 495] on icon at bounding box center [420, 493] width 9 height 9
click at [421, 494] on icon at bounding box center [420, 493] width 9 height 9
click at [479, 496] on icon at bounding box center [481, 493] width 9 height 9
click at [141, 487] on icon at bounding box center [142, 488] width 7 height 6
click at [65, 490] on icon at bounding box center [60, 488] width 9 height 9
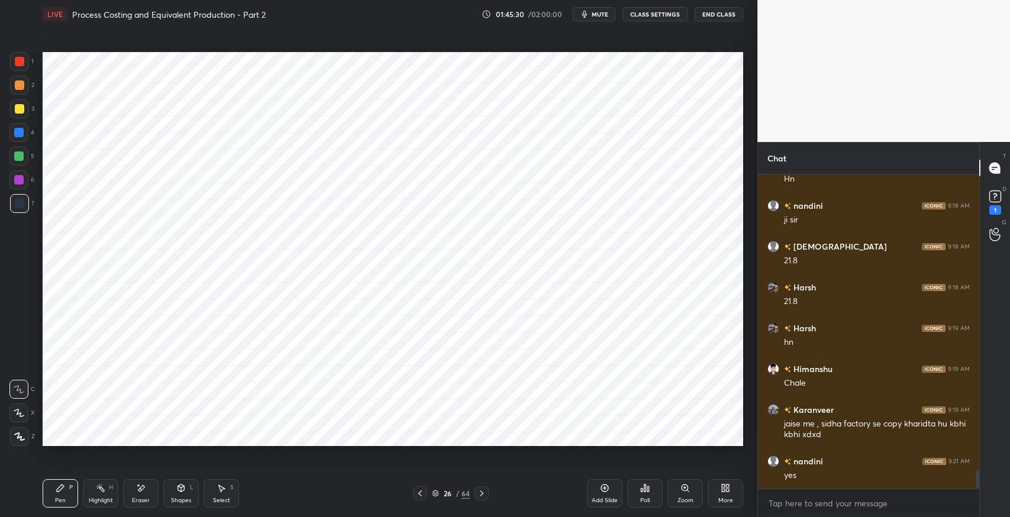
scroll to position [4960, 0]
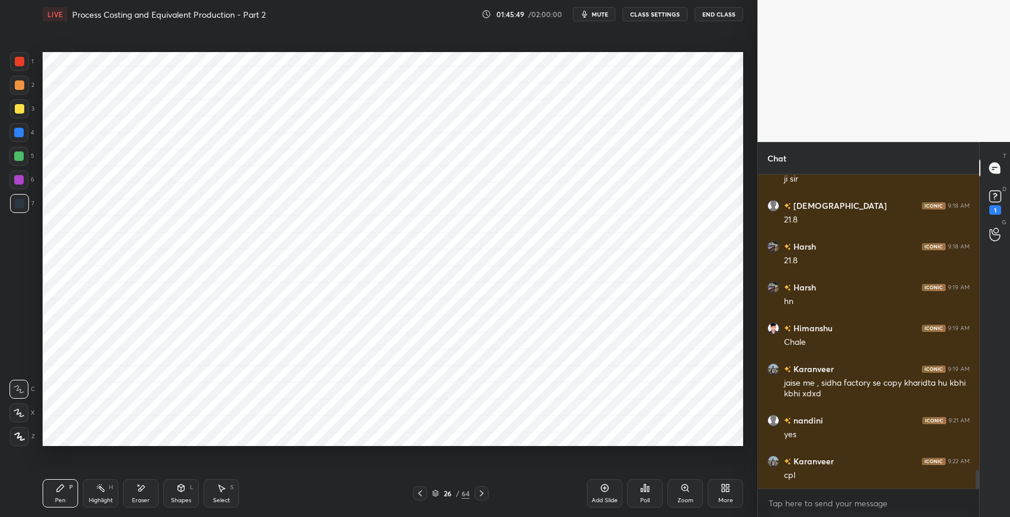
click at [186, 488] on div "Shapes L" at bounding box center [181, 493] width 36 height 28
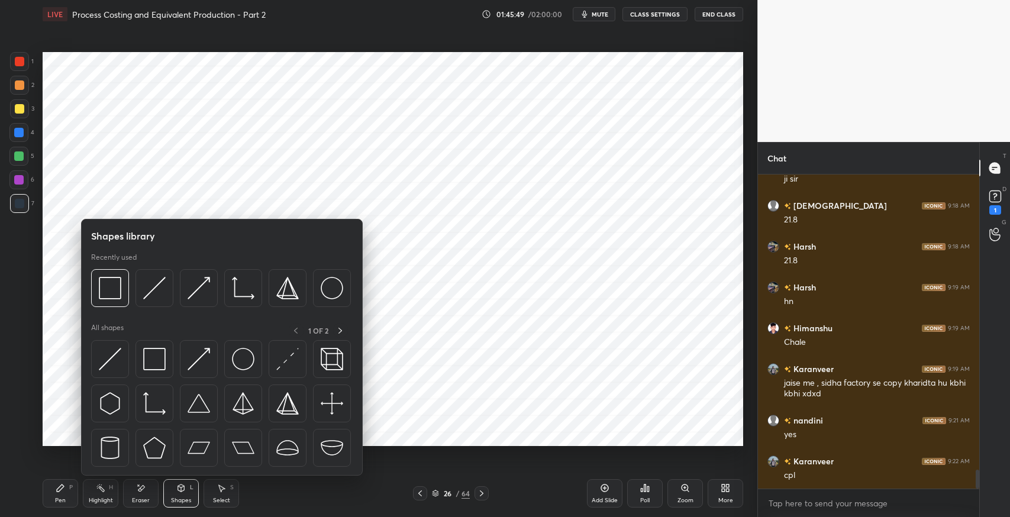
click at [159, 367] on img at bounding box center [154, 359] width 22 height 22
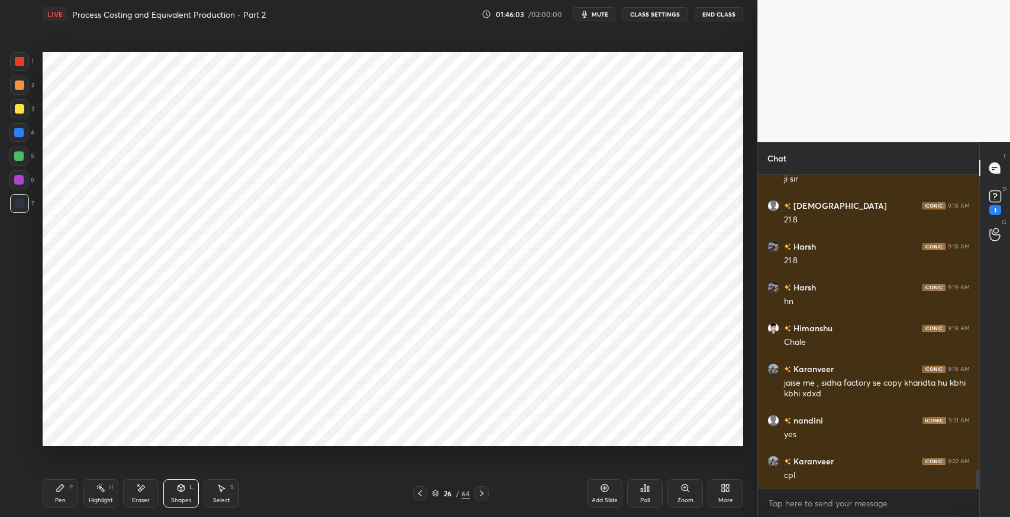
click at [142, 489] on icon at bounding box center [142, 488] width 7 height 6
click at [209, 499] on div "Select S" at bounding box center [222, 493] width 36 height 28
click at [177, 495] on div "Shapes L" at bounding box center [181, 493] width 36 height 28
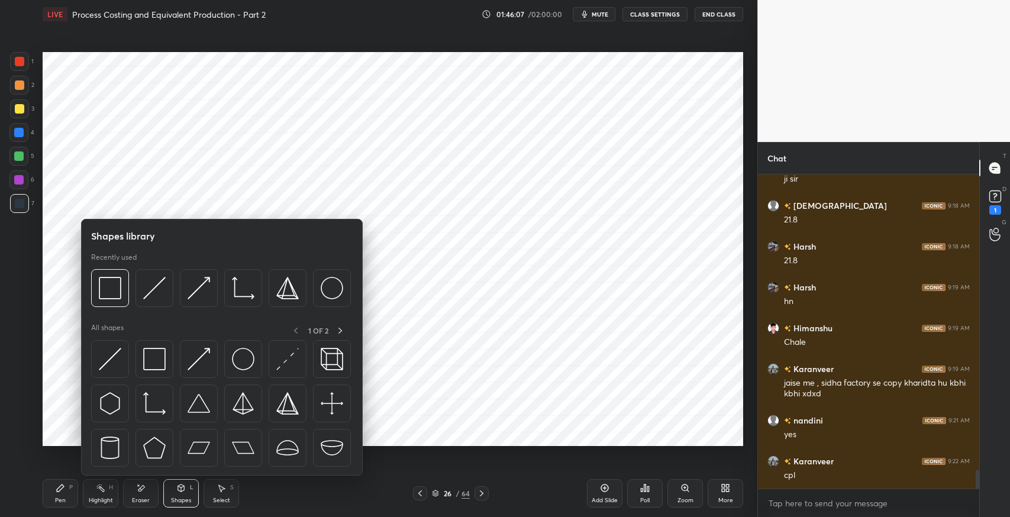
click at [159, 355] on img at bounding box center [154, 359] width 22 height 22
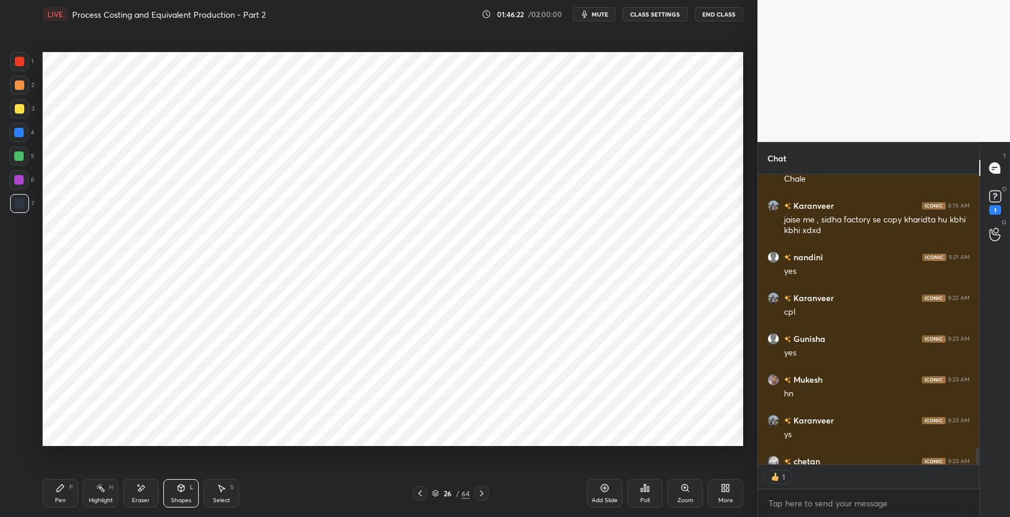
scroll to position [4, 4]
click at [483, 495] on icon at bounding box center [481, 493] width 9 height 9
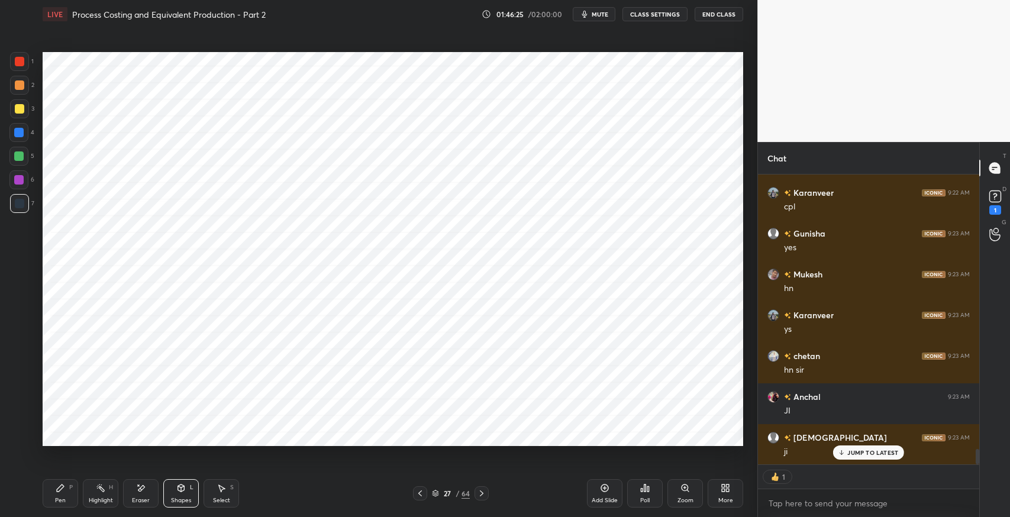
scroll to position [5311, 0]
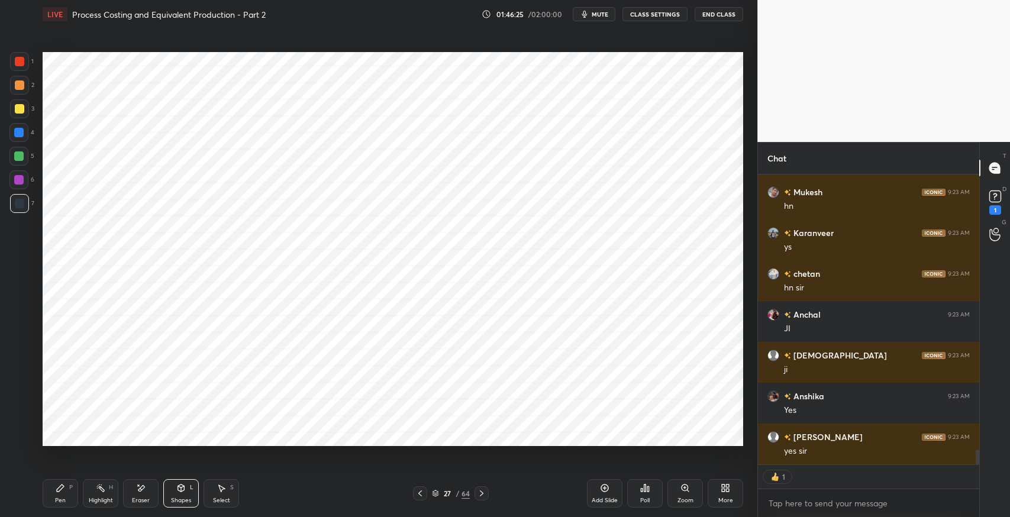
click at [59, 498] on div "Pen" at bounding box center [60, 501] width 11 height 6
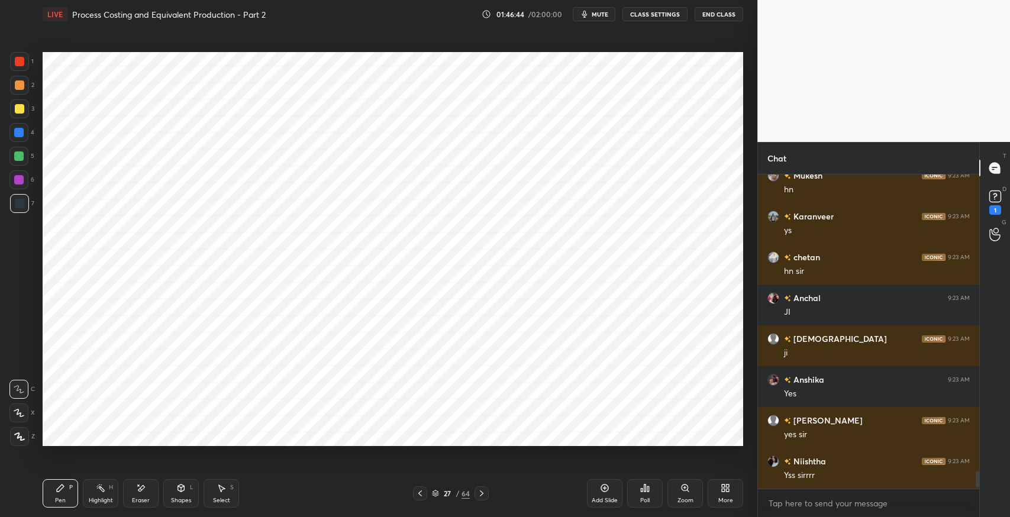
scroll to position [5430, 0]
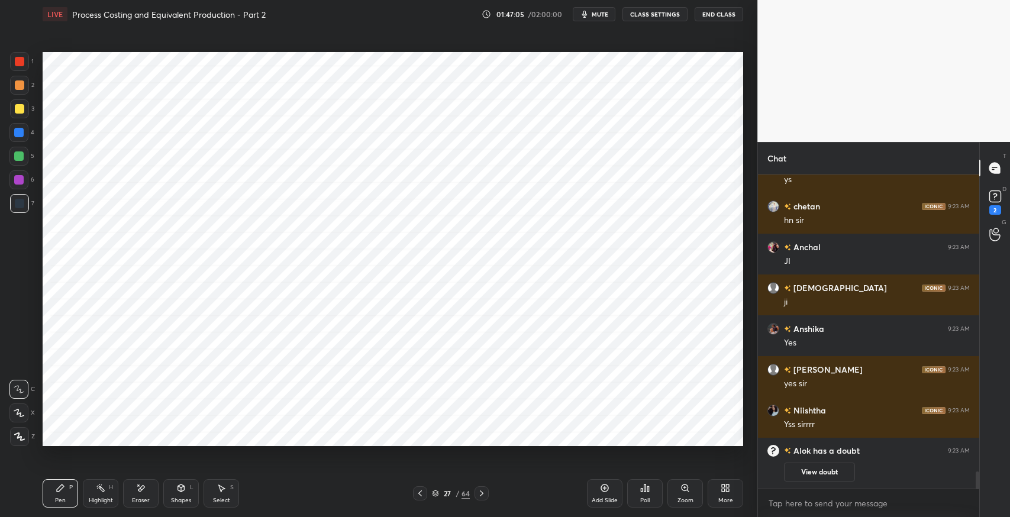
click at [188, 500] on div "Shapes" at bounding box center [181, 501] width 20 height 6
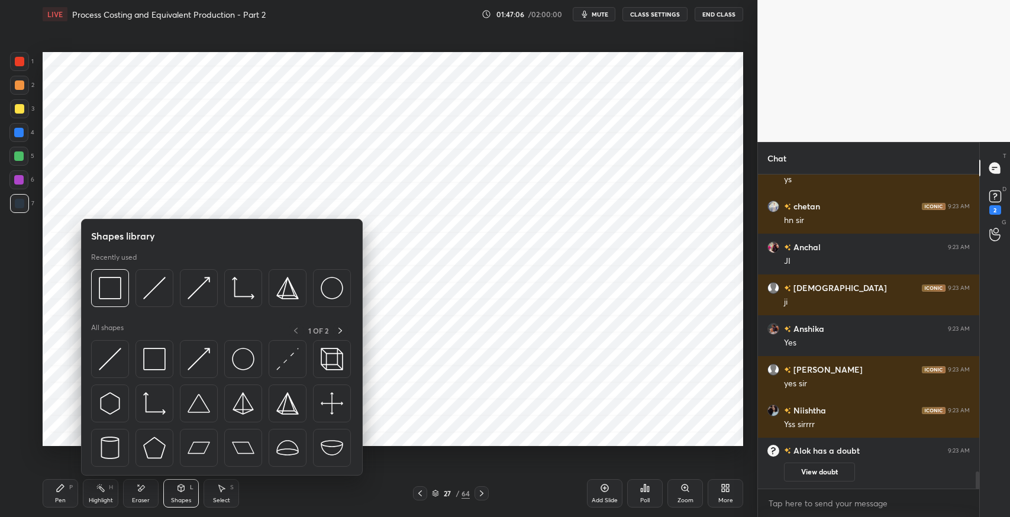
click at [163, 361] on img at bounding box center [154, 359] width 22 height 22
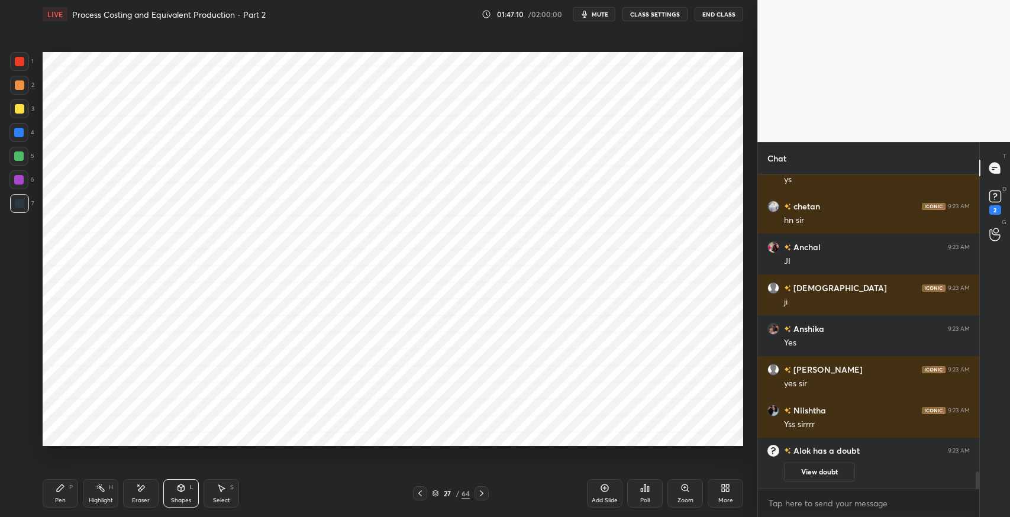
click at [64, 495] on div "Pen P" at bounding box center [61, 493] width 36 height 28
click at [57, 494] on div "Pen P" at bounding box center [61, 493] width 36 height 28
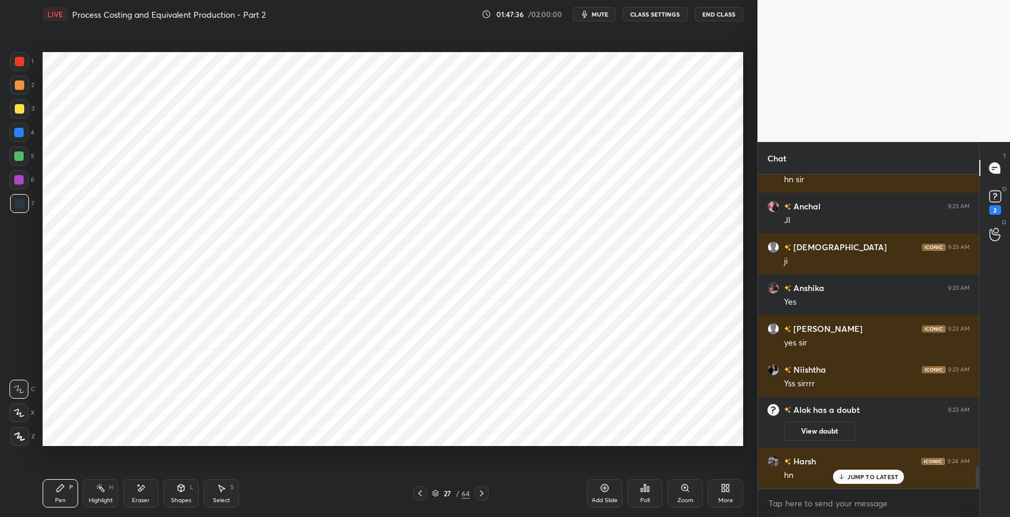
scroll to position [4195, 0]
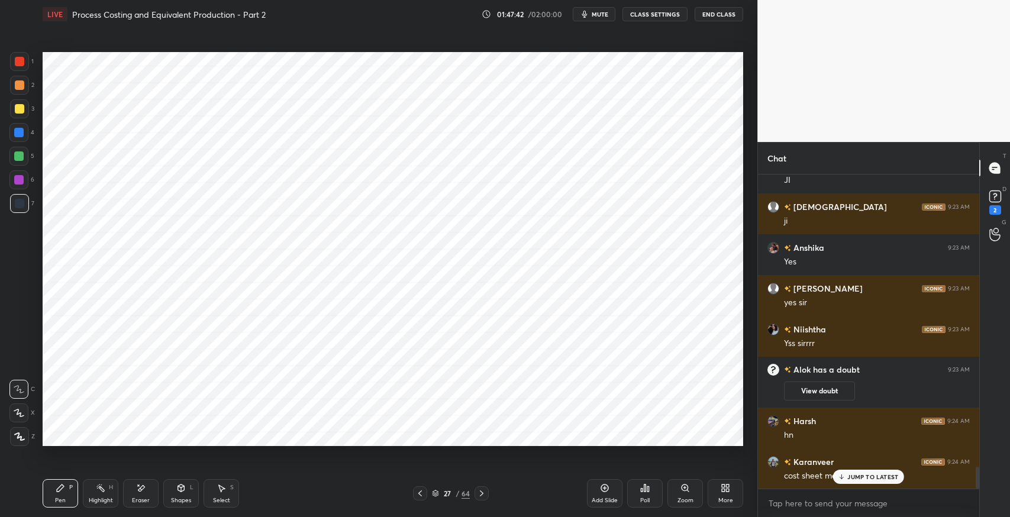
click at [58, 487] on icon at bounding box center [60, 488] width 9 height 9
click at [839, 482] on div "JUMP TO LATEST" at bounding box center [868, 477] width 71 height 14
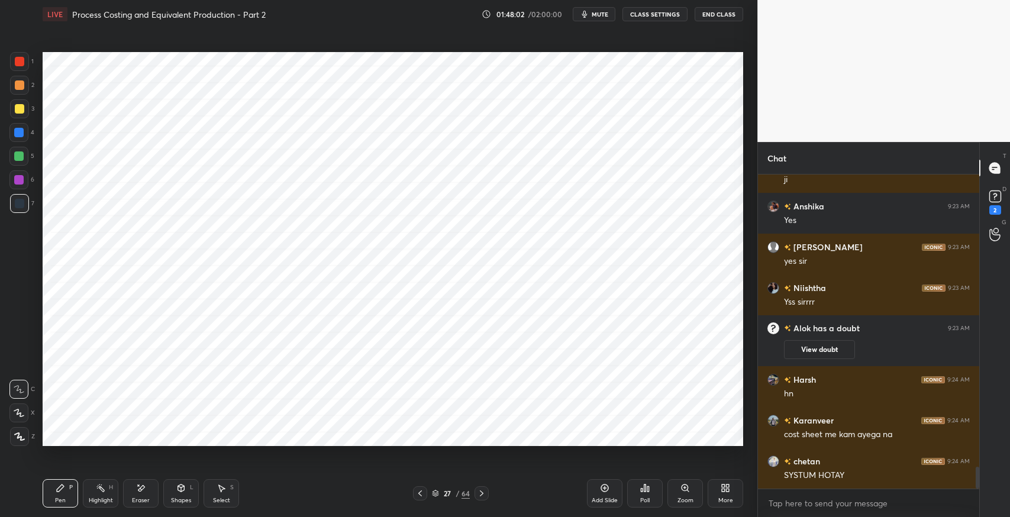
scroll to position [4277, 0]
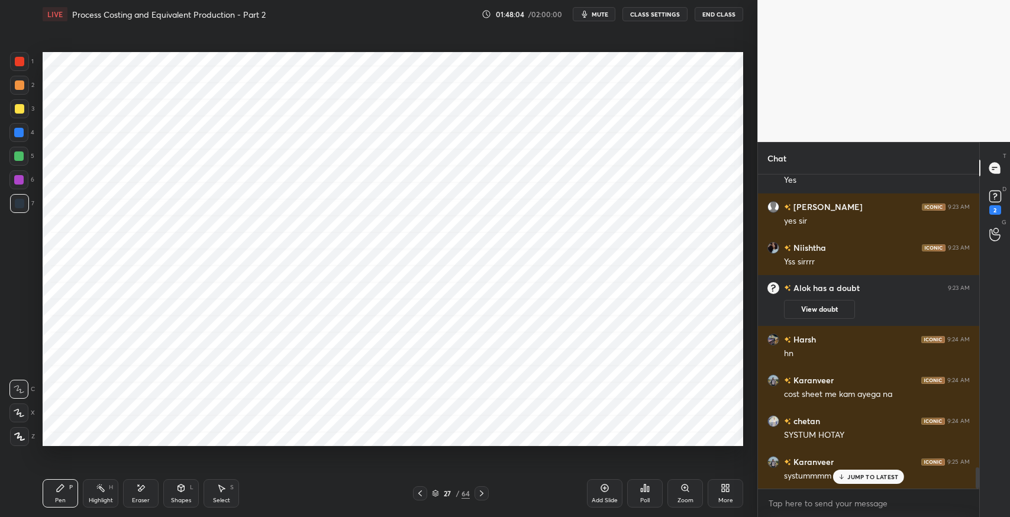
click at [856, 476] on p "JUMP TO LATEST" at bounding box center [873, 477] width 51 height 7
click at [421, 494] on icon at bounding box center [420, 493] width 9 height 9
click at [424, 492] on icon at bounding box center [420, 493] width 9 height 9
click at [425, 494] on div at bounding box center [420, 494] width 14 height 14
click at [485, 490] on icon at bounding box center [481, 493] width 9 height 9
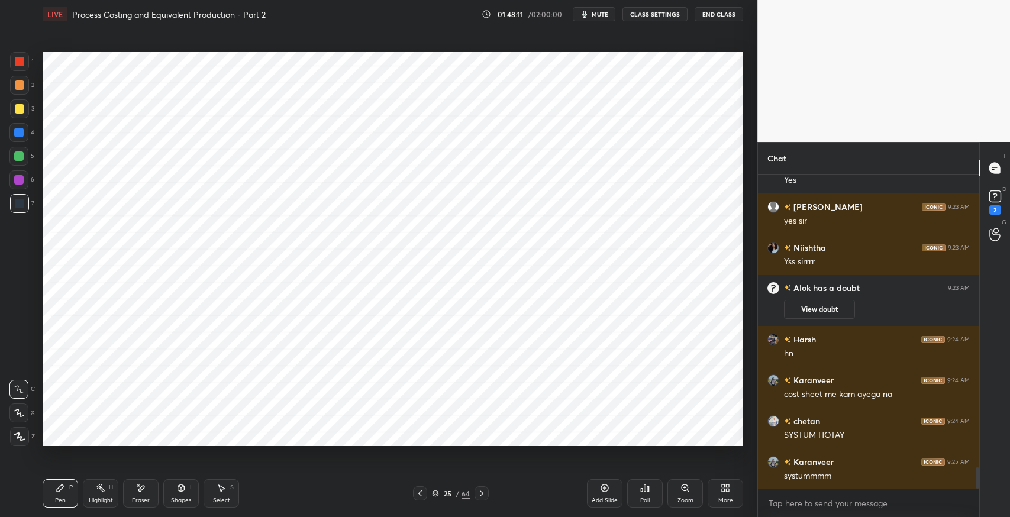
click at [484, 492] on icon at bounding box center [481, 493] width 9 height 9
click at [483, 494] on icon at bounding box center [481, 493] width 9 height 9
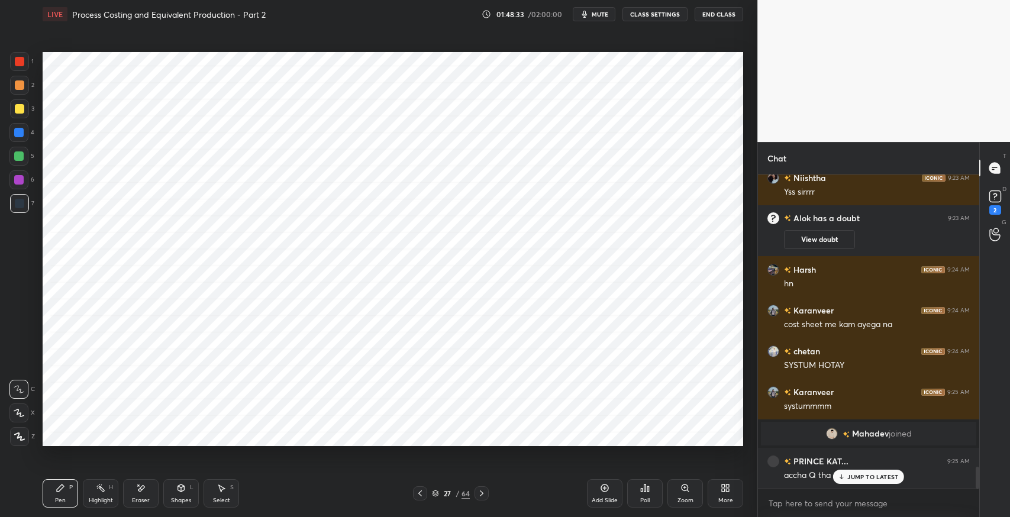
scroll to position [4257, 0]
click at [137, 495] on div "Eraser" at bounding box center [141, 493] width 36 height 28
click at [67, 497] on div "Pen P" at bounding box center [61, 493] width 36 height 28
click at [176, 498] on div "Shapes" at bounding box center [181, 501] width 20 height 6
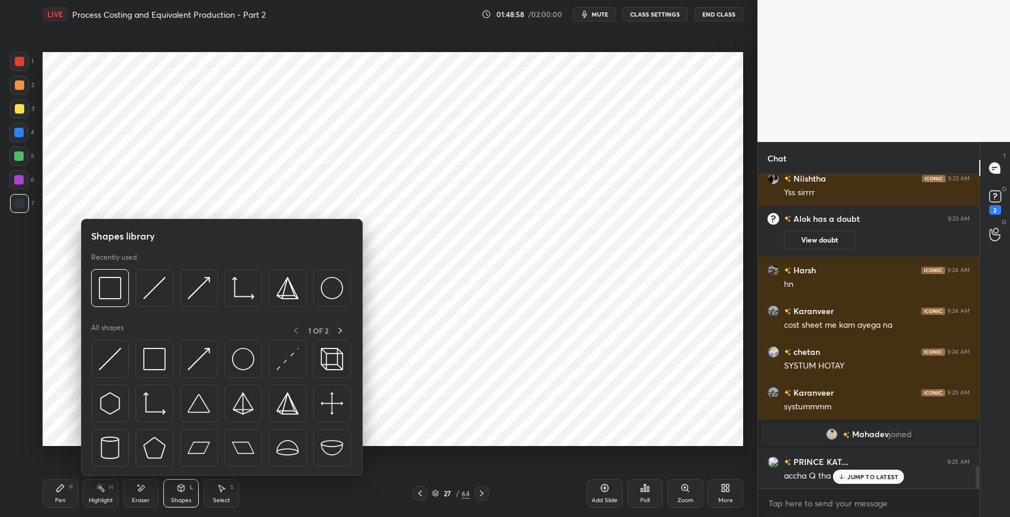
click at [154, 361] on img at bounding box center [154, 359] width 22 height 22
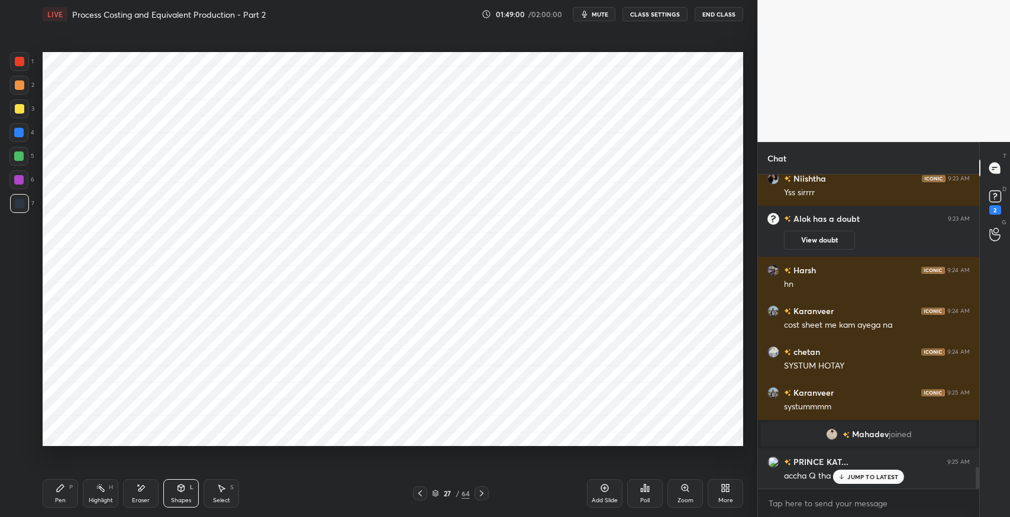
click at [56, 492] on icon at bounding box center [60, 488] width 9 height 9
click at [857, 478] on p "JUMP TO LATEST" at bounding box center [873, 477] width 51 height 7
click at [174, 498] on div "Shapes" at bounding box center [181, 501] width 20 height 6
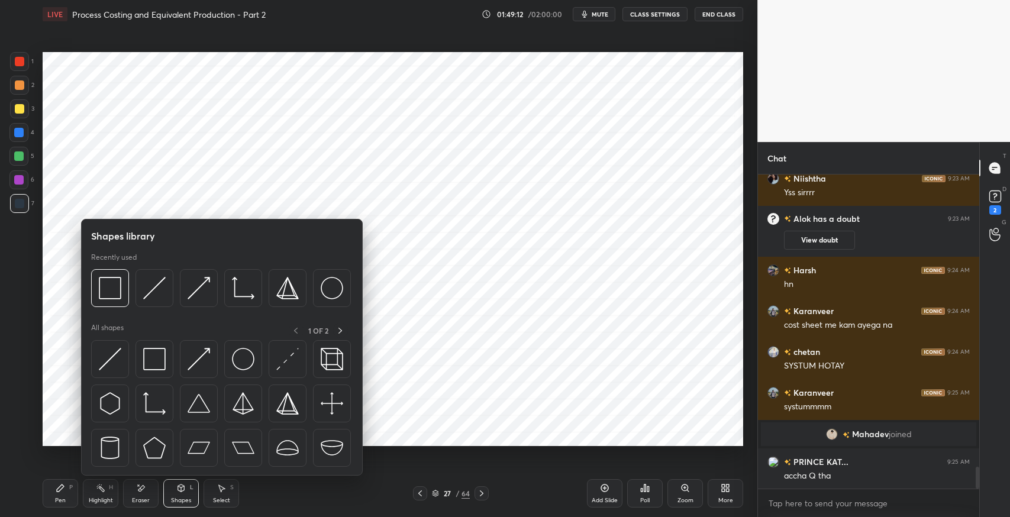
click at [152, 352] on img at bounding box center [154, 359] width 22 height 22
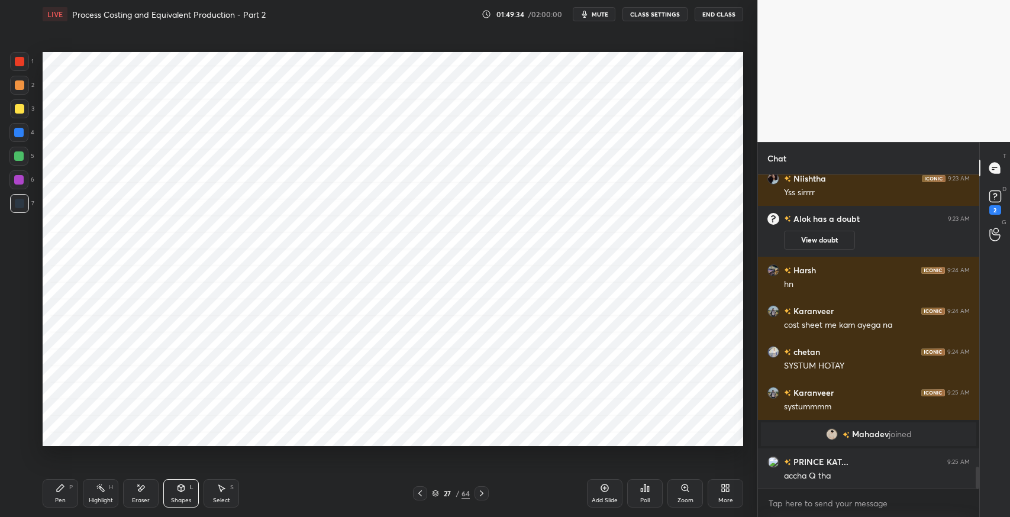
scroll to position [4309, 0]
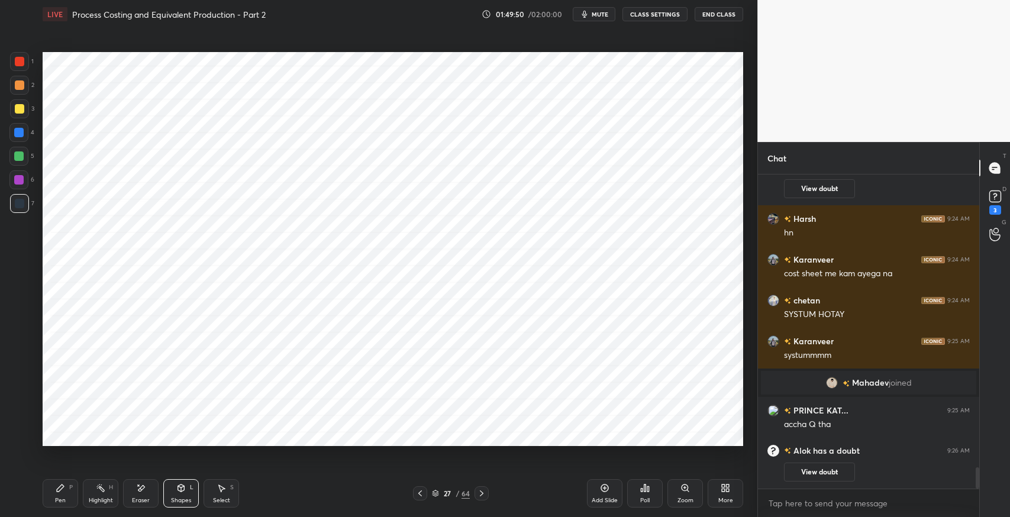
click at [421, 494] on icon at bounding box center [420, 493] width 9 height 9
click at [420, 495] on icon at bounding box center [420, 494] width 4 height 6
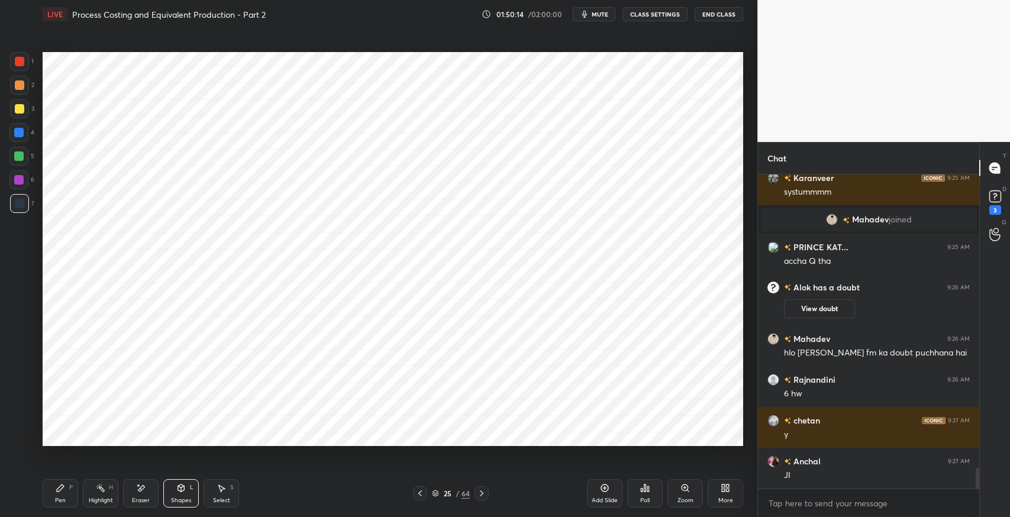
scroll to position [4491, 0]
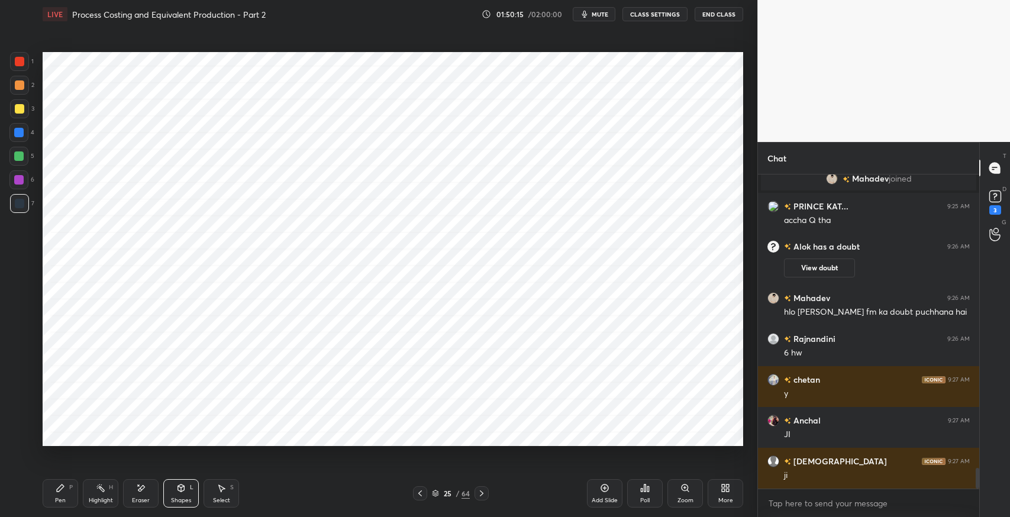
click at [420, 493] on icon at bounding box center [420, 493] width 9 height 9
click at [140, 500] on div "Eraser" at bounding box center [141, 501] width 18 height 6
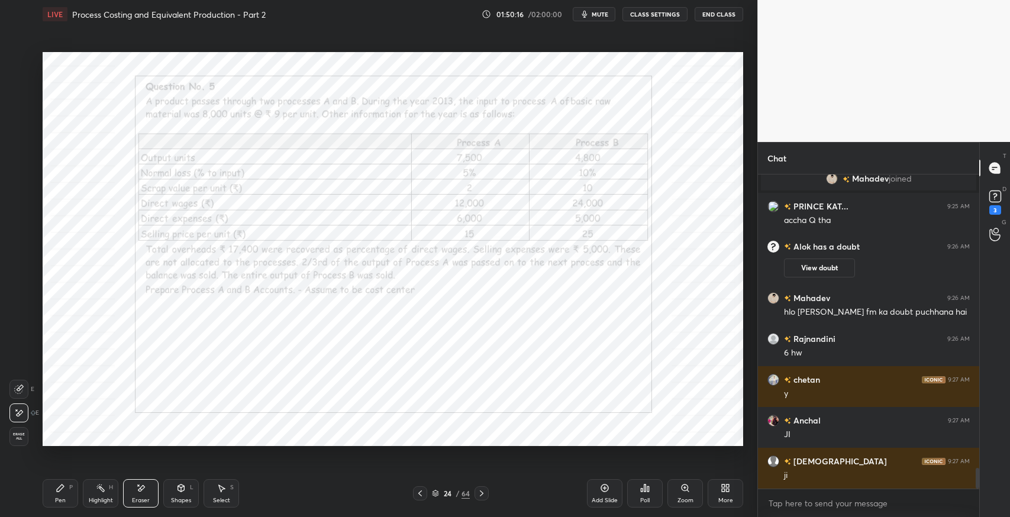
click at [110, 487] on div "H" at bounding box center [111, 488] width 4 height 6
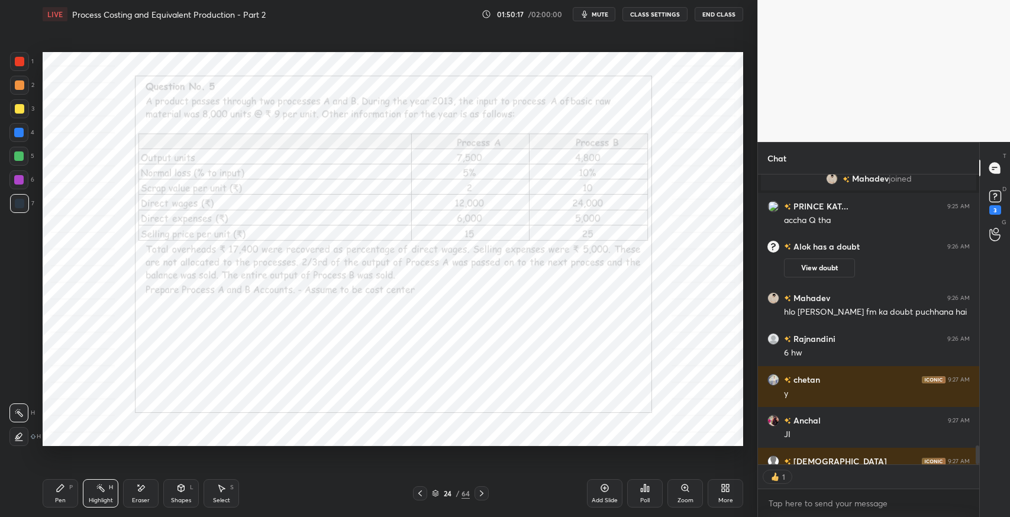
click at [19, 436] on icon at bounding box center [18, 436] width 9 height 9
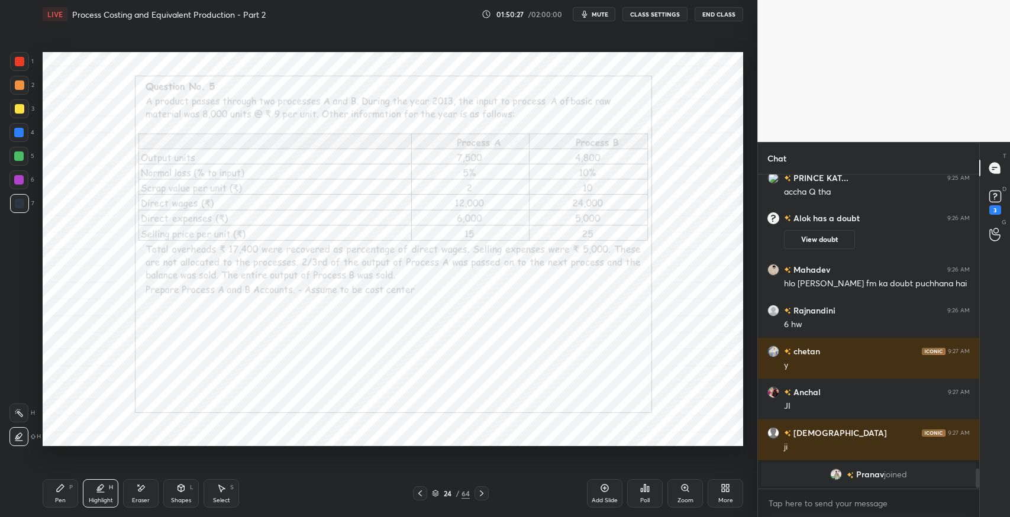
scroll to position [4520, 0]
click at [482, 494] on icon at bounding box center [481, 493] width 9 height 9
click at [25, 182] on div at bounding box center [18, 179] width 19 height 19
click at [487, 495] on div at bounding box center [482, 494] width 14 height 14
click at [488, 491] on div at bounding box center [482, 494] width 14 height 14
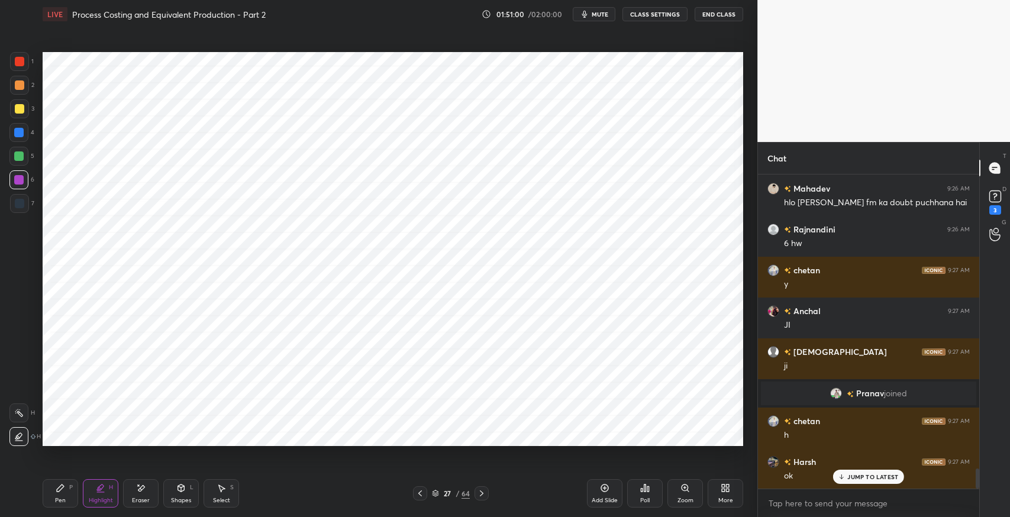
scroll to position [4604, 0]
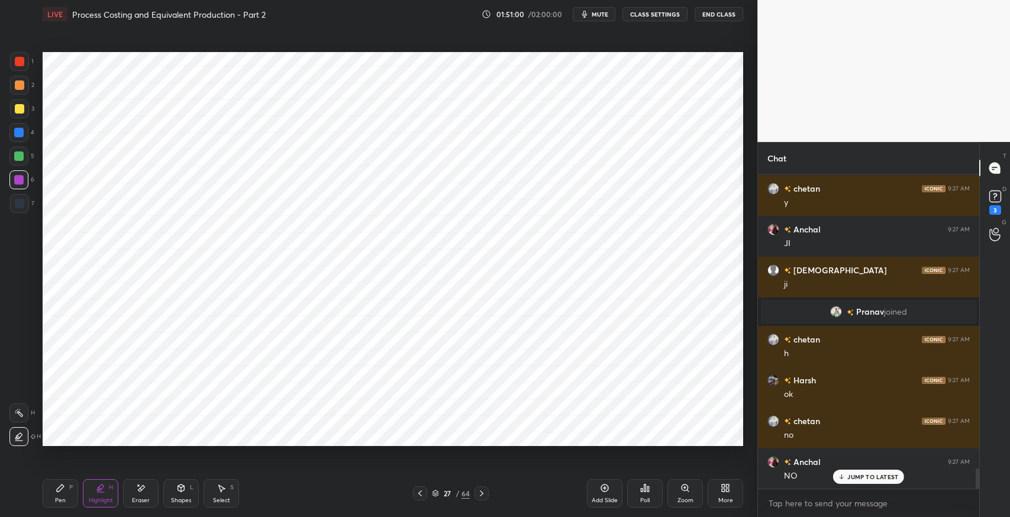
click at [420, 492] on icon at bounding box center [420, 494] width 4 height 6
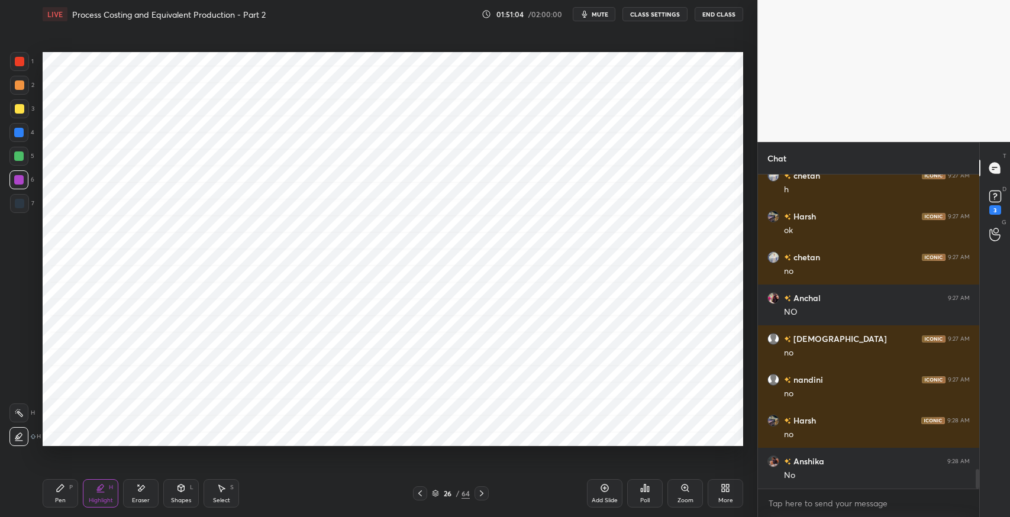
scroll to position [4809, 0]
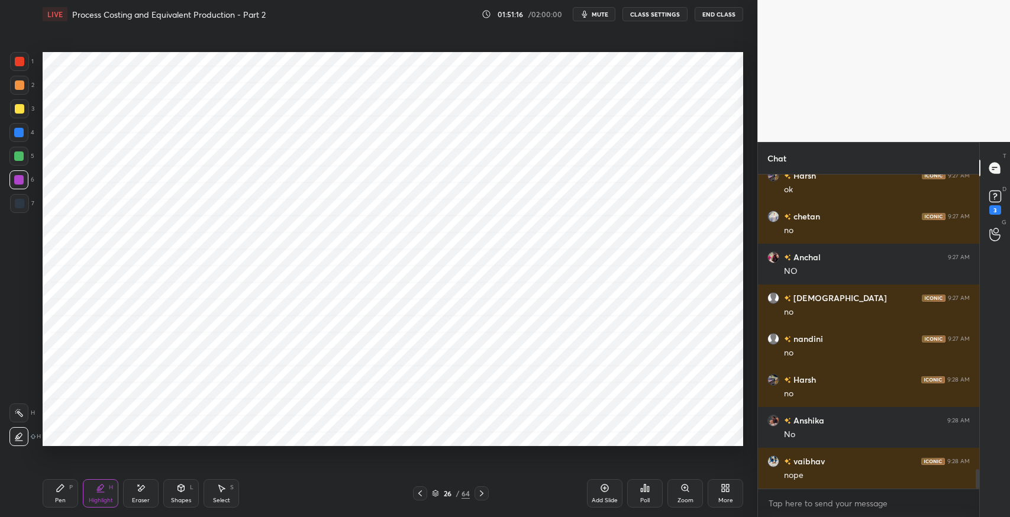
click at [482, 495] on icon at bounding box center [481, 493] width 9 height 9
click at [420, 496] on icon at bounding box center [420, 493] width 9 height 9
click at [425, 492] on div at bounding box center [420, 494] width 14 height 14
click at [19, 160] on div at bounding box center [18, 156] width 9 height 9
click at [485, 495] on icon at bounding box center [481, 493] width 9 height 9
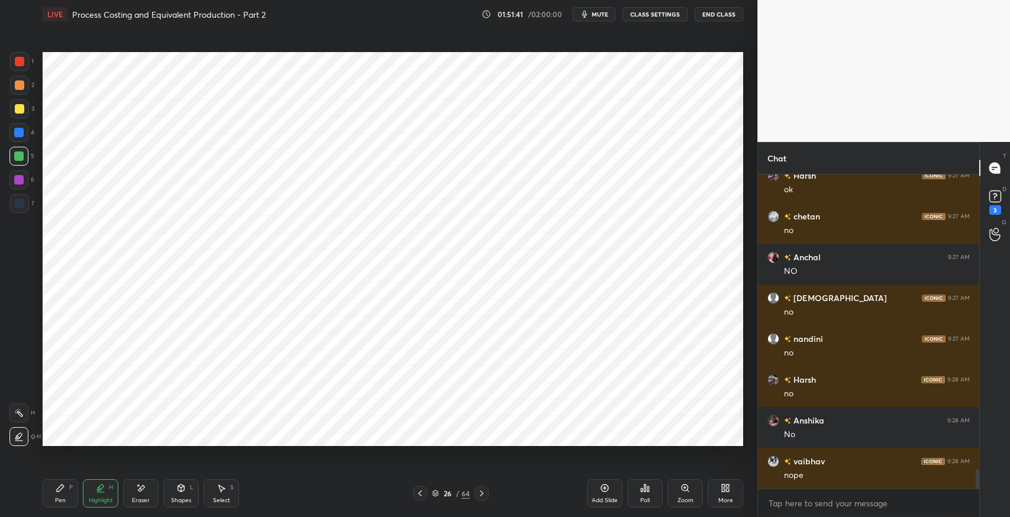
click at [480, 495] on icon at bounding box center [481, 493] width 9 height 9
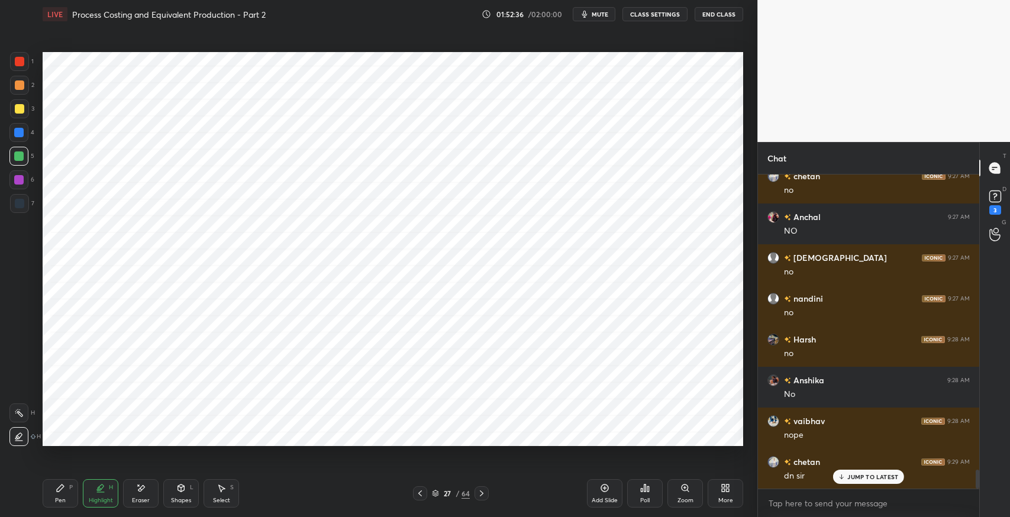
click at [485, 492] on icon at bounding box center [481, 493] width 9 height 9
click at [481, 493] on icon at bounding box center [481, 493] width 9 height 9
click at [480, 492] on icon at bounding box center [481, 493] width 9 height 9
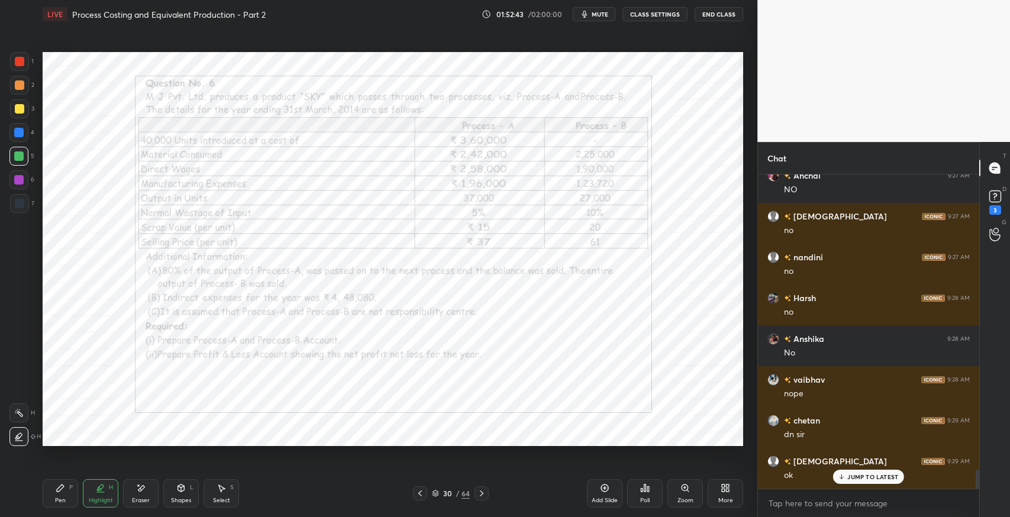
scroll to position [4931, 0]
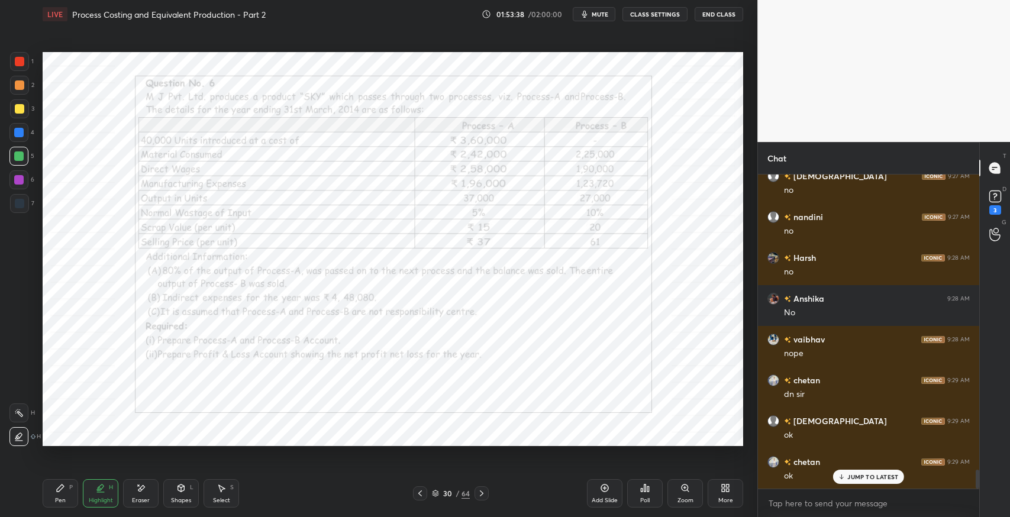
click at [63, 494] on div "Pen P" at bounding box center [61, 493] width 36 height 28
click at [34, 210] on div "1 2 3 4 5 6 7 C X Z E E Erase all H H" at bounding box center [19, 249] width 38 height 394
click at [449, 497] on div "30" at bounding box center [448, 493] width 12 height 7
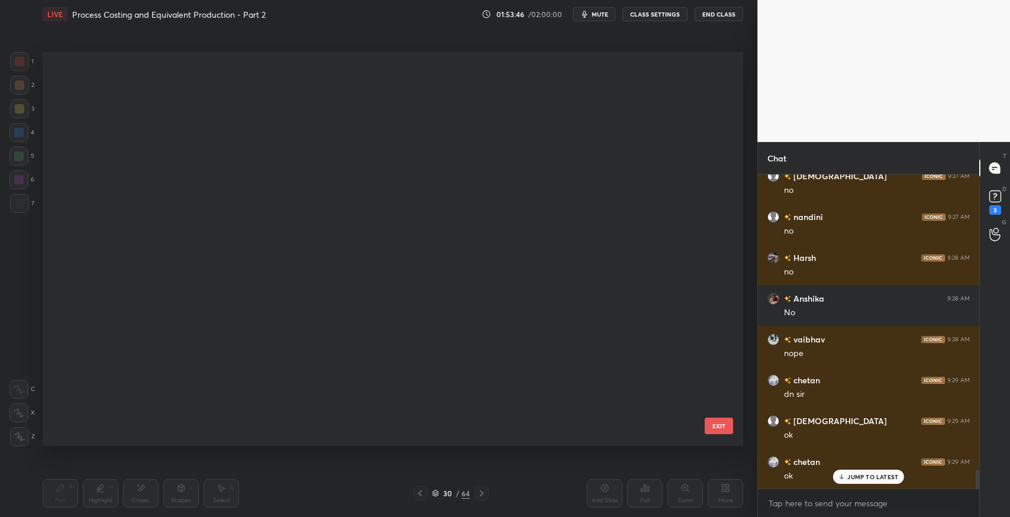
scroll to position [391, 695]
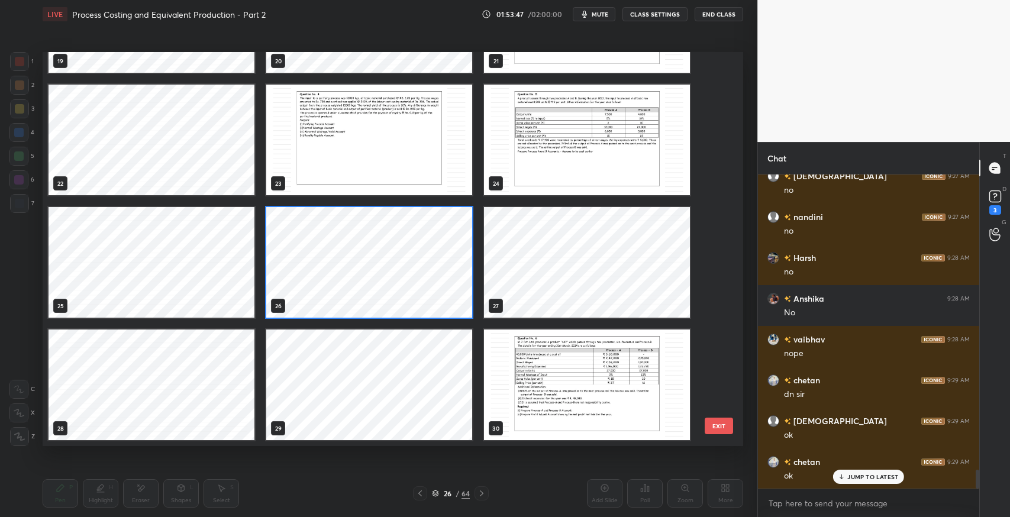
click at [371, 201] on div "26" at bounding box center [369, 262] width 218 height 123
click at [716, 427] on button "EXIT" at bounding box center [719, 426] width 28 height 17
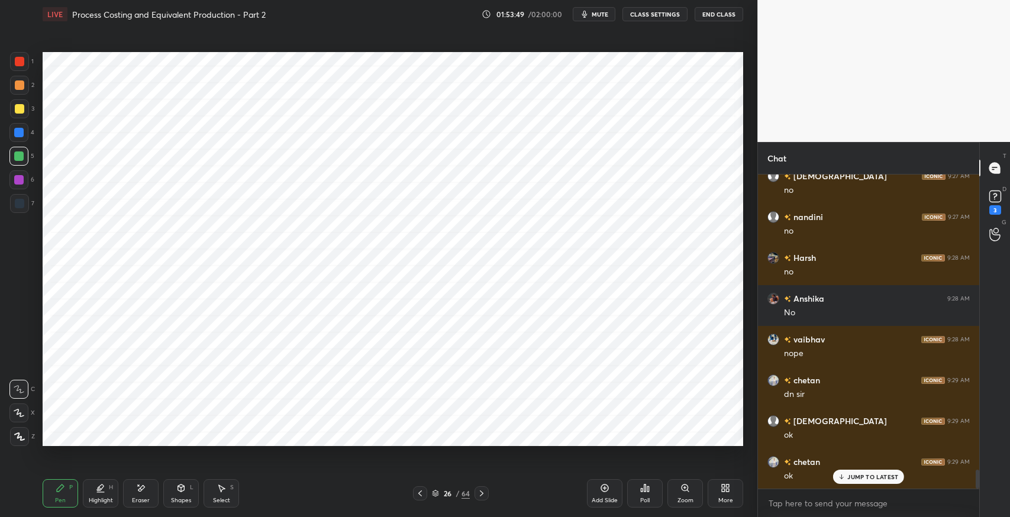
click at [483, 492] on icon at bounding box center [481, 493] width 9 height 9
click at [483, 493] on icon at bounding box center [481, 493] width 9 height 9
click at [485, 491] on icon at bounding box center [481, 493] width 9 height 9
click at [485, 493] on icon at bounding box center [481, 493] width 9 height 9
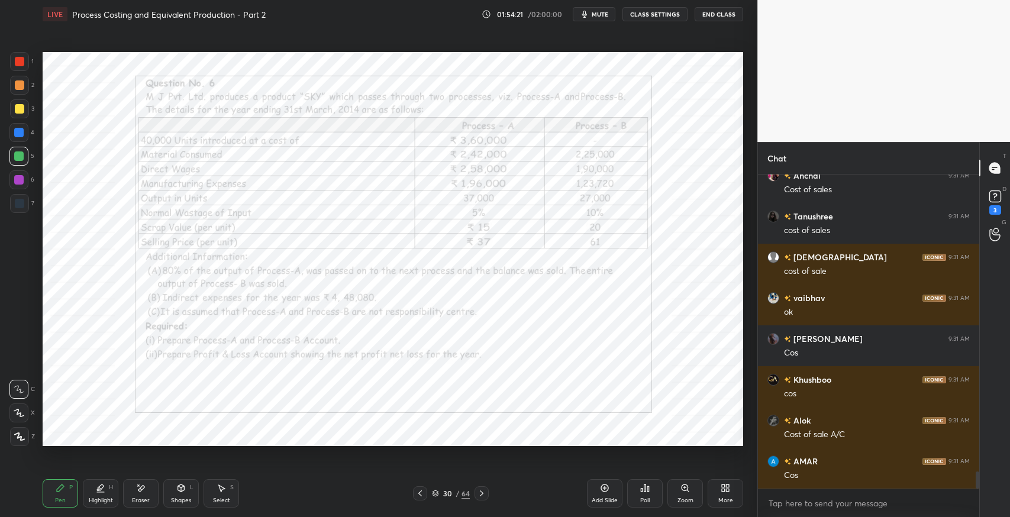
scroll to position [5462, 0]
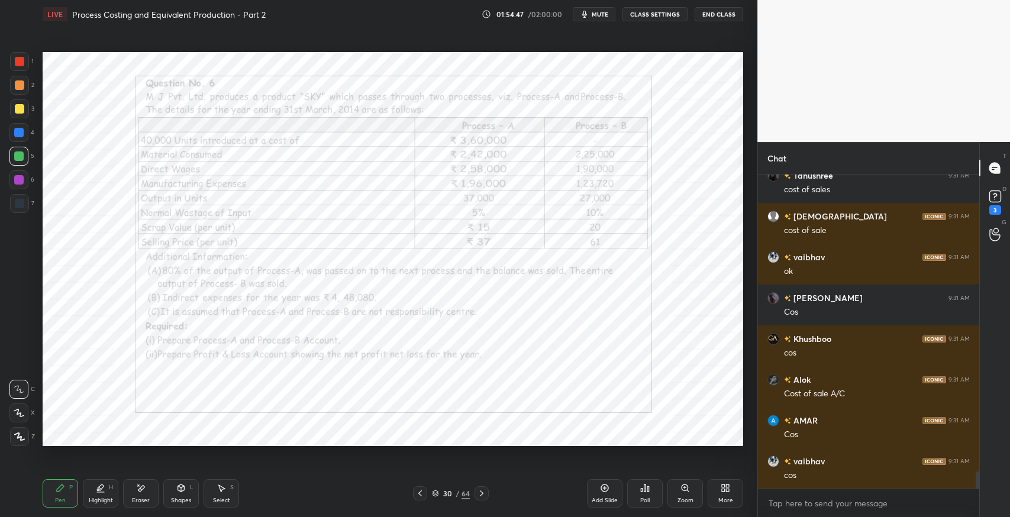
click at [189, 502] on div "Shapes" at bounding box center [181, 501] width 20 height 6
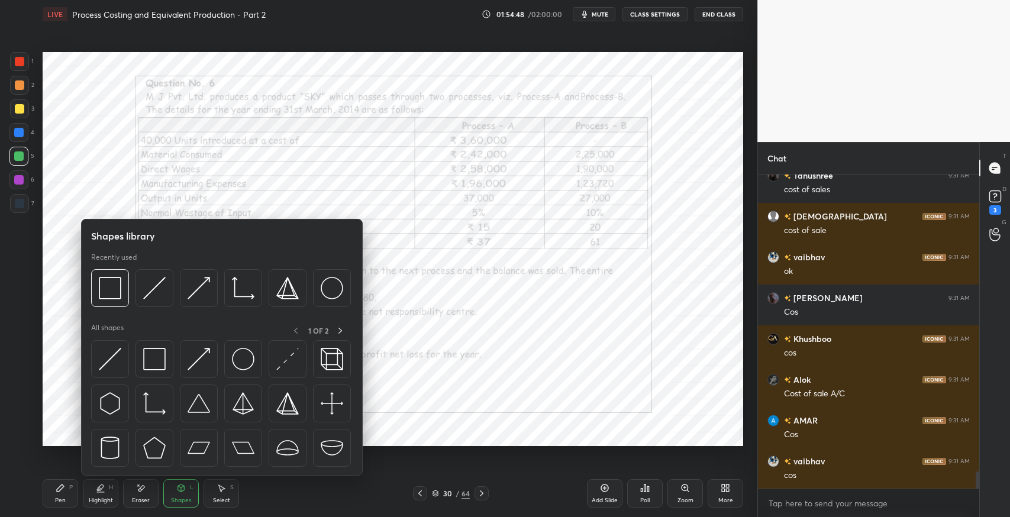
click at [152, 282] on img at bounding box center [154, 288] width 22 height 22
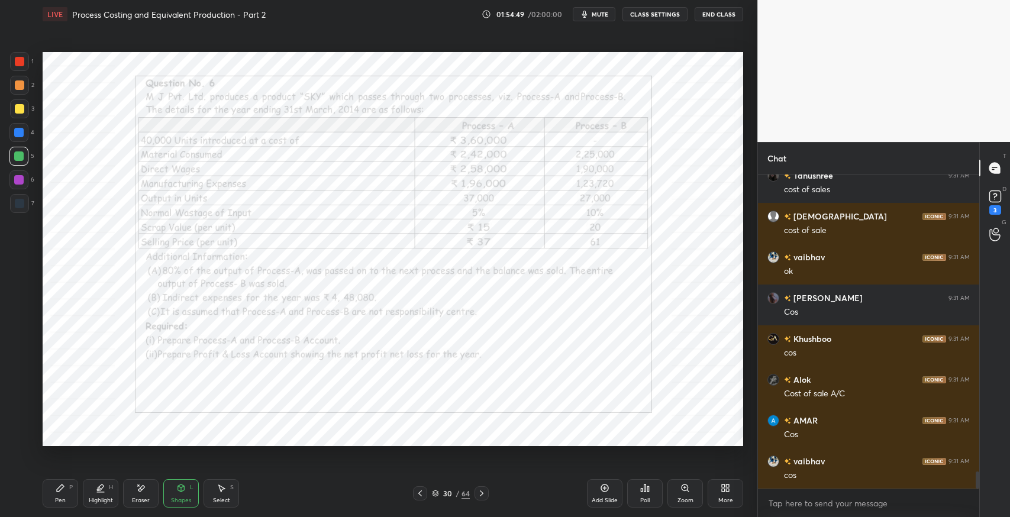
click at [18, 211] on div at bounding box center [19, 203] width 19 height 19
click at [456, 497] on div "30 / 64" at bounding box center [451, 493] width 38 height 11
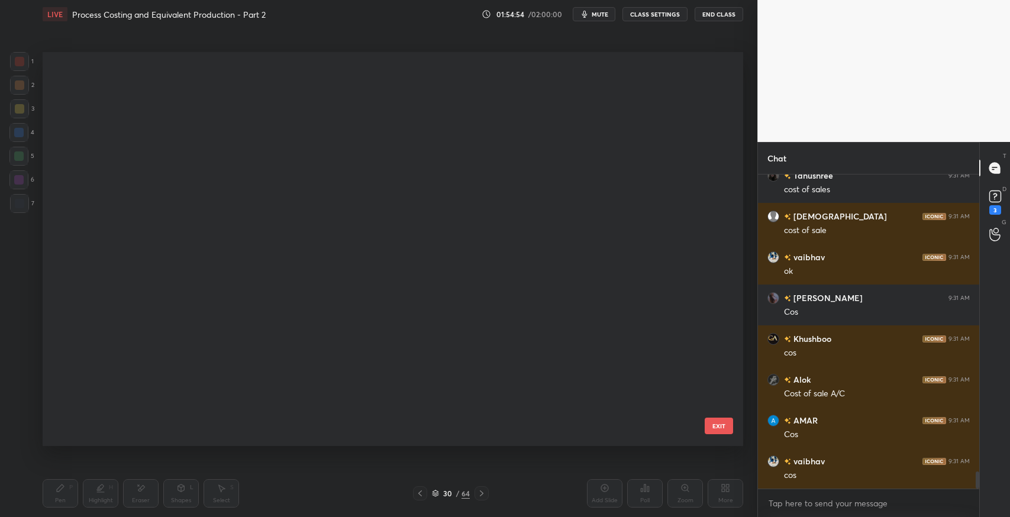
scroll to position [391, 695]
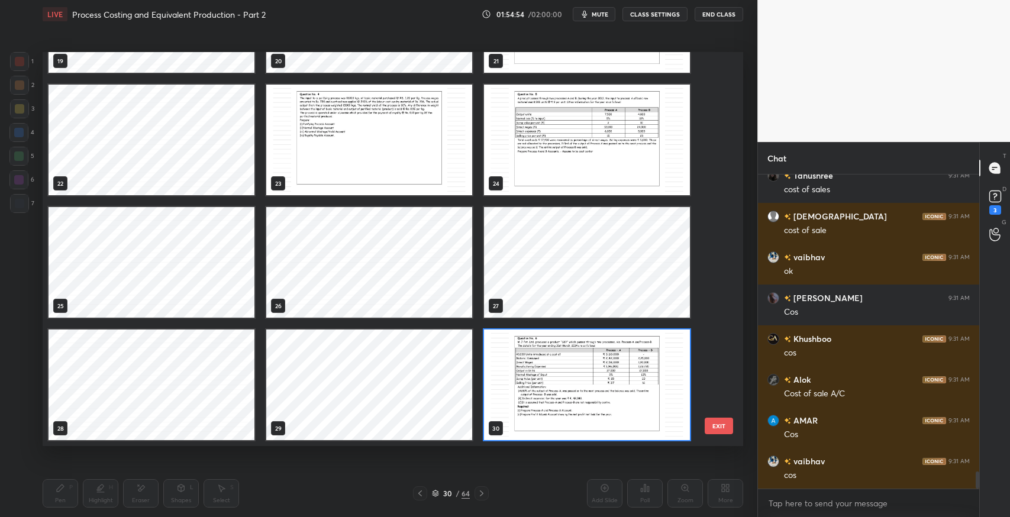
click at [443, 200] on div "23" at bounding box center [369, 140] width 218 height 123
click at [719, 427] on button "EXIT" at bounding box center [719, 426] width 28 height 17
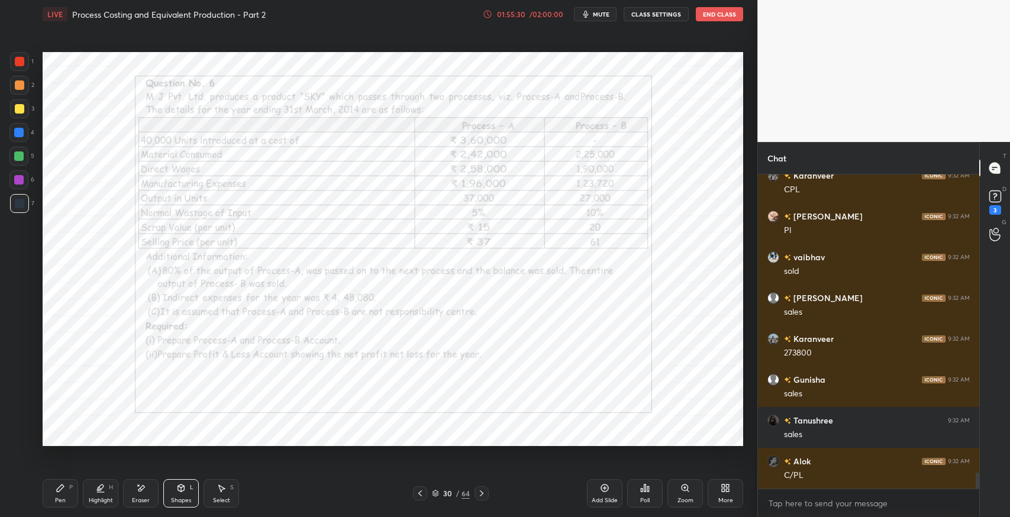
scroll to position [5829, 0]
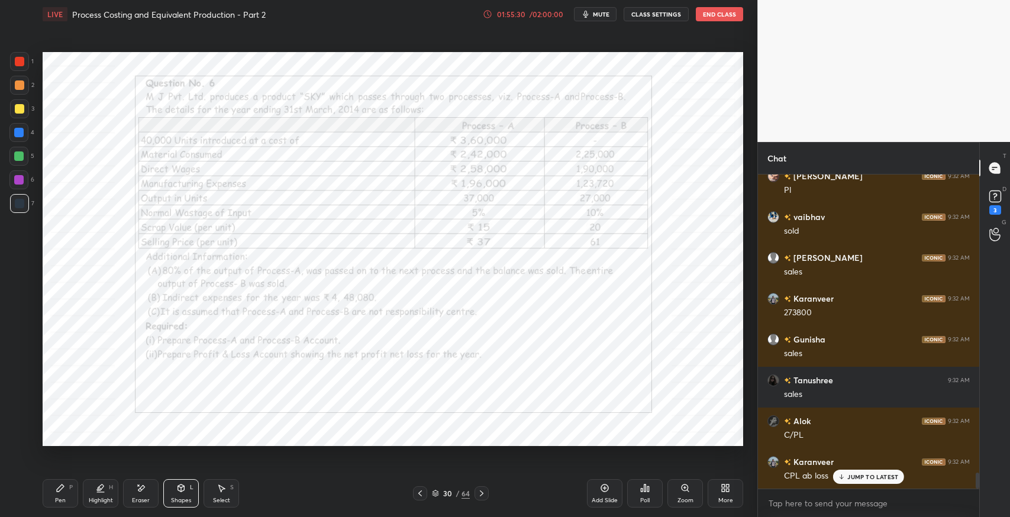
click at [57, 495] on div "Pen P" at bounding box center [61, 493] width 36 height 28
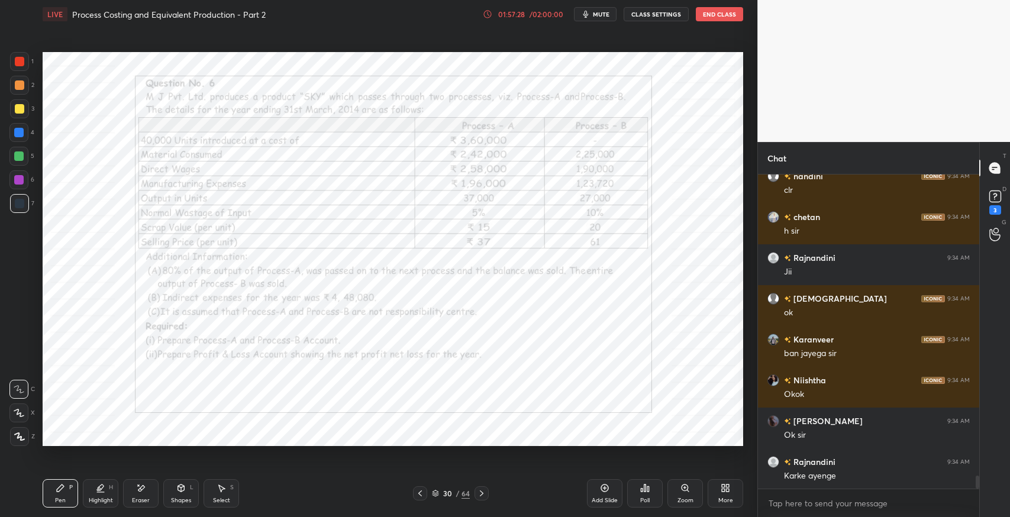
scroll to position [7353, 0]
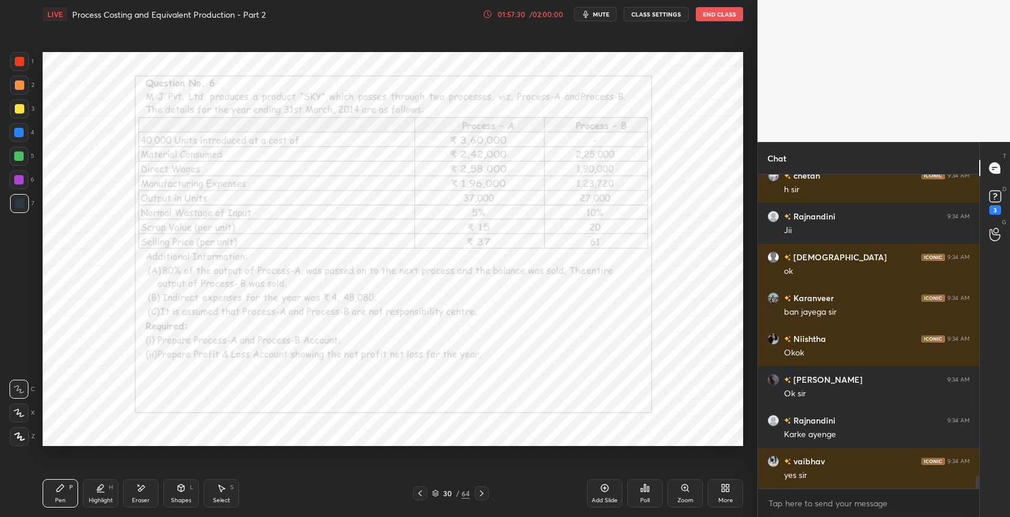
click at [605, 488] on icon at bounding box center [605, 489] width 4 height 4
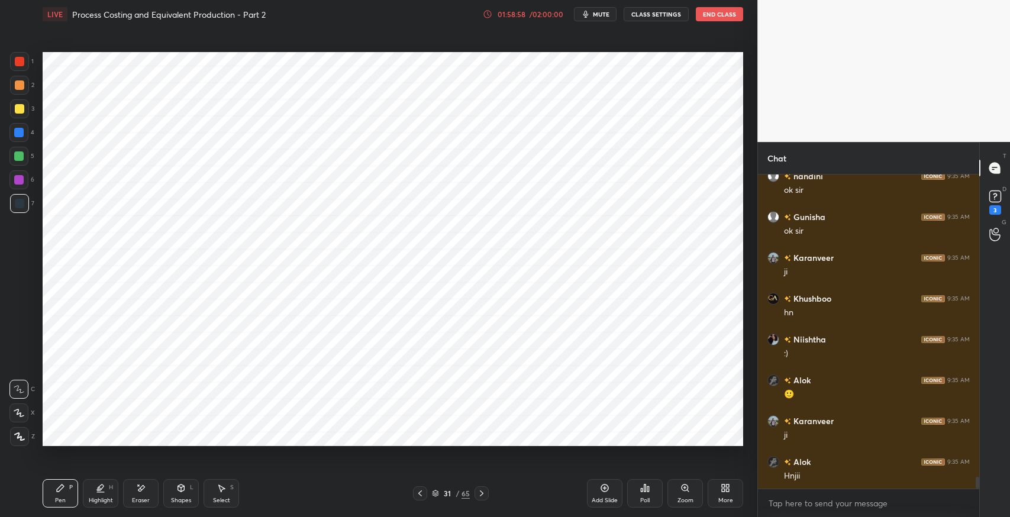
scroll to position [7884, 0]
click at [720, 11] on button "End Class" at bounding box center [719, 14] width 47 height 14
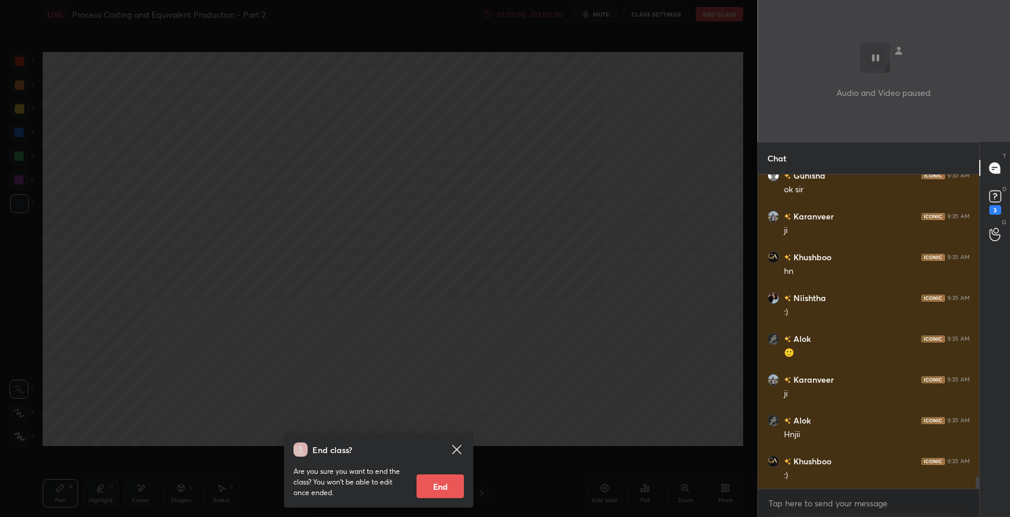
click at [454, 479] on button "End" at bounding box center [440, 487] width 47 height 24
type textarea "x"
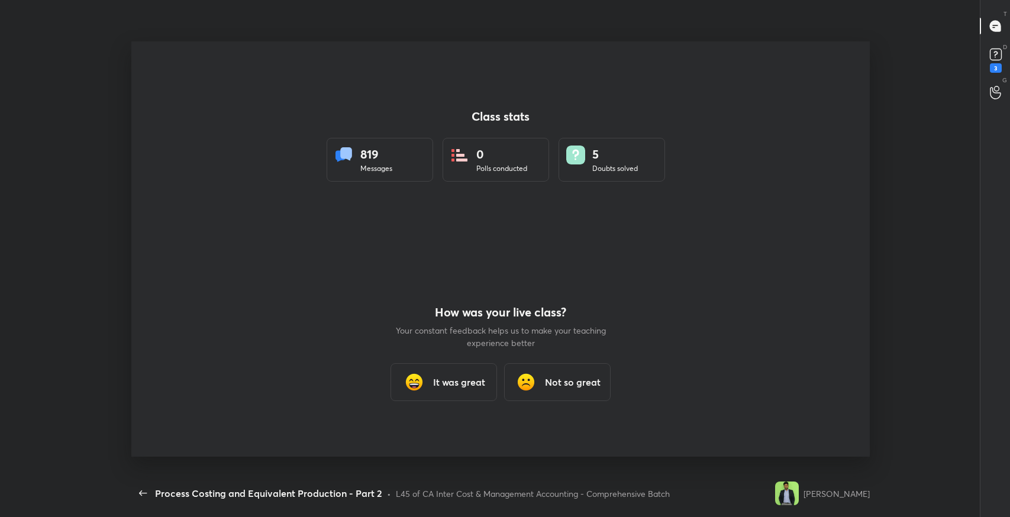
scroll to position [58749, 58316]
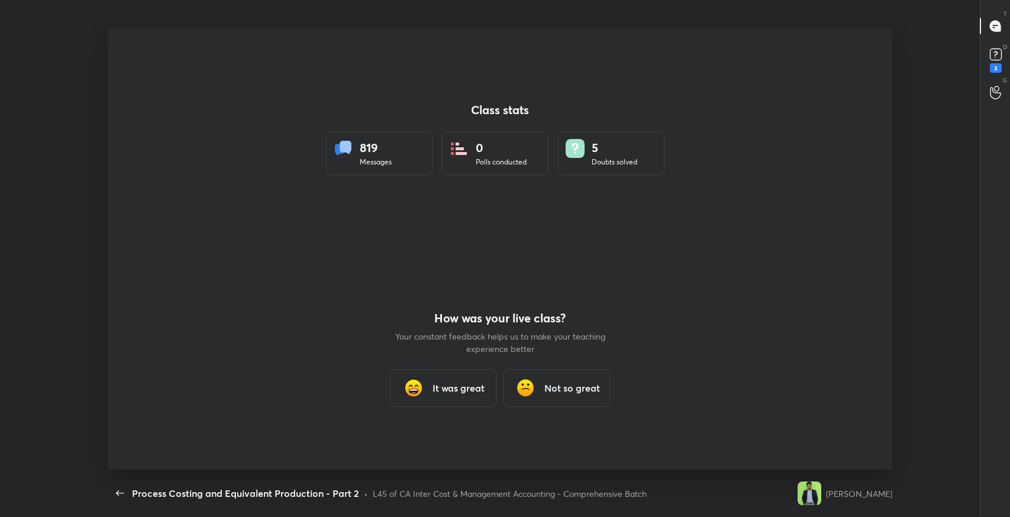
click at [446, 381] on h3 "It was great" at bounding box center [459, 388] width 52 height 14
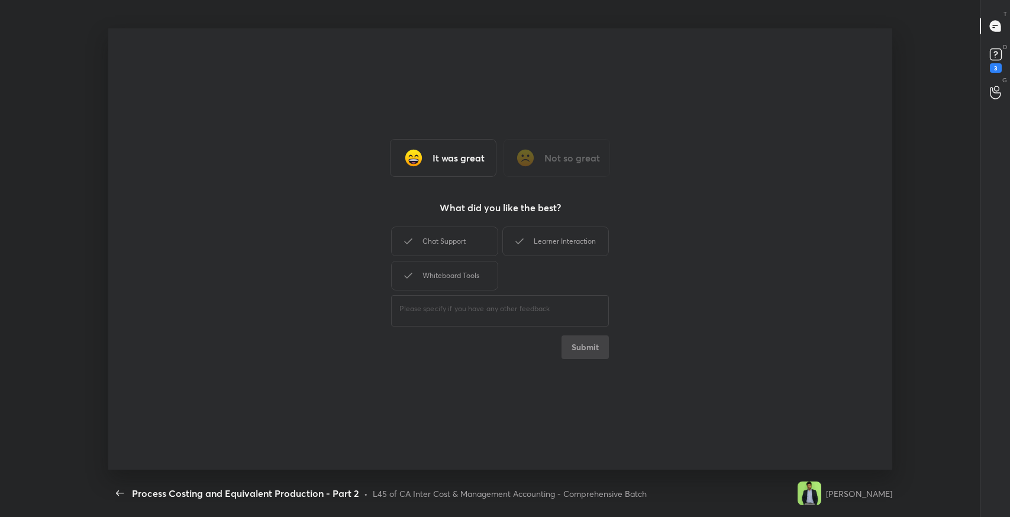
drag, startPoint x: 475, startPoint y: 243, endPoint x: 501, endPoint y: 244, distance: 26.1
click at [478, 242] on div "Chat Support" at bounding box center [444, 242] width 107 height 30
click at [502, 244] on div "Chat Support Learner Interaction Whiteboard Tools" at bounding box center [500, 258] width 218 height 69
drag, startPoint x: 507, startPoint y: 243, endPoint x: 469, endPoint y: 275, distance: 50.0
click at [501, 246] on div "Chat Support Learner Interaction Whiteboard Tools" at bounding box center [500, 258] width 218 height 69
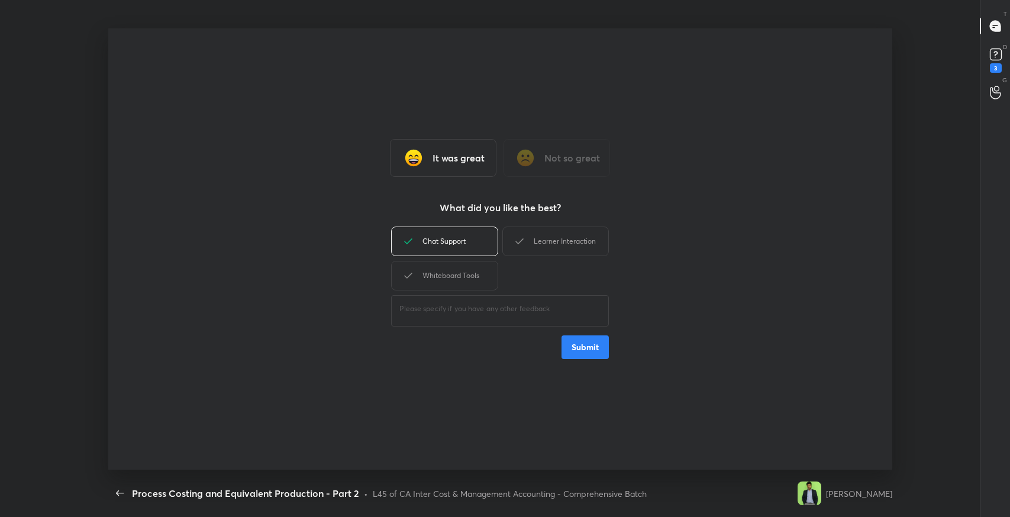
click at [469, 275] on div "Whiteboard Tools" at bounding box center [444, 276] width 107 height 30
drag, startPoint x: 467, startPoint y: 266, endPoint x: 513, endPoint y: 249, distance: 48.7
click at [471, 266] on div "Whiteboard Tools" at bounding box center [444, 276] width 107 height 30
drag, startPoint x: 514, startPoint y: 247, endPoint x: 497, endPoint y: 254, distance: 18.6
click at [503, 252] on div "Learner Interaction" at bounding box center [556, 242] width 107 height 30
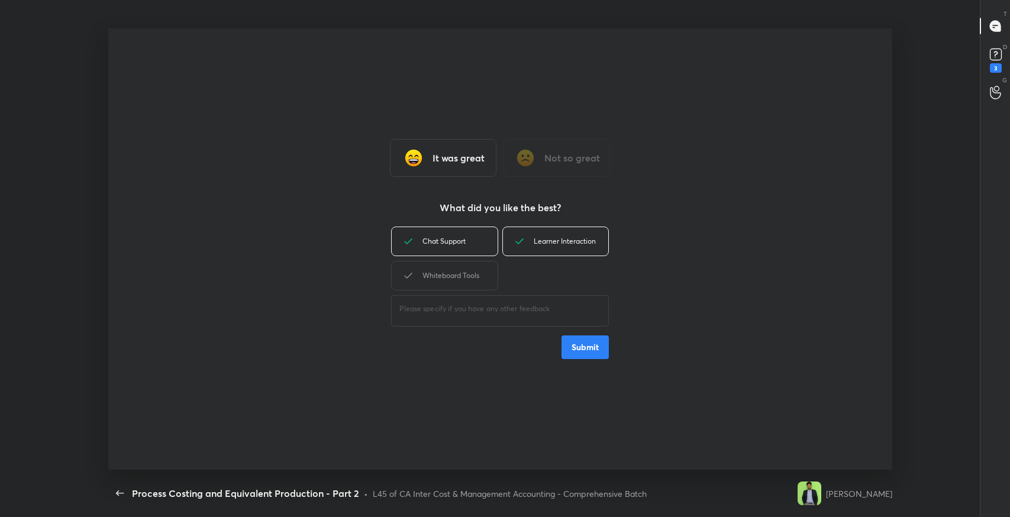
drag, startPoint x: 442, startPoint y: 290, endPoint x: 474, endPoint y: 278, distance: 34.1
click at [449, 288] on div "Whiteboard Tools" at bounding box center [444, 276] width 107 height 30
click at [585, 346] on button "Submit" at bounding box center [585, 348] width 47 height 24
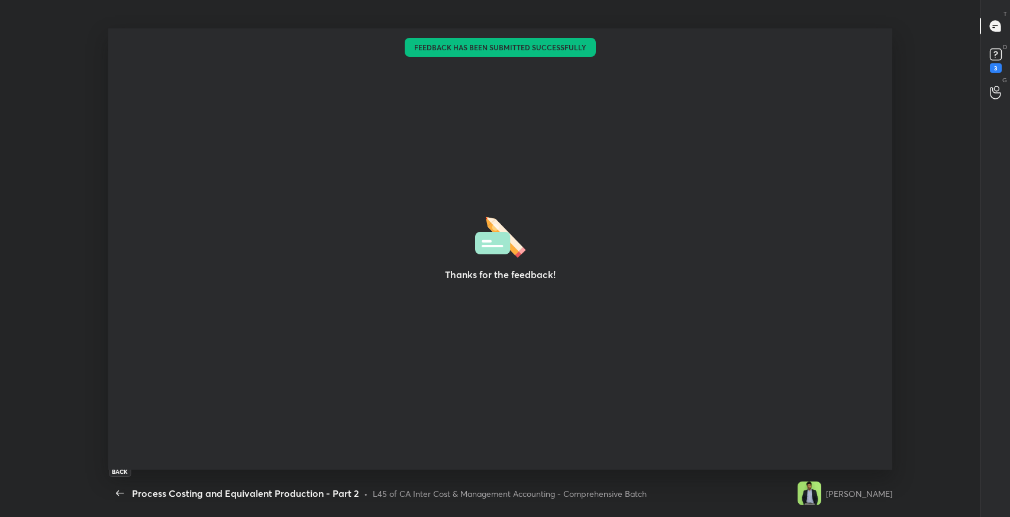
click at [121, 482] on button "button" at bounding box center [120, 494] width 24 height 24
